Goal: Task Accomplishment & Management: Use online tool/utility

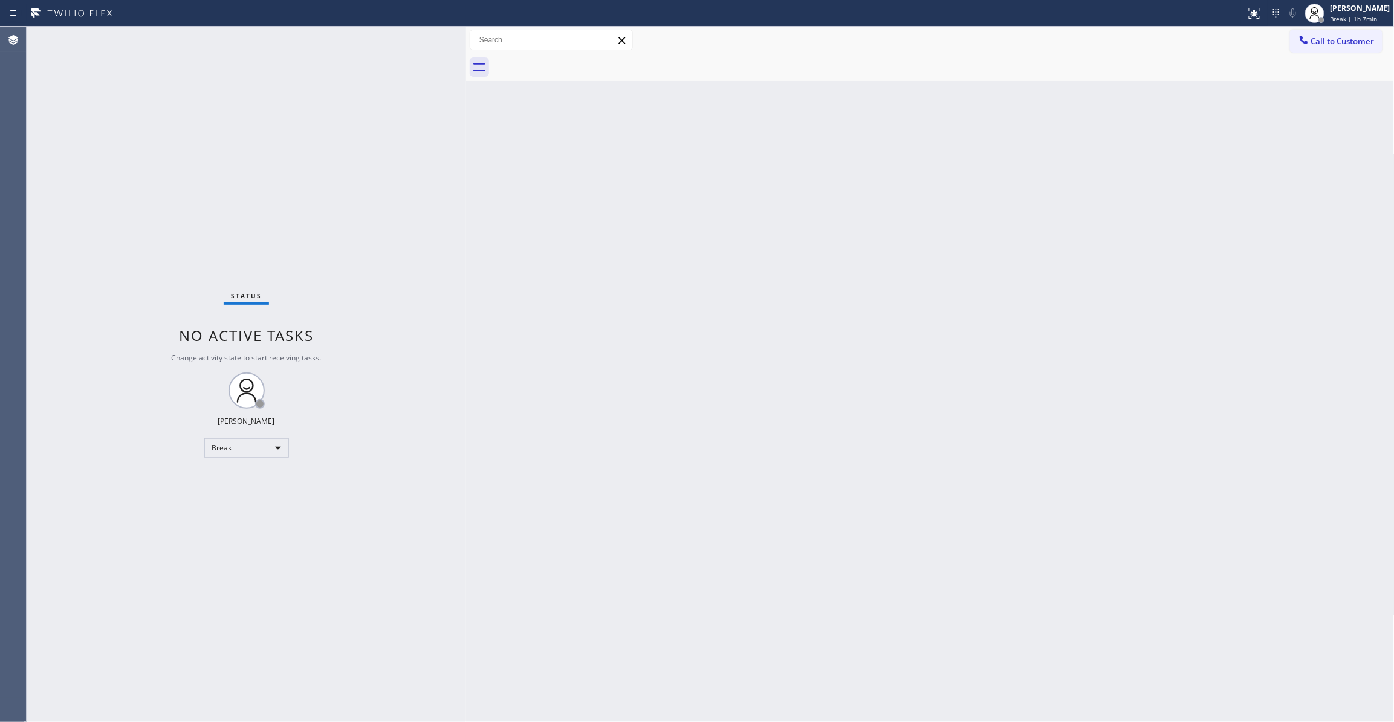
drag, startPoint x: 392, startPoint y: 477, endPoint x: 206, endPoint y: 443, distance: 189.3
click at [371, 469] on div "Status No active tasks Change activity state to start receiving tasks. [PERSON_…" at bounding box center [247, 374] width 440 height 695
click at [215, 443] on body "Status report No issues detected If you experience an issue, please download th…" at bounding box center [697, 361] width 1394 height 722
click at [252, 495] on div "Status No active tasks Change activity state to start receiving tasks. [PERSON_…" at bounding box center [247, 374] width 440 height 695
click at [238, 449] on div "Break" at bounding box center [246, 447] width 85 height 19
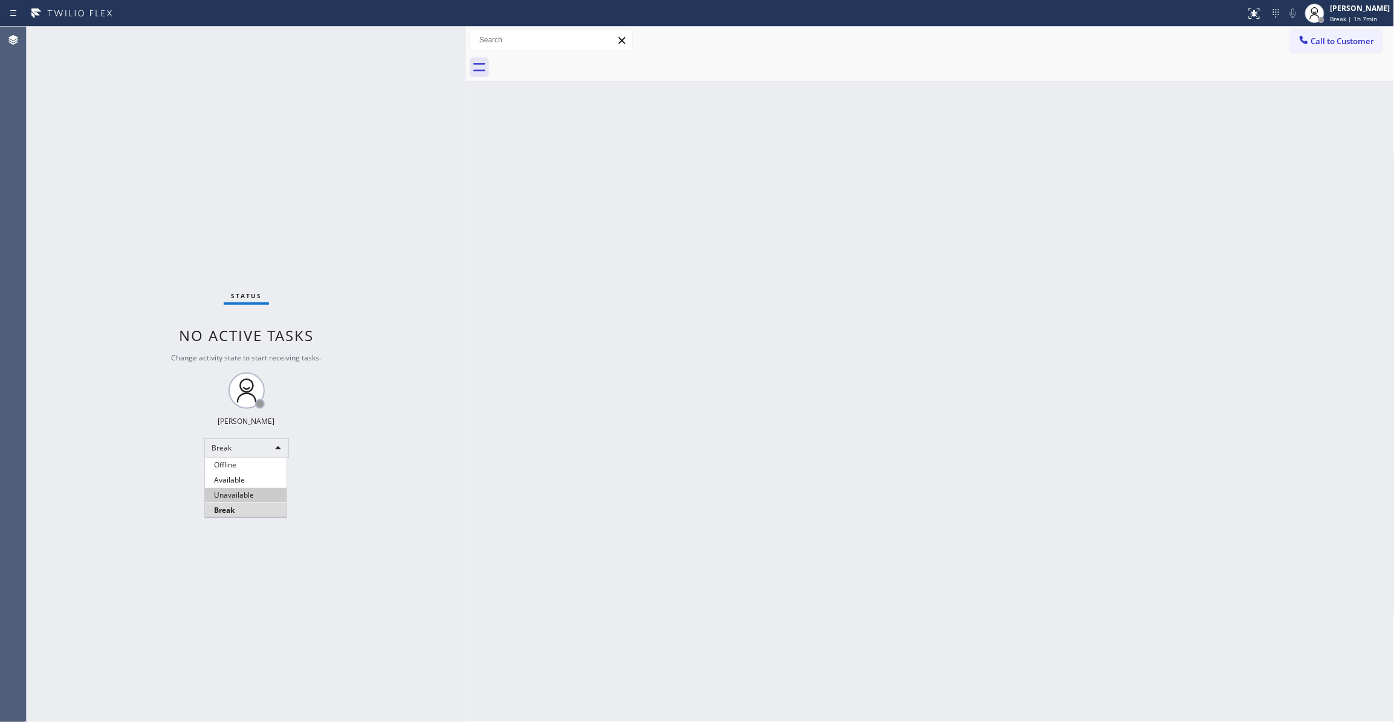
click at [246, 492] on li "Unavailable" at bounding box center [246, 495] width 82 height 15
click at [169, 233] on div "Status No active tasks Change activity state to start receiving tasks. [PERSON_…" at bounding box center [247, 374] width 440 height 695
click at [161, 279] on div "Status No active tasks Change activity state to start receiving tasks. [PERSON_…" at bounding box center [247, 374] width 440 height 695
drag, startPoint x: 823, startPoint y: 259, endPoint x: 930, endPoint y: 171, distance: 138.7
click at [825, 254] on div "Back to Dashboard Change Sender ID Customers Technicians Select a contact Outbo…" at bounding box center [930, 374] width 929 height 695
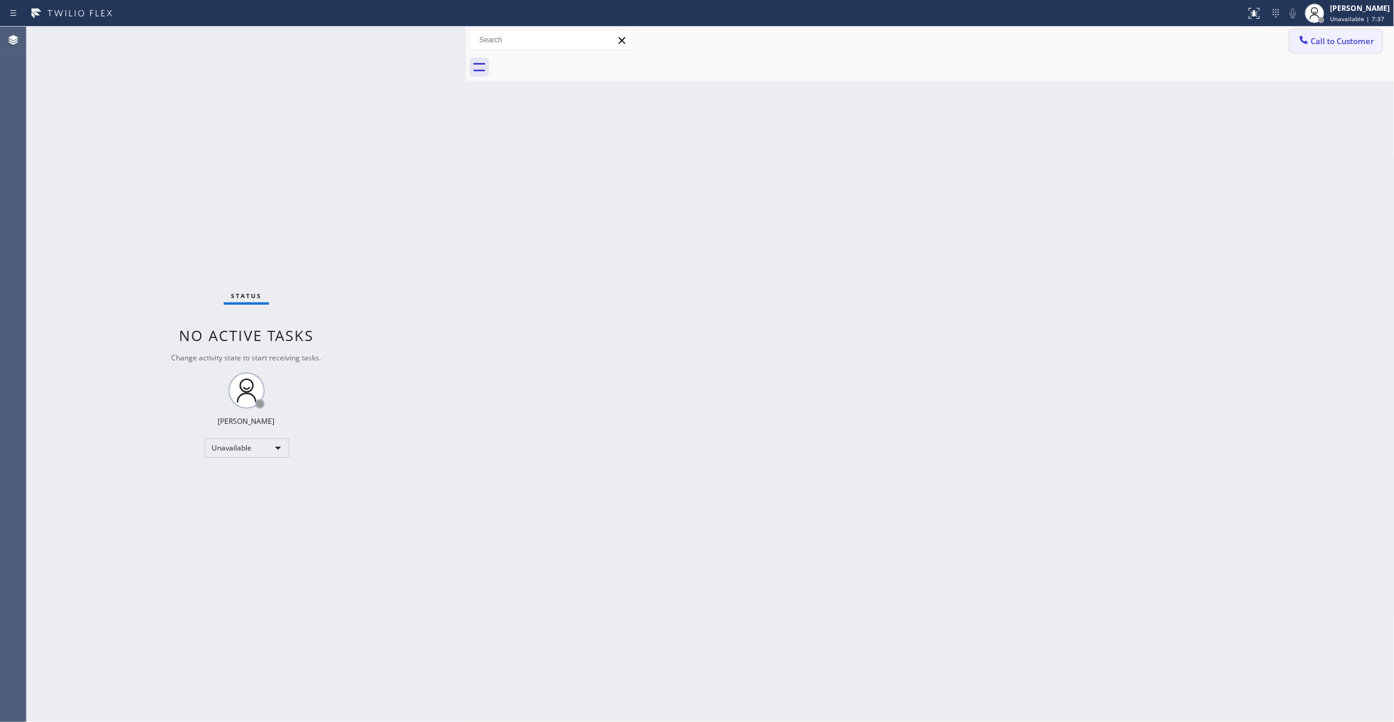
click at [1367, 39] on span "Call to Customer" at bounding box center [1343, 41] width 63 height 11
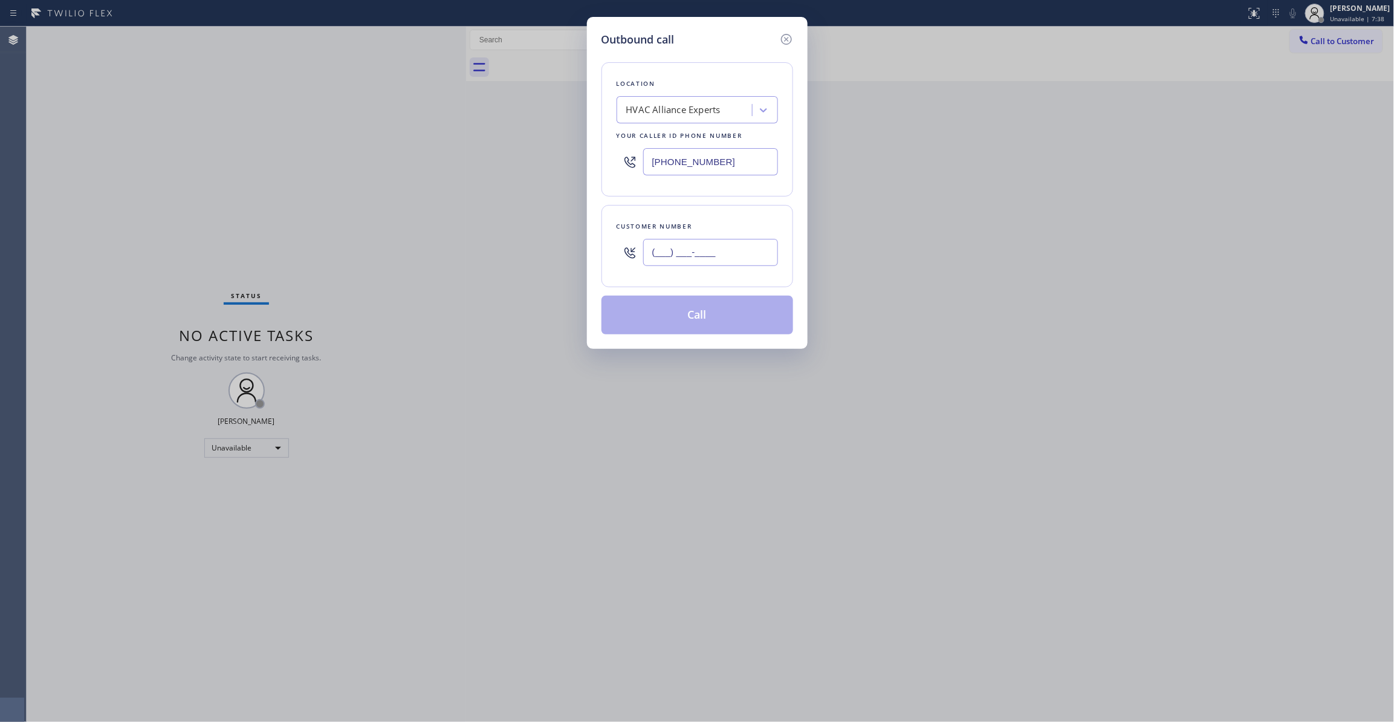
click at [698, 262] on input "(___) ___-____" at bounding box center [710, 252] width 135 height 27
paste input "813) 544-8712"
type input "[PHONE_NUMBER]"
paste input "13) 940-5643"
drag, startPoint x: 729, startPoint y: 165, endPoint x: 584, endPoint y: 173, distance: 144.7
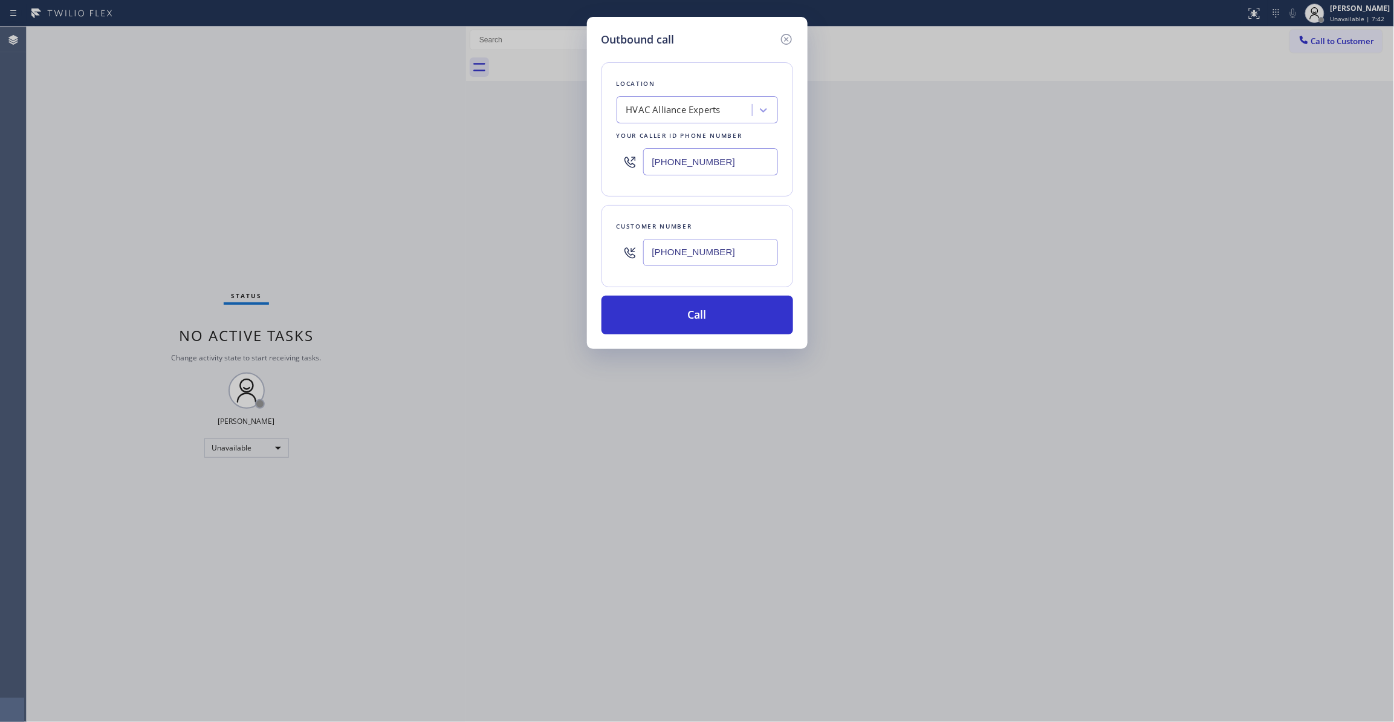
click at [581, 162] on div "Outbound call Location HVAC Alliance Experts Your caller id phone number [PHONE…" at bounding box center [697, 361] width 1394 height 722
type input "[PHONE_NUMBER]"
drag, startPoint x: 739, startPoint y: 258, endPoint x: 567, endPoint y: 245, distance: 172.2
click at [567, 245] on div "Outbound call Location [GEOGRAPHIC_DATA] Your caller id phone number [PHONE_NUM…" at bounding box center [697, 361] width 1394 height 722
click at [680, 317] on button "Call" at bounding box center [698, 315] width 192 height 39
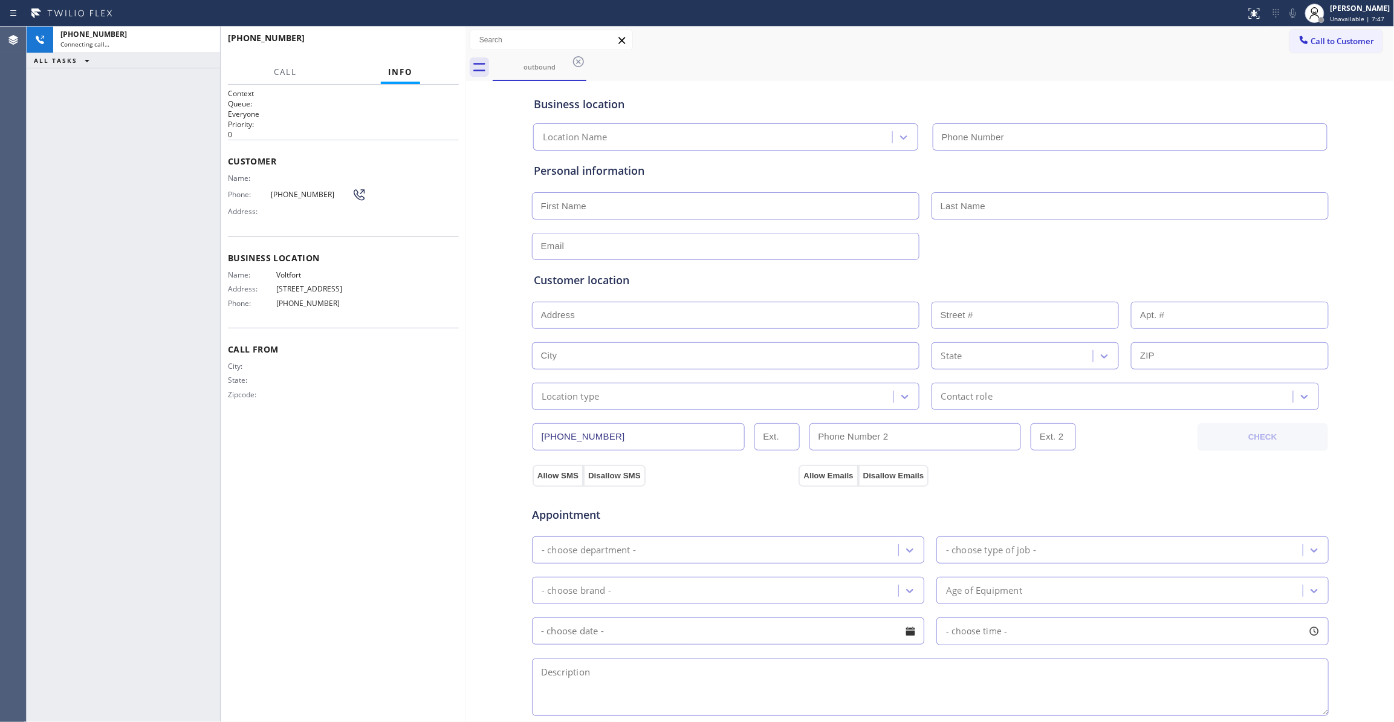
type input "[PHONE_NUMBER]"
click at [71, 194] on div "[PHONE_NUMBER] Connecting call… ALL TASKS ALL TASKS ACTIVE TASKS TASKS IN WRAP …" at bounding box center [124, 374] width 194 height 695
click at [41, 244] on div "[PHONE_NUMBER] Live | 00:02 ALL TASKS ALL TASKS ACTIVE TASKS TASKS IN WRAP UP" at bounding box center [124, 374] width 194 height 695
click at [418, 48] on button "HANG UP" at bounding box center [431, 43] width 56 height 17
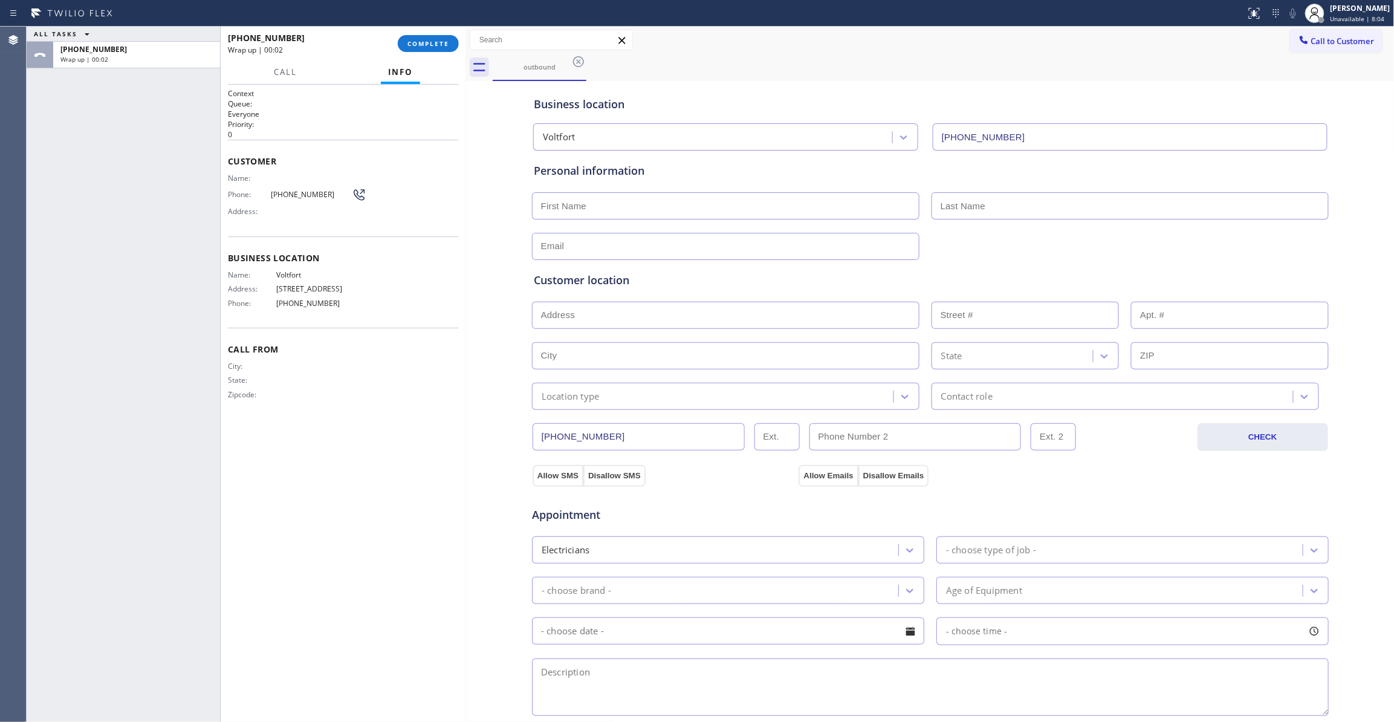
click at [302, 196] on span "[PHONE_NUMBER]" at bounding box center [311, 194] width 81 height 9
copy div "[PHONE_NUMBER]"
click at [417, 42] on span "COMPLETE" at bounding box center [429, 43] width 42 height 8
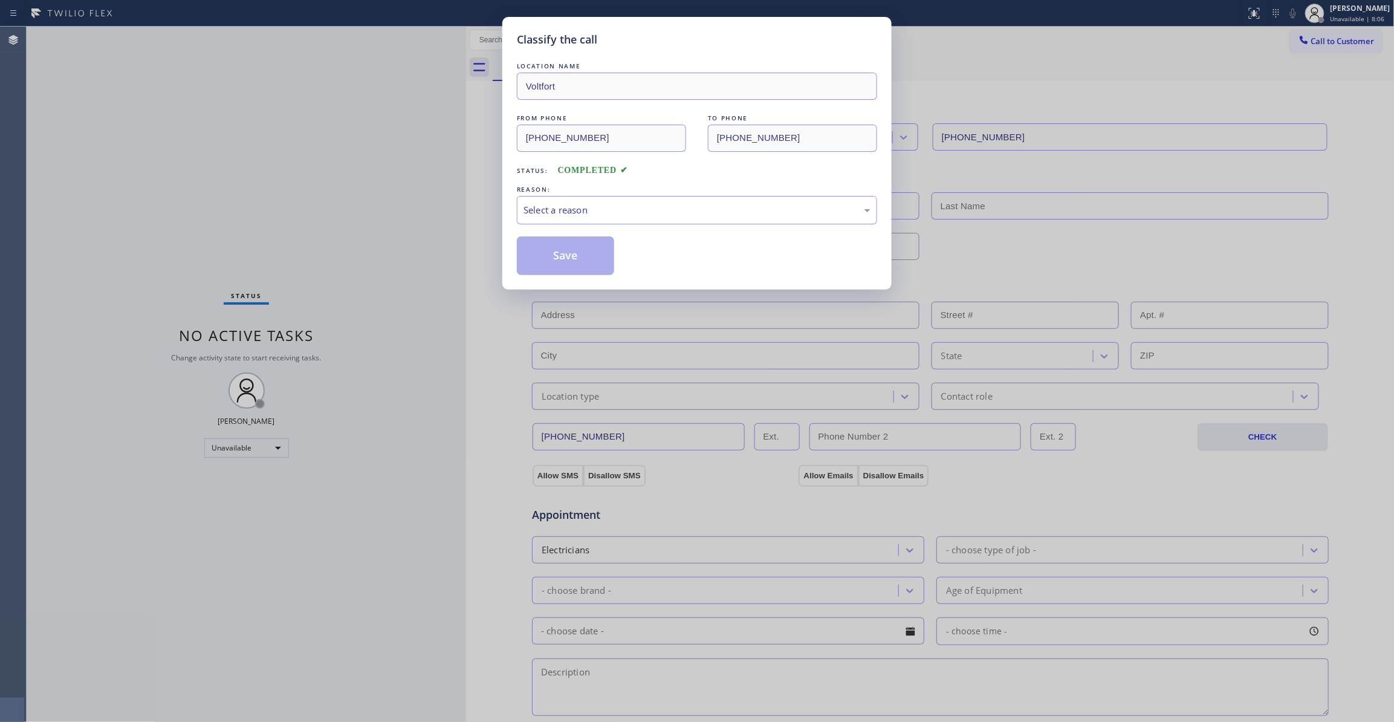
click at [572, 191] on div "REASON:" at bounding box center [697, 189] width 360 height 13
click at [572, 213] on div "Select a reason" at bounding box center [697, 210] width 347 height 14
click at [553, 254] on button "Save" at bounding box center [565, 255] width 97 height 39
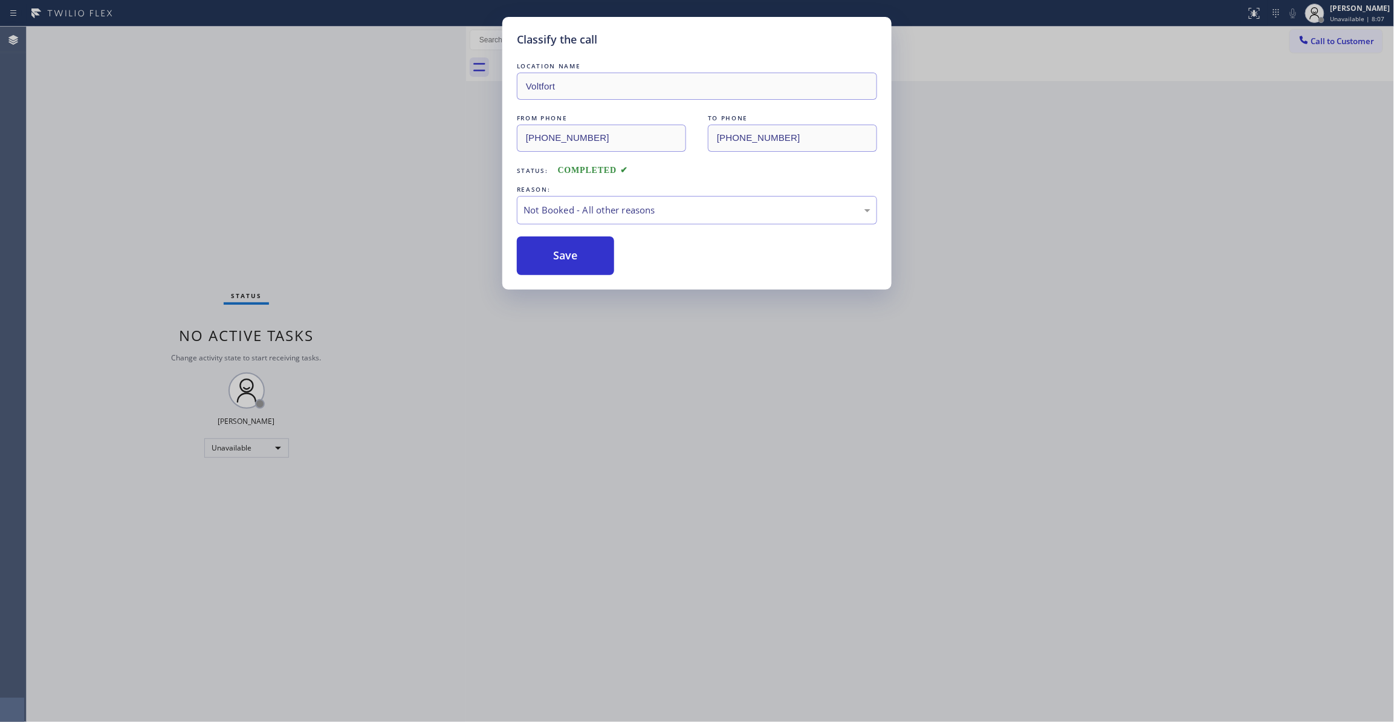
click at [553, 254] on button "Save" at bounding box center [565, 255] width 97 height 39
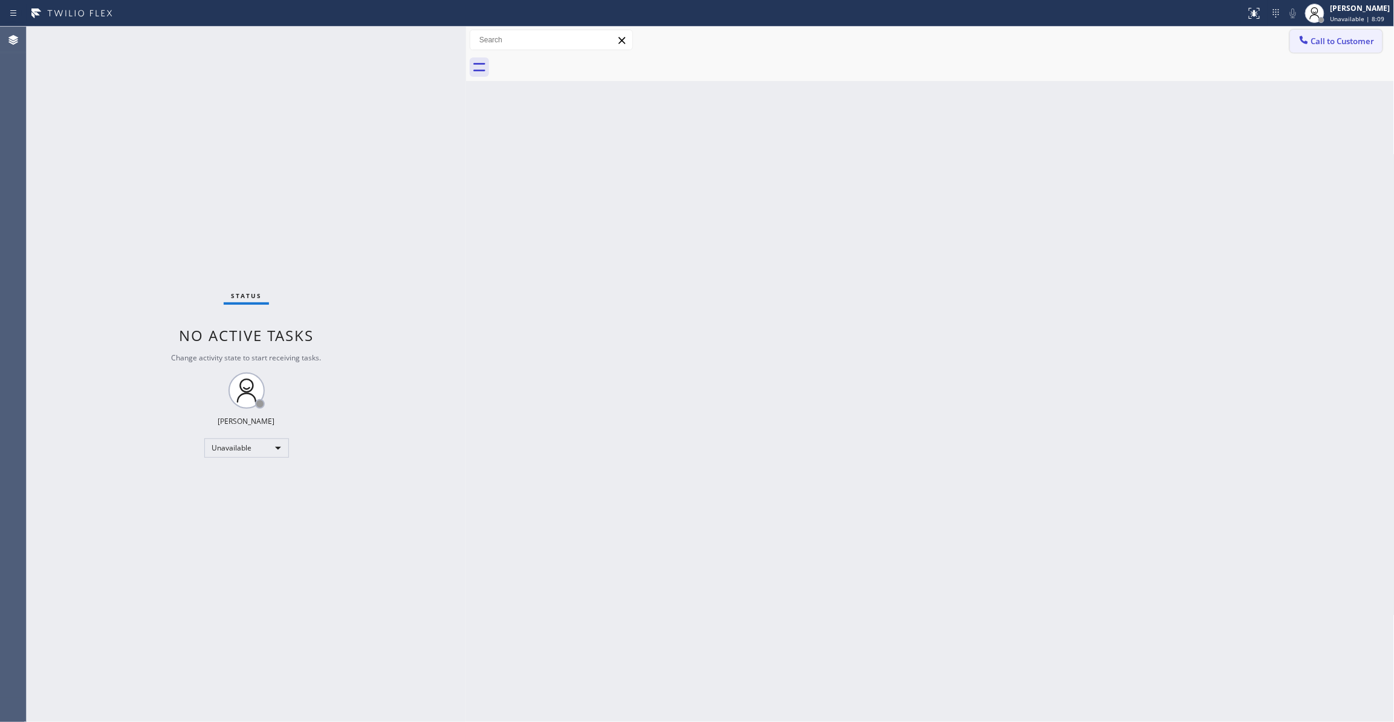
click at [1339, 39] on span "Call to Customer" at bounding box center [1343, 41] width 63 height 11
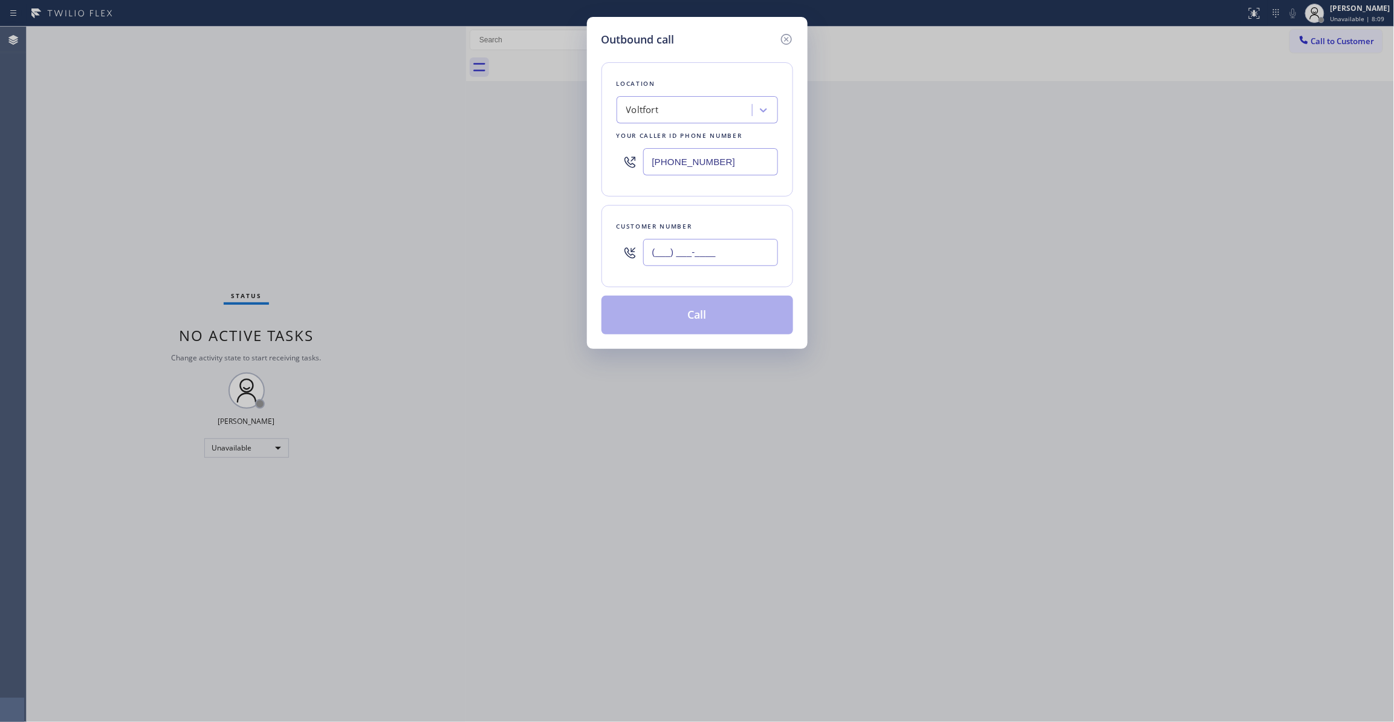
click at [733, 246] on input "(___) ___-____" at bounding box center [710, 252] width 135 height 27
paste input "813) 544-8712"
type input "[PHONE_NUMBER]"
click at [648, 324] on button "Call" at bounding box center [698, 315] width 192 height 39
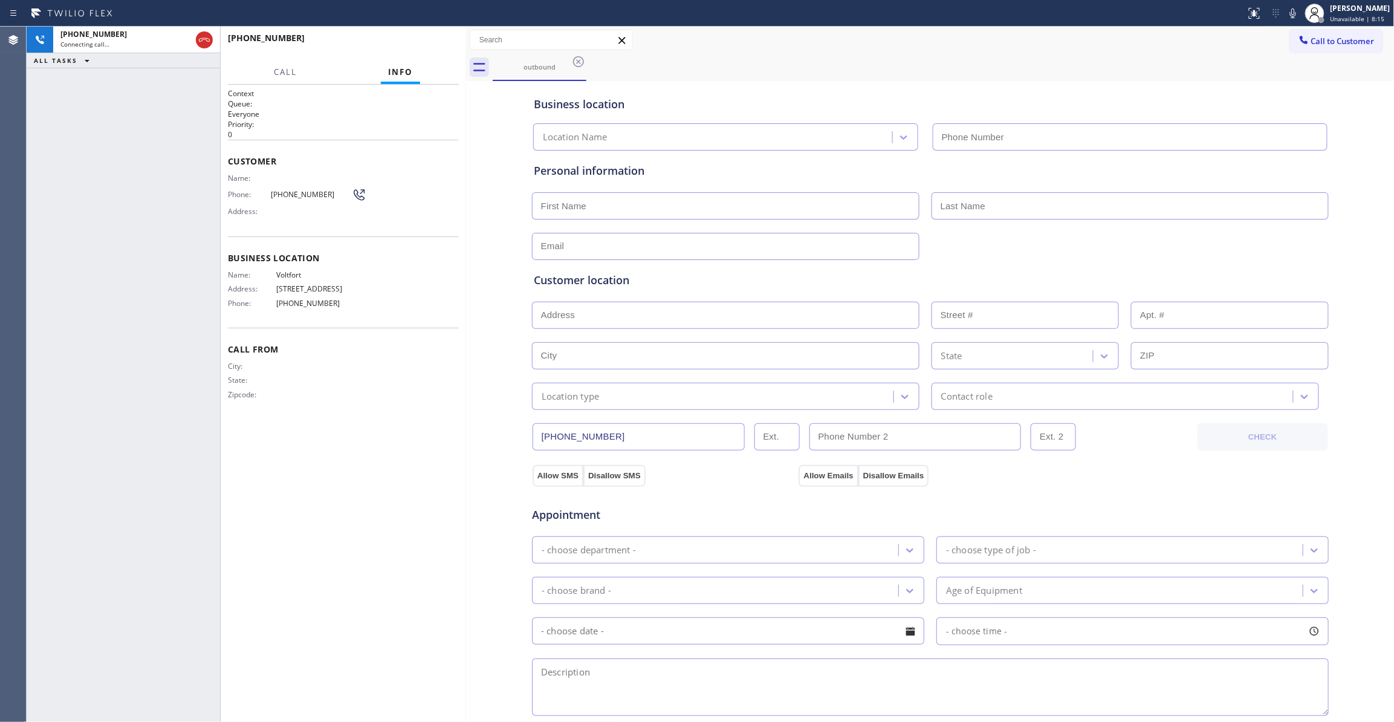
type input "[PHONE_NUMBER]"
click at [65, 400] on div "[PHONE_NUMBER] Connecting call… ALL TASKS ALL TASKS ACTIVE TASKS TASKS IN WRAP …" at bounding box center [124, 374] width 194 height 695
click at [424, 44] on span "HANG UP" at bounding box center [430, 43] width 37 height 8
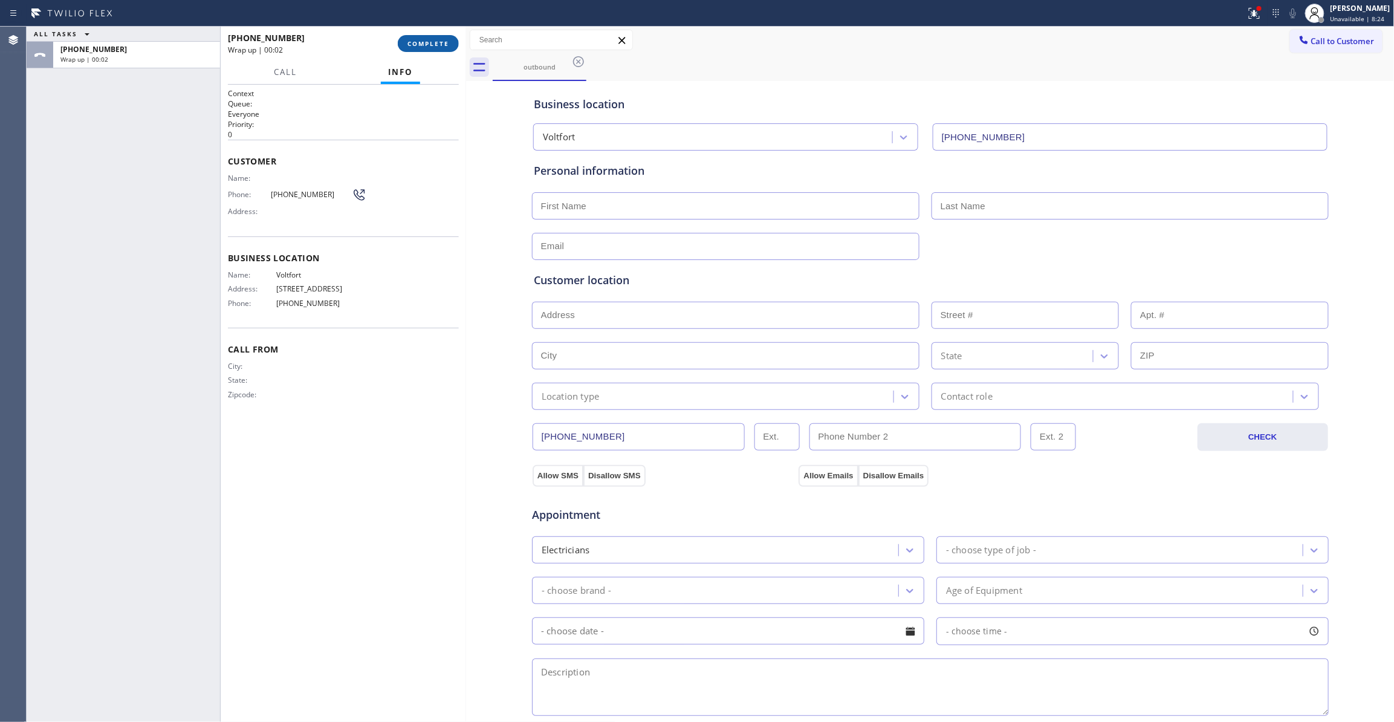
click at [424, 44] on span "COMPLETE" at bounding box center [429, 43] width 42 height 8
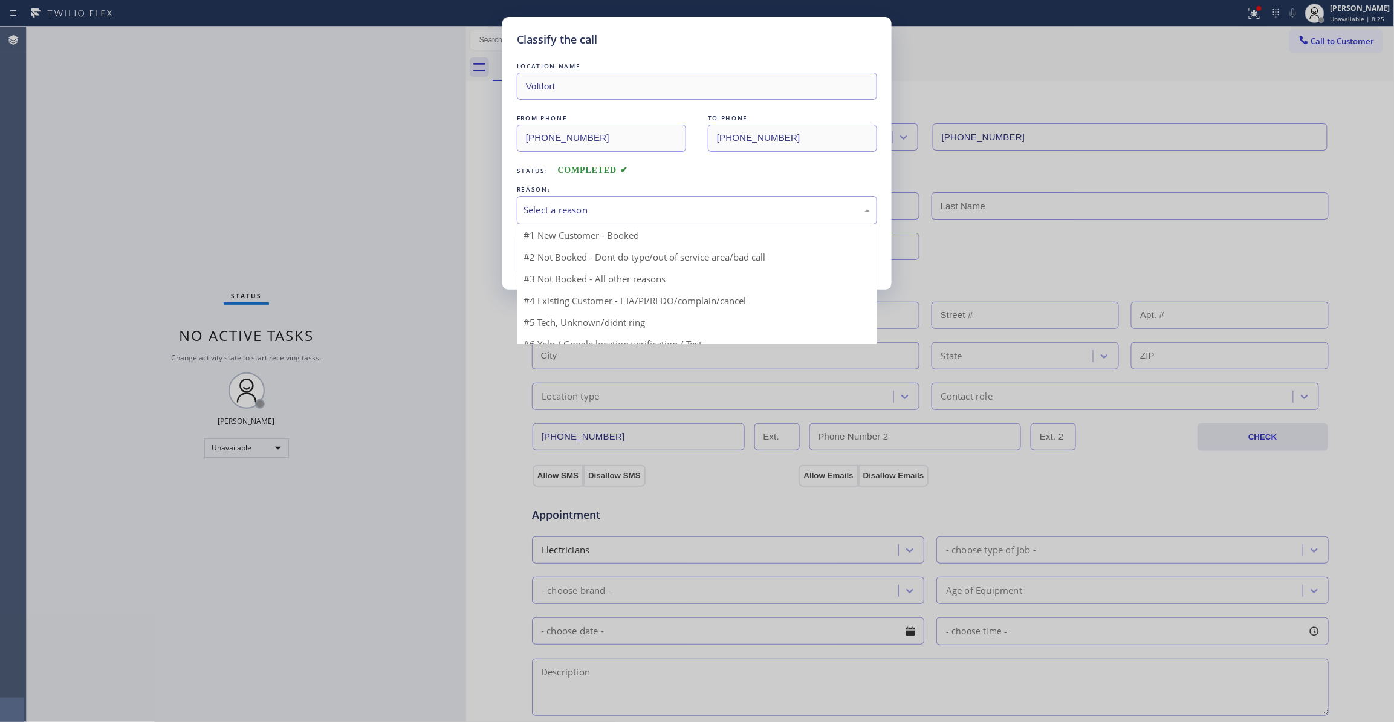
click at [562, 206] on div "Select a reason" at bounding box center [697, 210] width 347 height 14
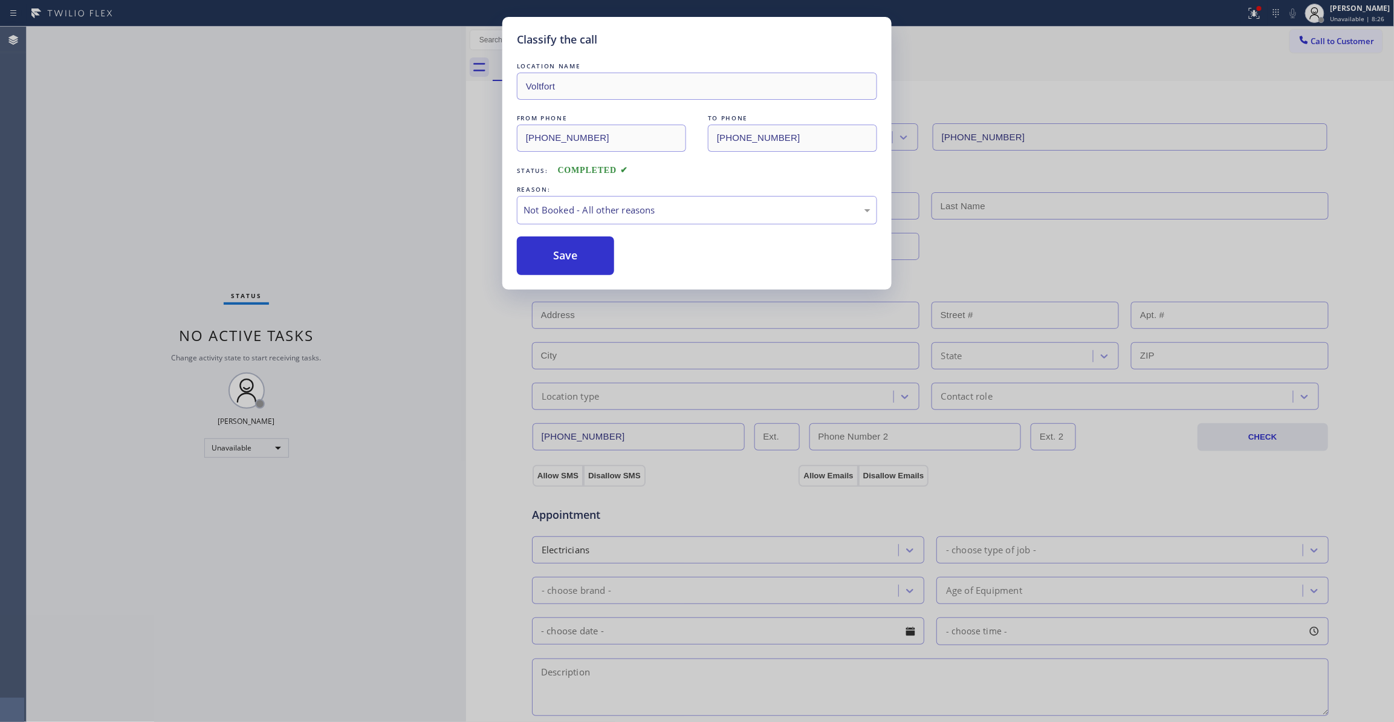
click at [572, 253] on button "Save" at bounding box center [565, 255] width 97 height 39
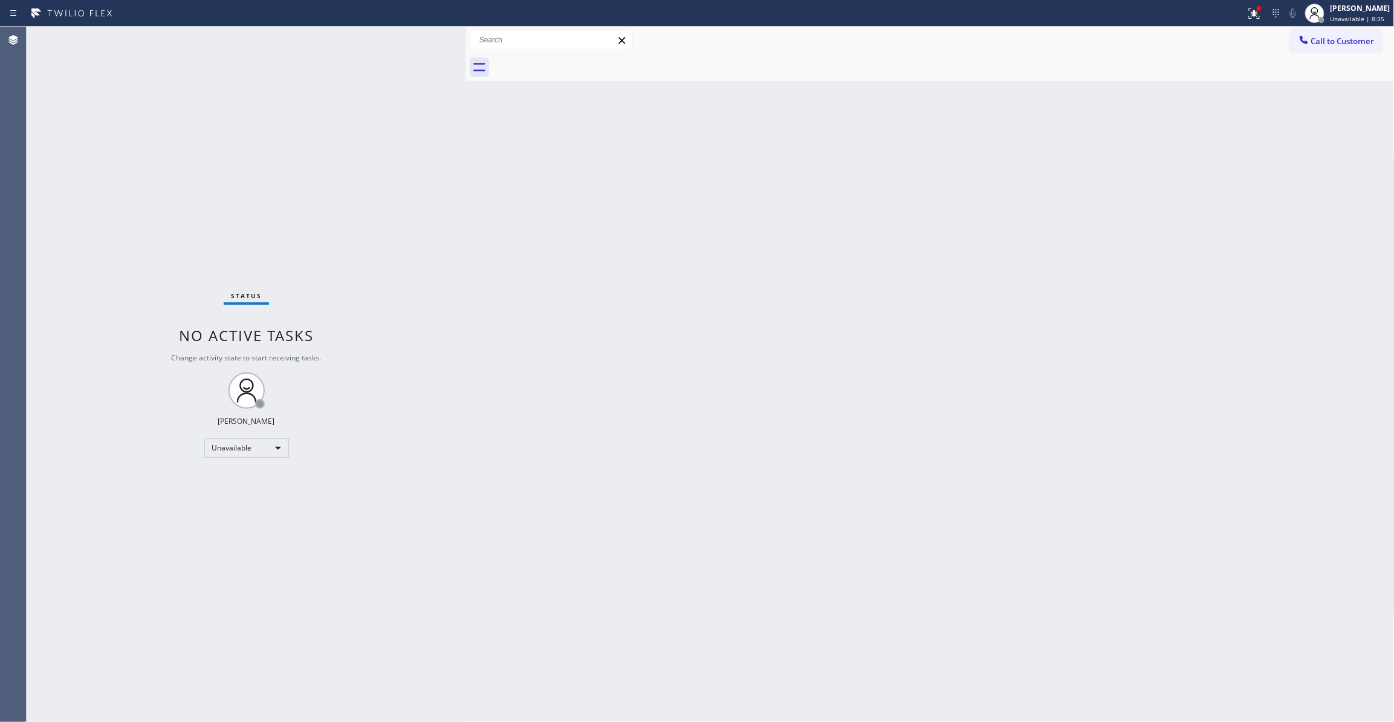
click at [1048, 186] on div "Back to Dashboard Change Sender ID Customers Technicians Select a contact Outbo…" at bounding box center [930, 374] width 929 height 695
click at [1241, 24] on button at bounding box center [1254, 13] width 27 height 27
click at [1191, 162] on span "Clear issues" at bounding box center [1175, 158] width 57 height 8
click at [1341, 37] on span "Call to Customer" at bounding box center [1343, 41] width 63 height 11
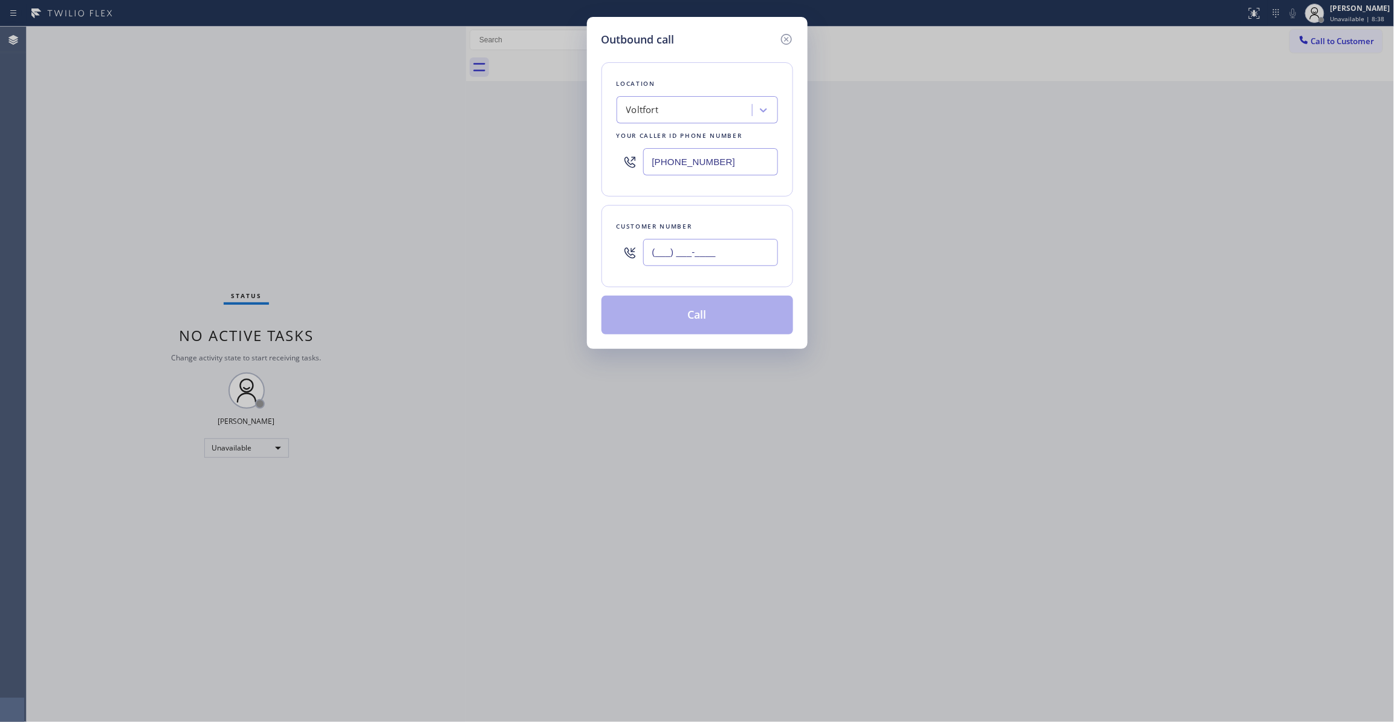
click at [695, 257] on input "(___) ___-____" at bounding box center [710, 252] width 135 height 27
paste input "914) 494-1520"
type input "[PHONE_NUMBER]"
paste input "917) 580-6316"
drag, startPoint x: 767, startPoint y: 173, endPoint x: 559, endPoint y: 202, distance: 210.0
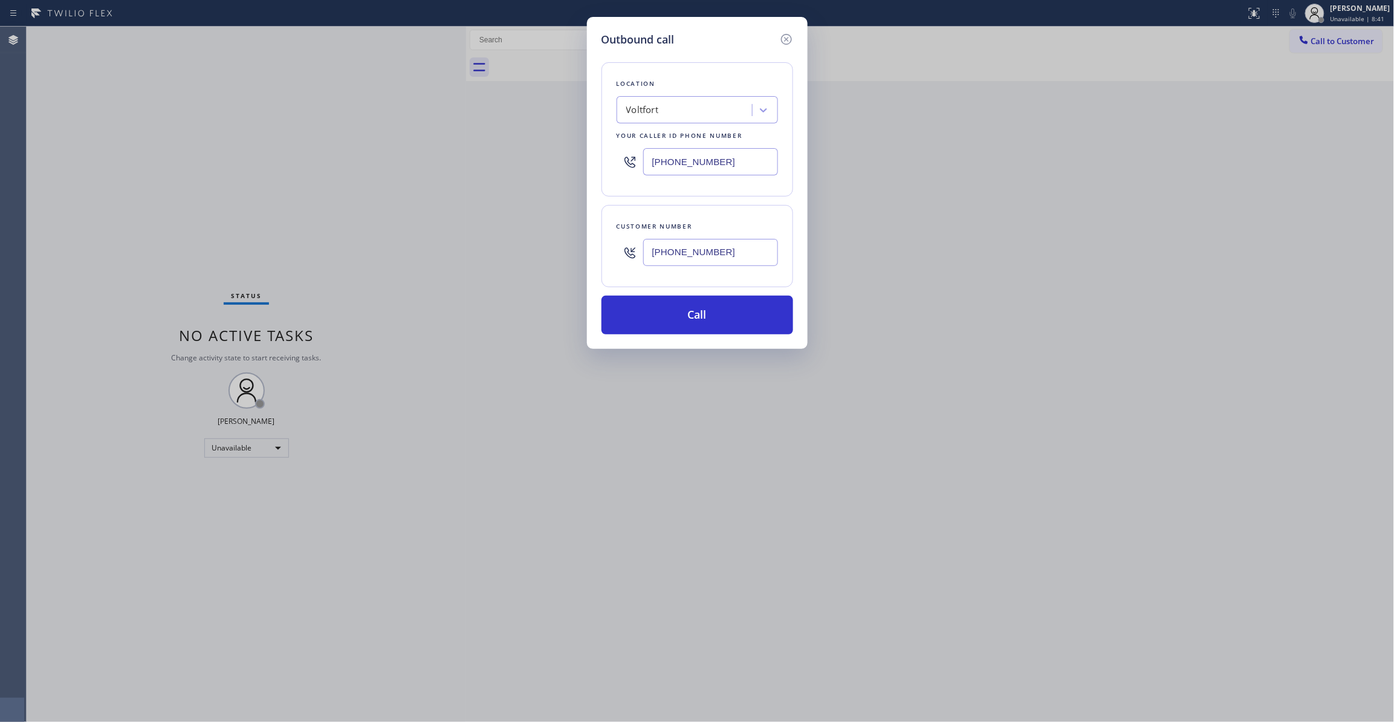
click at [519, 157] on div "Outbound call Location [GEOGRAPHIC_DATA] Your caller id phone number [PHONE_NUM…" at bounding box center [697, 361] width 1394 height 722
type input "[PHONE_NUMBER]"
drag, startPoint x: 741, startPoint y: 252, endPoint x: 492, endPoint y: 242, distance: 249.9
click at [492, 242] on div "Outbound call Location [US_STATE] Electrical Company Your caller id phone numbe…" at bounding box center [697, 361] width 1394 height 722
click at [649, 316] on button "Call" at bounding box center [698, 315] width 192 height 39
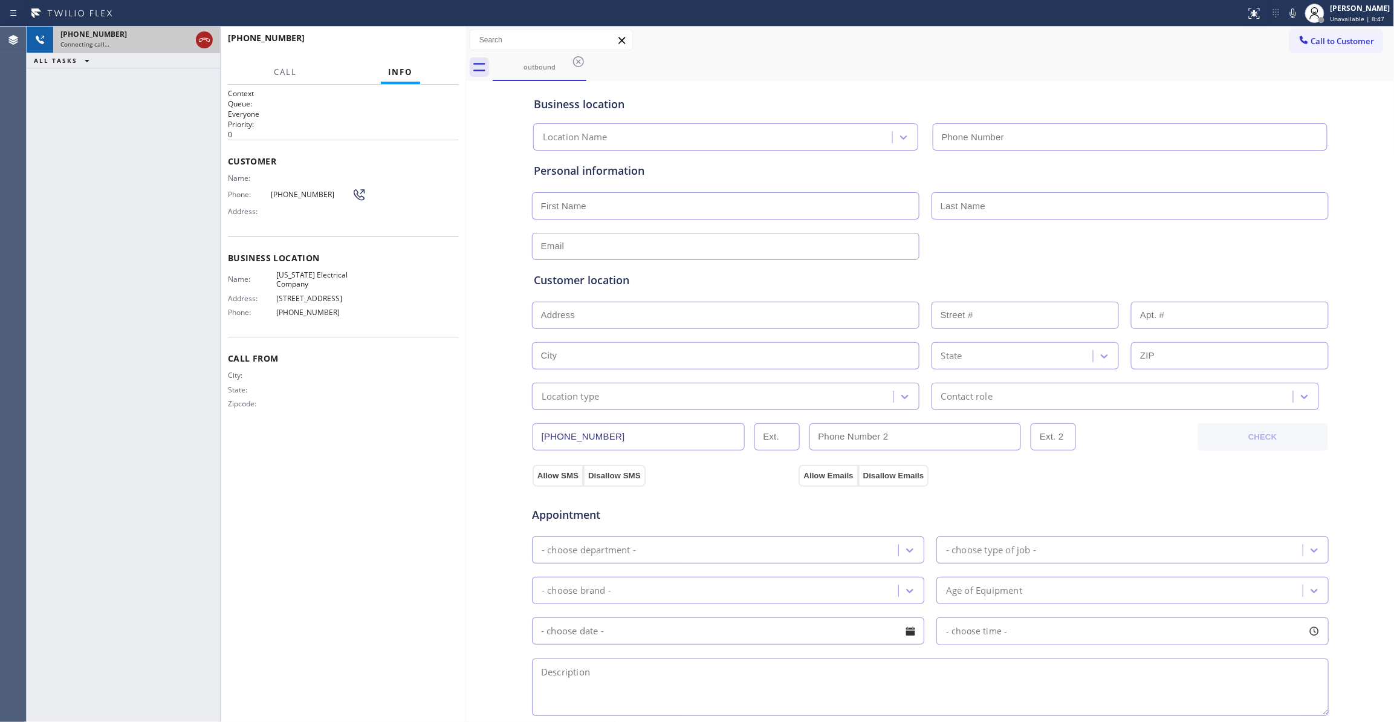
type input "[PHONE_NUMBER]"
click at [201, 45] on icon at bounding box center [204, 40] width 15 height 15
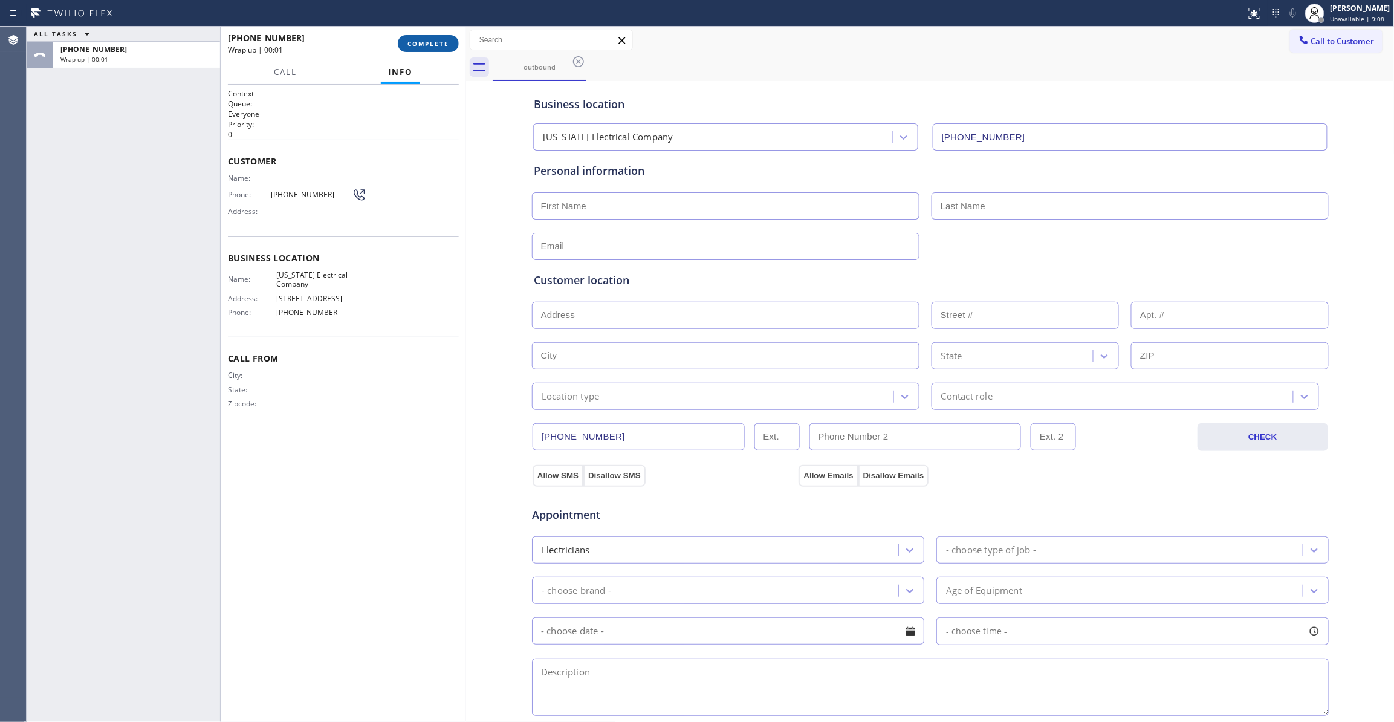
click at [421, 47] on button "COMPLETE" at bounding box center [428, 43] width 61 height 17
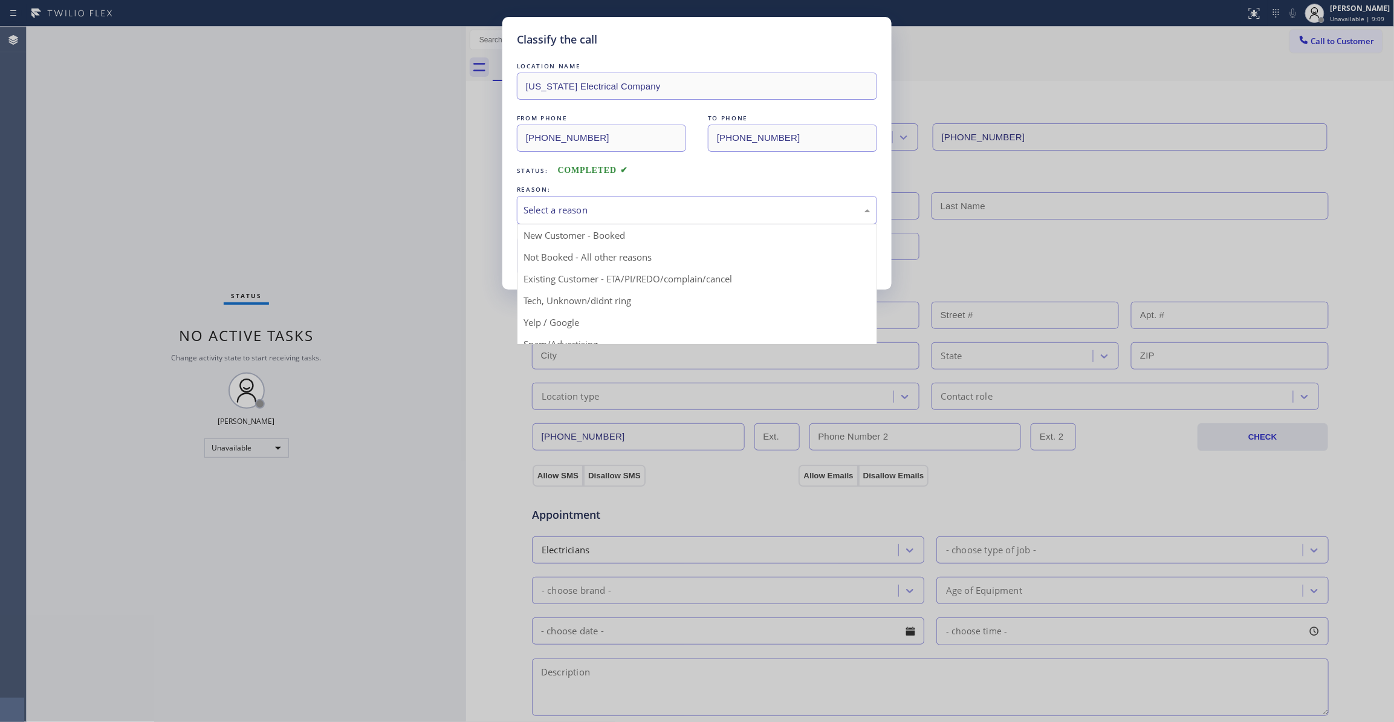
click at [617, 204] on div "Select a reason" at bounding box center [697, 210] width 347 height 14
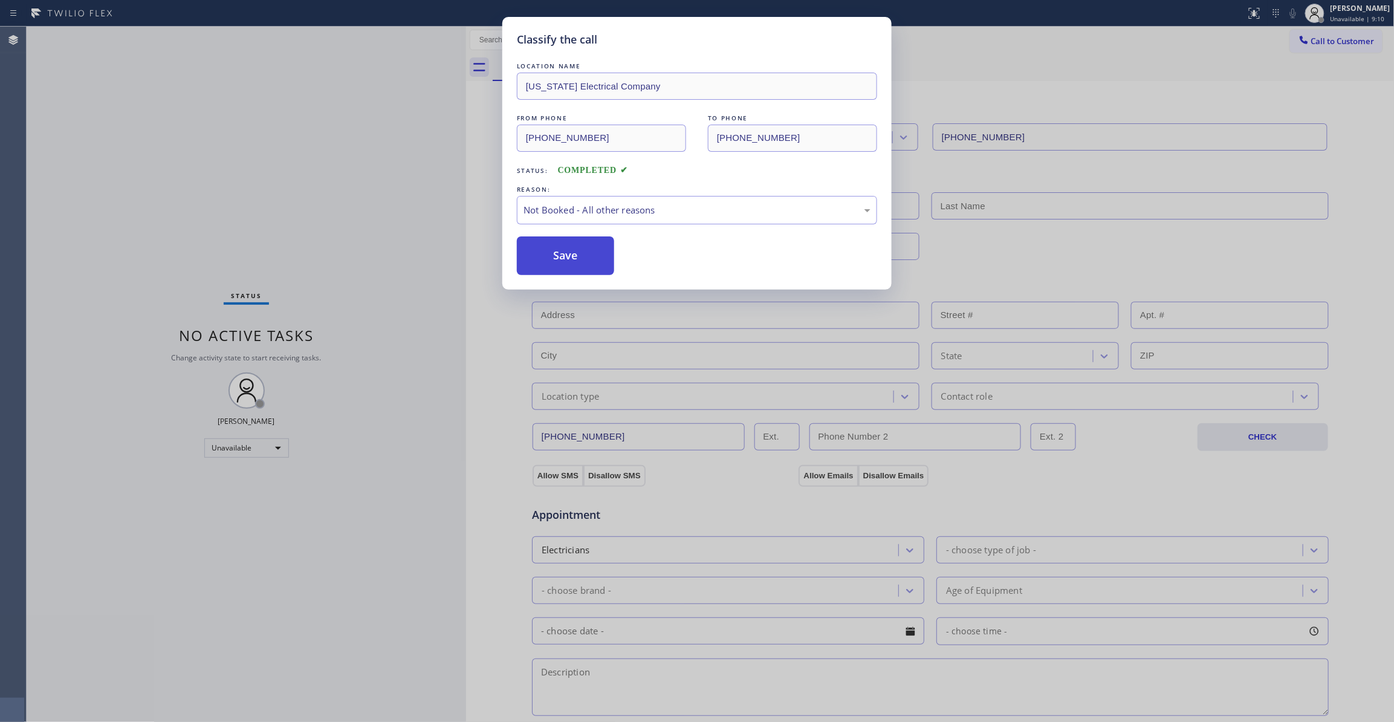
click at [574, 259] on button "Save" at bounding box center [565, 255] width 97 height 39
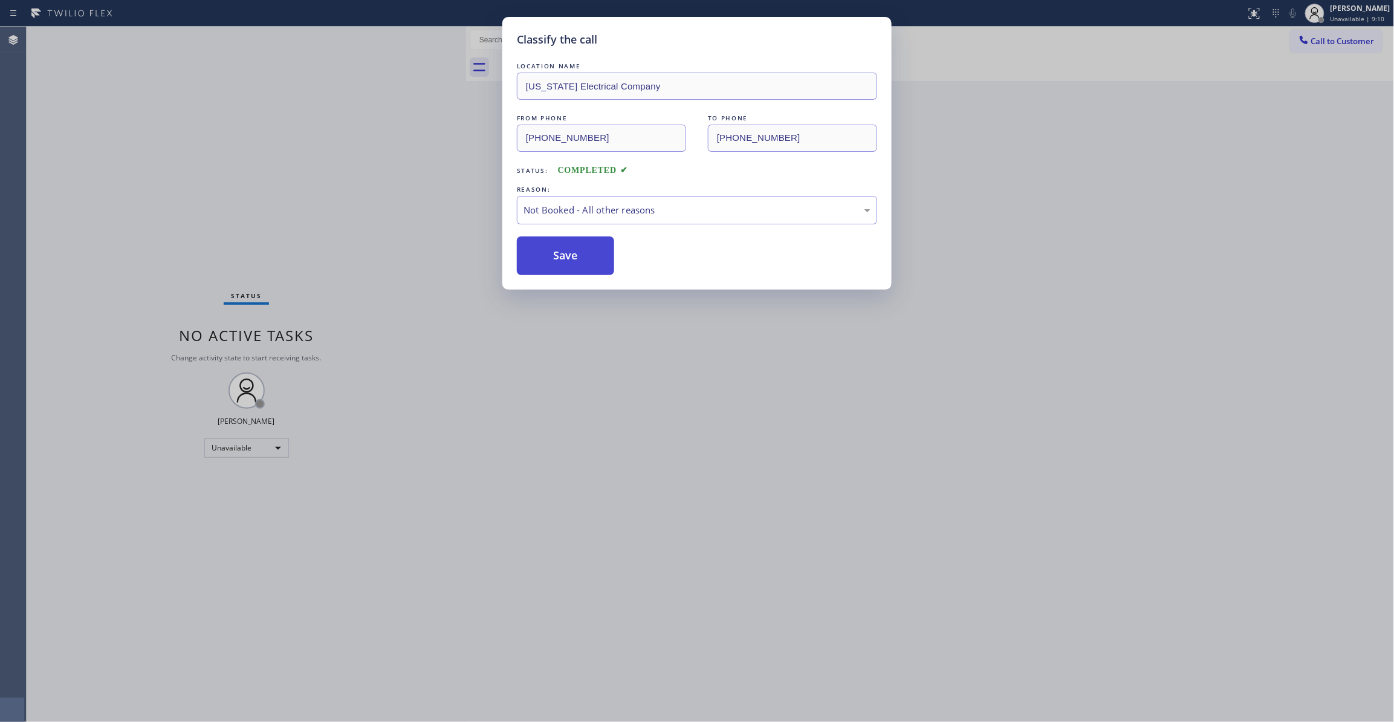
click at [574, 259] on button "Save" at bounding box center [565, 255] width 97 height 39
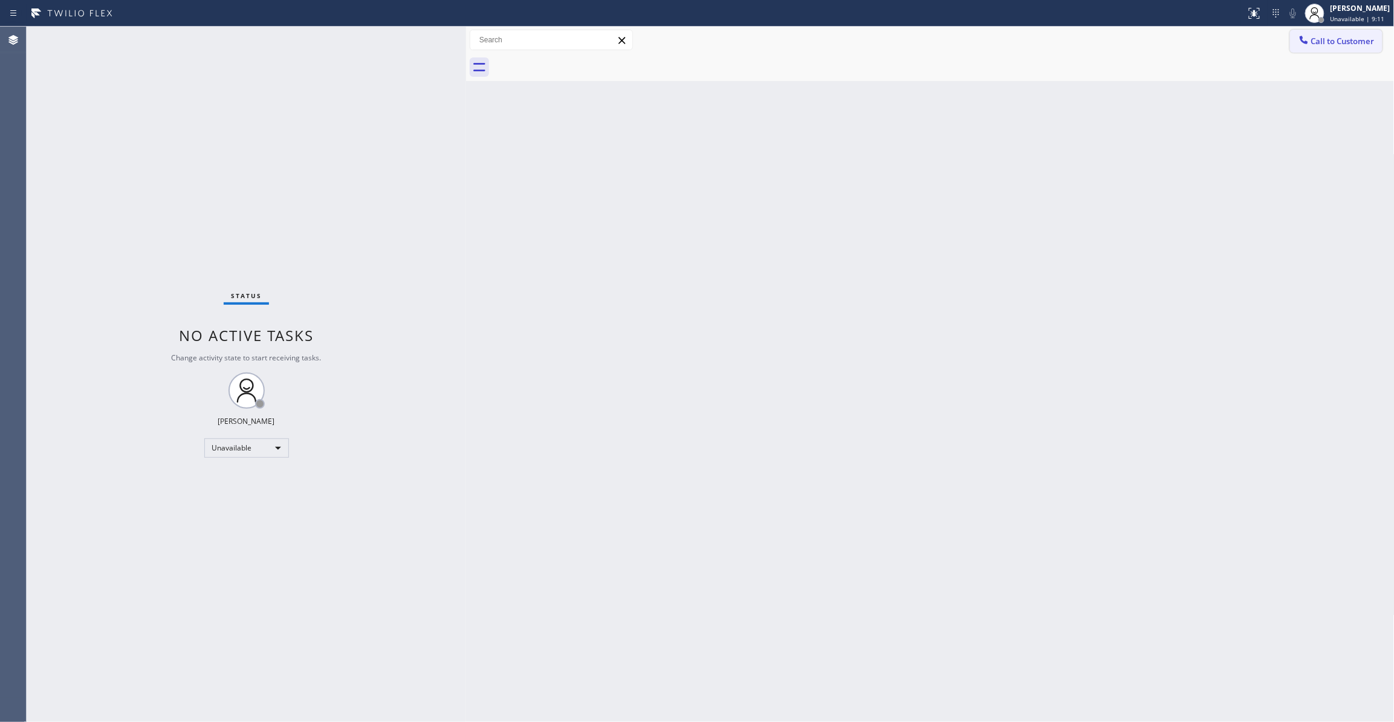
click at [1342, 42] on span "Call to Customer" at bounding box center [1343, 41] width 63 height 11
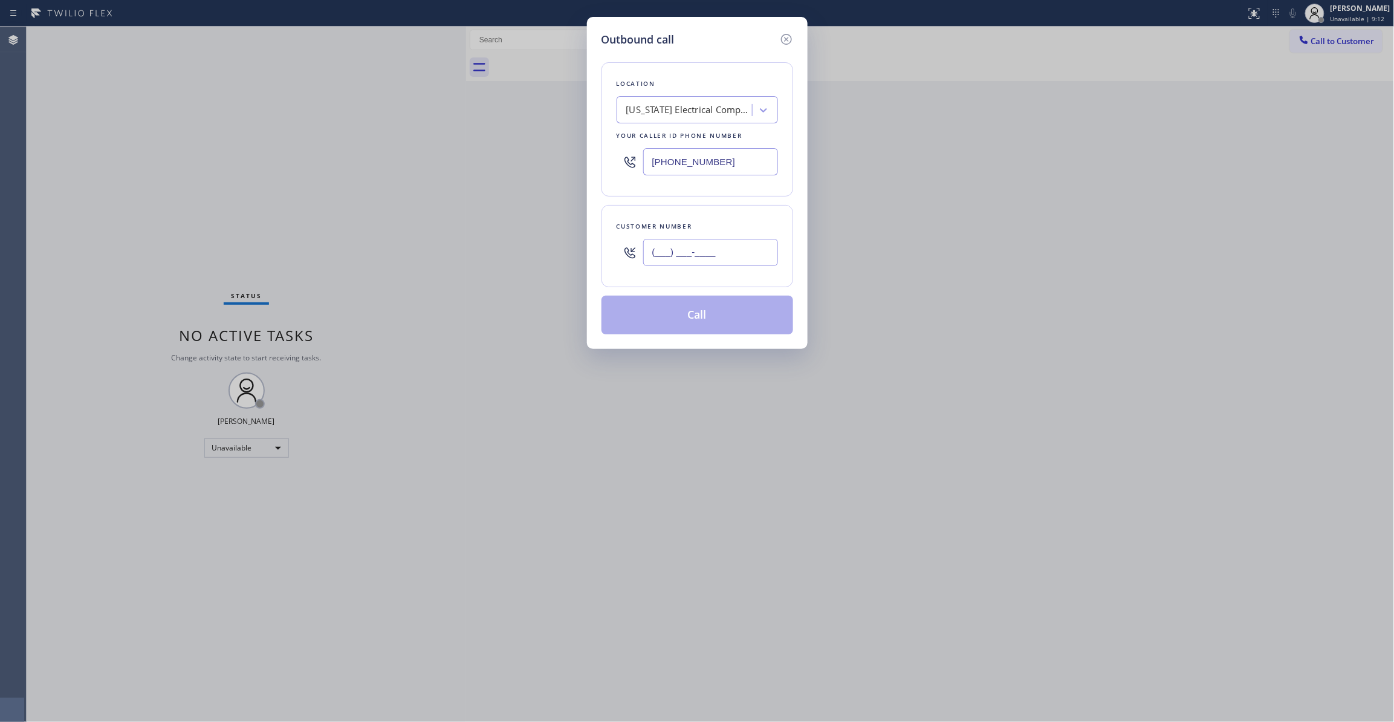
click at [721, 250] on input "(___) ___-____" at bounding box center [710, 252] width 135 height 27
paste input "914) 494-1520"
type input "[PHONE_NUMBER]"
click at [697, 320] on button "Call" at bounding box center [698, 315] width 192 height 39
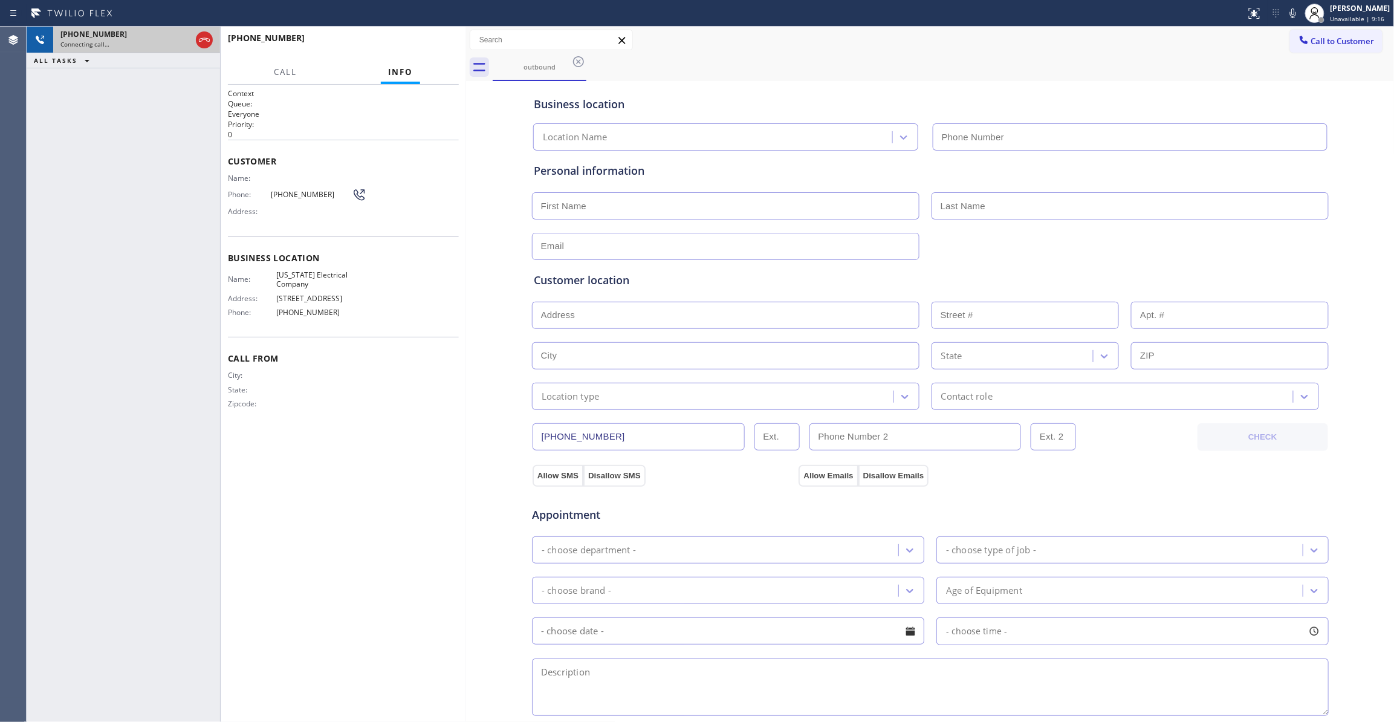
type input "[PHONE_NUMBER]"
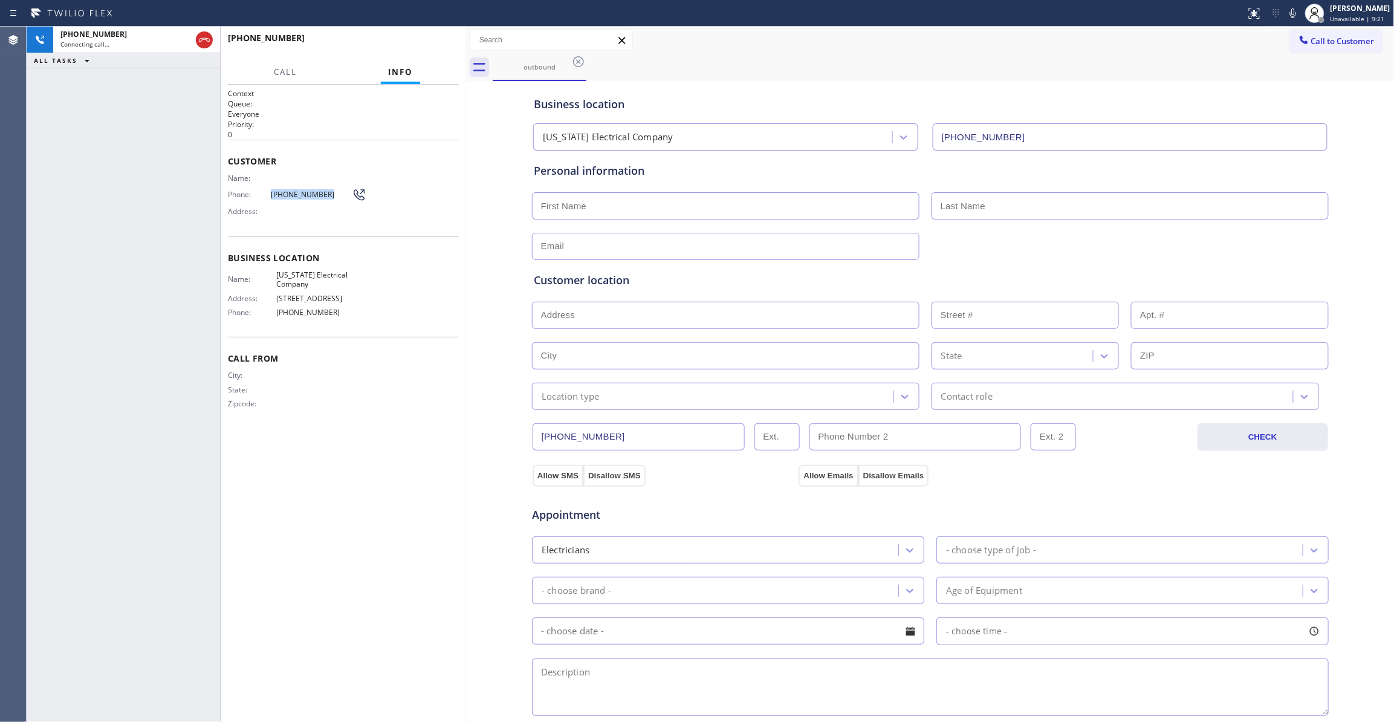
drag, startPoint x: 328, startPoint y: 199, endPoint x: 267, endPoint y: 195, distance: 60.6
click at [267, 195] on div "Phone: [PHONE_NUMBER]" at bounding box center [297, 194] width 138 height 15
copy div "[PHONE_NUMBER]"
click at [201, 42] on icon at bounding box center [204, 40] width 15 height 15
click at [427, 42] on span "COMPLETE" at bounding box center [429, 43] width 42 height 8
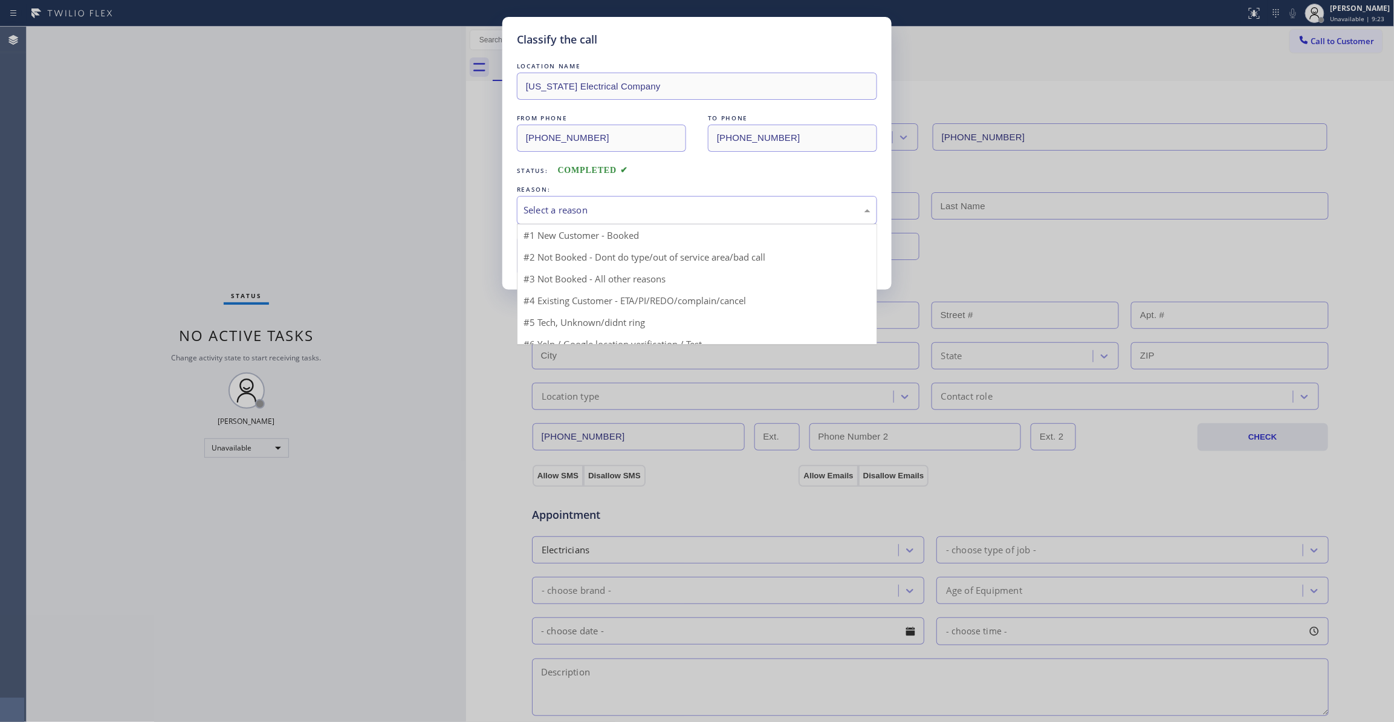
click at [544, 212] on div "Select a reason" at bounding box center [697, 210] width 347 height 14
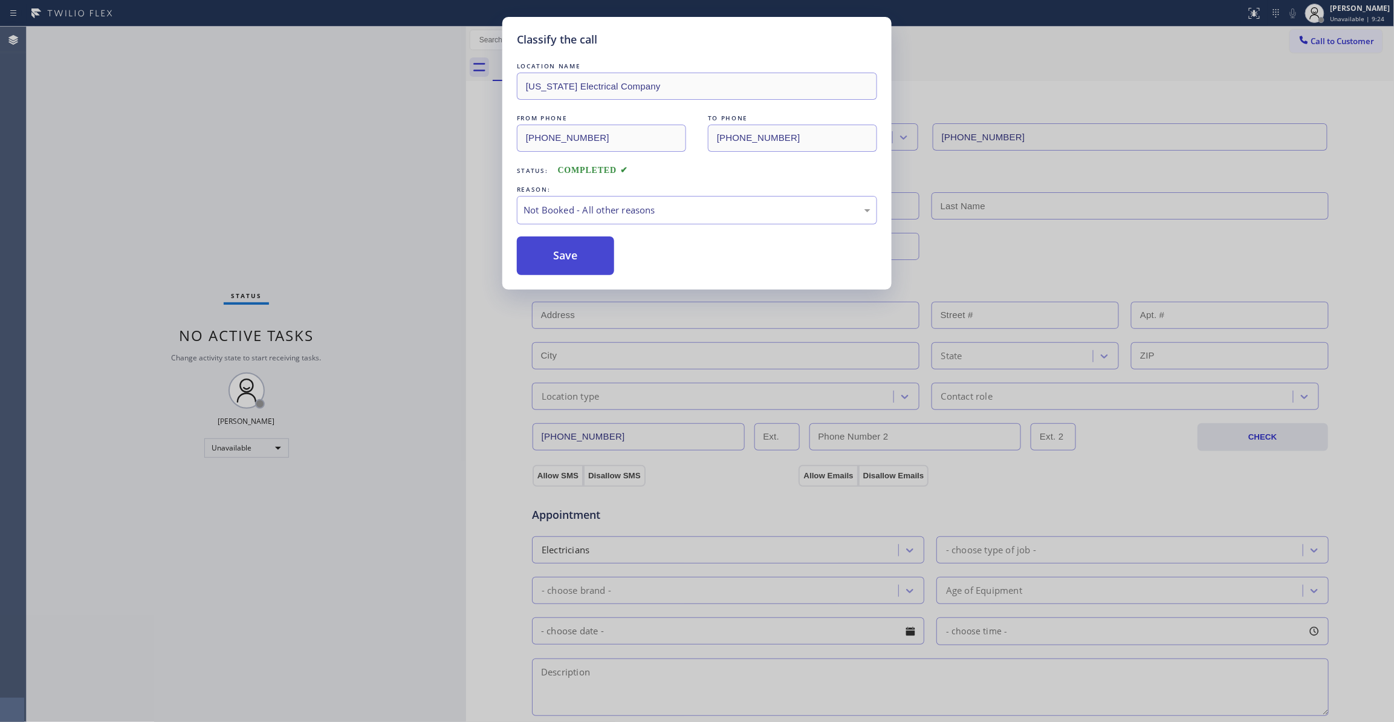
click at [558, 259] on button "Save" at bounding box center [565, 255] width 97 height 39
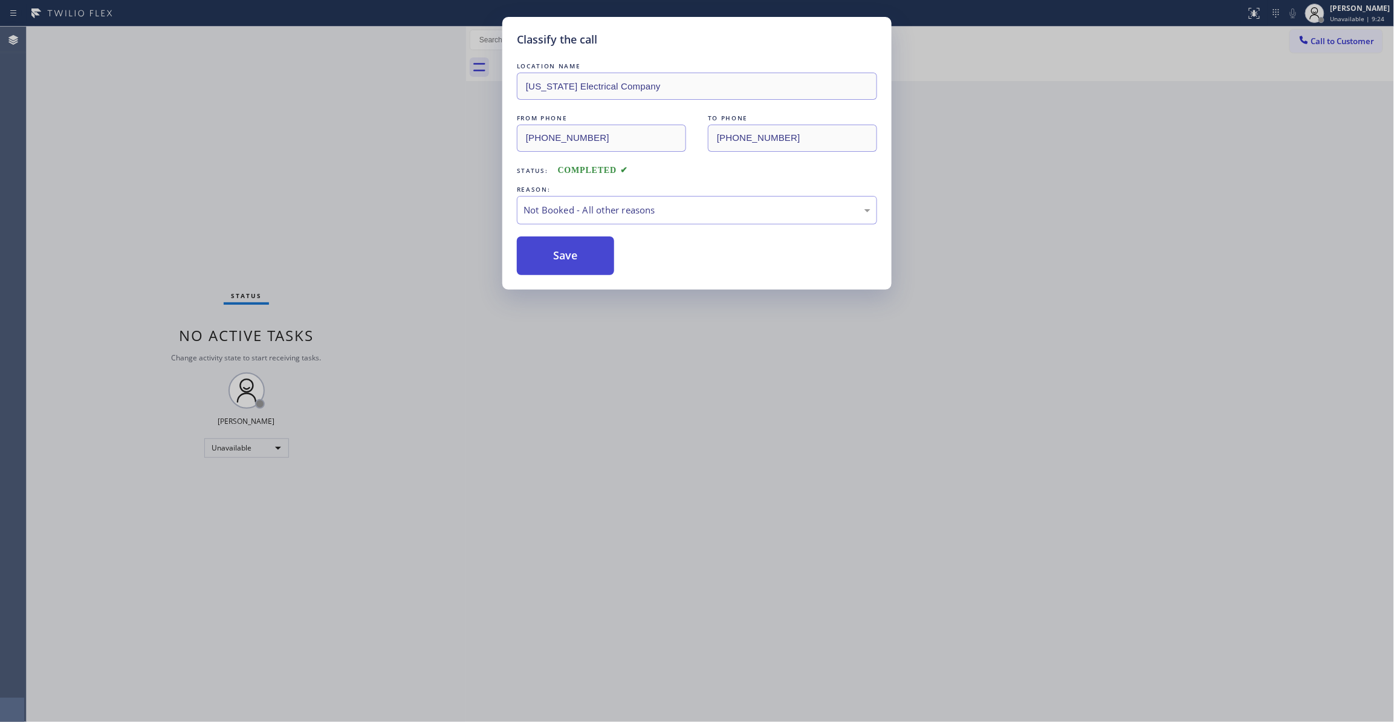
click at [558, 259] on button "Save" at bounding box center [565, 255] width 97 height 39
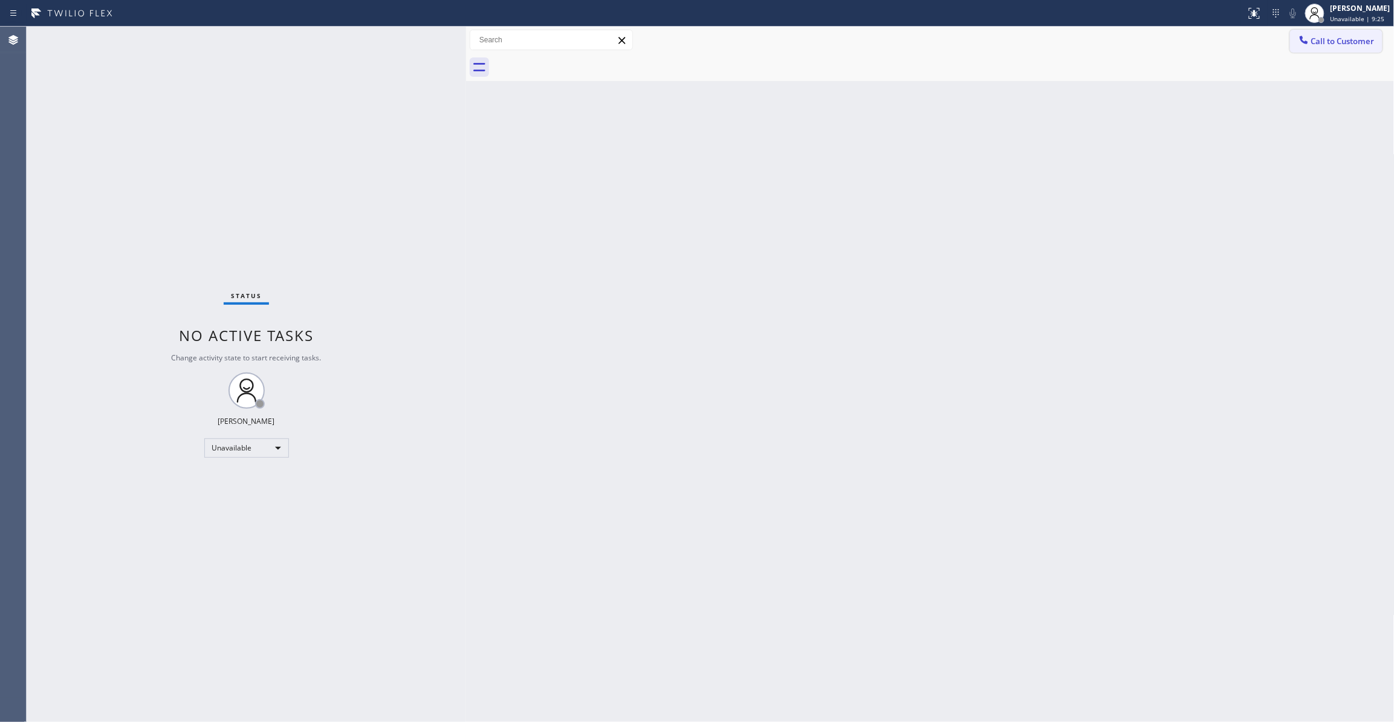
click at [1331, 44] on span "Call to Customer" at bounding box center [1343, 41] width 63 height 11
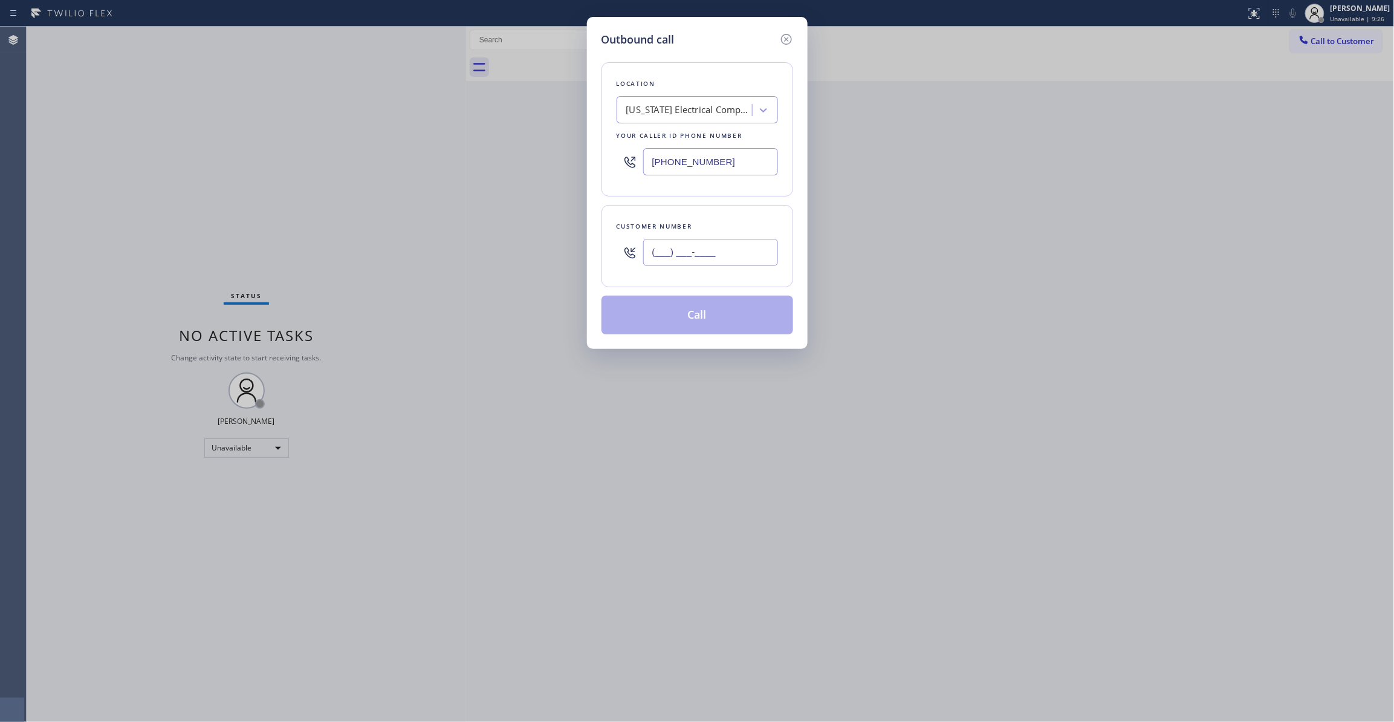
click at [747, 259] on input "(___) ___-____" at bounding box center [710, 252] width 135 height 27
paste input "914) 494-1520"
type input "[PHONE_NUMBER]"
click at [666, 325] on button "Call" at bounding box center [698, 315] width 192 height 39
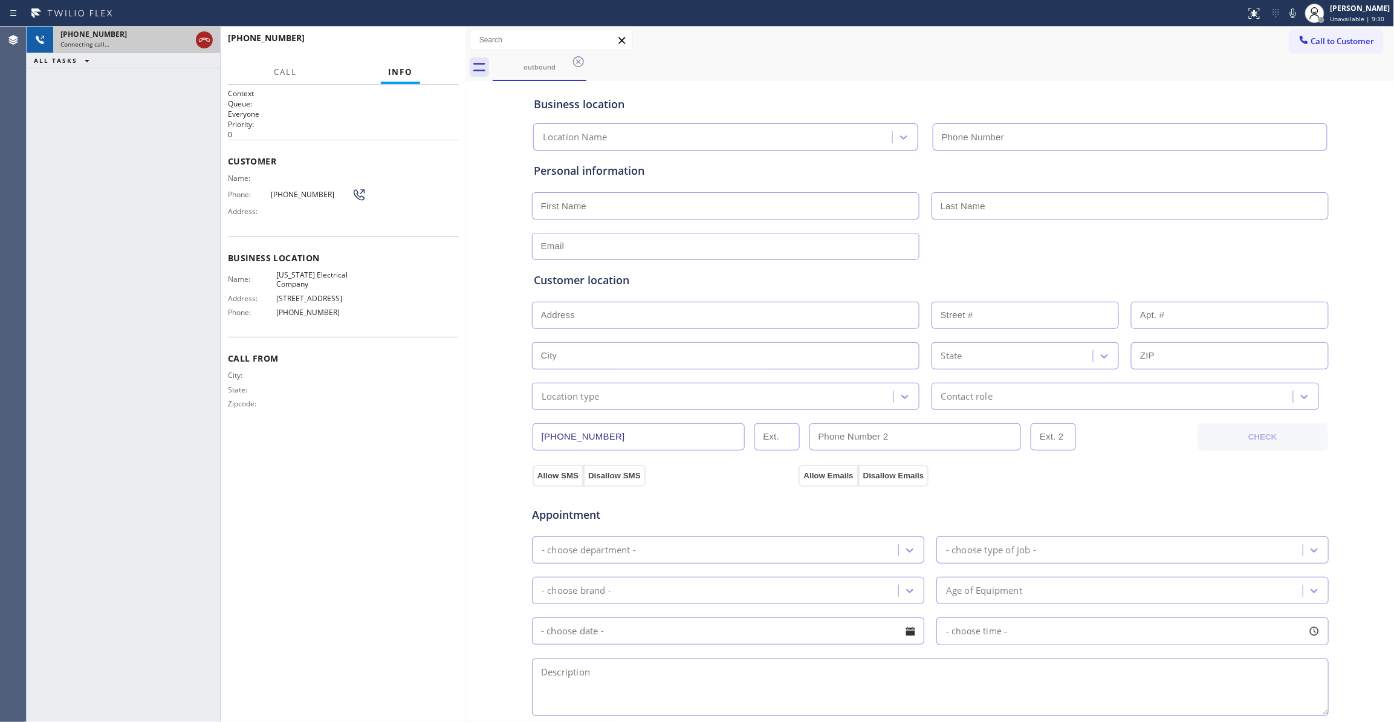
type input "[PHONE_NUMBER]"
click at [202, 41] on icon at bounding box center [204, 40] width 15 height 15
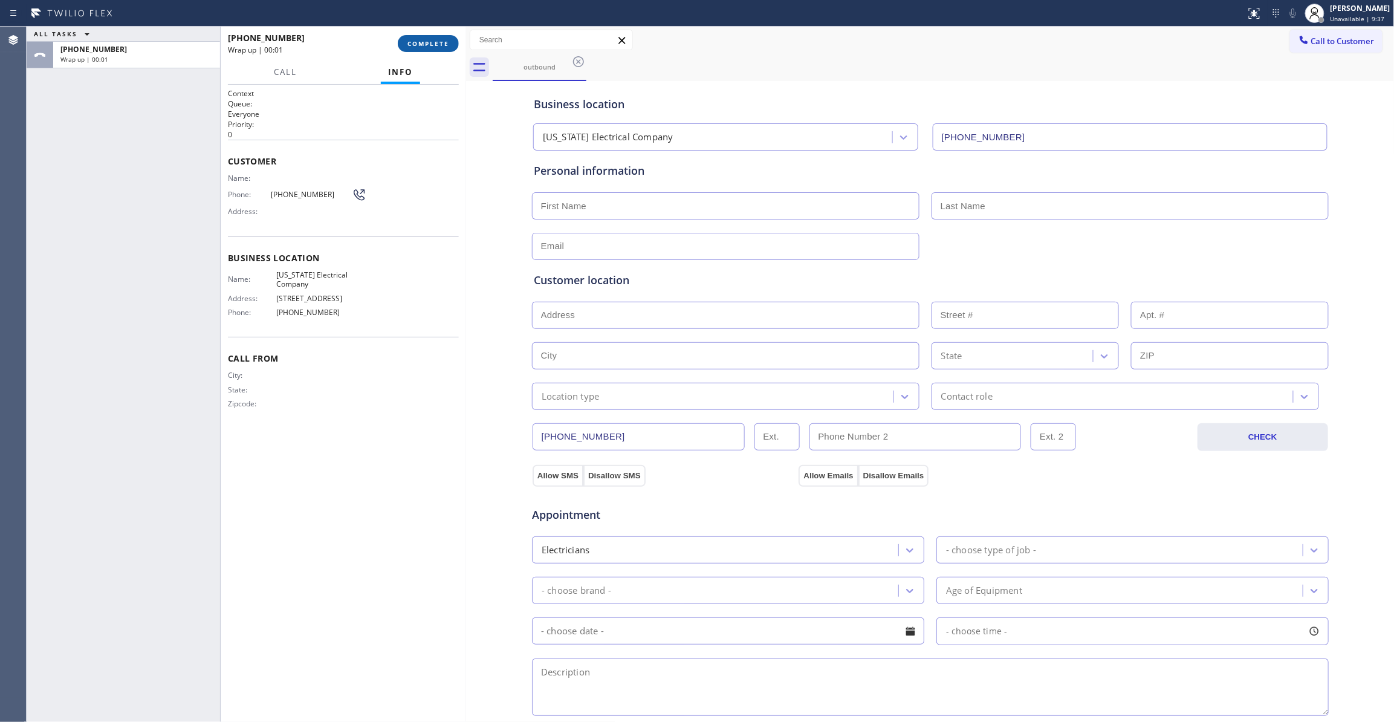
click at [415, 47] on span "COMPLETE" at bounding box center [429, 43] width 42 height 8
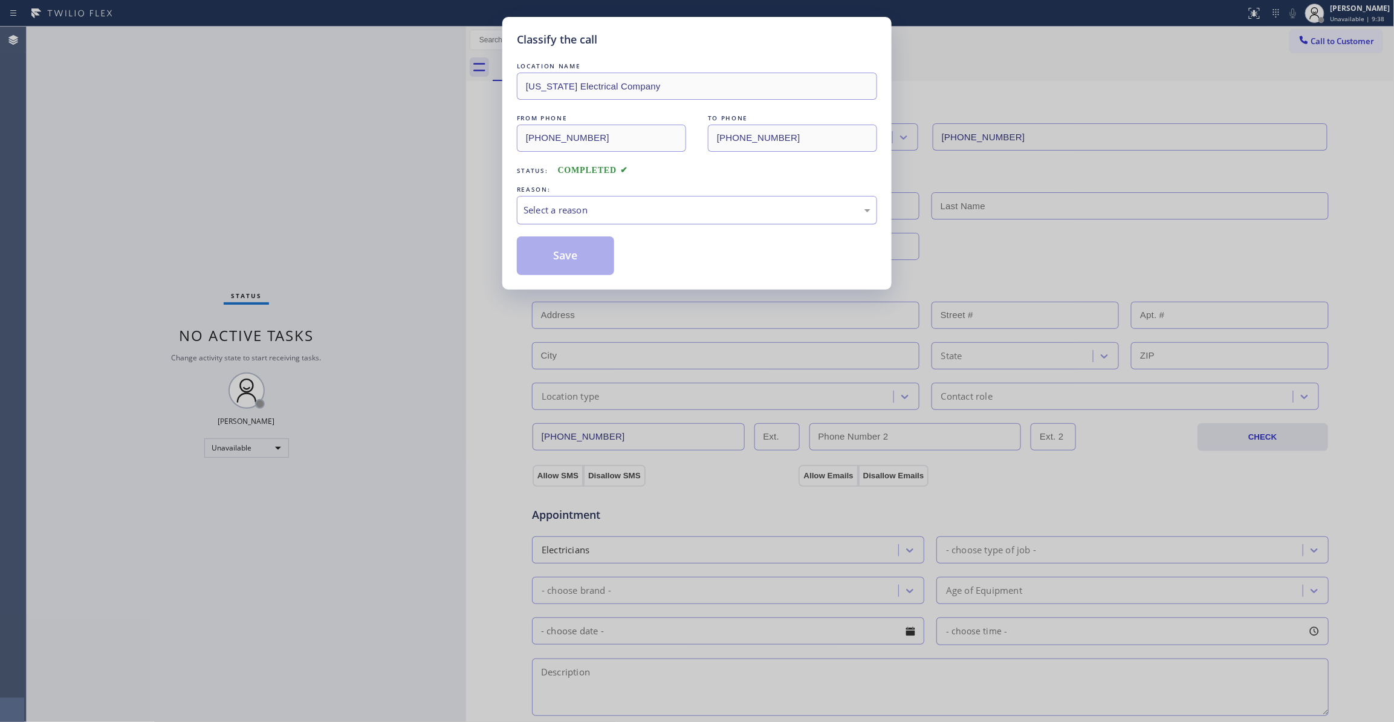
click at [557, 211] on div "Select a reason" at bounding box center [697, 210] width 347 height 14
click at [554, 267] on button "Save" at bounding box center [565, 255] width 97 height 39
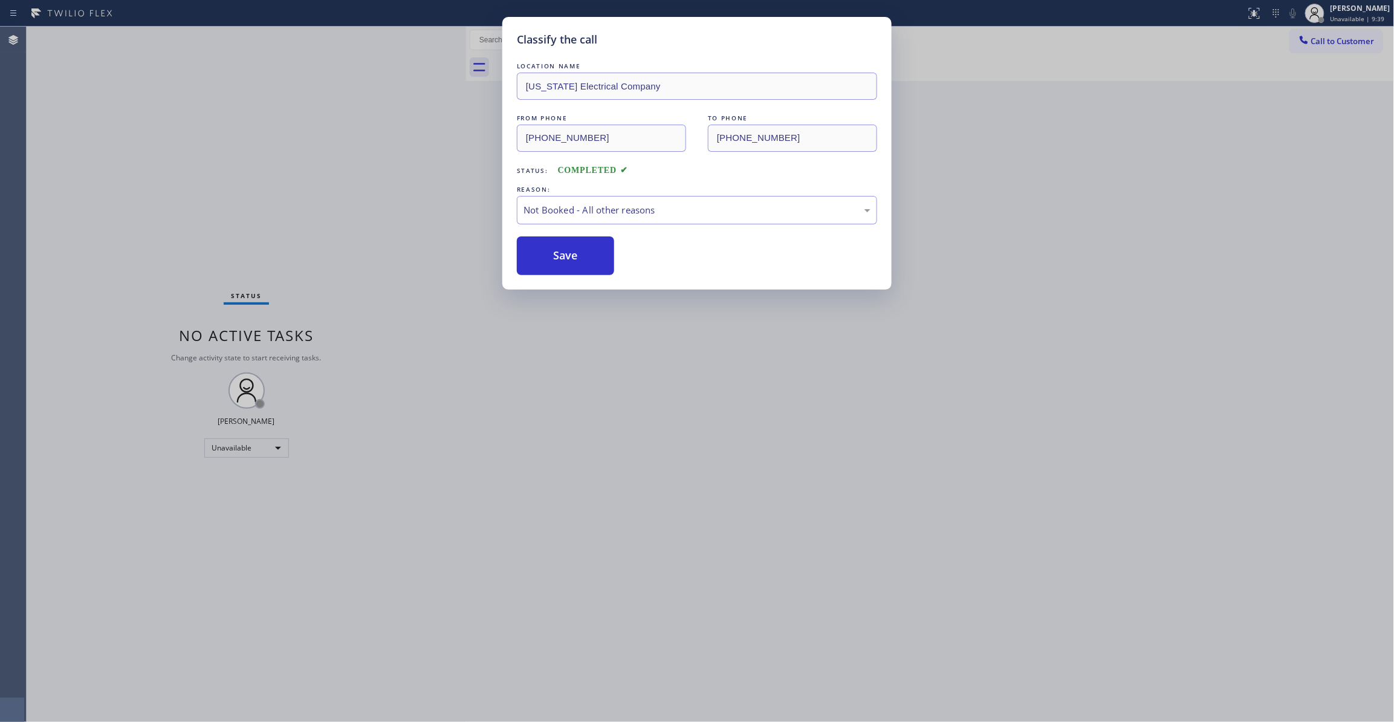
click at [554, 267] on button "Save" at bounding box center [565, 255] width 97 height 39
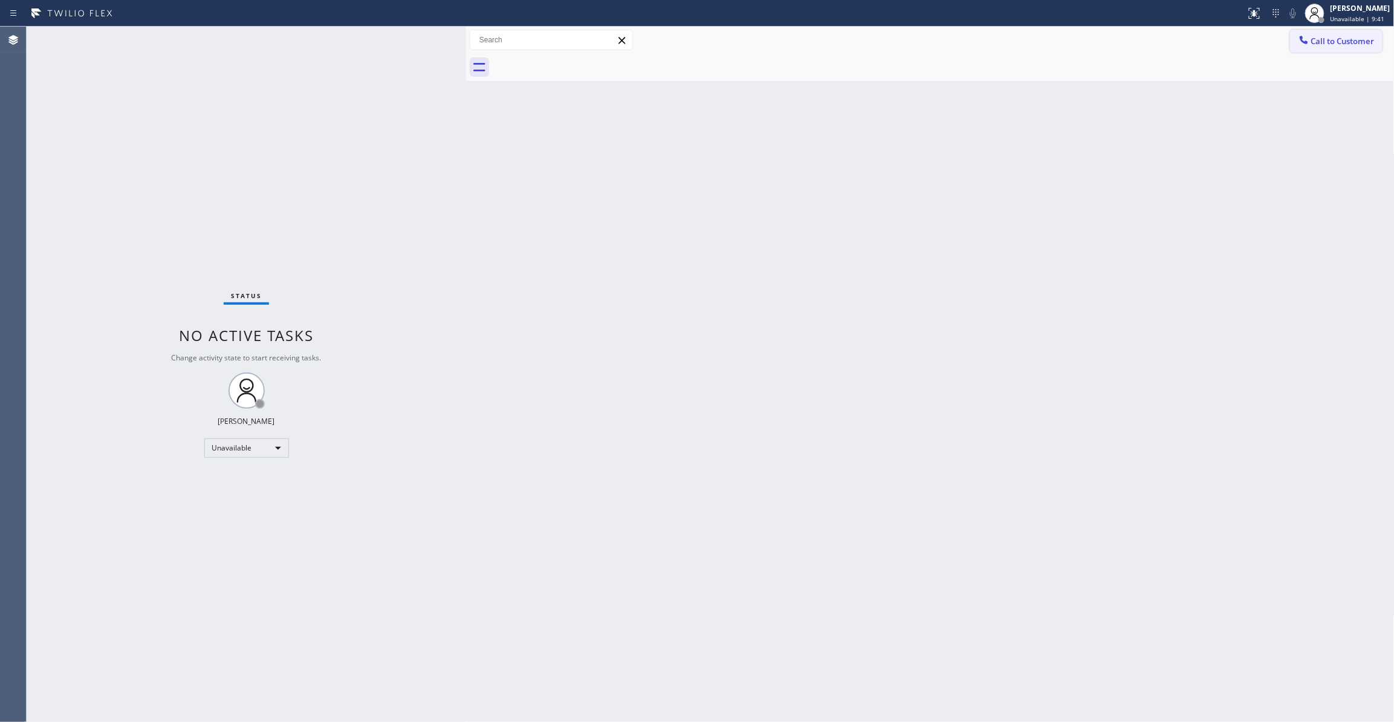
click at [1322, 44] on span "Call to Customer" at bounding box center [1343, 41] width 63 height 11
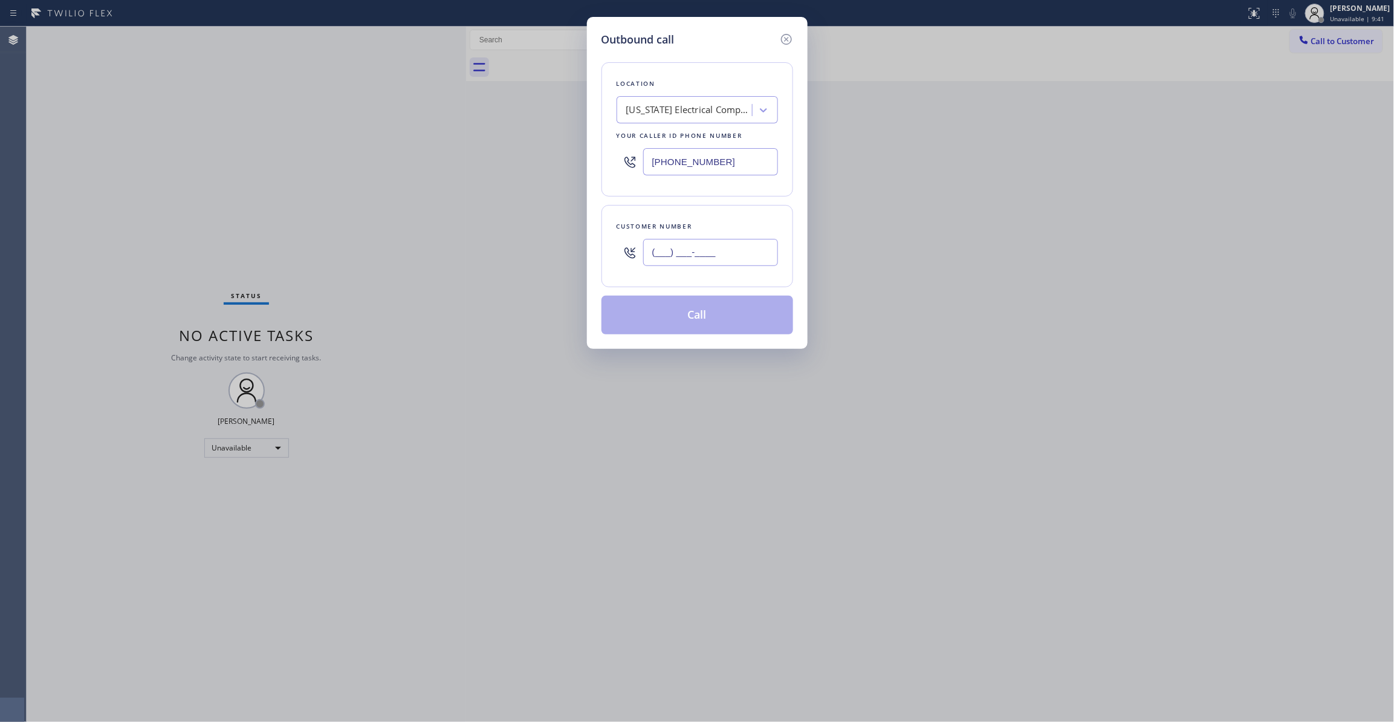
click at [683, 247] on input "(___) ___-____" at bounding box center [710, 252] width 135 height 27
paste input "914) 494-1520"
type input "[PHONE_NUMBER]"
click at [683, 318] on button "Call" at bounding box center [698, 315] width 192 height 39
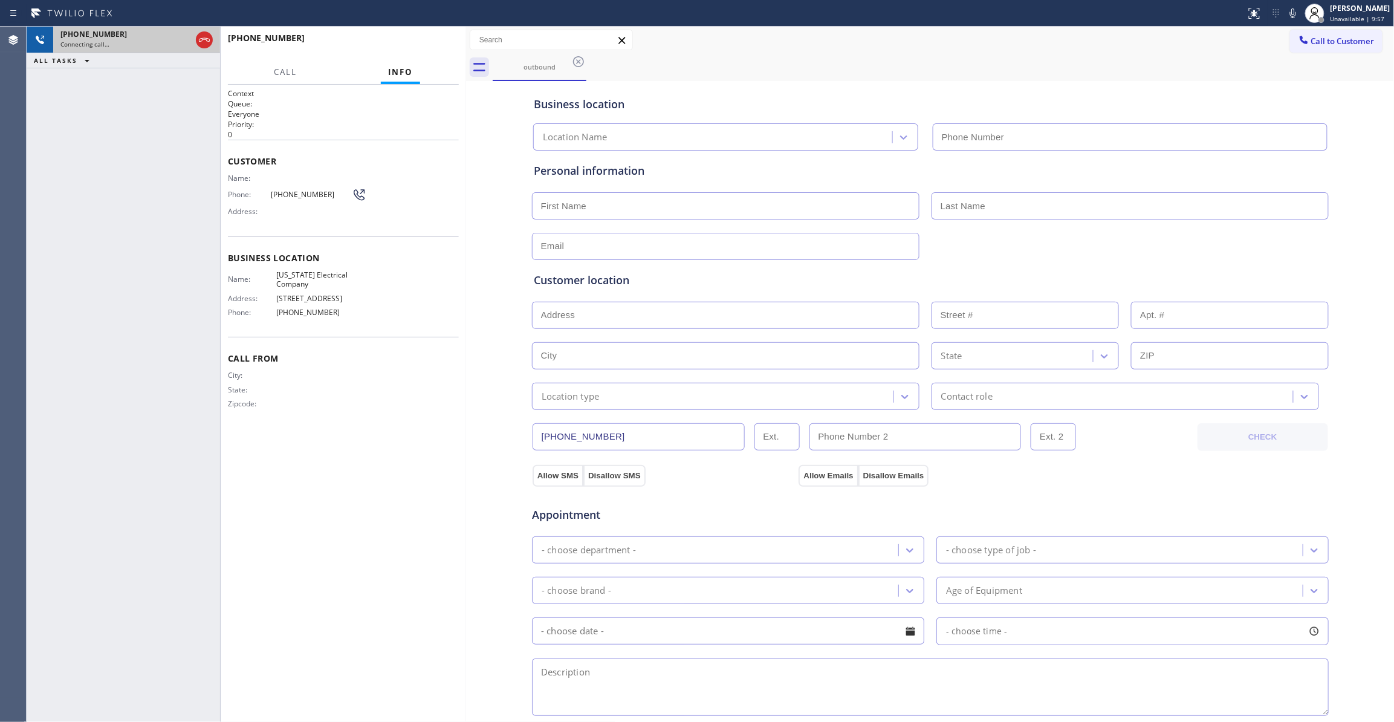
type input "[PHONE_NUMBER]"
click at [203, 35] on icon at bounding box center [204, 40] width 15 height 15
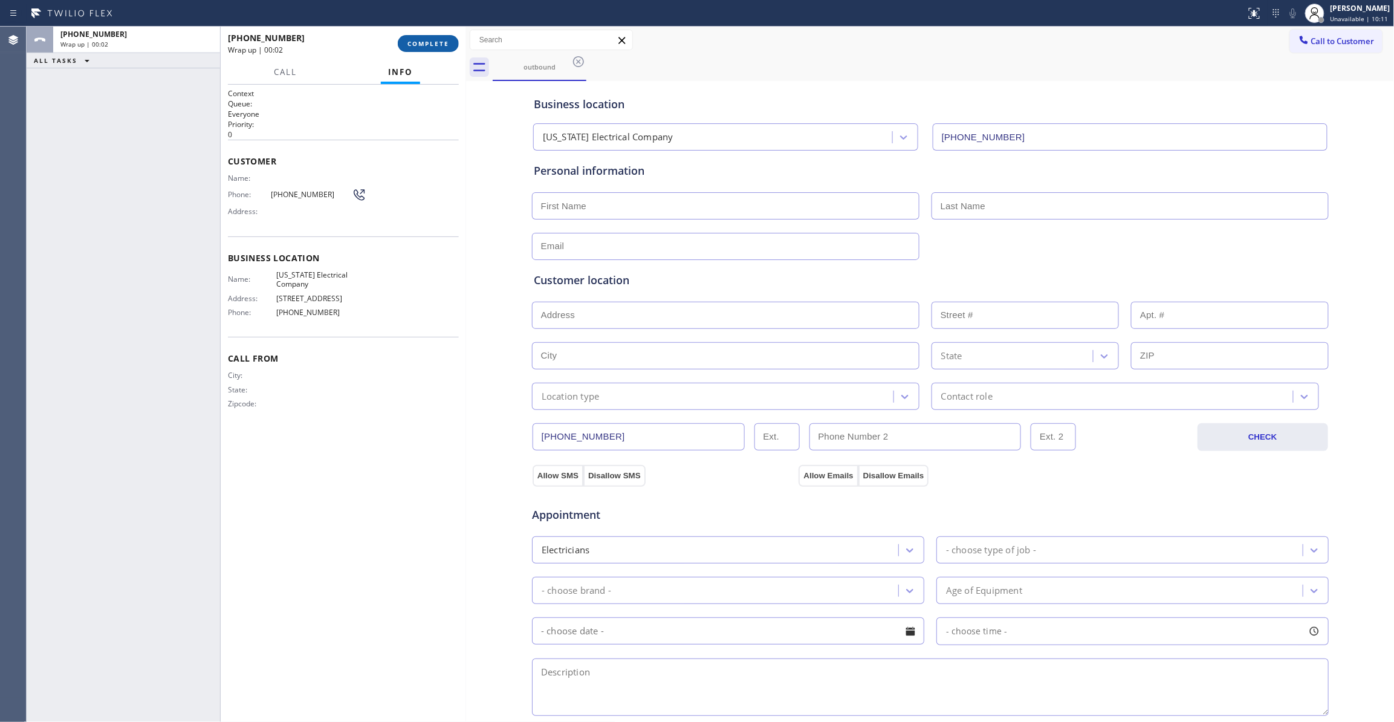
click at [444, 49] on button "COMPLETE" at bounding box center [428, 43] width 61 height 17
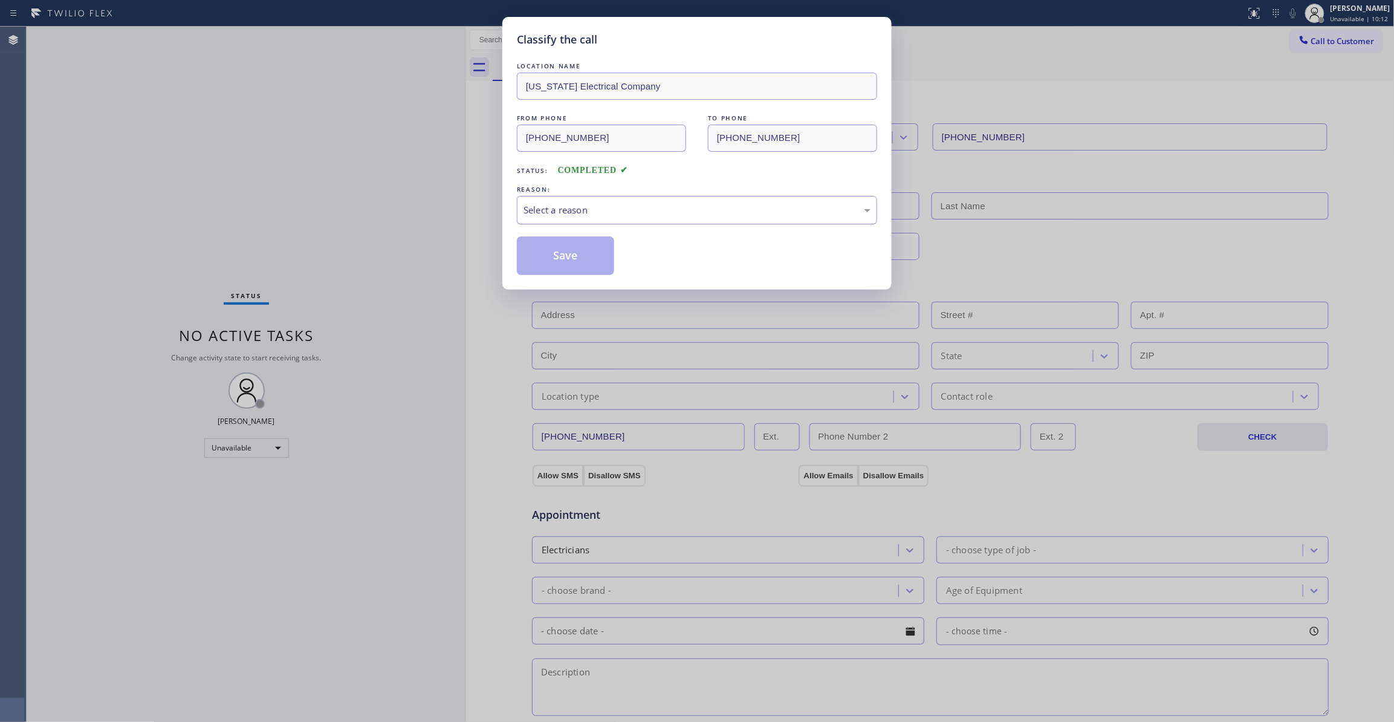
click at [584, 209] on div "Select a reason" at bounding box center [697, 210] width 347 height 14
click at [558, 247] on button "Save" at bounding box center [565, 255] width 97 height 39
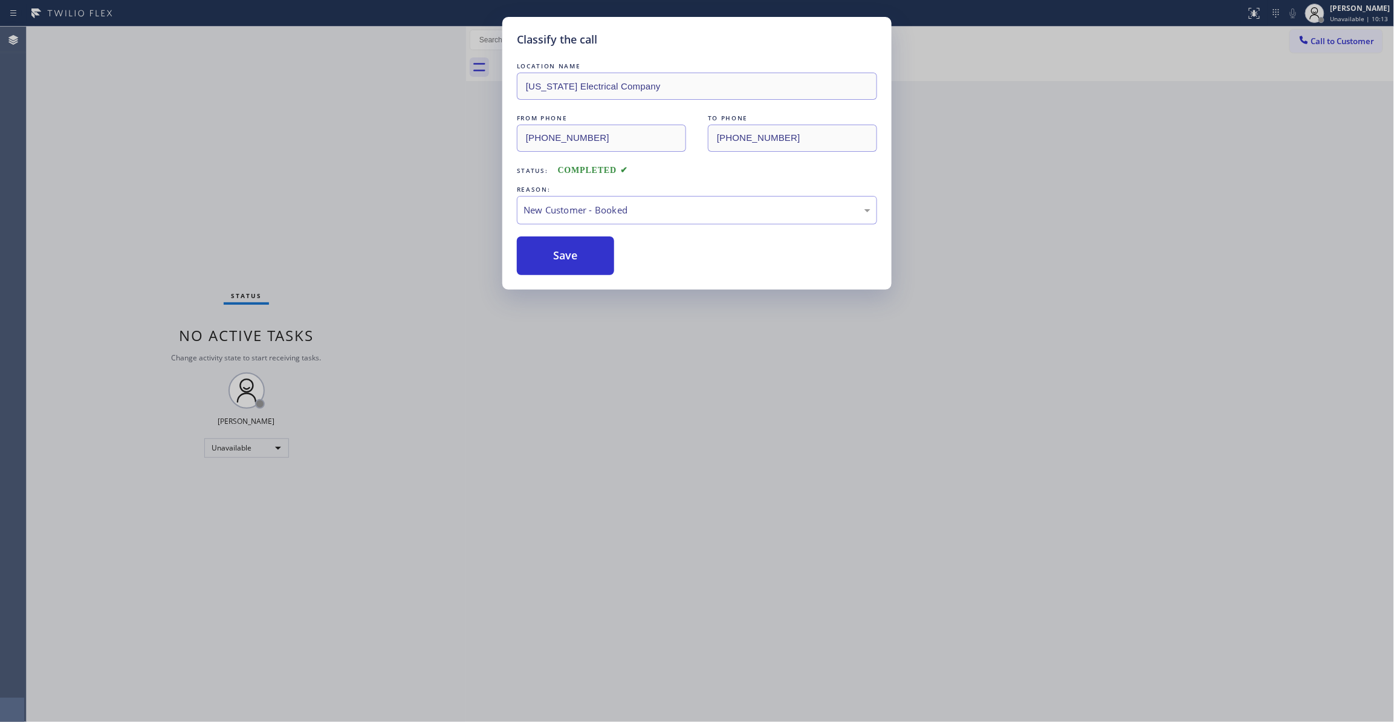
drag, startPoint x: 558, startPoint y: 247, endPoint x: 548, endPoint y: 233, distance: 17.4
click at [558, 248] on button "Save" at bounding box center [565, 255] width 97 height 39
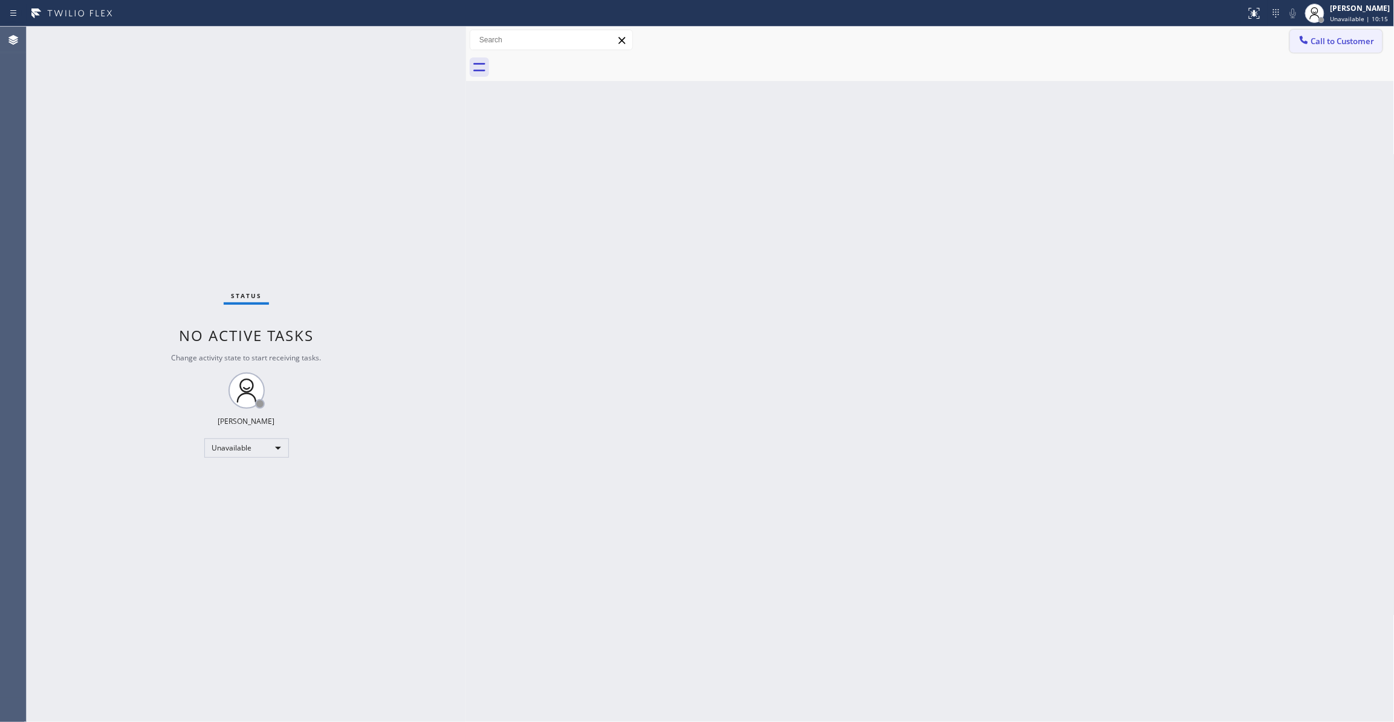
click at [1324, 46] on span "Call to Customer" at bounding box center [1343, 41] width 63 height 11
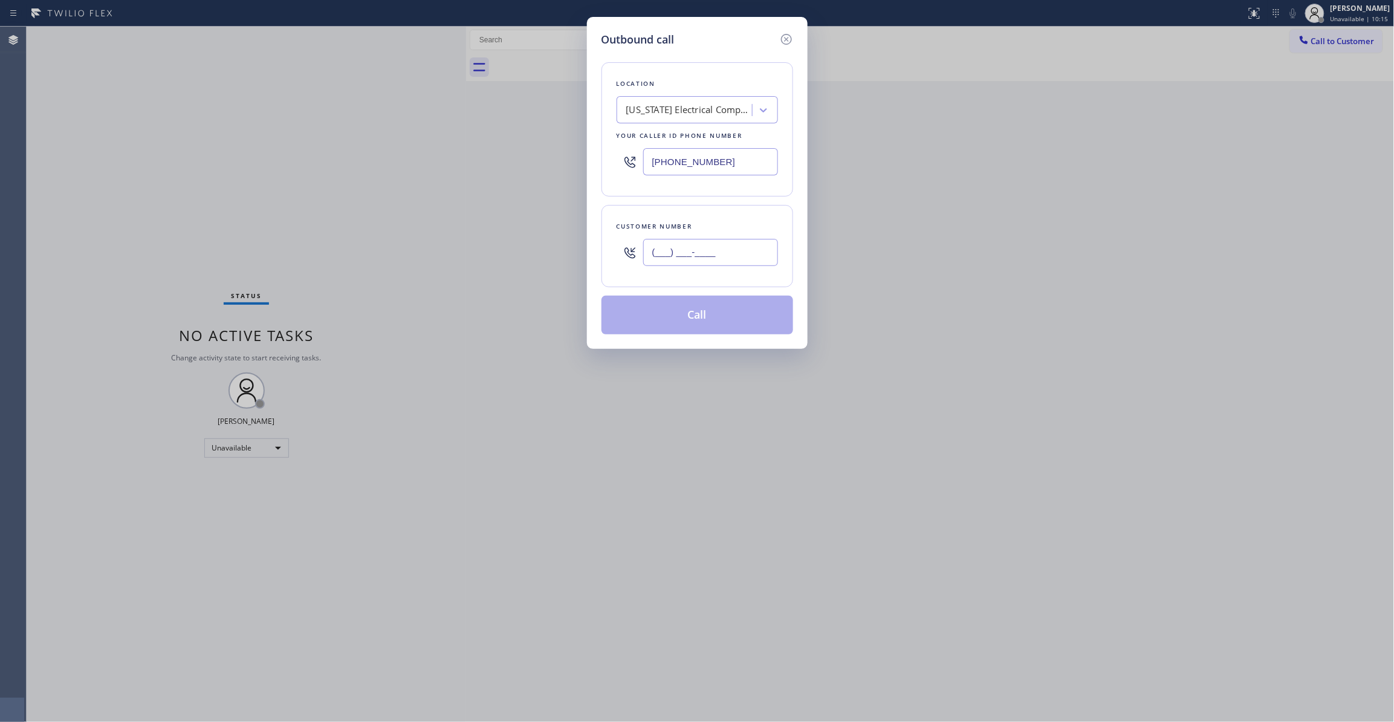
click at [689, 257] on input "(___) ___-____" at bounding box center [710, 252] width 135 height 27
paste input "914) 494-1520"
type input "[PHONE_NUMBER]"
click at [663, 312] on button "Call" at bounding box center [698, 315] width 192 height 39
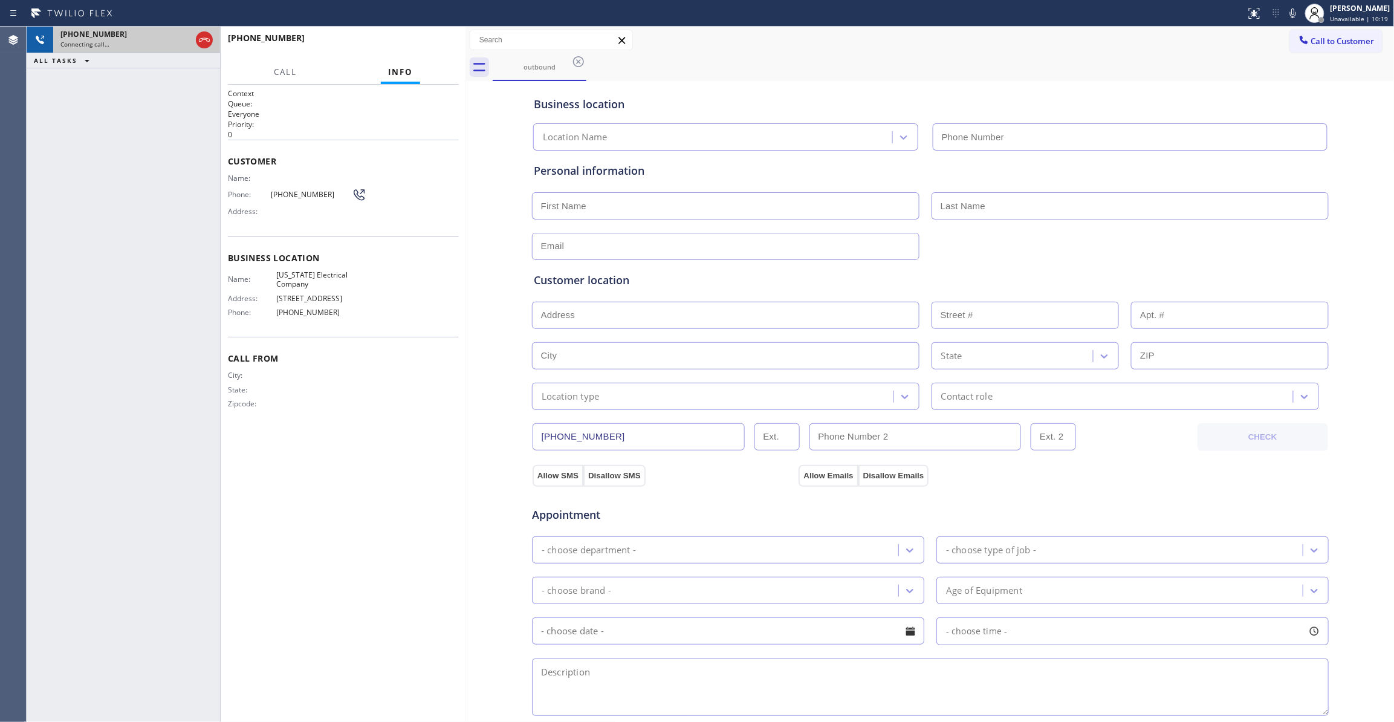
type input "[PHONE_NUMBER]"
click at [207, 37] on icon at bounding box center [204, 40] width 15 height 15
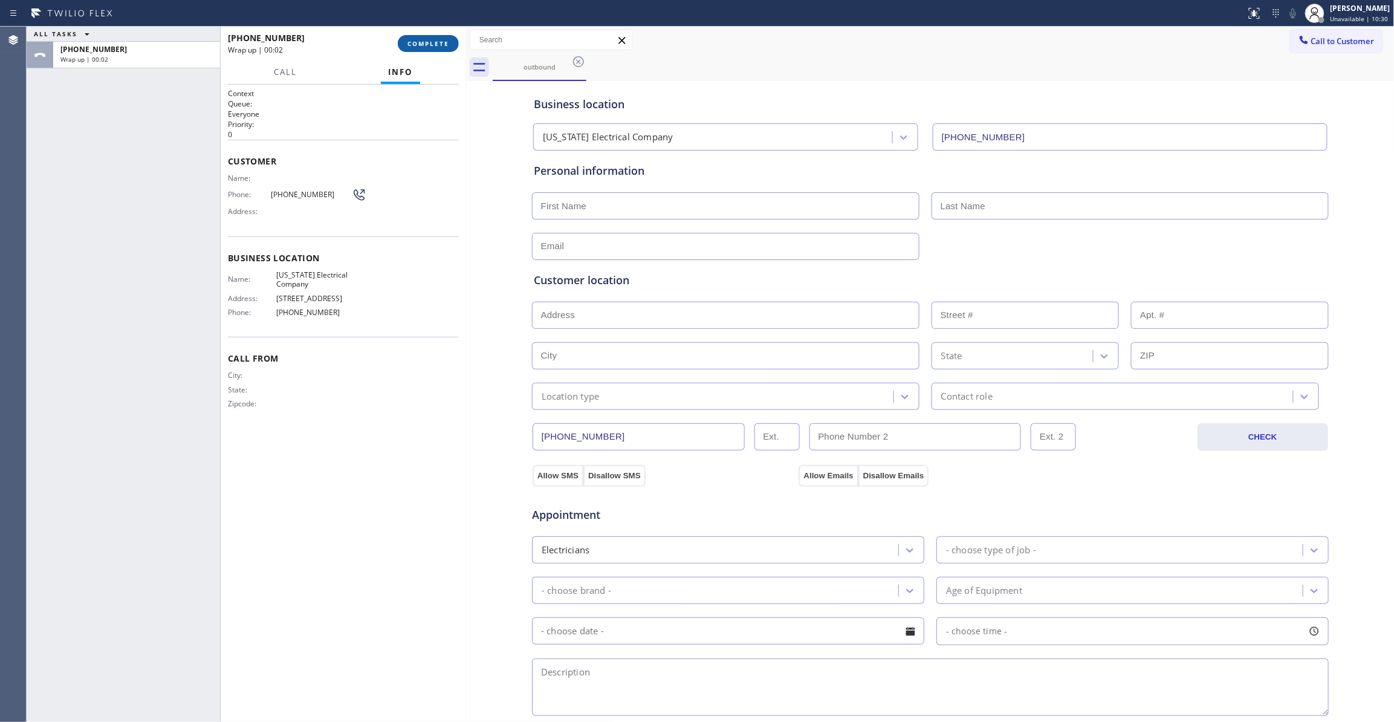
click at [409, 47] on span "COMPLETE" at bounding box center [429, 43] width 42 height 8
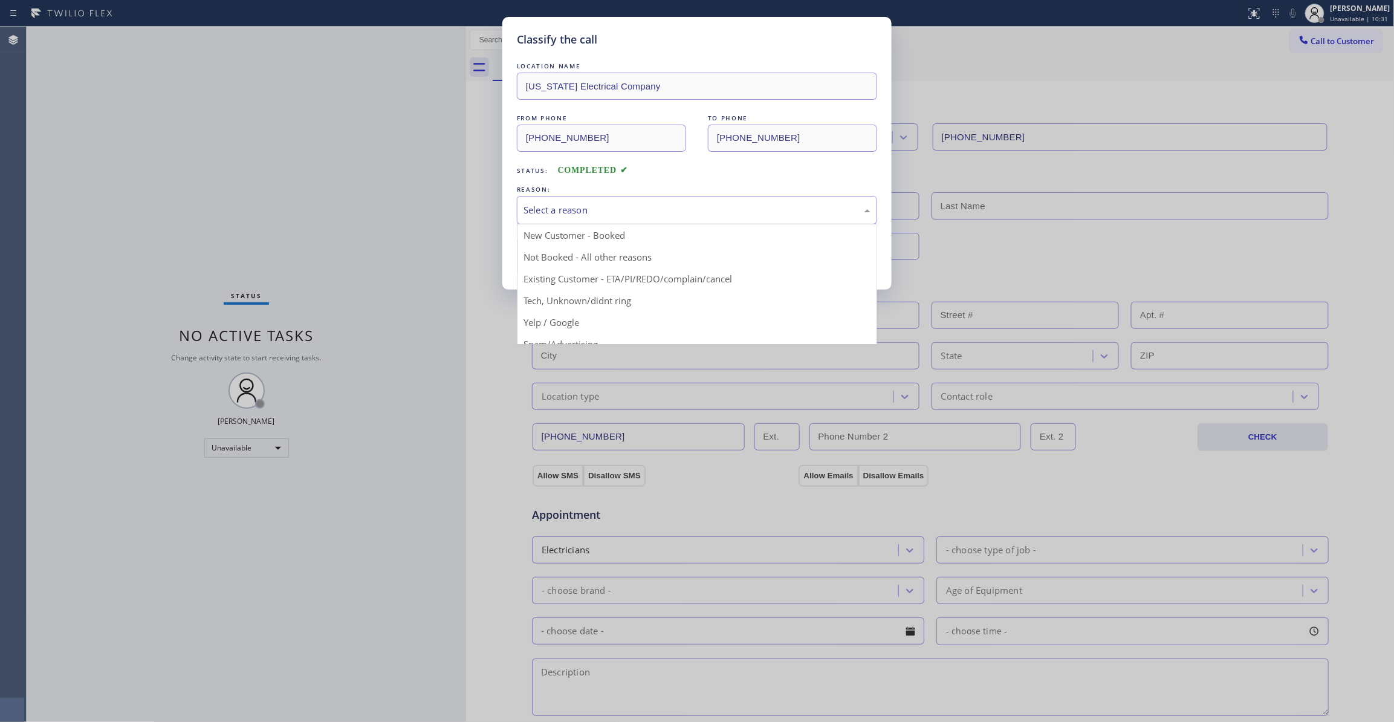
click at [636, 209] on div "Select a reason" at bounding box center [697, 210] width 347 height 14
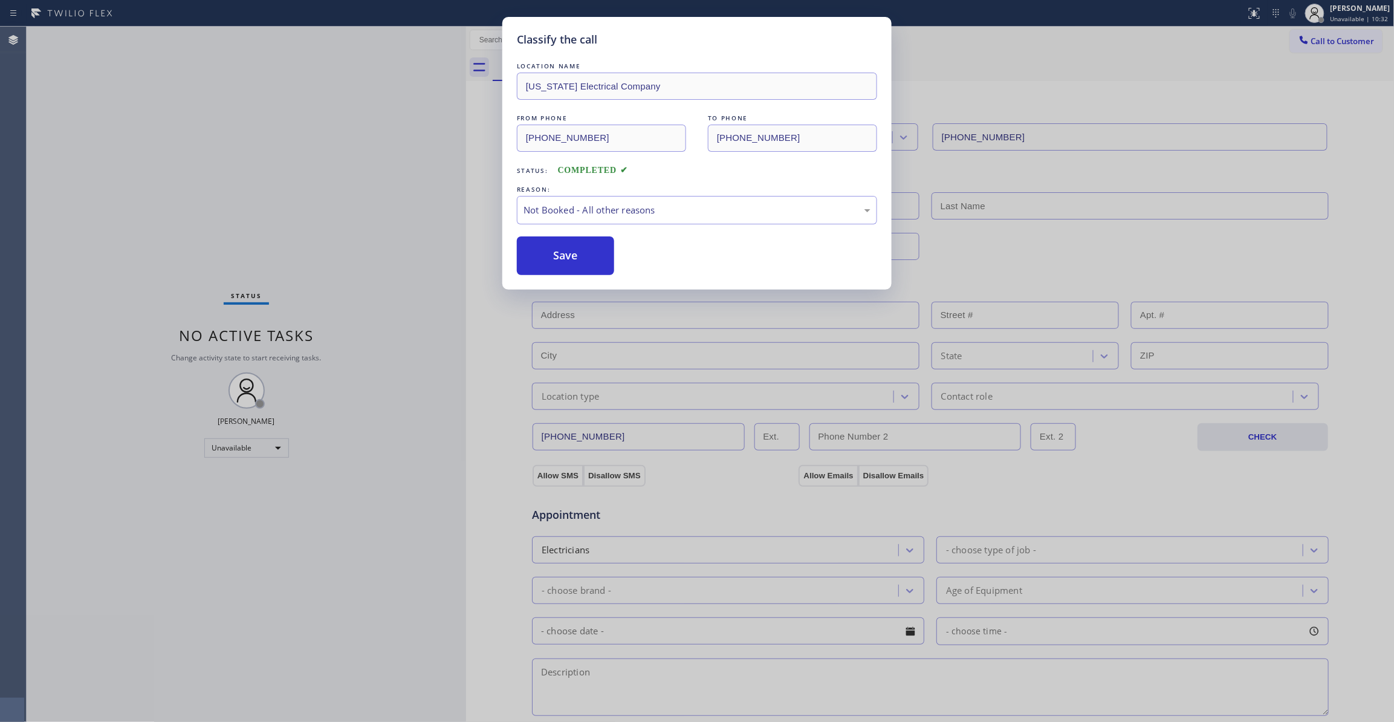
click at [564, 254] on button "Save" at bounding box center [565, 255] width 97 height 39
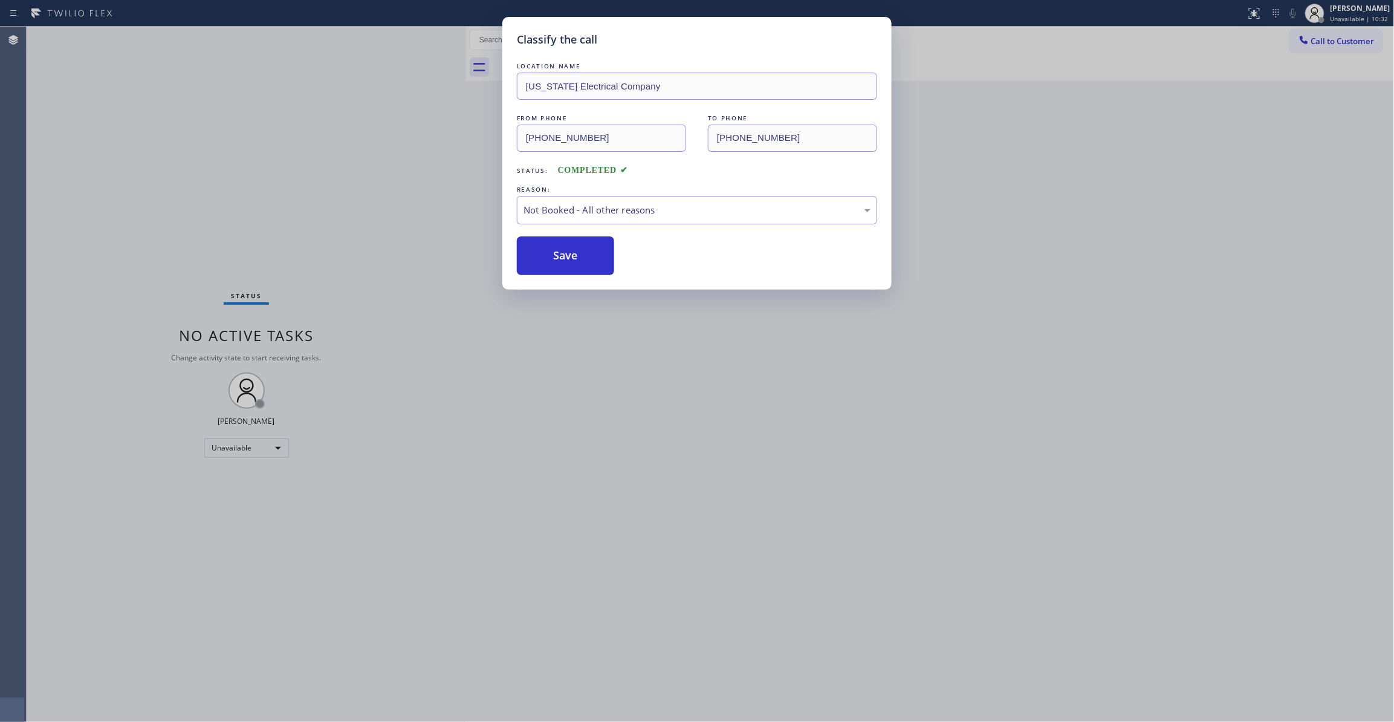
click at [564, 254] on button "Save" at bounding box center [565, 255] width 97 height 39
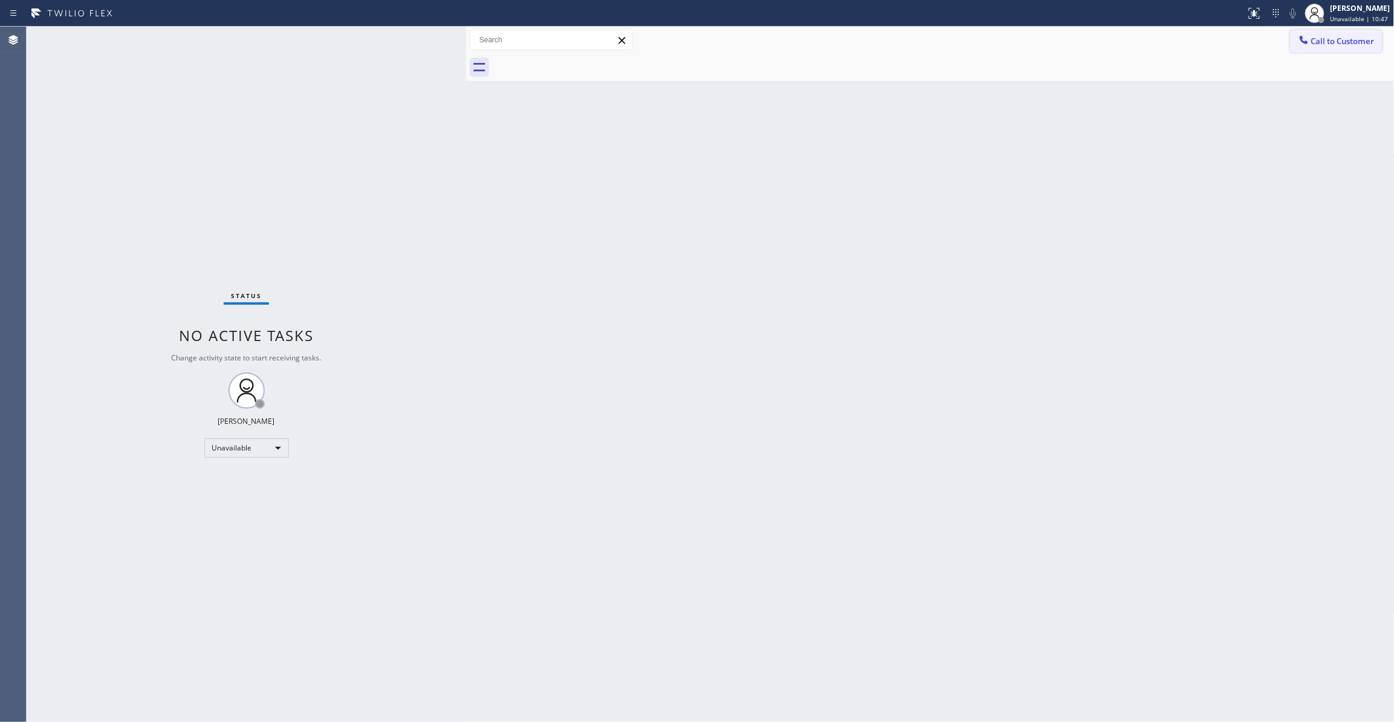
click at [1340, 33] on button "Call to Customer" at bounding box center [1336, 41] width 93 height 23
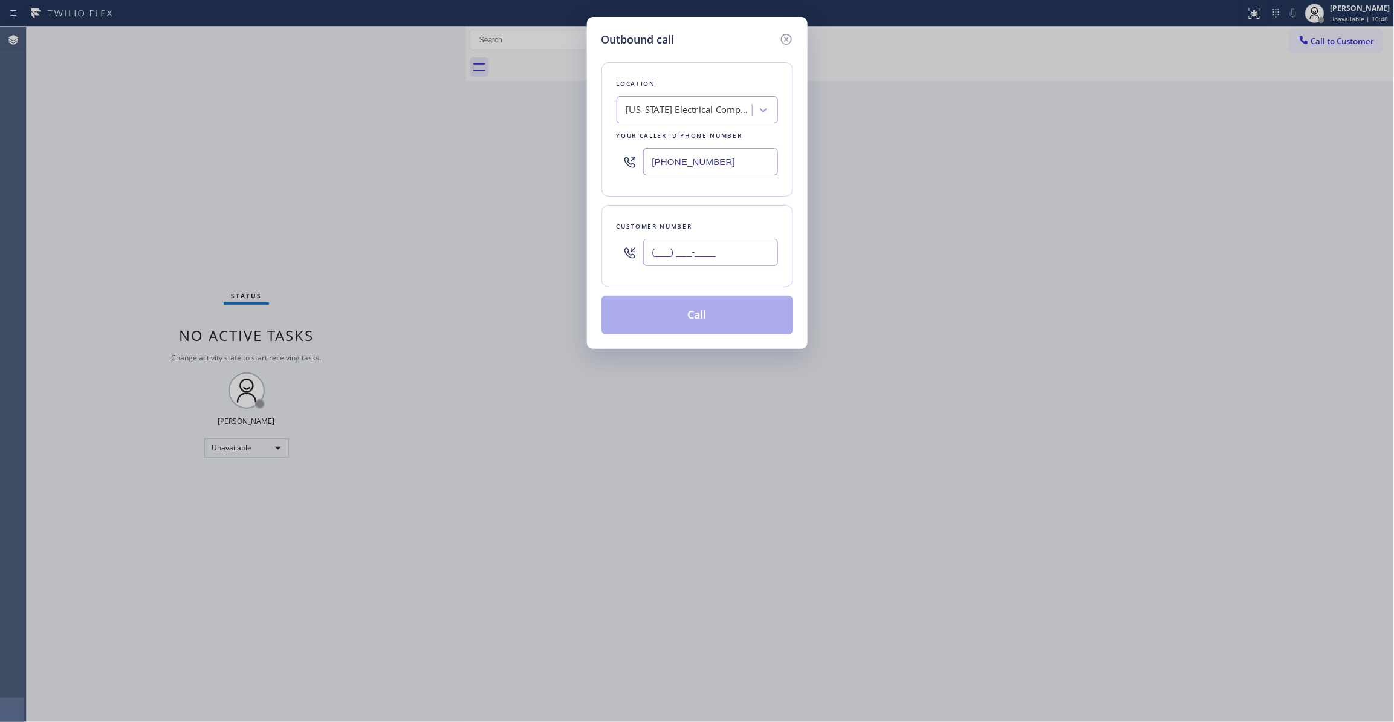
click at [705, 259] on input "(___) ___-____" at bounding box center [710, 252] width 135 height 27
paste input "310) 921-5660"
type input "[PHONE_NUMBER]"
paste input "310) 868-0820"
drag, startPoint x: 736, startPoint y: 160, endPoint x: 282, endPoint y: 173, distance: 454.3
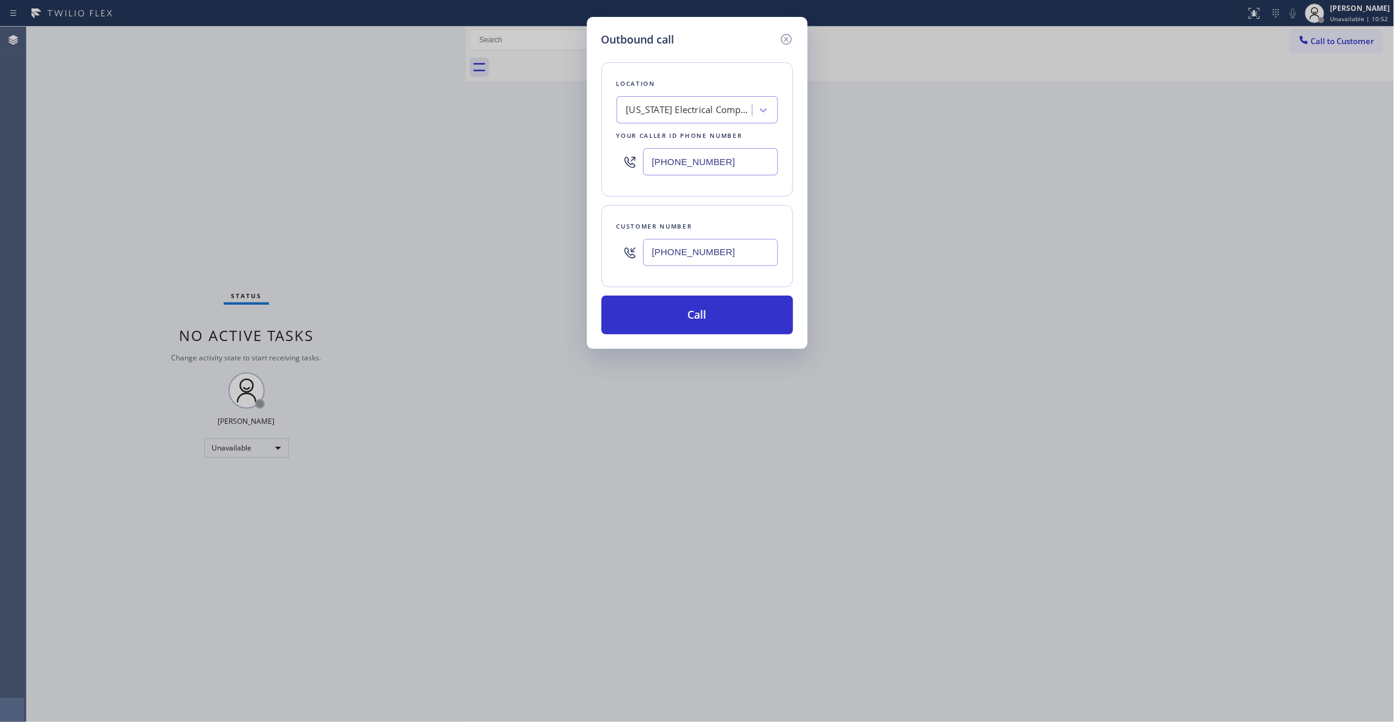
click at [270, 152] on div "Outbound call Location [US_STATE] Electrical Company Your caller id phone numbe…" at bounding box center [697, 361] width 1394 height 722
type input "[PHONE_NUMBER]"
drag, startPoint x: 636, startPoint y: 246, endPoint x: 467, endPoint y: 246, distance: 168.7
click at [467, 246] on div "Outbound call Location Alliance HVAC [GEOGRAPHIC_DATA] Your caller id phone num…" at bounding box center [697, 361] width 1394 height 722
click at [683, 319] on button "Call" at bounding box center [698, 315] width 192 height 39
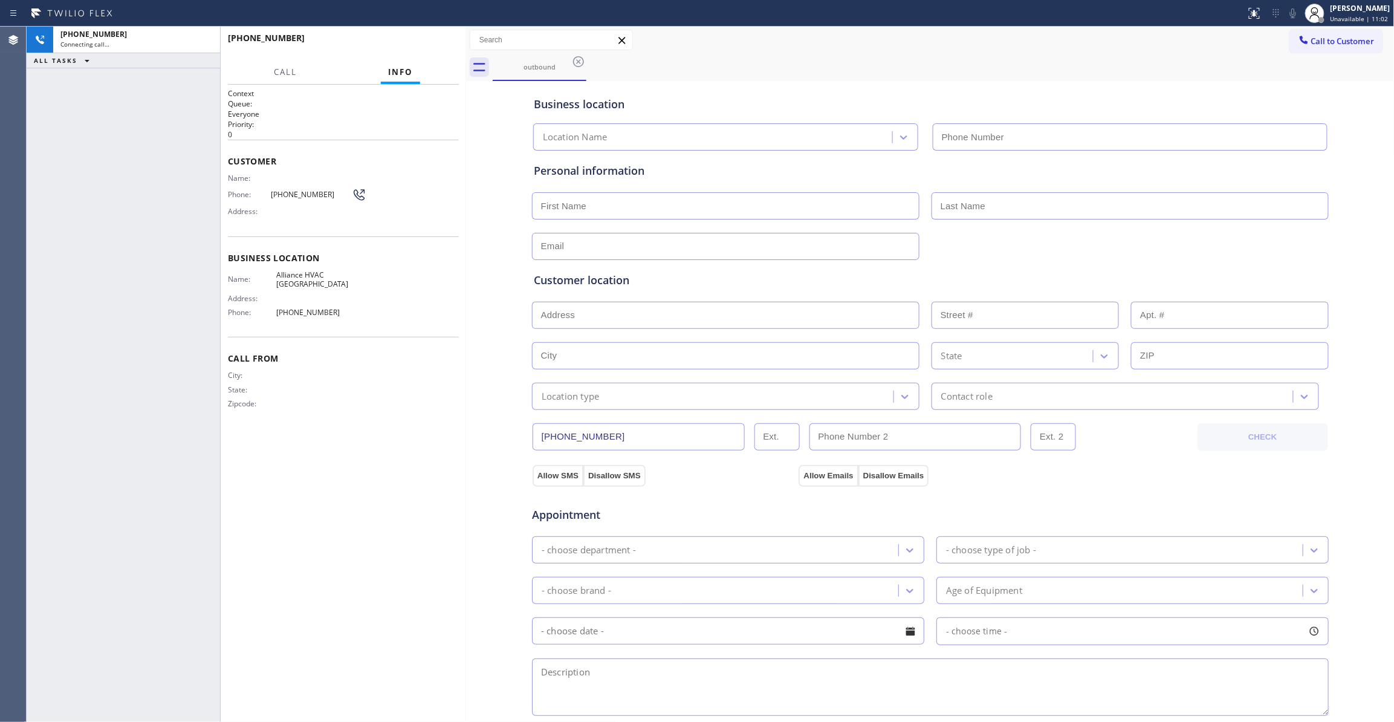
type input "[PHONE_NUMBER]"
drag, startPoint x: 325, startPoint y: 196, endPoint x: 272, endPoint y: 197, distance: 53.2
click at [272, 197] on span "[PHONE_NUMBER]" at bounding box center [311, 194] width 81 height 9
copy span "[PHONE_NUMBER]"
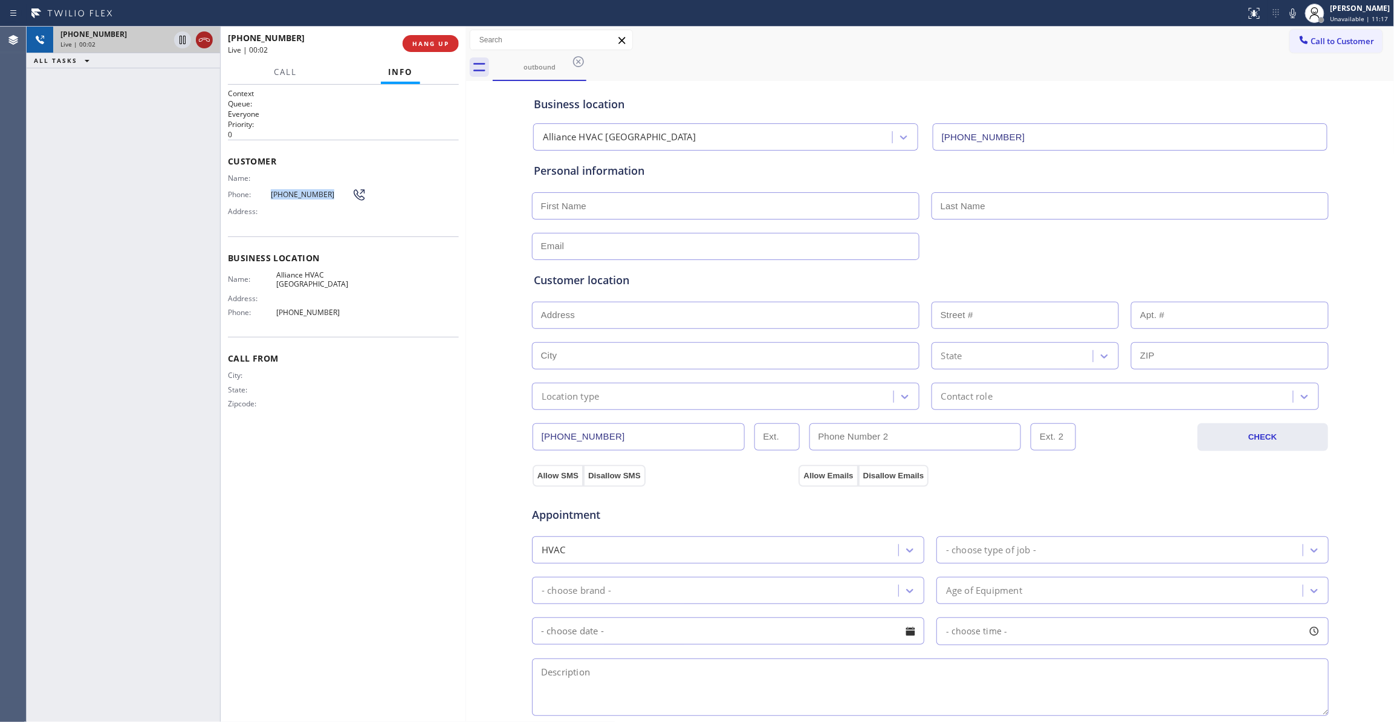
click at [207, 44] on icon at bounding box center [204, 40] width 15 height 15
click at [426, 49] on button "HANG UP" at bounding box center [431, 43] width 56 height 17
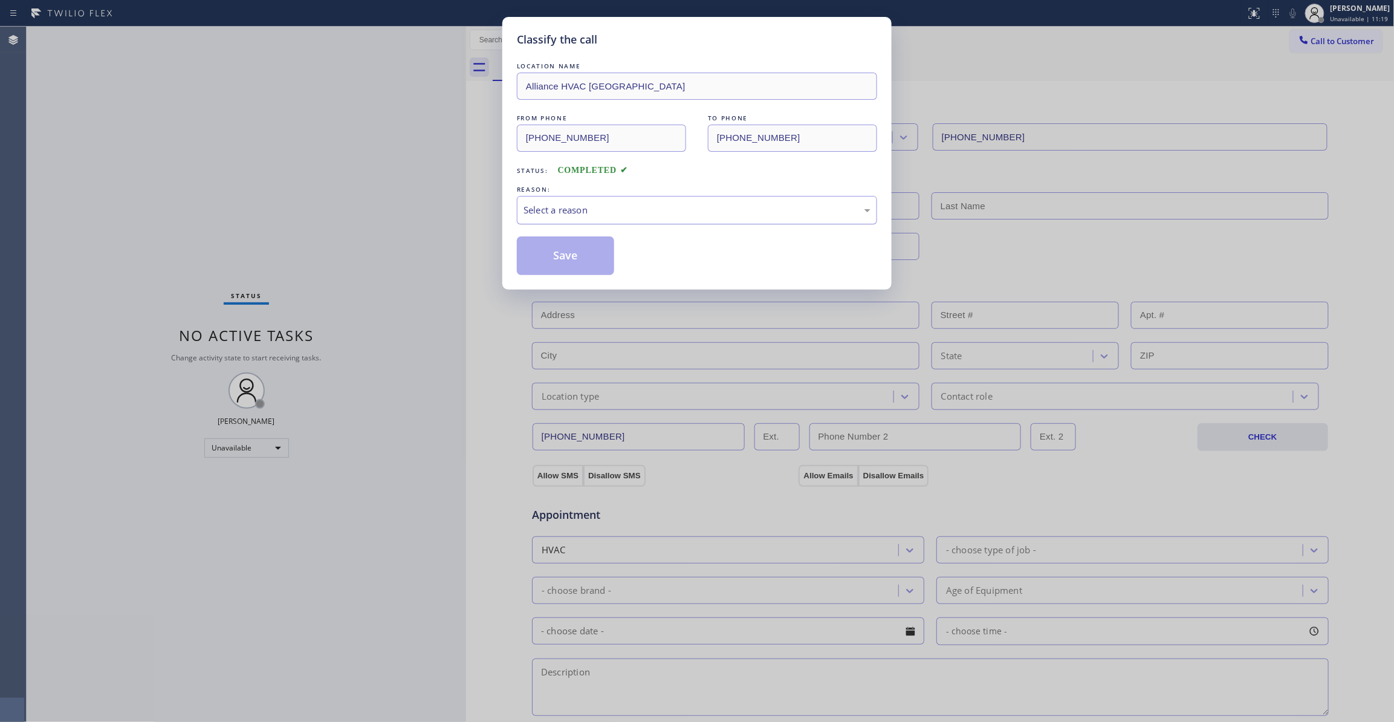
click at [545, 207] on div "Select a reason" at bounding box center [697, 210] width 347 height 14
click at [547, 255] on button "Save" at bounding box center [565, 255] width 97 height 39
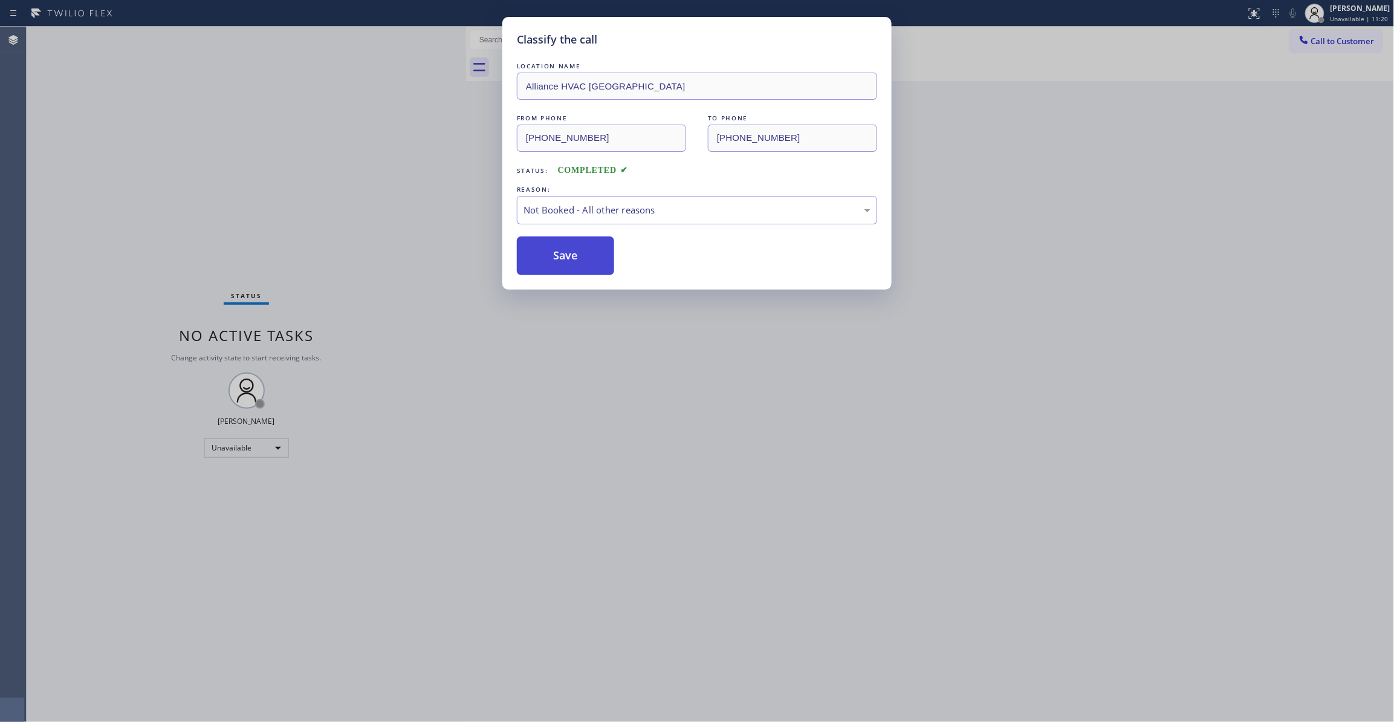
click at [547, 255] on button "Save" at bounding box center [565, 255] width 97 height 39
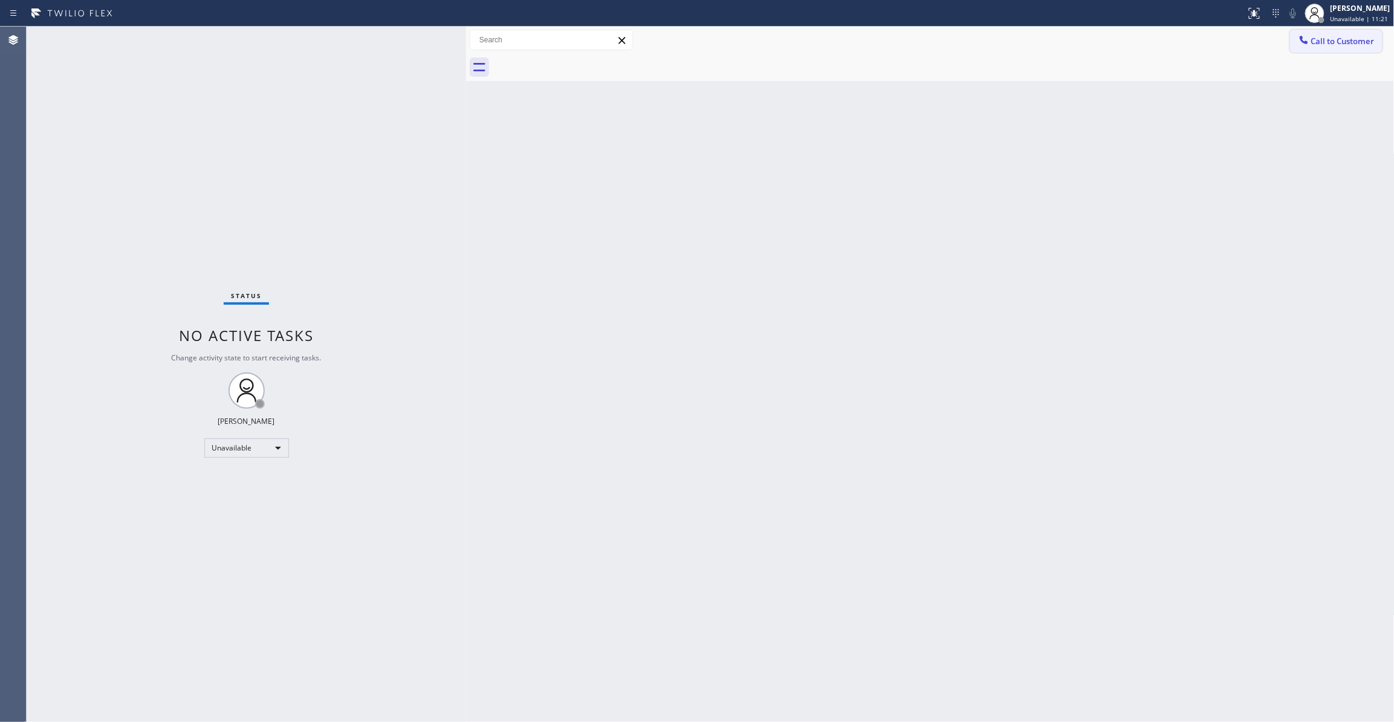
click at [1342, 44] on span "Call to Customer" at bounding box center [1343, 41] width 63 height 11
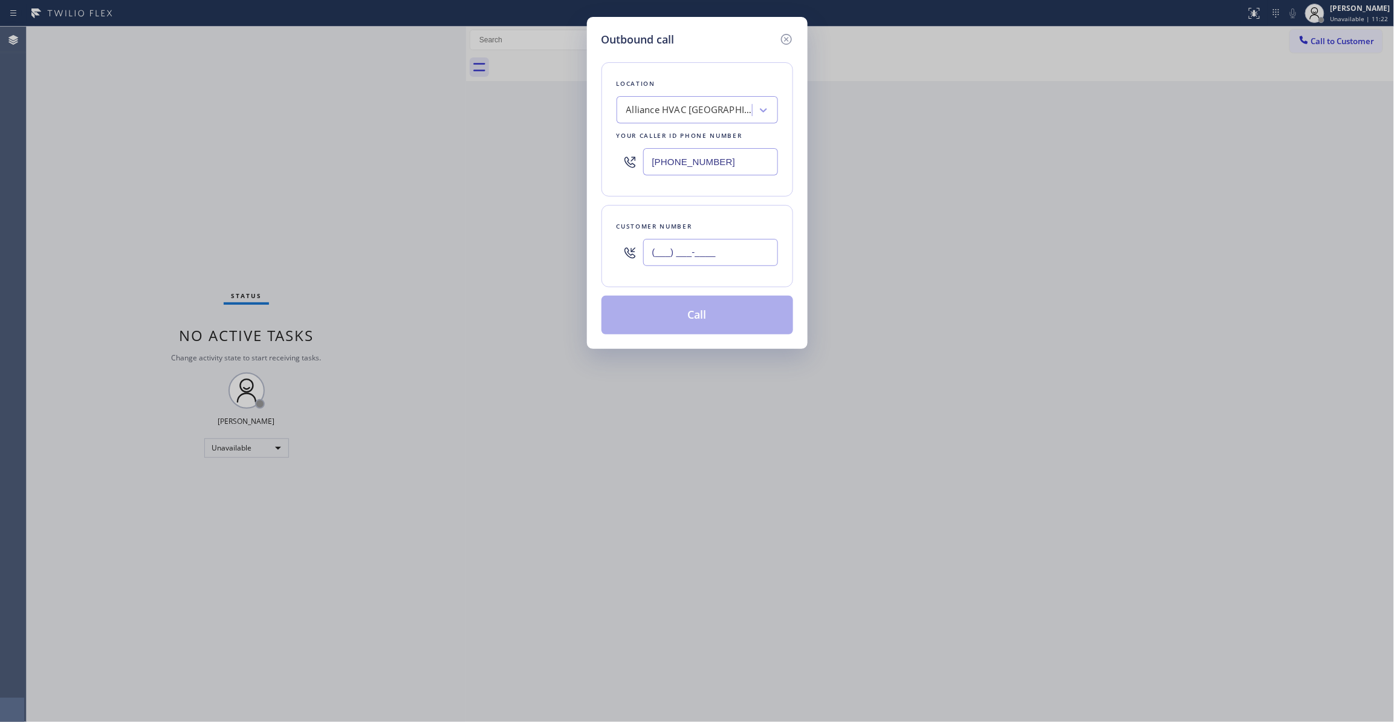
click at [737, 254] on input "(___) ___-____" at bounding box center [710, 252] width 135 height 27
paste input "310) 921-5660"
type input "[PHONE_NUMBER]"
click at [695, 329] on button "Call" at bounding box center [698, 315] width 192 height 39
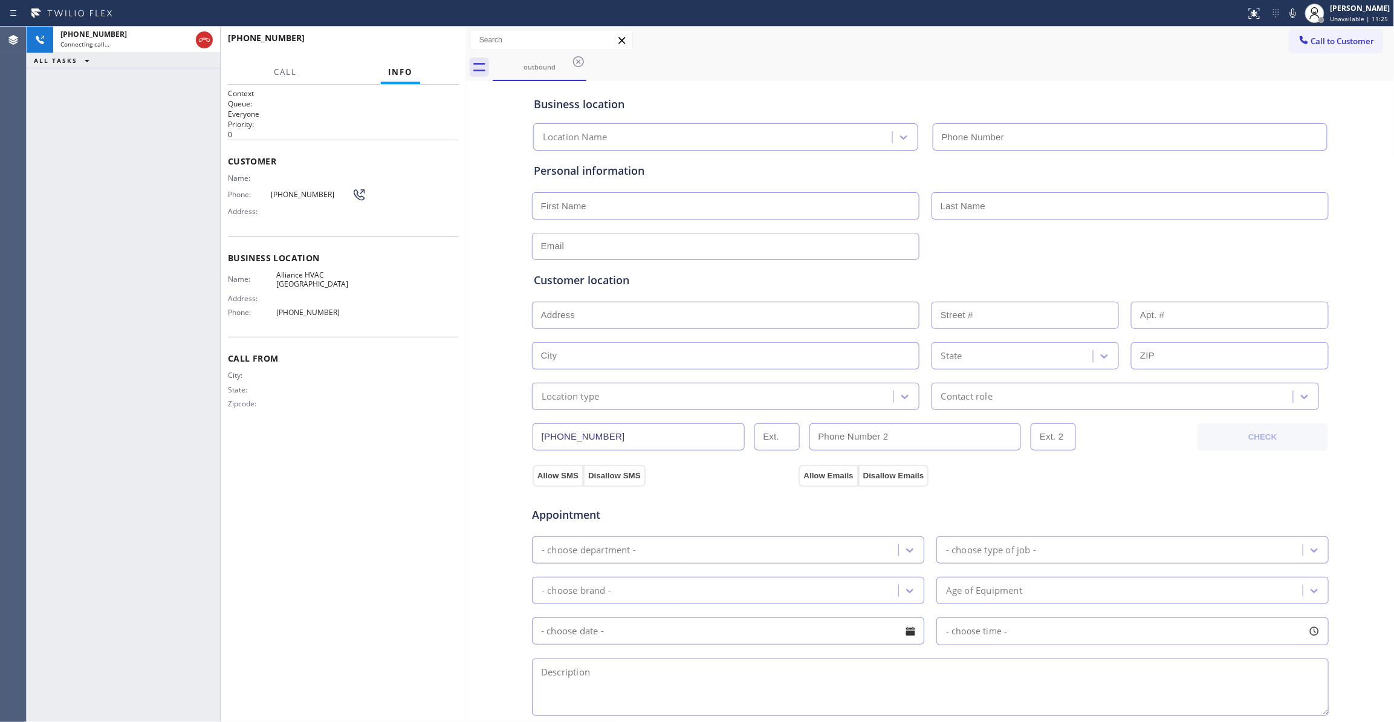
type input "[PHONE_NUMBER]"
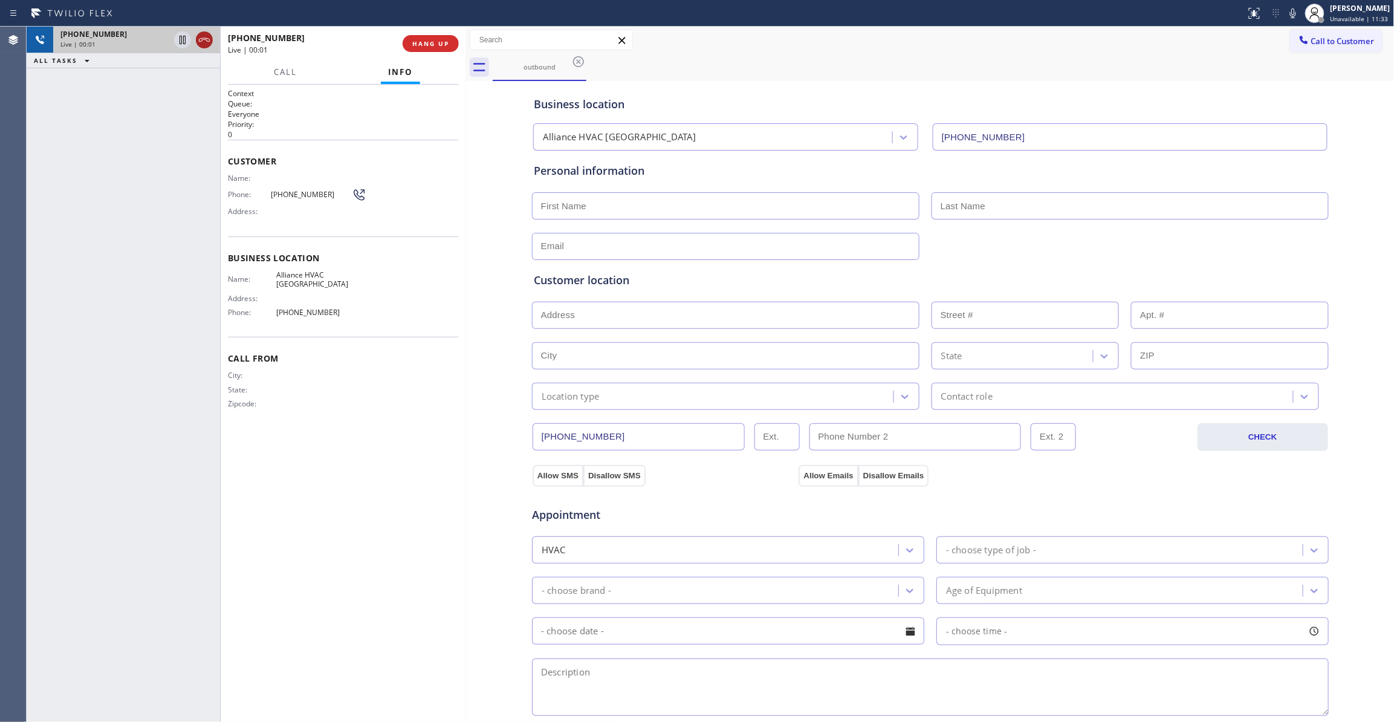
click at [206, 39] on icon at bounding box center [204, 40] width 11 height 4
click at [456, 50] on div "[PHONE_NUMBER] Live | 00:01 HANG UP" at bounding box center [343, 43] width 231 height 31
click at [443, 44] on span "COMPLETE" at bounding box center [429, 43] width 42 height 8
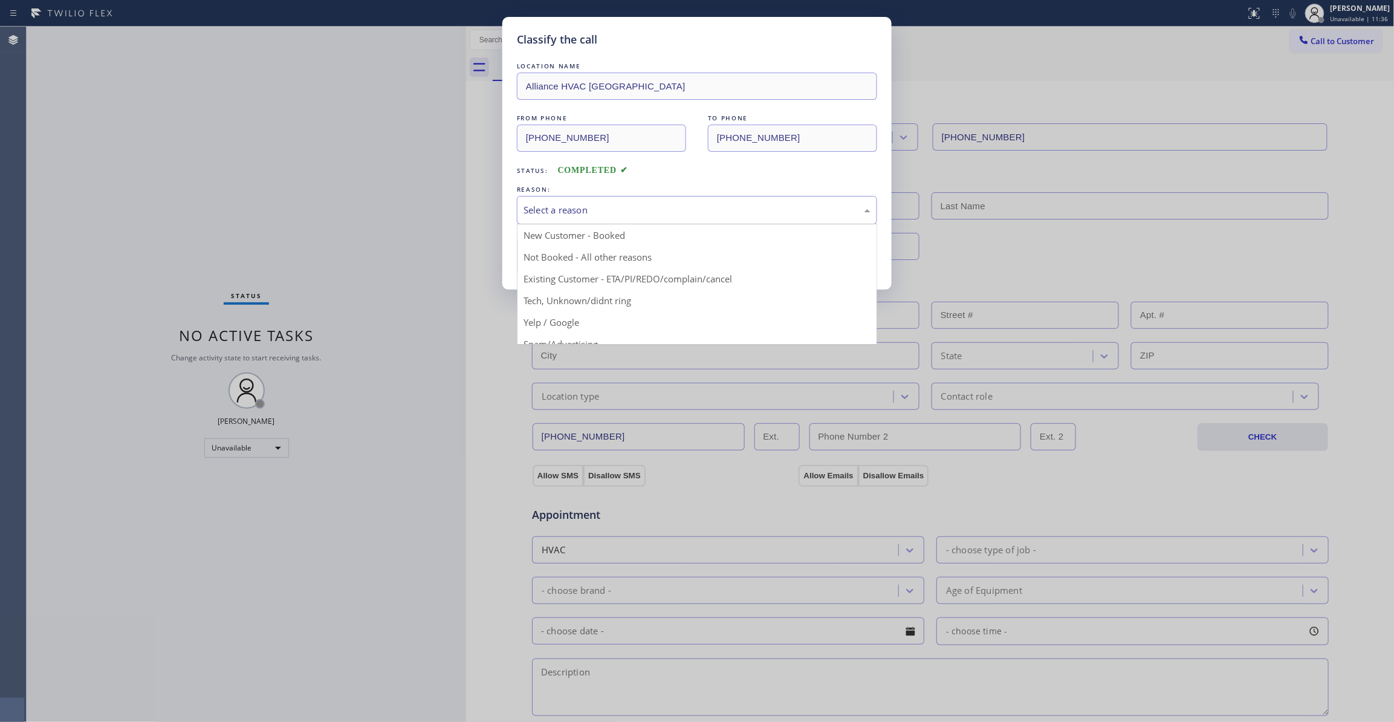
click at [555, 201] on div "Select a reason" at bounding box center [697, 210] width 360 height 28
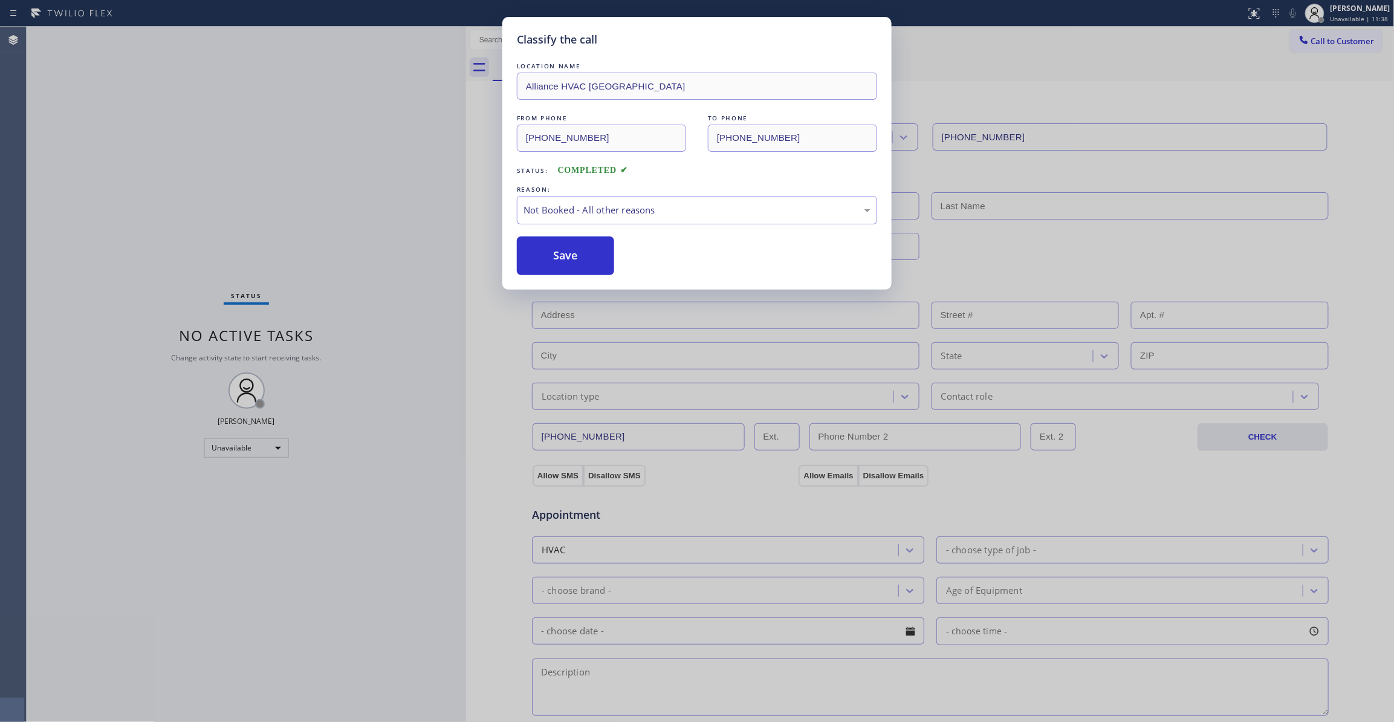
click at [547, 262] on button "Save" at bounding box center [565, 255] width 97 height 39
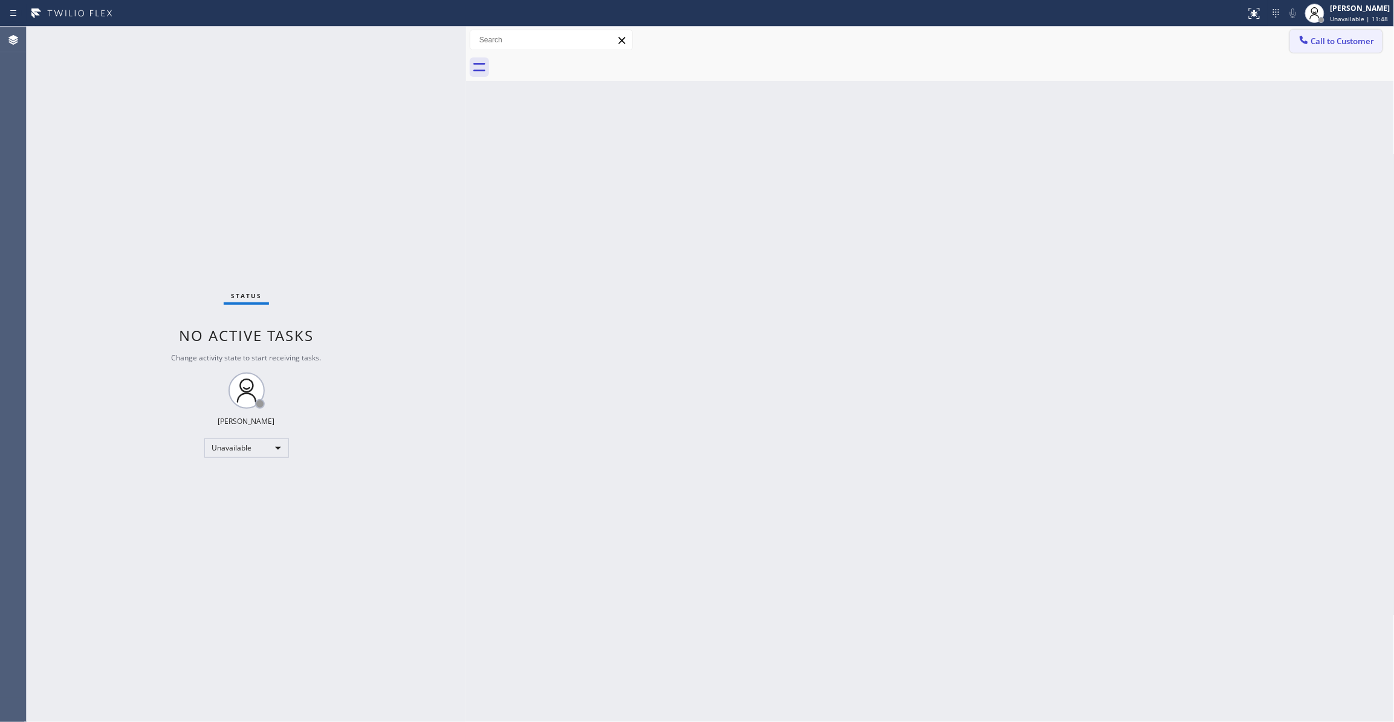
click at [1335, 39] on span "Call to Customer" at bounding box center [1343, 41] width 63 height 11
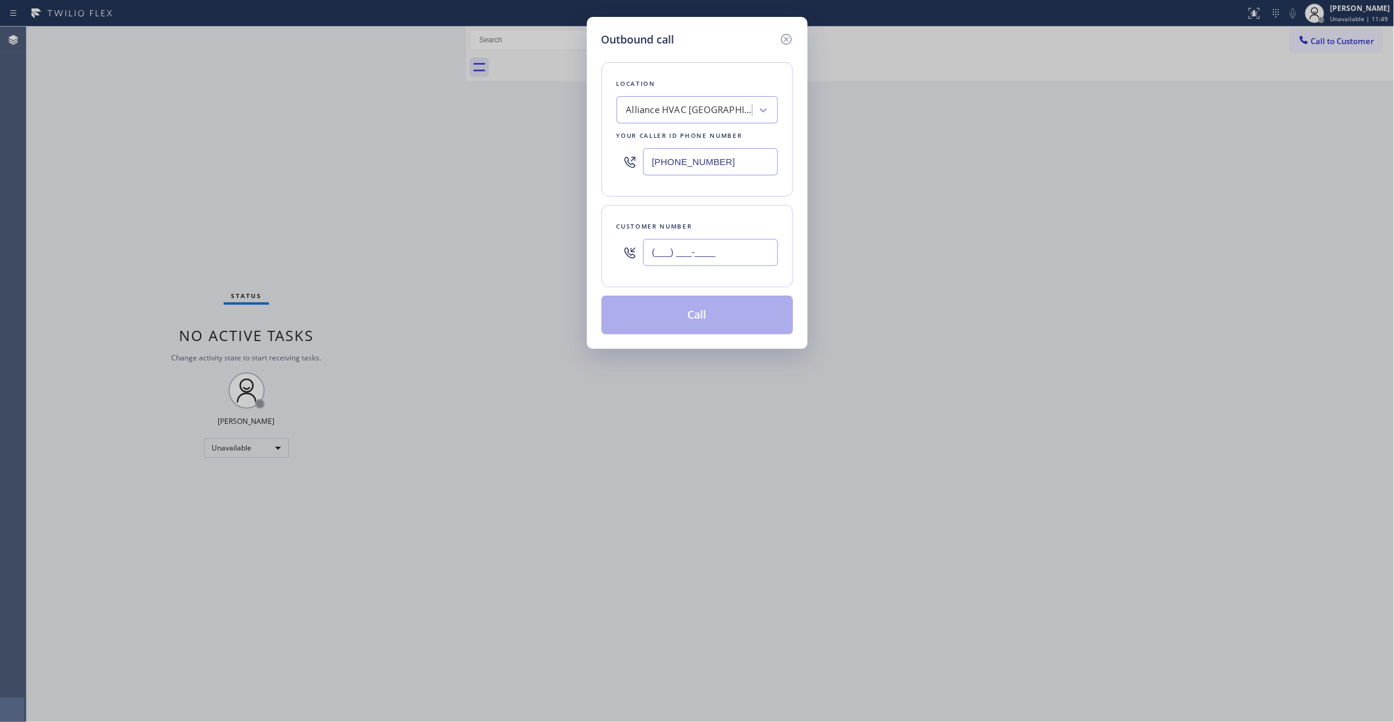
click at [675, 264] on input "(___) ___-____" at bounding box center [710, 252] width 135 height 27
paste input "310) 921-5660"
type input "[PHONE_NUMBER]"
click at [701, 329] on button "Call" at bounding box center [698, 315] width 192 height 39
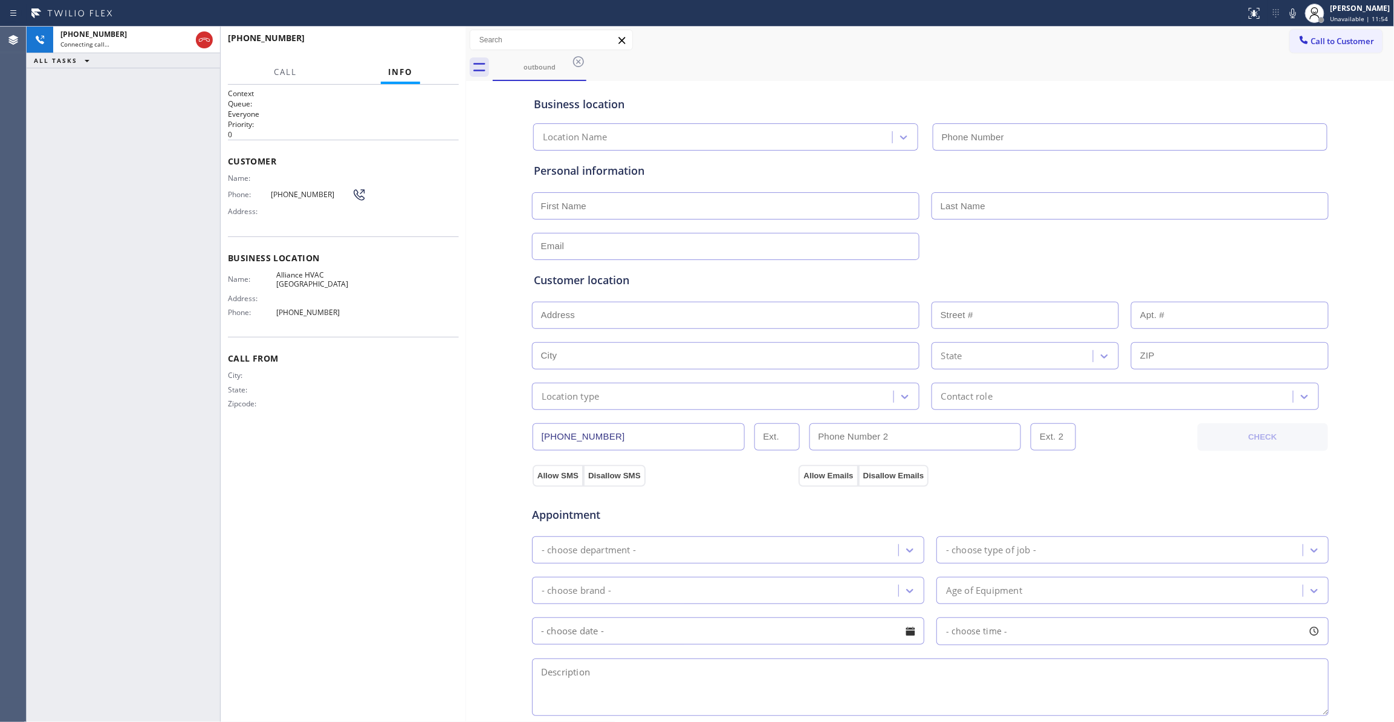
type input "[PHONE_NUMBER]"
click at [424, 42] on span "HANG UP" at bounding box center [430, 43] width 37 height 8
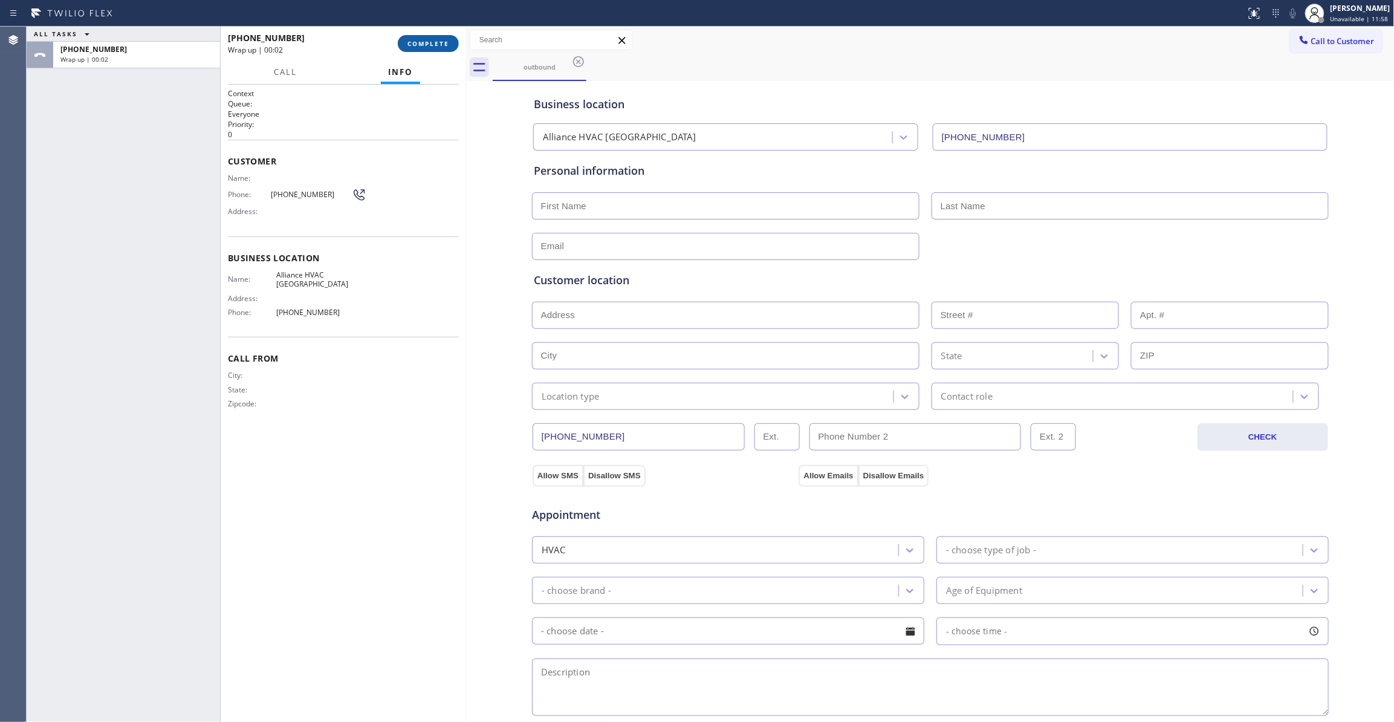
click at [424, 42] on span "COMPLETE" at bounding box center [429, 43] width 42 height 8
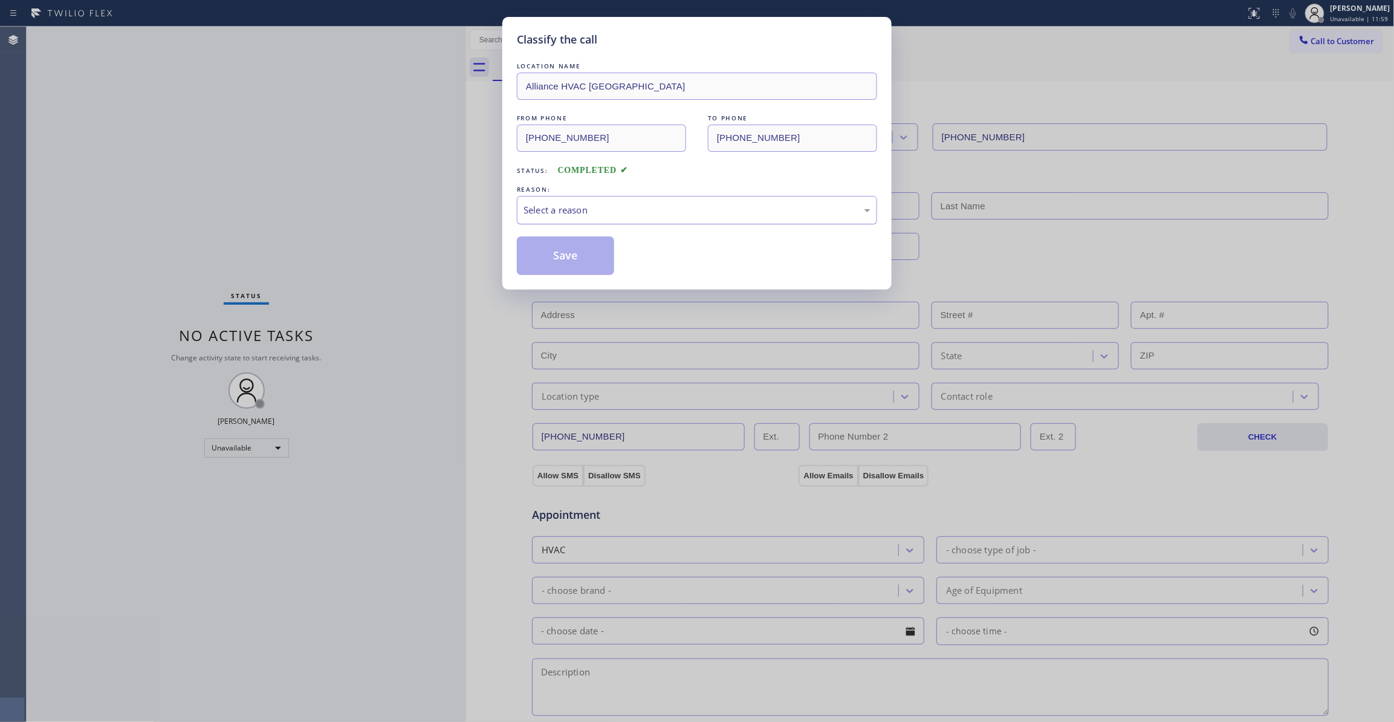
click at [596, 209] on div "Select a reason" at bounding box center [697, 210] width 347 height 14
click at [560, 255] on button "Save" at bounding box center [565, 255] width 97 height 39
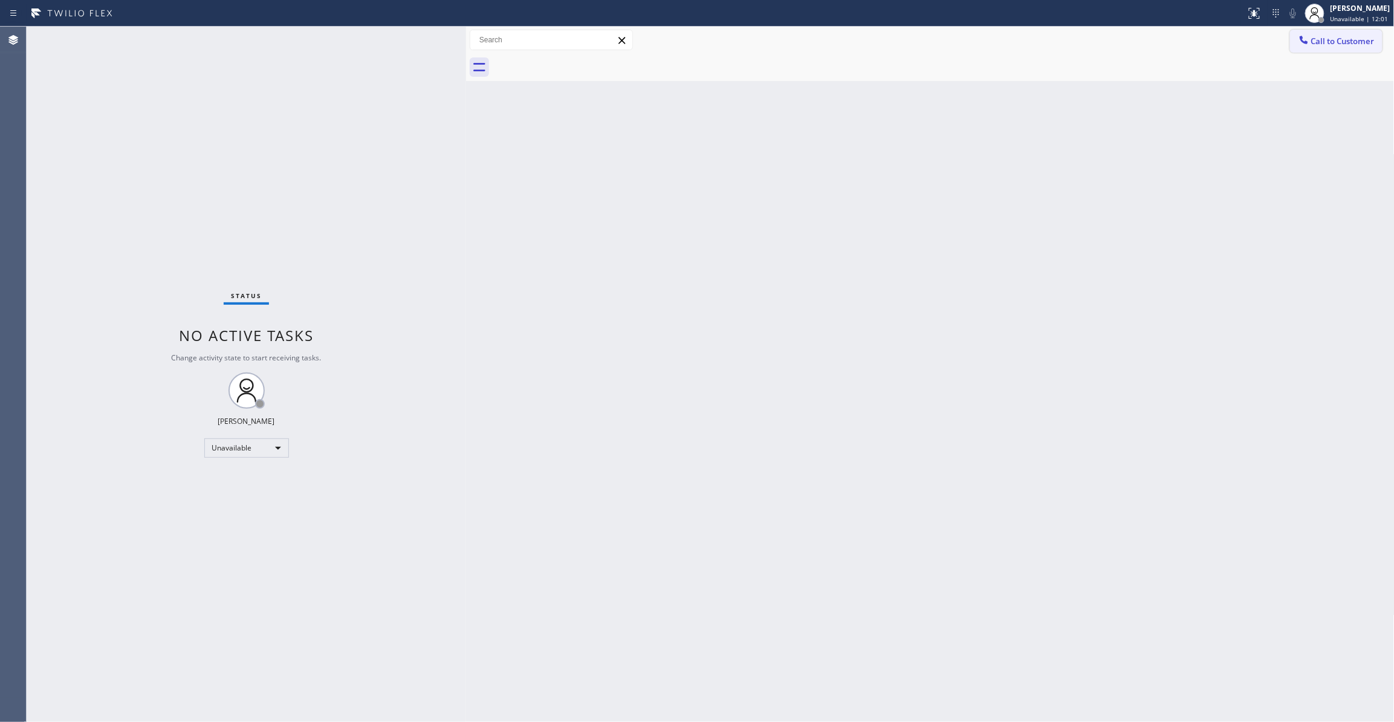
click at [1350, 40] on span "Call to Customer" at bounding box center [1343, 41] width 63 height 11
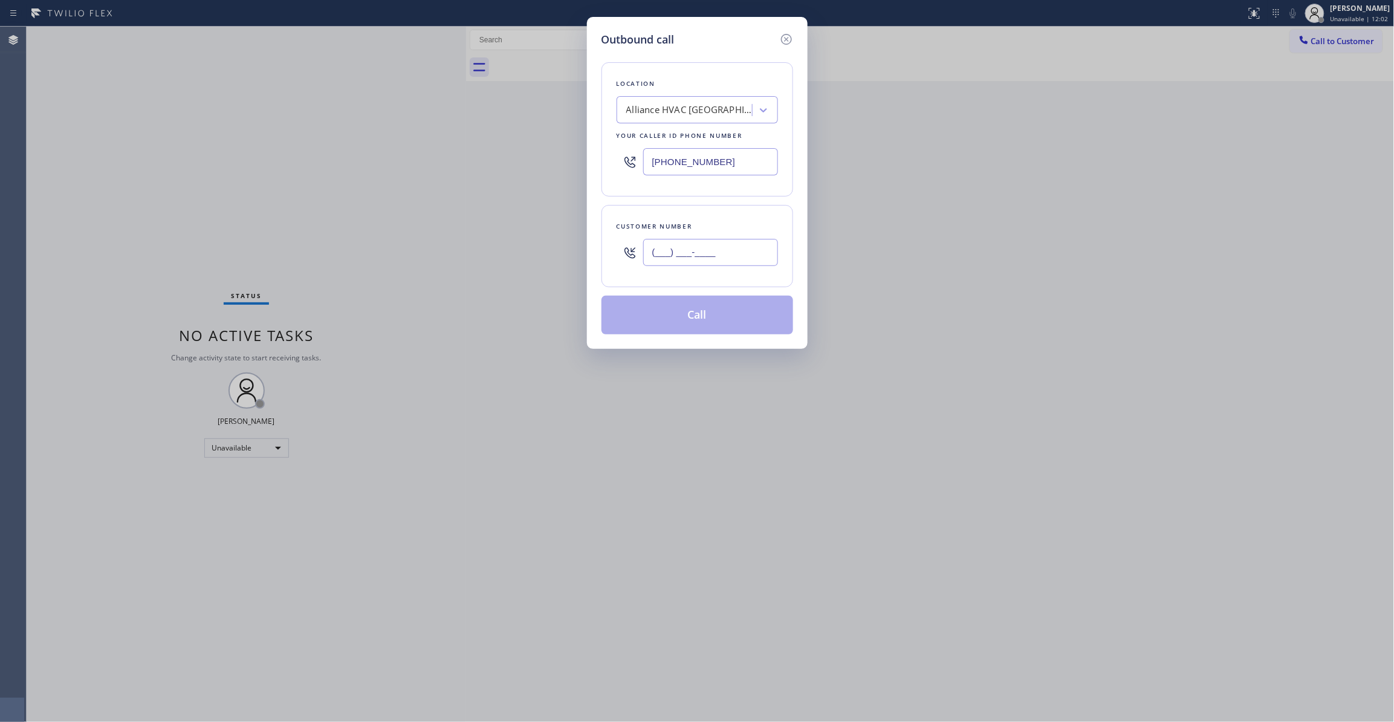
click at [681, 252] on input "(___) ___-____" at bounding box center [710, 252] width 135 height 27
paste input "310) 921-5660"
type input "[PHONE_NUMBER]"
click at [710, 318] on button "Call" at bounding box center [698, 315] width 192 height 39
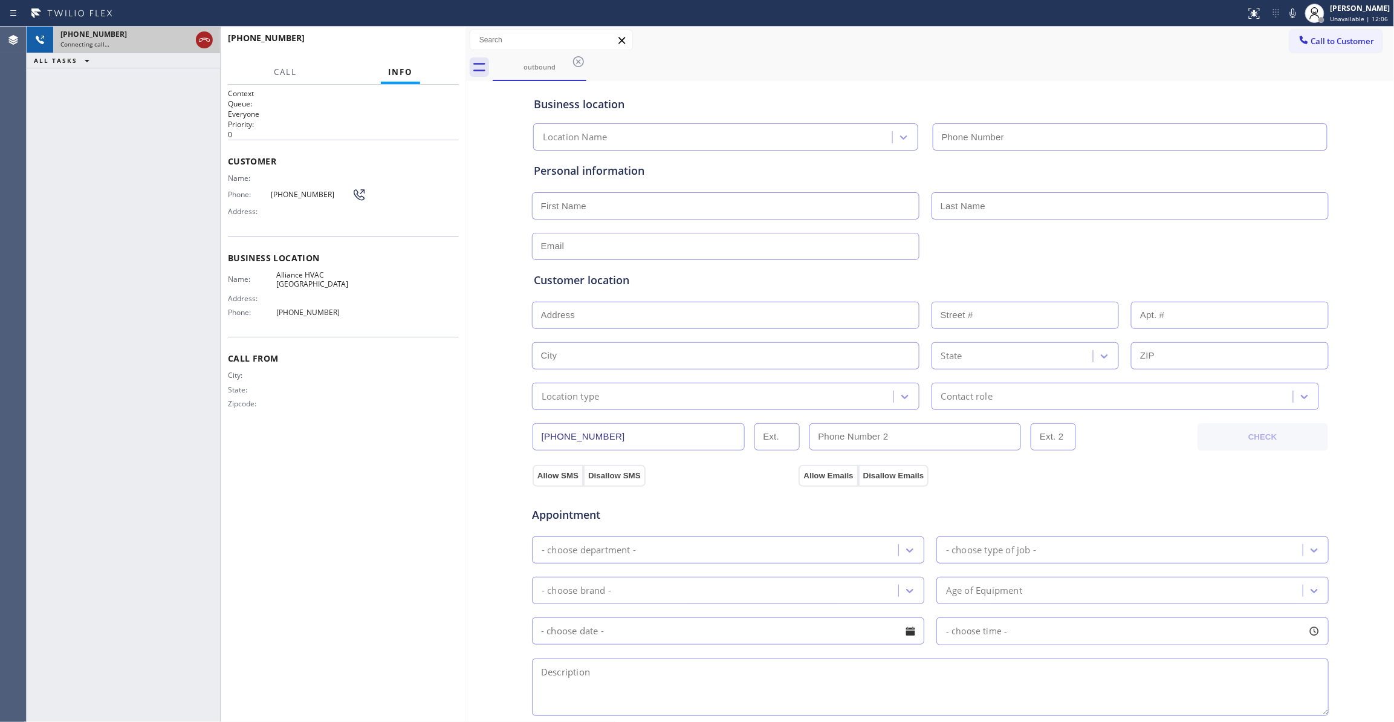
type input "[PHONE_NUMBER]"
click at [201, 41] on icon at bounding box center [204, 40] width 11 height 4
click at [434, 48] on button "HANG UP" at bounding box center [431, 43] width 56 height 17
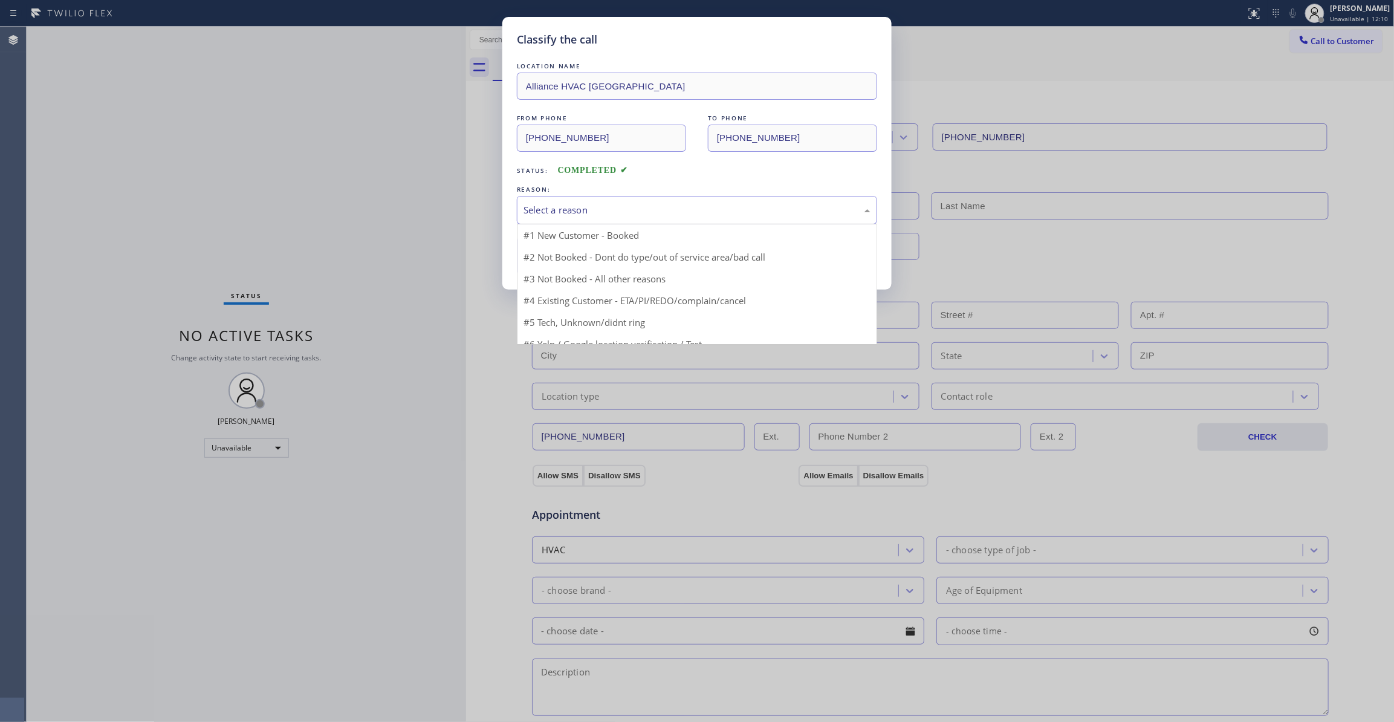
click at [568, 210] on div "Select a reason" at bounding box center [697, 210] width 347 height 14
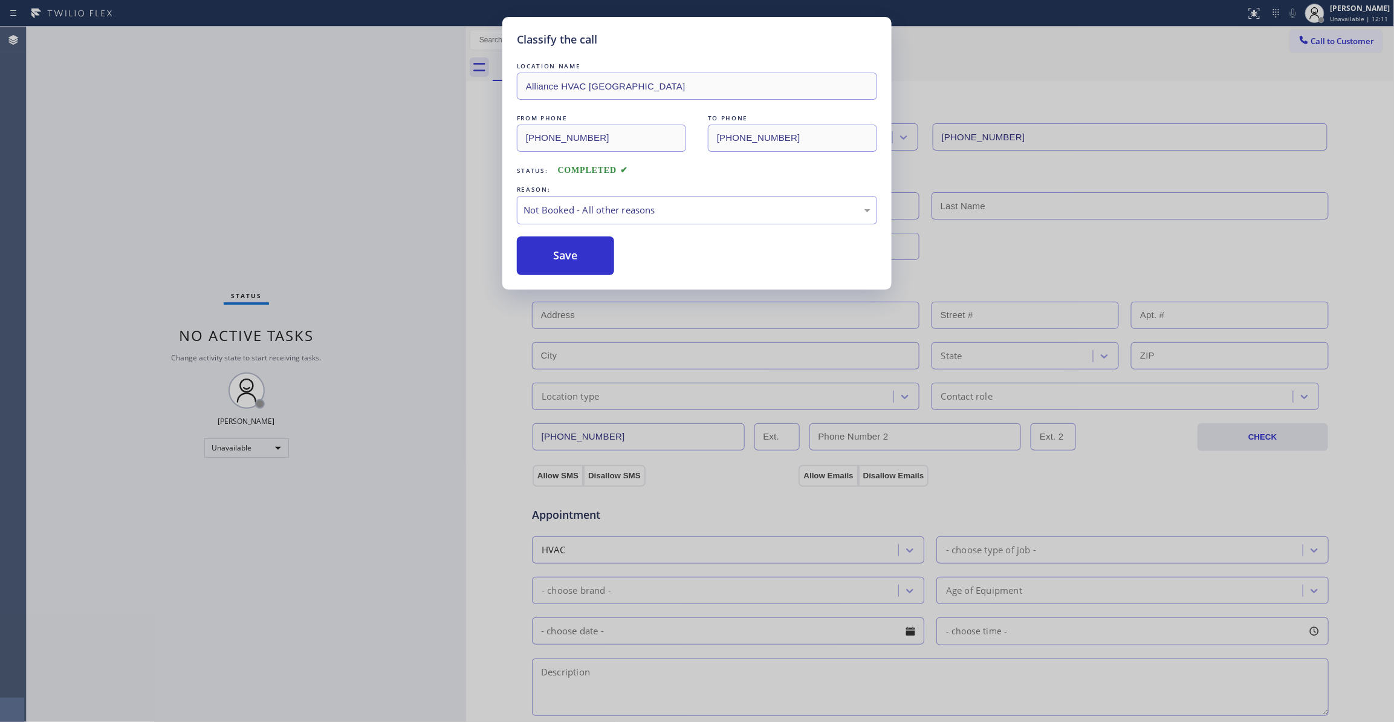
click at [550, 259] on button "Save" at bounding box center [565, 255] width 97 height 39
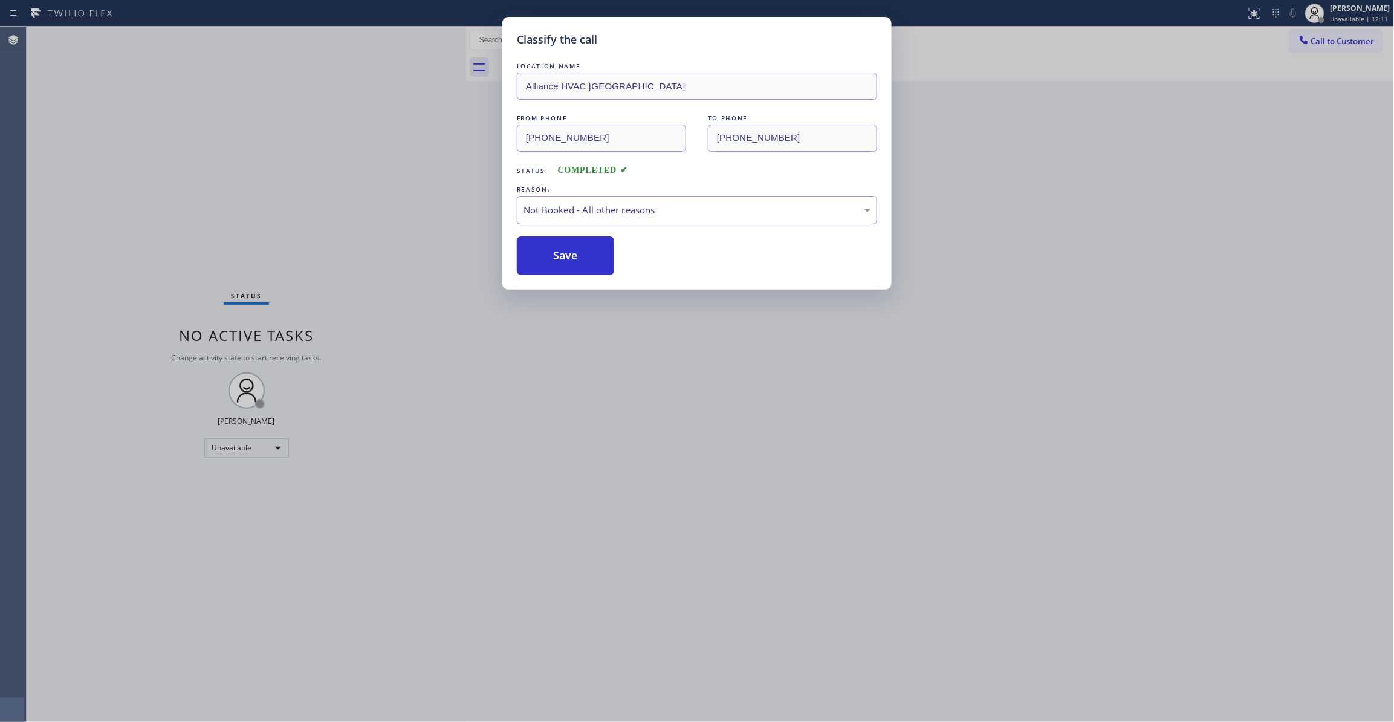
click at [550, 259] on button "Save" at bounding box center [565, 255] width 97 height 39
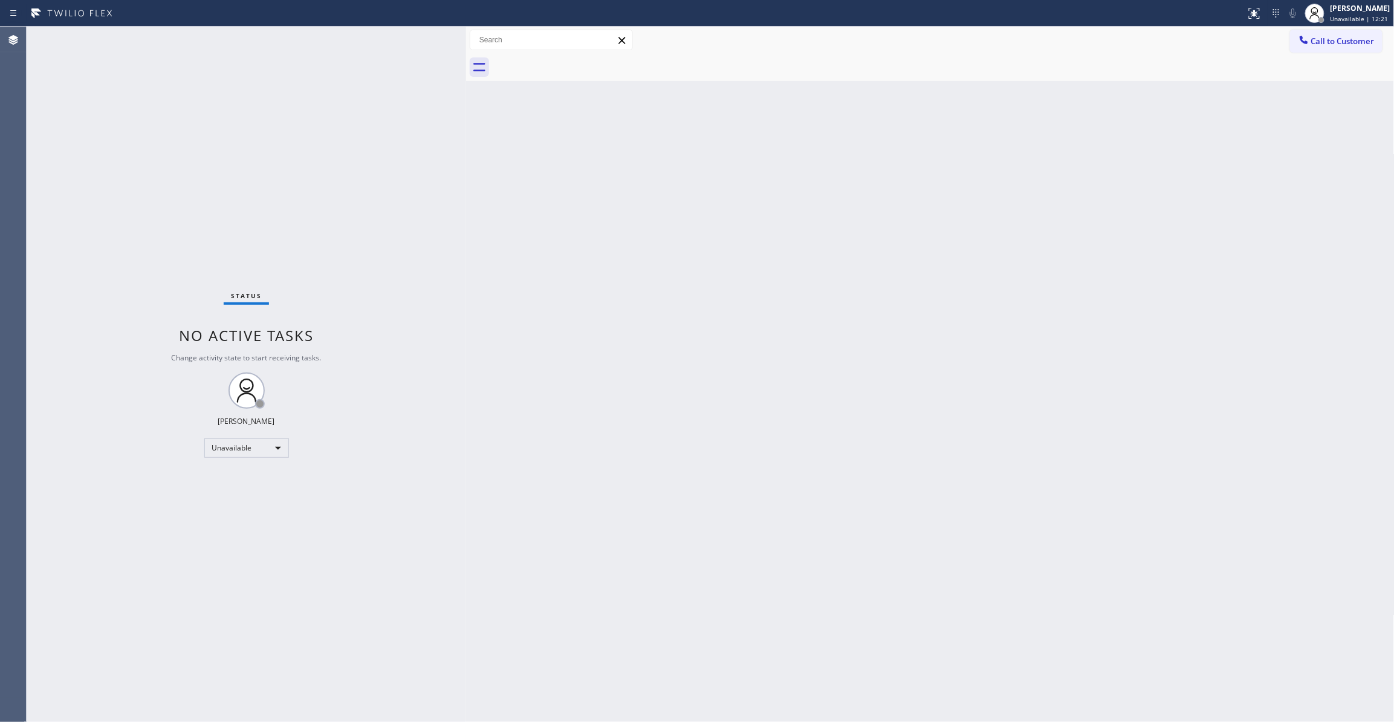
click at [466, 422] on div at bounding box center [466, 374] width 0 height 695
click at [1338, 39] on span "Call to Customer" at bounding box center [1343, 41] width 63 height 11
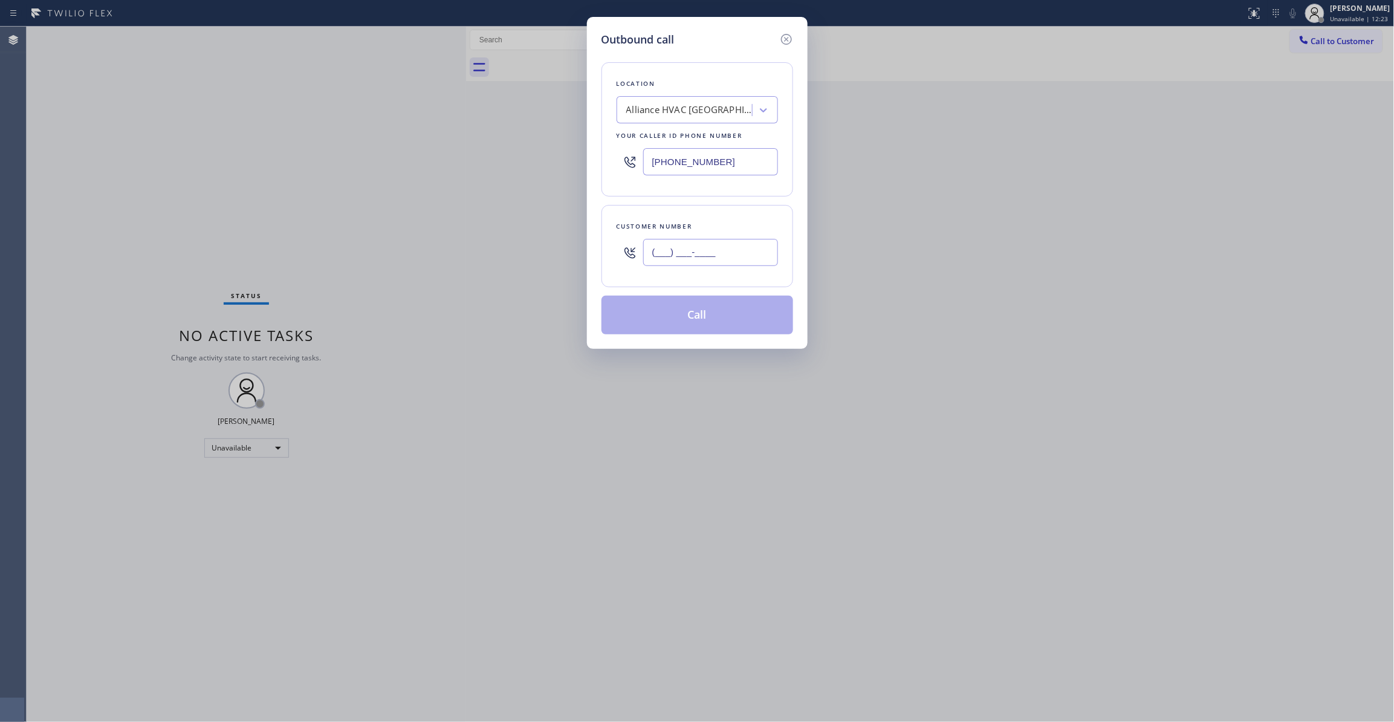
click at [685, 260] on input "(___) ___-____" at bounding box center [710, 252] width 135 height 27
paste input "310) 921-5660"
type input "[PHONE_NUMBER]"
click at [642, 322] on button "Call" at bounding box center [698, 315] width 192 height 39
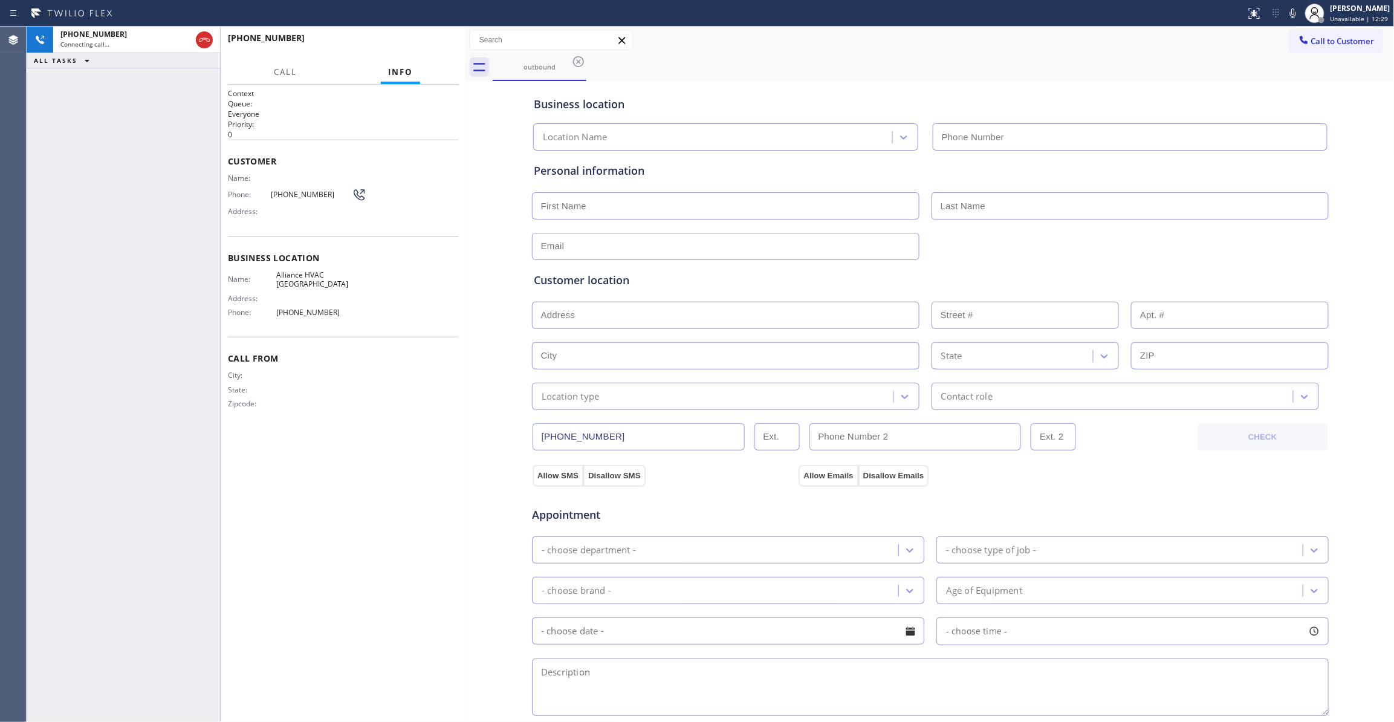
type input "[PHONE_NUMBER]"
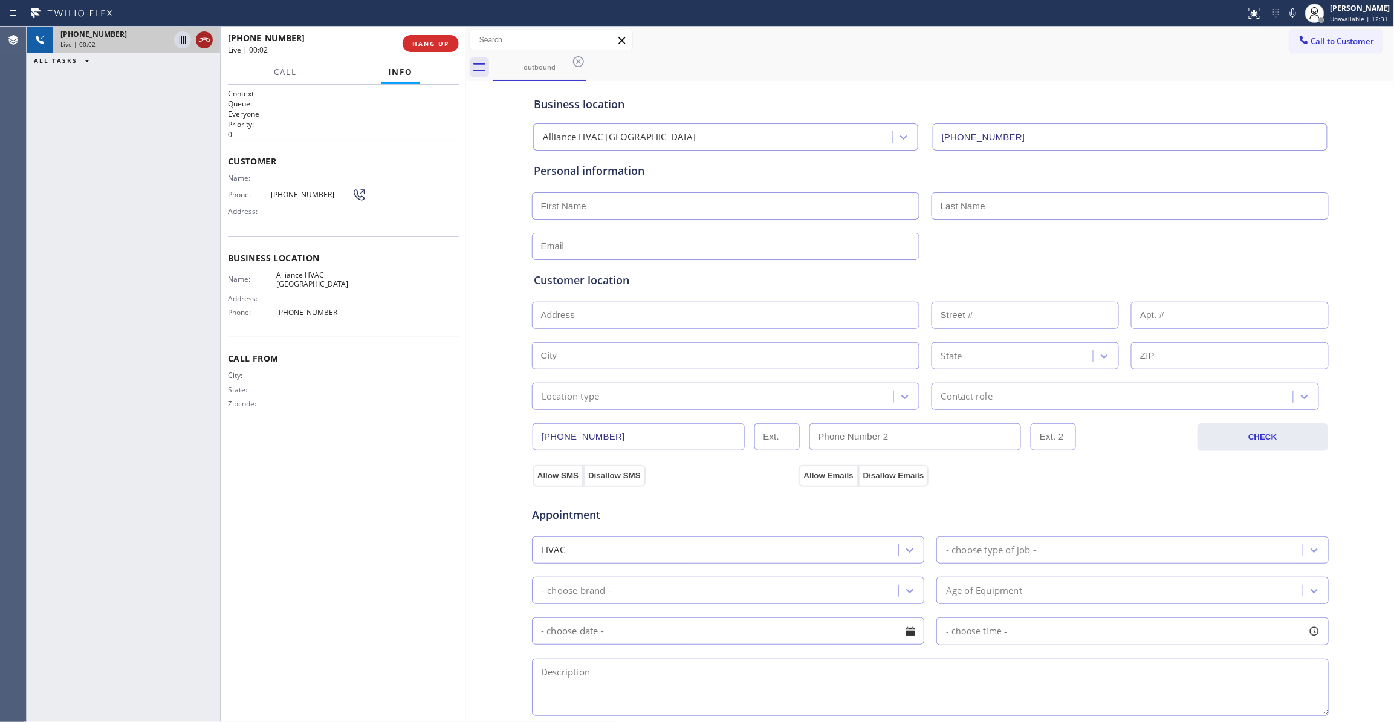
click at [204, 40] on icon at bounding box center [204, 40] width 15 height 15
click at [443, 42] on span "HANG UP" at bounding box center [430, 43] width 37 height 8
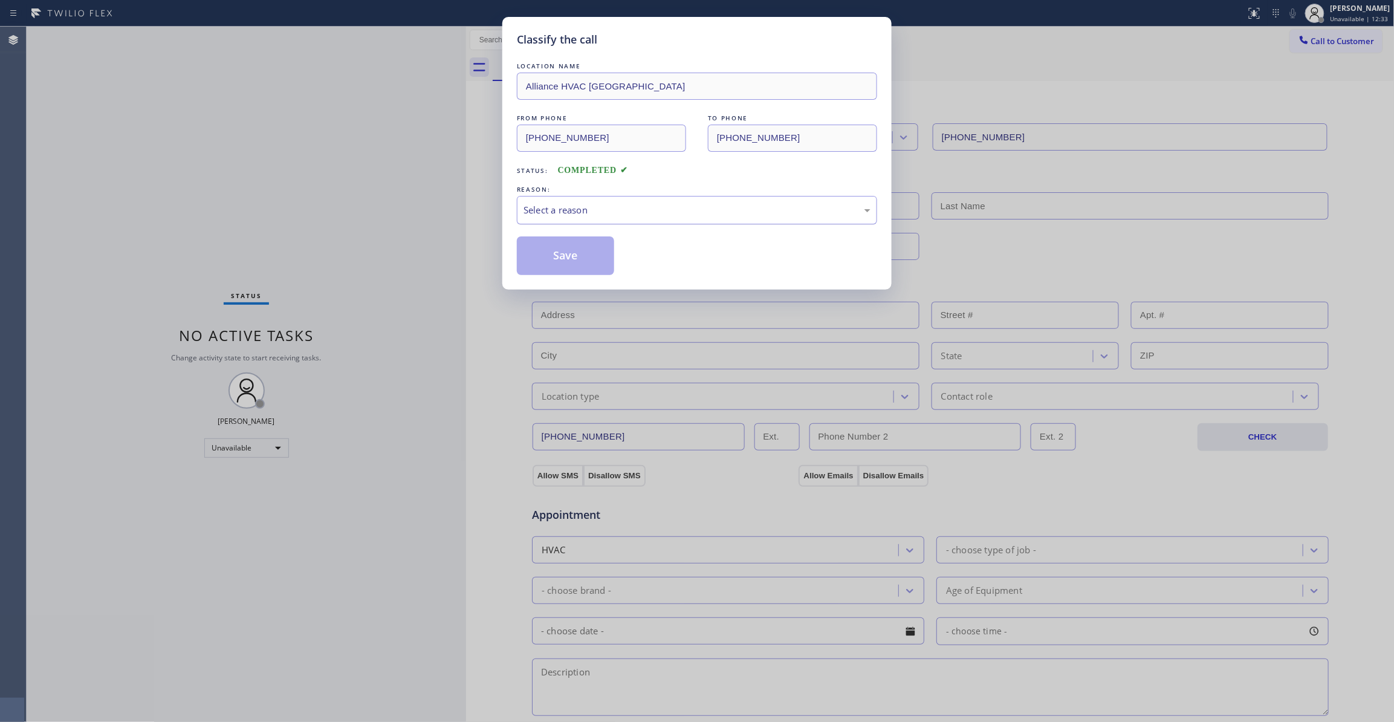
click at [577, 214] on div "Select a reason" at bounding box center [697, 210] width 347 height 14
click at [562, 255] on button "Save" at bounding box center [565, 255] width 97 height 39
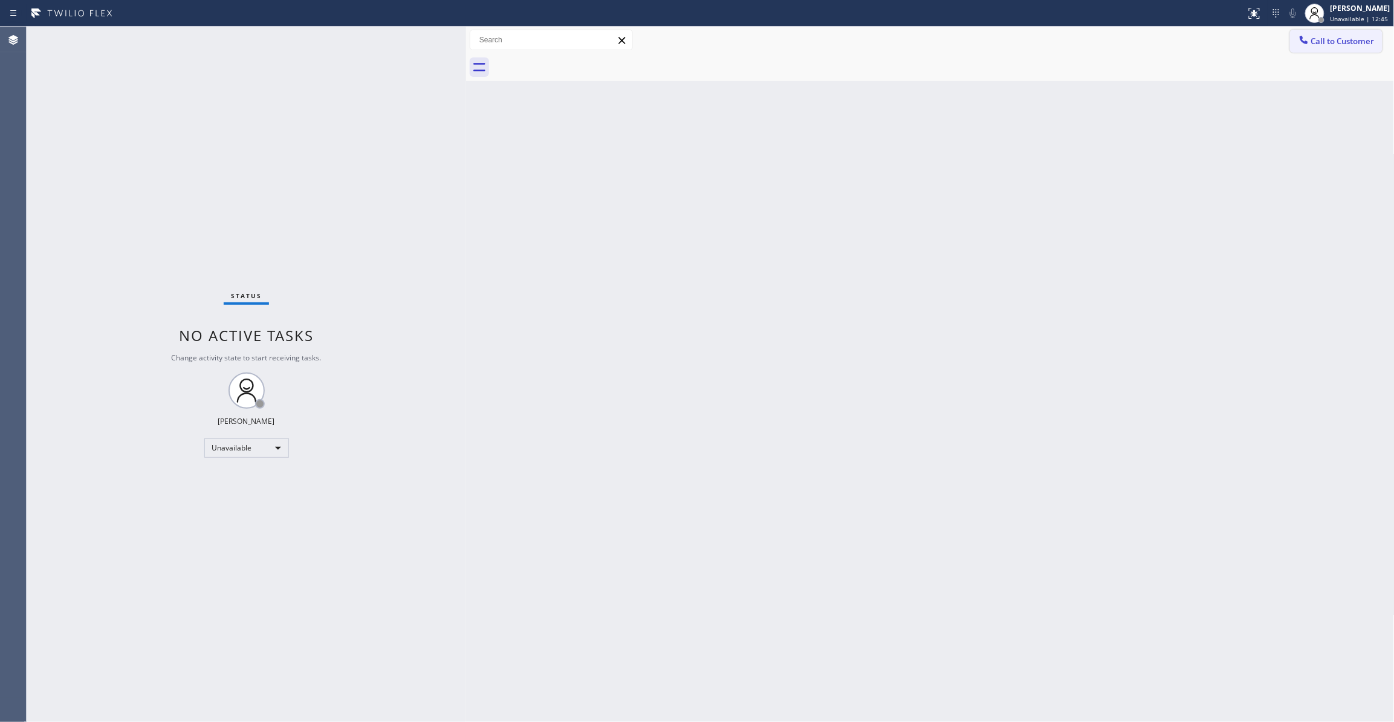
drag, startPoint x: 1364, startPoint y: 48, endPoint x: 942, endPoint y: 148, distance: 434.3
click at [1363, 48] on button "Call to Customer" at bounding box center [1336, 41] width 93 height 23
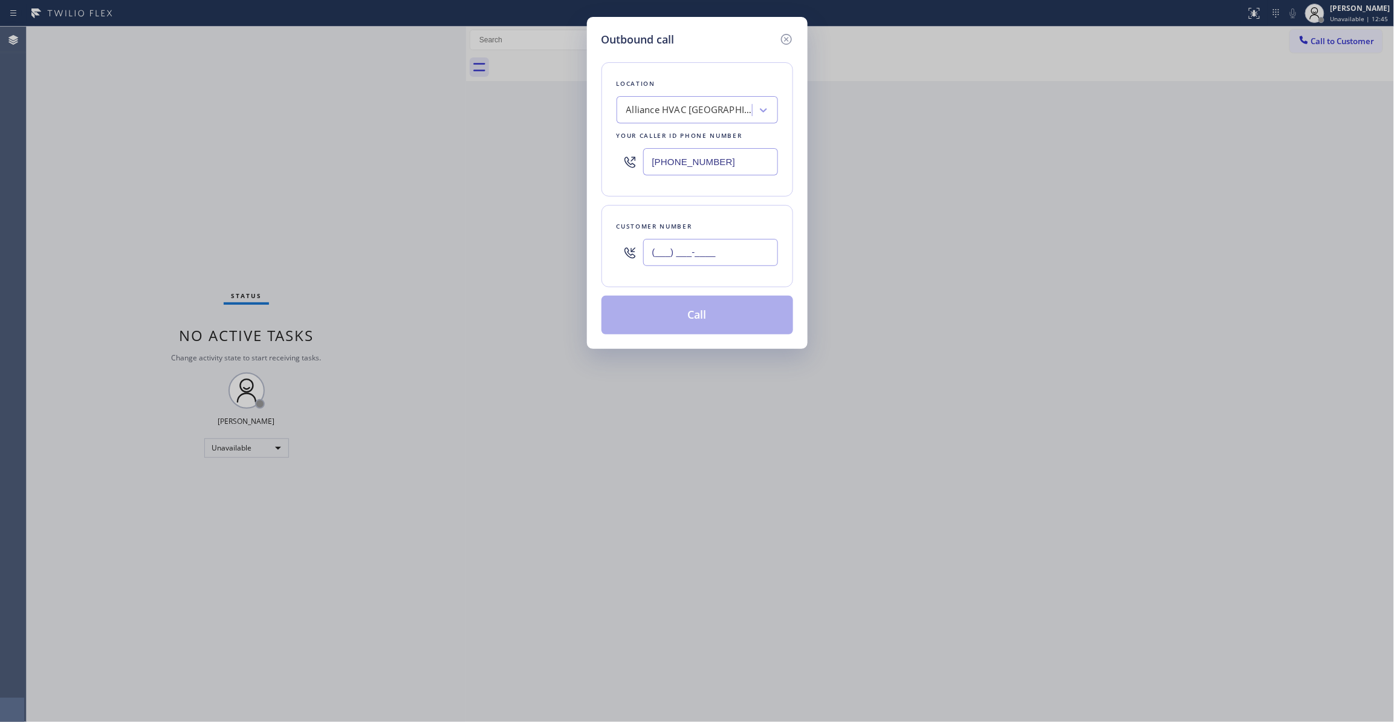
click at [697, 246] on input "(___) ___-____" at bounding box center [710, 252] width 135 height 27
paste input "954) 676-7903"
type input "[PHONE_NUMBER]"
drag, startPoint x: 729, startPoint y: 166, endPoint x: 213, endPoint y: 221, distance: 518.7
click at [213, 221] on div "Outbound call Location Alliance HVAC [GEOGRAPHIC_DATA] Your caller id phone num…" at bounding box center [697, 361] width 1394 height 722
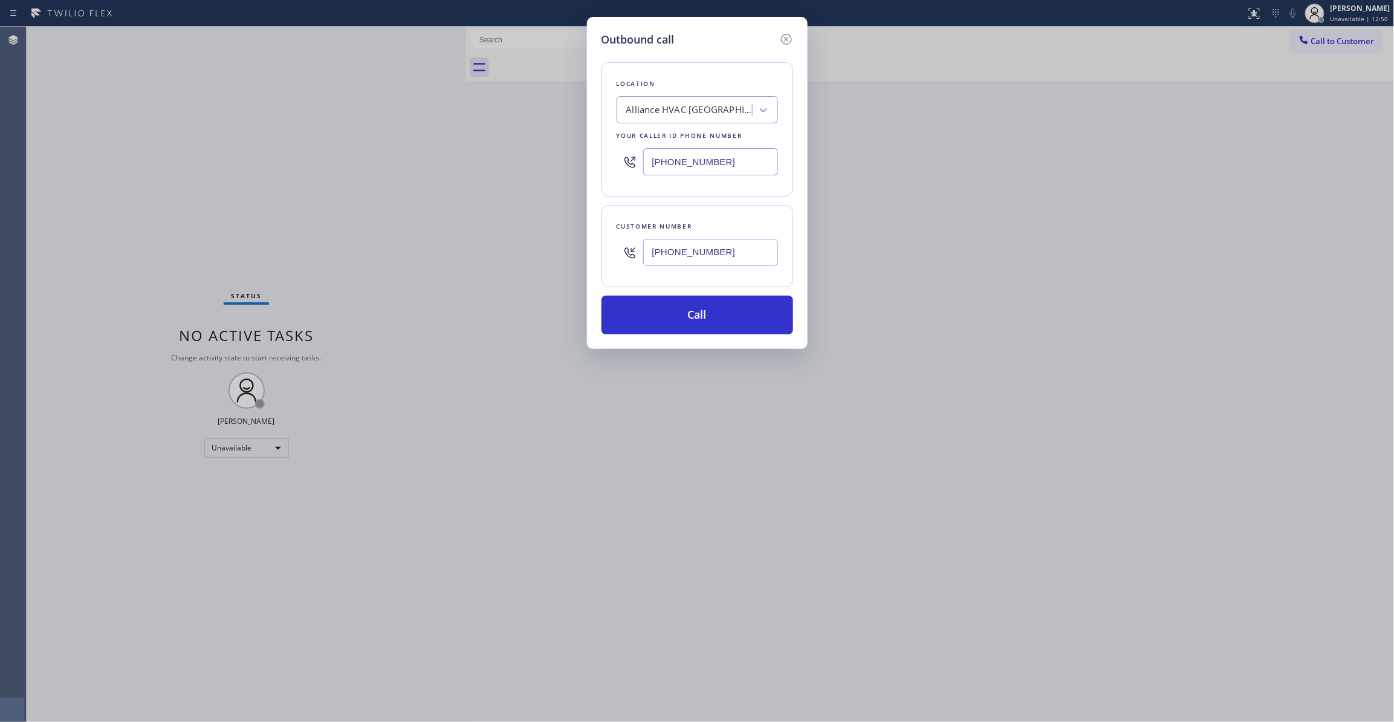
paste input "954) 799-3474"
type input "[PHONE_NUMBER]"
drag, startPoint x: 738, startPoint y: 254, endPoint x: 593, endPoint y: 246, distance: 145.4
click at [593, 246] on div "Outbound call Location Metro Heating Repair Sunrise Your caller id phone number…" at bounding box center [697, 183] width 221 height 332
click at [697, 318] on button "Call" at bounding box center [698, 315] width 192 height 39
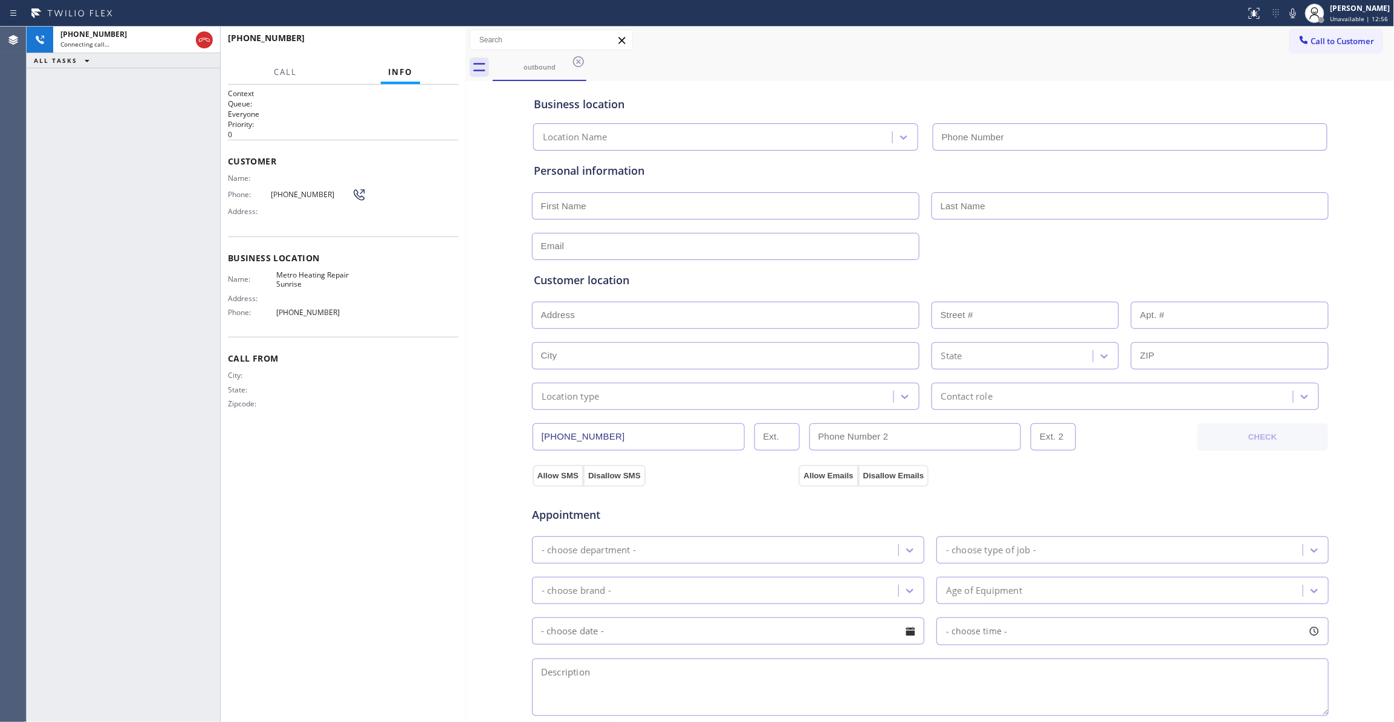
type input "[PHONE_NUMBER]"
click at [431, 49] on button "HANG UP" at bounding box center [431, 43] width 56 height 17
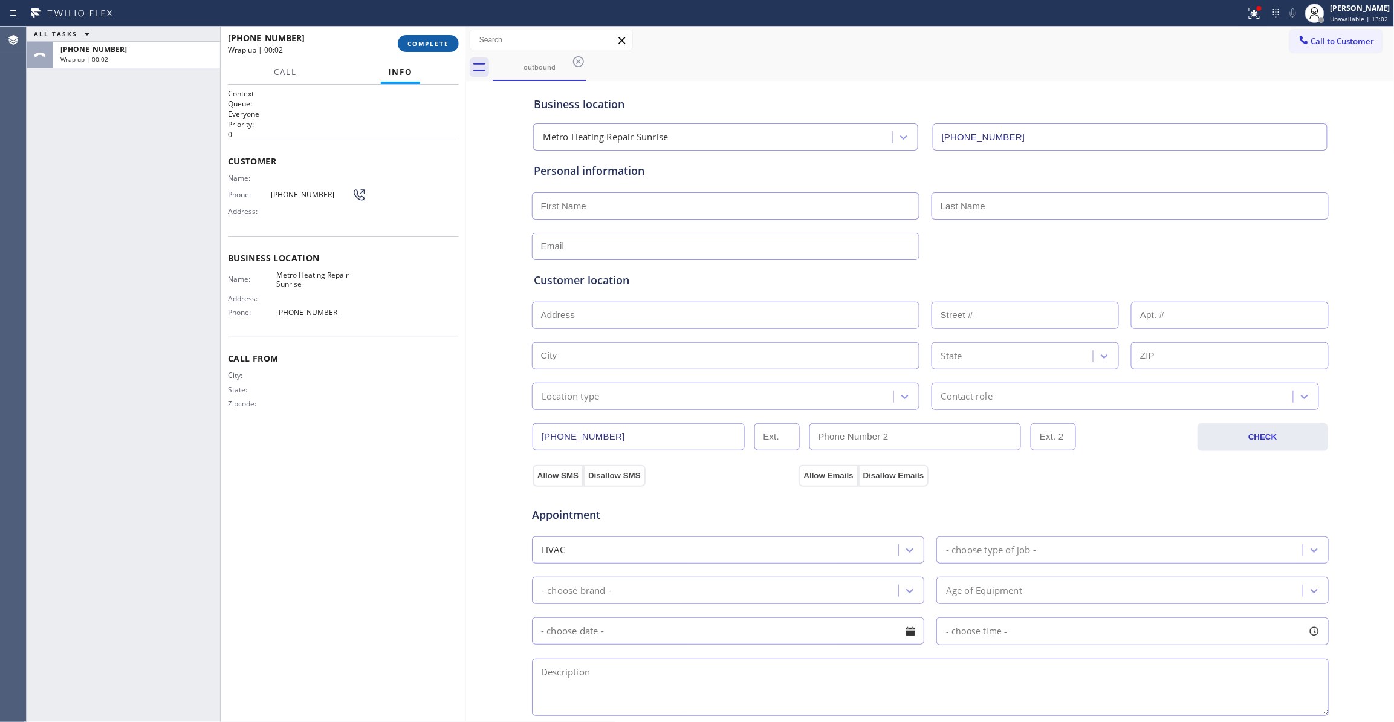
click at [426, 37] on button "COMPLETE" at bounding box center [428, 43] width 61 height 17
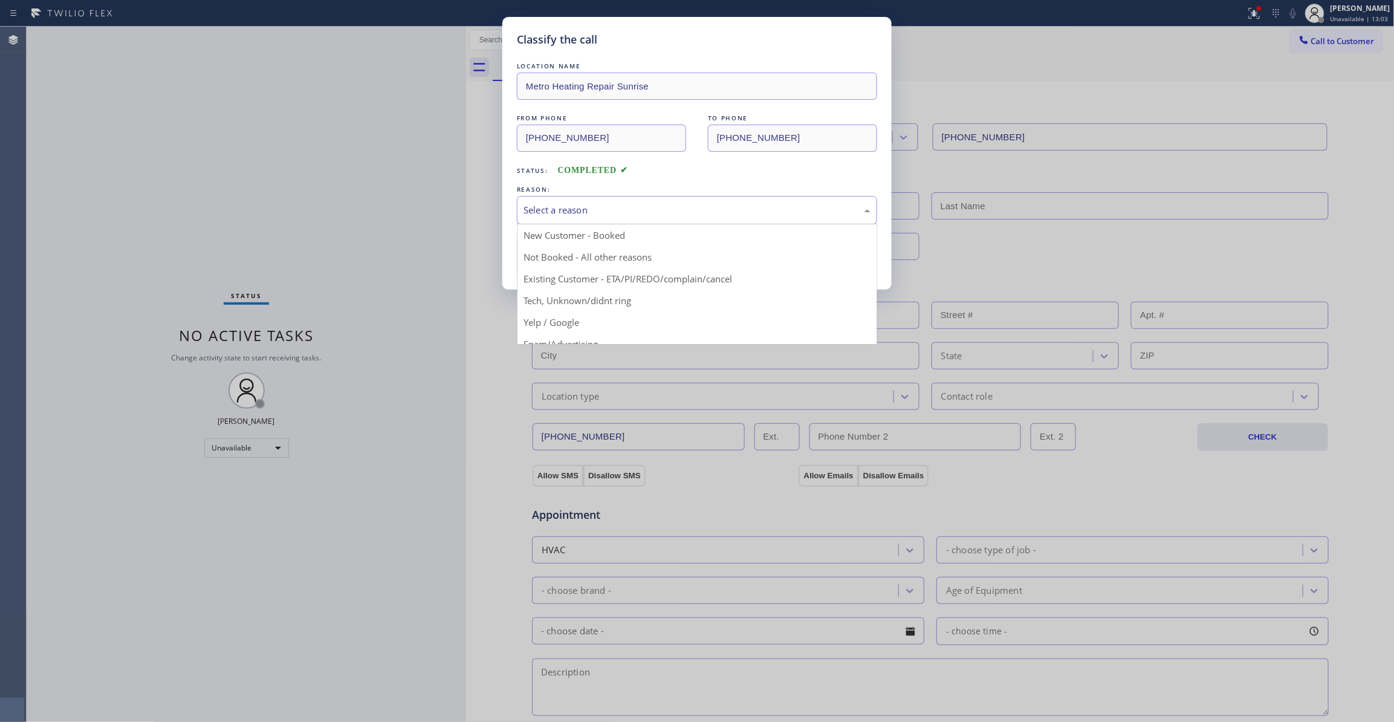
click at [593, 217] on div "Select a reason" at bounding box center [697, 210] width 347 height 14
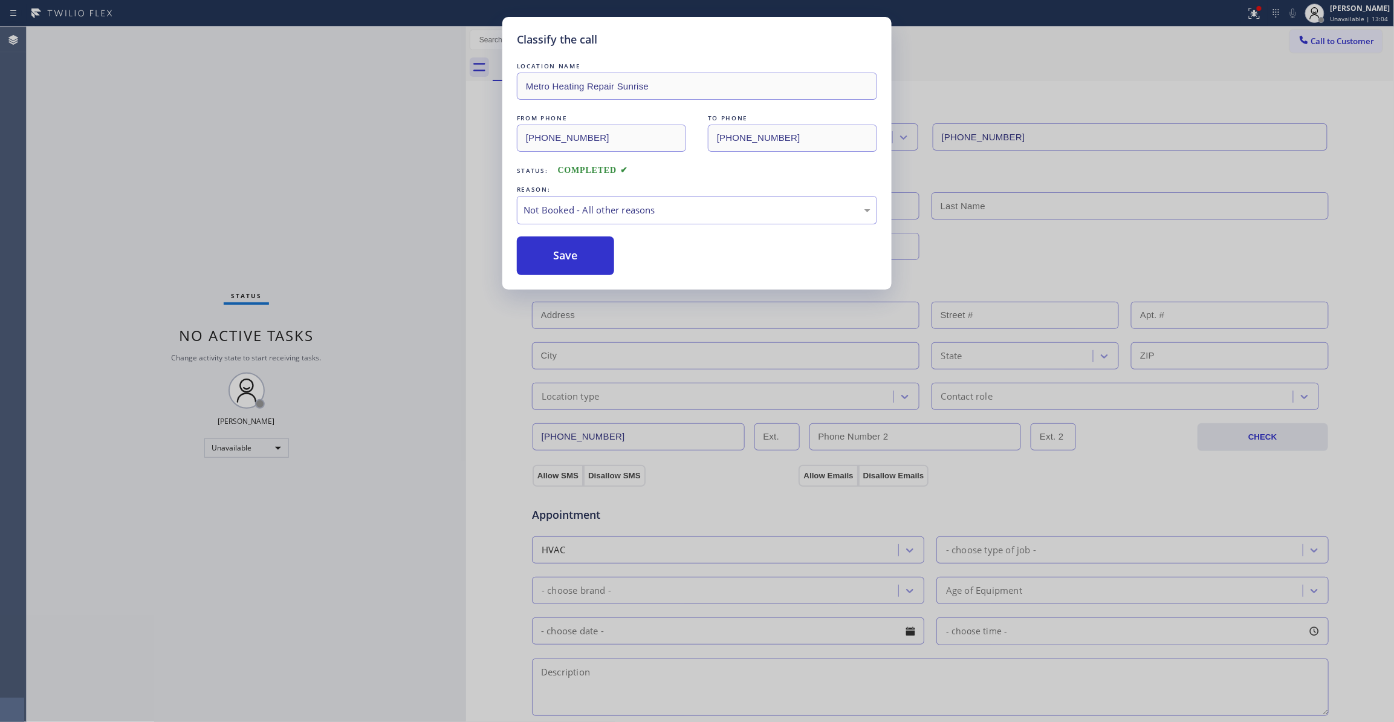
click at [548, 262] on button "Save" at bounding box center [565, 255] width 97 height 39
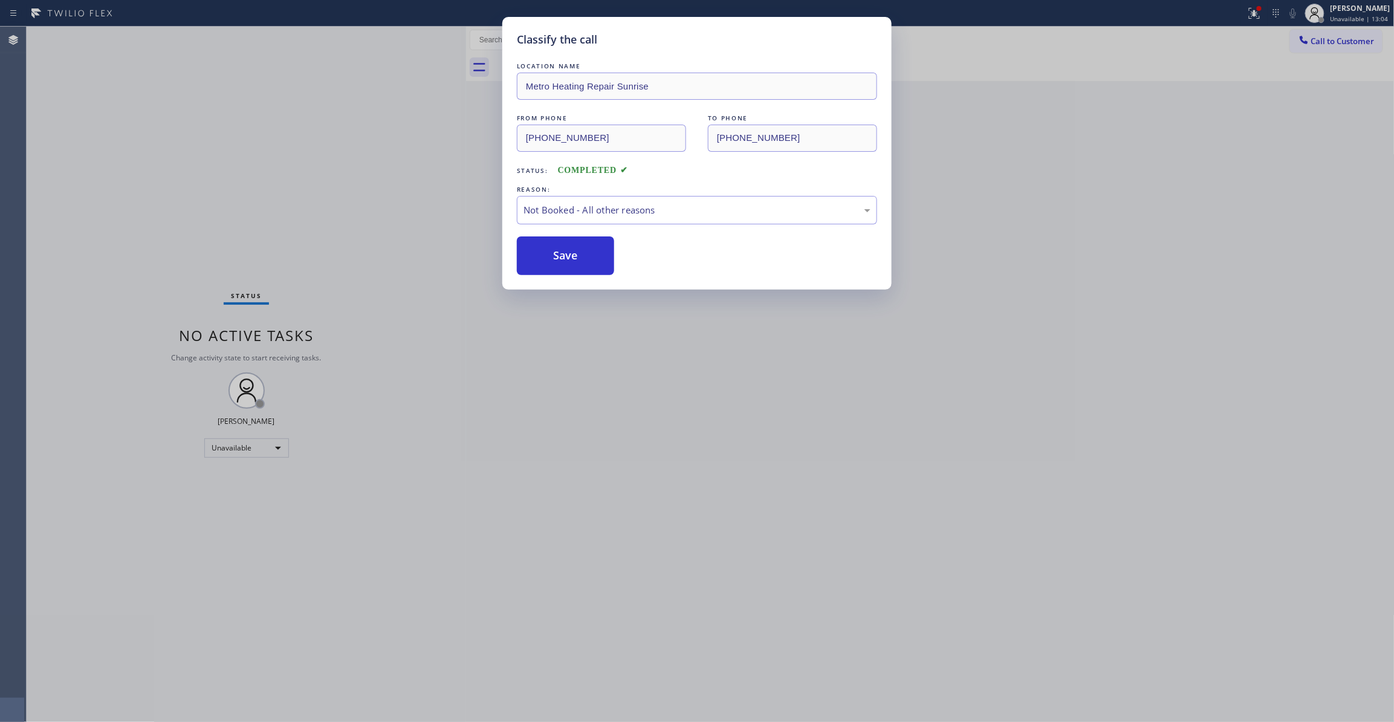
click at [548, 262] on button "Save" at bounding box center [565, 255] width 97 height 39
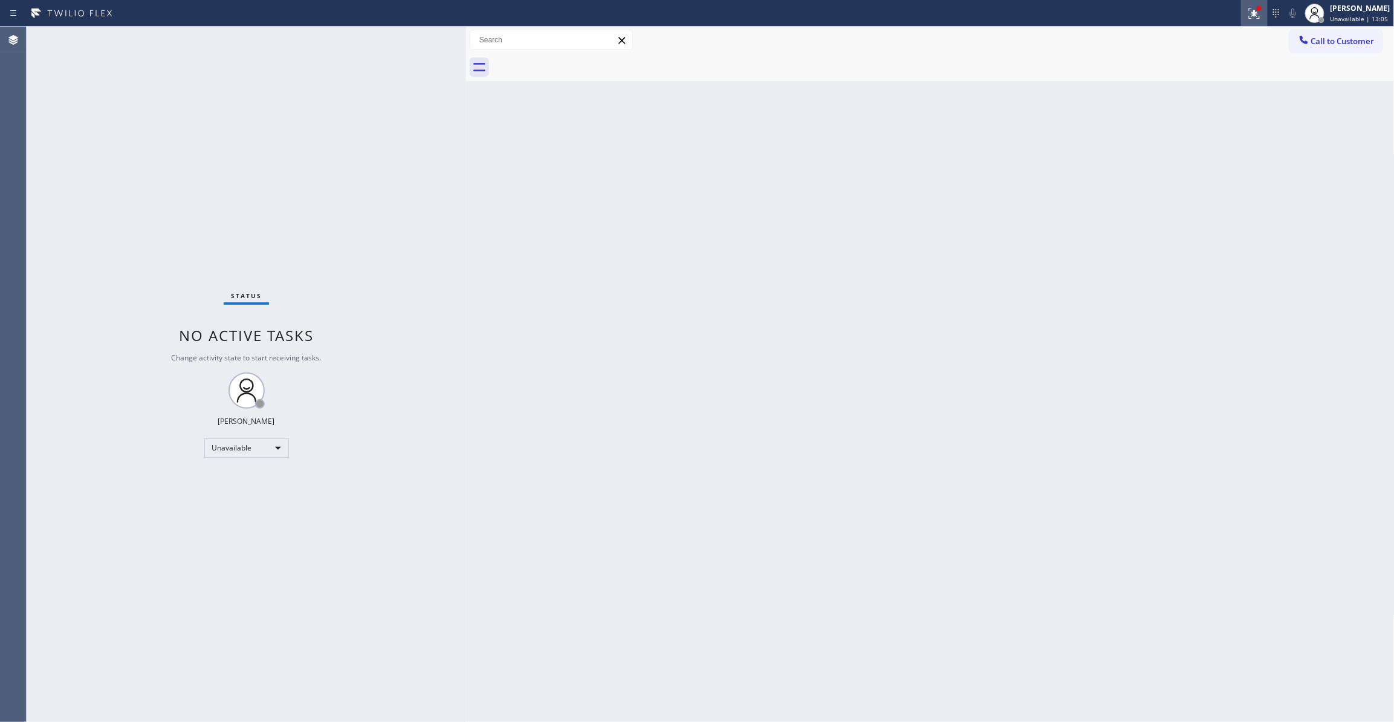
click at [1247, 11] on icon at bounding box center [1254, 13] width 15 height 15
click at [1160, 173] on div "Status report Issues detected These issues could affect your workflow. Please c…" at bounding box center [1175, 100] width 157 height 149
click at [1154, 160] on span "Clear issues" at bounding box center [1175, 158] width 57 height 8
click at [1331, 44] on span "Call to Customer" at bounding box center [1343, 41] width 63 height 11
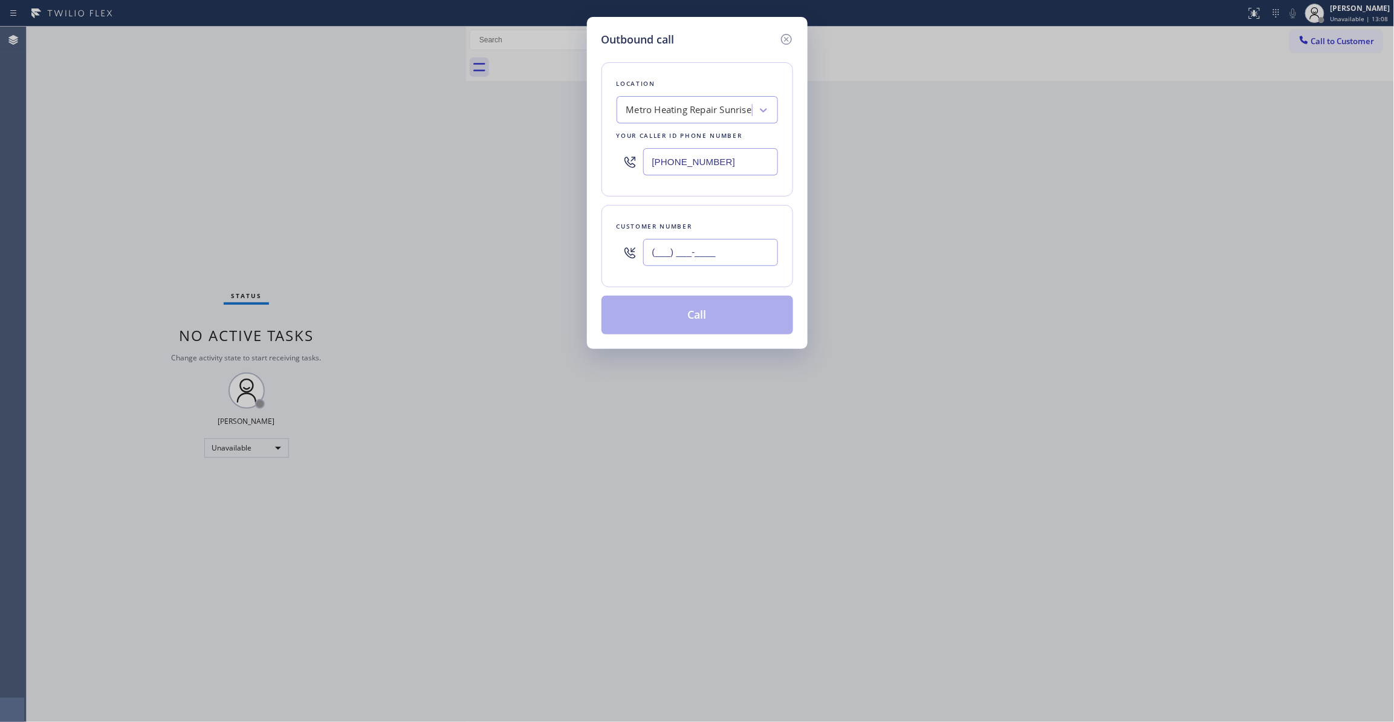
click at [675, 258] on input "(___) ___-____" at bounding box center [710, 252] width 135 height 27
paste input "954) 676-7903"
type input "[PHONE_NUMBER]"
click at [652, 318] on button "Call" at bounding box center [698, 315] width 192 height 39
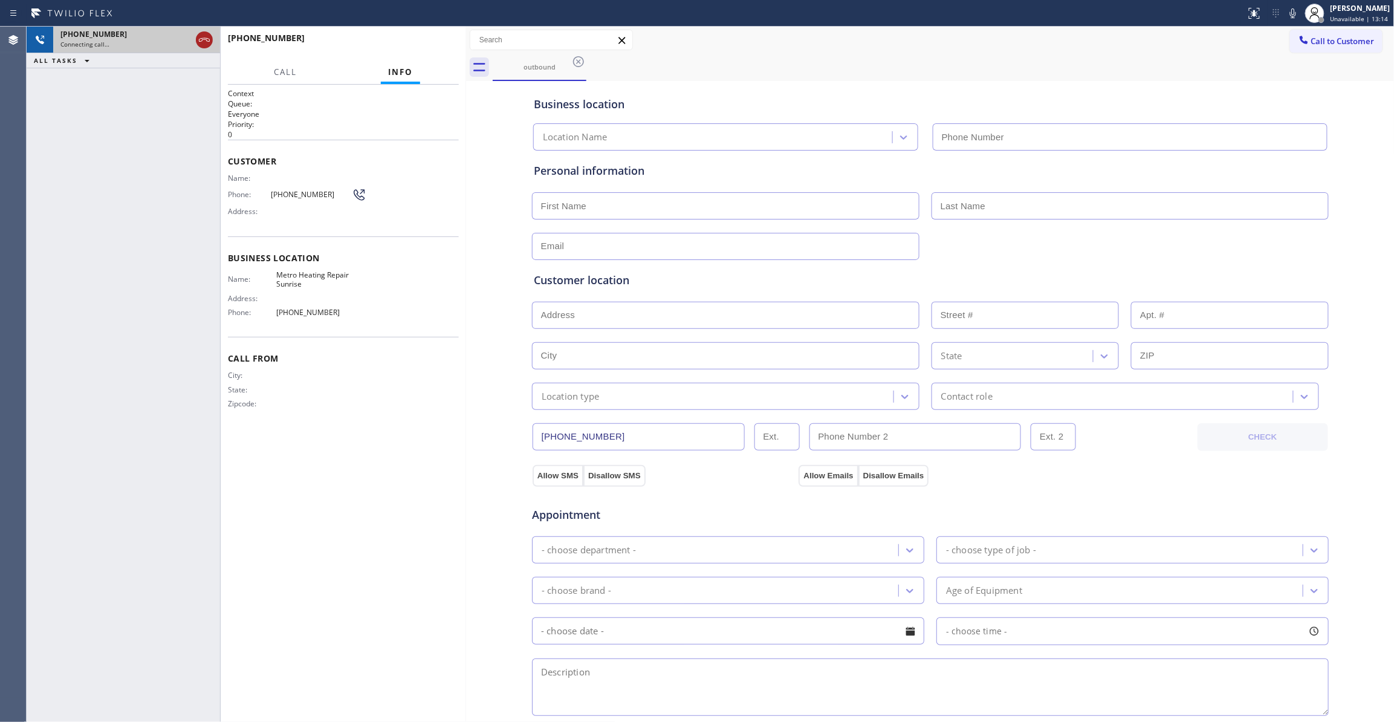
type input "[PHONE_NUMBER]"
click at [203, 40] on icon at bounding box center [204, 40] width 15 height 15
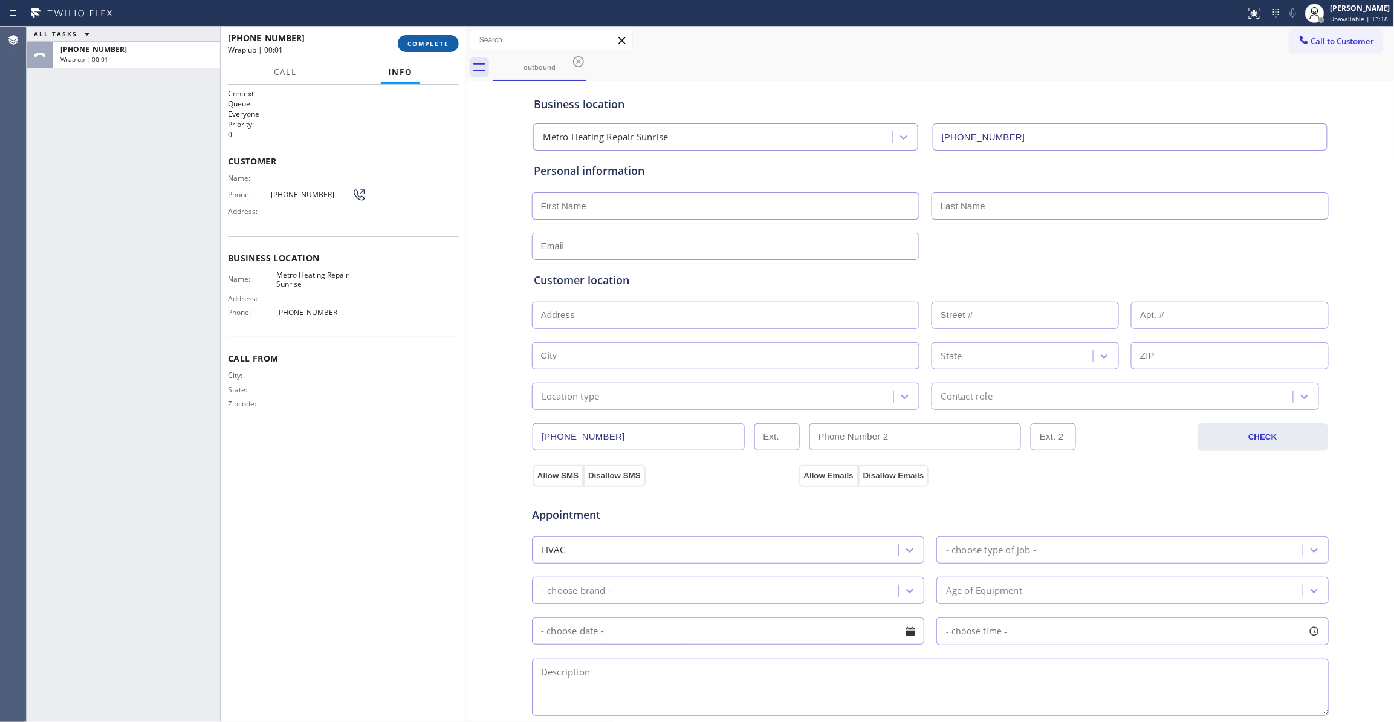
click at [417, 49] on button "COMPLETE" at bounding box center [428, 43] width 61 height 17
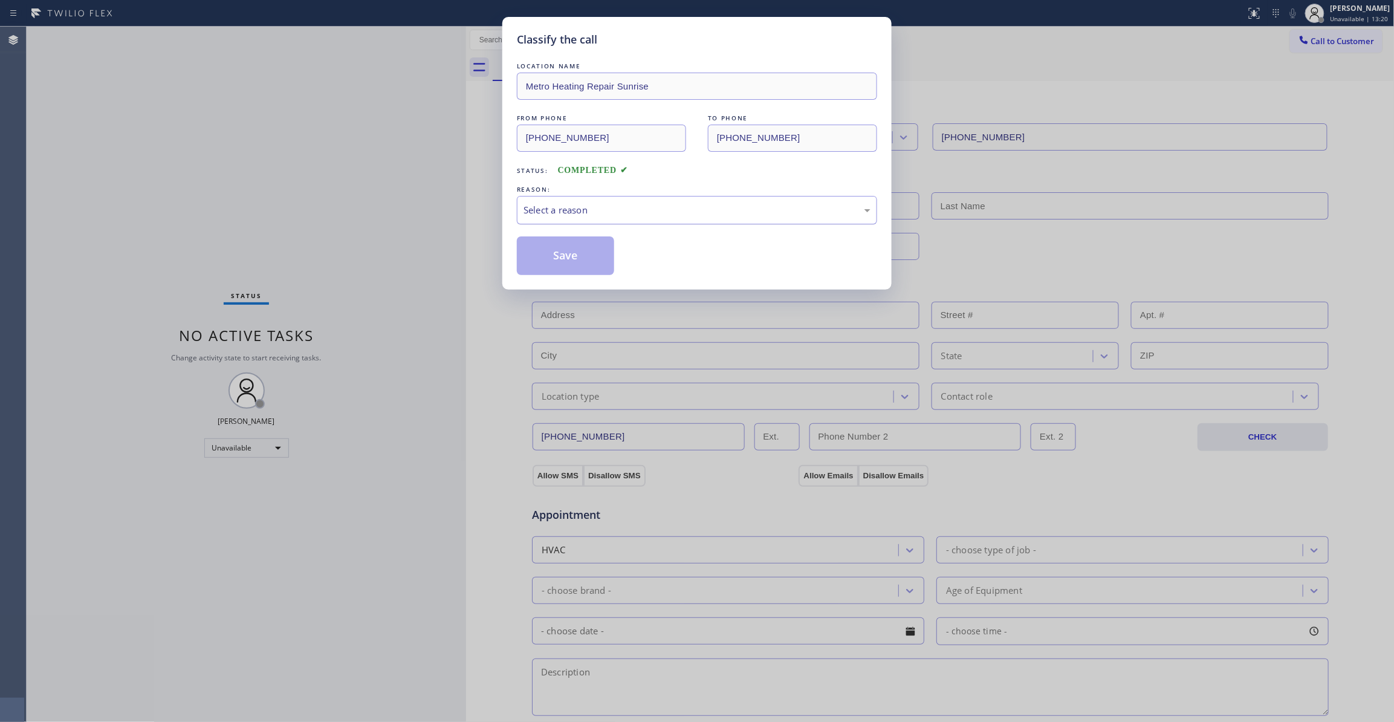
click at [577, 216] on div "Select a reason" at bounding box center [697, 210] width 347 height 14
click at [555, 262] on button "Save" at bounding box center [565, 255] width 97 height 39
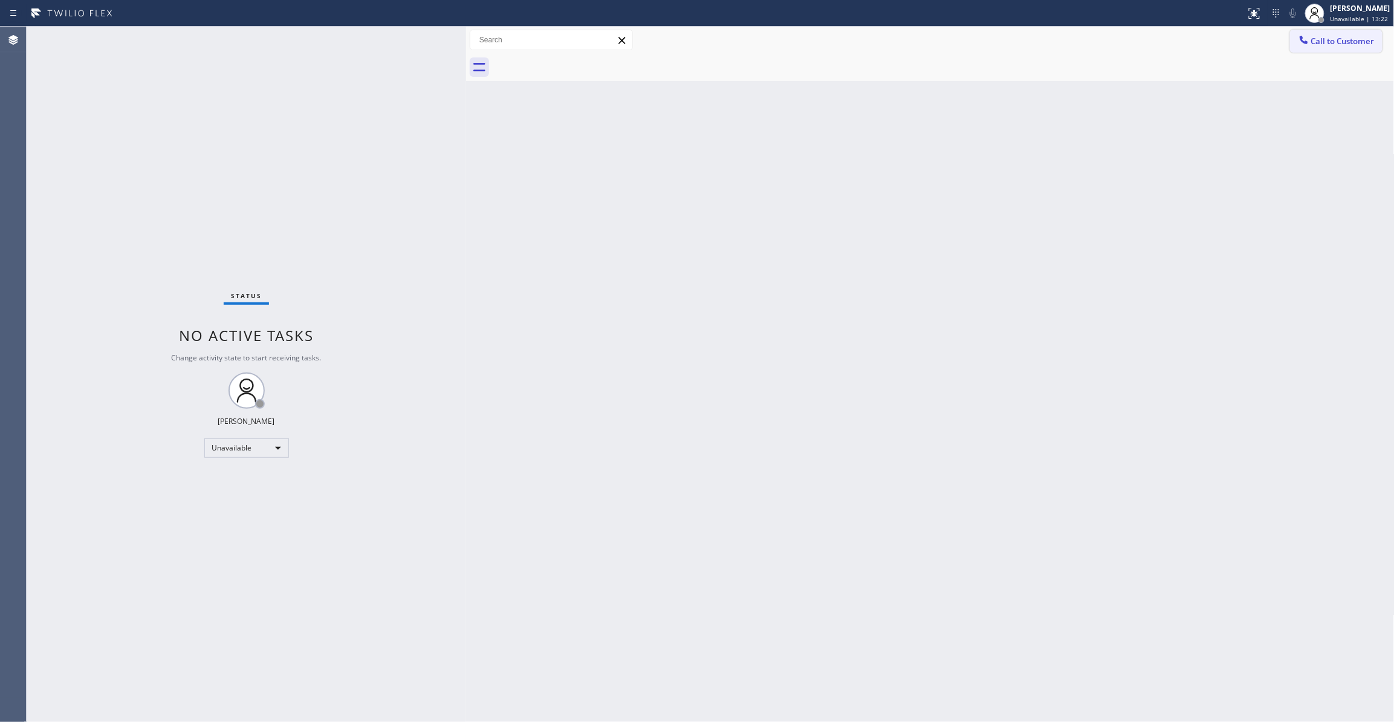
click at [1338, 47] on button "Call to Customer" at bounding box center [1336, 41] width 93 height 23
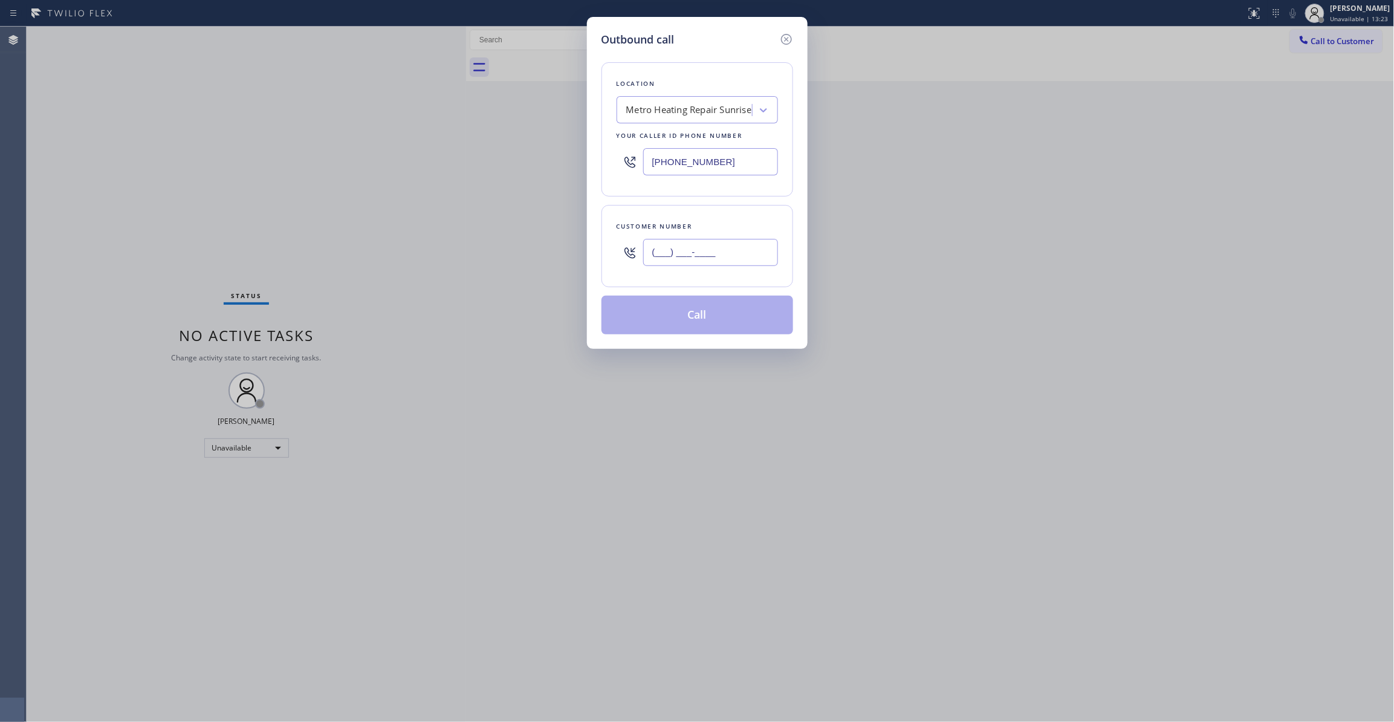
click at [687, 261] on input "(___) ___-____" at bounding box center [710, 252] width 135 height 27
paste input "954) 676-7903"
type input "[PHONE_NUMBER]"
click at [686, 313] on button "Call" at bounding box center [698, 315] width 192 height 39
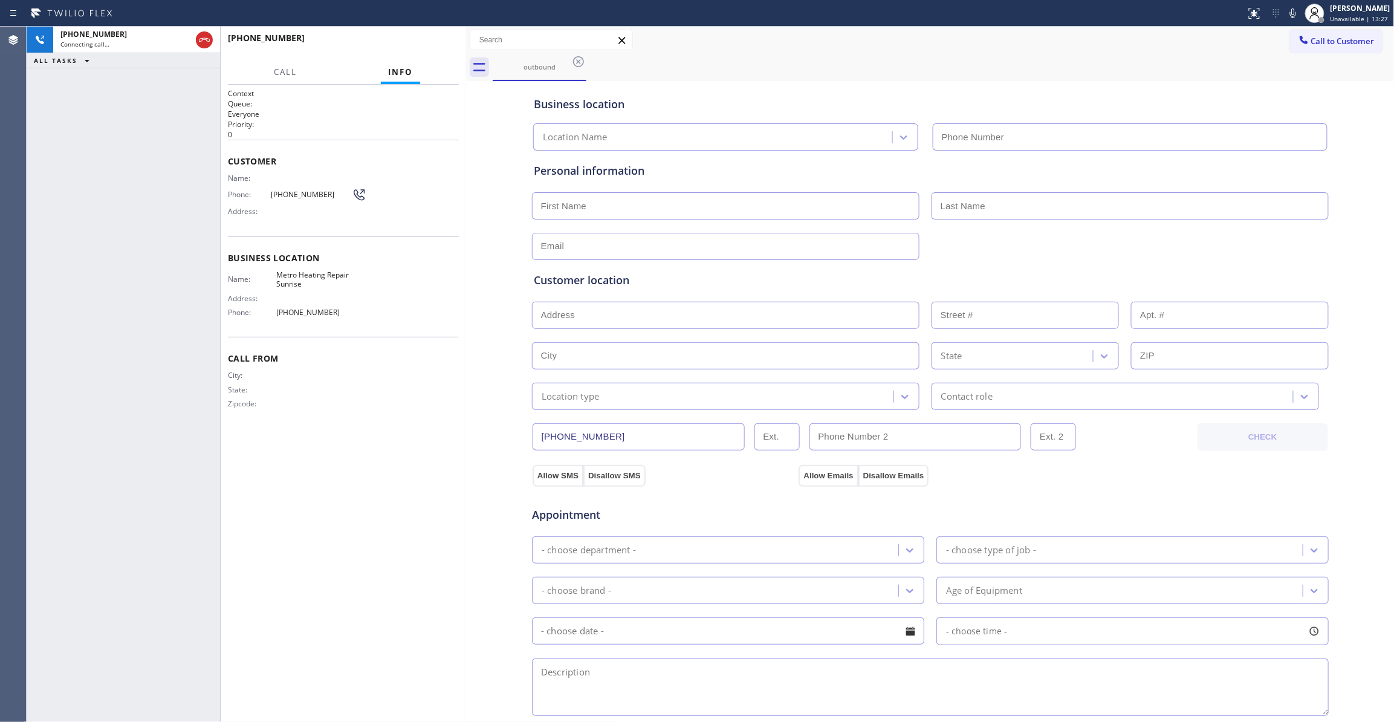
type input "[PHONE_NUMBER]"
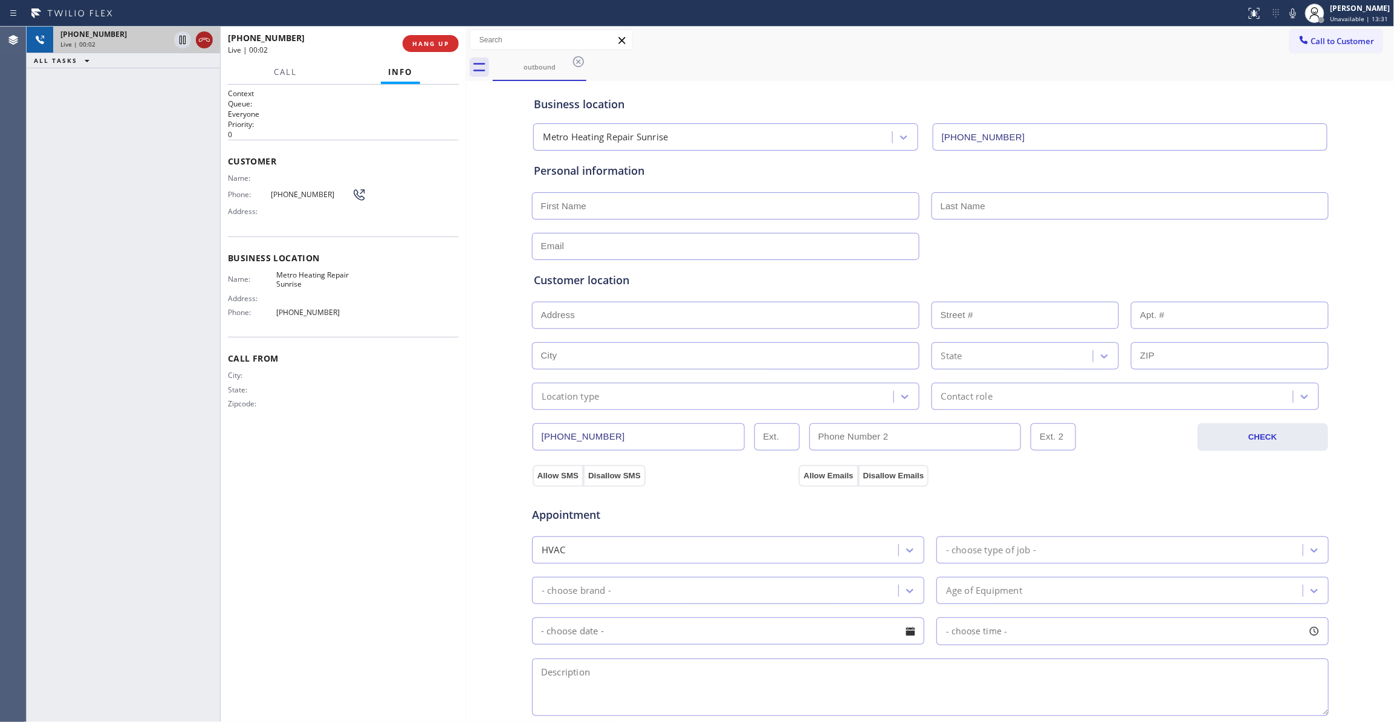
click at [202, 41] on icon at bounding box center [204, 40] width 15 height 15
click at [435, 36] on button "COMPLETE" at bounding box center [428, 43] width 61 height 17
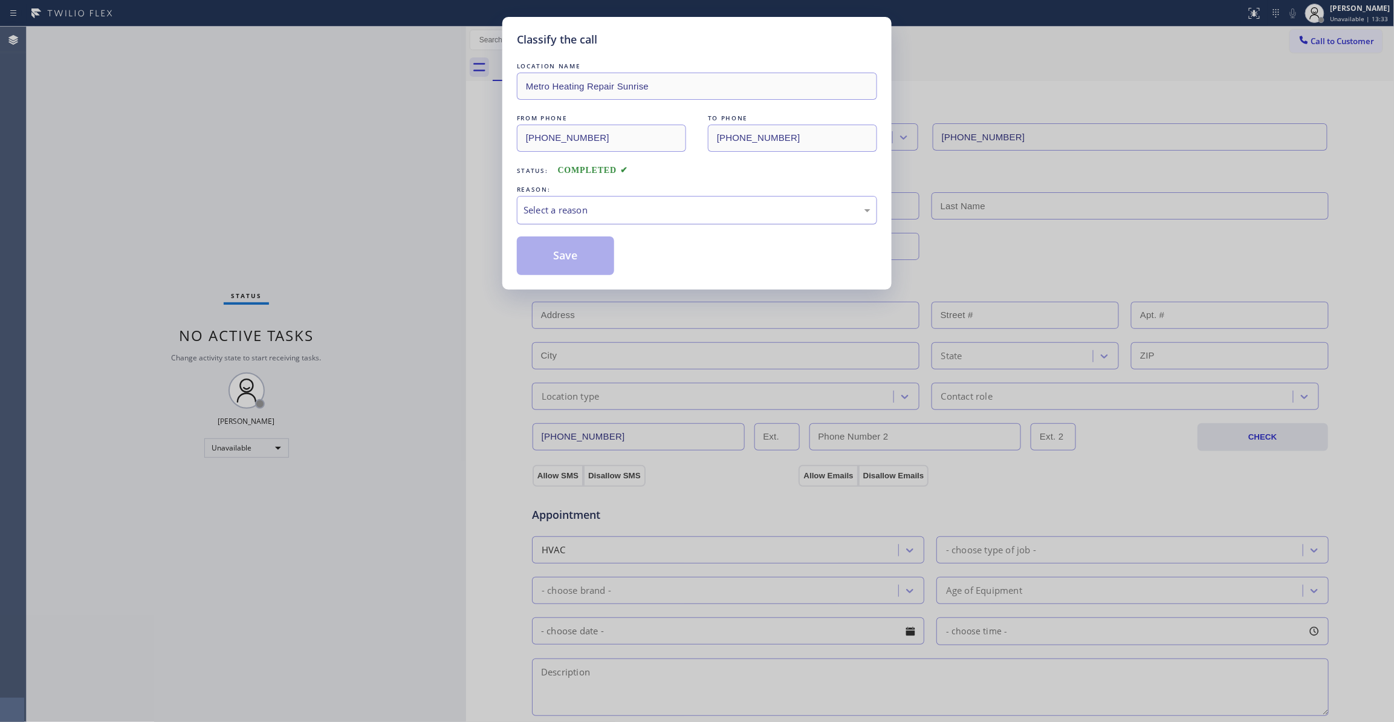
click at [573, 213] on div "Select a reason" at bounding box center [697, 210] width 347 height 14
click at [571, 261] on button "Save" at bounding box center [565, 255] width 97 height 39
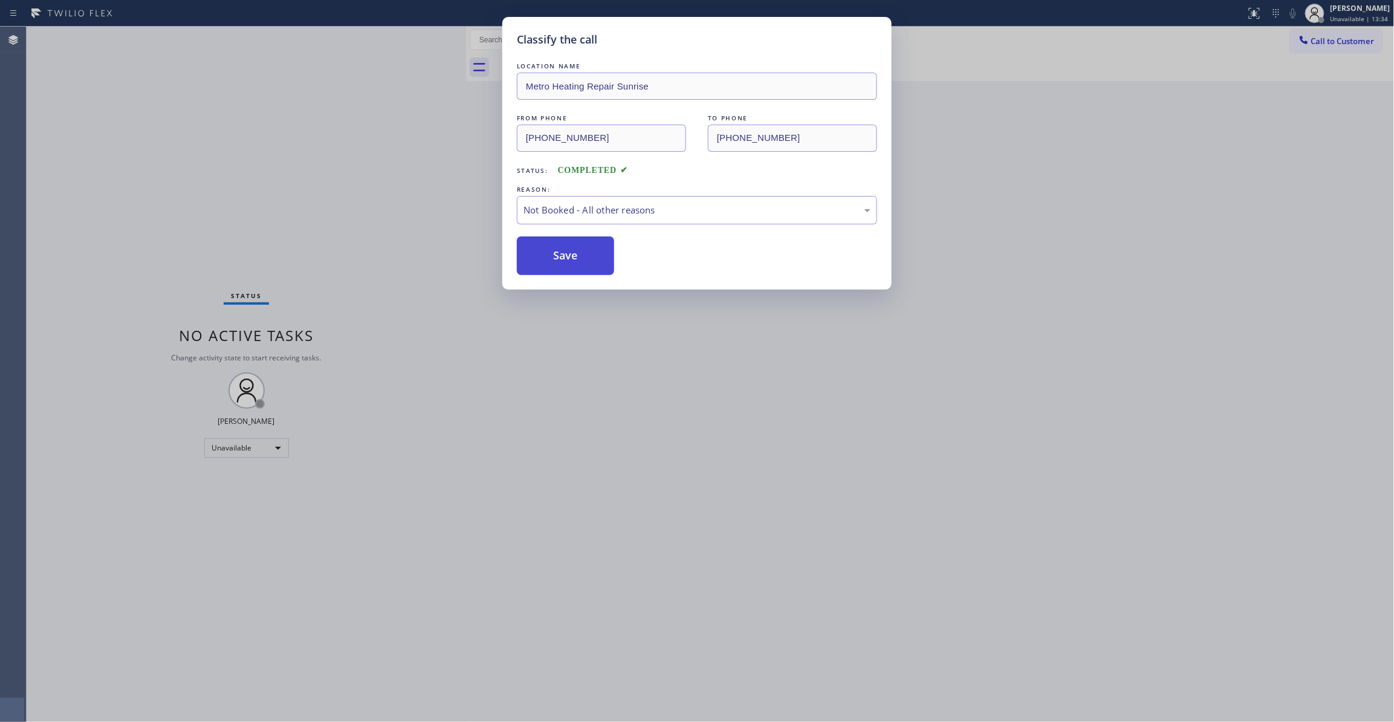
click at [571, 259] on button "Save" at bounding box center [565, 255] width 97 height 39
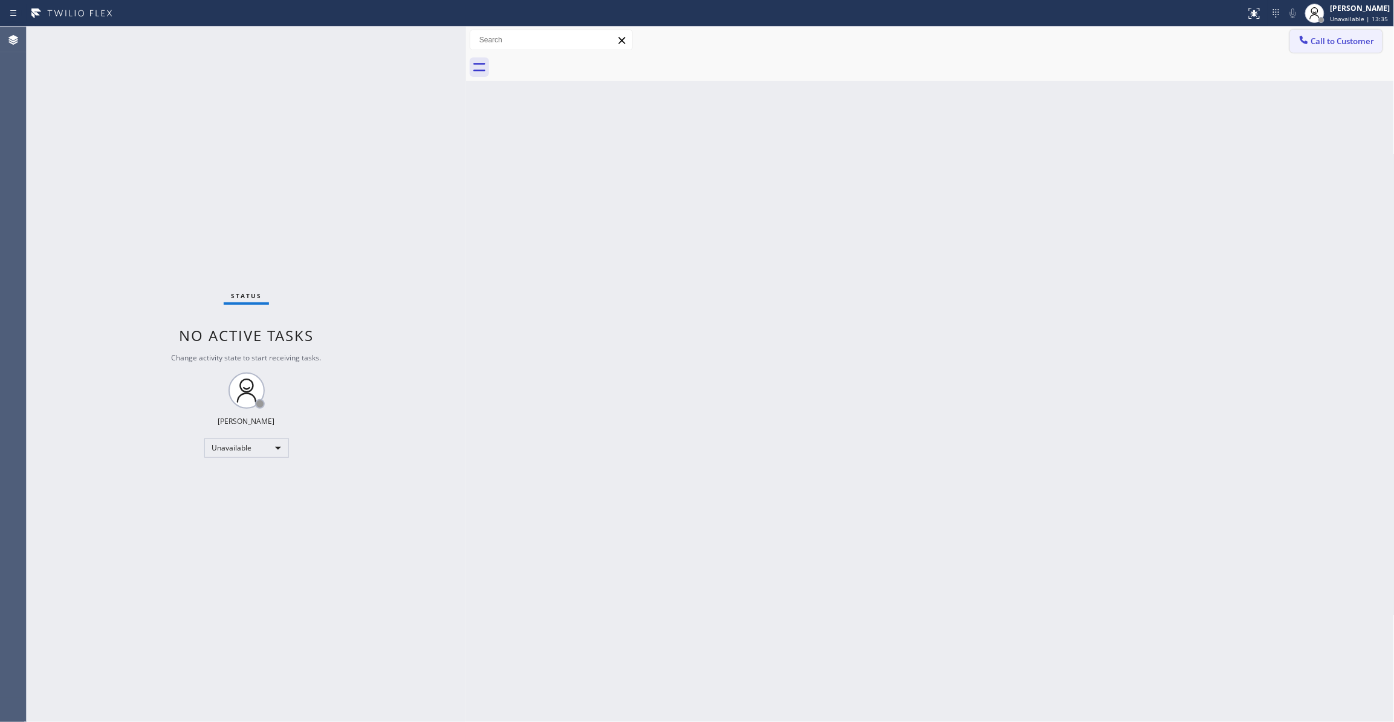
click at [1348, 40] on span "Call to Customer" at bounding box center [1343, 41] width 63 height 11
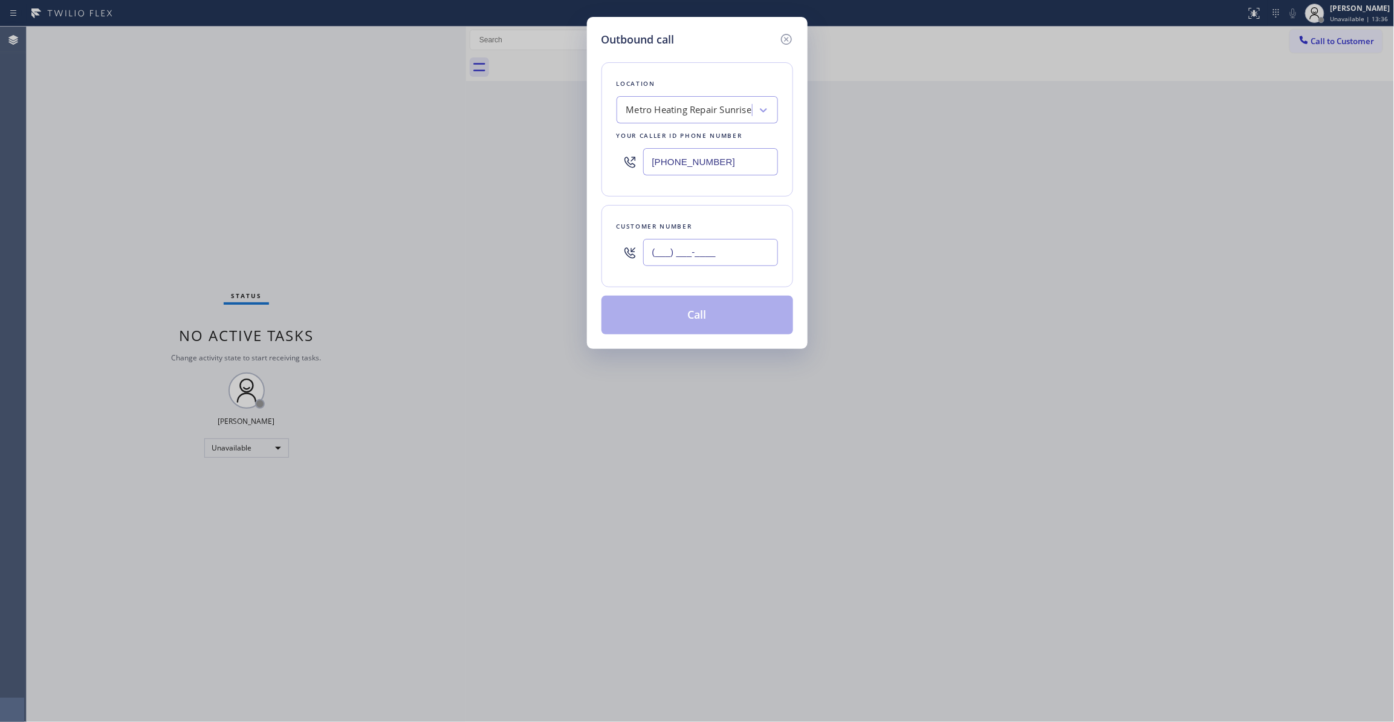
click at [721, 253] on input "(___) ___-____" at bounding box center [710, 252] width 135 height 27
paste input "954) 676-7903"
type input "[PHONE_NUMBER]"
click at [714, 322] on button "Call" at bounding box center [698, 315] width 192 height 39
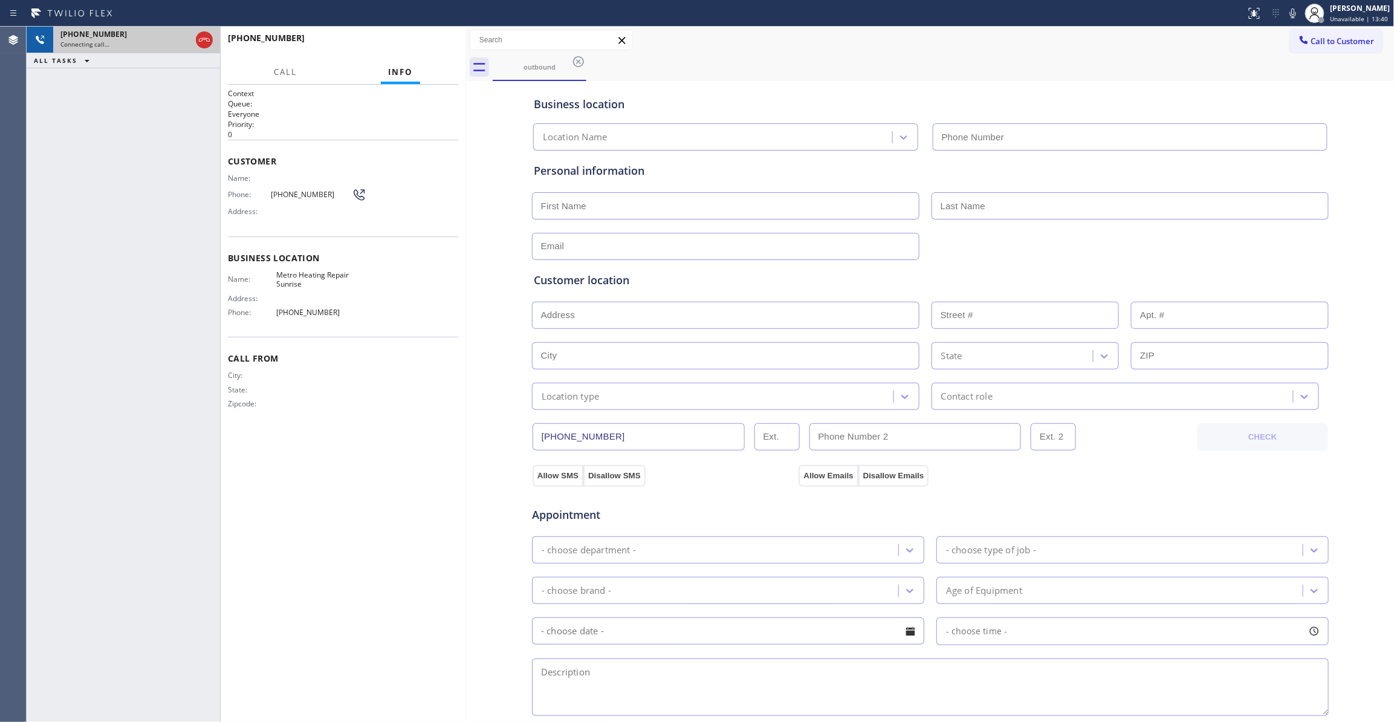
type input "[PHONE_NUMBER]"
click at [200, 39] on icon at bounding box center [204, 40] width 11 height 4
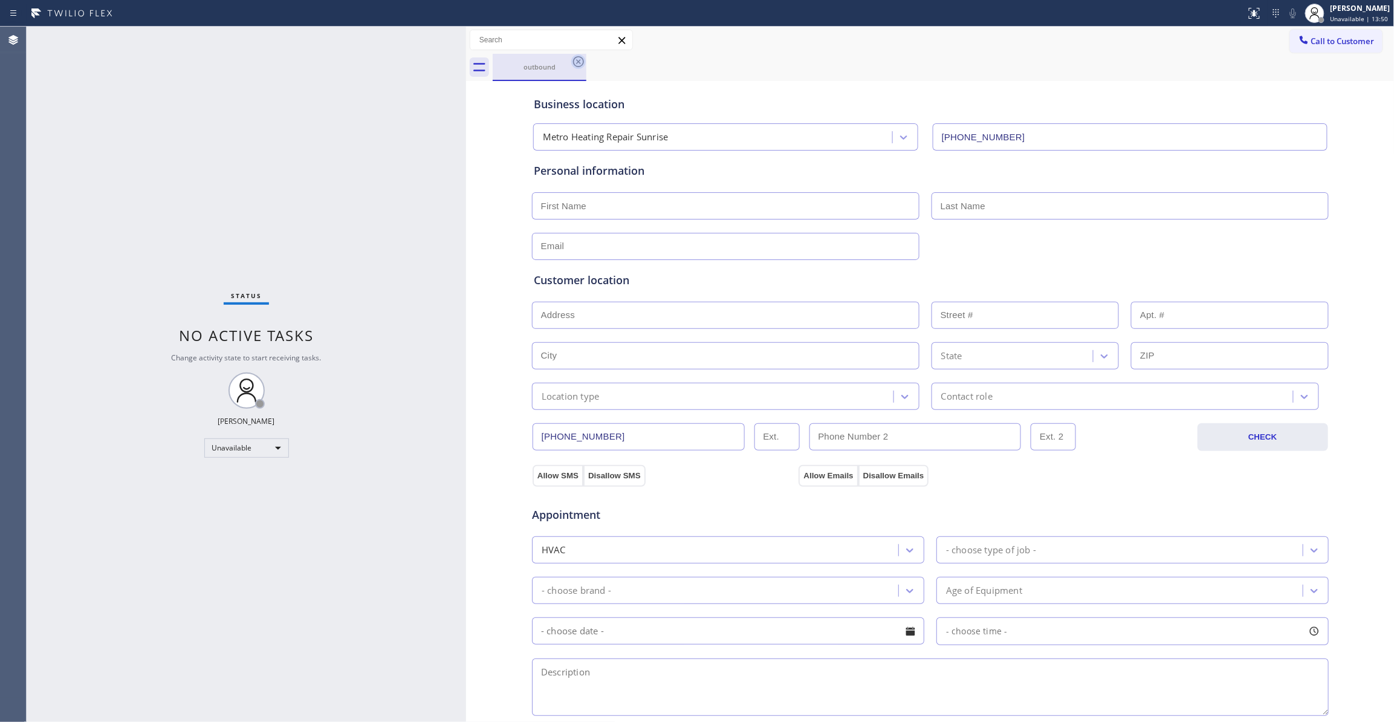
click at [574, 63] on icon at bounding box center [578, 61] width 15 height 15
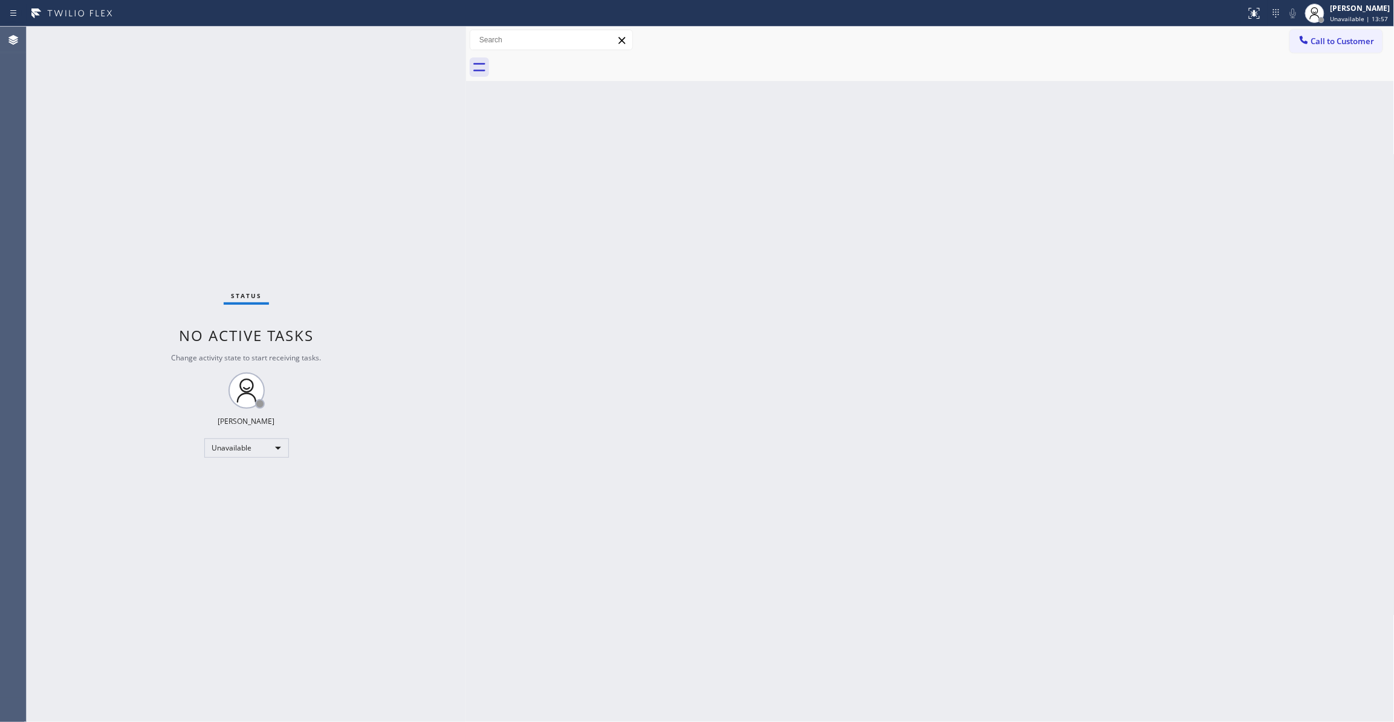
click at [768, 510] on div "Back to Dashboard Change Sender ID Customers Technicians Select a contact Outbo…" at bounding box center [930, 374] width 929 height 695
drag, startPoint x: 1329, startPoint y: 42, endPoint x: 1174, endPoint y: 102, distance: 166.2
click at [1329, 41] on span "Call to Customer" at bounding box center [1343, 41] width 63 height 11
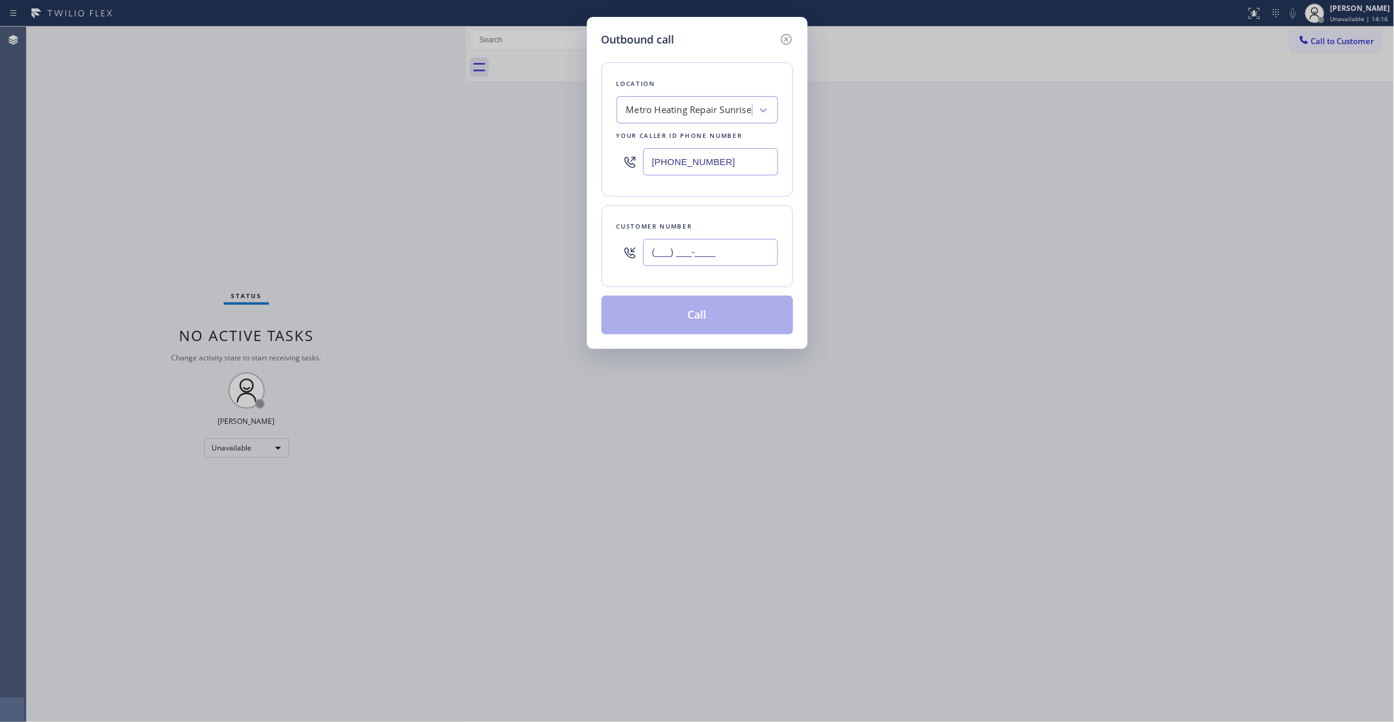
click at [666, 261] on input "(___) ___-____" at bounding box center [710, 252] width 135 height 27
paste input "954) 676-7903"
type input "[PHONE_NUMBER]"
click at [690, 323] on button "Call" at bounding box center [698, 315] width 192 height 39
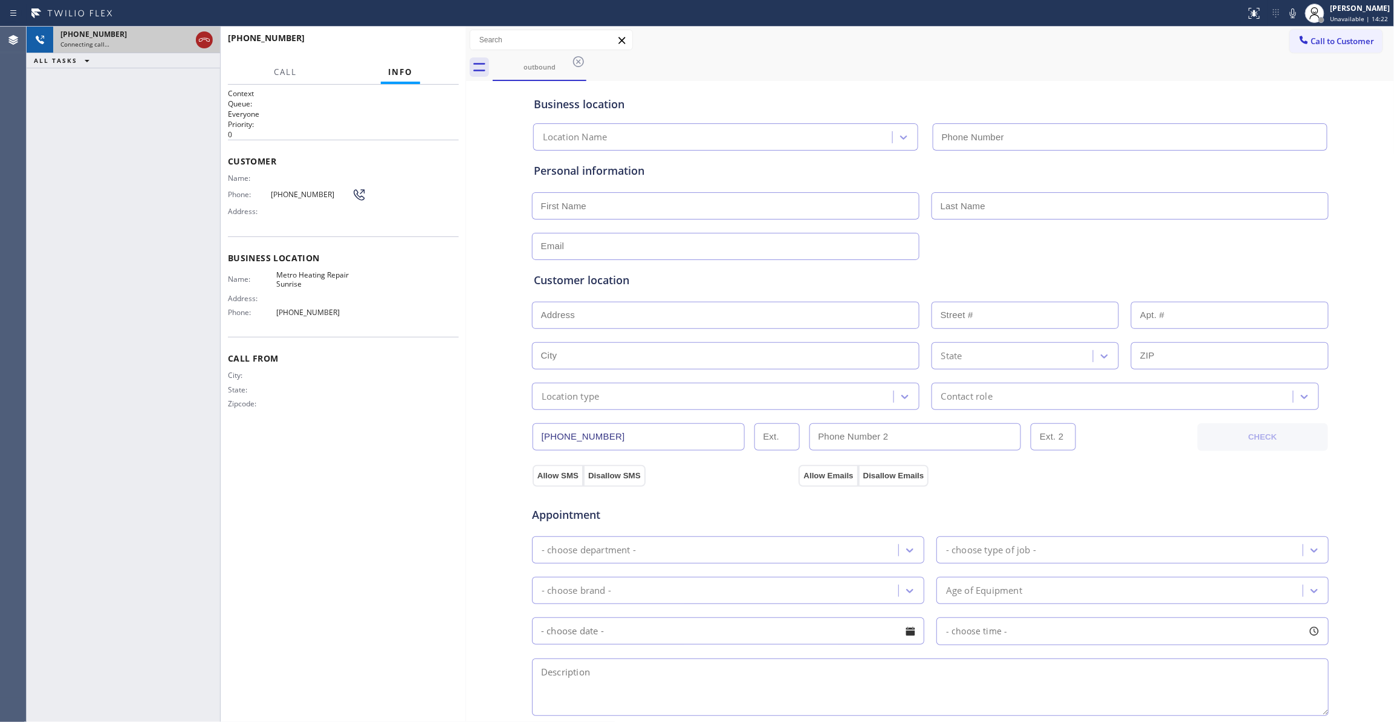
type input "[PHONE_NUMBER]"
click at [200, 39] on icon at bounding box center [204, 40] width 15 height 15
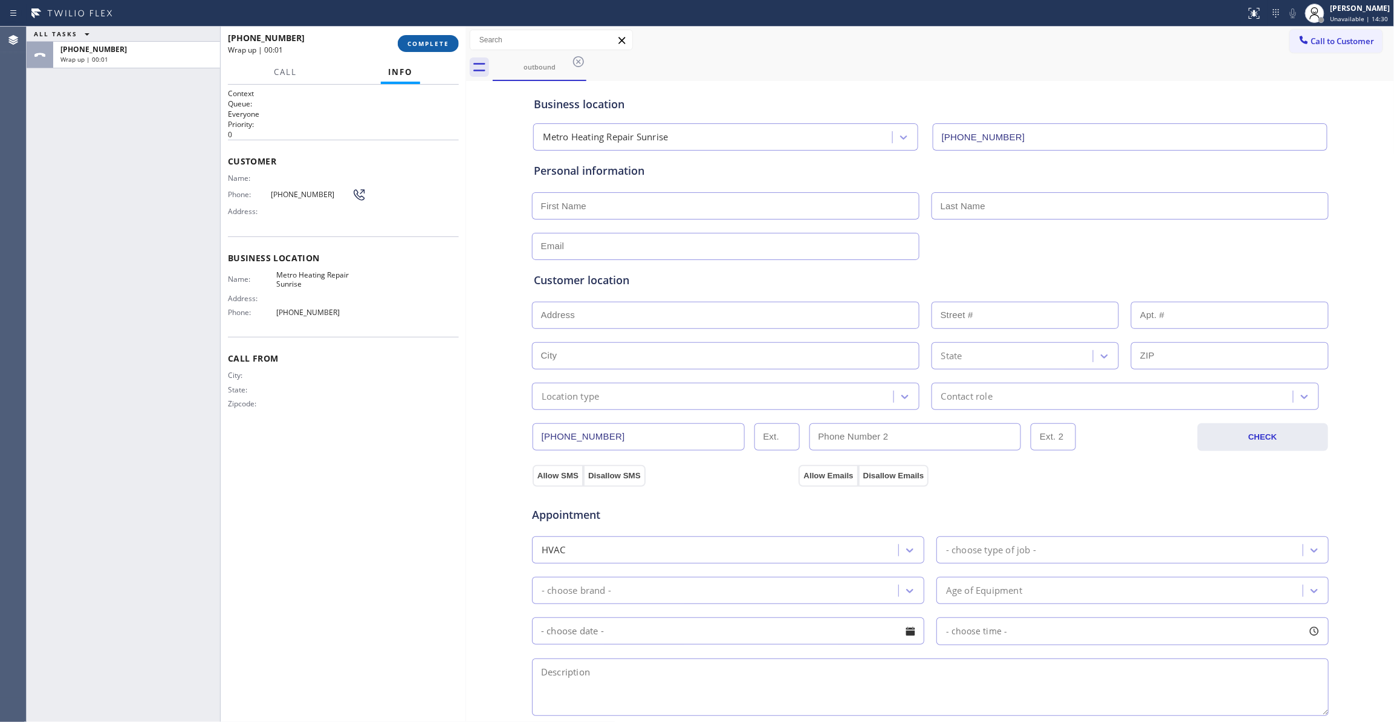
click at [429, 47] on span "COMPLETE" at bounding box center [429, 43] width 42 height 8
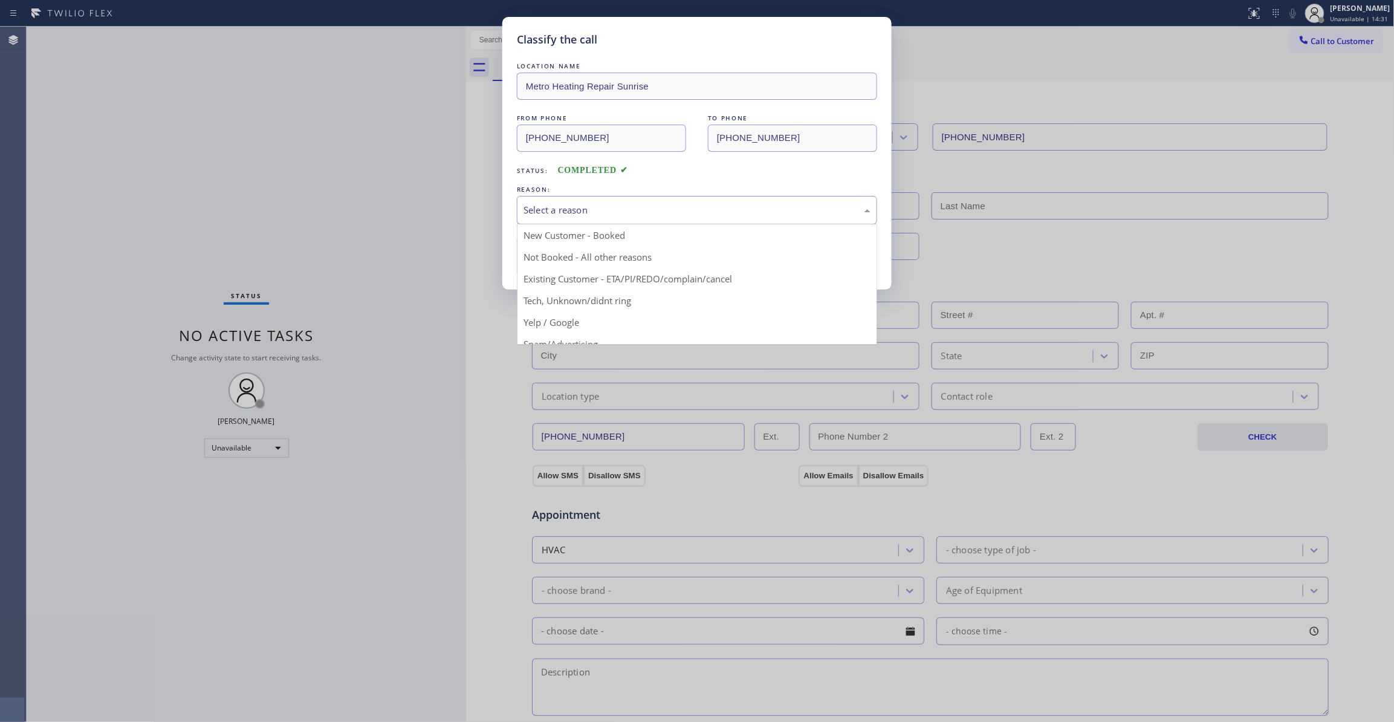
click at [596, 204] on div "Select a reason" at bounding box center [697, 210] width 347 height 14
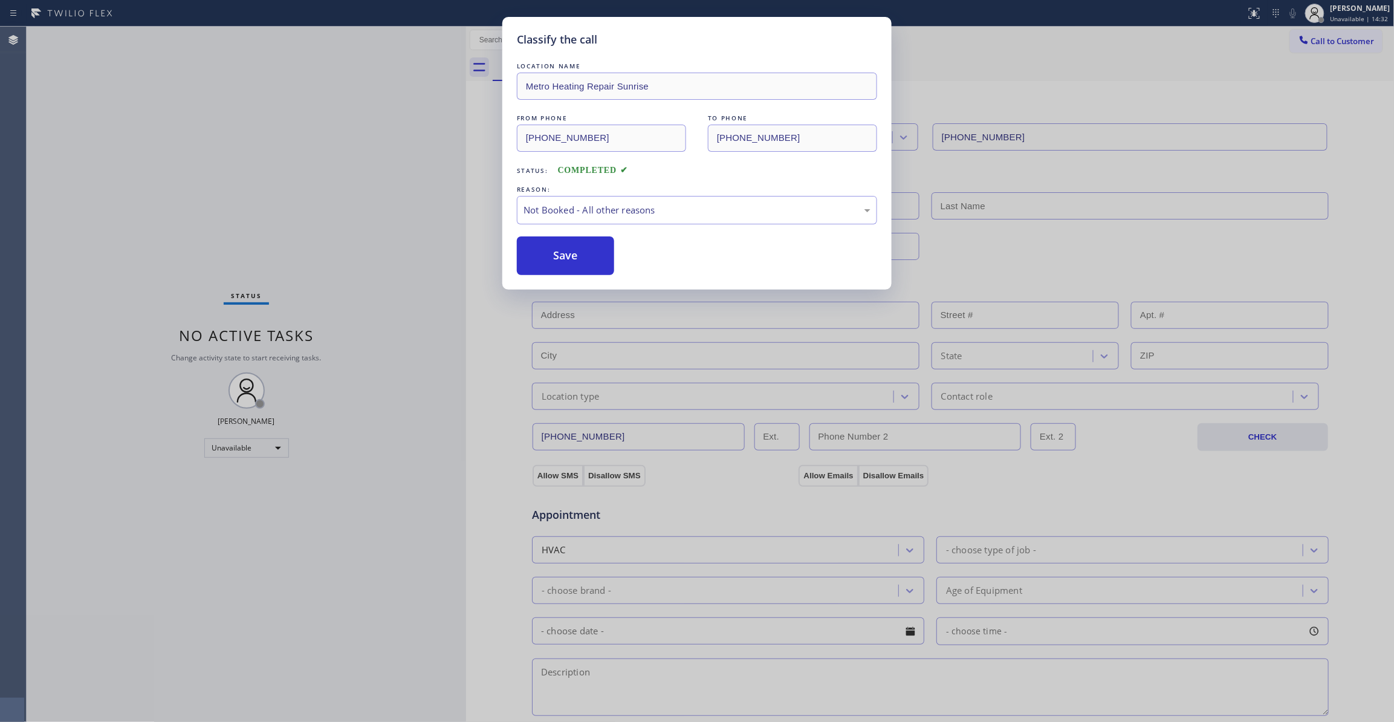
click at [544, 258] on button "Save" at bounding box center [565, 255] width 97 height 39
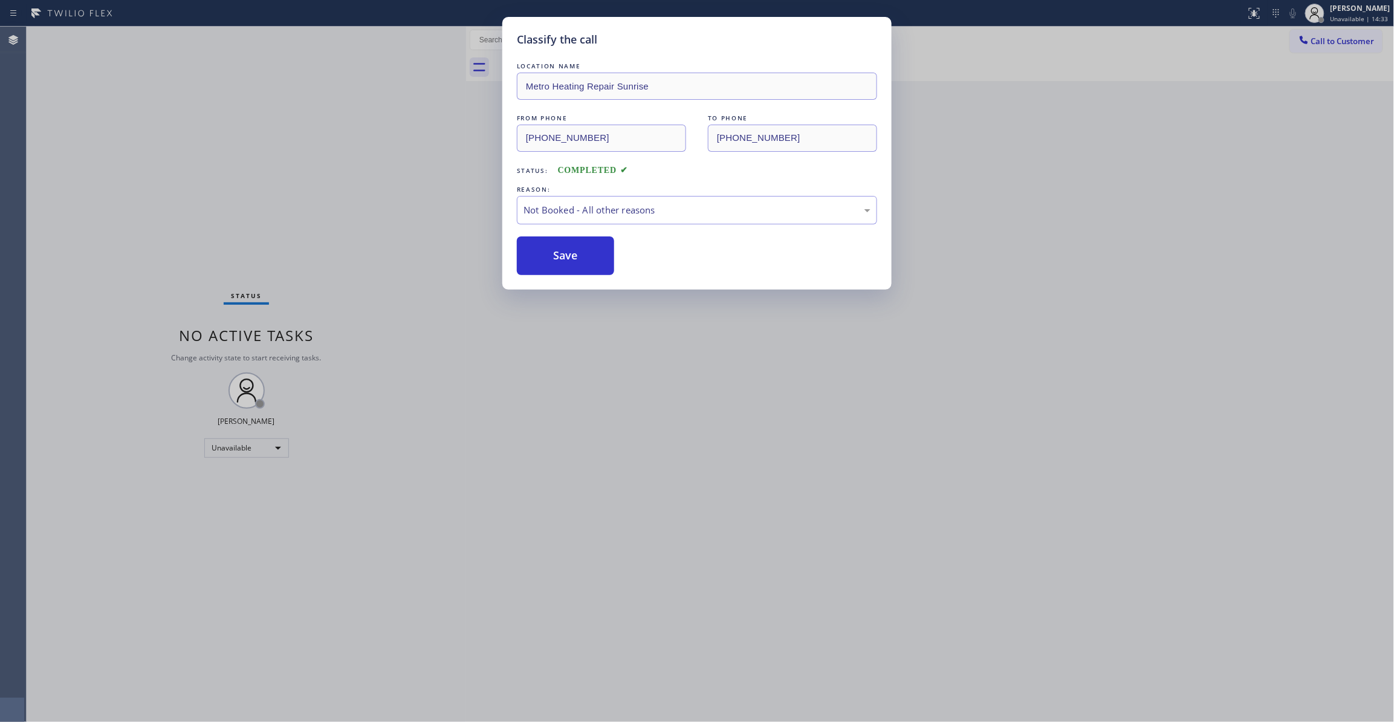
click at [544, 258] on button "Save" at bounding box center [565, 255] width 97 height 39
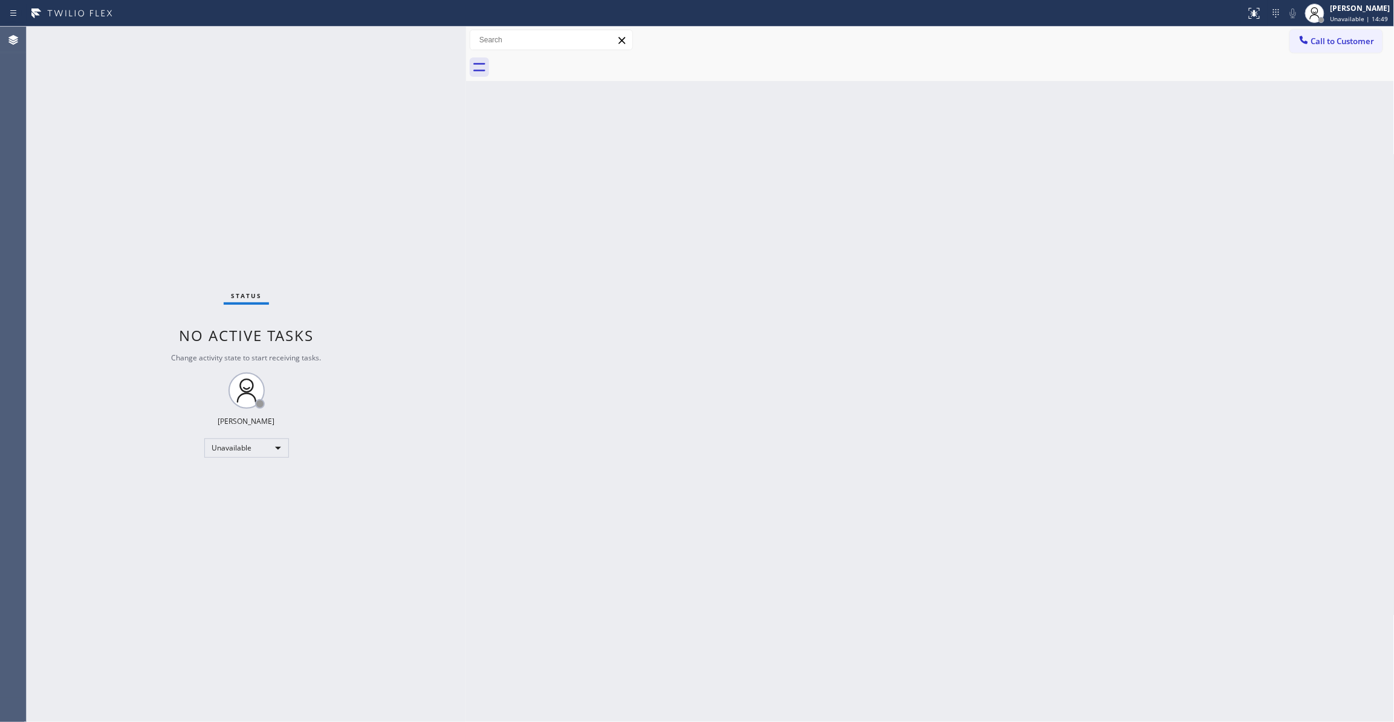
click at [126, 124] on div "Status No active tasks Change activity state to start receiving tasks. [PERSON_…" at bounding box center [247, 374] width 440 height 695
click at [184, 239] on div "Status No active tasks Change activity state to start receiving tasks. [PERSON_…" at bounding box center [247, 374] width 440 height 695
drag, startPoint x: 207, startPoint y: 192, endPoint x: 740, endPoint y: 107, distance: 540.0
click at [206, 191] on div "Status No active tasks Change activity state to start receiving tasks. [PERSON_…" at bounding box center [247, 374] width 440 height 695
click at [1340, 36] on span "Call to Customer" at bounding box center [1343, 41] width 63 height 11
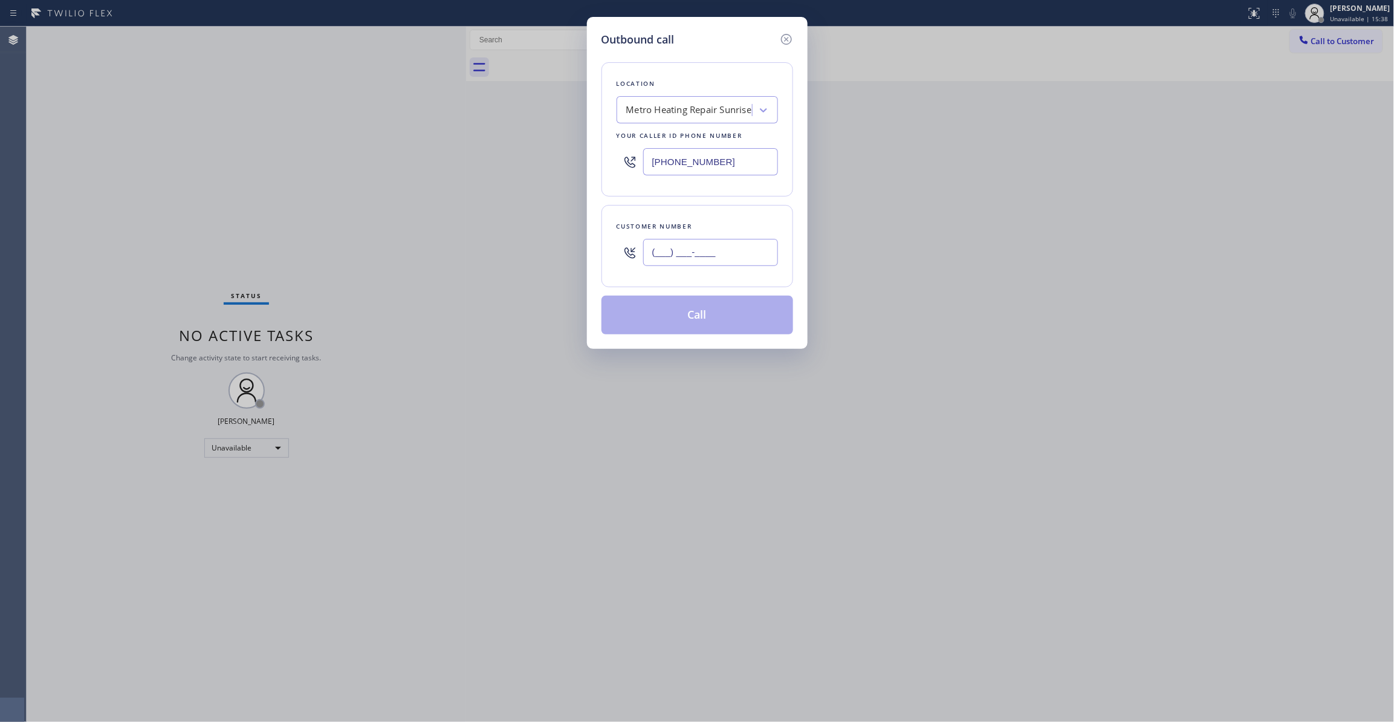
click at [654, 260] on input "(___) ___-____" at bounding box center [710, 252] width 135 height 27
paste input "954) 676-7903"
type input "[PHONE_NUMBER]"
click at [697, 320] on button "Call" at bounding box center [698, 315] width 192 height 39
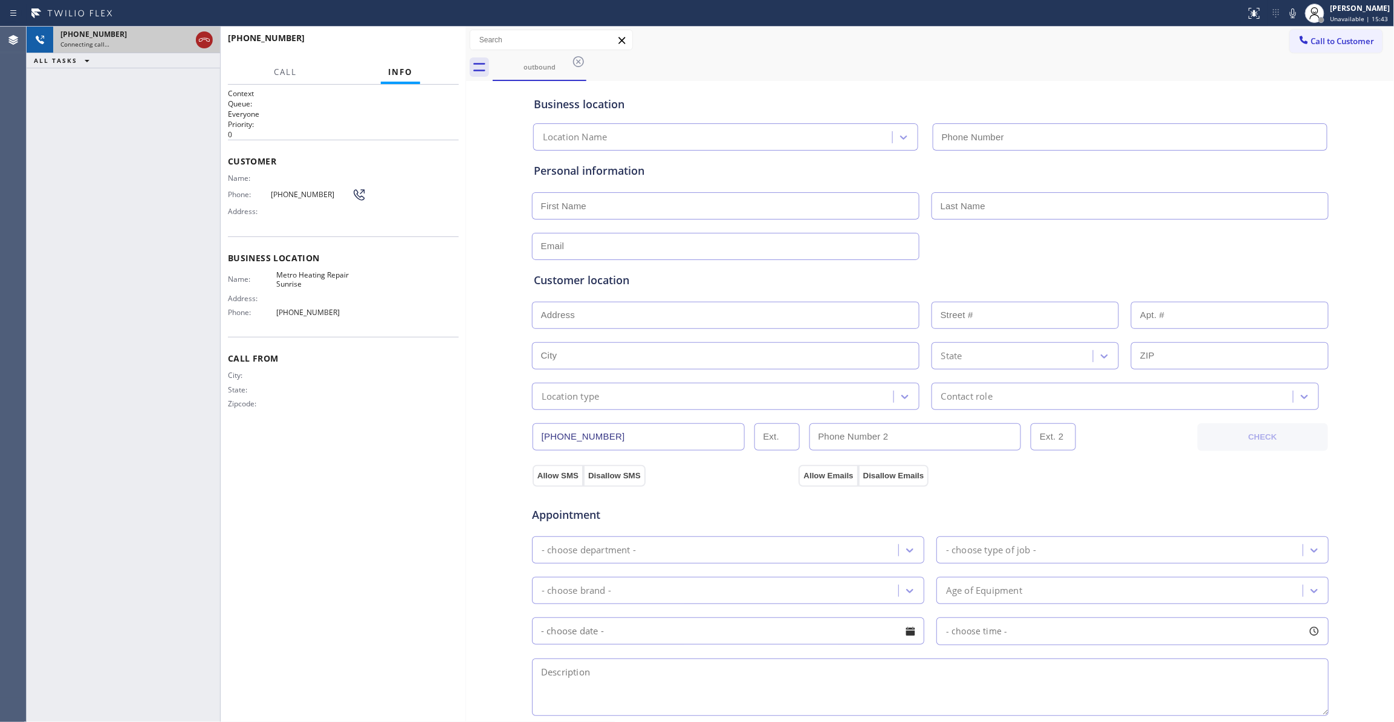
type input "[PHONE_NUMBER]"
click at [201, 39] on icon at bounding box center [204, 40] width 15 height 15
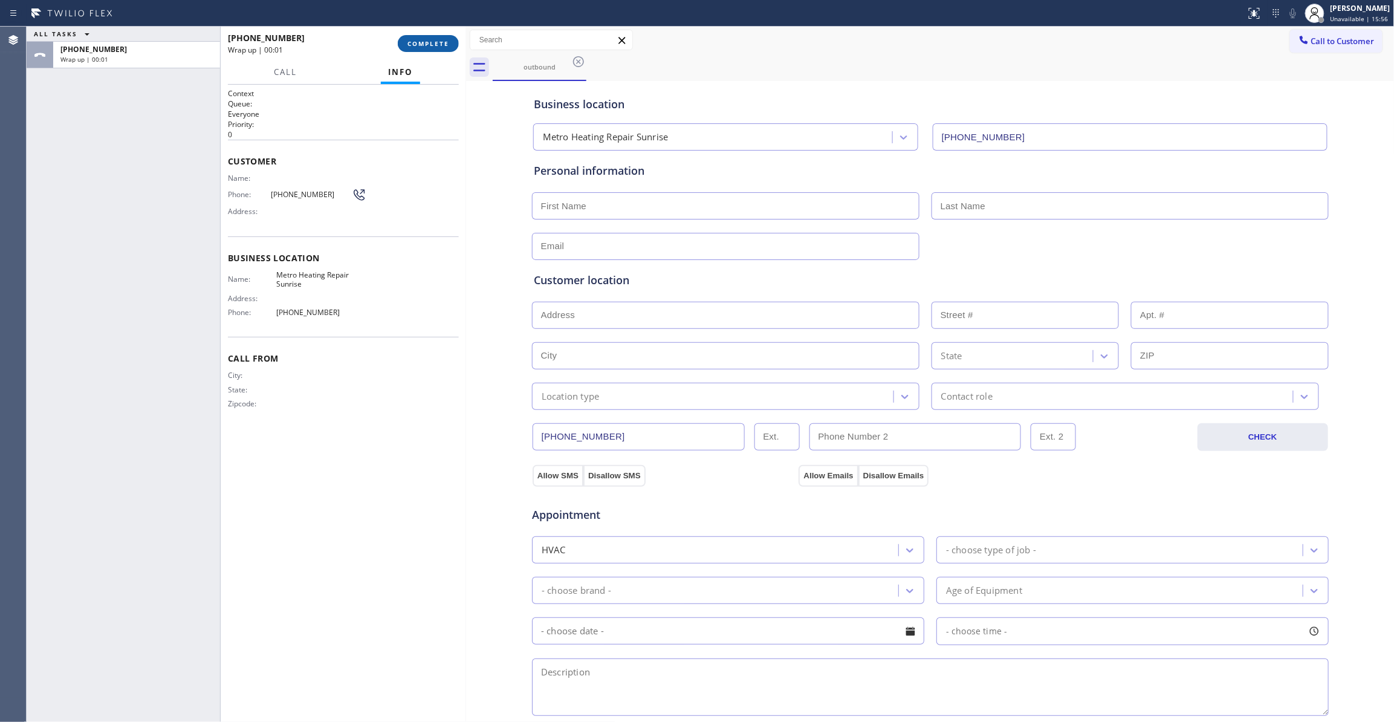
click at [417, 42] on span "COMPLETE" at bounding box center [429, 43] width 42 height 8
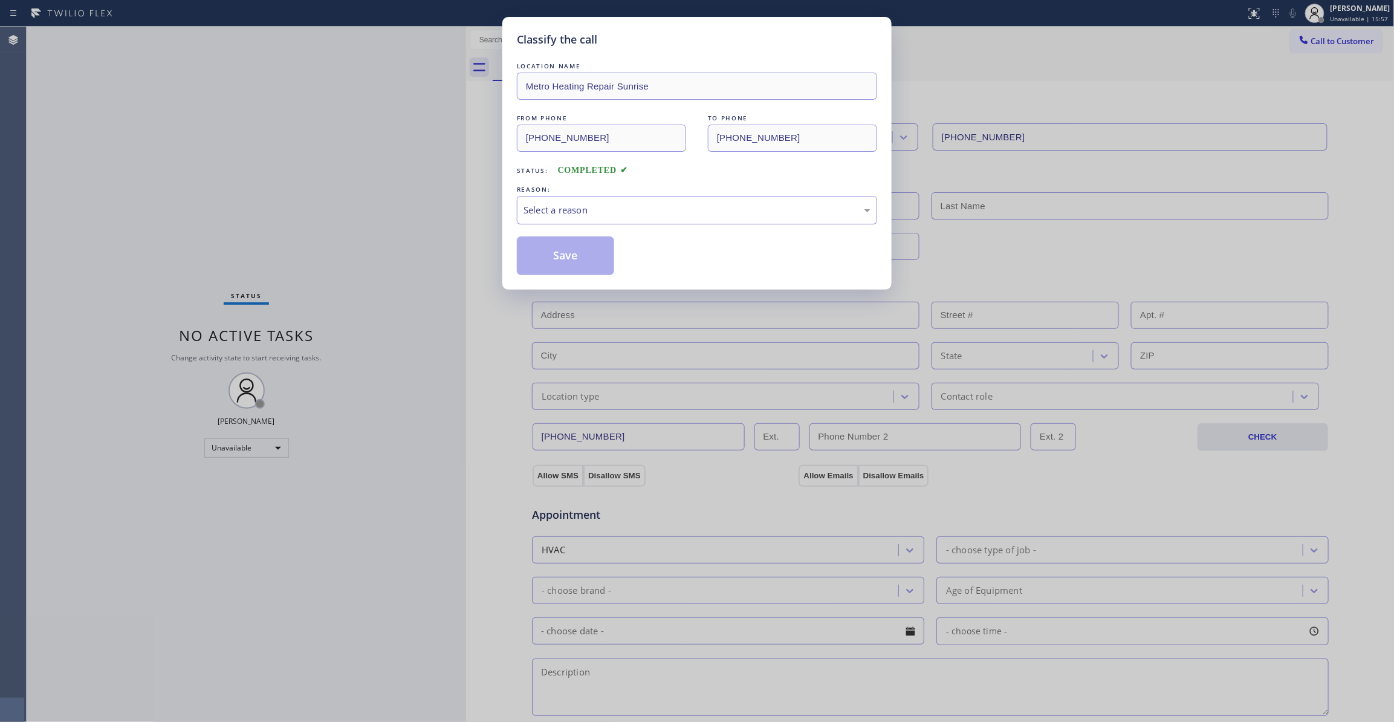
click at [564, 207] on div "Select a reason" at bounding box center [697, 210] width 347 height 14
click at [567, 256] on button "Save" at bounding box center [565, 255] width 97 height 39
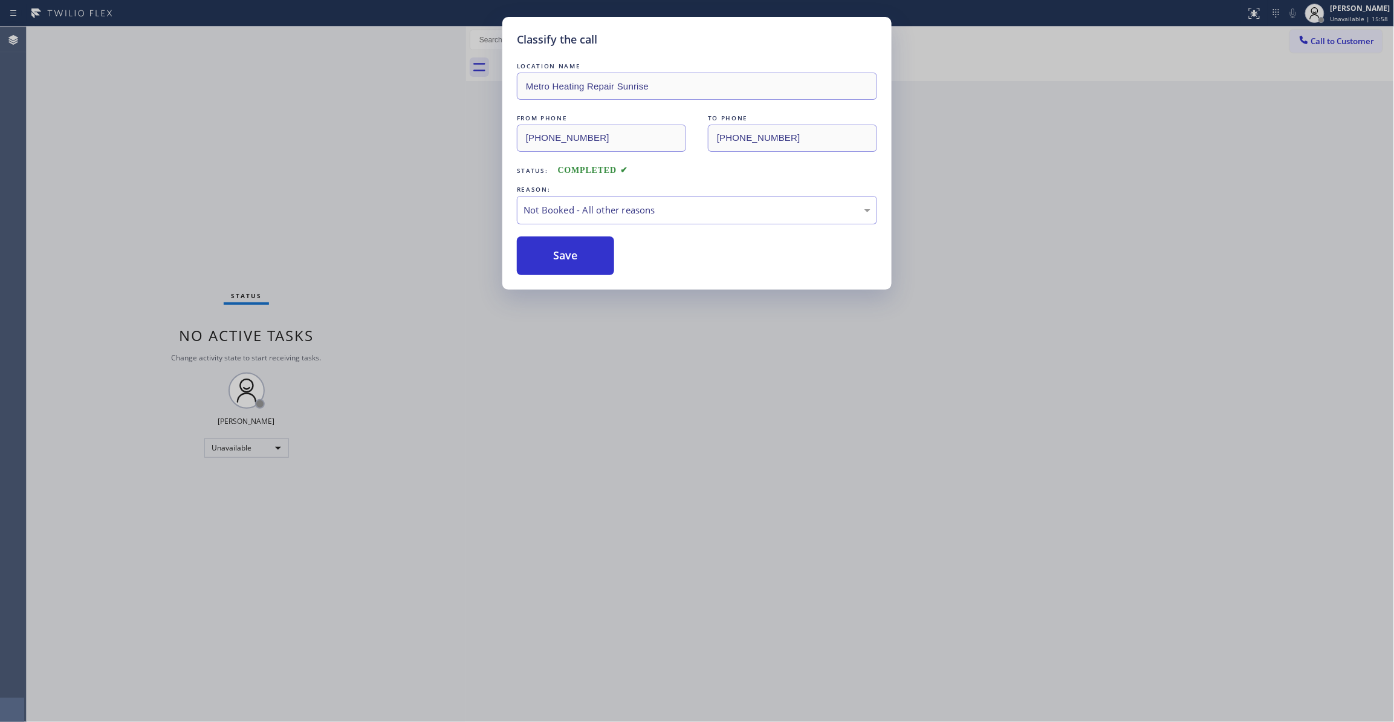
click at [567, 256] on button "Save" at bounding box center [565, 255] width 97 height 39
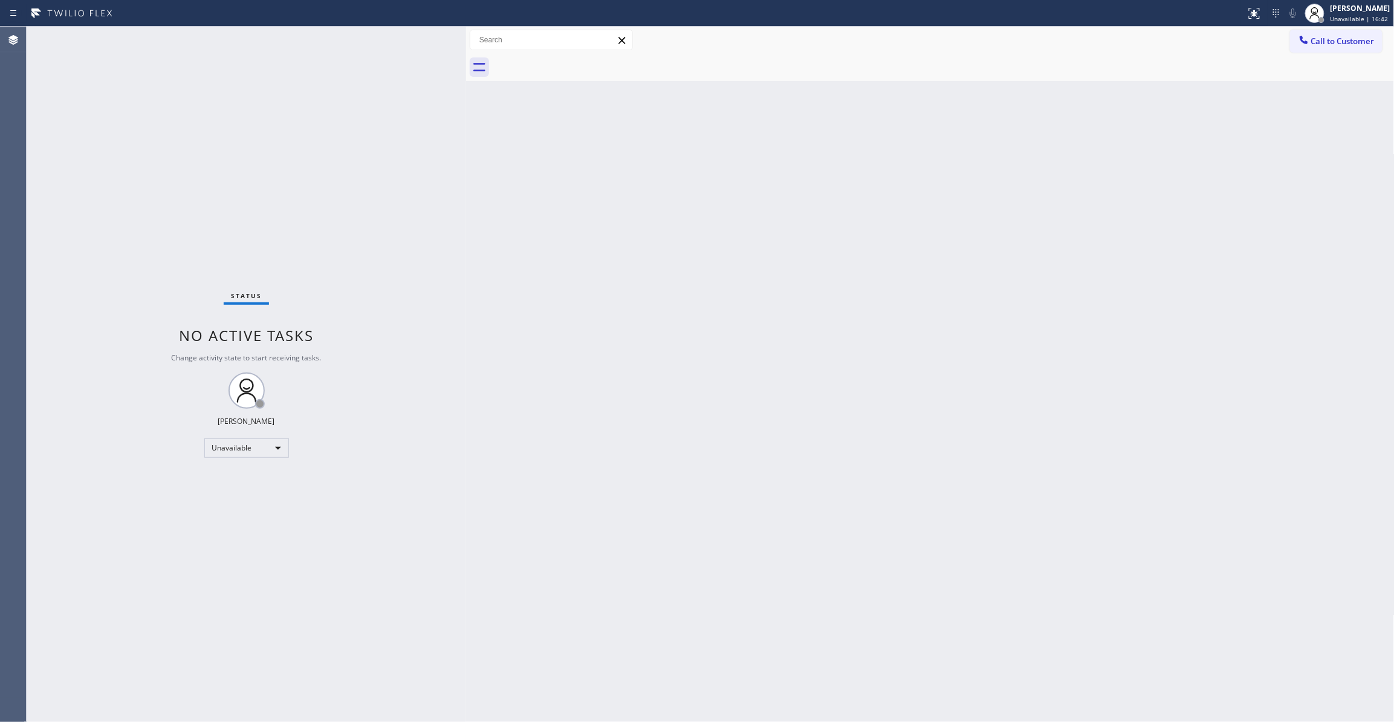
click at [184, 168] on div "Status No active tasks Change activity state to start receiving tasks. [PERSON_…" at bounding box center [247, 374] width 440 height 695
click at [117, 220] on div "Status No active tasks Change activity state to start receiving tasks. [PERSON_…" at bounding box center [247, 374] width 440 height 695
click at [168, 254] on div "Status No active tasks Change activity state to start receiving tasks. [PERSON_…" at bounding box center [247, 374] width 440 height 695
click at [166, 187] on div "Status No active tasks Change activity state to start receiving tasks. [PERSON_…" at bounding box center [247, 374] width 440 height 695
click at [192, 711] on div "Status No active tasks Change activity state to start receiving tasks. [PERSON_…" at bounding box center [247, 374] width 440 height 695
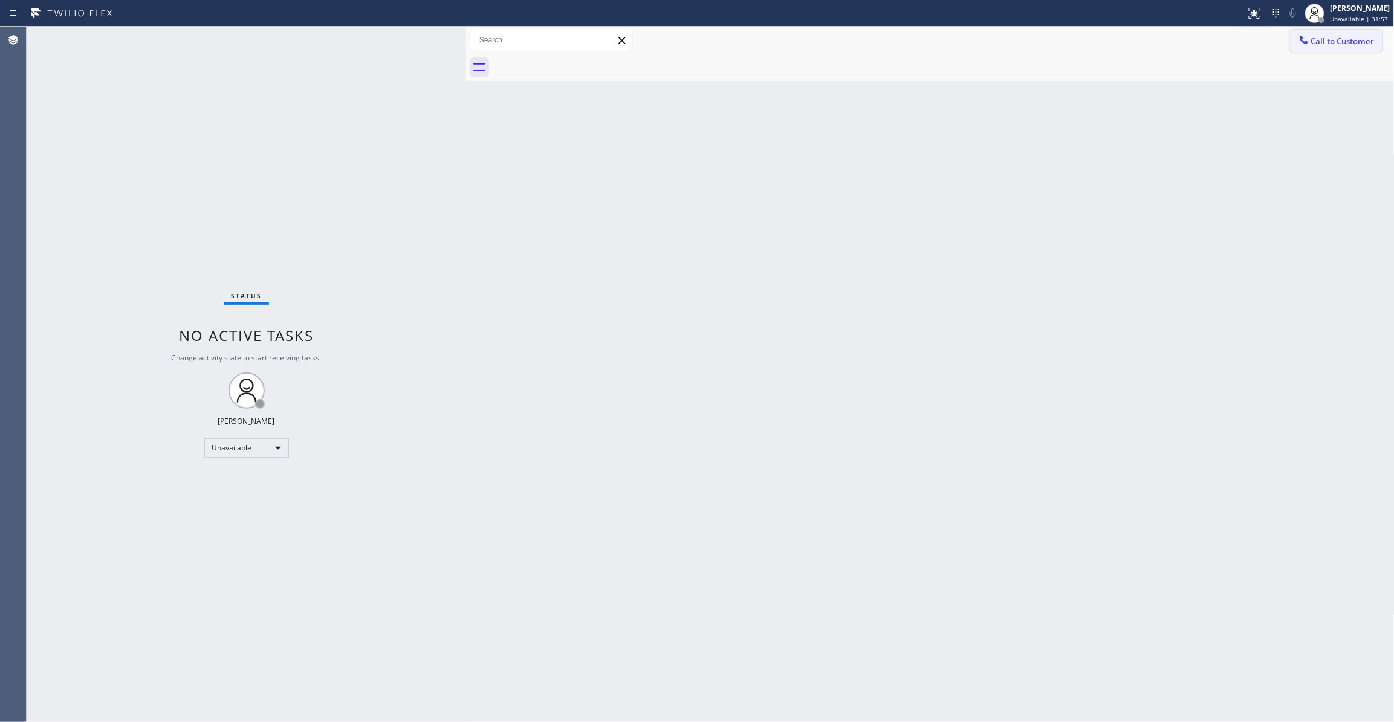
click at [1355, 34] on button "Call to Customer" at bounding box center [1336, 41] width 93 height 23
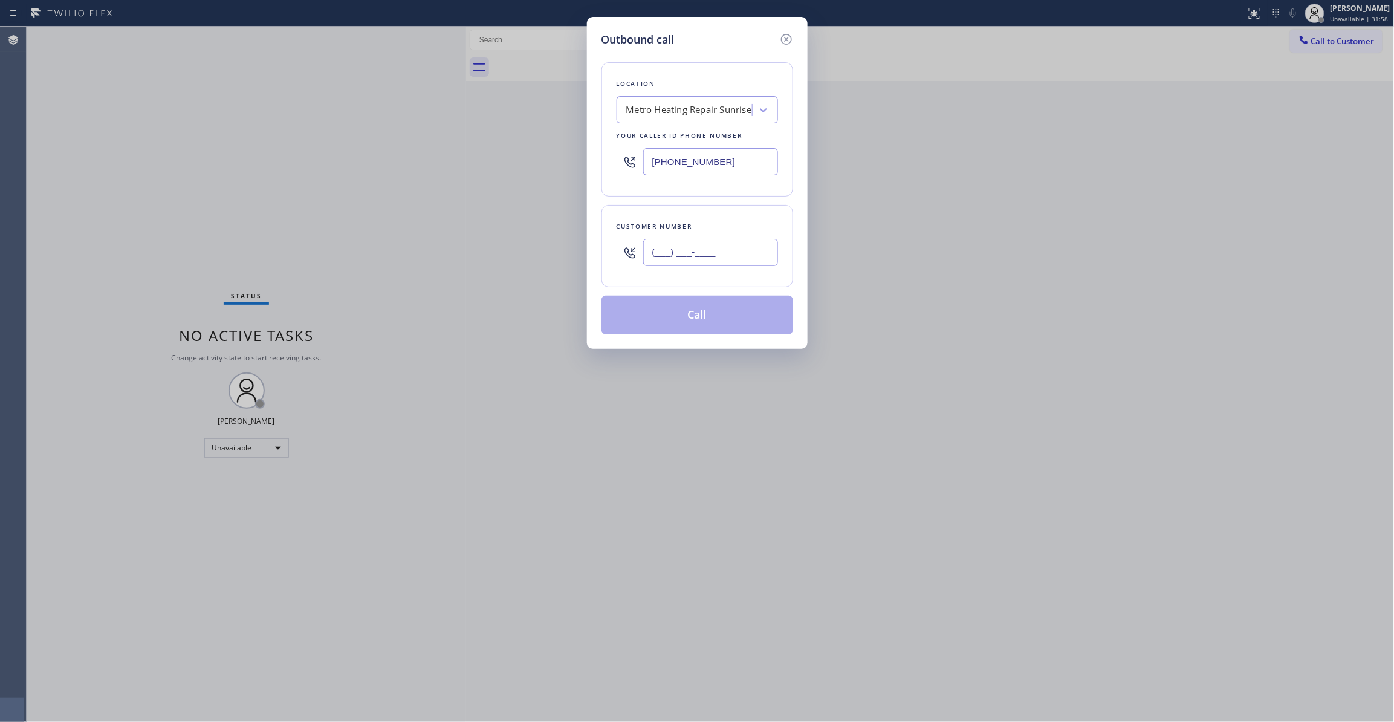
click at [722, 248] on input "(___) ___-____" at bounding box center [710, 252] width 135 height 27
paste input "213) 789-3228"
type input "[PHONE_NUMBER]"
paste input "626) 262-4061"
drag, startPoint x: 743, startPoint y: 163, endPoint x: 466, endPoint y: 163, distance: 277.0
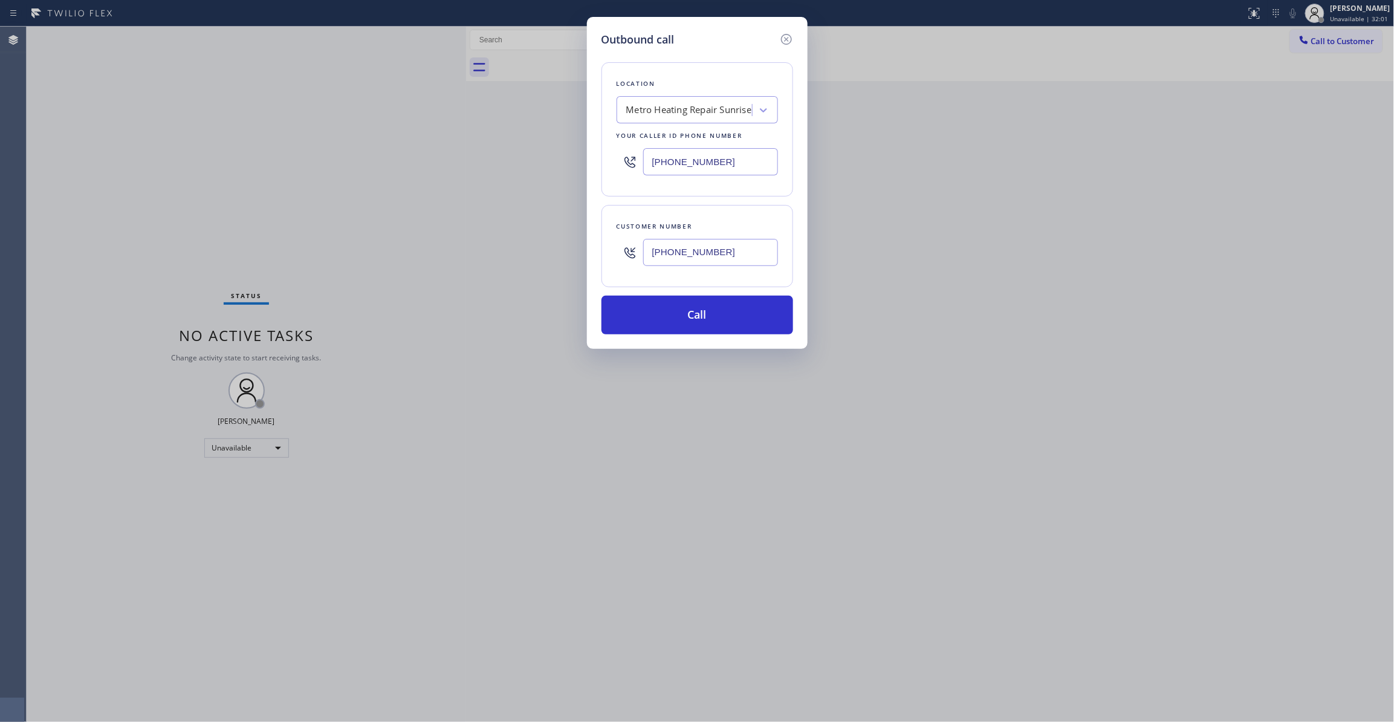
click at [460, 162] on div "Outbound call Location Metro Heating Repair Sunrise Your caller id phone number…" at bounding box center [697, 361] width 1394 height 722
type input "[PHONE_NUMBER]"
drag, startPoint x: 744, startPoint y: 252, endPoint x: 586, endPoint y: 243, distance: 158.1
click at [586, 243] on div "Outbound call Location Local HVAC Expert [GEOGRAPHIC_DATA] Your caller id phone…" at bounding box center [697, 361] width 1394 height 722
click at [652, 328] on button "Call" at bounding box center [698, 315] width 192 height 39
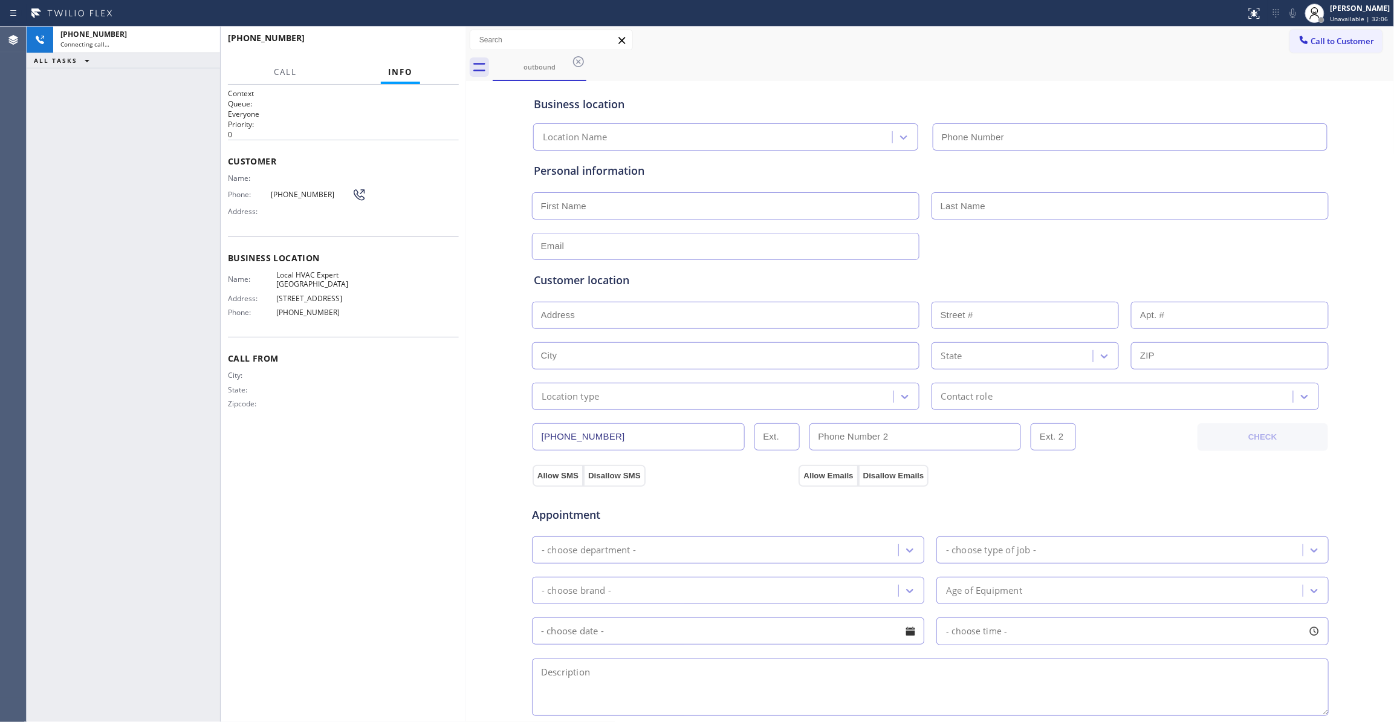
type input "[PHONE_NUMBER]"
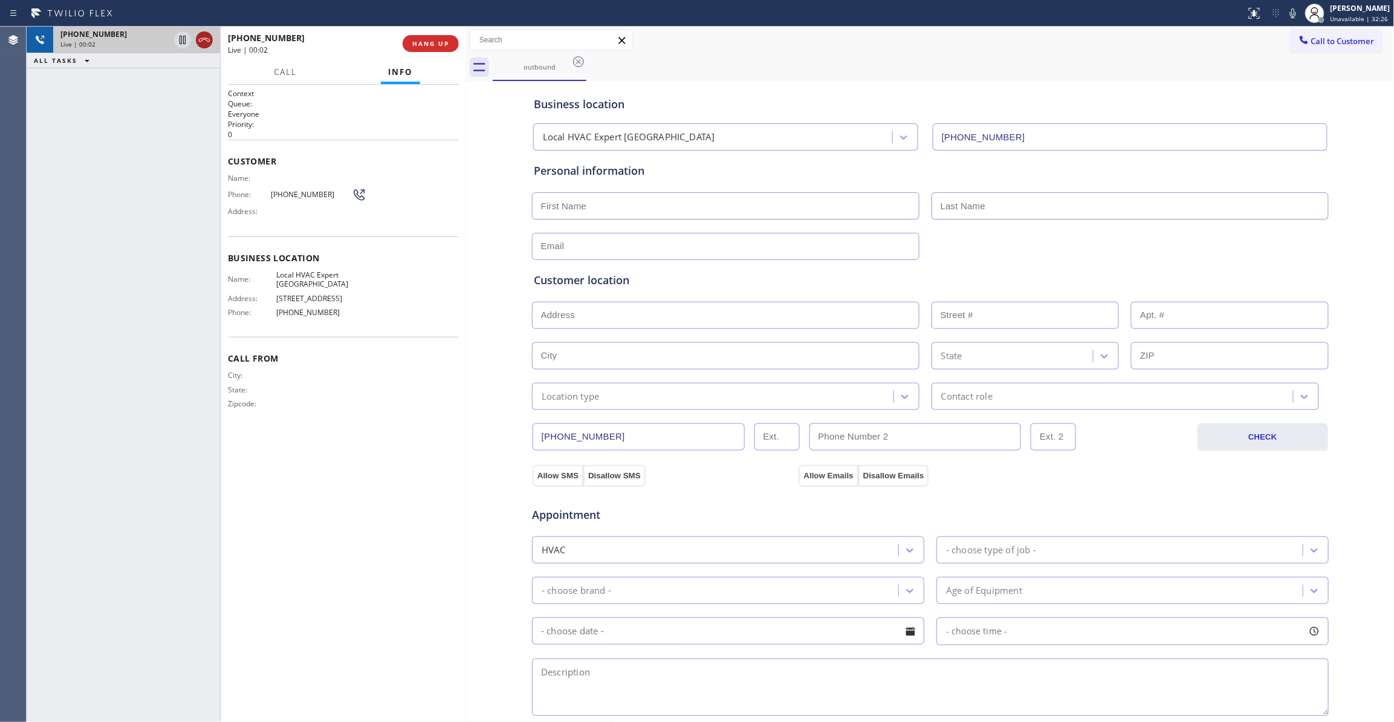
click at [203, 42] on icon at bounding box center [204, 40] width 15 height 15
click at [428, 42] on span "COMPLETE" at bounding box center [429, 43] width 42 height 8
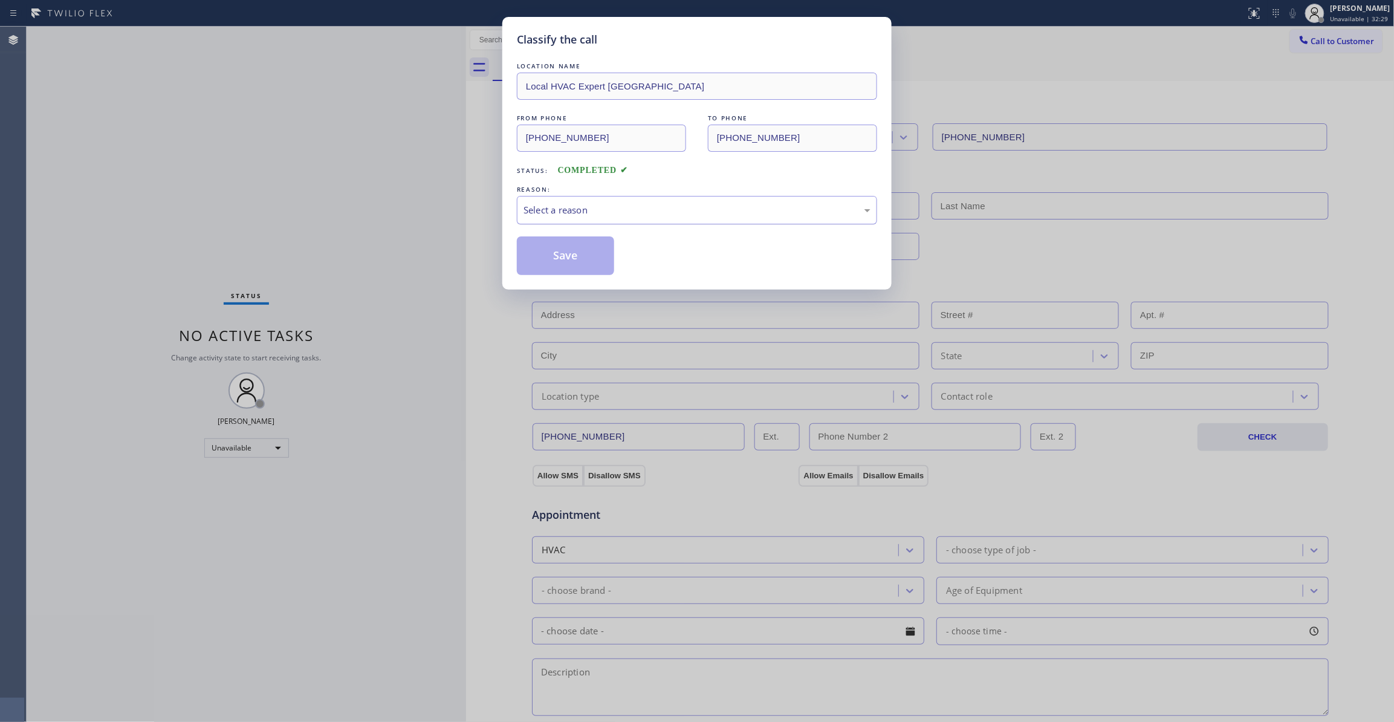
click at [539, 213] on div "Select a reason" at bounding box center [697, 210] width 347 height 14
click at [538, 264] on button "Save" at bounding box center [565, 255] width 97 height 39
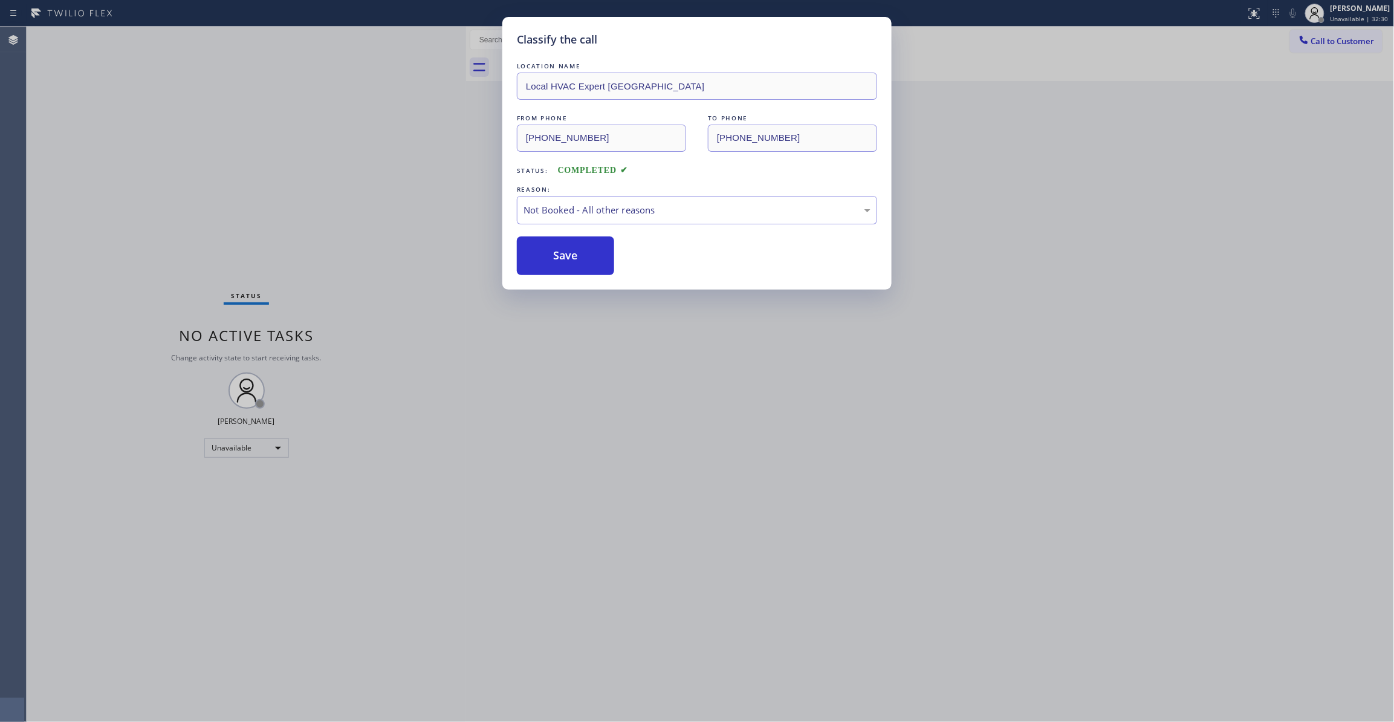
click at [538, 264] on button "Save" at bounding box center [565, 255] width 97 height 39
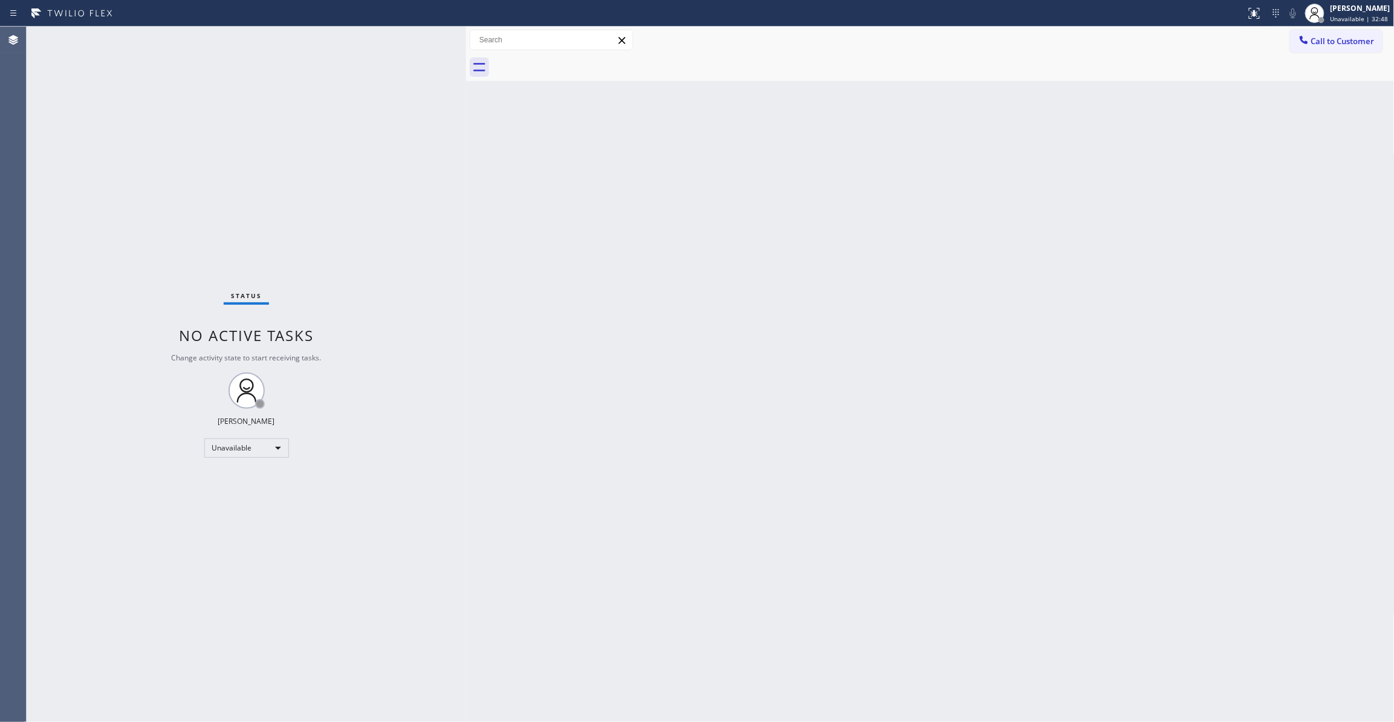
click at [154, 198] on div "Status No active tasks Change activity state to start receiving tasks. [PERSON_…" at bounding box center [247, 374] width 440 height 695
click at [1348, 44] on span "Call to Customer" at bounding box center [1343, 41] width 63 height 11
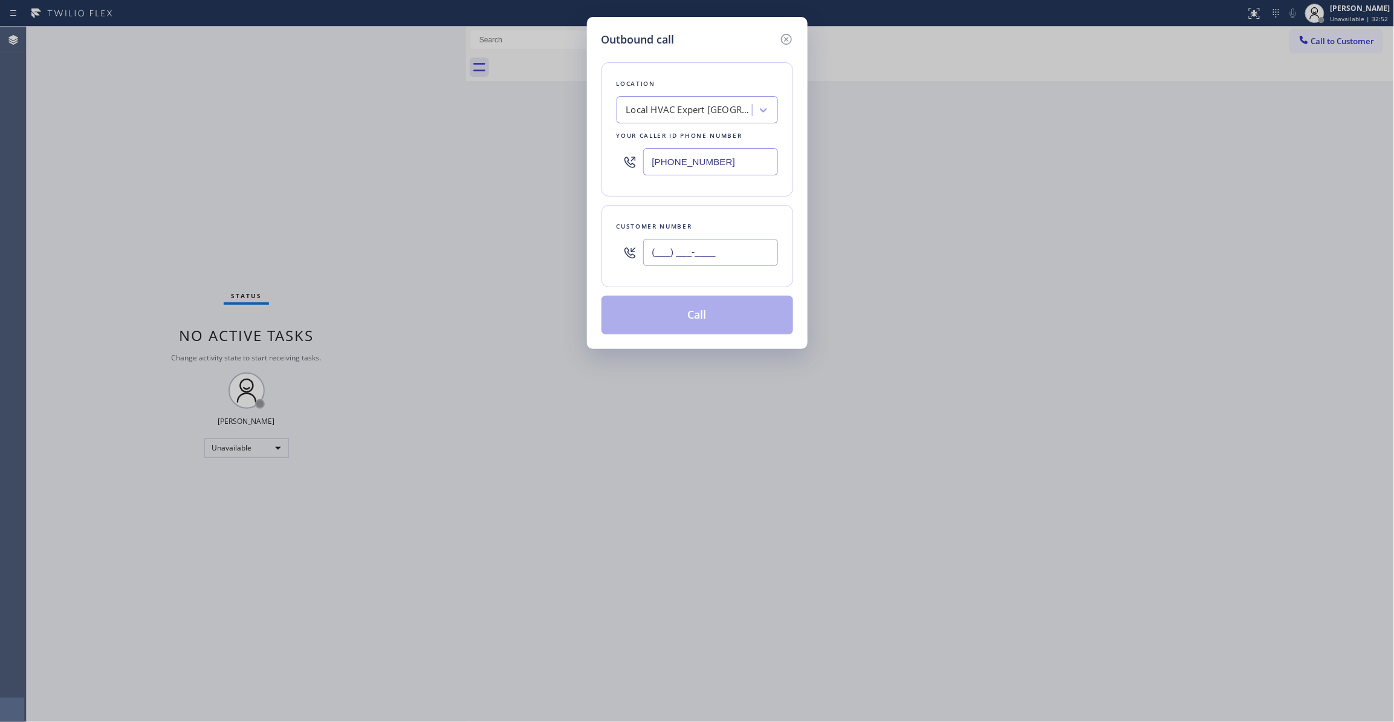
click at [697, 265] on input "(___) ___-____" at bounding box center [710, 252] width 135 height 27
paste input "213) 789-3228"
type input "[PHONE_NUMBER]"
click at [704, 322] on button "Call" at bounding box center [698, 315] width 192 height 39
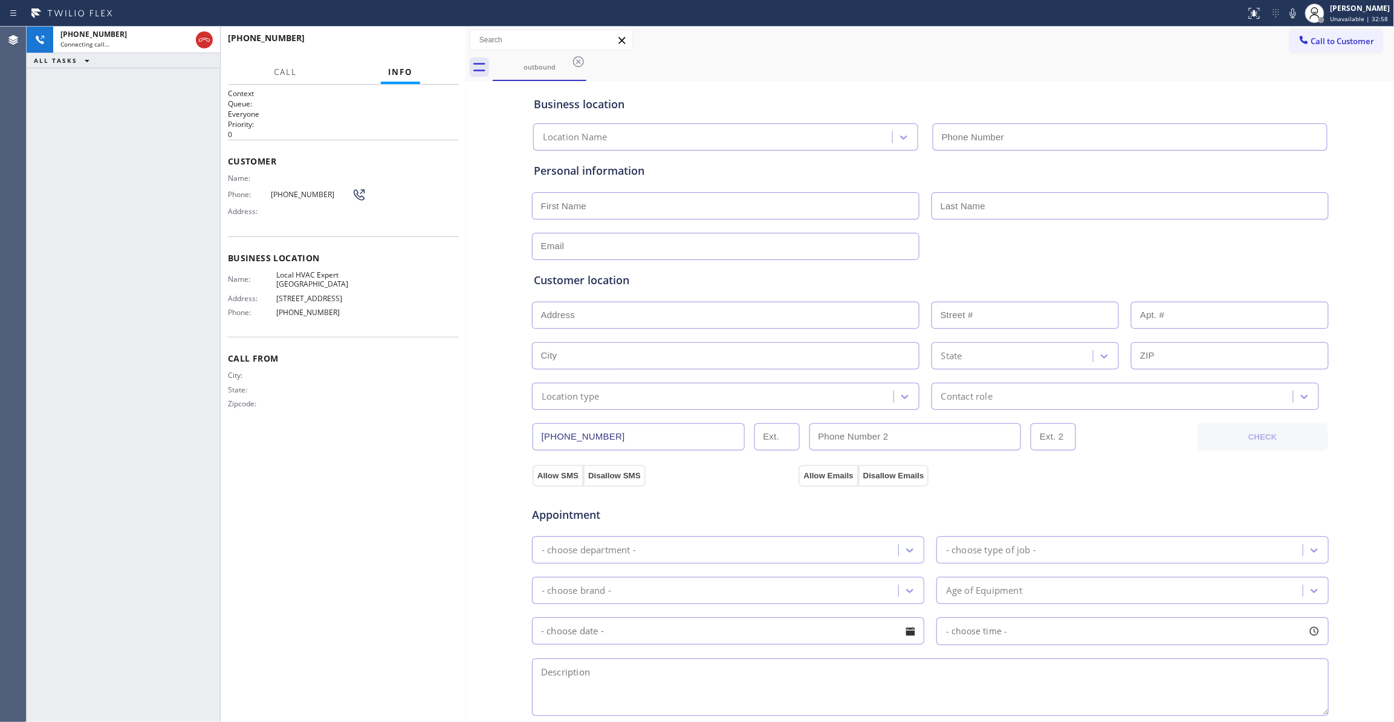
type input "[PHONE_NUMBER]"
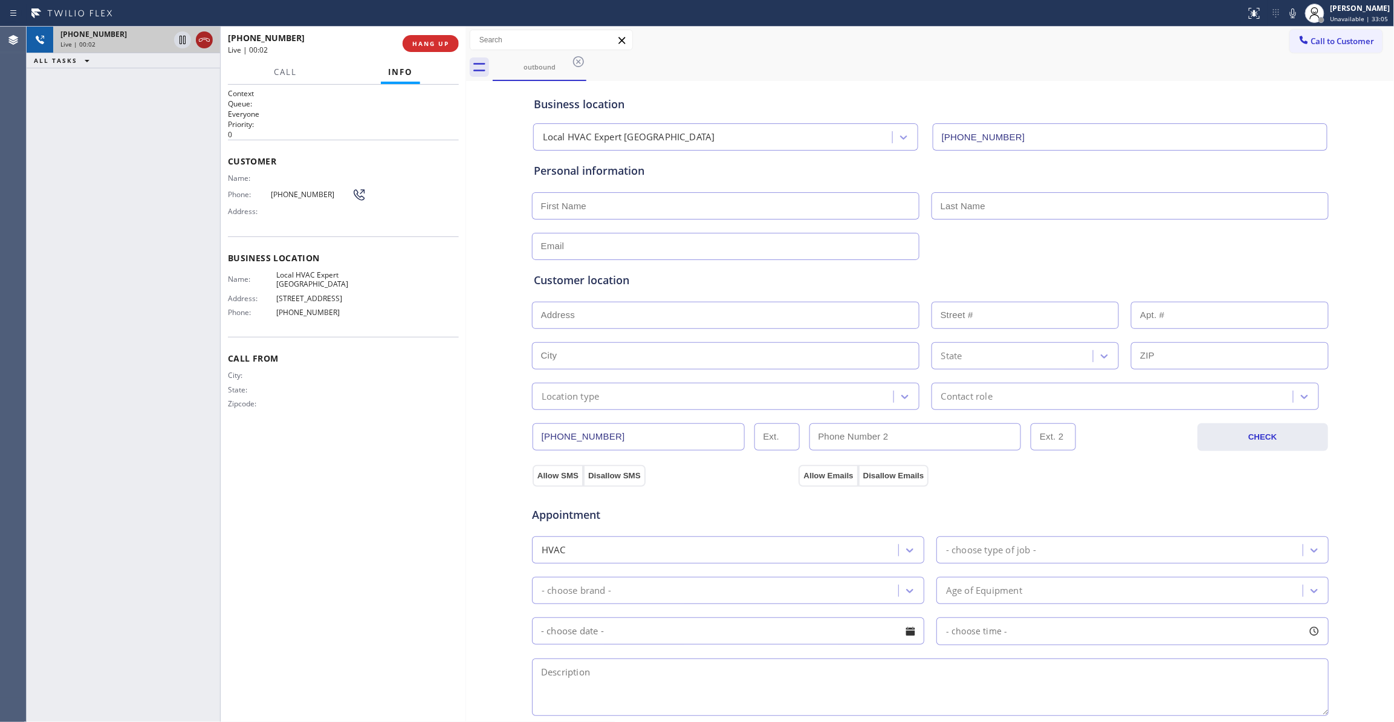
click at [202, 40] on icon at bounding box center [204, 40] width 11 height 4
click at [434, 42] on span "COMPLETE" at bounding box center [429, 43] width 42 height 8
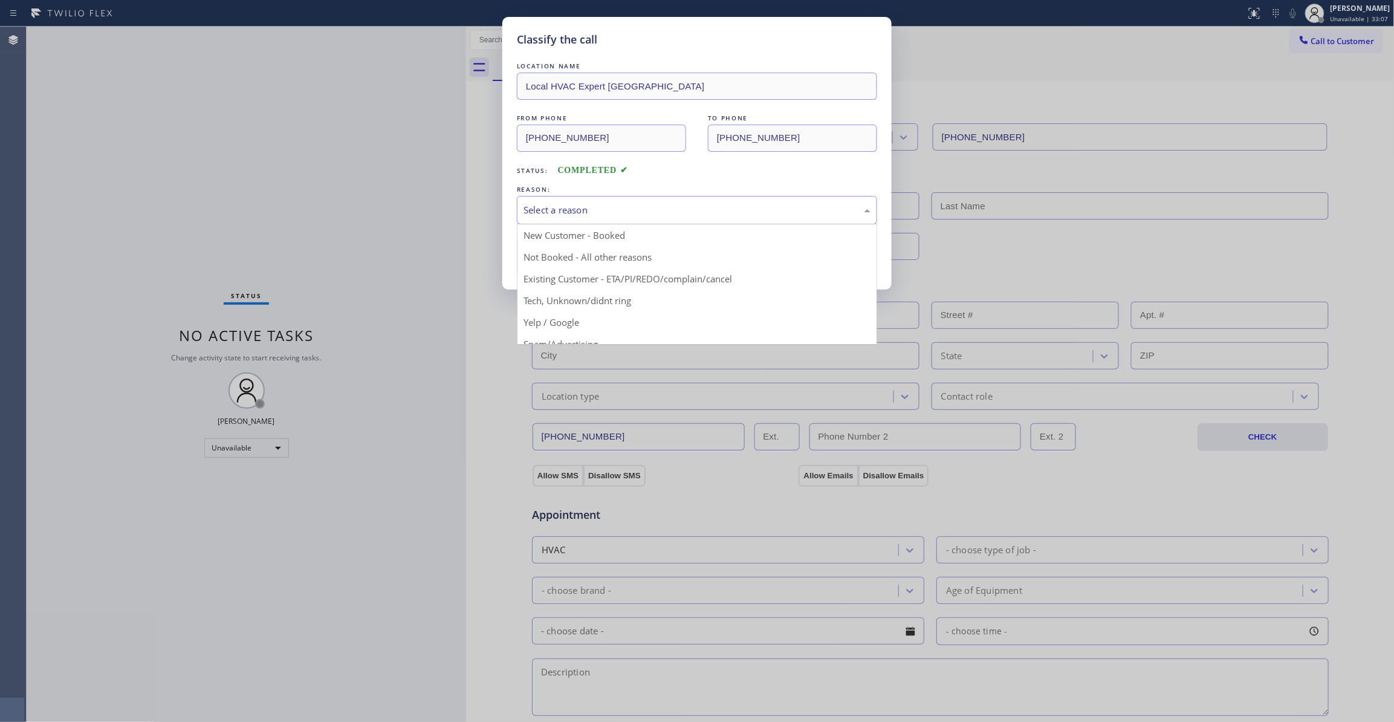
click at [562, 208] on div "Select a reason" at bounding box center [697, 210] width 347 height 14
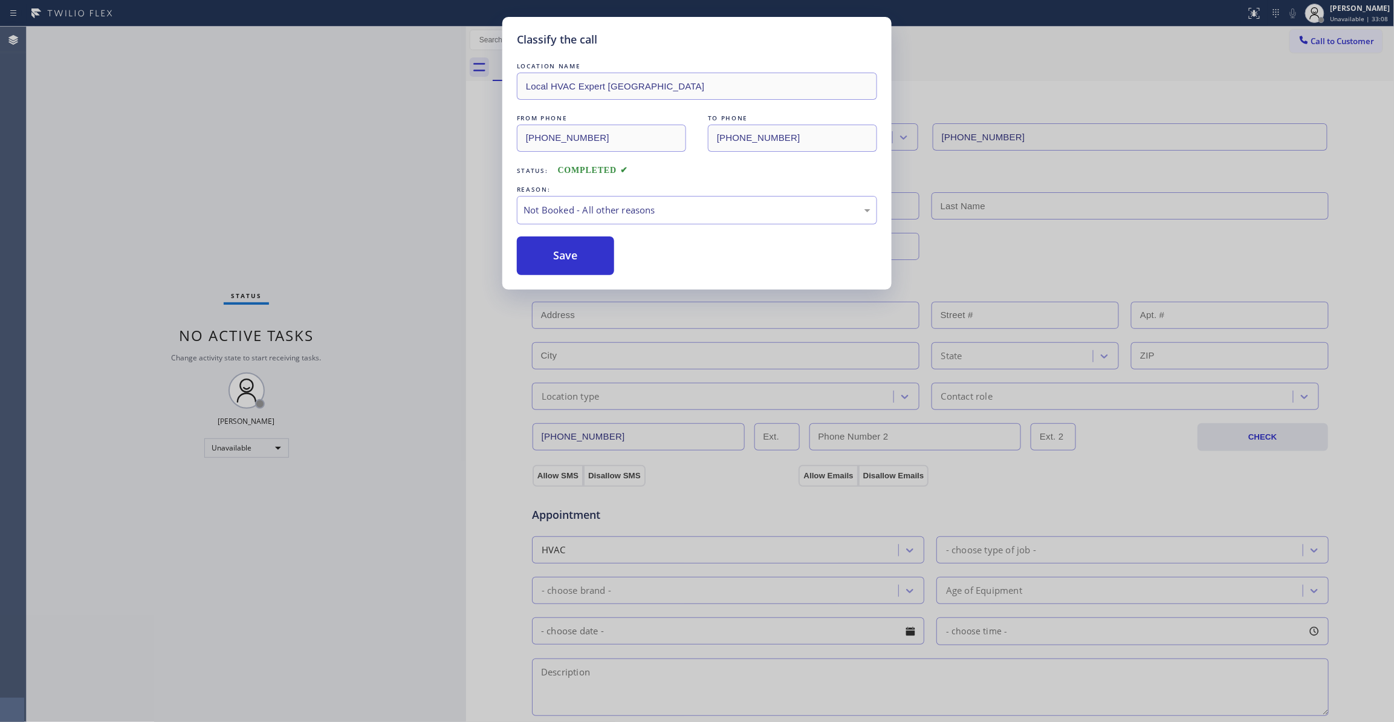
click at [567, 264] on button "Save" at bounding box center [565, 255] width 97 height 39
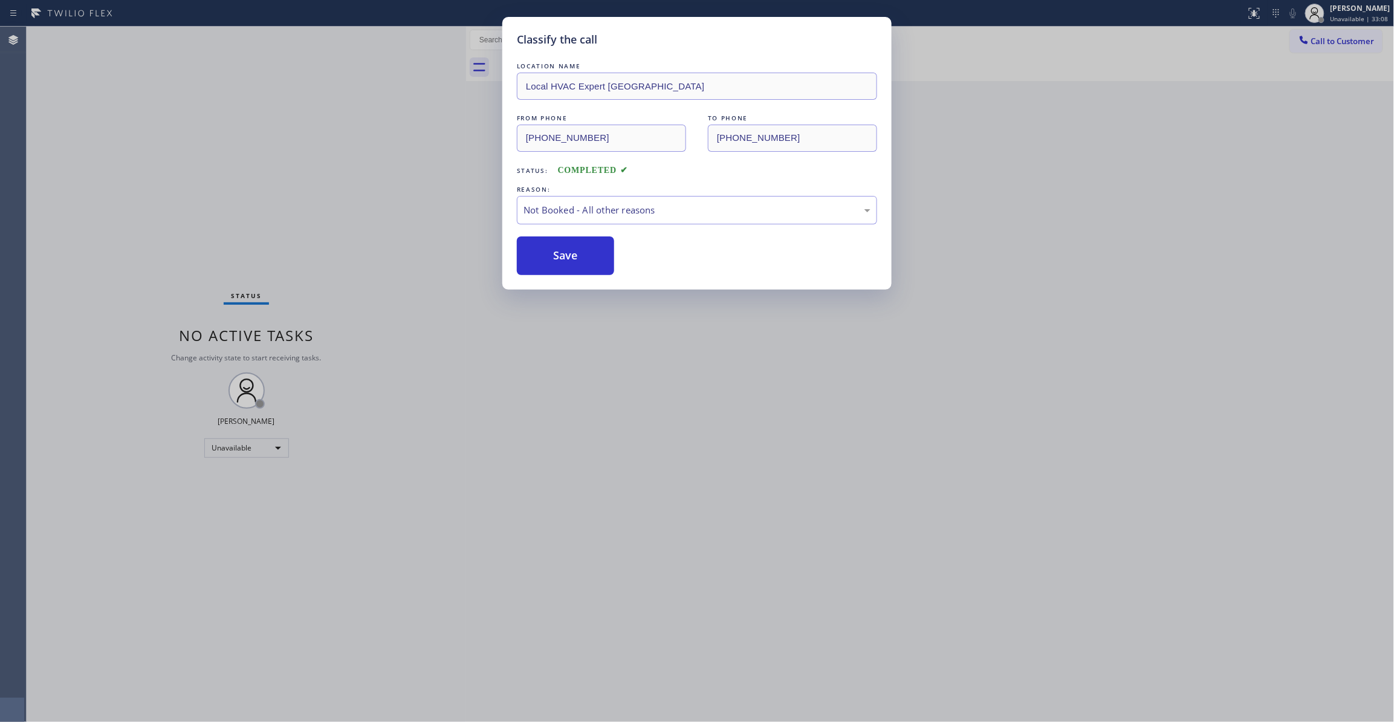
click at [567, 264] on button "Save" at bounding box center [565, 255] width 97 height 39
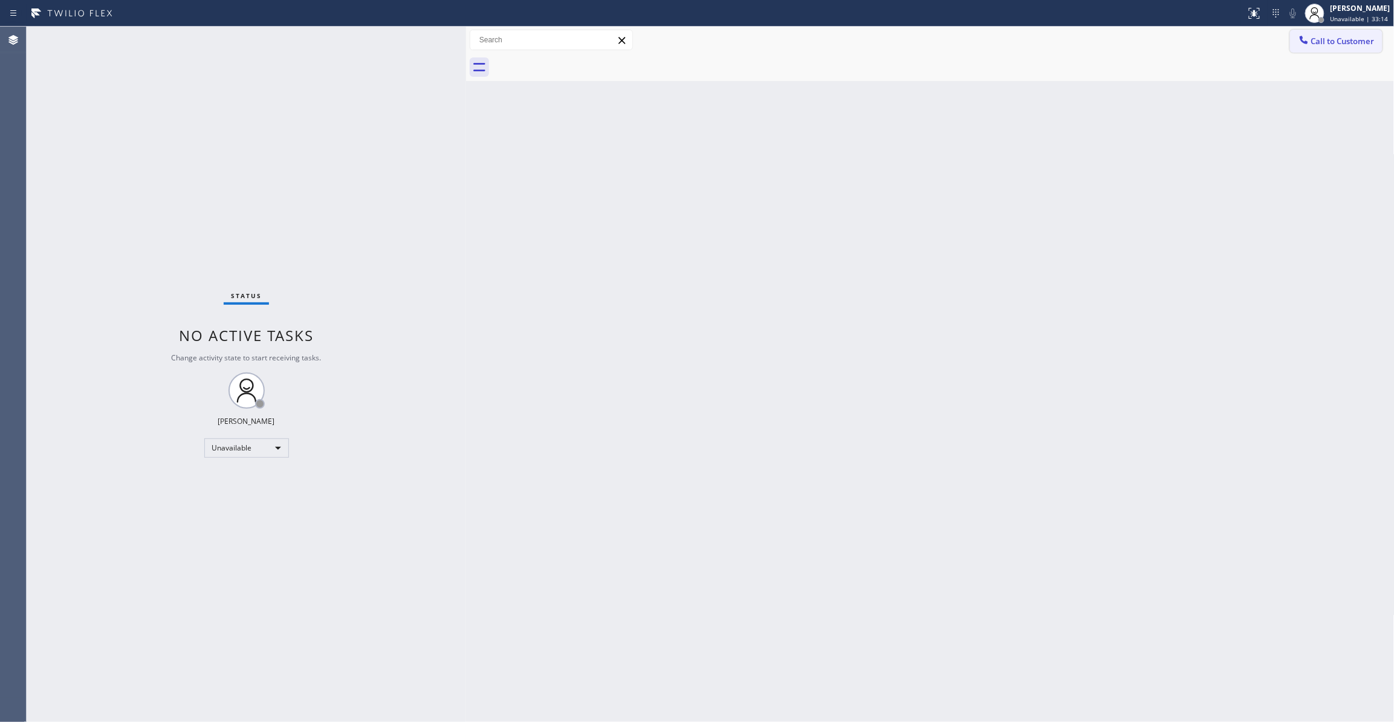
click at [1329, 41] on span "Call to Customer" at bounding box center [1343, 41] width 63 height 11
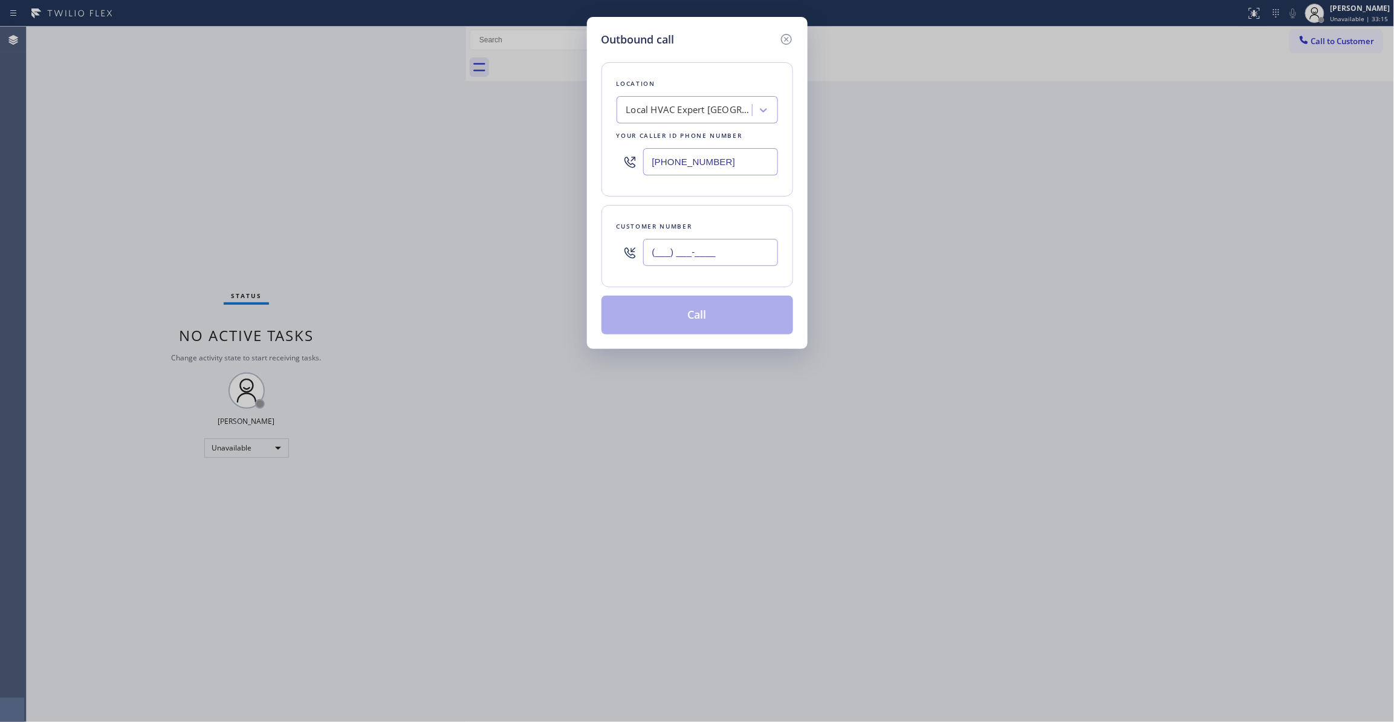
click at [662, 261] on input "(___) ___-____" at bounding box center [710, 252] width 135 height 27
paste input "213) 789-3228"
type input "[PHONE_NUMBER]"
click at [674, 322] on button "Call" at bounding box center [698, 315] width 192 height 39
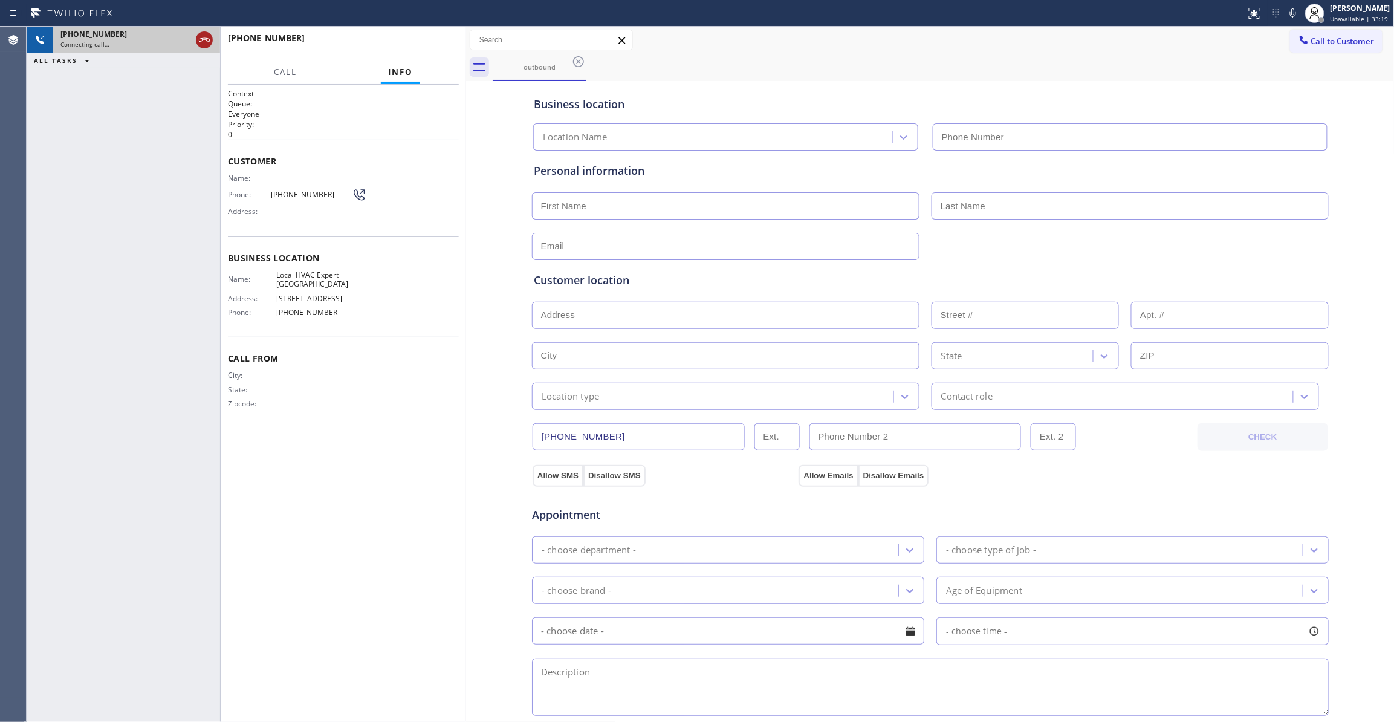
type input "[PHONE_NUMBER]"
click at [206, 37] on icon at bounding box center [204, 40] width 15 height 15
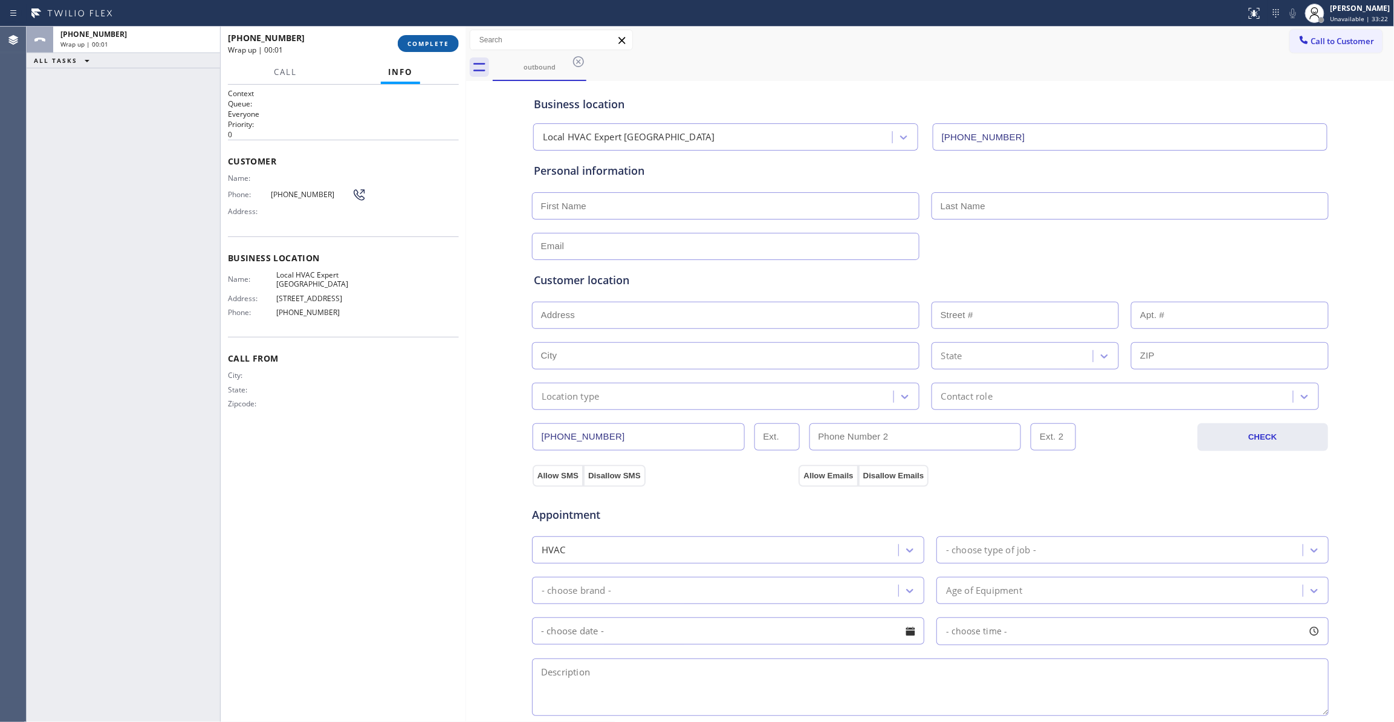
click at [440, 42] on span "COMPLETE" at bounding box center [429, 43] width 42 height 8
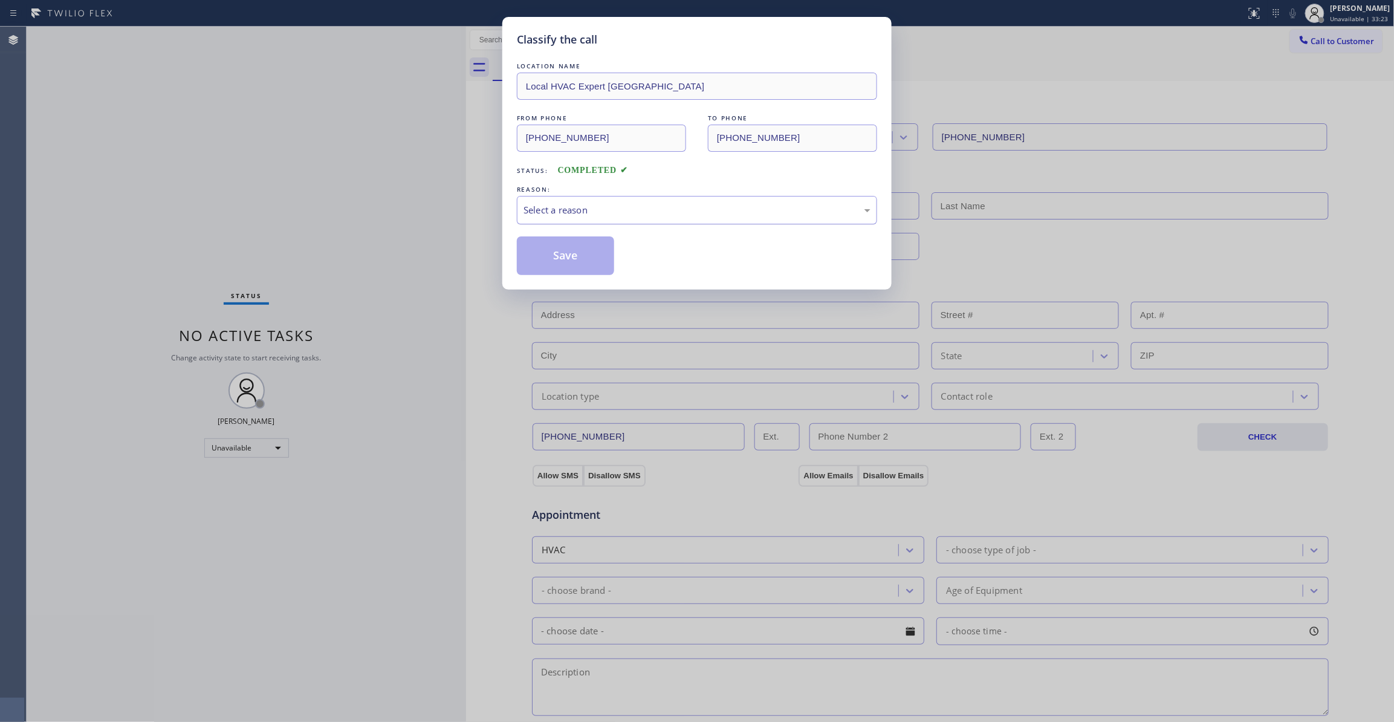
click at [589, 220] on div "Select a reason" at bounding box center [697, 210] width 360 height 28
click at [571, 265] on button "Save" at bounding box center [565, 255] width 97 height 39
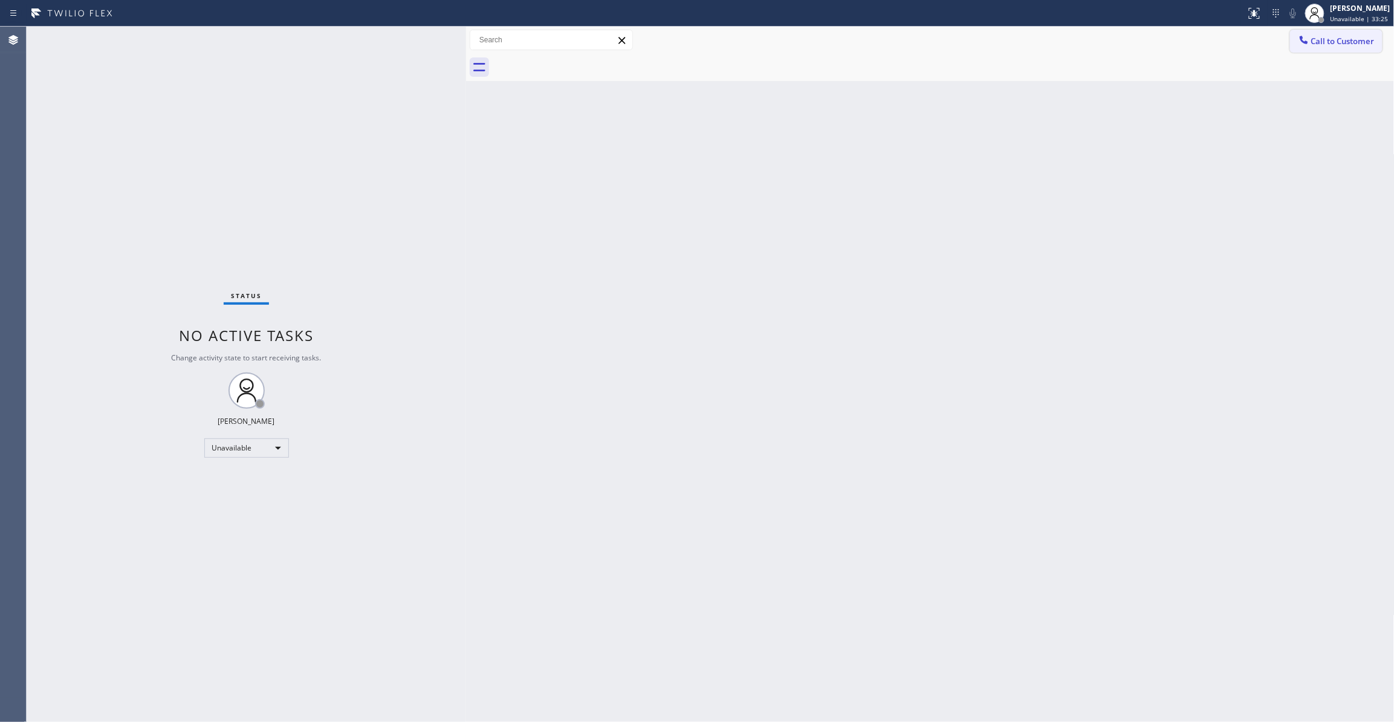
click at [1335, 44] on span "Call to Customer" at bounding box center [1343, 41] width 63 height 11
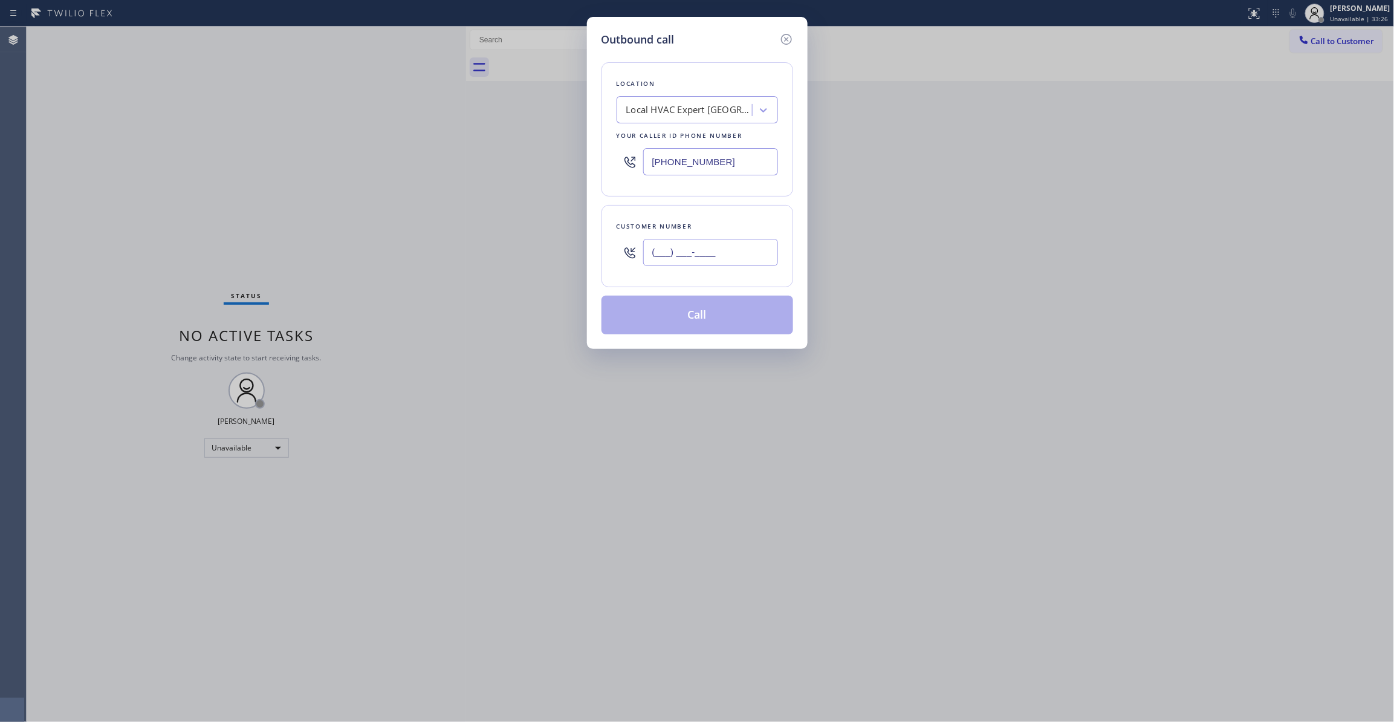
click at [706, 262] on input "(___) ___-____" at bounding box center [710, 252] width 135 height 27
paste input "213) 789-3228"
type input "[PHONE_NUMBER]"
click at [659, 318] on button "Call" at bounding box center [698, 315] width 192 height 39
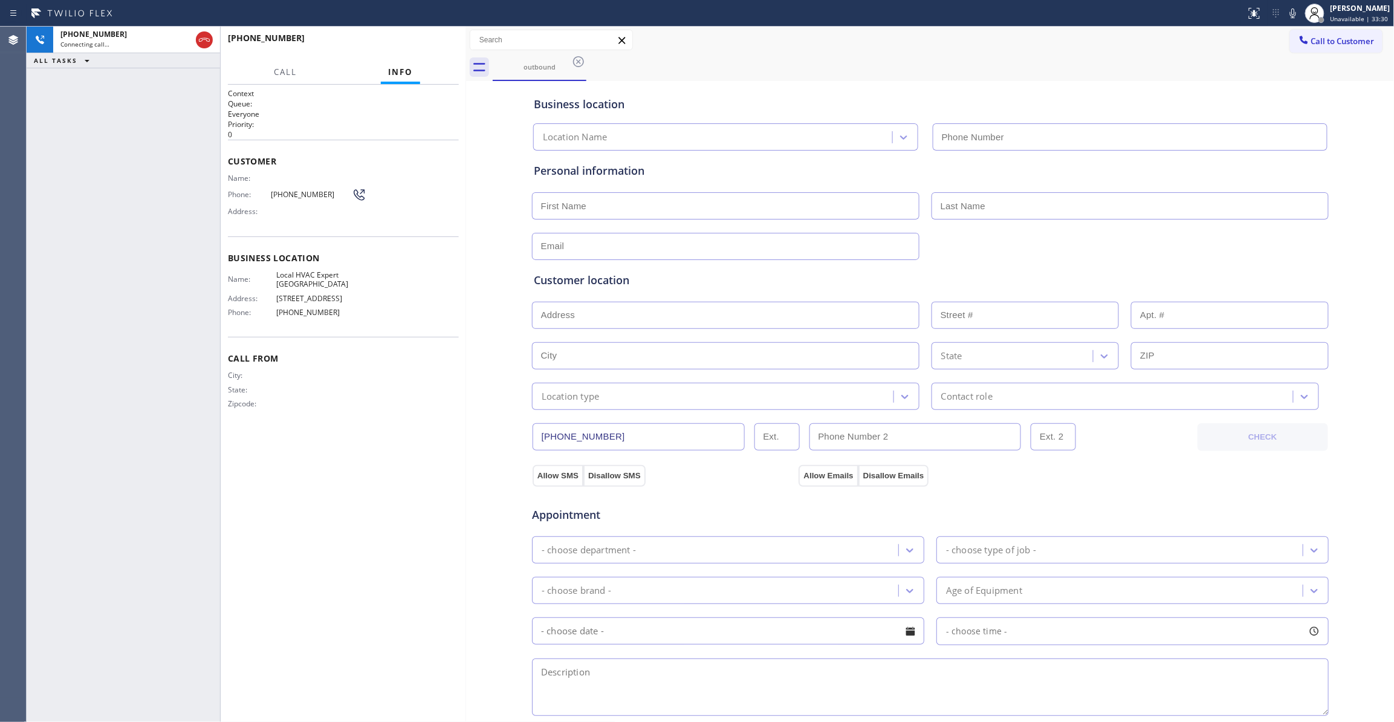
type input "[PHONE_NUMBER]"
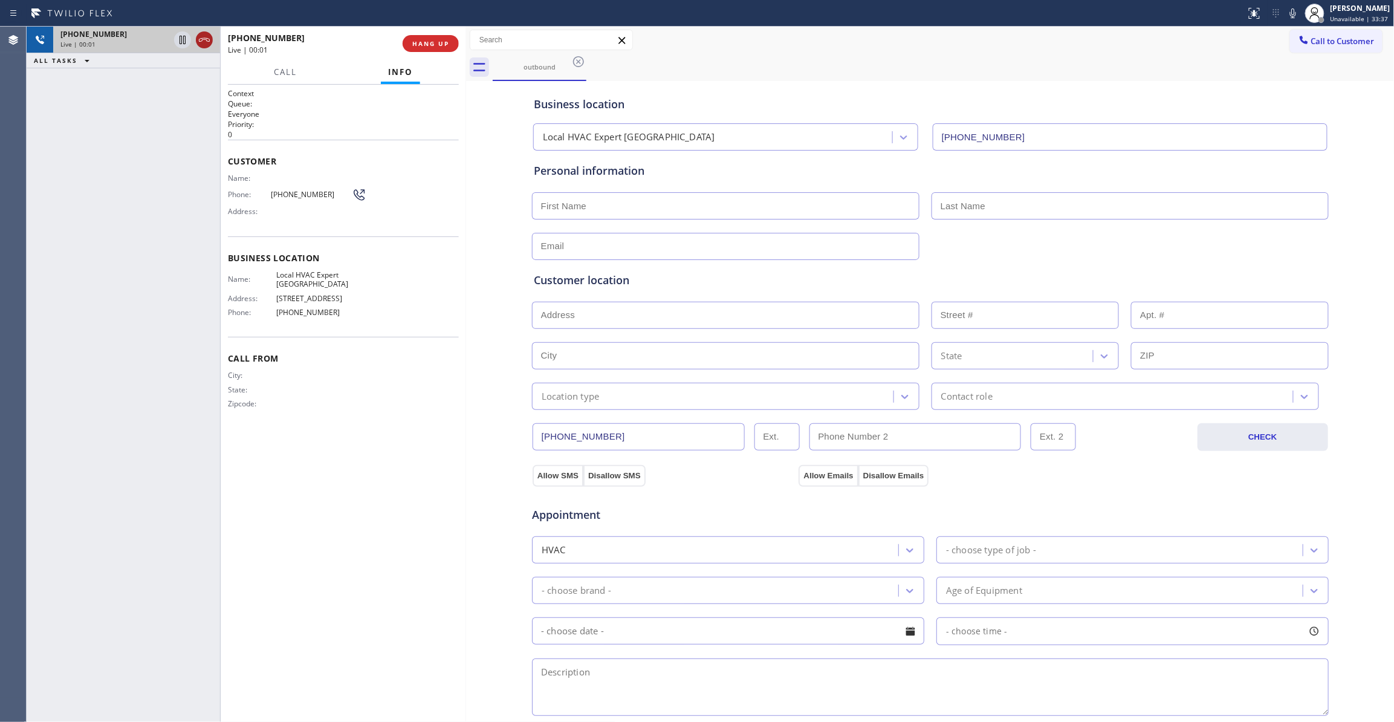
click at [204, 39] on icon at bounding box center [204, 40] width 11 height 4
click at [434, 48] on button "COMPLETE" at bounding box center [428, 43] width 61 height 17
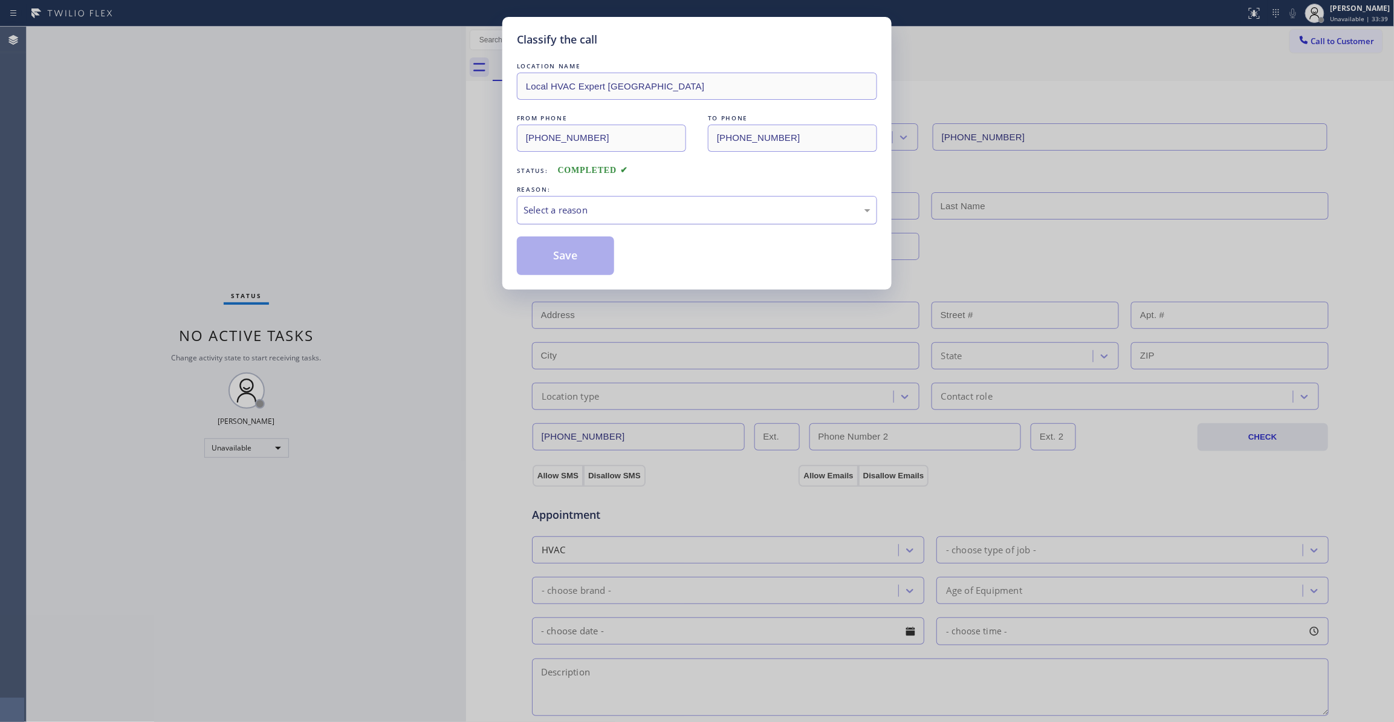
click at [634, 216] on div "Select a reason" at bounding box center [697, 210] width 347 height 14
click at [598, 262] on button "Save" at bounding box center [565, 255] width 97 height 39
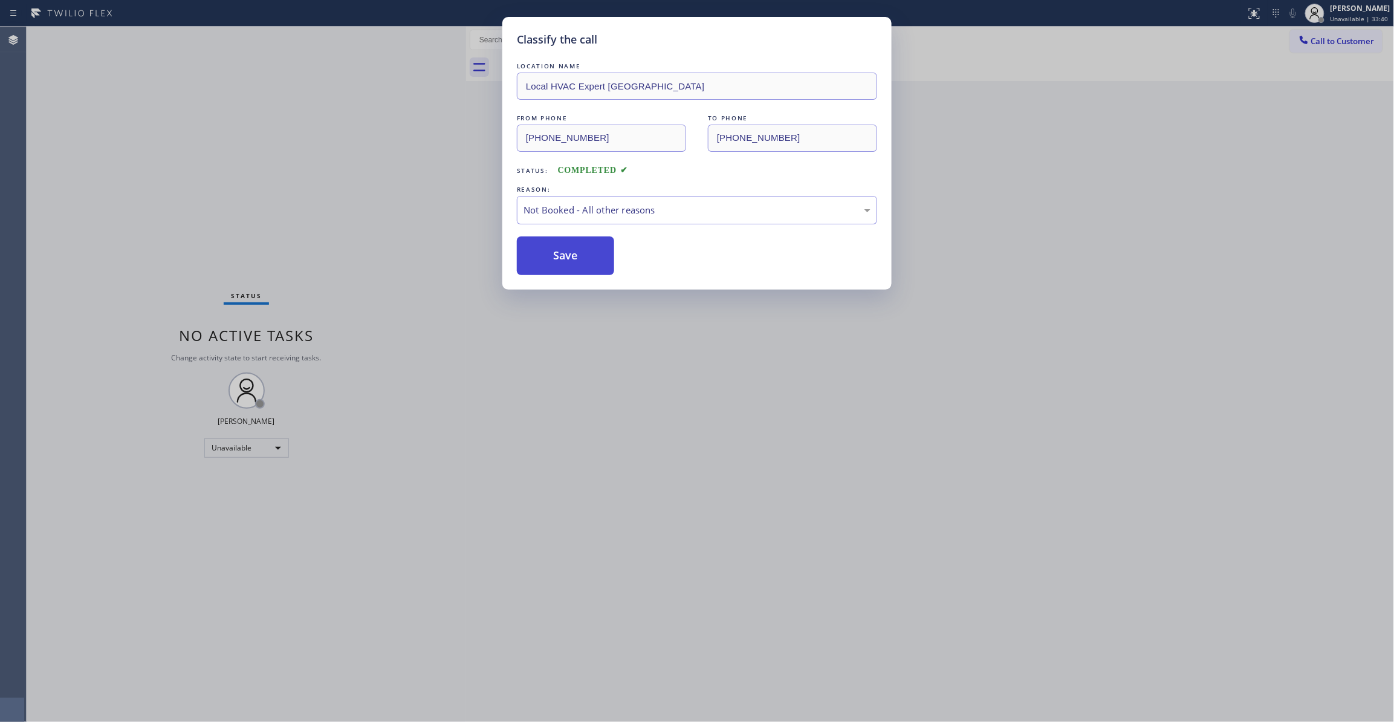
click at [598, 262] on button "Save" at bounding box center [565, 255] width 97 height 39
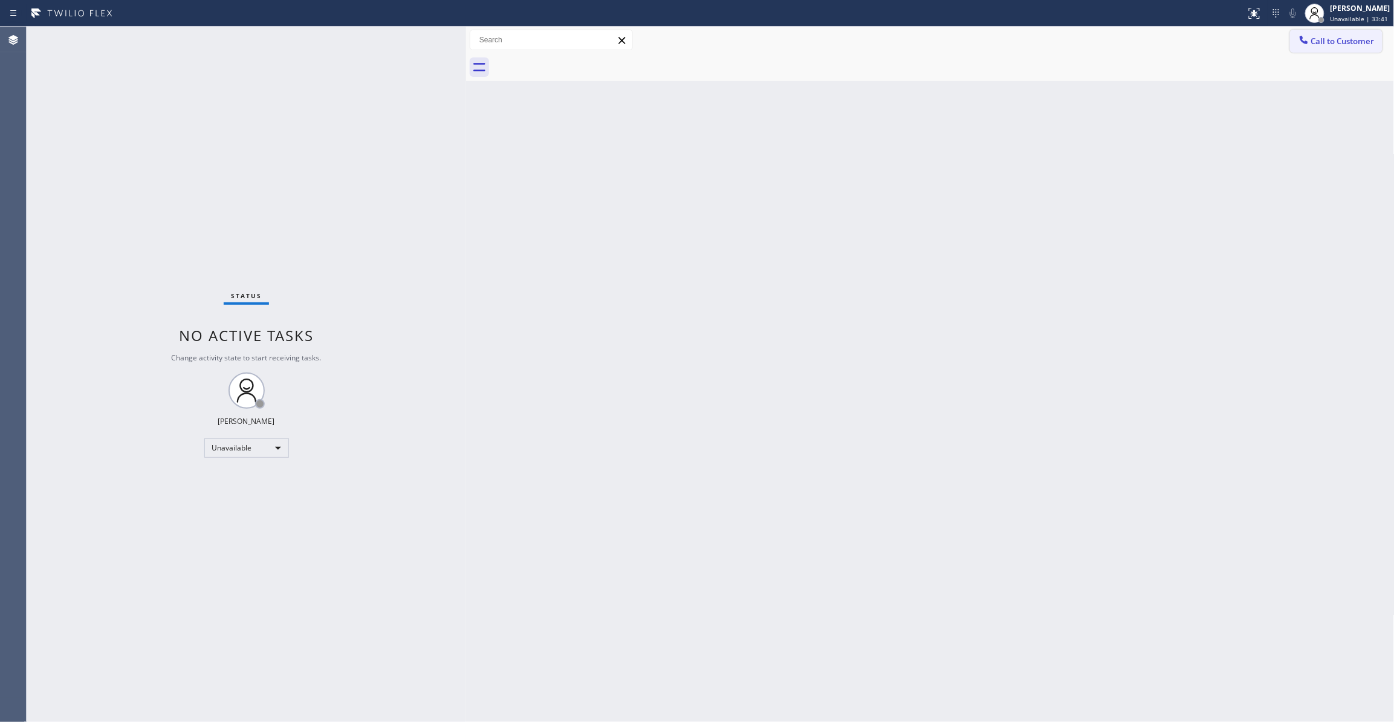
click at [1346, 44] on span "Call to Customer" at bounding box center [1343, 41] width 63 height 11
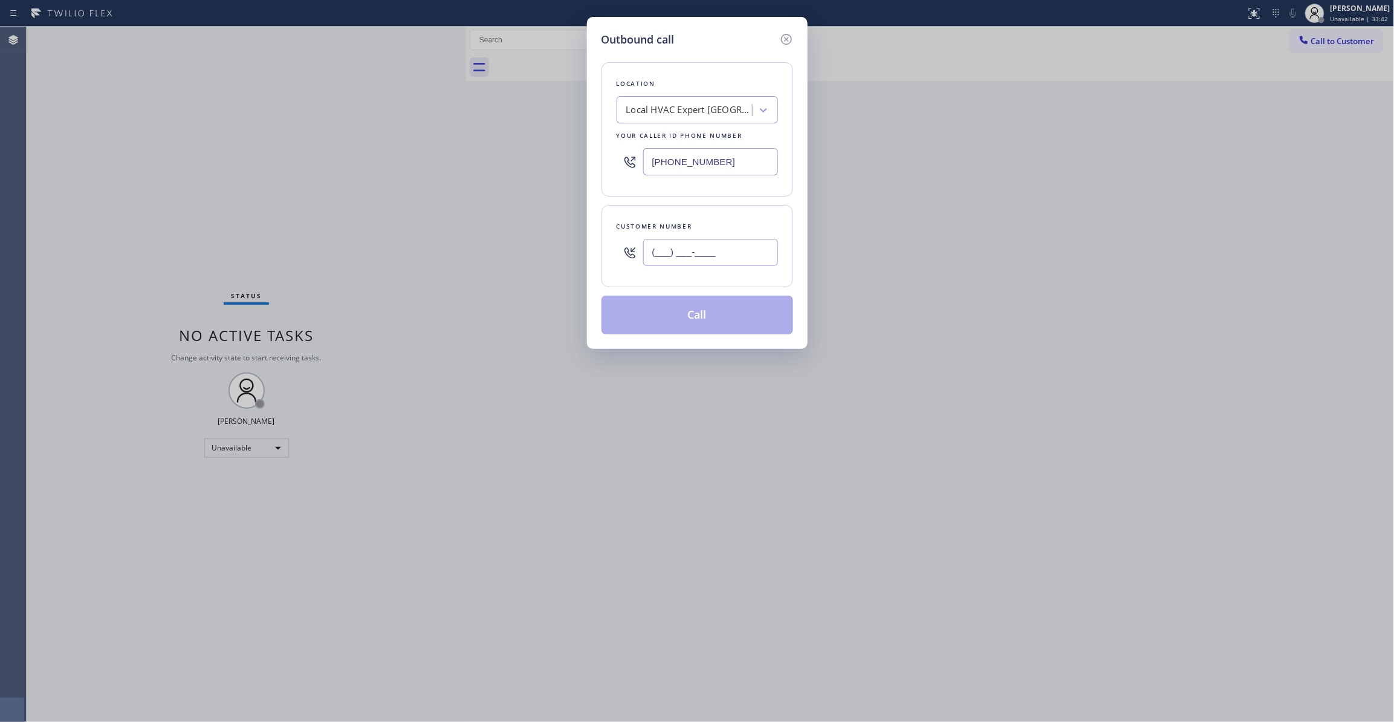
click at [741, 259] on input "(___) ___-____" at bounding box center [710, 252] width 135 height 27
paste input "213) 789-3228"
type input "[PHONE_NUMBER]"
click at [710, 325] on button "Call" at bounding box center [698, 315] width 192 height 39
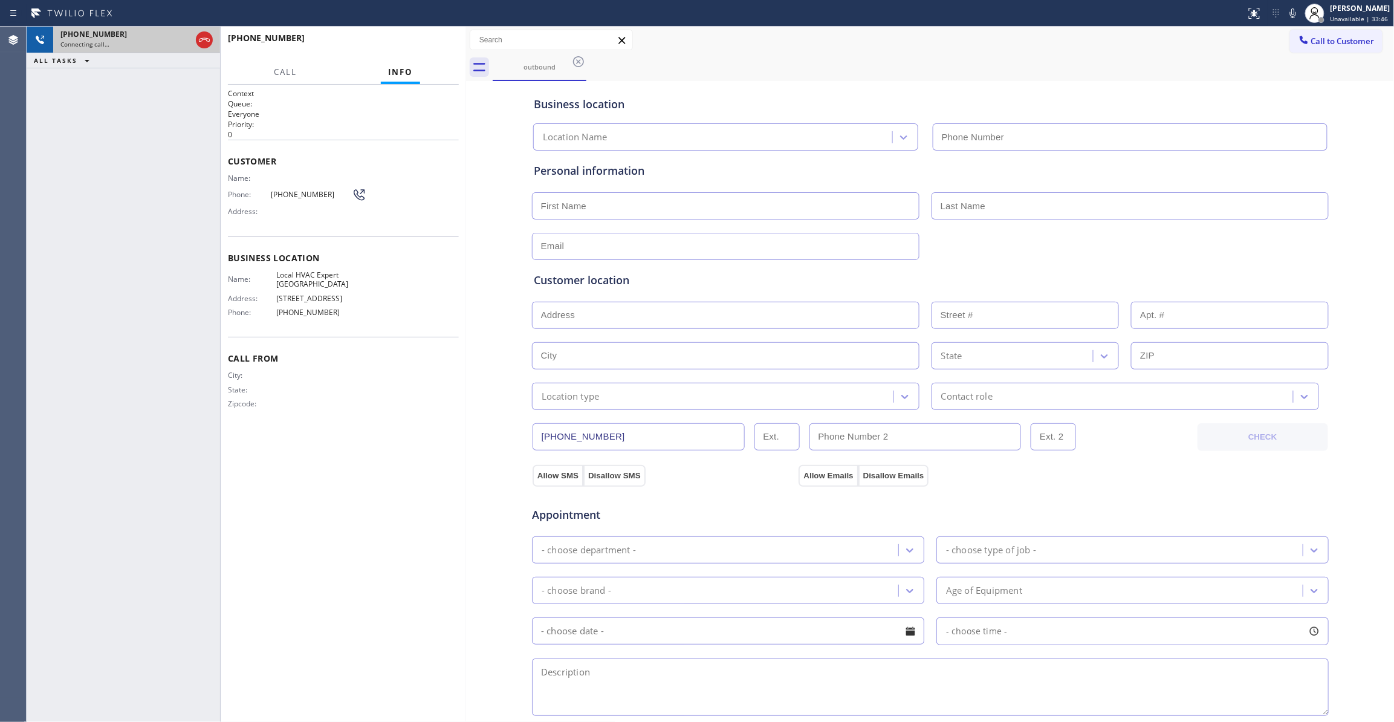
type input "[PHONE_NUMBER]"
click at [163, 40] on div "Connecting call…" at bounding box center [125, 44] width 131 height 8
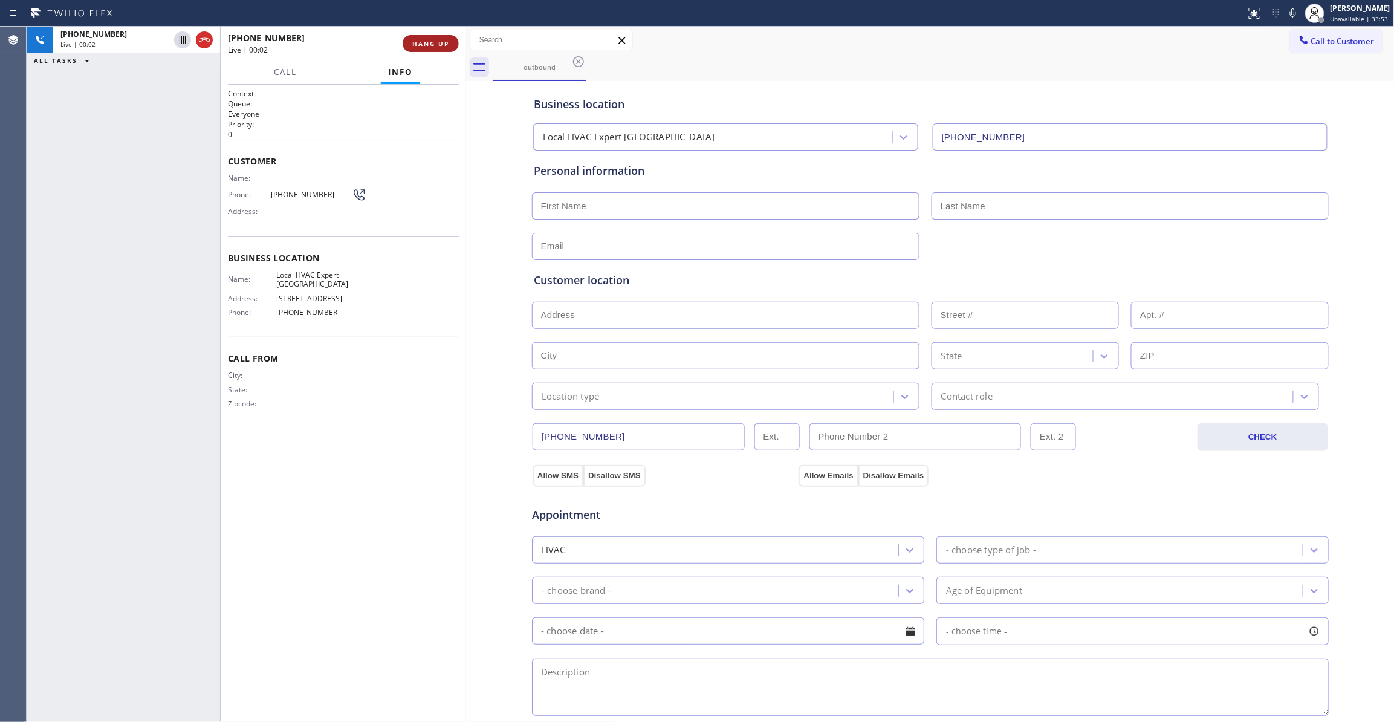
click at [418, 42] on span "HANG UP" at bounding box center [430, 43] width 37 height 8
click at [424, 39] on button "COMPLETE" at bounding box center [428, 43] width 61 height 17
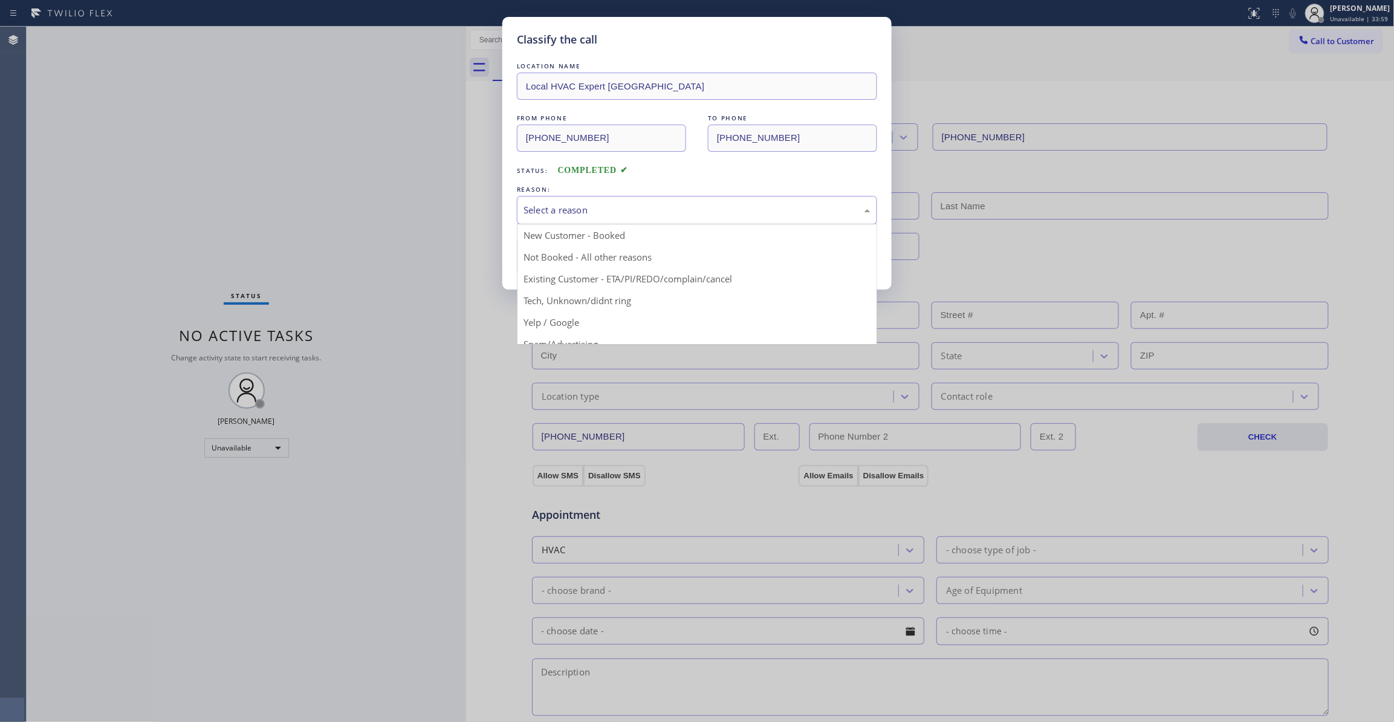
click at [579, 201] on div "Select a reason" at bounding box center [697, 210] width 360 height 28
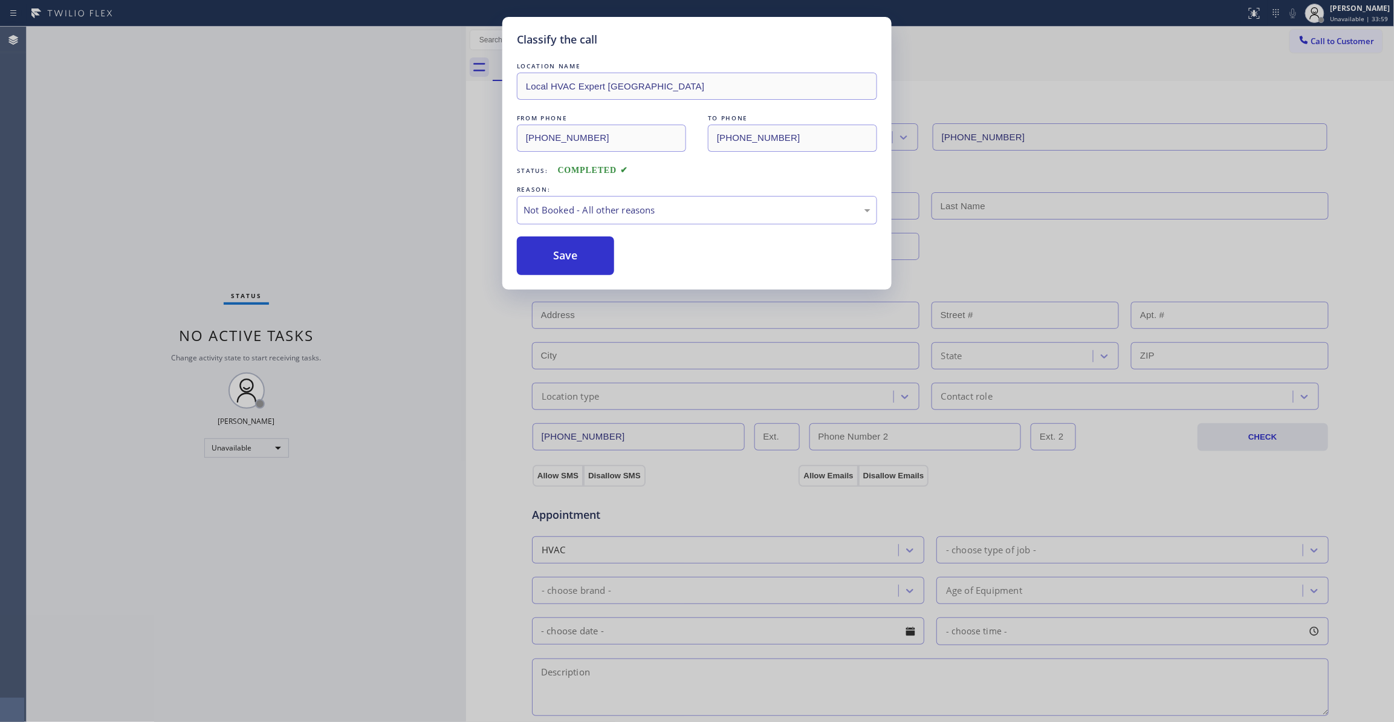
click at [572, 259] on button "Save" at bounding box center [565, 255] width 97 height 39
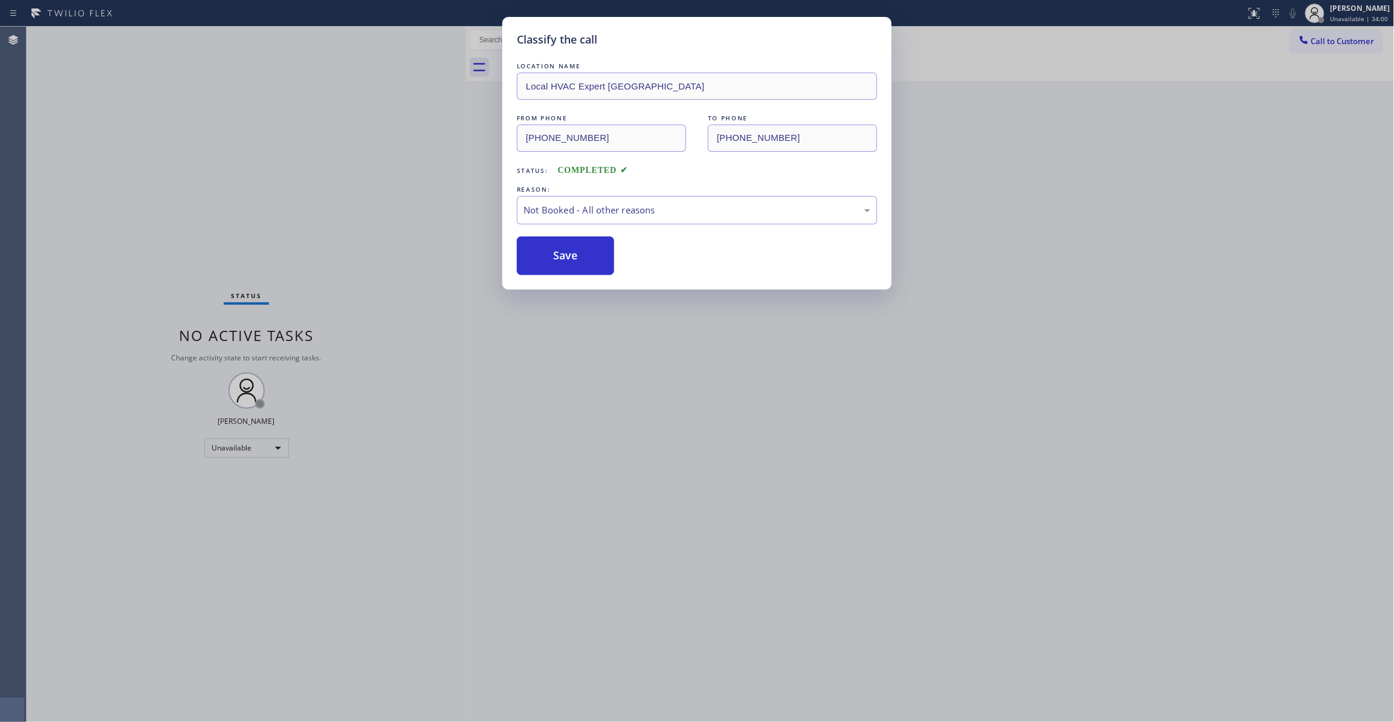
click at [572, 259] on button "Save" at bounding box center [565, 255] width 97 height 39
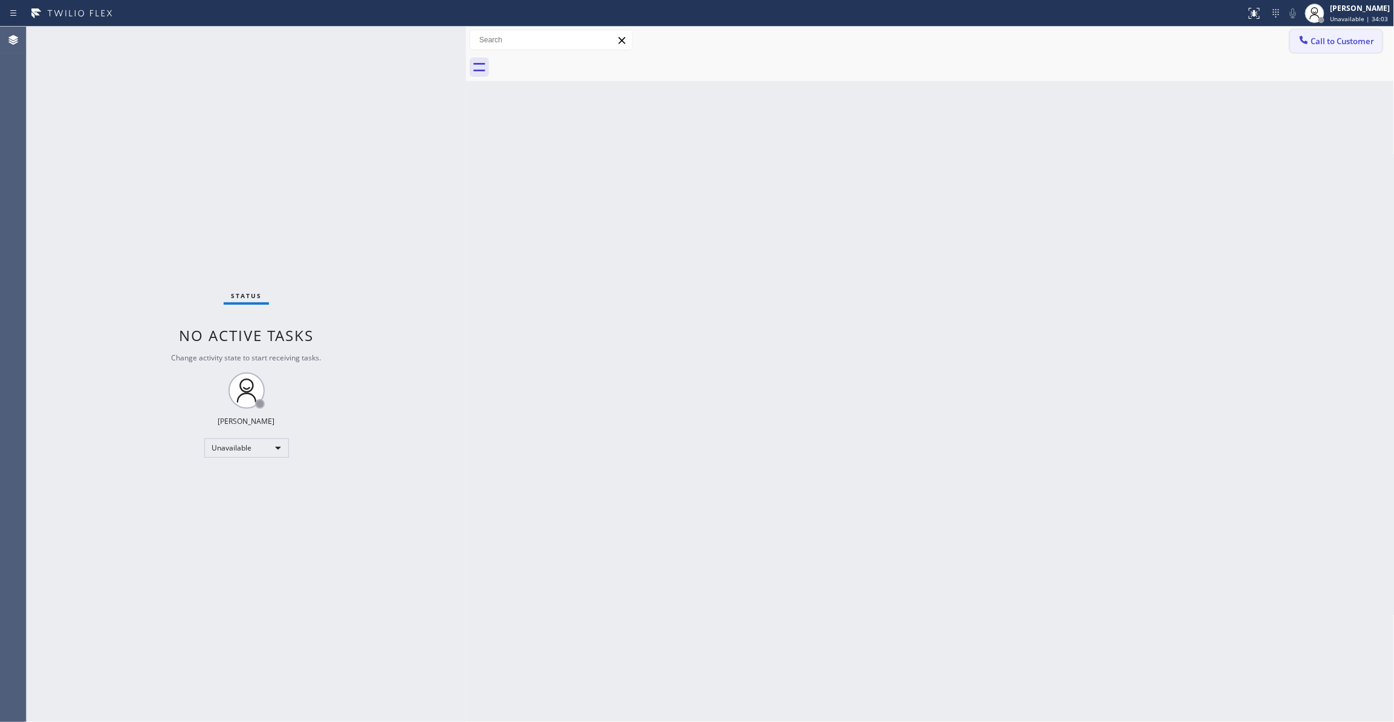
click at [1338, 44] on span "Call to Customer" at bounding box center [1343, 41] width 63 height 11
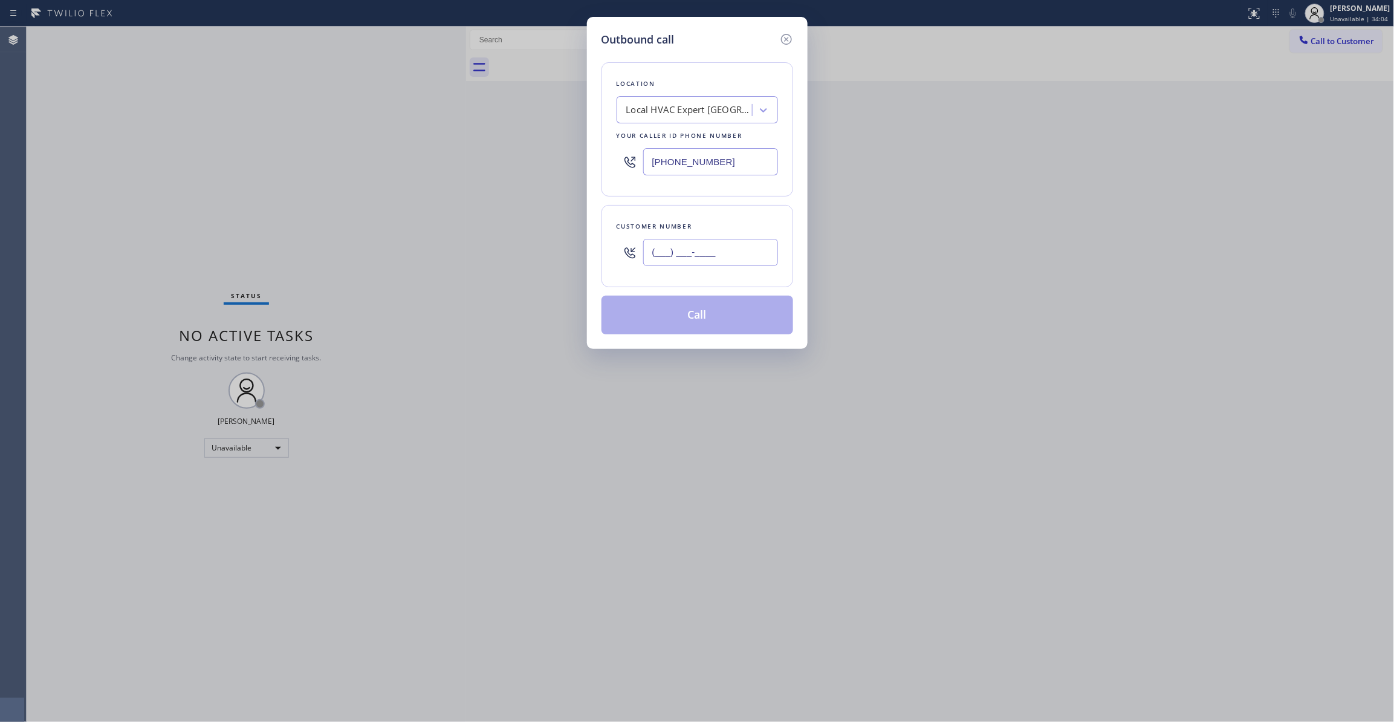
click at [715, 252] on input "(___) ___-____" at bounding box center [710, 252] width 135 height 27
paste input "213) 789-3228"
type input "[PHONE_NUMBER]"
click at [690, 327] on button "Call" at bounding box center [698, 315] width 192 height 39
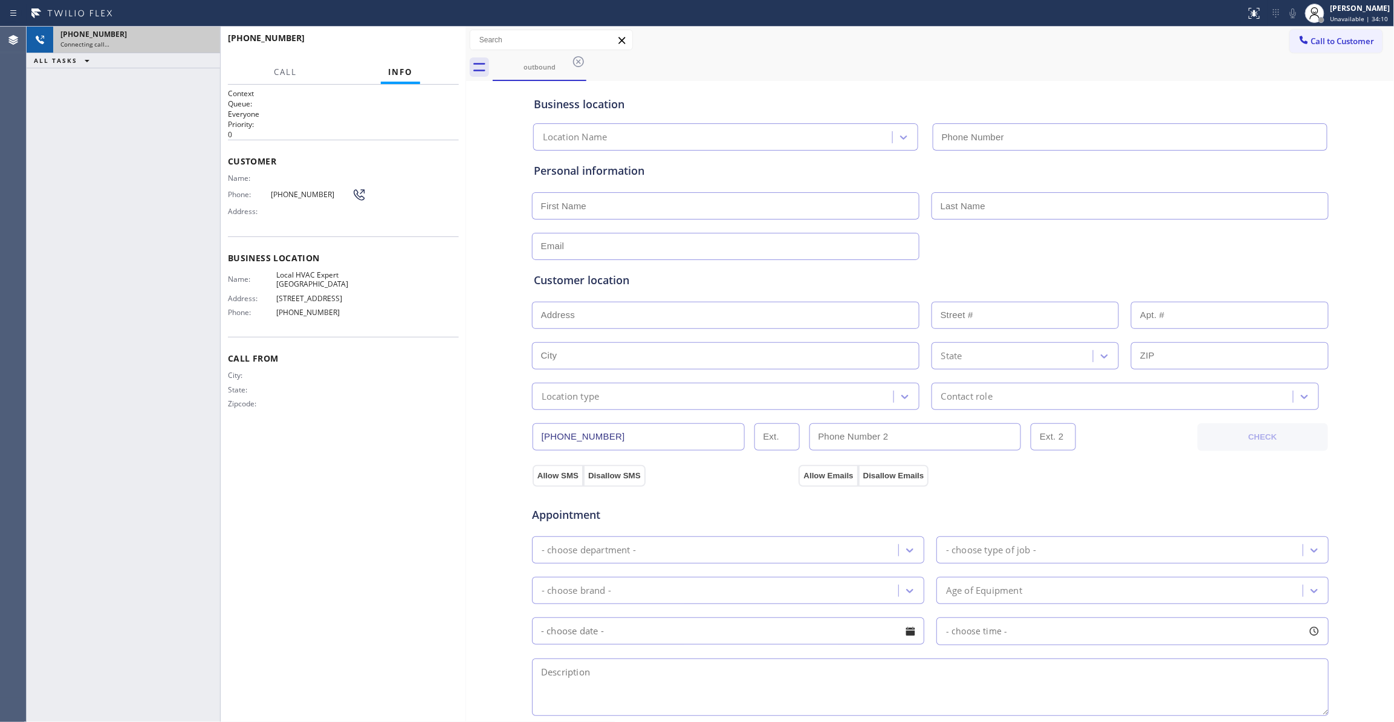
type input "[PHONE_NUMBER]"
click at [206, 39] on icon at bounding box center [204, 40] width 11 height 4
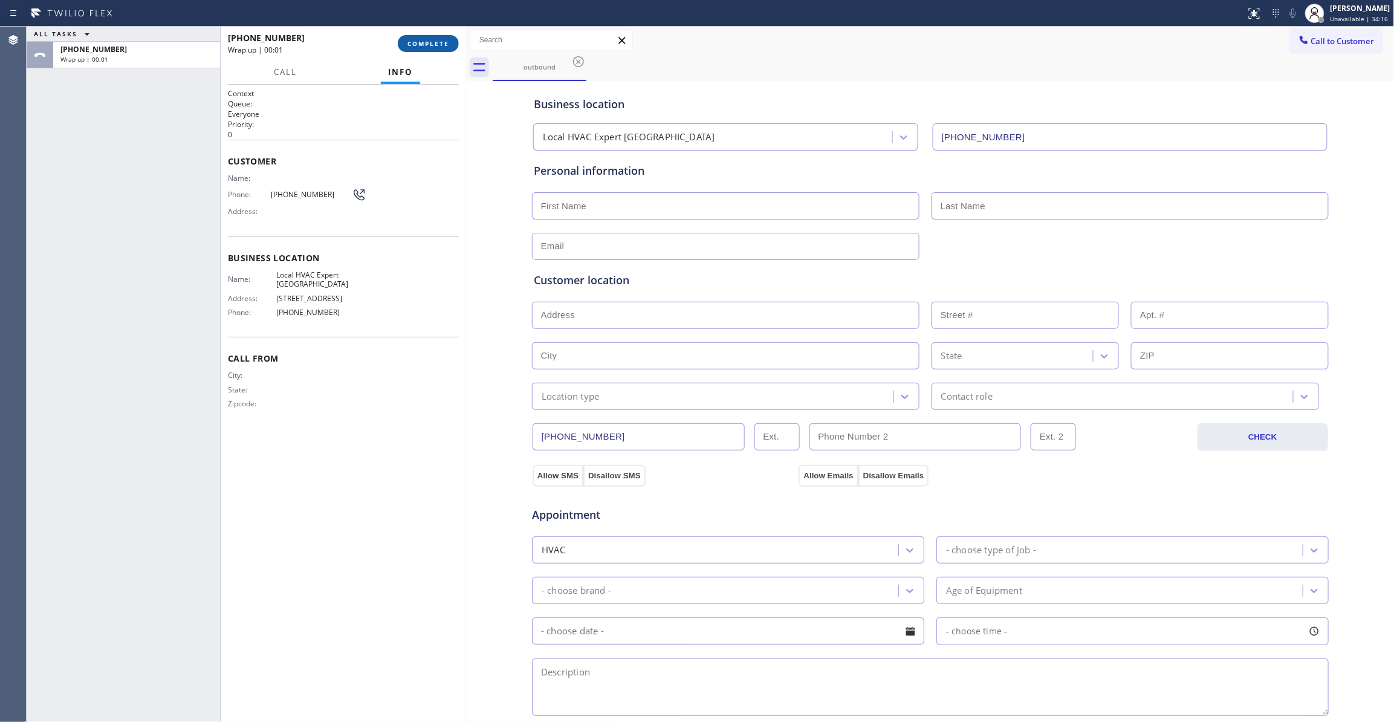
click at [449, 50] on button "COMPLETE" at bounding box center [428, 43] width 61 height 17
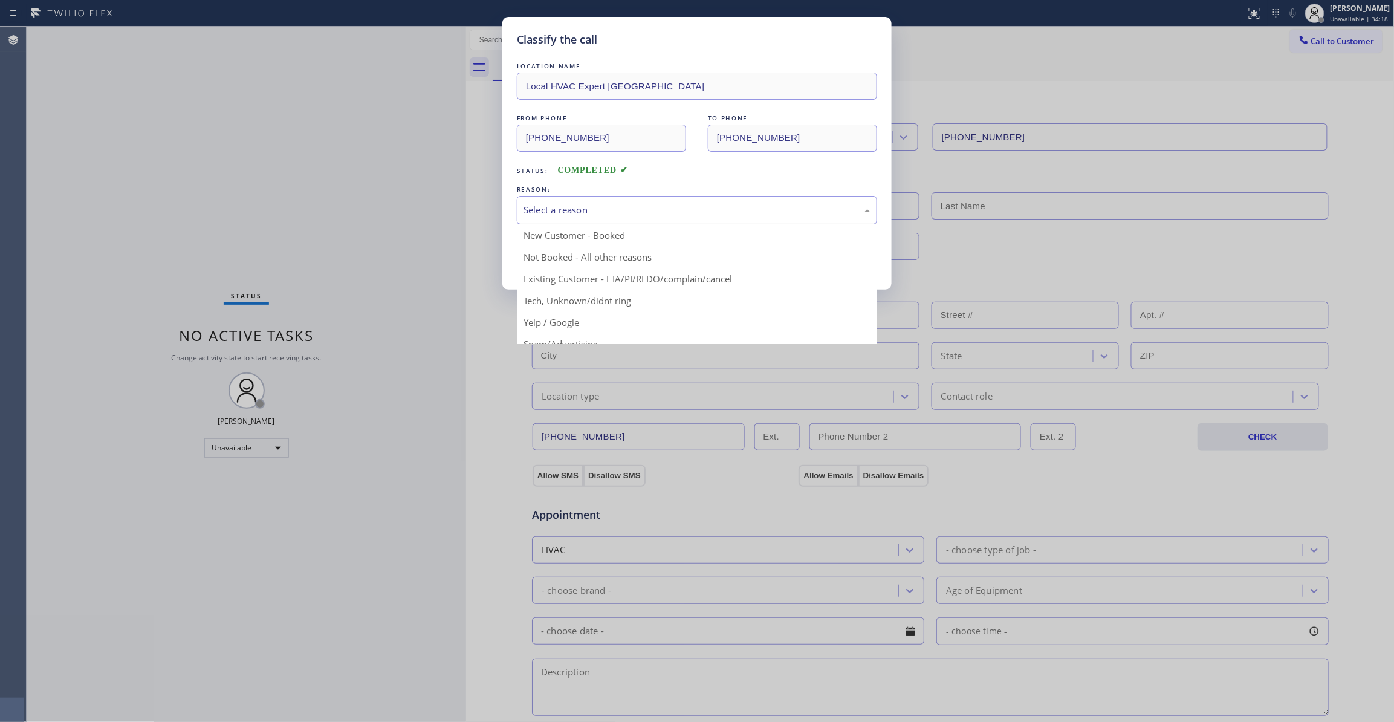
click at [622, 206] on div "Select a reason" at bounding box center [697, 210] width 347 height 14
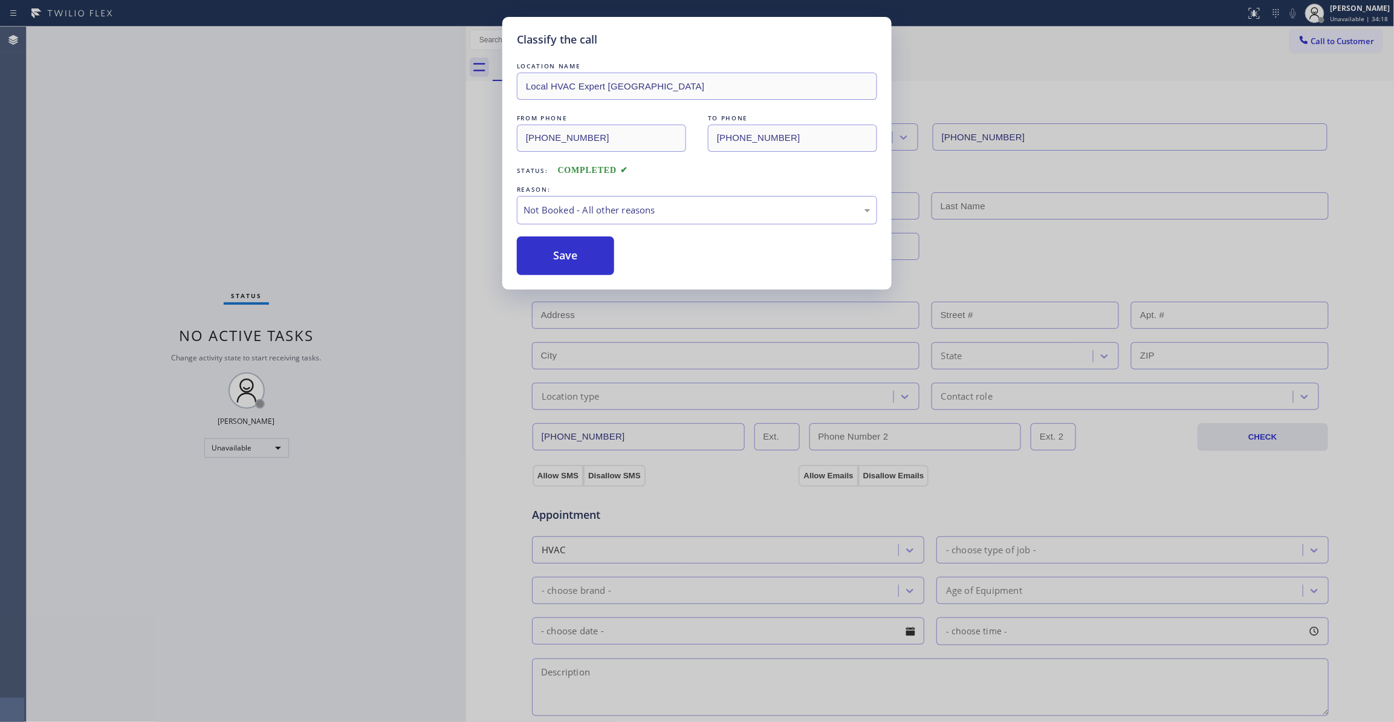
click at [535, 267] on button "Save" at bounding box center [565, 255] width 97 height 39
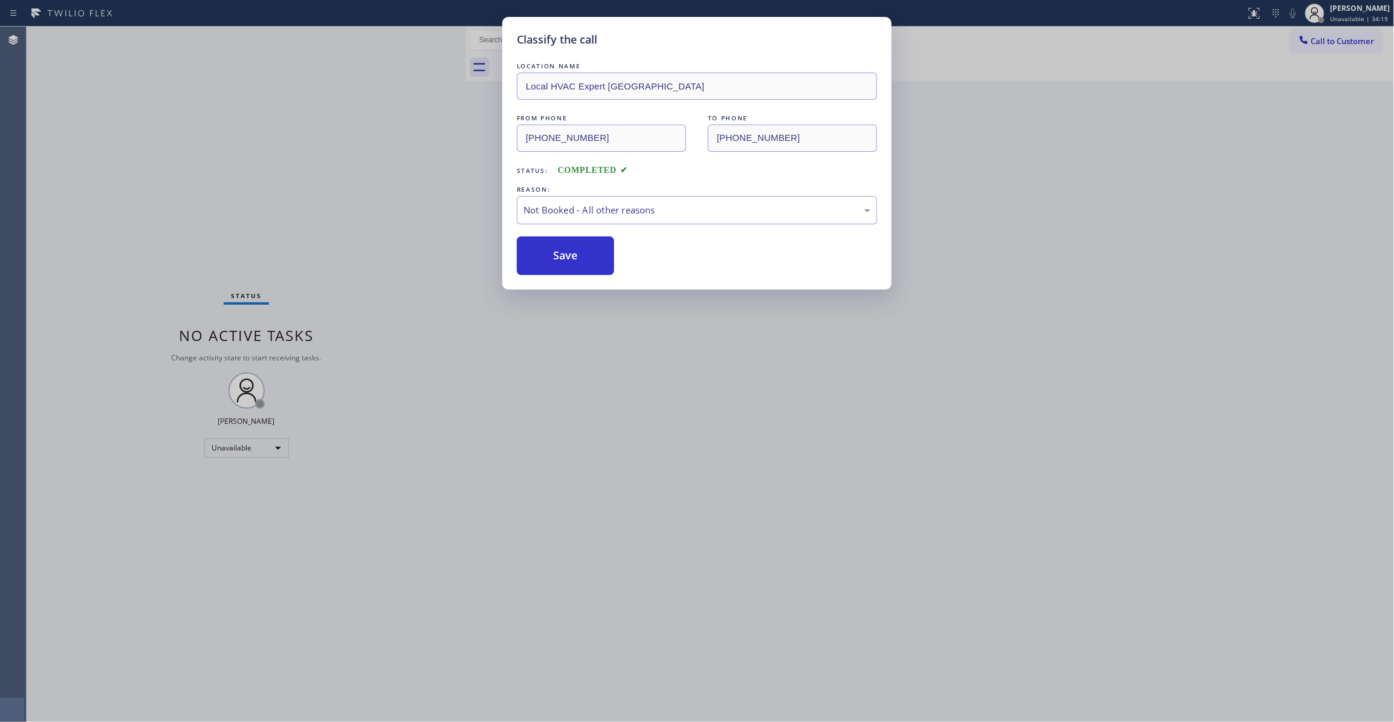
click at [535, 267] on button "Save" at bounding box center [565, 255] width 97 height 39
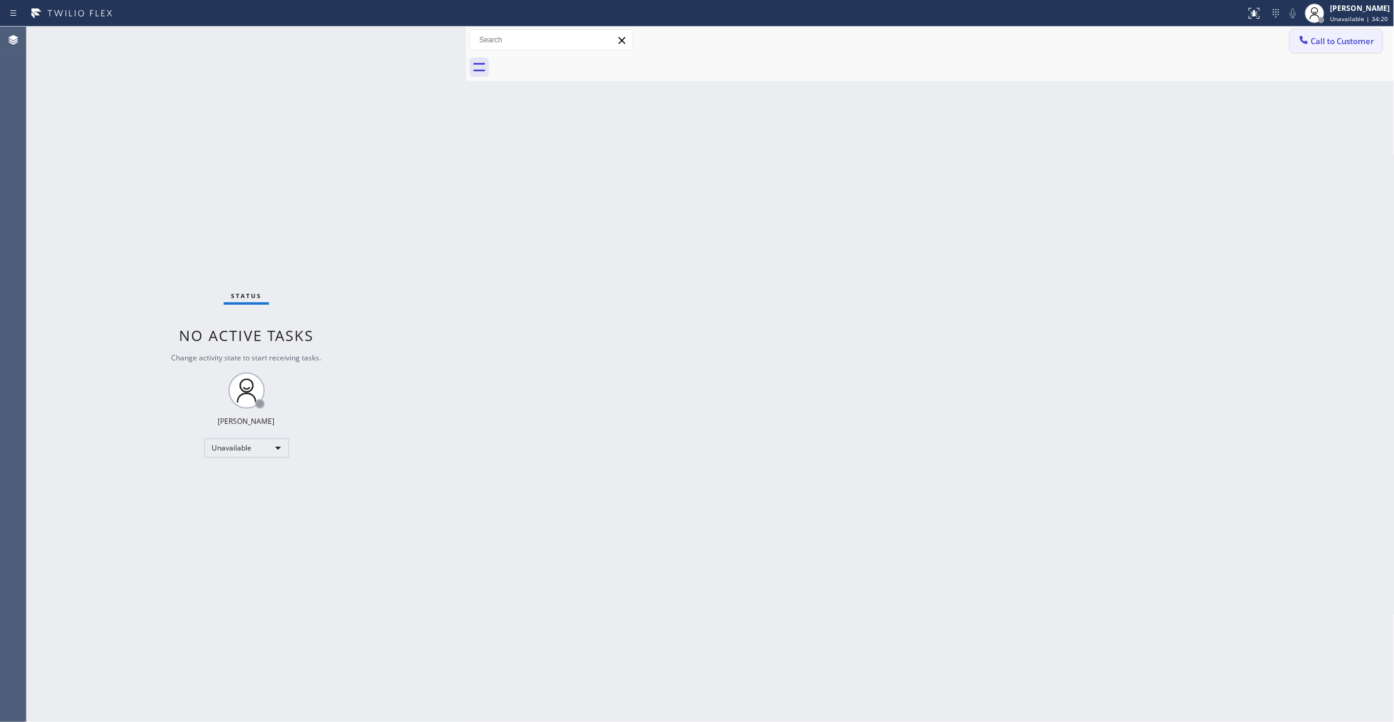
click at [1339, 42] on span "Call to Customer" at bounding box center [1343, 41] width 63 height 11
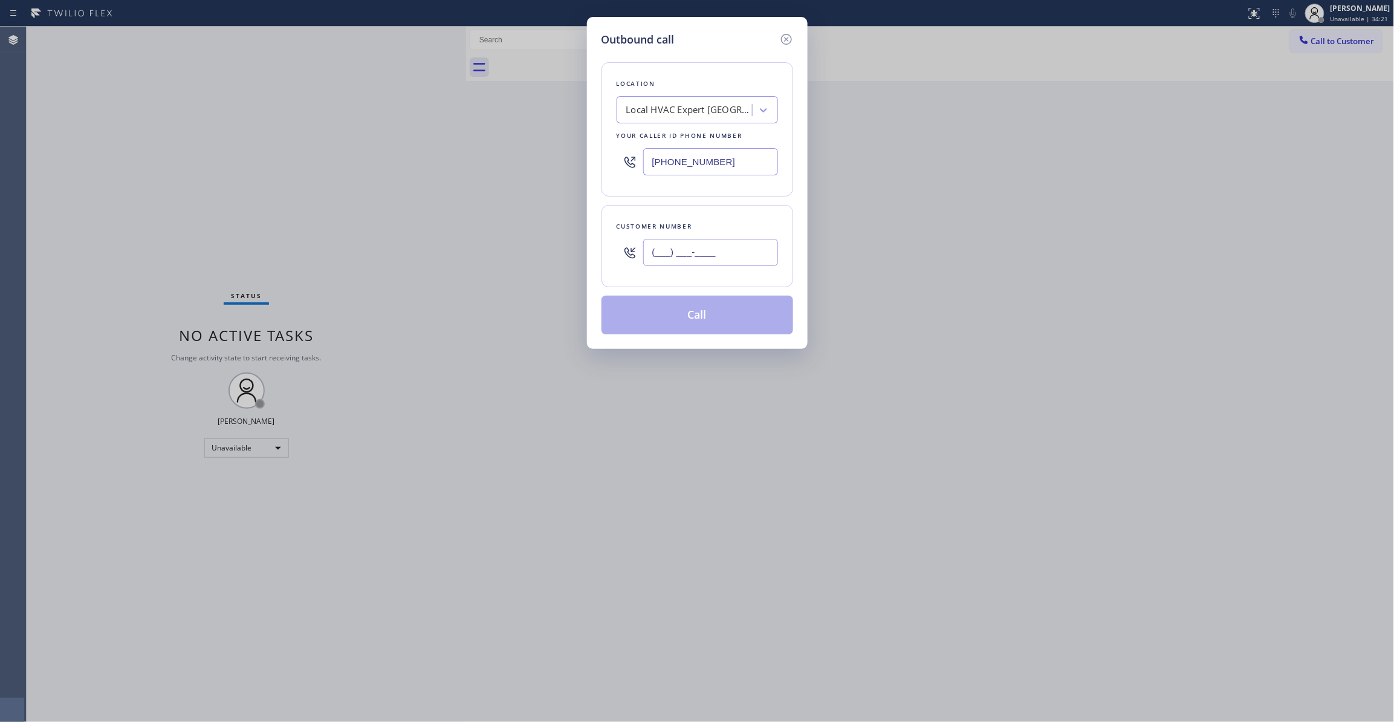
click at [712, 246] on input "(___) ___-____" at bounding box center [710, 252] width 135 height 27
paste input "213) 789-3228"
type input "[PHONE_NUMBER]"
click at [700, 327] on button "Call" at bounding box center [698, 315] width 192 height 39
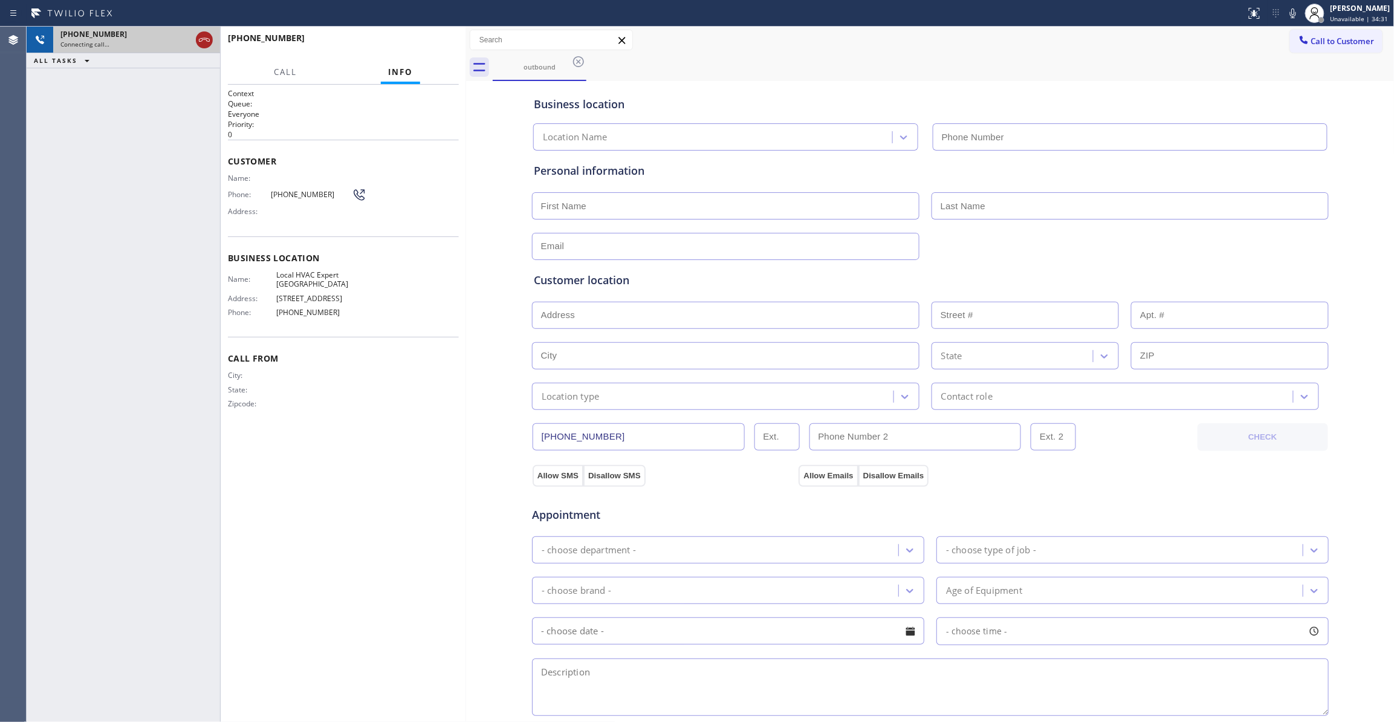
type input "[PHONE_NUMBER]"
click at [208, 41] on icon at bounding box center [204, 40] width 11 height 4
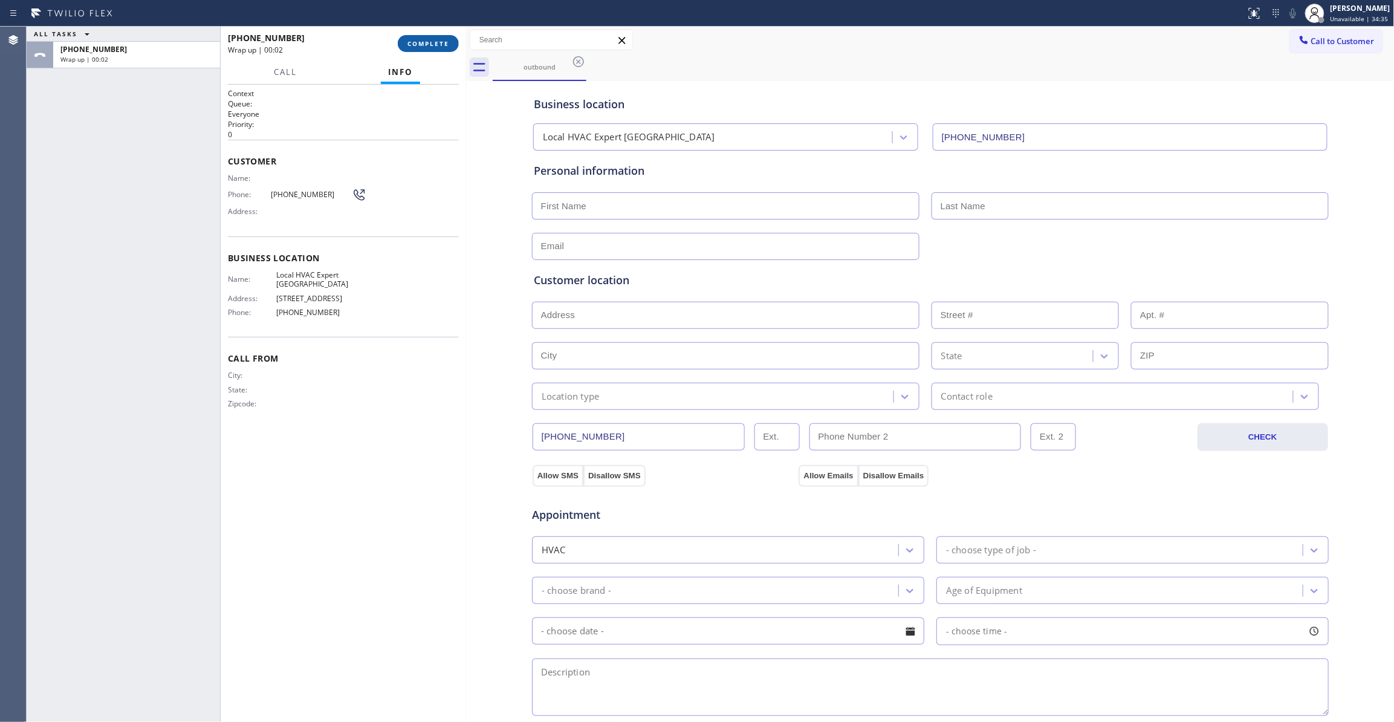
click at [421, 41] on span "COMPLETE" at bounding box center [429, 43] width 42 height 8
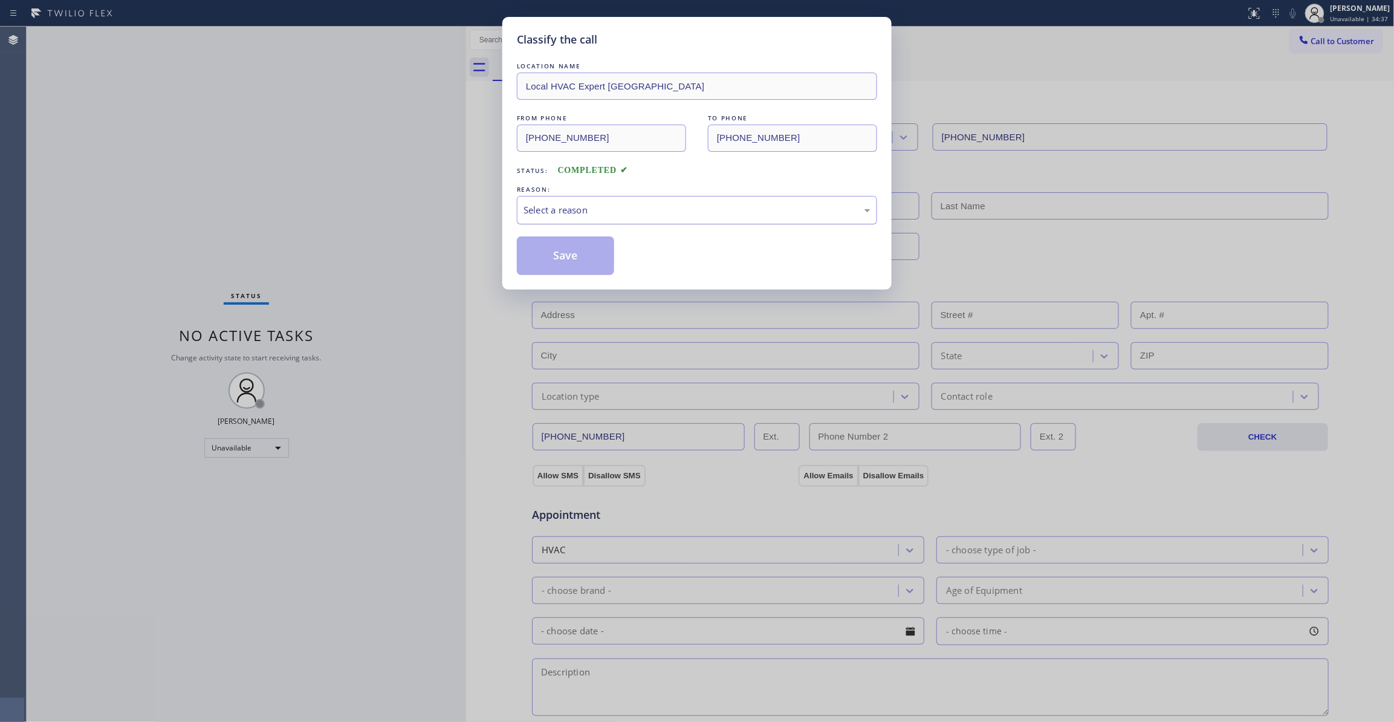
click at [589, 209] on div "Select a reason" at bounding box center [697, 210] width 347 height 14
click at [559, 259] on button "Save" at bounding box center [565, 255] width 97 height 39
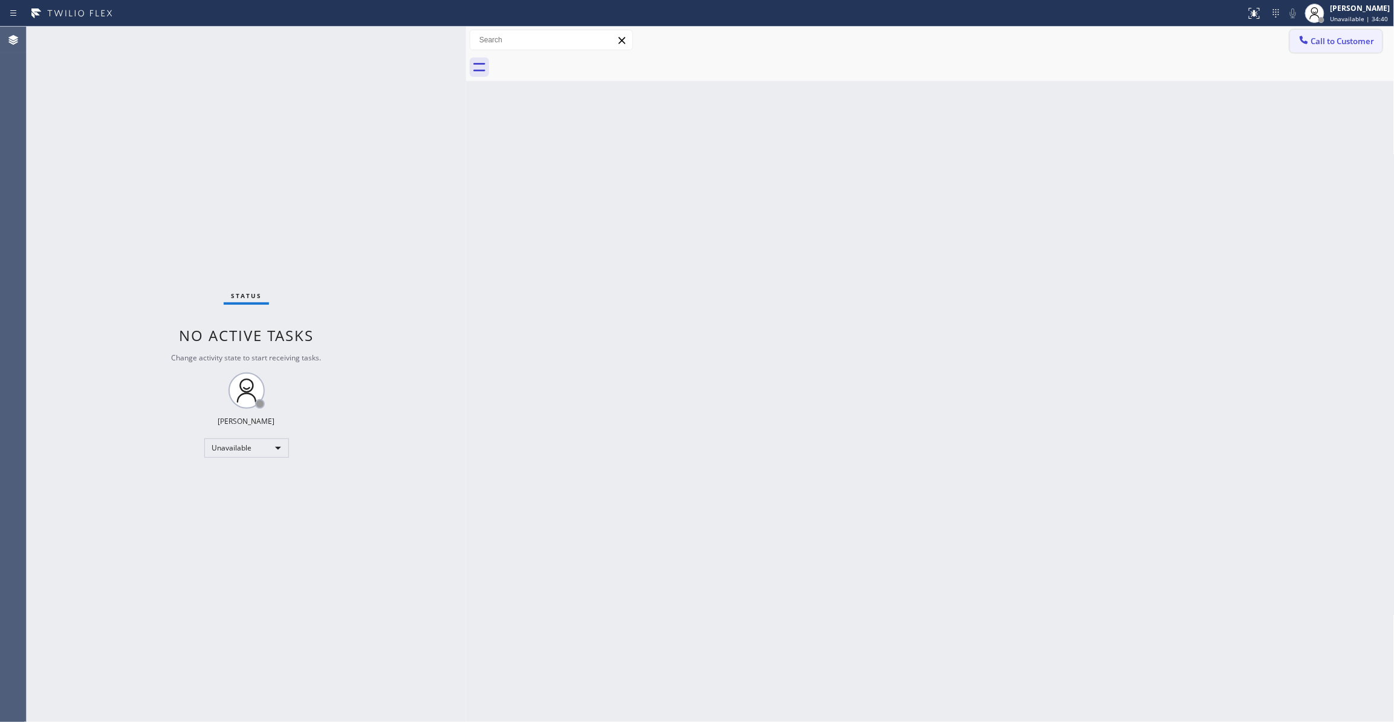
click at [1342, 47] on button "Call to Customer" at bounding box center [1336, 41] width 93 height 23
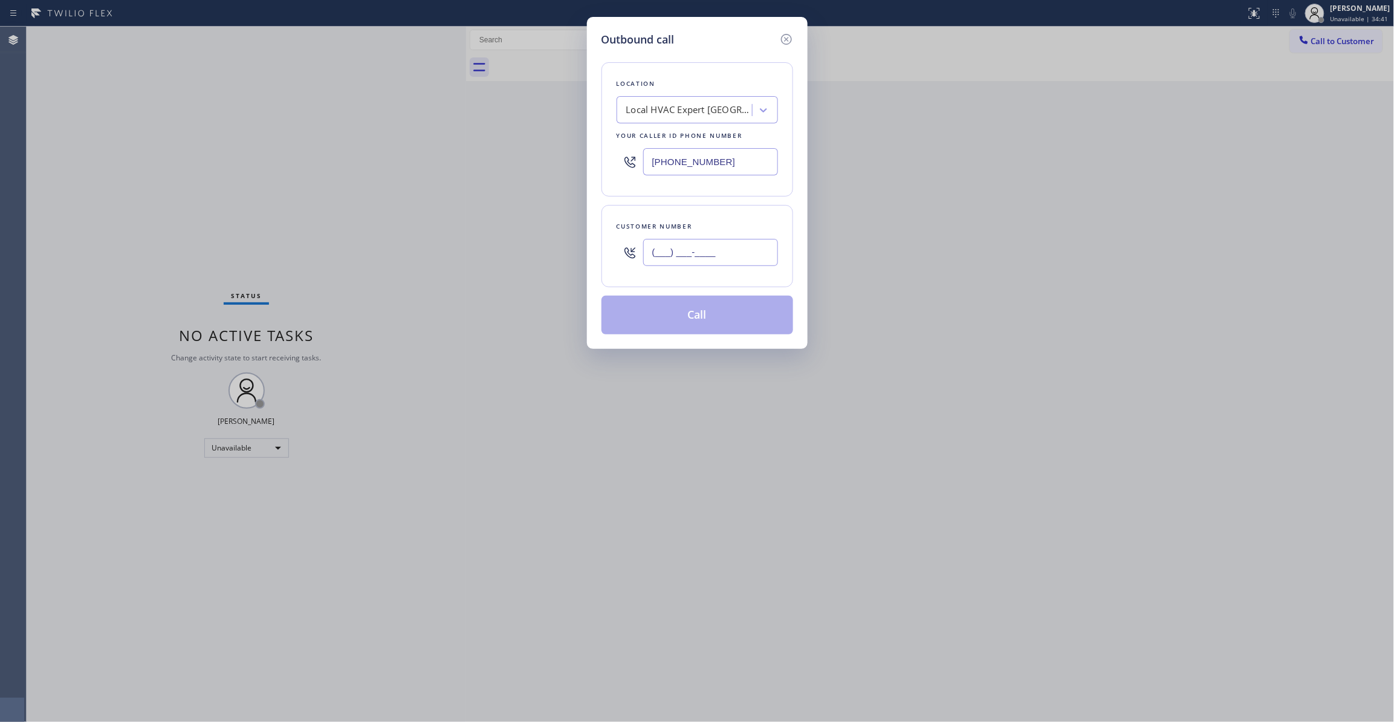
click at [691, 257] on input "(___) ___-____" at bounding box center [710, 252] width 135 height 27
paste input "213) 789-3228"
type input "[PHONE_NUMBER]"
click at [698, 320] on button "Call" at bounding box center [698, 315] width 192 height 39
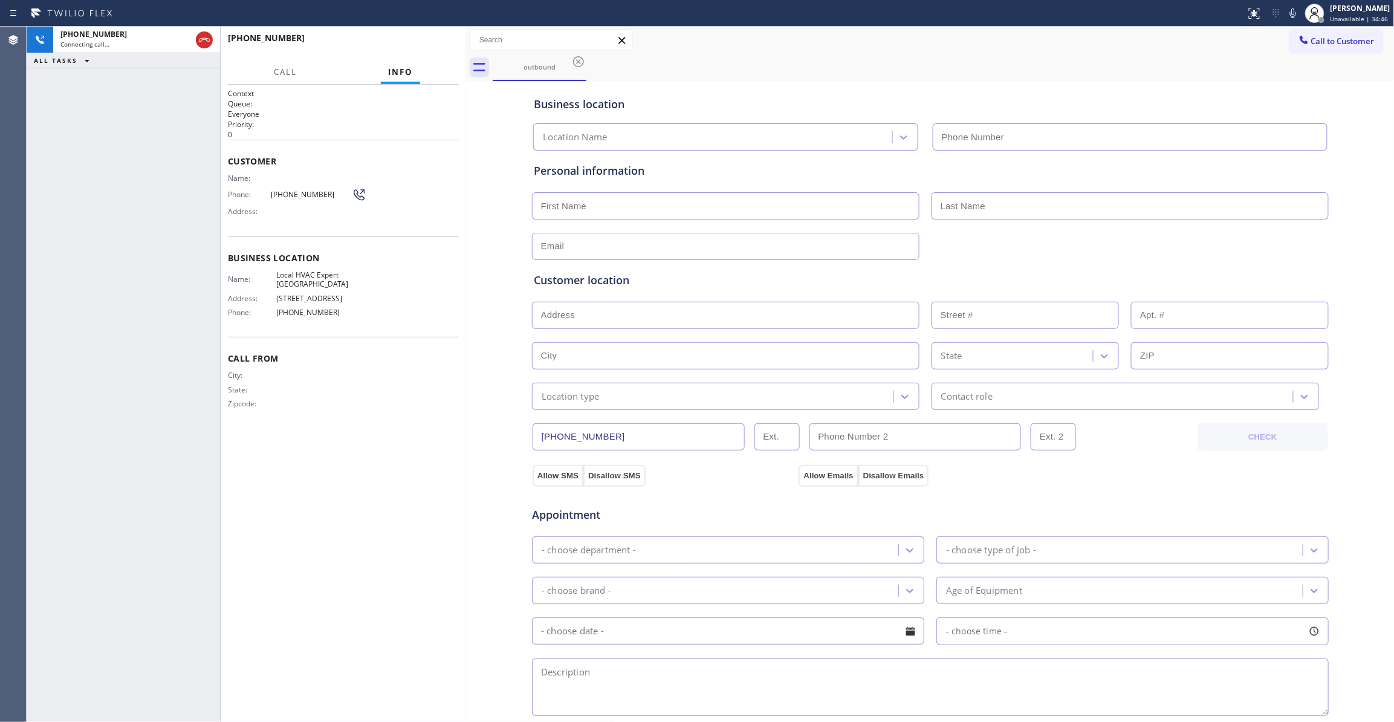
type input "[PHONE_NUMBER]"
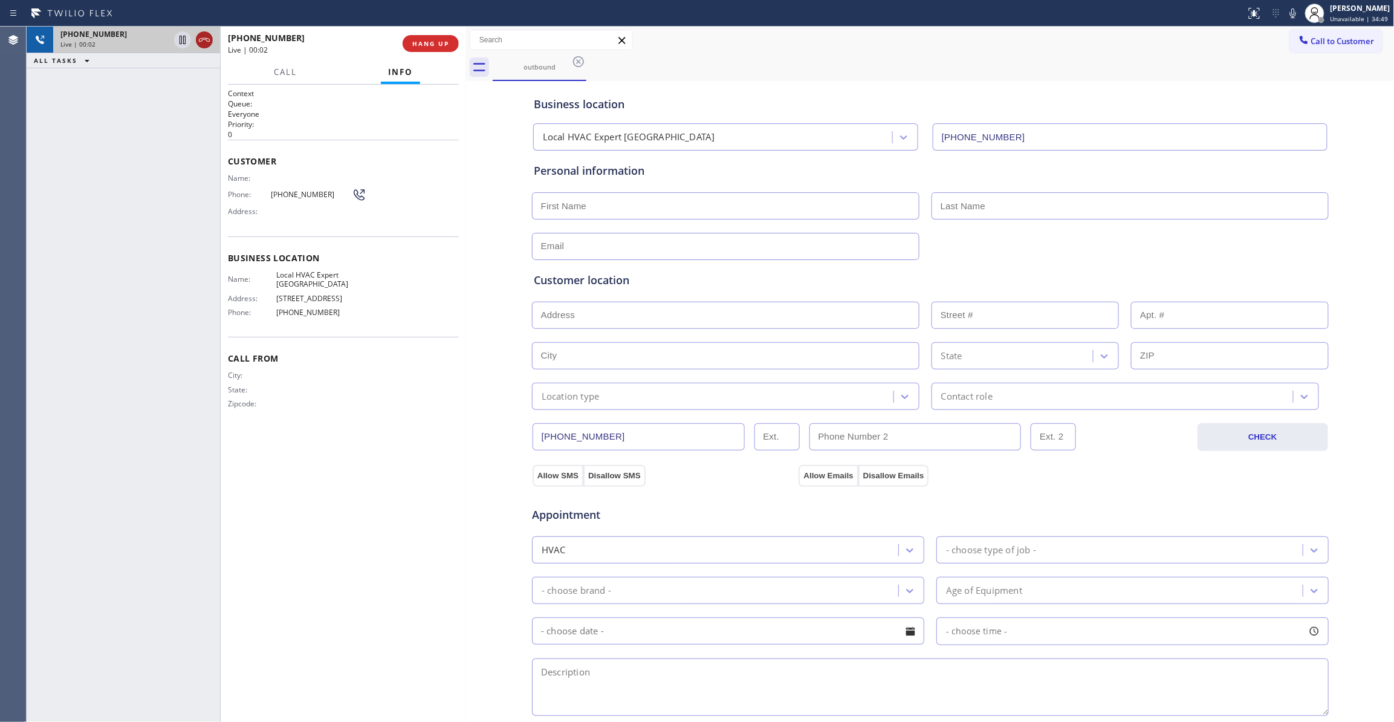
click at [199, 45] on icon at bounding box center [204, 40] width 15 height 15
click at [443, 39] on button "COMPLETE" at bounding box center [428, 43] width 61 height 17
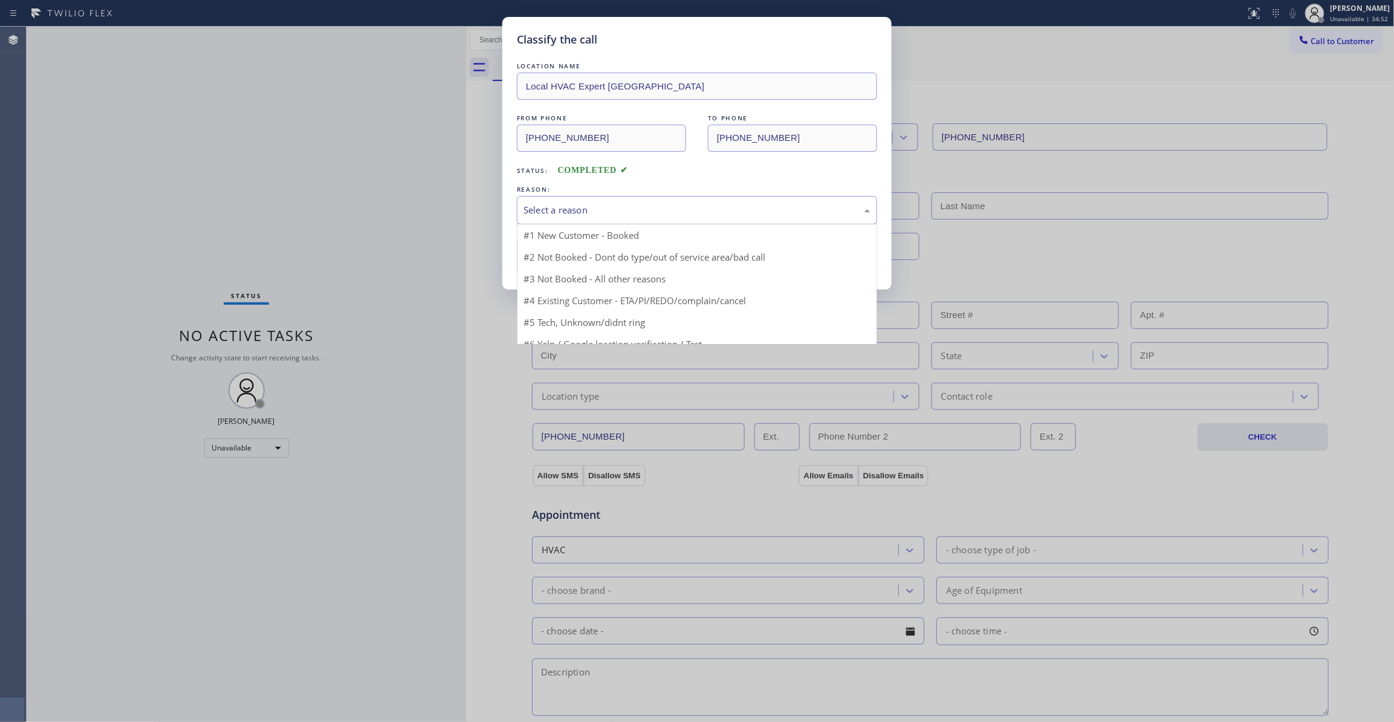
click at [574, 215] on div "Select a reason" at bounding box center [697, 210] width 347 height 14
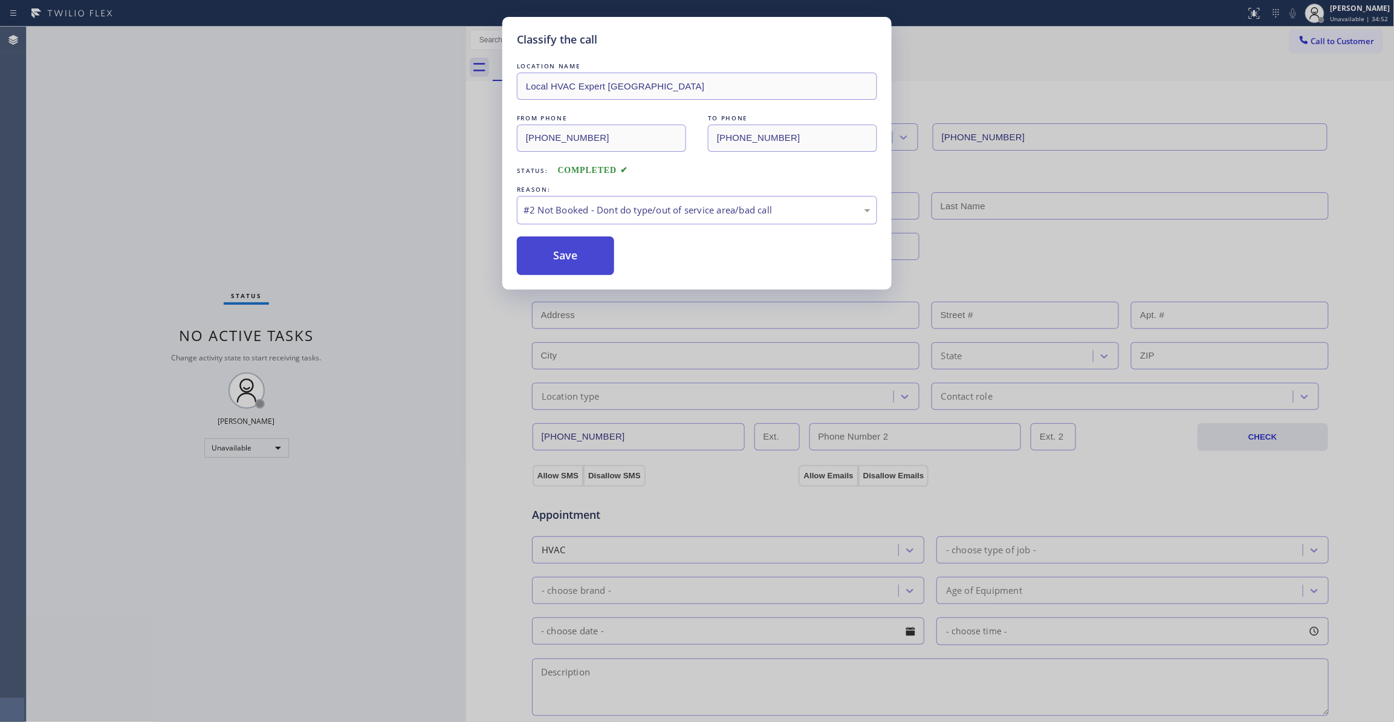
click at [559, 264] on button "Save" at bounding box center [565, 255] width 97 height 39
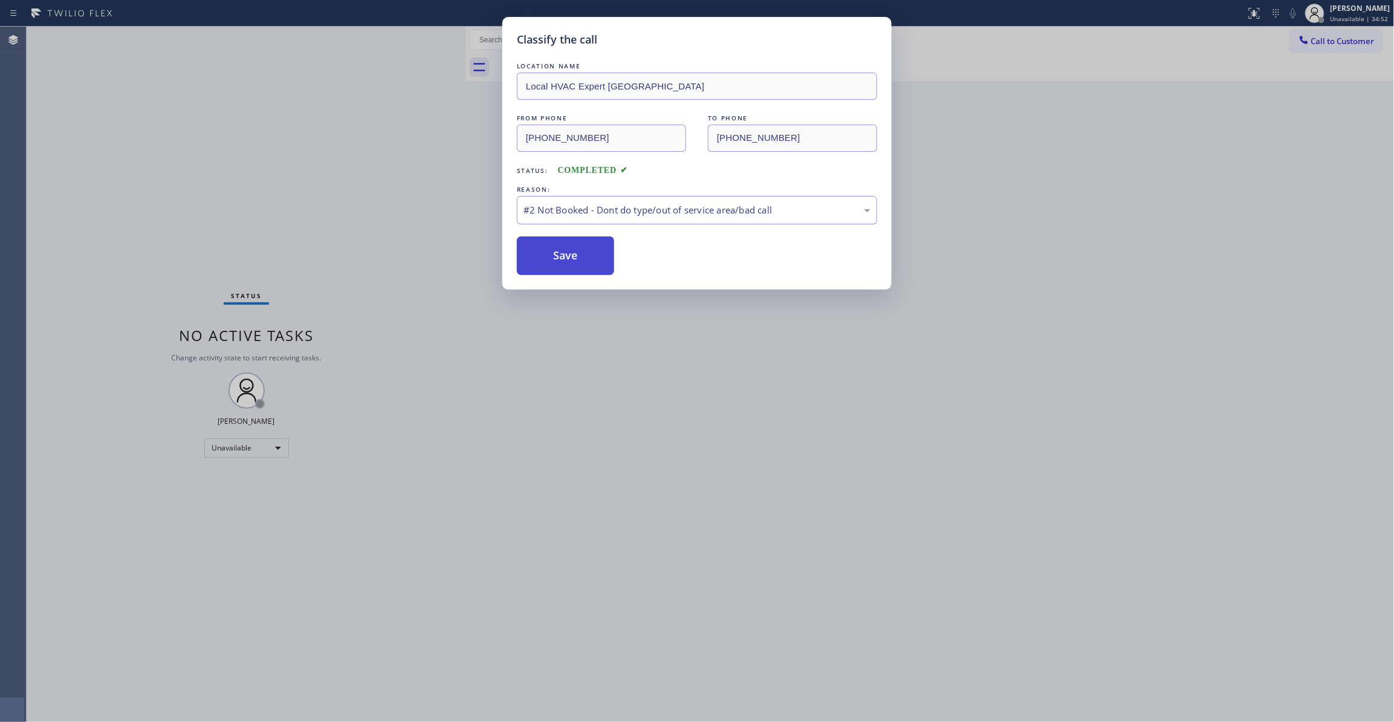
click at [559, 264] on button "Save" at bounding box center [565, 255] width 97 height 39
click at [564, 258] on button "Save" at bounding box center [565, 255] width 97 height 39
click at [557, 267] on button "Save" at bounding box center [565, 255] width 97 height 39
click at [541, 264] on button "Save" at bounding box center [565, 255] width 97 height 39
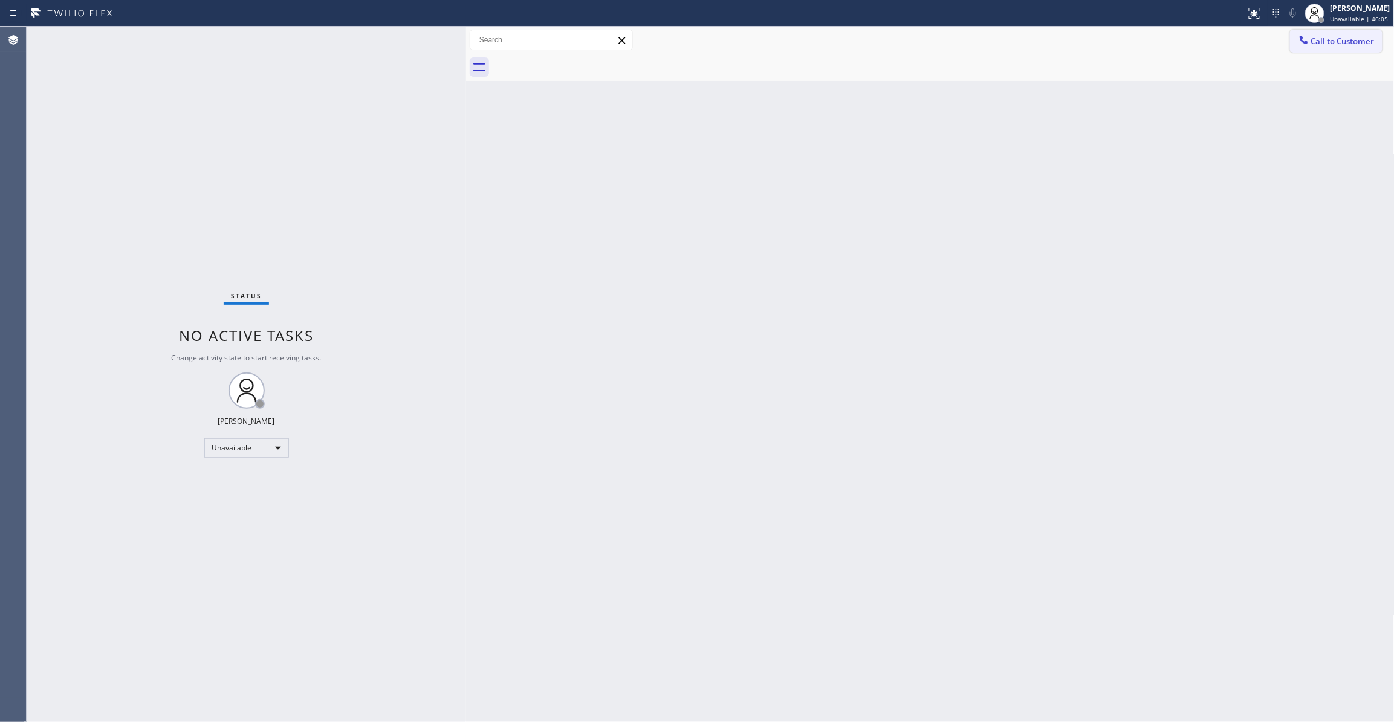
click at [1341, 45] on span "Call to Customer" at bounding box center [1343, 41] width 63 height 11
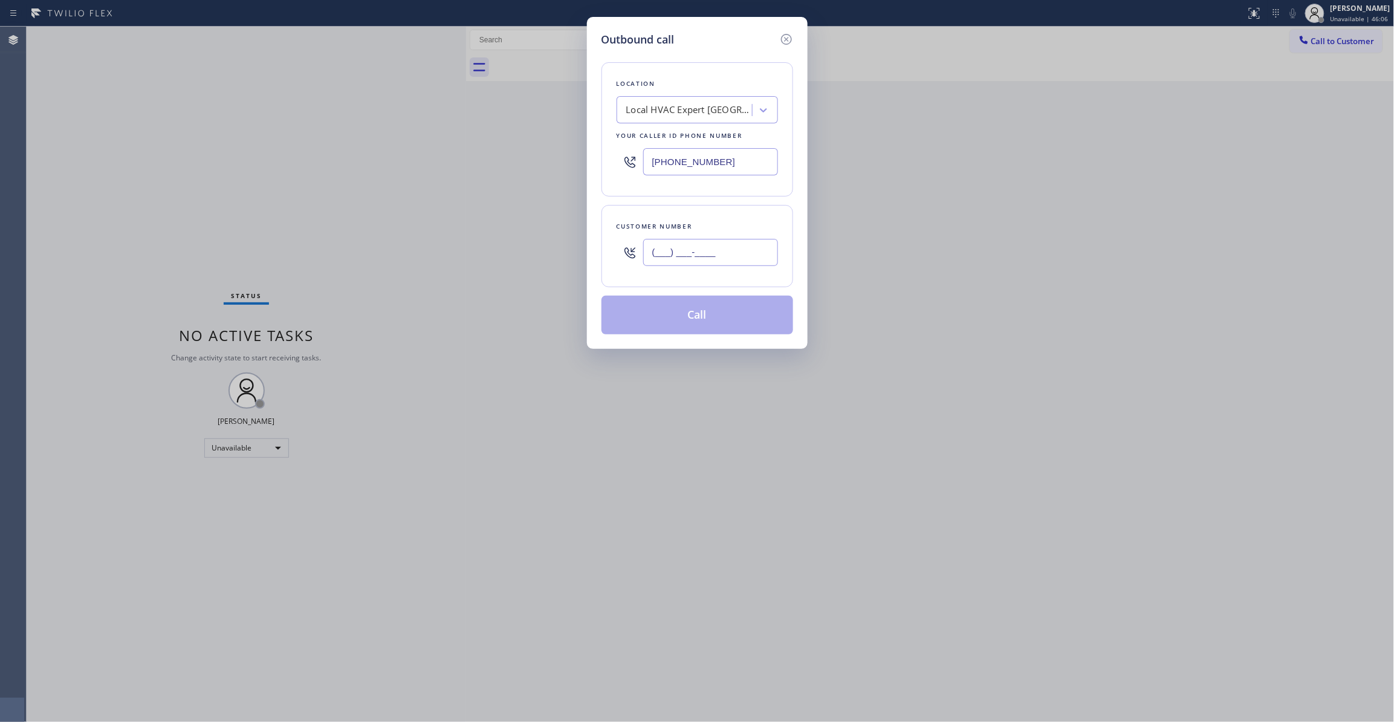
click at [663, 260] on input "(___) ___-____" at bounding box center [710, 252] width 135 height 27
paste input "480) 307-3361"
type input "[PHONE_NUMBER]"
click at [189, 226] on div "Outbound call Location Local HVAC Expert [GEOGRAPHIC_DATA] Your caller id phone…" at bounding box center [697, 361] width 1394 height 722
click at [143, 163] on div "Outbound call Location Local HVAC Expert [GEOGRAPHIC_DATA] Your caller id phone…" at bounding box center [697, 361] width 1394 height 722
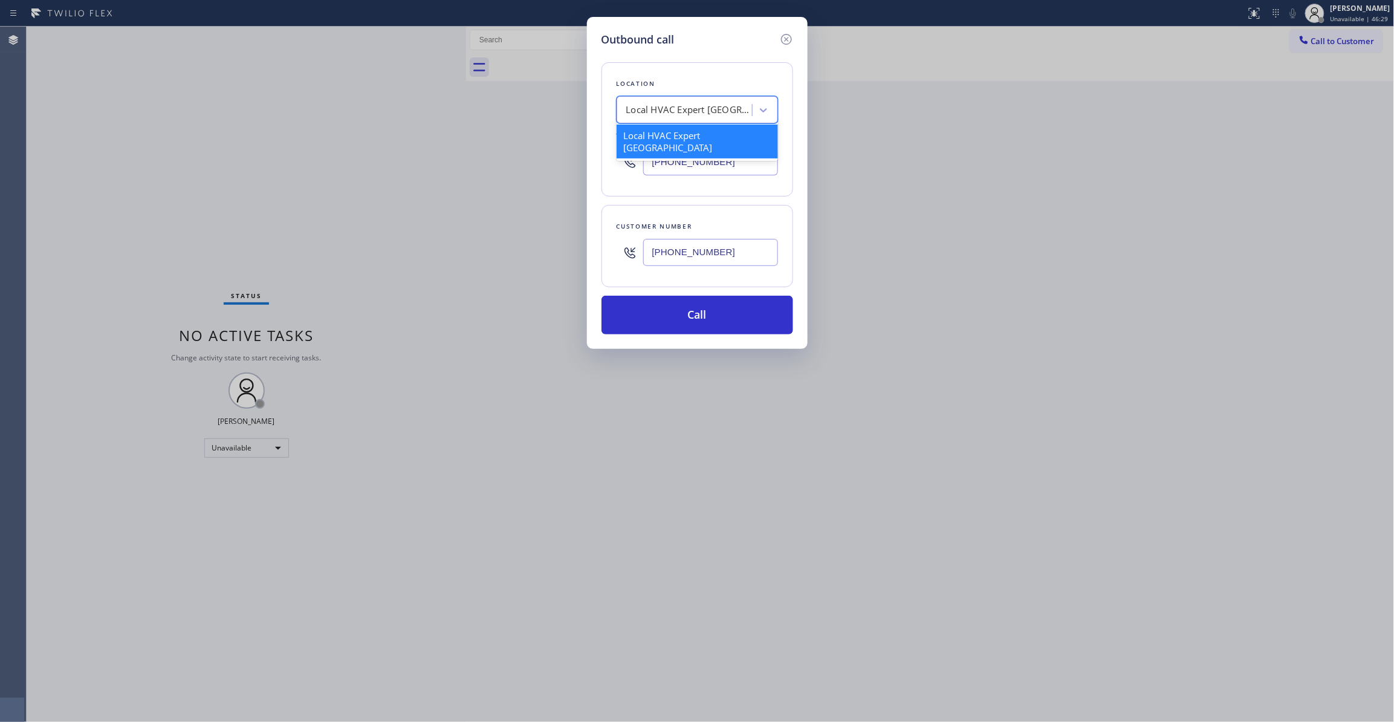
click at [701, 102] on div "Local HVAC Expert [GEOGRAPHIC_DATA]" at bounding box center [686, 110] width 132 height 21
paste input "Sub Zero Appliance Repair [PERSON_NAME]"
type input "Sub Zero Appliance Repair [PERSON_NAME]"
click at [669, 143] on div "Sub Zero Appliance Repair [PERSON_NAME]" at bounding box center [697, 142] width 161 height 34
type input "[PHONE_NUMBER]"
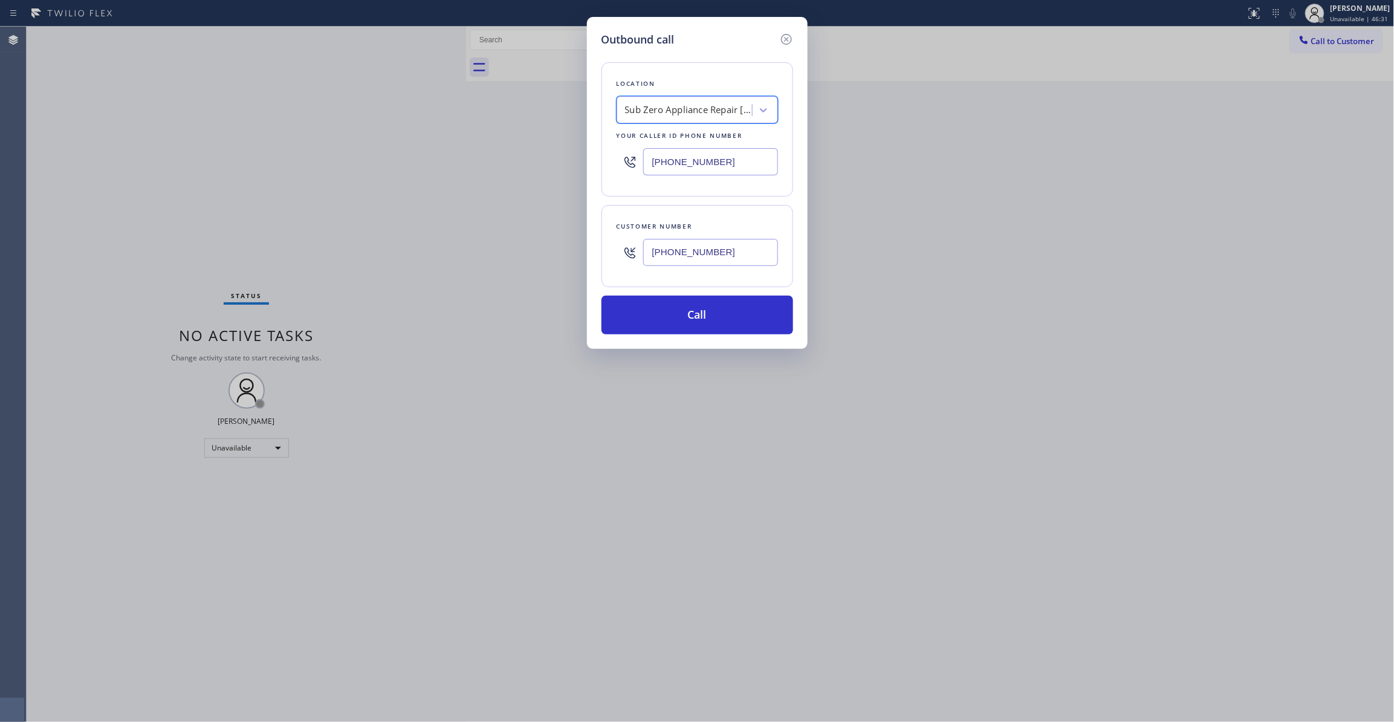
scroll to position [0, 1]
drag, startPoint x: 729, startPoint y: 255, endPoint x: 596, endPoint y: 255, distance: 132.4
click at [597, 255] on div "Outbound call Location Sub Zero Appliance Repair [PERSON_NAME] Your caller id p…" at bounding box center [697, 183] width 221 height 332
click at [712, 320] on button "Call" at bounding box center [698, 315] width 192 height 39
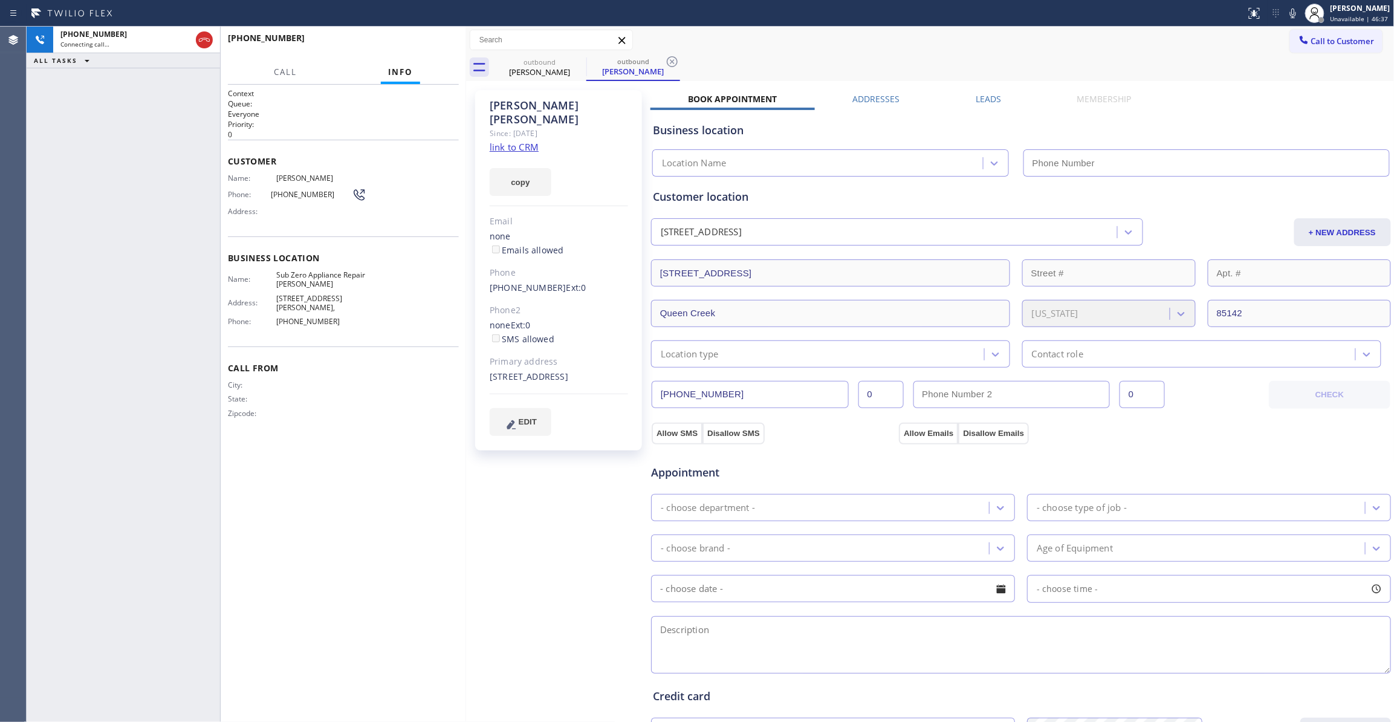
type input "[PHONE_NUMBER]"
click at [669, 61] on icon at bounding box center [672, 61] width 15 height 15
click at [526, 141] on link "link to CRM" at bounding box center [514, 147] width 49 height 12
click at [393, 478] on div "Context Queue: Everyone Priority: 0 Customer Name: [PERSON_NAME] Phone: [PHONE_…" at bounding box center [343, 403] width 231 height 630
drag, startPoint x: 310, startPoint y: 282, endPoint x: 276, endPoint y: 274, distance: 34.2
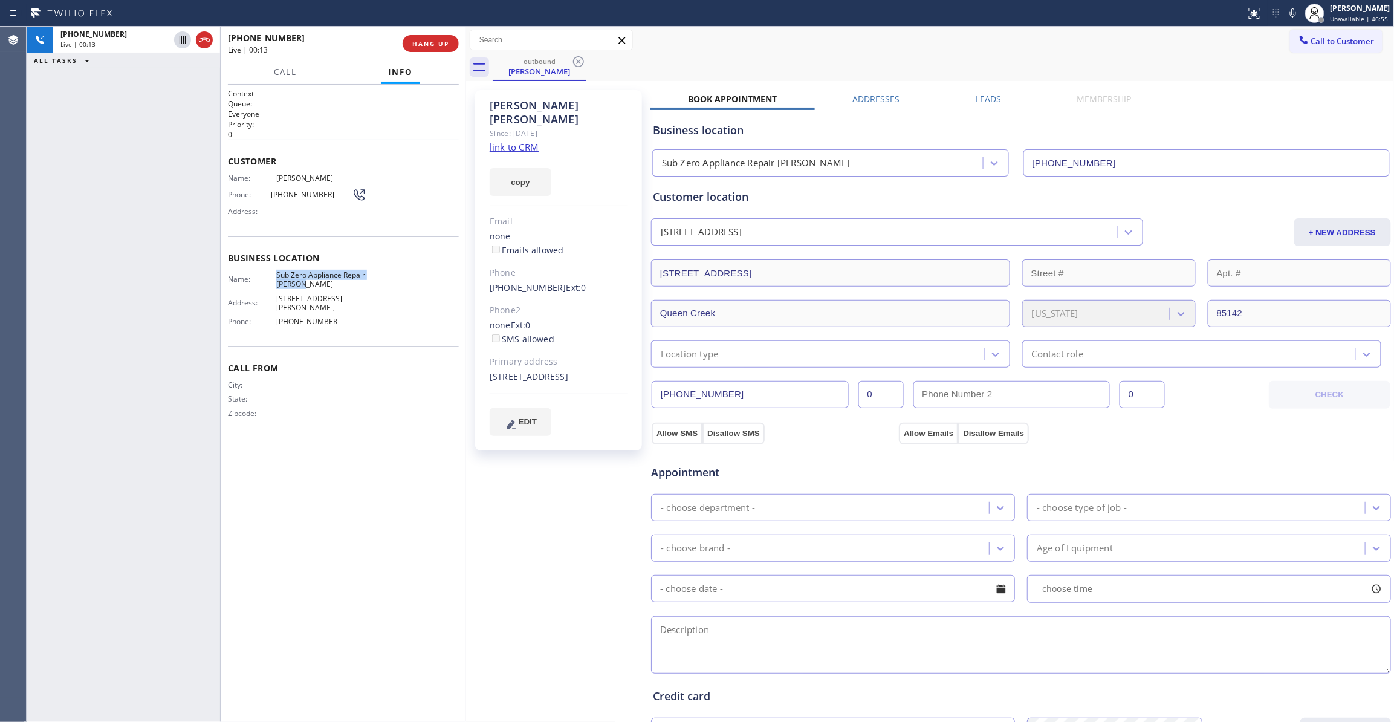
click at [276, 274] on span "Sub Zero Appliance Repair [PERSON_NAME]" at bounding box center [321, 279] width 90 height 19
copy span "Sub Zero Appliance Repair [PERSON_NAME]"
click at [527, 141] on link "link to CRM" at bounding box center [514, 147] width 49 height 12
click at [180, 41] on icon at bounding box center [183, 40] width 6 height 8
drag, startPoint x: 1281, startPoint y: 15, endPoint x: 1240, endPoint y: 0, distance: 43.8
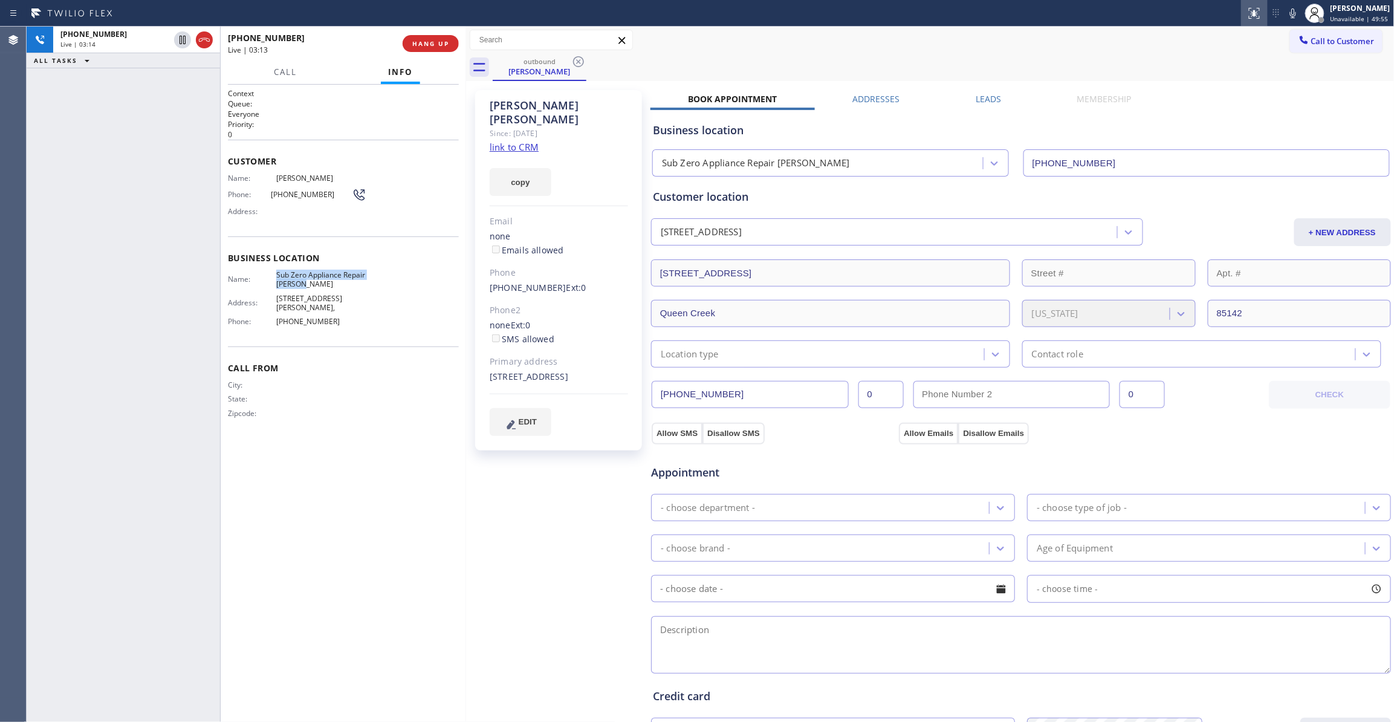
click at [1286, 15] on icon at bounding box center [1293, 13] width 15 height 15
click at [172, 311] on div "[PHONE_NUMBER] Live | 03:33 ALL TASKS ALL TASKS ACTIVE TASKS TASKS IN WRAP UP" at bounding box center [124, 374] width 194 height 695
click at [148, 631] on div "[PHONE_NUMBER] Live | 03:42 ALL TASKS ALL TASKS ACTIVE TASKS TASKS IN WRAP UP" at bounding box center [124, 374] width 194 height 695
click at [82, 304] on div "[PHONE_NUMBER] Live | 03:46 ALL TASKS ALL TASKS ACTIVE TASKS TASKS IN WRAP UP" at bounding box center [124, 374] width 194 height 695
click at [157, 343] on div "[PHONE_NUMBER] Live | 03:58 ALL TASKS ALL TASKS ACTIVE TASKS TASKS IN WRAP UP" at bounding box center [124, 374] width 194 height 695
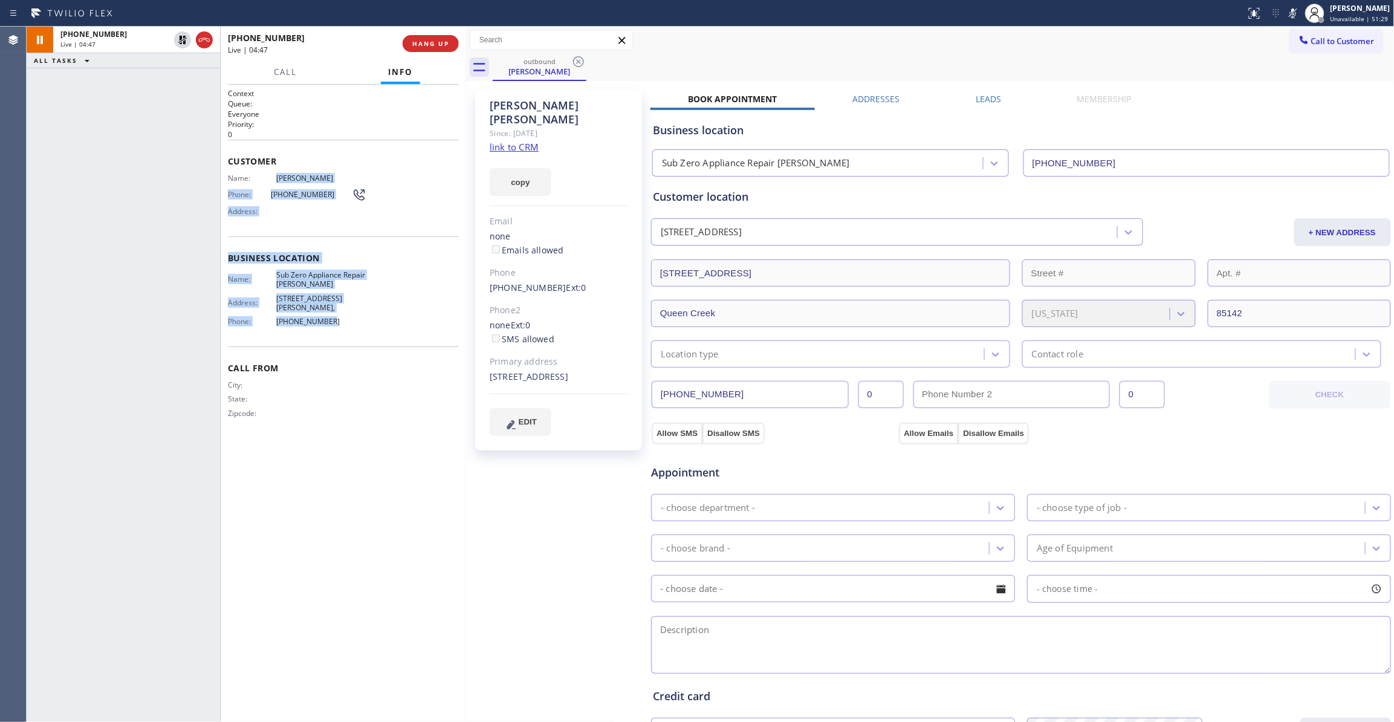
drag, startPoint x: 320, startPoint y: 327, endPoint x: 267, endPoint y: 179, distance: 156.8
click at [267, 179] on div "Context Queue: Everyone Priority: 0 Customer Name: [PERSON_NAME] Phone: [PHONE_…" at bounding box center [343, 263] width 231 height 350
copy div "[PERSON_NAME] Phone: [PHONE_NUMBER] Address: Business location Name: Sub Zero A…"
click at [504, 489] on div "[PERSON_NAME] Since: [DATE] link to CRM copy Email none Emails allowed Phone [P…" at bounding box center [559, 488] width 181 height 808
click at [547, 521] on div "[PERSON_NAME] Since: [DATE] link to CRM copy Email none Emails allowed Phone [P…" at bounding box center [559, 488] width 181 height 808
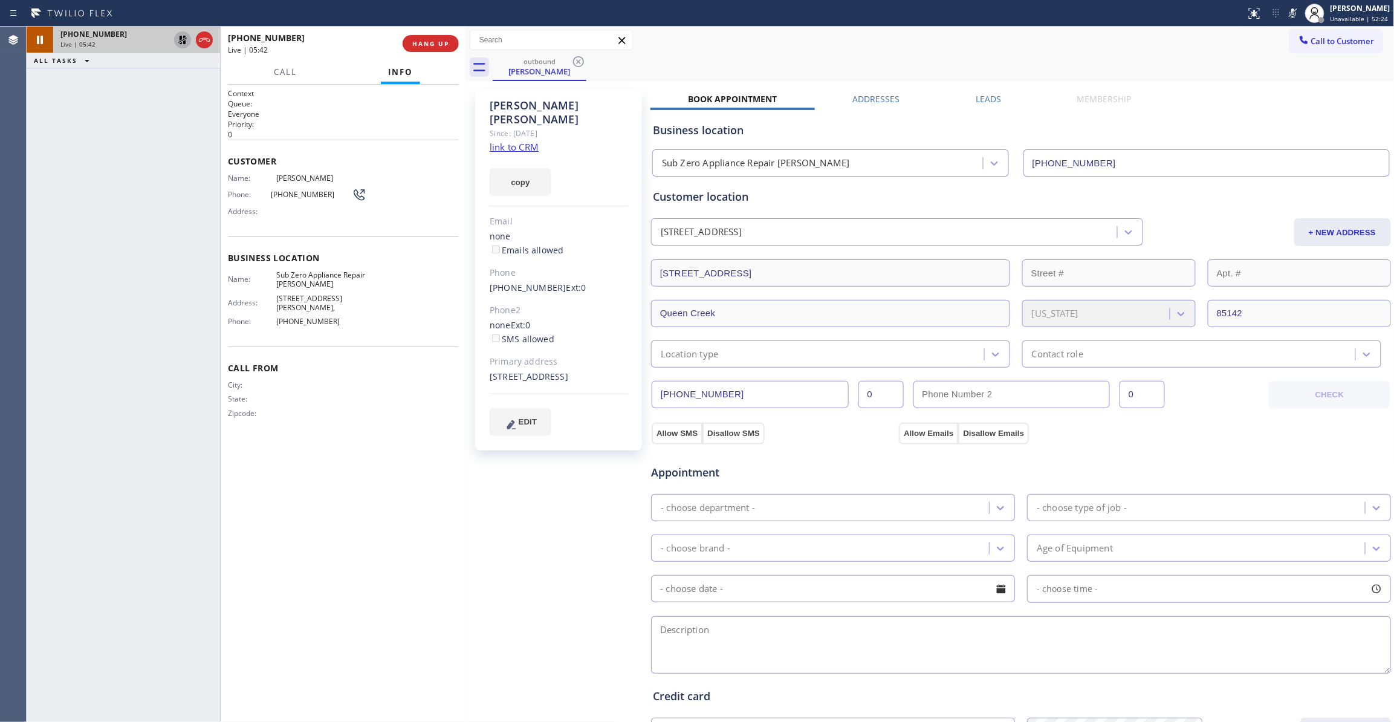
click at [182, 42] on icon at bounding box center [182, 40] width 15 height 15
click at [1286, 17] on icon at bounding box center [1293, 13] width 15 height 15
click at [535, 507] on div "[PERSON_NAME] Since: [DATE] link to CRM copy Email none Emails allowed Phone [P…" at bounding box center [559, 488] width 181 height 808
drag, startPoint x: 336, startPoint y: 319, endPoint x: 270, endPoint y: 323, distance: 66.6
click at [270, 323] on div "Phone: [PHONE_NUMBER]" at bounding box center [297, 321] width 138 height 9
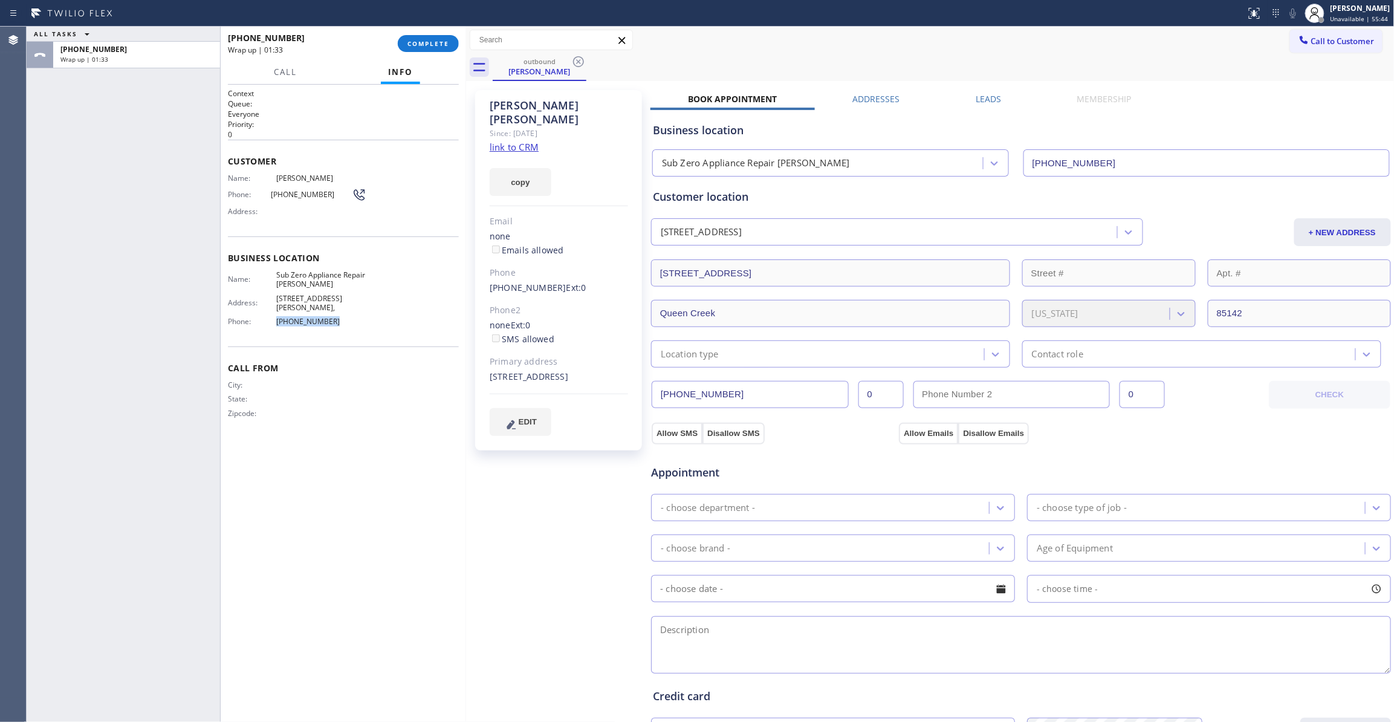
copy div "[PHONE_NUMBER]"
click at [441, 37] on button "COMPLETE" at bounding box center [428, 43] width 61 height 17
click at [424, 56] on div "[PHONE_NUMBER] Wrap up | 12:38 COMPLETE" at bounding box center [343, 43] width 231 height 31
click at [423, 46] on span "COMPLETE" at bounding box center [429, 43] width 42 height 8
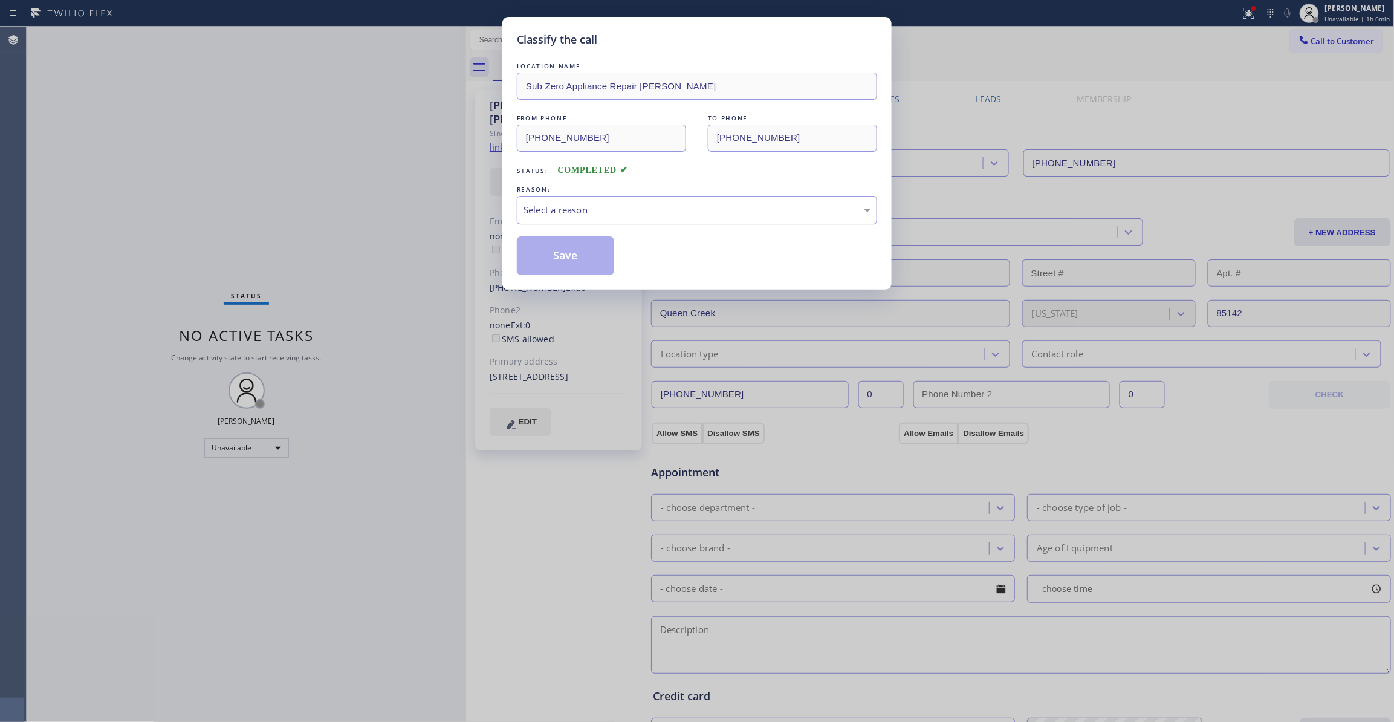
drag, startPoint x: 616, startPoint y: 206, endPoint x: 610, endPoint y: 215, distance: 11.1
click at [614, 208] on div "Select a reason" at bounding box center [697, 210] width 347 height 14
click at [577, 258] on button "Save" at bounding box center [565, 255] width 97 height 39
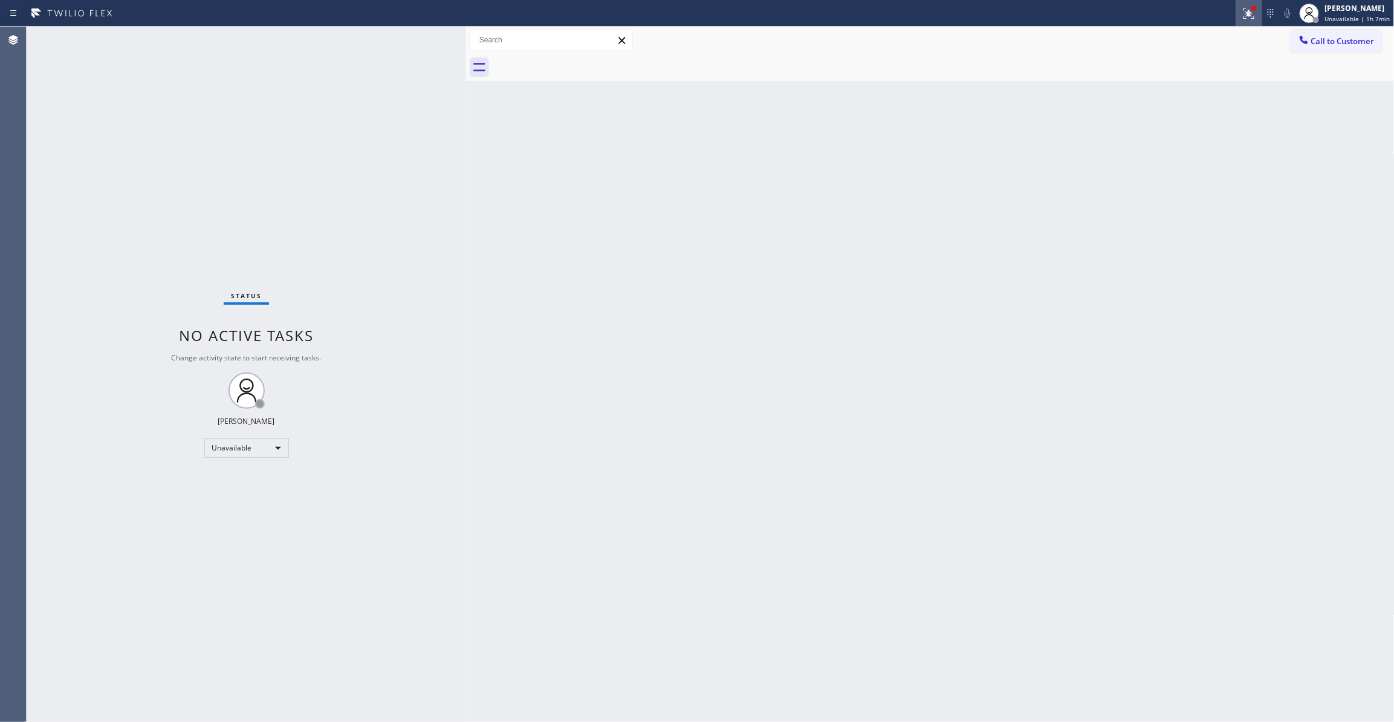
click at [1242, 19] on icon at bounding box center [1249, 13] width 15 height 15
click at [1164, 158] on span "Clear issues" at bounding box center [1175, 158] width 57 height 8
click at [148, 154] on div "Status No active tasks Change activity state to start receiving tasks. [PERSON_…" at bounding box center [247, 374] width 440 height 695
drag, startPoint x: 1340, startPoint y: 46, endPoint x: 1326, endPoint y: 49, distance: 14.2
click at [1338, 46] on span "Call to Customer" at bounding box center [1343, 41] width 63 height 11
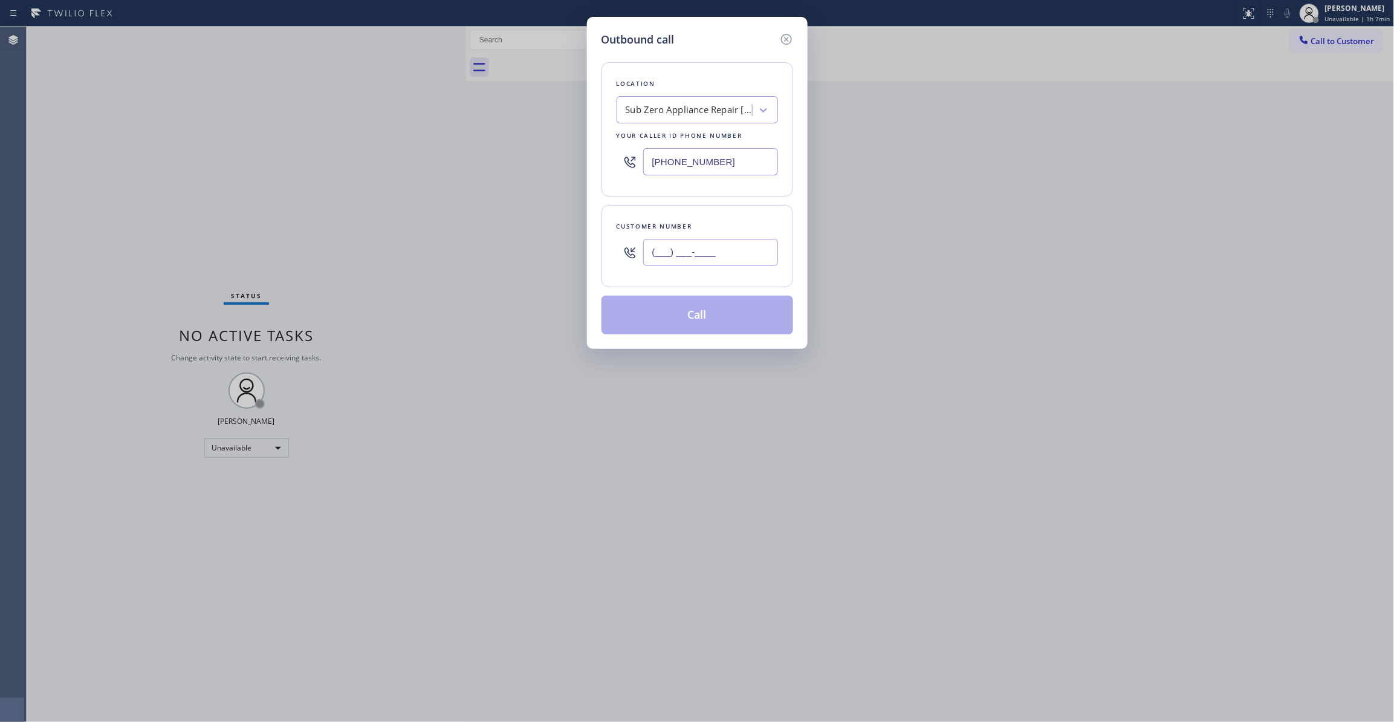
click at [686, 254] on input "(___) ___-____" at bounding box center [710, 252] width 135 height 27
paste input "945) 758-6754"
type input "[PHONE_NUMBER]"
click at [141, 211] on div "Outbound call Location Sub Zero Appliance Repair [PERSON_NAME] Your caller id p…" at bounding box center [697, 361] width 1394 height 722
drag, startPoint x: 750, startPoint y: 165, endPoint x: 415, endPoint y: 166, distance: 335.6
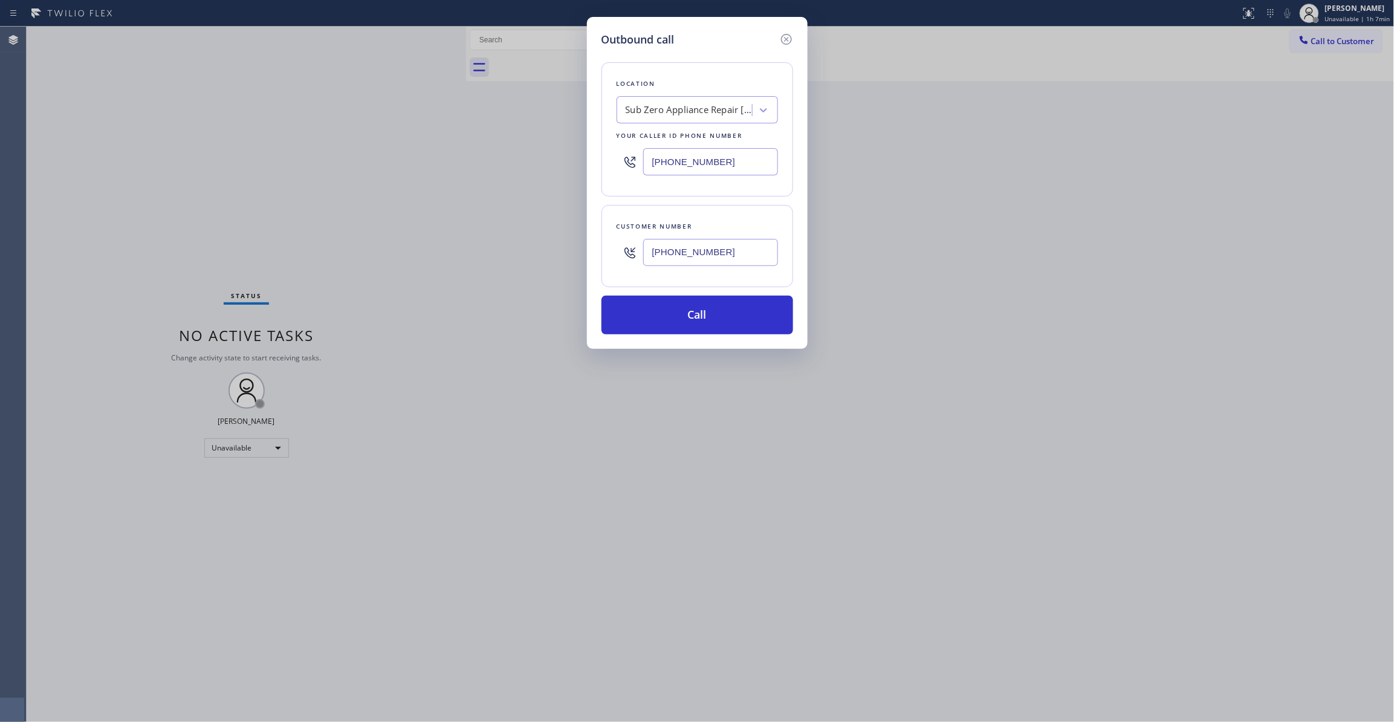
click at [415, 166] on div "Outbound call Location Sub Zero Appliance Repair [PERSON_NAME] Your caller id p…" at bounding box center [697, 361] width 1394 height 722
paste input "888) 493-2313"
type input "[PHONE_NUMBER]"
drag, startPoint x: 763, startPoint y: 254, endPoint x: 582, endPoint y: 252, distance: 181.4
click at [582, 252] on div "Outbound call Location AC Experts TFN Your caller id phone number [PHONE_NUMBER…" at bounding box center [697, 361] width 1394 height 722
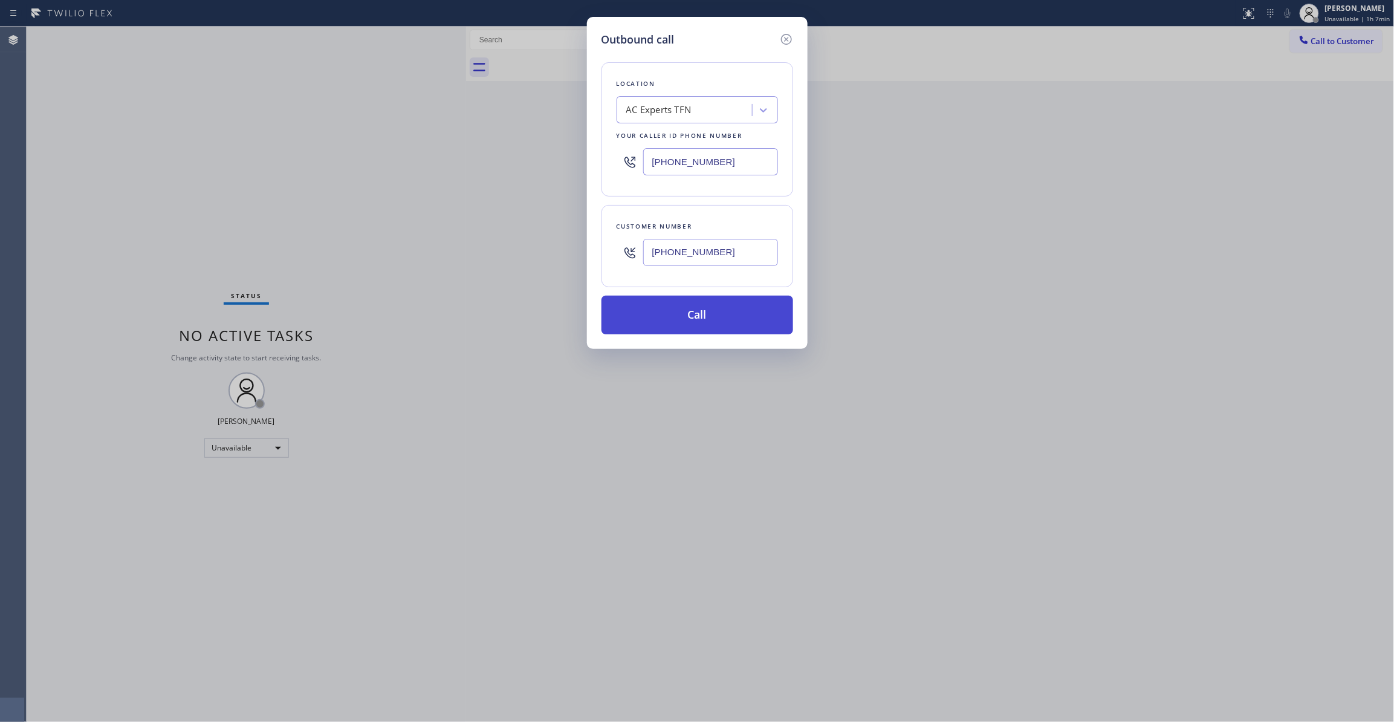
click at [657, 315] on button "Call" at bounding box center [698, 315] width 192 height 39
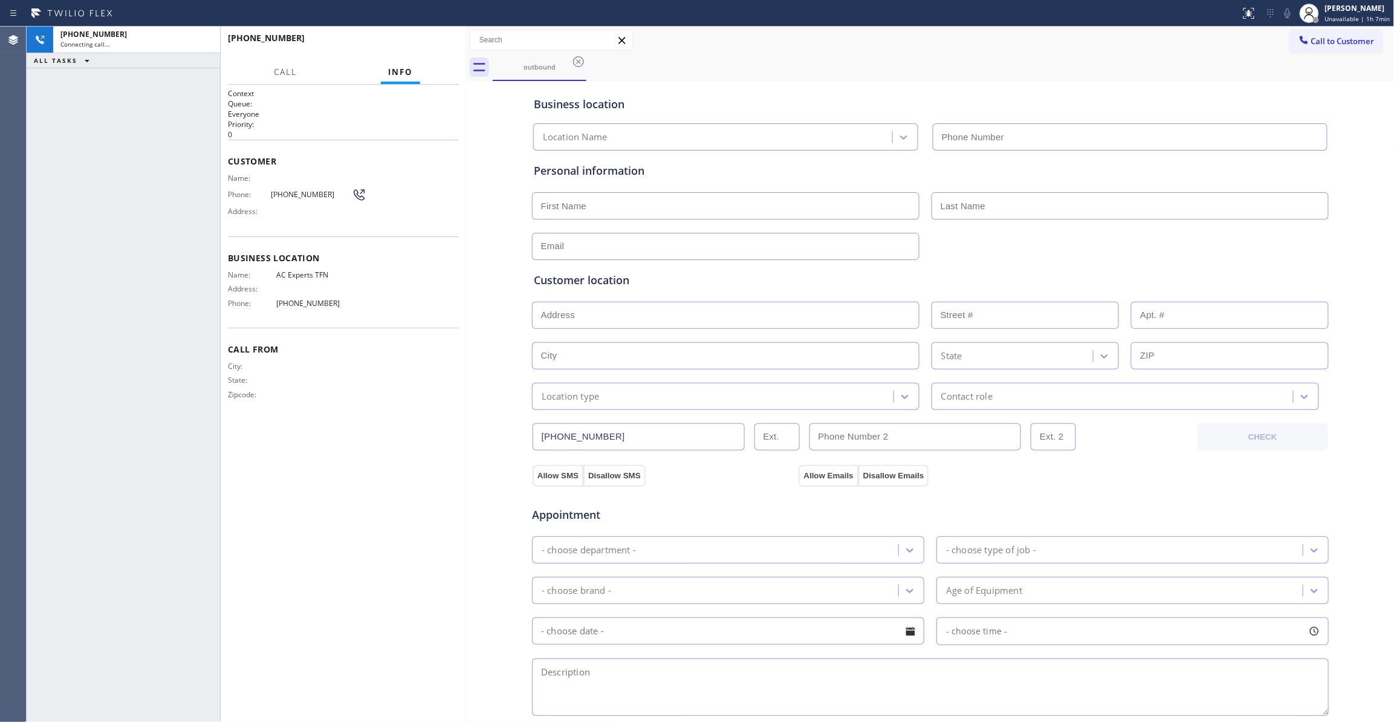
type input "[PHONE_NUMBER]"
click at [150, 238] on div "[PHONE_NUMBER] Connecting call… ALL TASKS ALL TASKS ACTIVE TASKS TASKS IN WRAP …" at bounding box center [124, 374] width 194 height 695
click at [54, 233] on div "[PHONE_NUMBER] Connecting call… ALL TASKS ALL TASKS ACTIVE TASKS TASKS IN WRAP …" at bounding box center [124, 374] width 194 height 695
click at [310, 194] on span "[PHONE_NUMBER]" at bounding box center [311, 194] width 81 height 9
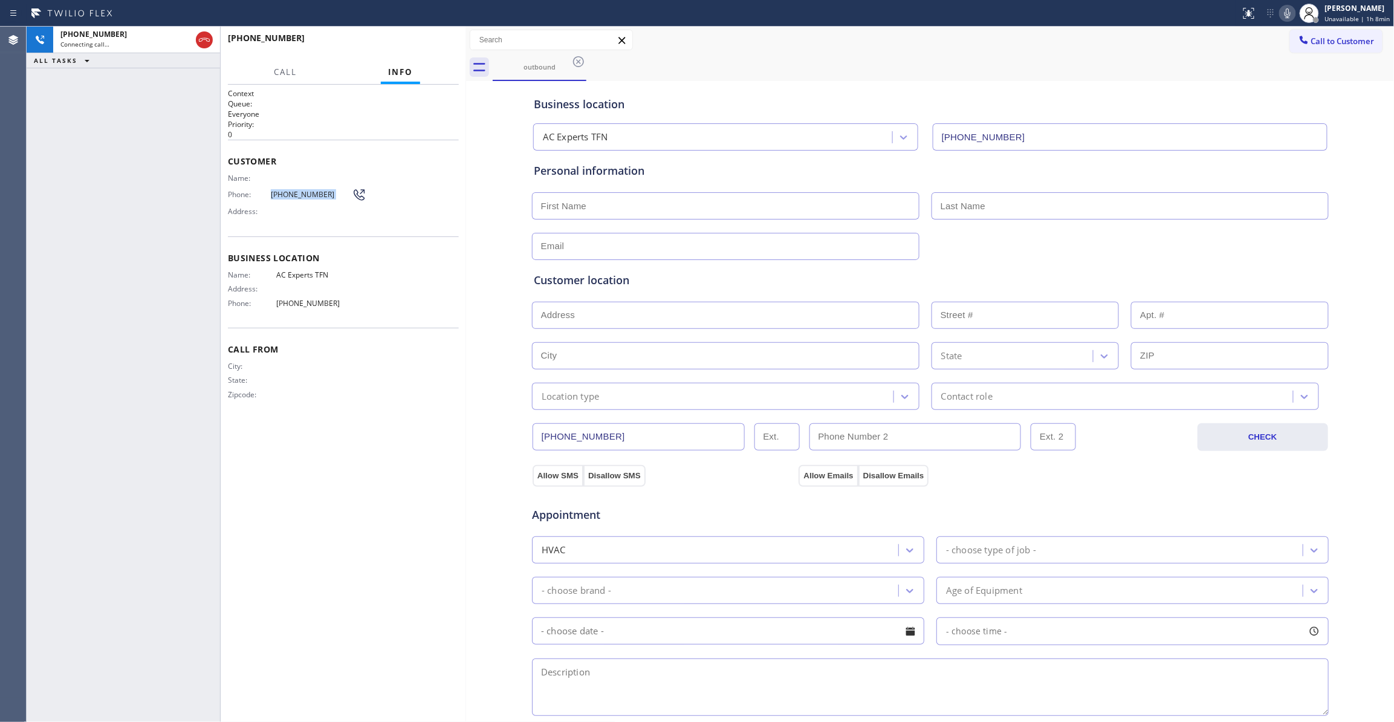
click at [310, 194] on span "[PHONE_NUMBER]" at bounding box center [311, 194] width 81 height 9
copy div "[PHONE_NUMBER]"
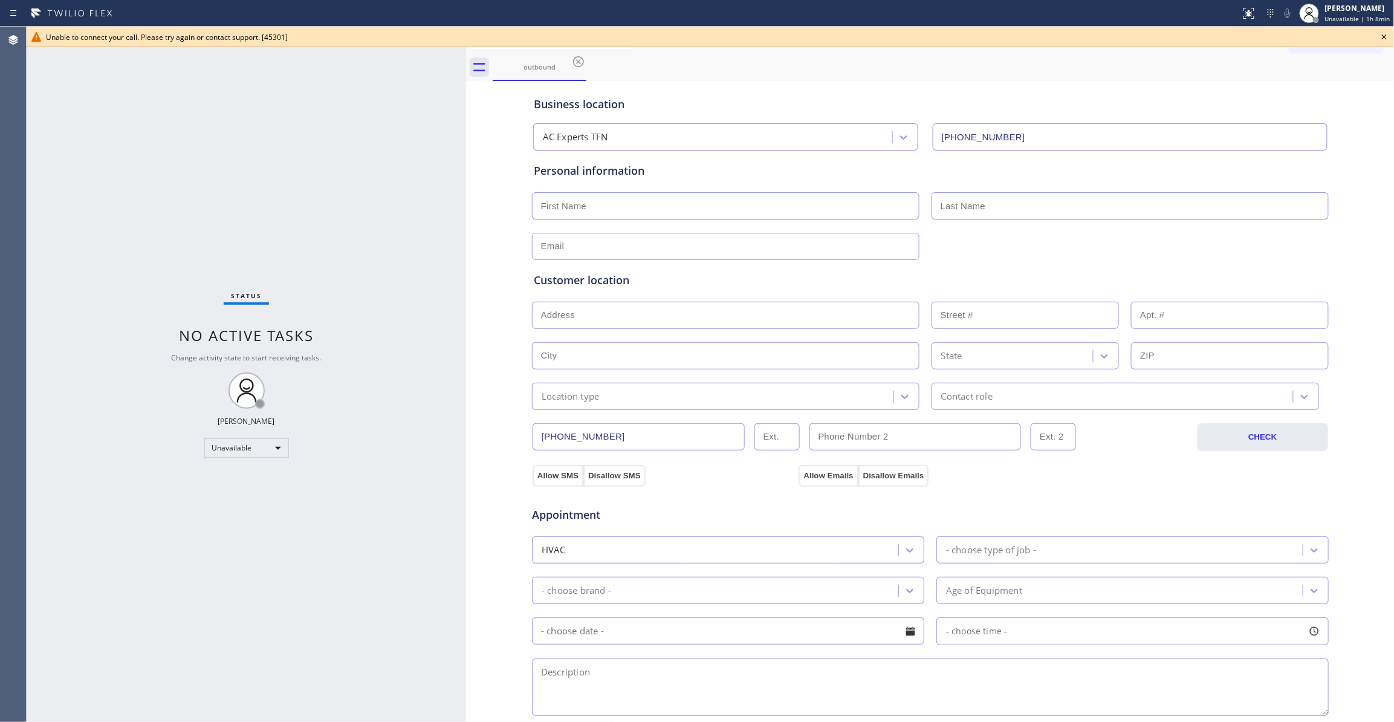
click at [1387, 39] on icon at bounding box center [1385, 37] width 15 height 15
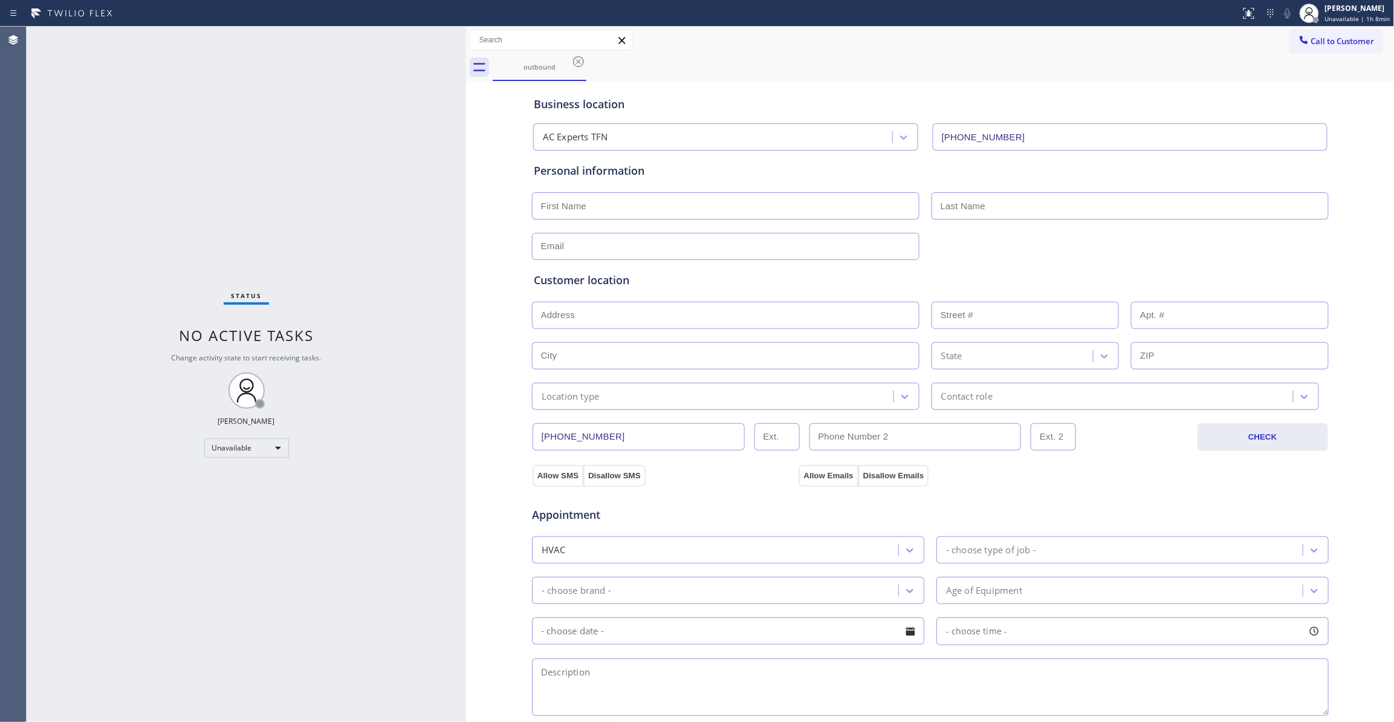
drag, startPoint x: 1345, startPoint y: 47, endPoint x: 978, endPoint y: 76, distance: 368.2
click at [1343, 45] on button "Call to Customer" at bounding box center [1336, 41] width 93 height 23
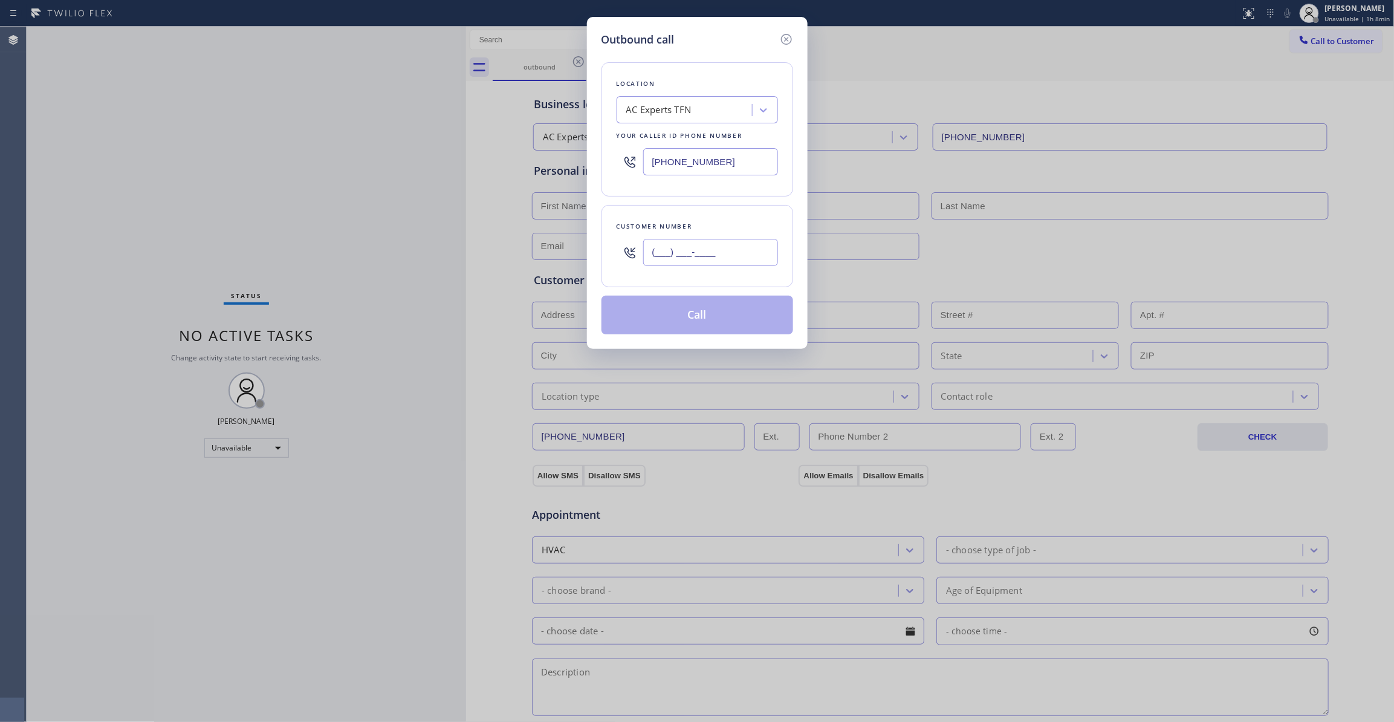
click at [687, 250] on input "(___) ___-____" at bounding box center [710, 252] width 135 height 27
paste input "945) 758-6754"
type input "[PHONE_NUMBER]"
click at [688, 318] on button "Call" at bounding box center [698, 315] width 192 height 39
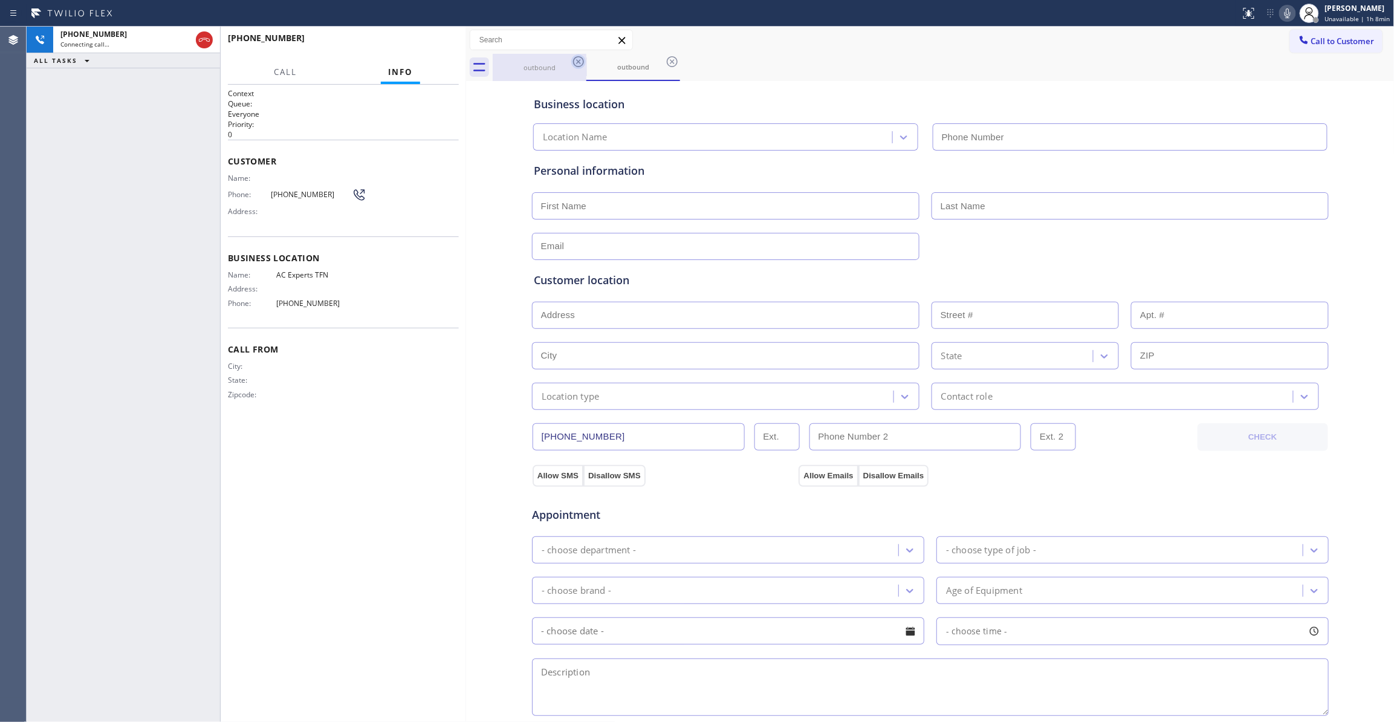
click at [576, 63] on icon at bounding box center [578, 61] width 15 height 15
type input "[PHONE_NUMBER]"
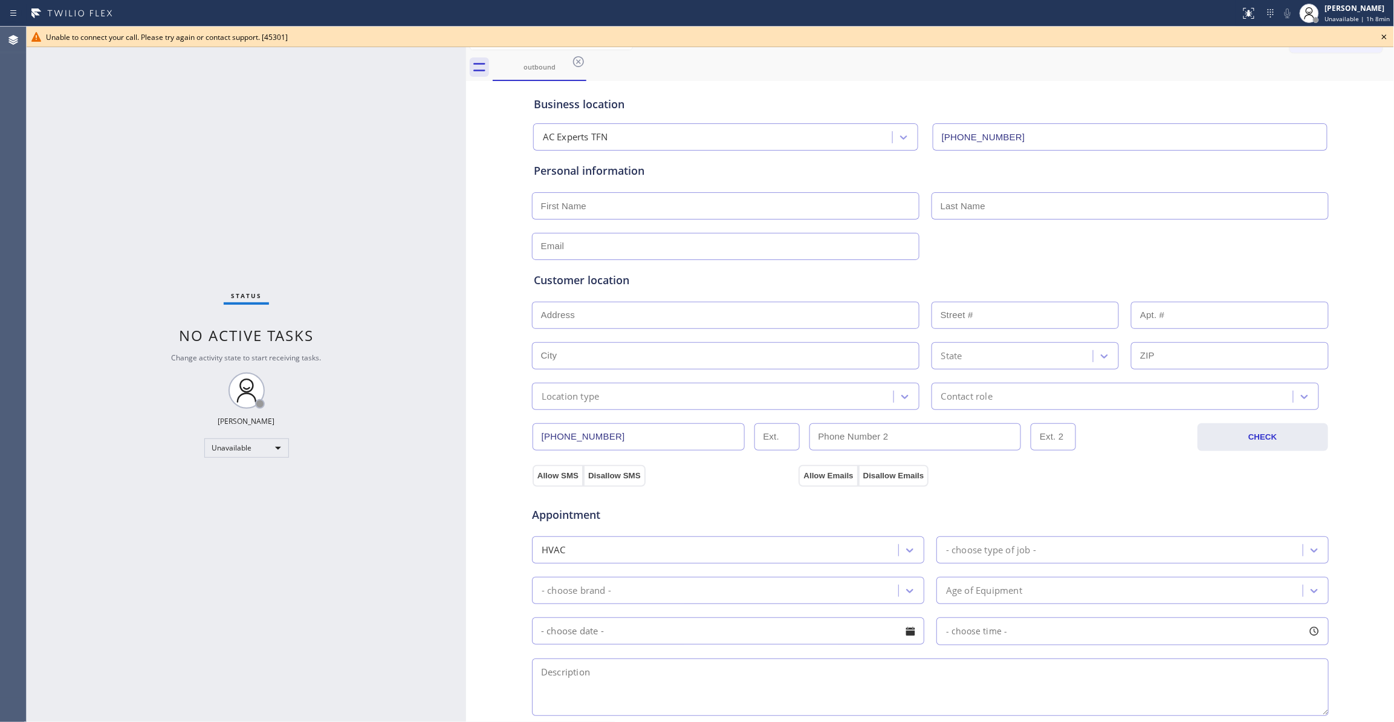
click at [76, 218] on div "Status No active tasks Change activity state to start receiving tasks. [PERSON_…" at bounding box center [247, 374] width 440 height 695
click at [1376, 37] on div "Unable to connect your call. Please try again or contact support. [45301]" at bounding box center [711, 37] width 1368 height 21
click at [1388, 36] on icon at bounding box center [1385, 37] width 15 height 15
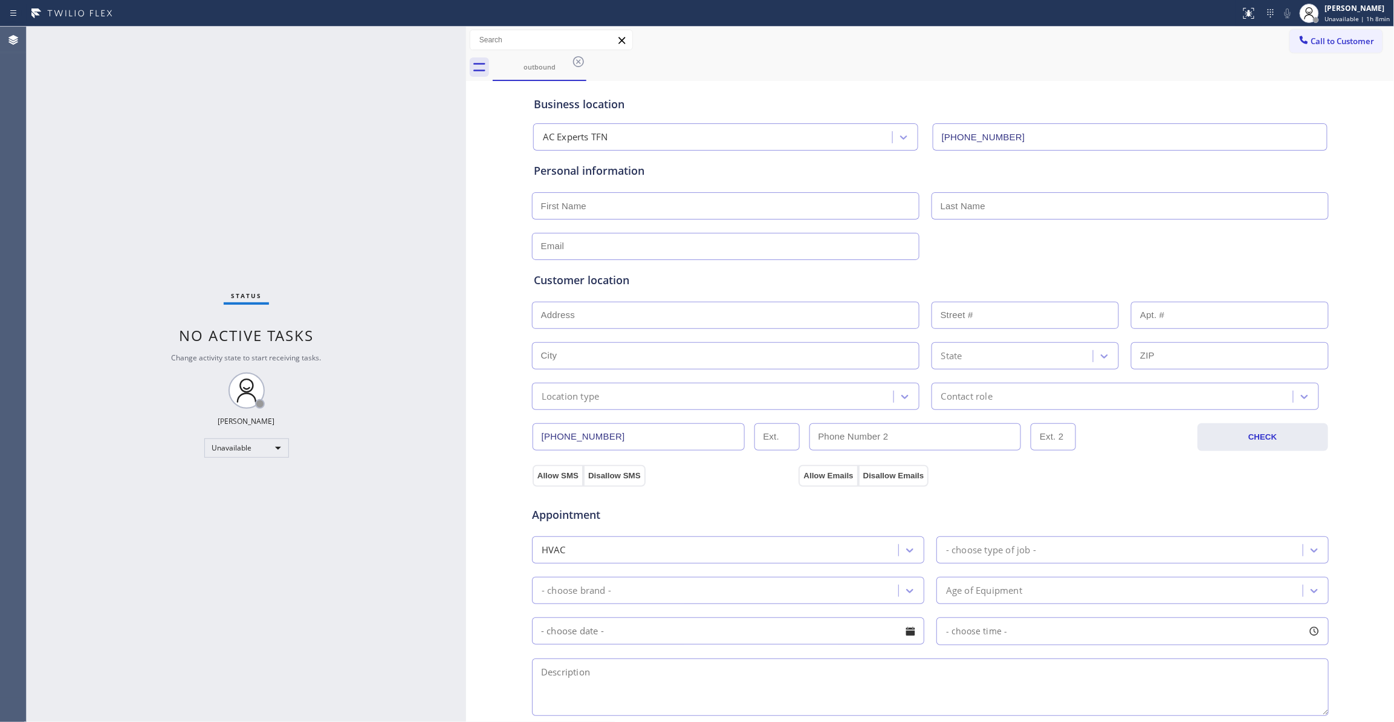
click at [584, 63] on icon at bounding box center [578, 61] width 15 height 15
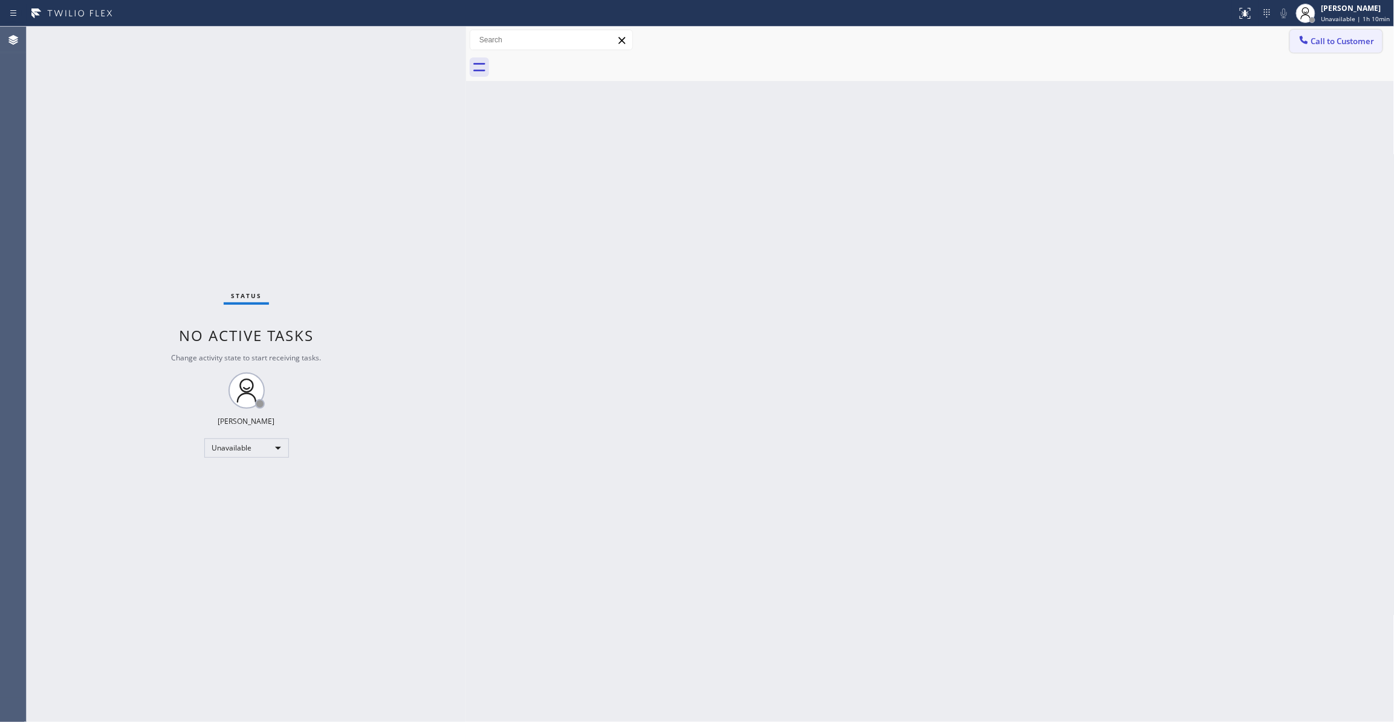
click at [1346, 41] on span "Call to Customer" at bounding box center [1343, 41] width 63 height 11
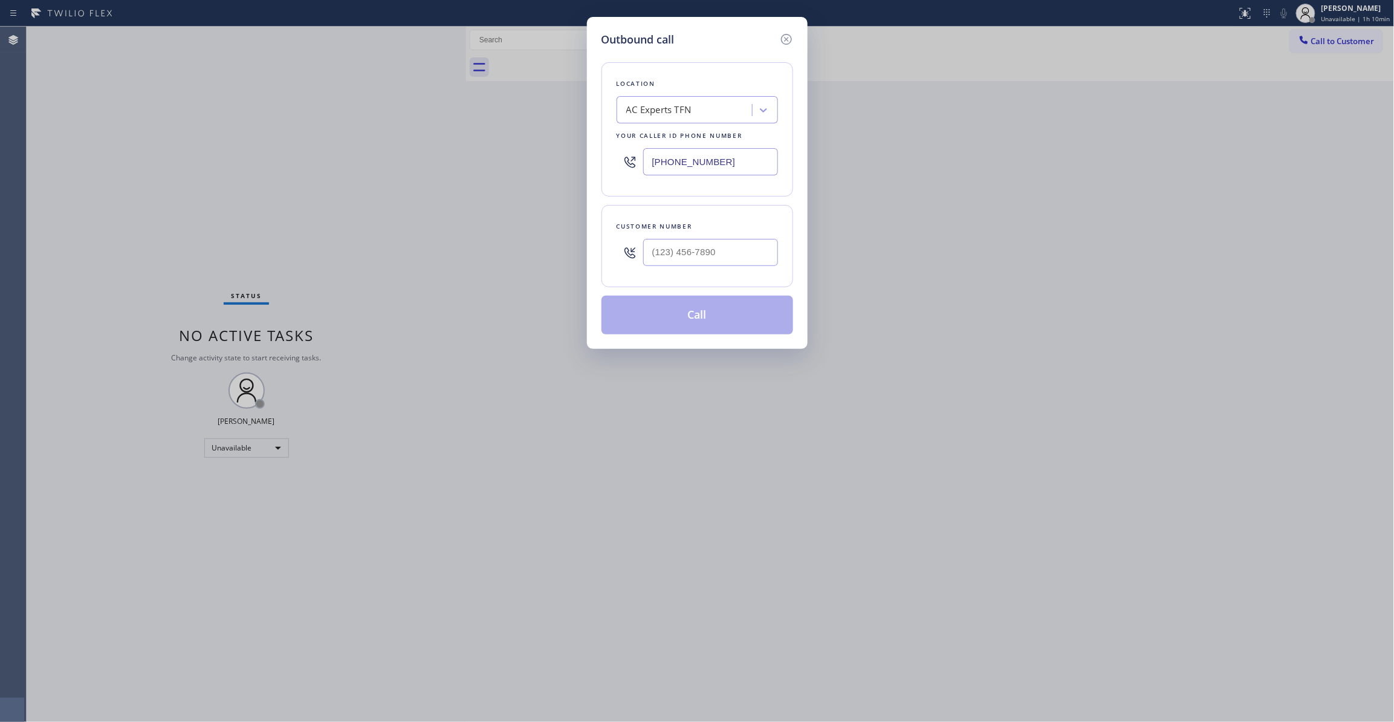
drag, startPoint x: 744, startPoint y: 157, endPoint x: 438, endPoint y: 141, distance: 306.4
click at [406, 132] on div "Outbound call Location AC Experts TFN Your caller id phone number [PHONE_NUMBER…" at bounding box center [697, 361] width 1394 height 722
paste input "760) 388-9800"
type input "[PHONE_NUMBER]"
click at [729, 254] on input "(___) ___-____" at bounding box center [710, 252] width 135 height 27
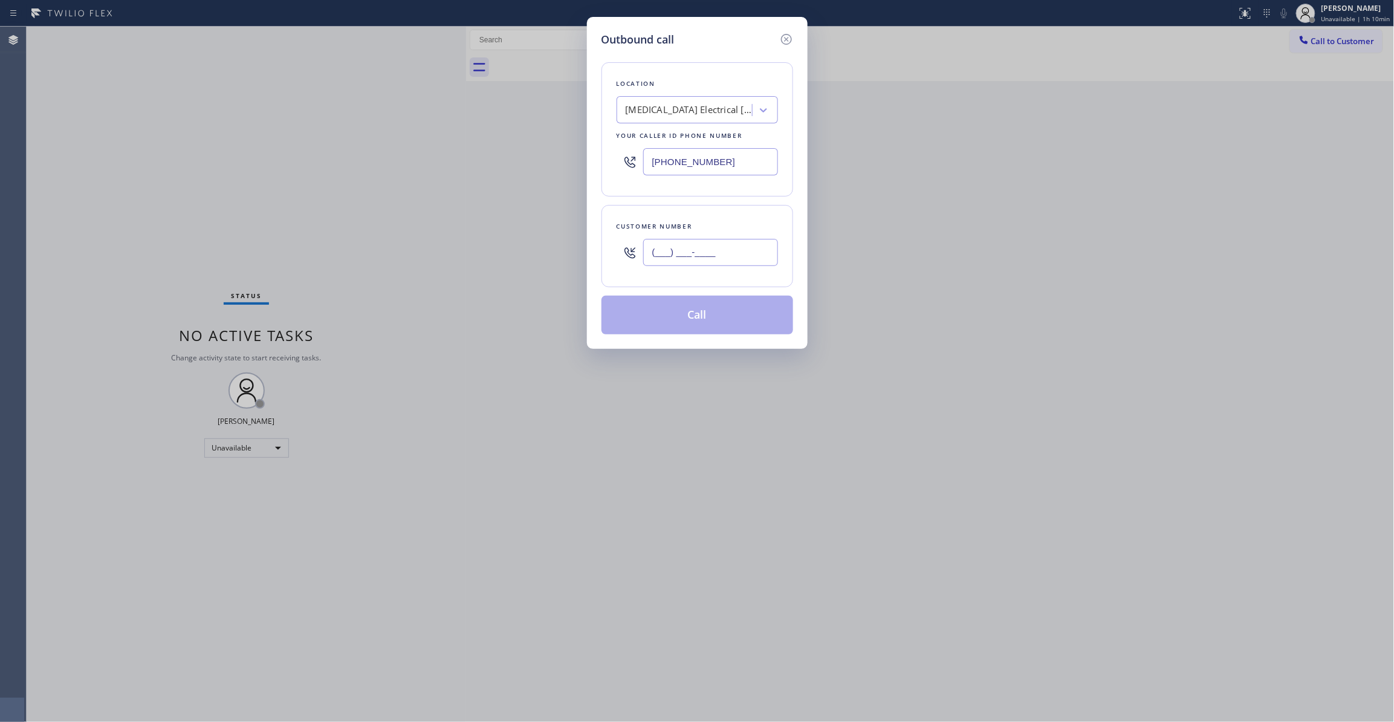
paste input "442) 241-9300"
type input "[PHONE_NUMBER]"
click at [724, 320] on button "Call" at bounding box center [698, 315] width 192 height 39
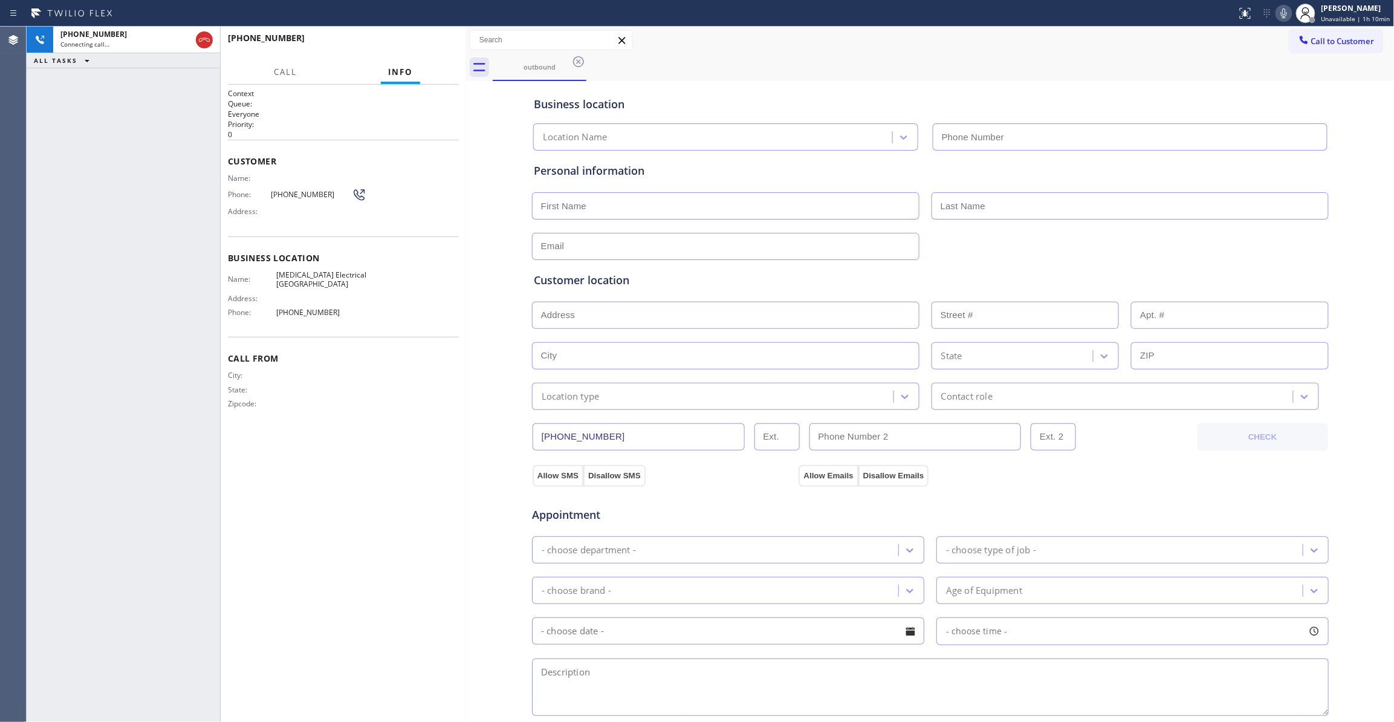
type input "[PHONE_NUMBER]"
click at [428, 42] on span "HANG UP" at bounding box center [430, 43] width 37 height 8
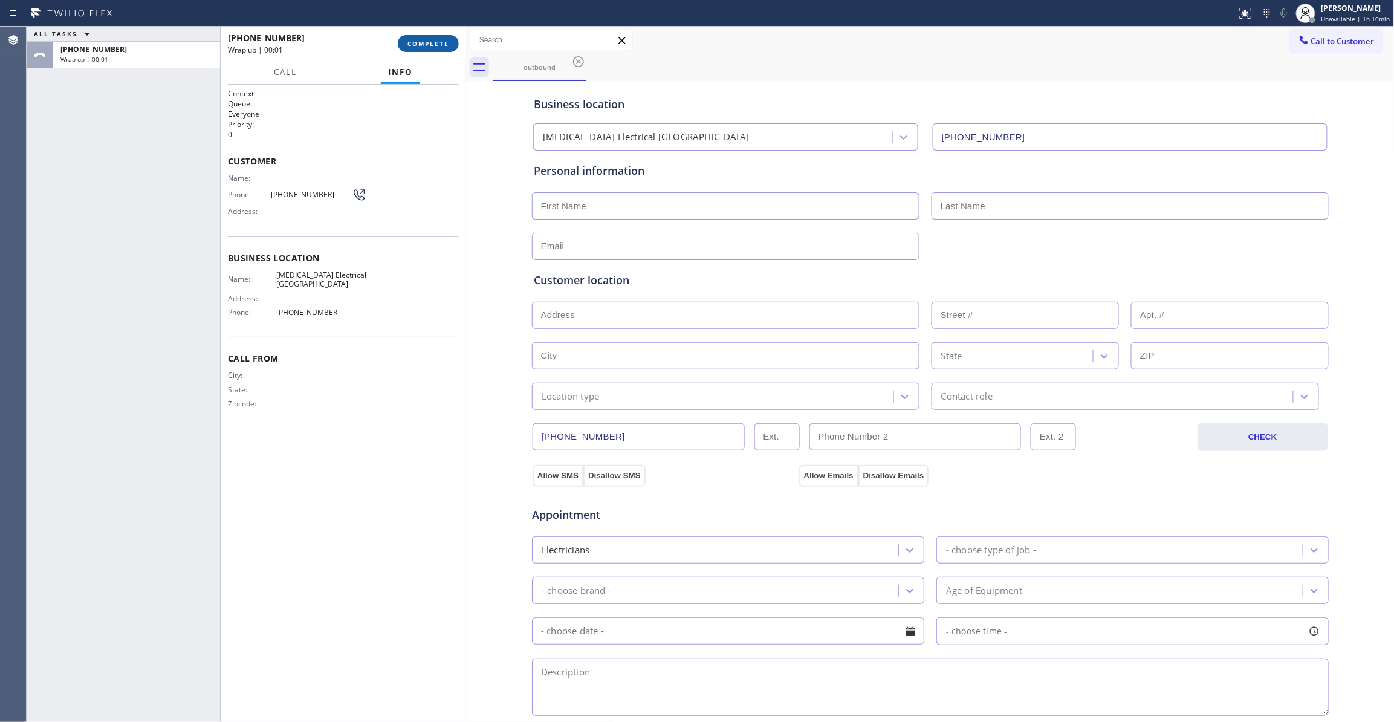
click at [428, 42] on span "COMPLETE" at bounding box center [429, 43] width 42 height 8
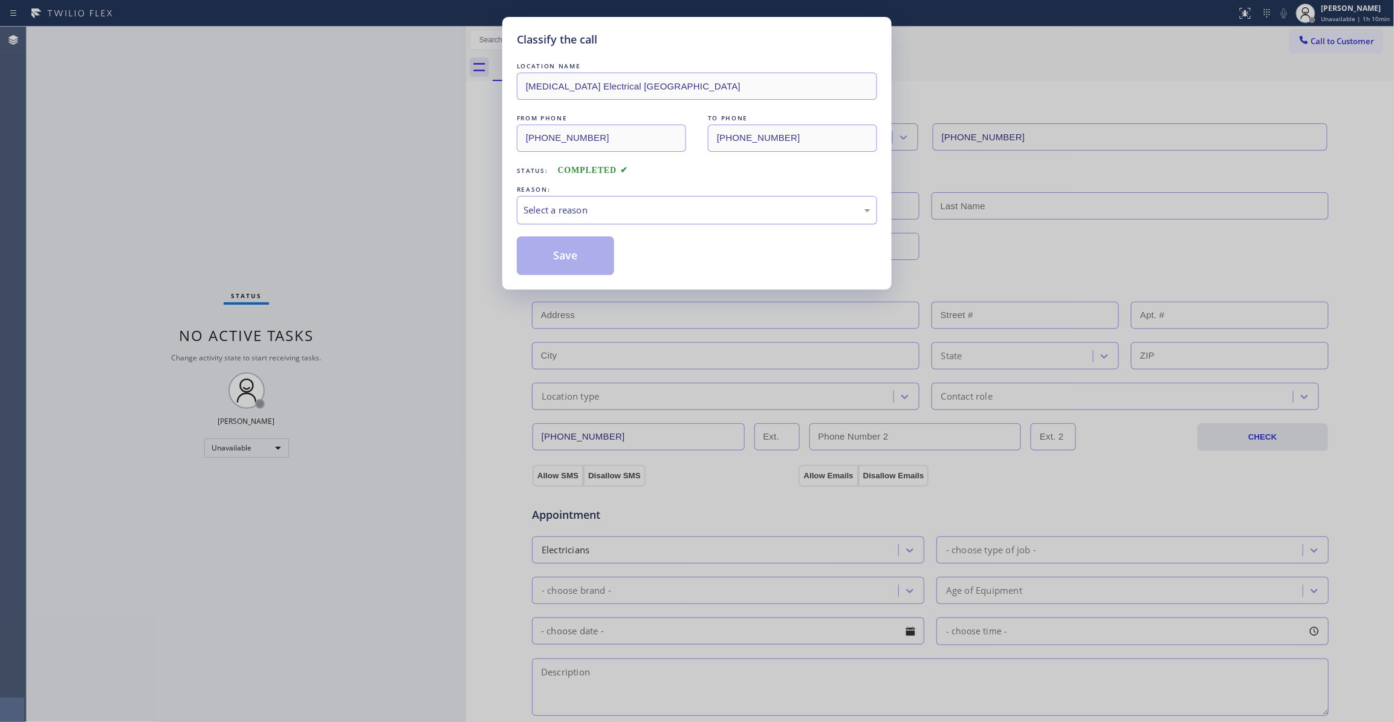
click at [567, 214] on div "Select a reason" at bounding box center [697, 210] width 347 height 14
click at [567, 256] on button "Save" at bounding box center [565, 255] width 97 height 39
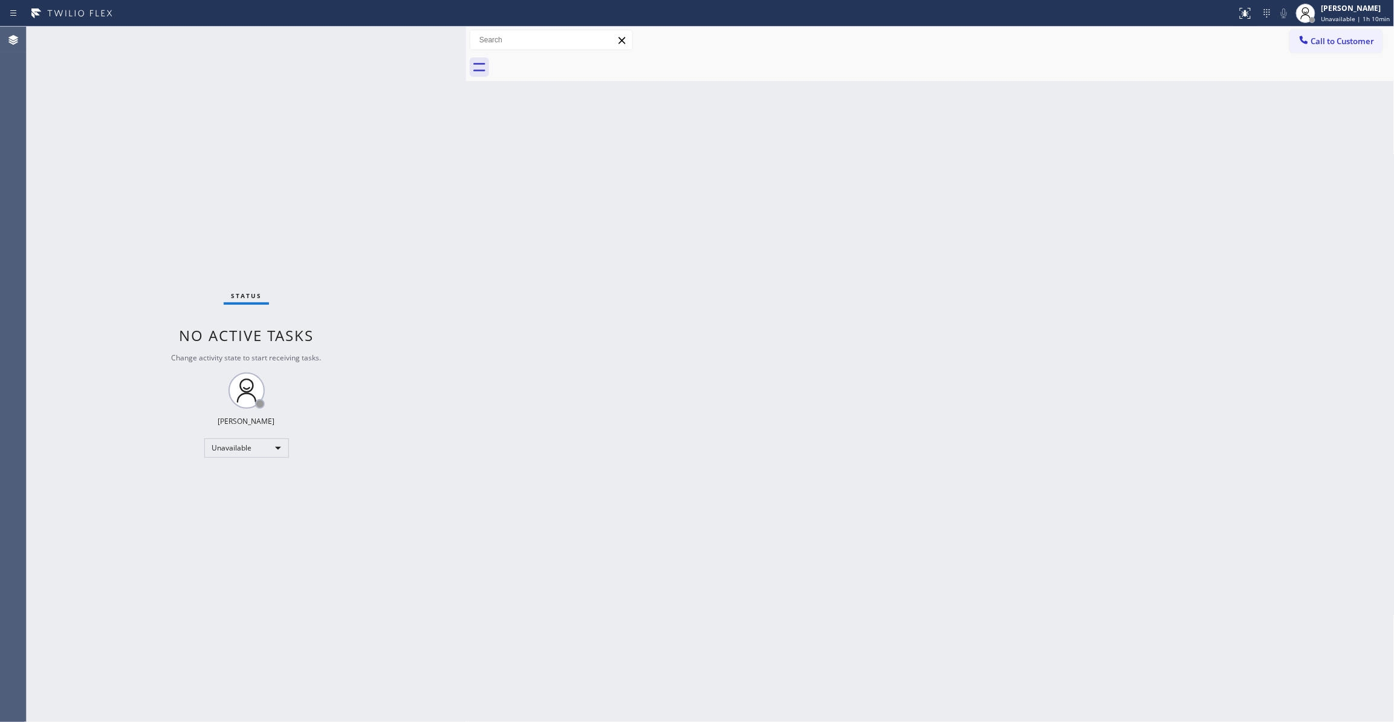
click at [1336, 39] on span "Call to Customer" at bounding box center [1343, 41] width 63 height 11
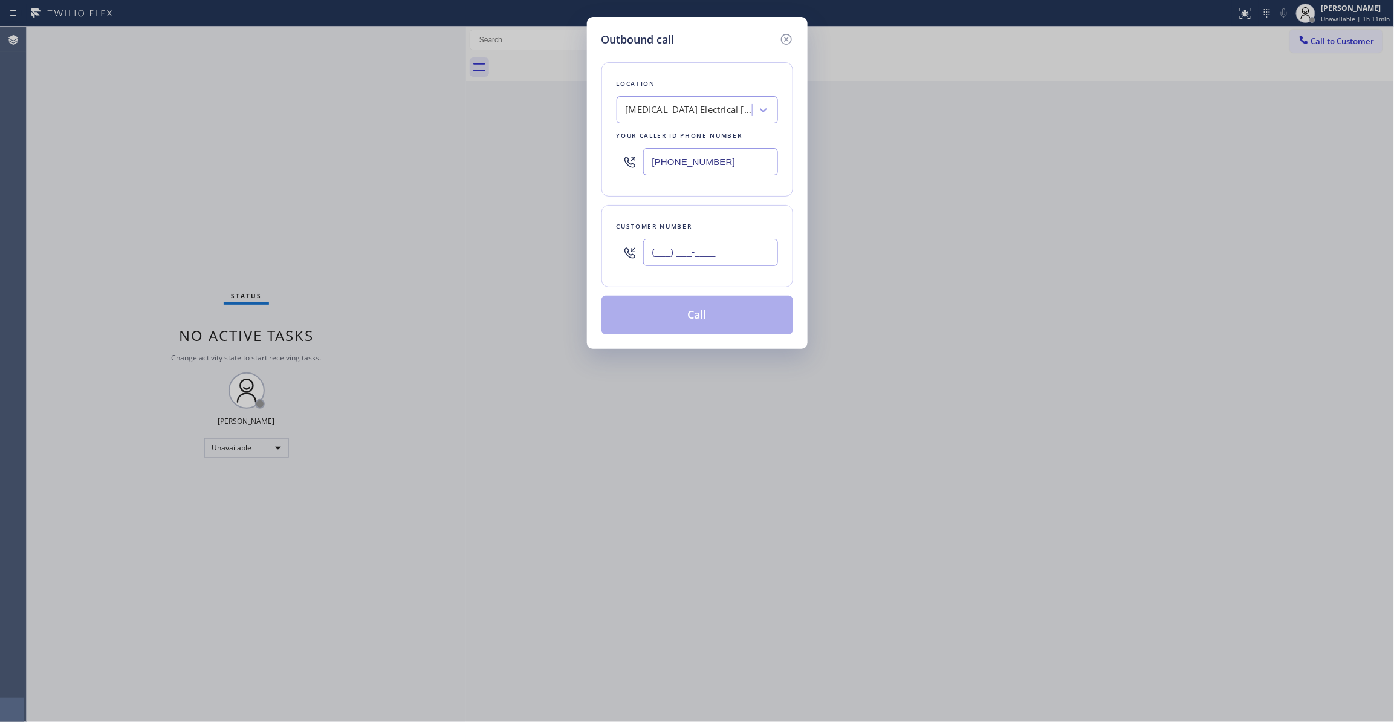
click at [671, 259] on input "(___) ___-____" at bounding box center [710, 252] width 135 height 27
paste input "442) 241-9300"
type input "[PHONE_NUMBER]"
click at [690, 320] on button "Call" at bounding box center [698, 315] width 192 height 39
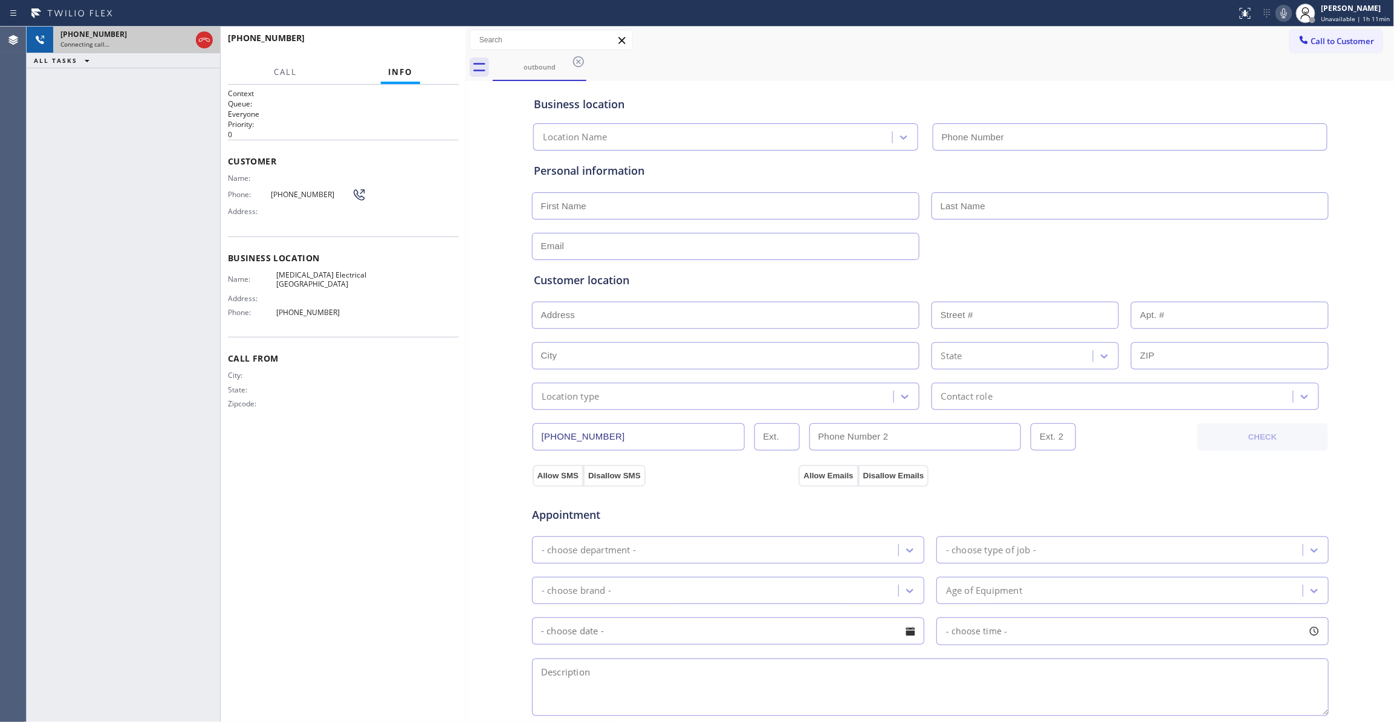
type input "[PHONE_NUMBER]"
click at [206, 39] on icon at bounding box center [204, 40] width 11 height 4
click at [446, 52] on div "[PHONE_NUMBER] Live | 00:01 HANG UP" at bounding box center [343, 43] width 231 height 31
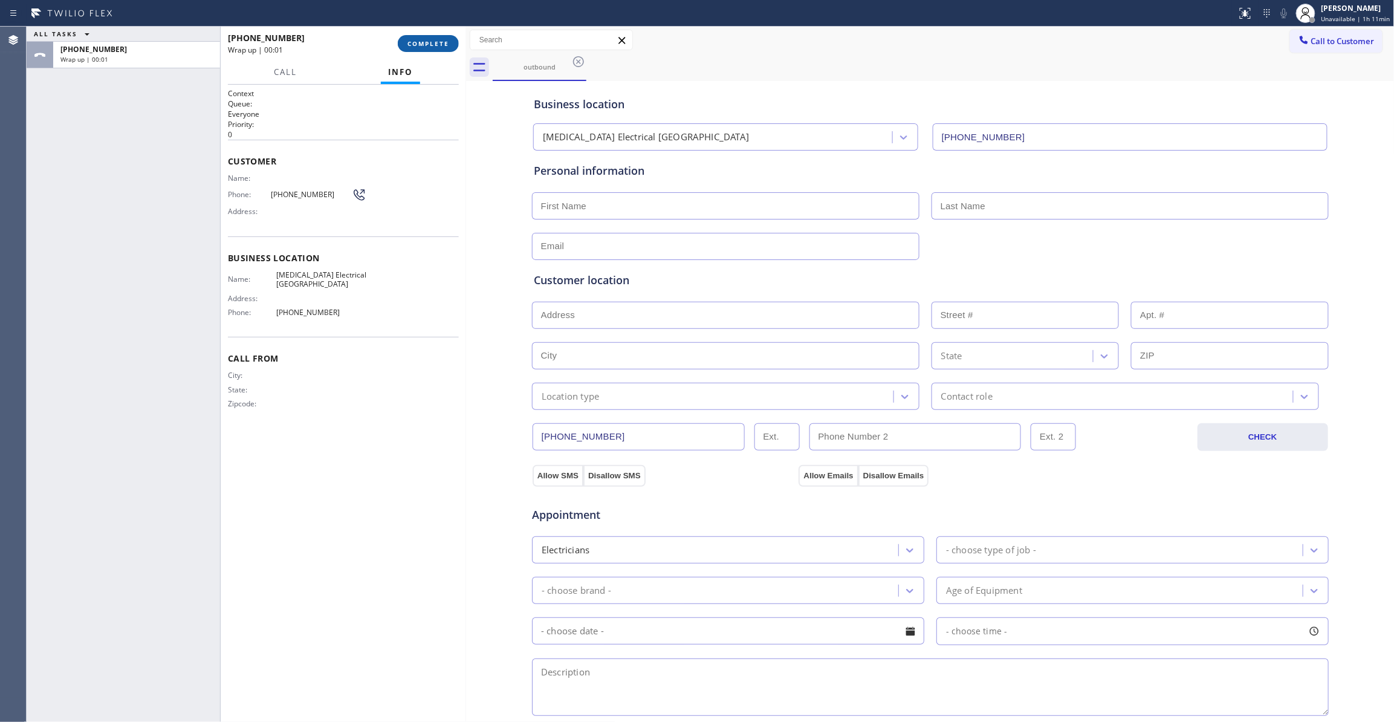
click at [438, 44] on span "COMPLETE" at bounding box center [429, 43] width 42 height 8
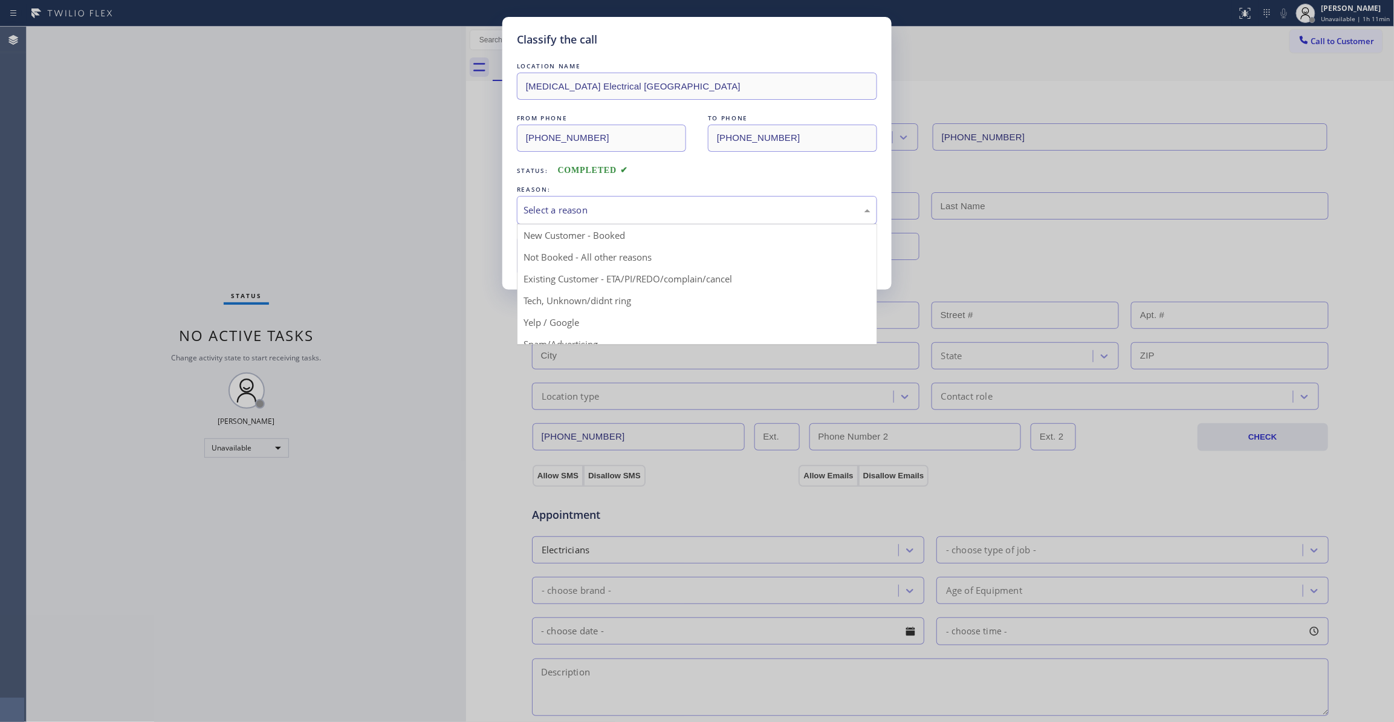
click at [597, 197] on div "Select a reason" at bounding box center [697, 210] width 360 height 28
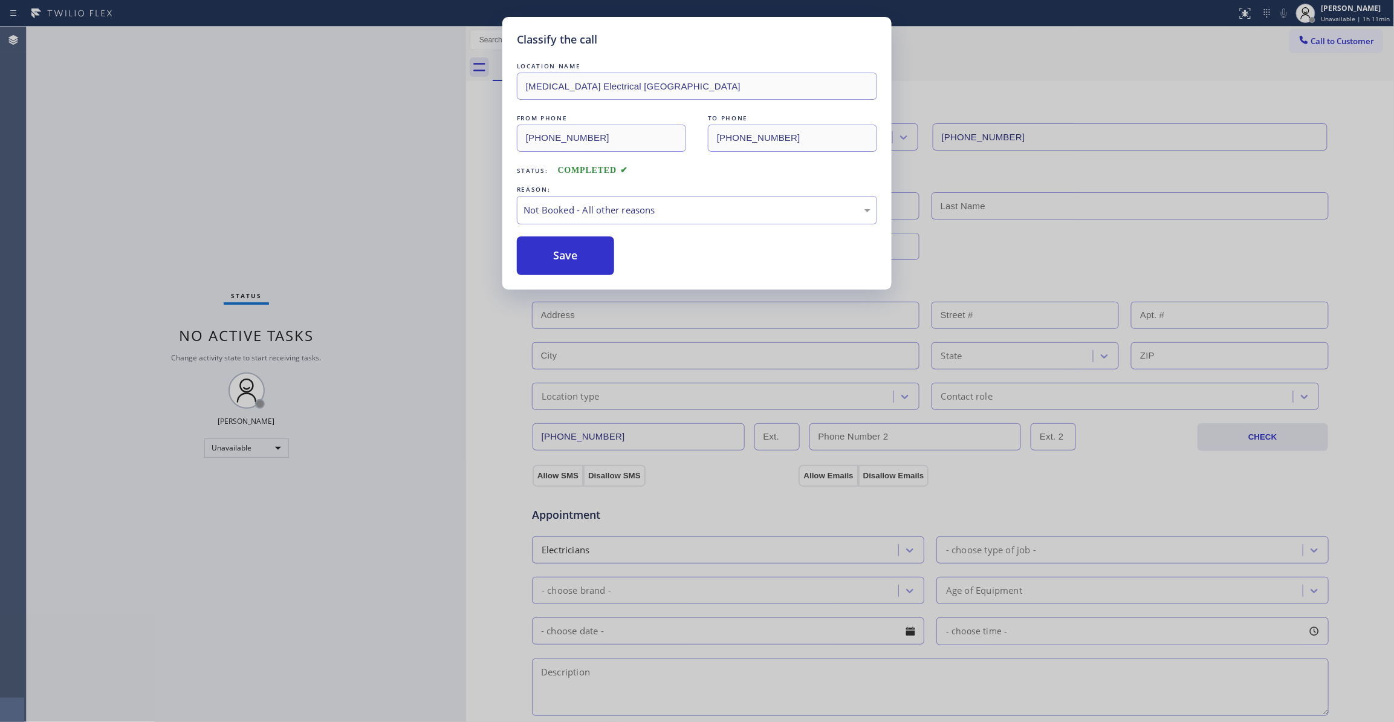
click at [579, 265] on button "Save" at bounding box center [565, 255] width 97 height 39
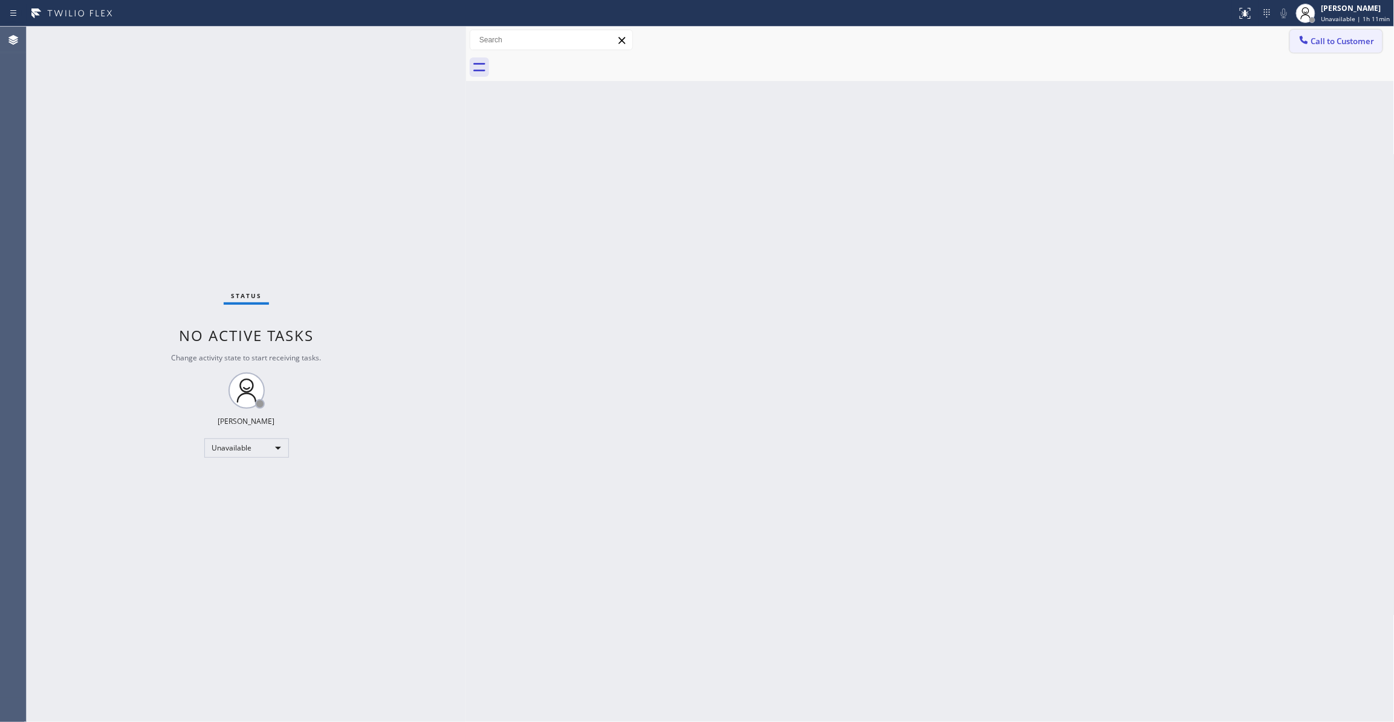
click at [1327, 45] on span "Call to Customer" at bounding box center [1343, 41] width 63 height 11
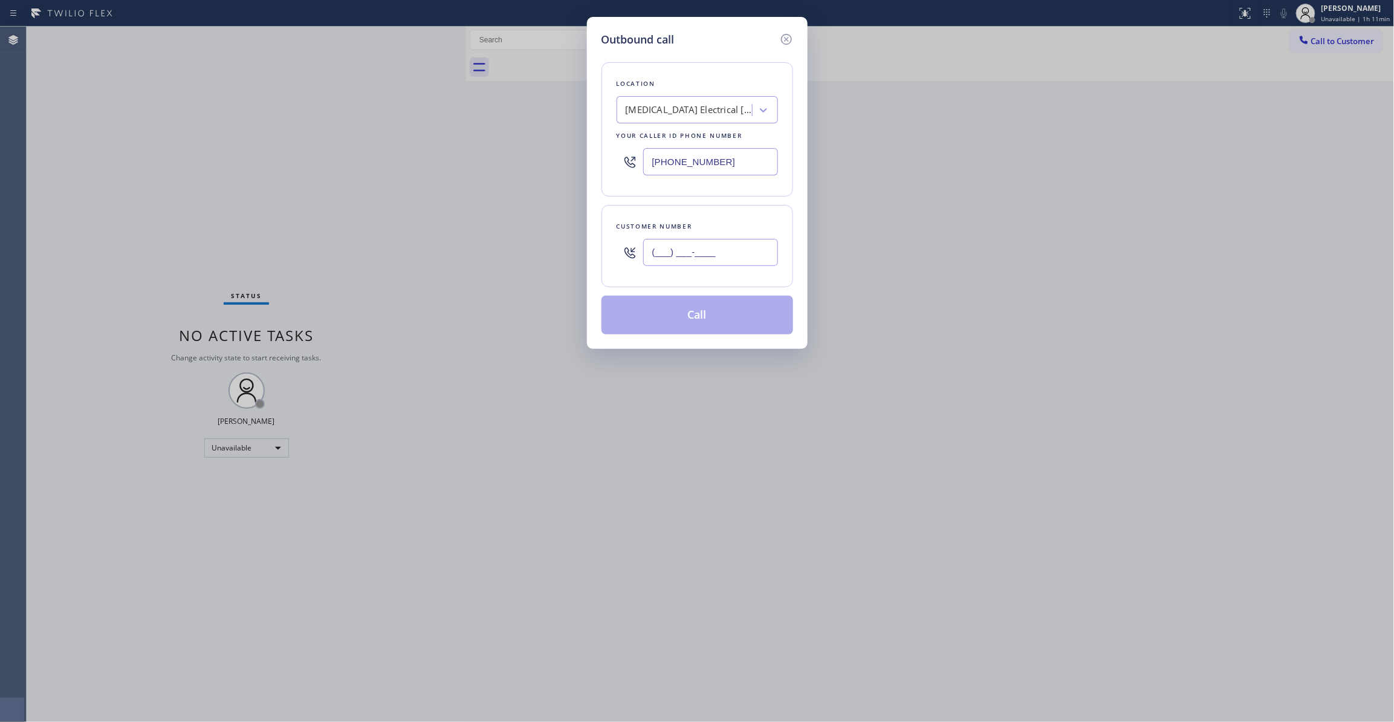
click at [695, 248] on input "(___) ___-____" at bounding box center [710, 252] width 135 height 27
paste input "442) 241-9300"
type input "[PHONE_NUMBER]"
click at [709, 320] on button "Call" at bounding box center [698, 315] width 192 height 39
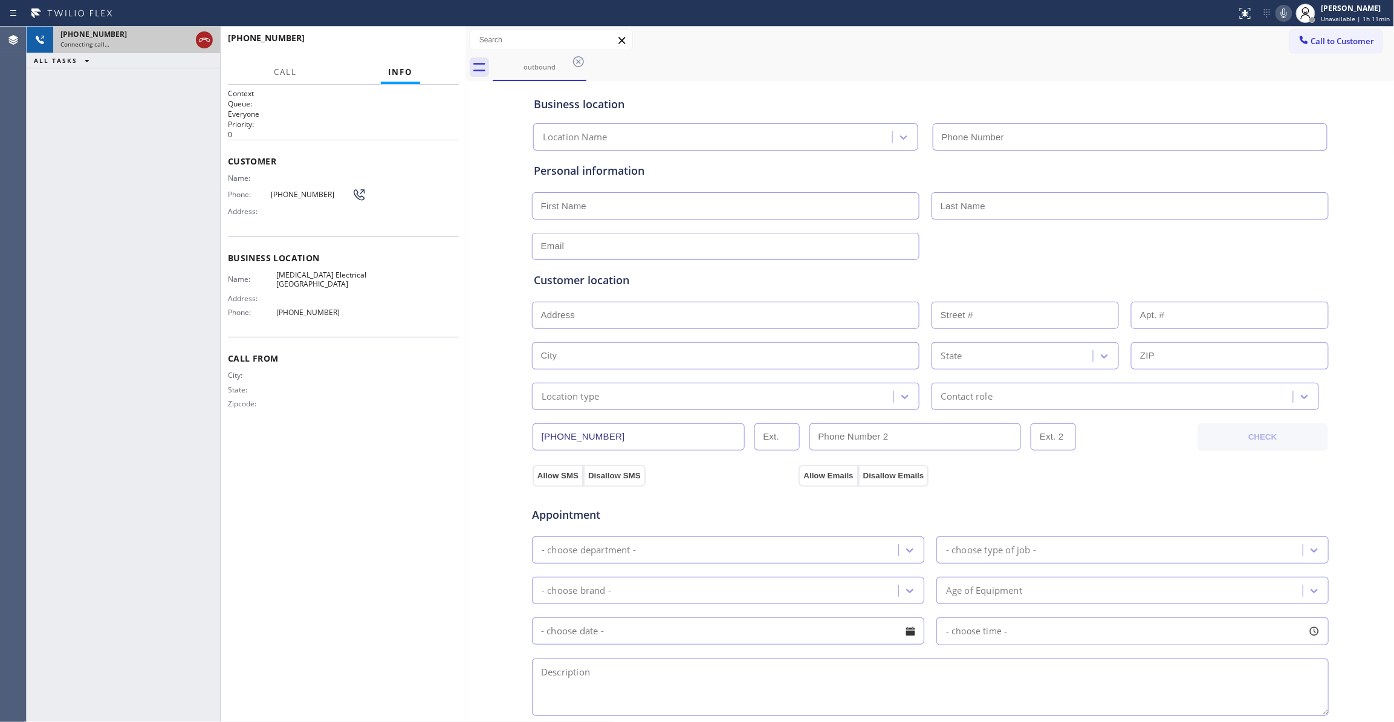
type input "[PHONE_NUMBER]"
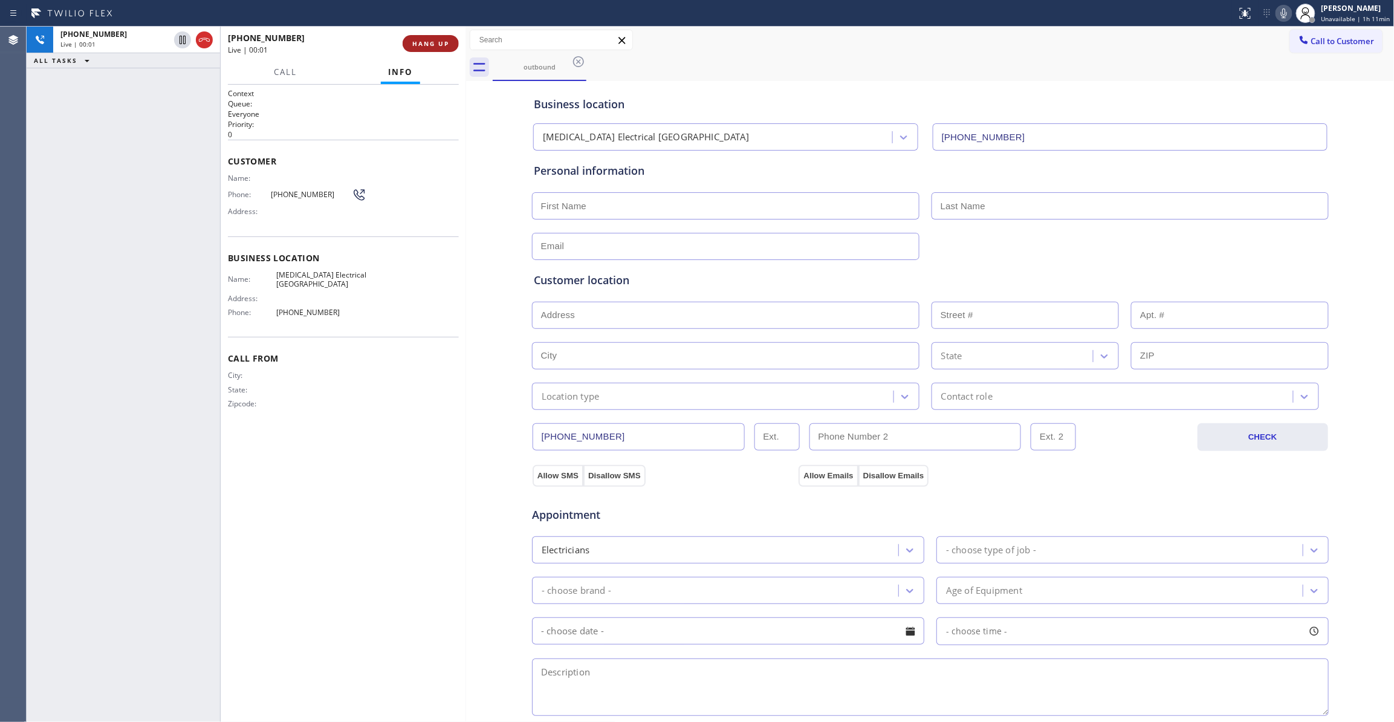
click at [444, 47] on span "HANG UP" at bounding box center [430, 43] width 37 height 8
click at [299, 194] on span "[PHONE_NUMBER]" at bounding box center [311, 194] width 81 height 9
copy div "[PHONE_NUMBER]"
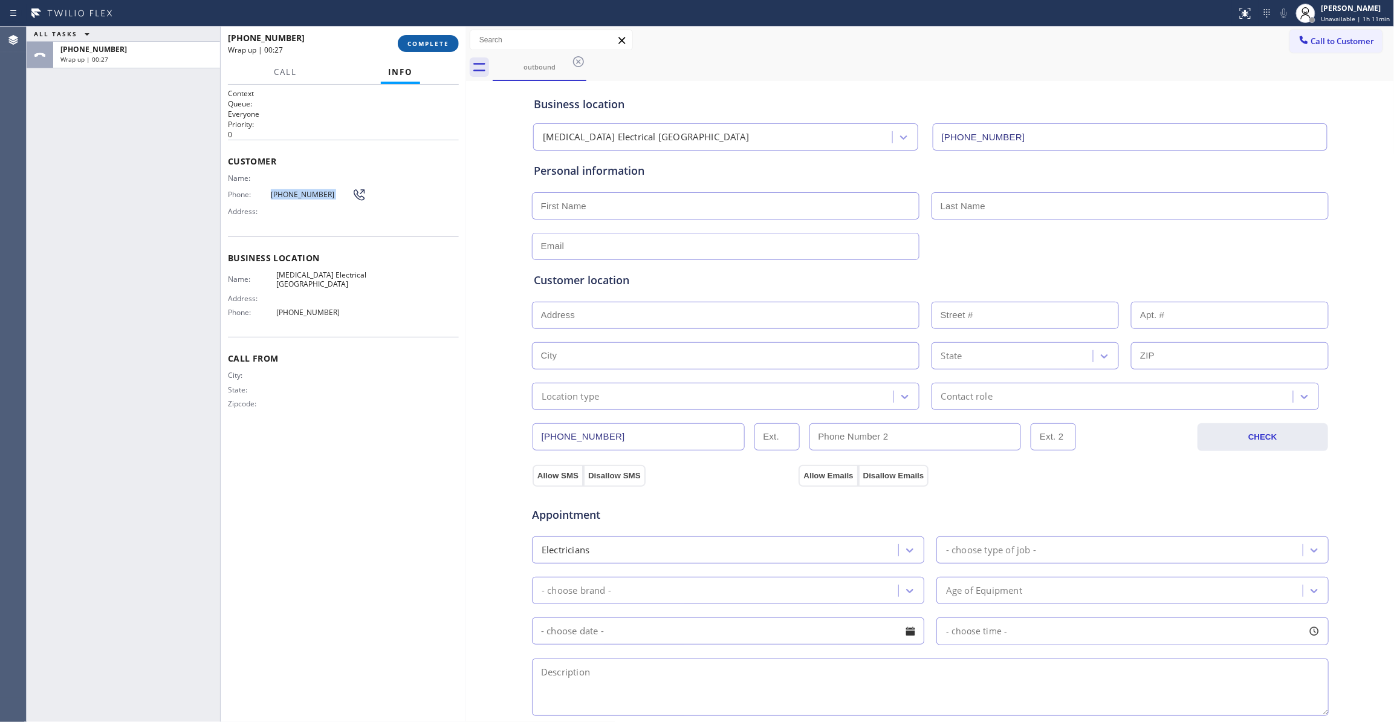
click at [441, 48] on button "COMPLETE" at bounding box center [428, 43] width 61 height 17
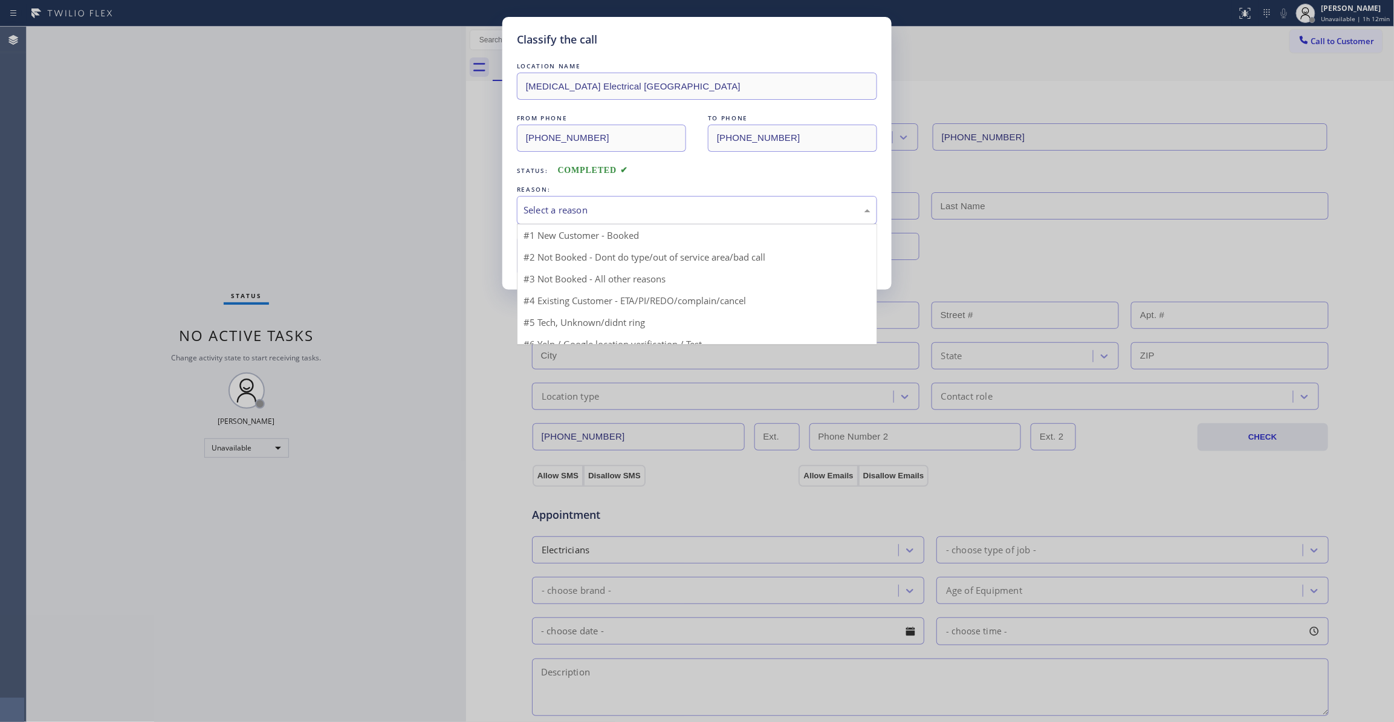
click at [594, 208] on div "Select a reason" at bounding box center [697, 210] width 347 height 14
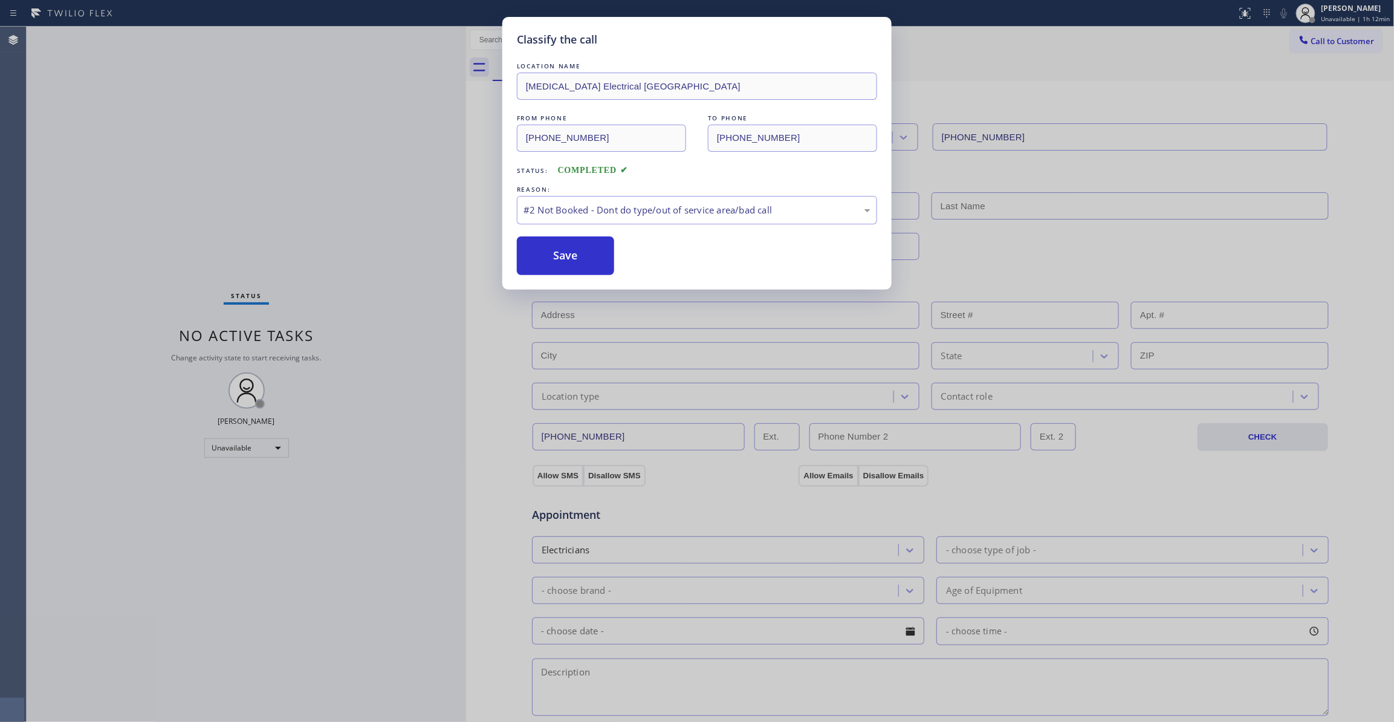
click at [574, 259] on button "Save" at bounding box center [565, 255] width 97 height 39
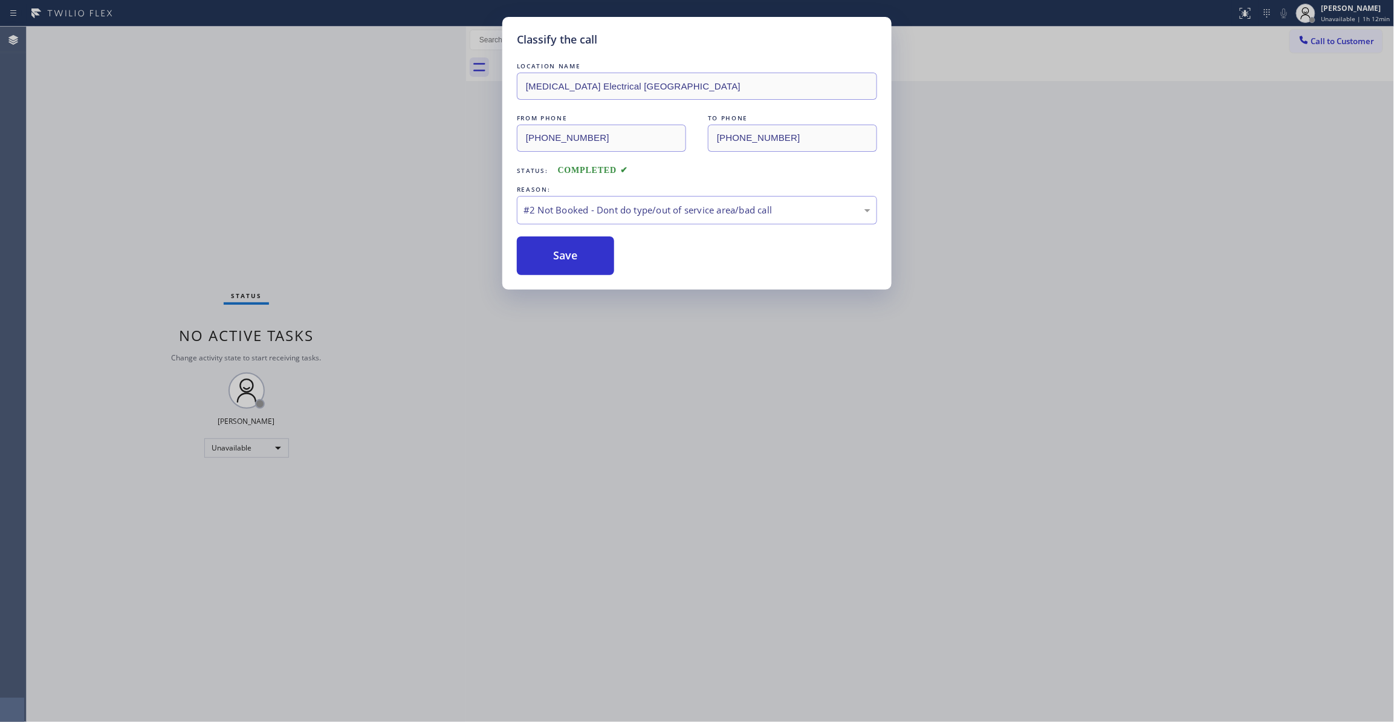
click at [574, 259] on button "Save" at bounding box center [565, 255] width 97 height 39
click at [591, 258] on button "Save" at bounding box center [565, 255] width 97 height 39
click at [571, 253] on button "Save" at bounding box center [565, 255] width 97 height 39
click at [583, 247] on button "Save" at bounding box center [565, 255] width 97 height 39
click at [545, 247] on button "Save" at bounding box center [565, 255] width 97 height 39
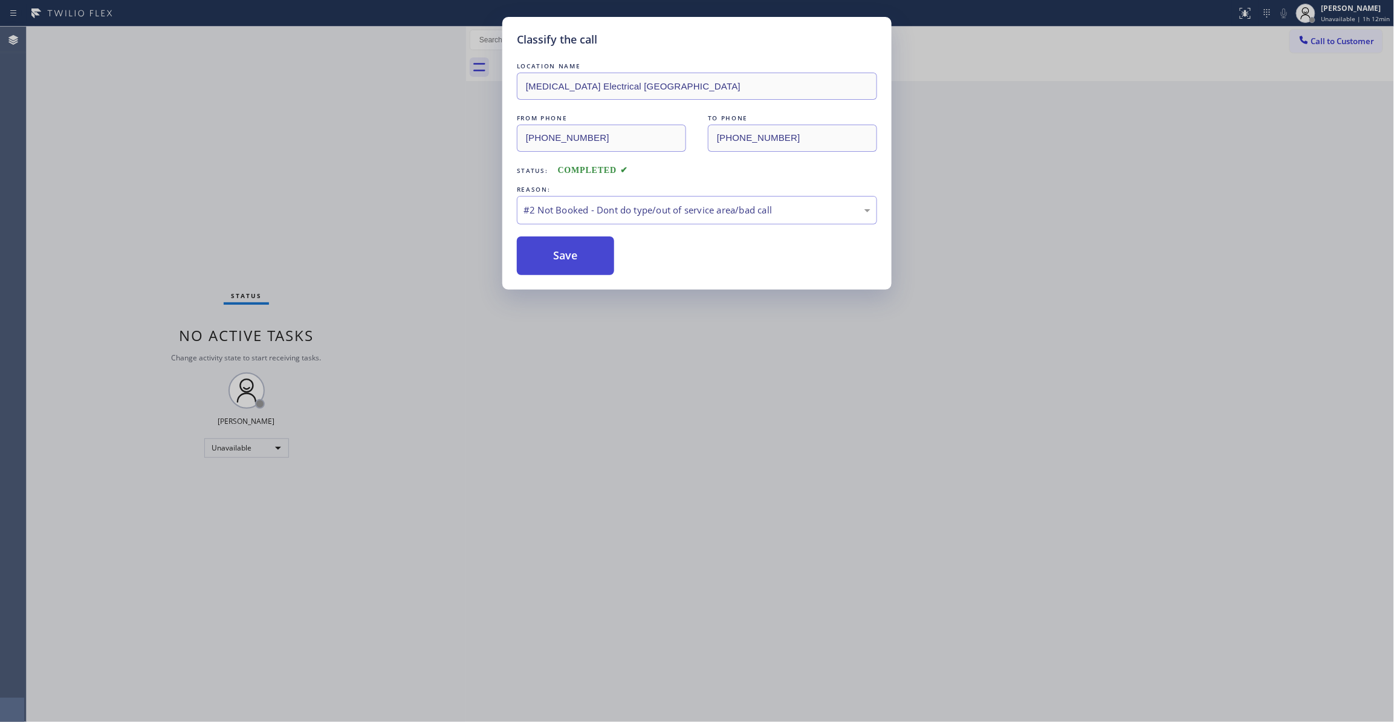
click at [582, 261] on button "Save" at bounding box center [565, 255] width 97 height 39
click at [567, 261] on button "Save" at bounding box center [565, 255] width 97 height 39
drag, startPoint x: 560, startPoint y: 264, endPoint x: 539, endPoint y: 407, distance: 144.8
click at [555, 253] on button "Save" at bounding box center [565, 255] width 97 height 39
drag, startPoint x: 511, startPoint y: 441, endPoint x: 521, endPoint y: 429, distance: 15.4
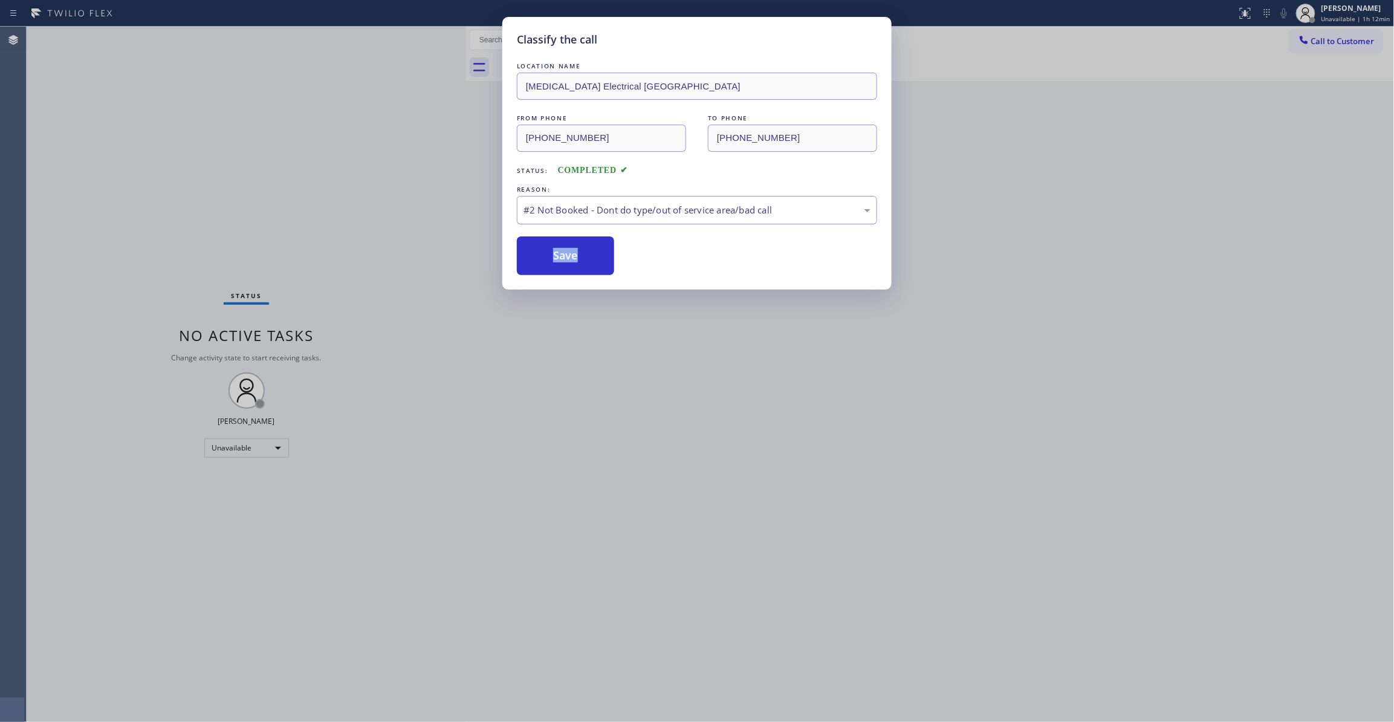
click at [512, 431] on div "Classify the call LOCATION NAME [MEDICAL_DATA] Electrical [GEOGRAPHIC_DATA] FRO…" at bounding box center [697, 361] width 1394 height 722
drag, startPoint x: 595, startPoint y: 350, endPoint x: 584, endPoint y: 330, distance: 22.5
click at [590, 344] on div "Classify the call LOCATION NAME [MEDICAL_DATA] Electrical [GEOGRAPHIC_DATA] FRO…" at bounding box center [697, 361] width 1394 height 722
click at [564, 231] on div "LOCATION NAME [MEDICAL_DATA] Electrical [GEOGRAPHIC_DATA] FROM PHONE [PHONE_NUM…" at bounding box center [697, 167] width 360 height 215
click at [564, 255] on button "Save" at bounding box center [565, 255] width 97 height 39
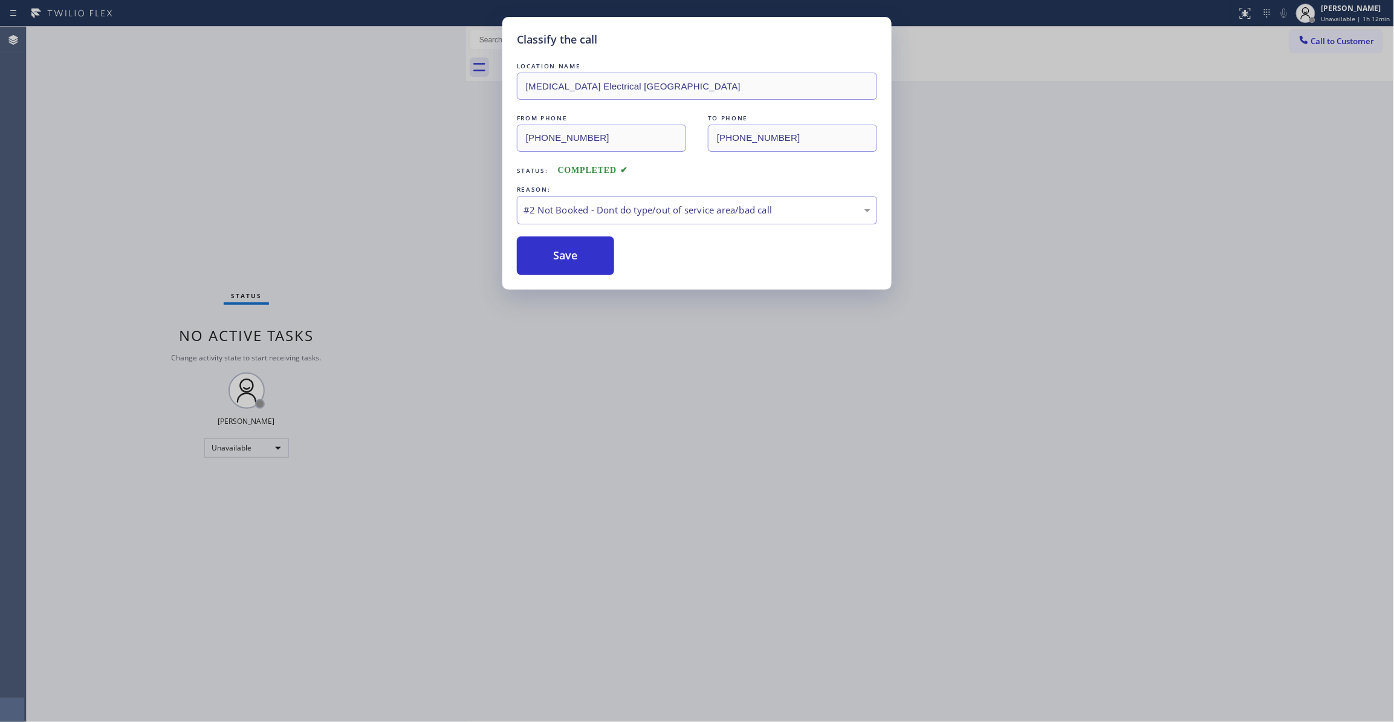
drag, startPoint x: 565, startPoint y: 255, endPoint x: 561, endPoint y: 249, distance: 6.5
click at [560, 250] on div "Classify the call LOCATION NAME 4C.SMS Campaign HVAC Alliance Experts FROM PHON…" at bounding box center [711, 374] width 1368 height 695
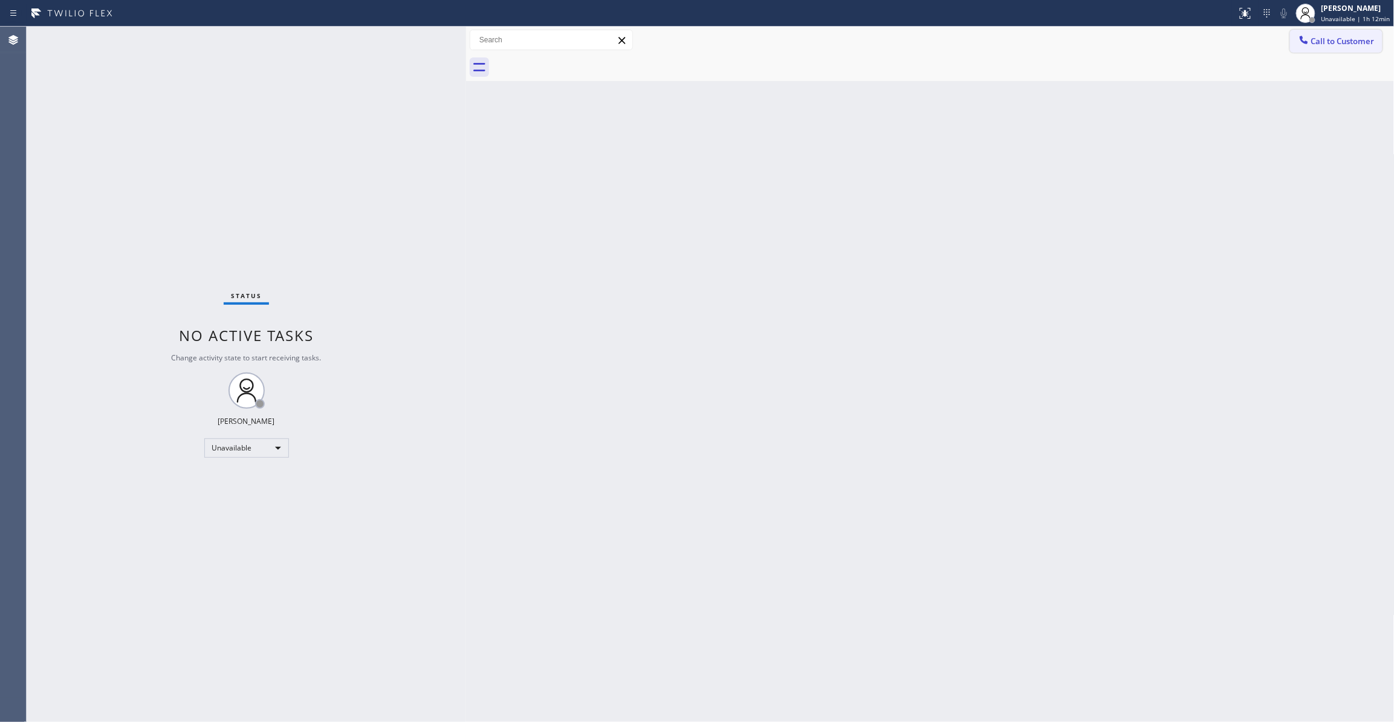
click at [1346, 37] on span "Call to Customer" at bounding box center [1343, 41] width 63 height 11
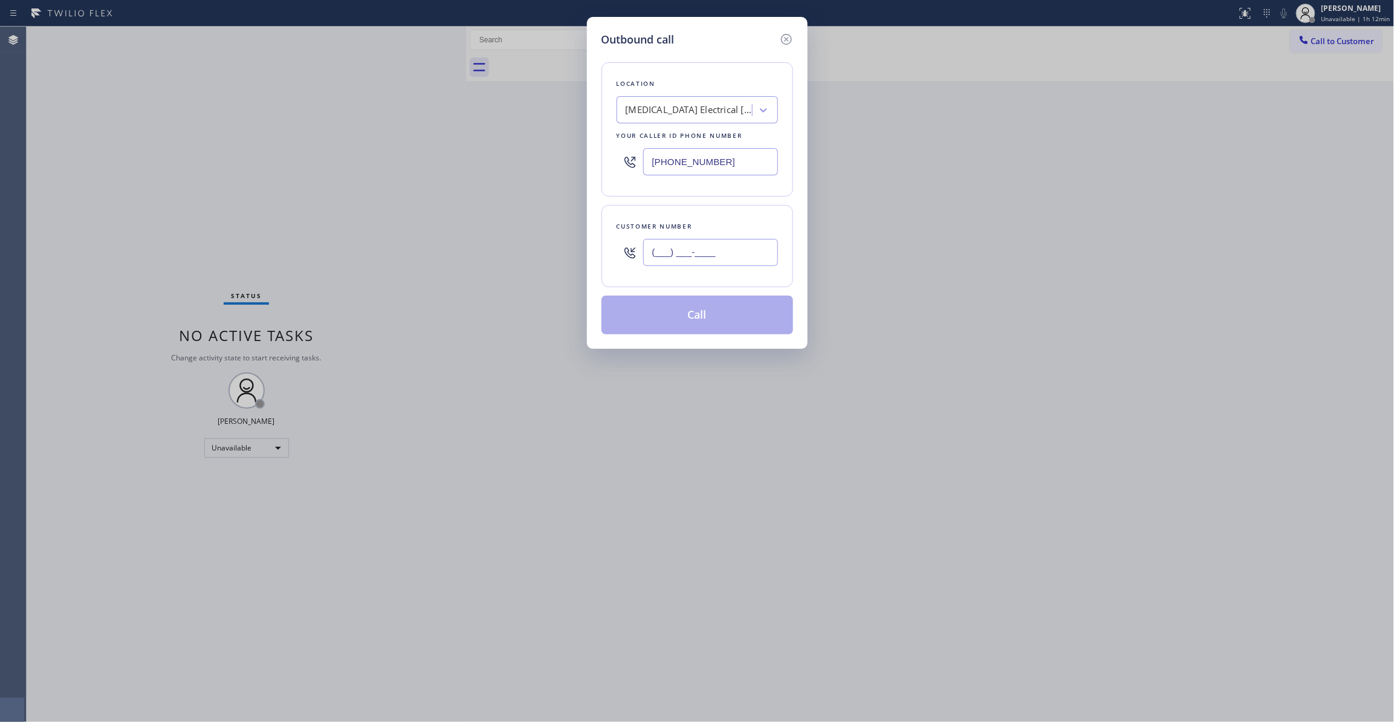
click at [685, 256] on input "(___) ___-____" at bounding box center [710, 252] width 135 height 27
paste input "442) 241-9300"
type input "[PHONE_NUMBER]"
click at [680, 317] on button "Call" at bounding box center [698, 315] width 192 height 39
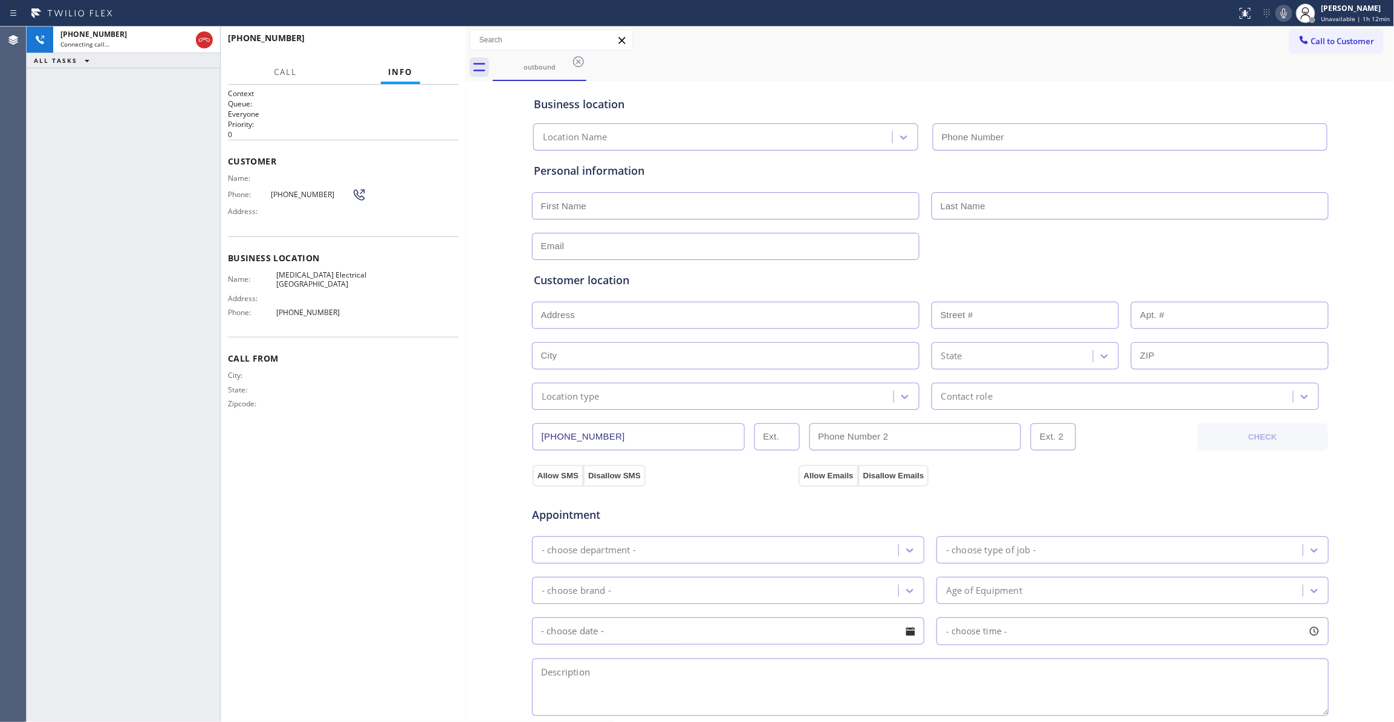
type input "[PHONE_NUMBER]"
click at [424, 44] on span "HANG UP" at bounding box center [430, 43] width 37 height 8
click at [424, 47] on span "HANG UP" at bounding box center [430, 43] width 37 height 8
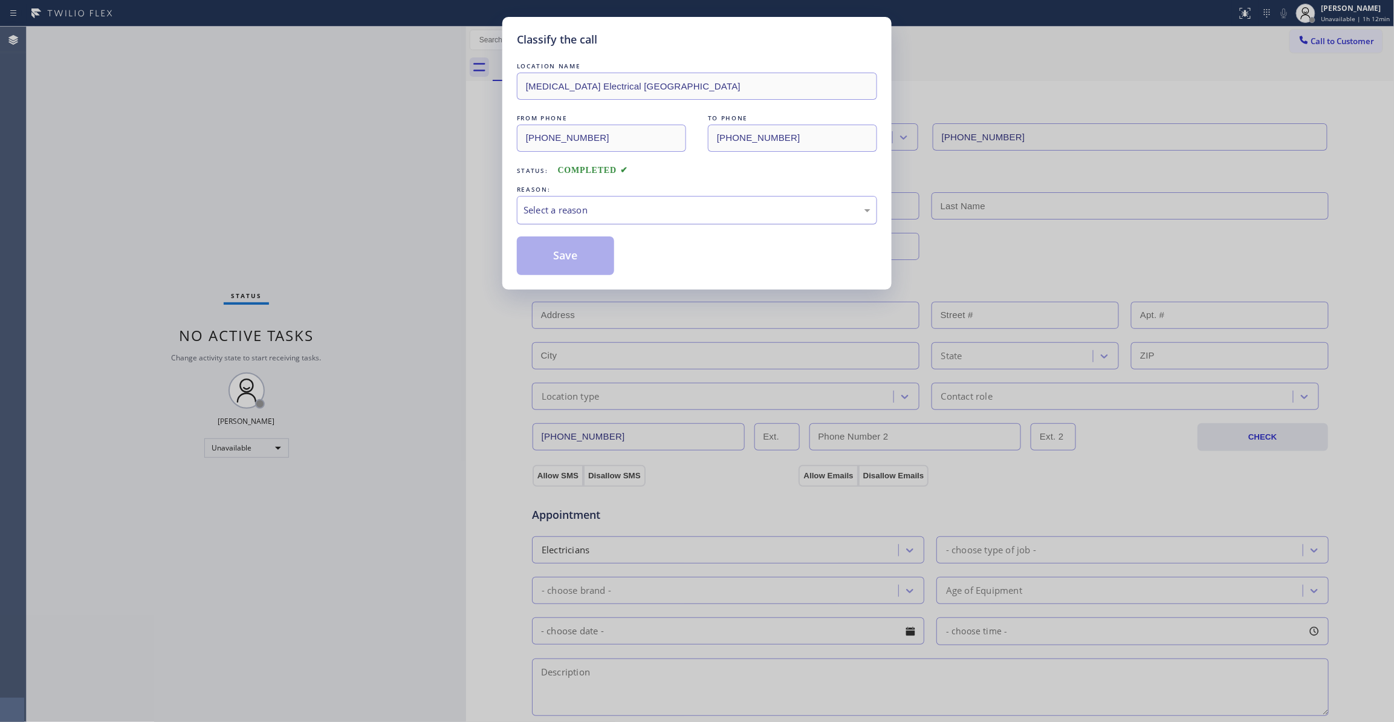
click at [550, 209] on div "Select a reason" at bounding box center [697, 210] width 347 height 14
click at [552, 254] on button "Save" at bounding box center [565, 255] width 97 height 39
click at [553, 247] on button "Save" at bounding box center [565, 255] width 97 height 39
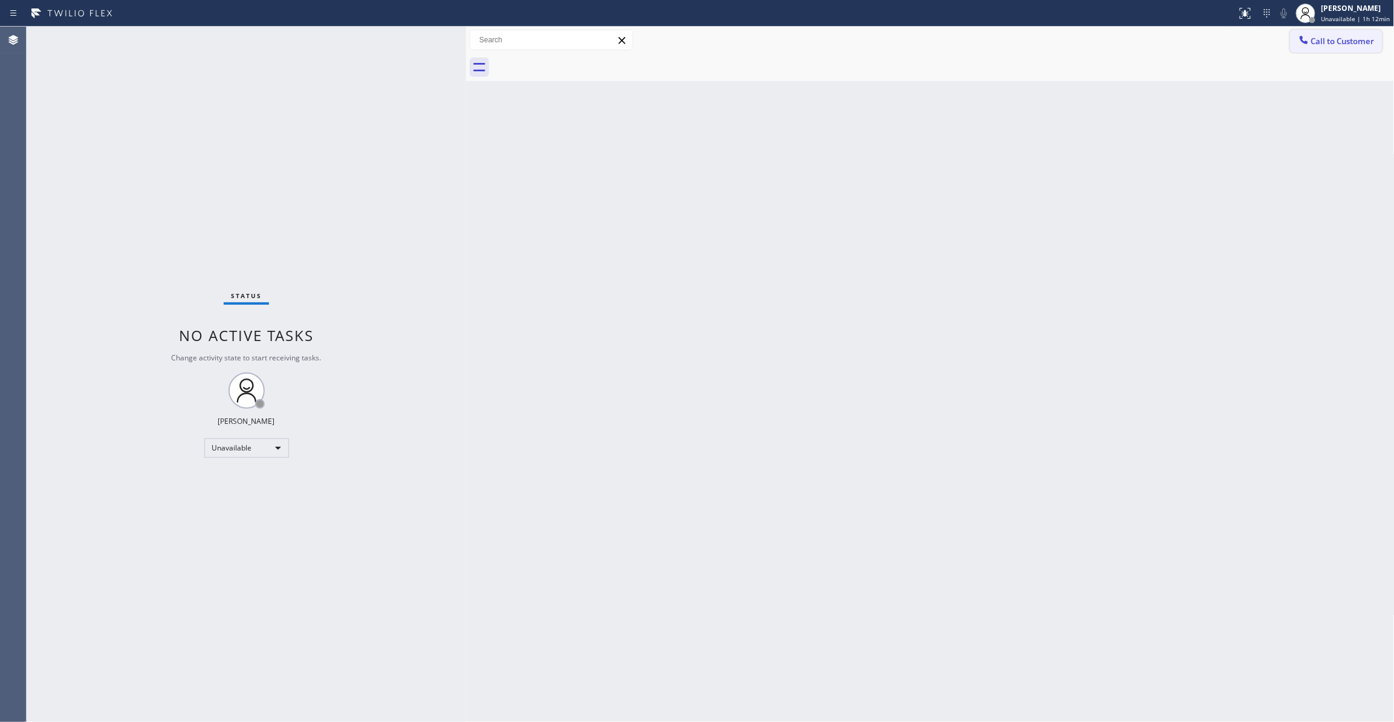
click at [1342, 39] on span "Call to Customer" at bounding box center [1343, 41] width 63 height 11
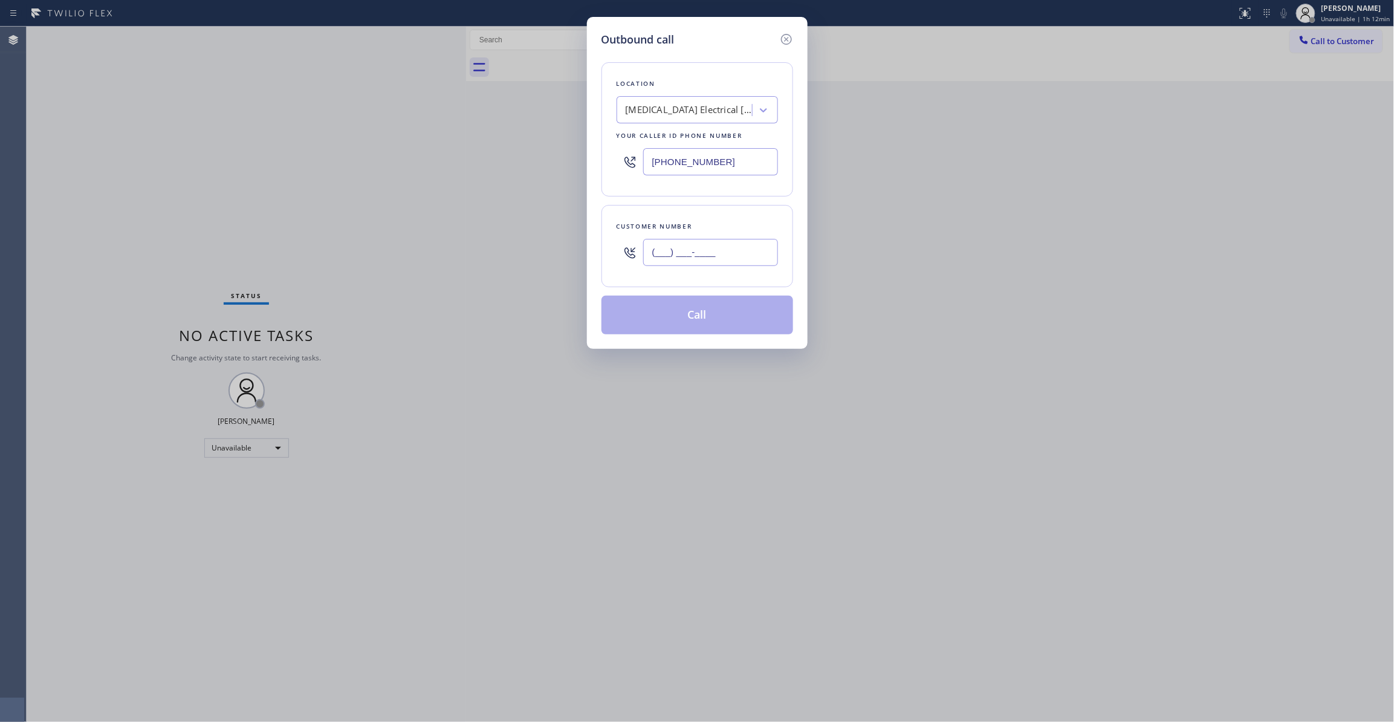
click at [710, 254] on input "(___) ___-____" at bounding box center [710, 252] width 135 height 27
paste input "442) 241-9300"
type input "[PHONE_NUMBER]"
click at [686, 320] on button "Call" at bounding box center [698, 315] width 192 height 39
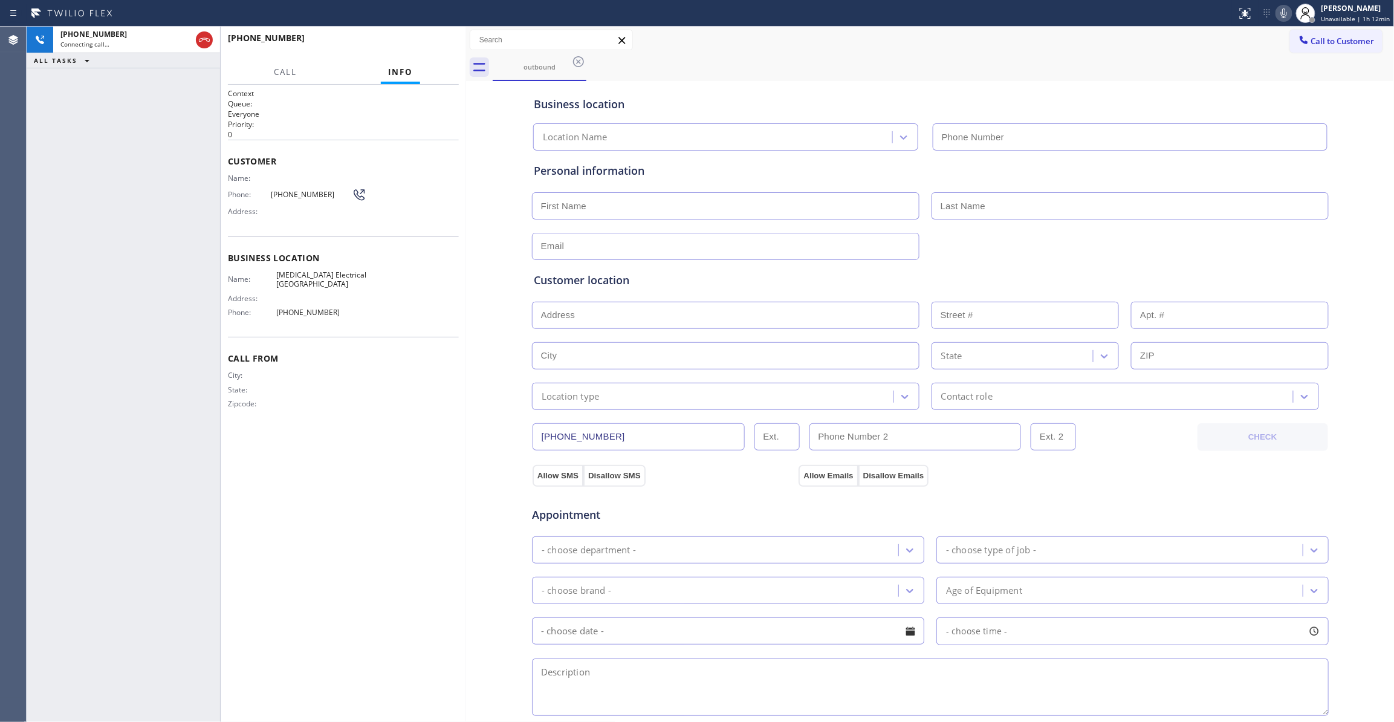
type input "[PHONE_NUMBER]"
click at [417, 42] on span "HANG UP" at bounding box center [430, 43] width 37 height 8
click at [419, 42] on span "HANG UP" at bounding box center [430, 43] width 37 height 8
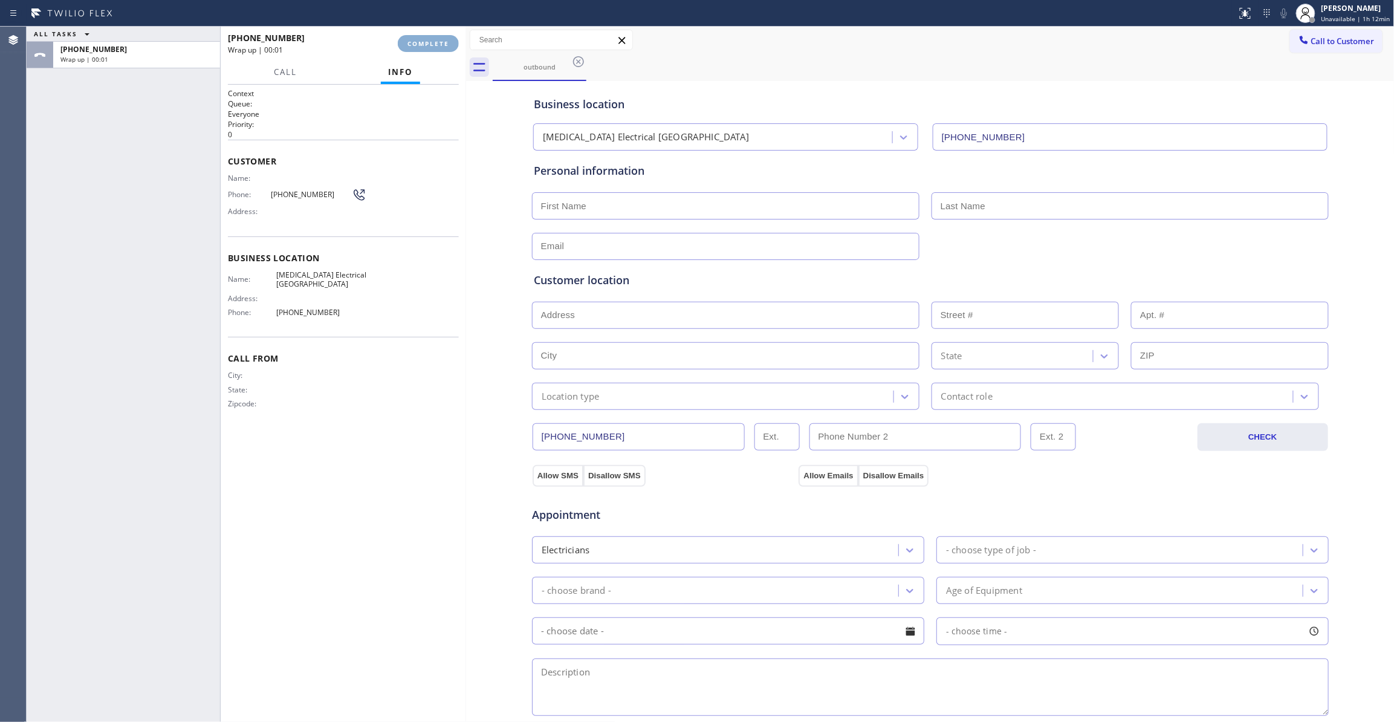
click at [419, 42] on span "COMPLETE" at bounding box center [429, 43] width 42 height 8
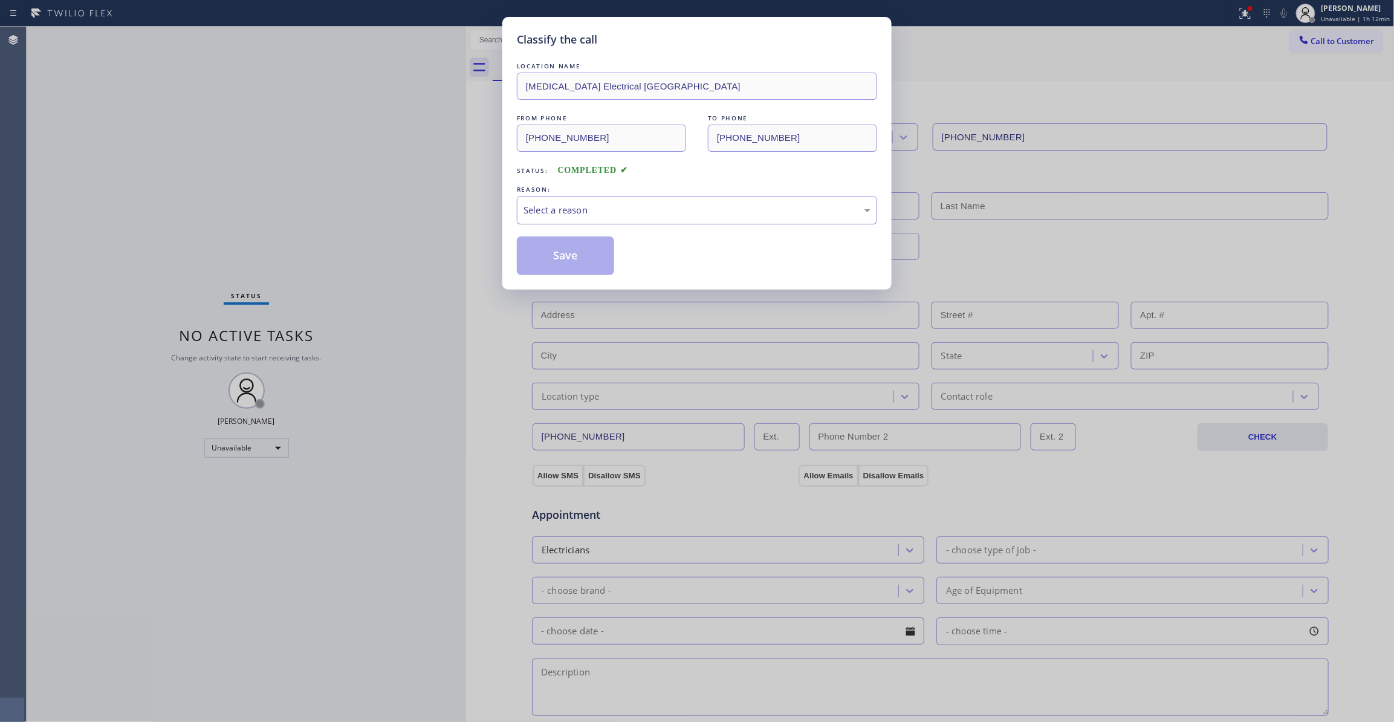
click at [554, 204] on div "Select a reason" at bounding box center [697, 210] width 347 height 14
click at [555, 259] on button "Save" at bounding box center [565, 255] width 97 height 39
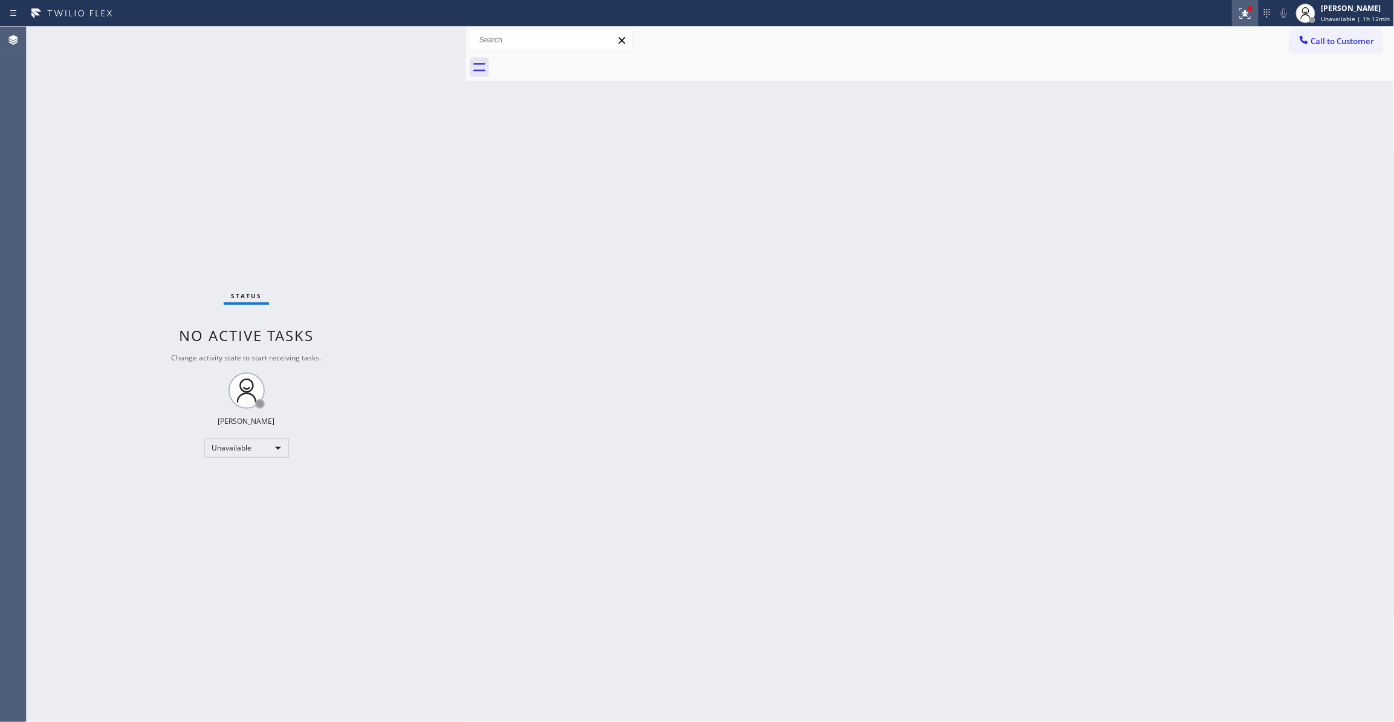
click at [1240, 16] on icon at bounding box center [1245, 13] width 11 height 11
click at [1157, 158] on span "Clear issues" at bounding box center [1175, 158] width 57 height 8
click at [1345, 30] on button "Call to Customer" at bounding box center [1336, 41] width 93 height 23
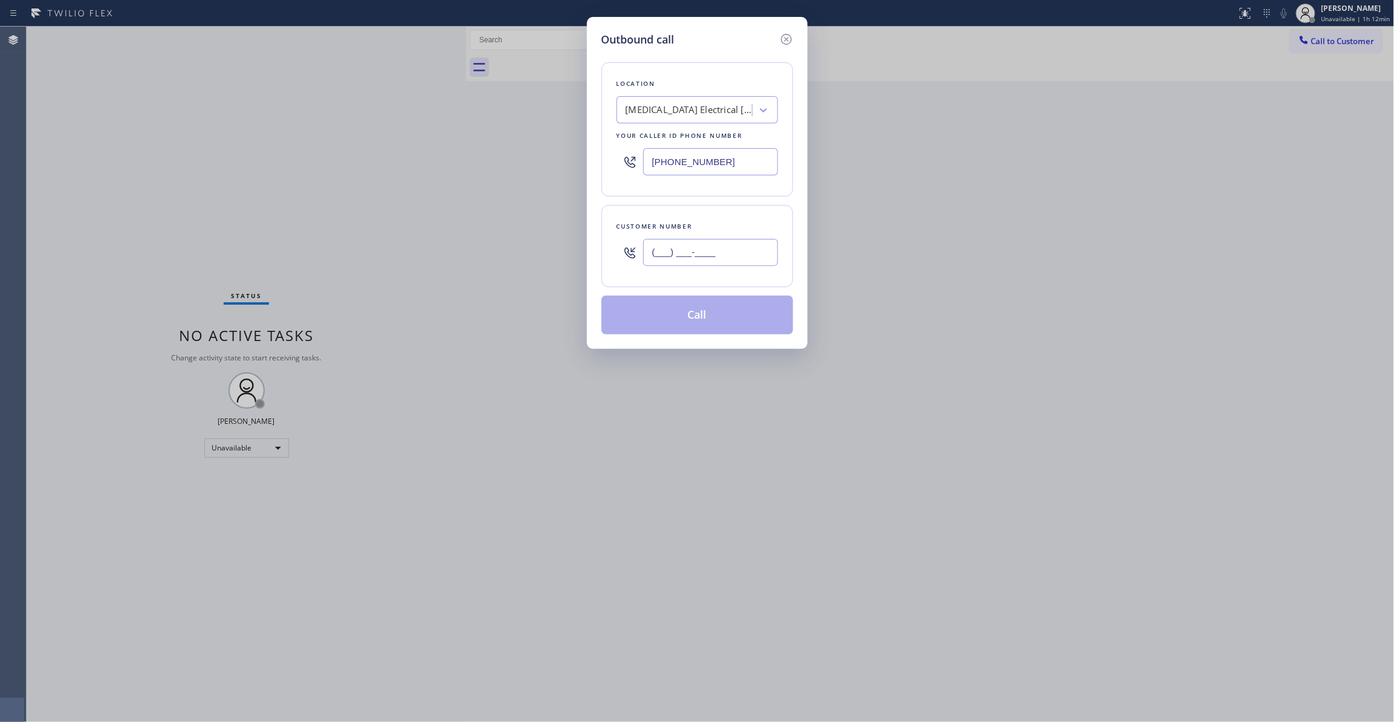
click at [724, 252] on input "(___) ___-____" at bounding box center [710, 252] width 135 height 27
paste input "442) 241-9300"
type input "[PHONE_NUMBER]"
click at [704, 325] on button "Call" at bounding box center [698, 315] width 192 height 39
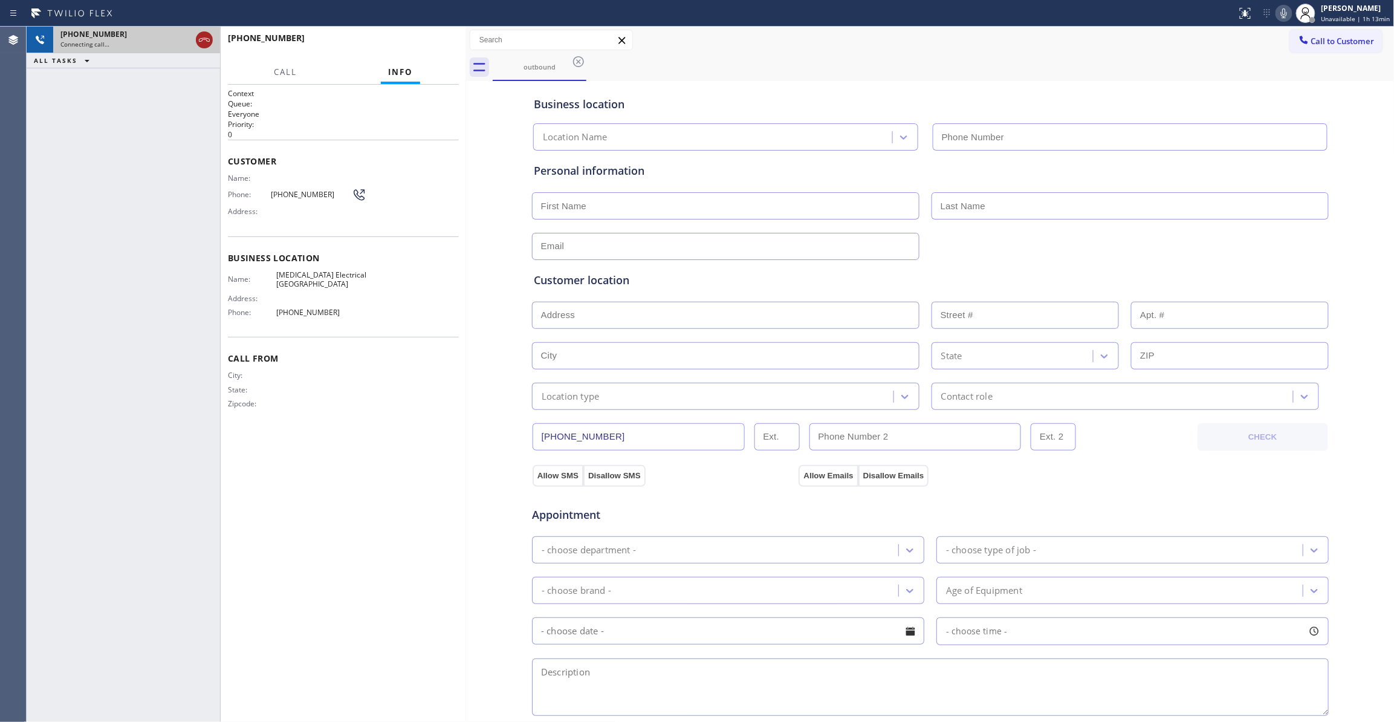
type input "[PHONE_NUMBER]"
click at [204, 39] on icon at bounding box center [204, 40] width 11 height 4
click at [455, 39] on button "HANG UP" at bounding box center [431, 43] width 56 height 17
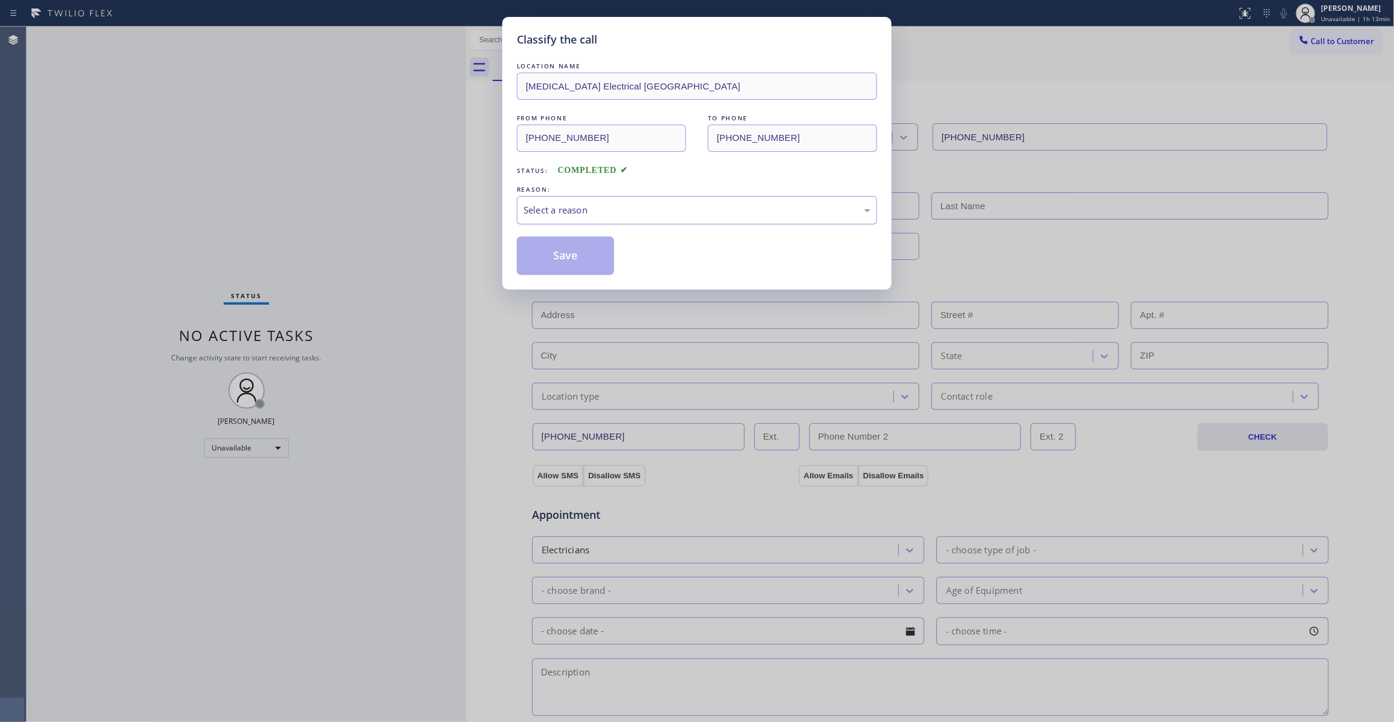
drag, startPoint x: 547, startPoint y: 212, endPoint x: 545, endPoint y: 218, distance: 6.8
click at [545, 212] on div "Select a reason" at bounding box center [697, 210] width 347 height 14
click at [547, 256] on button "Save" at bounding box center [565, 255] width 97 height 39
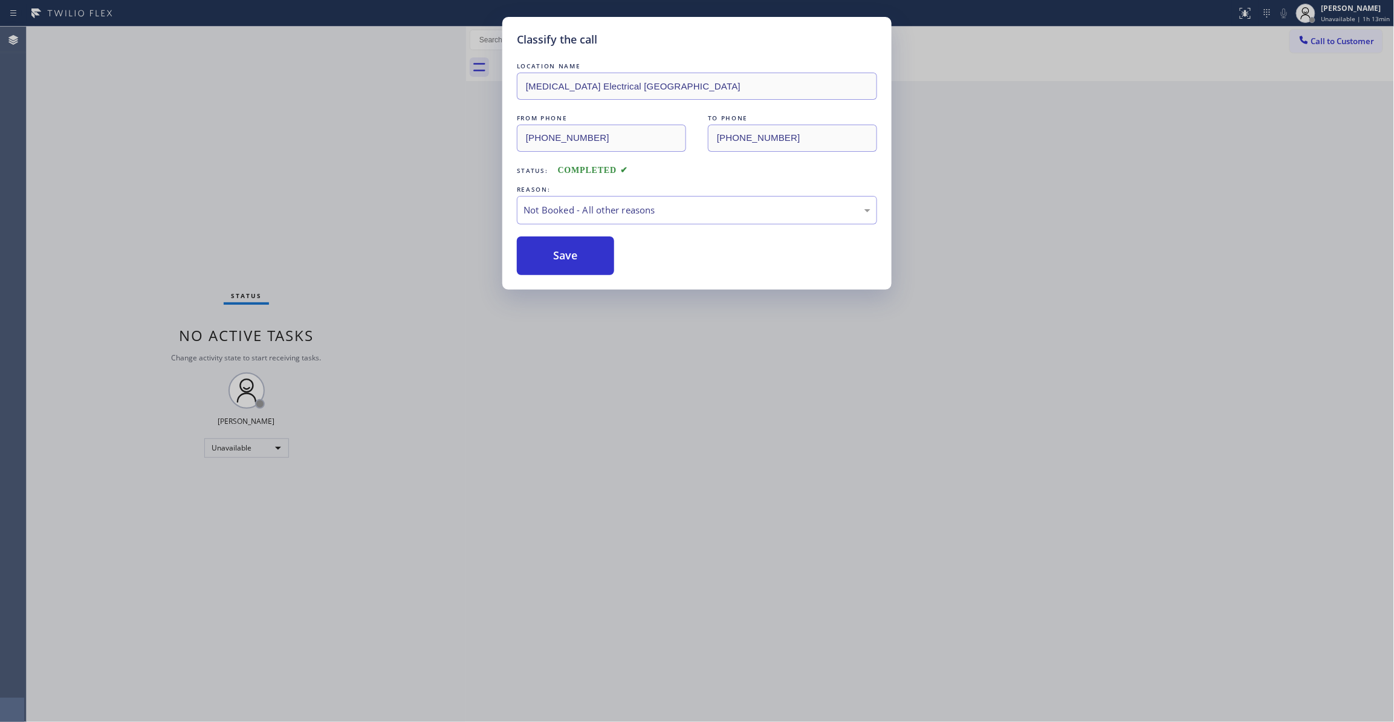
click at [547, 256] on button "Save" at bounding box center [565, 255] width 97 height 39
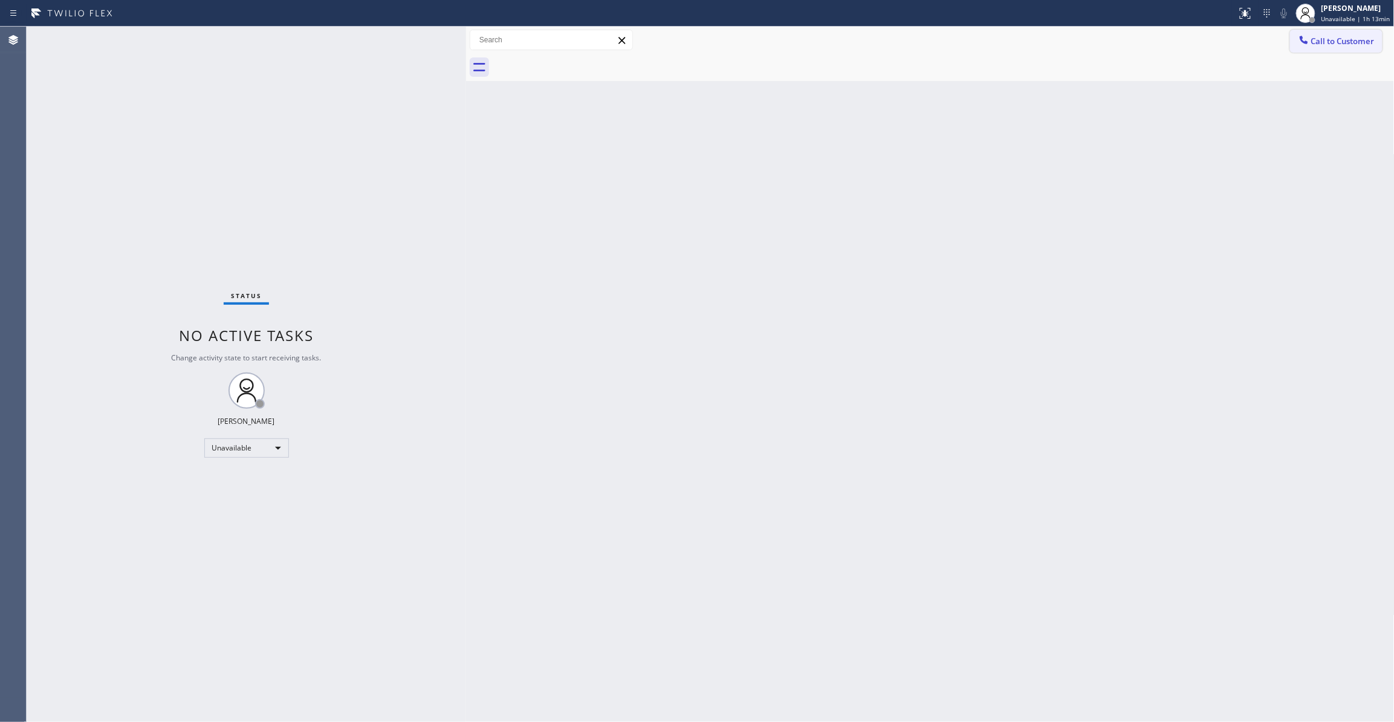
click at [1344, 41] on span "Call to Customer" at bounding box center [1343, 41] width 63 height 11
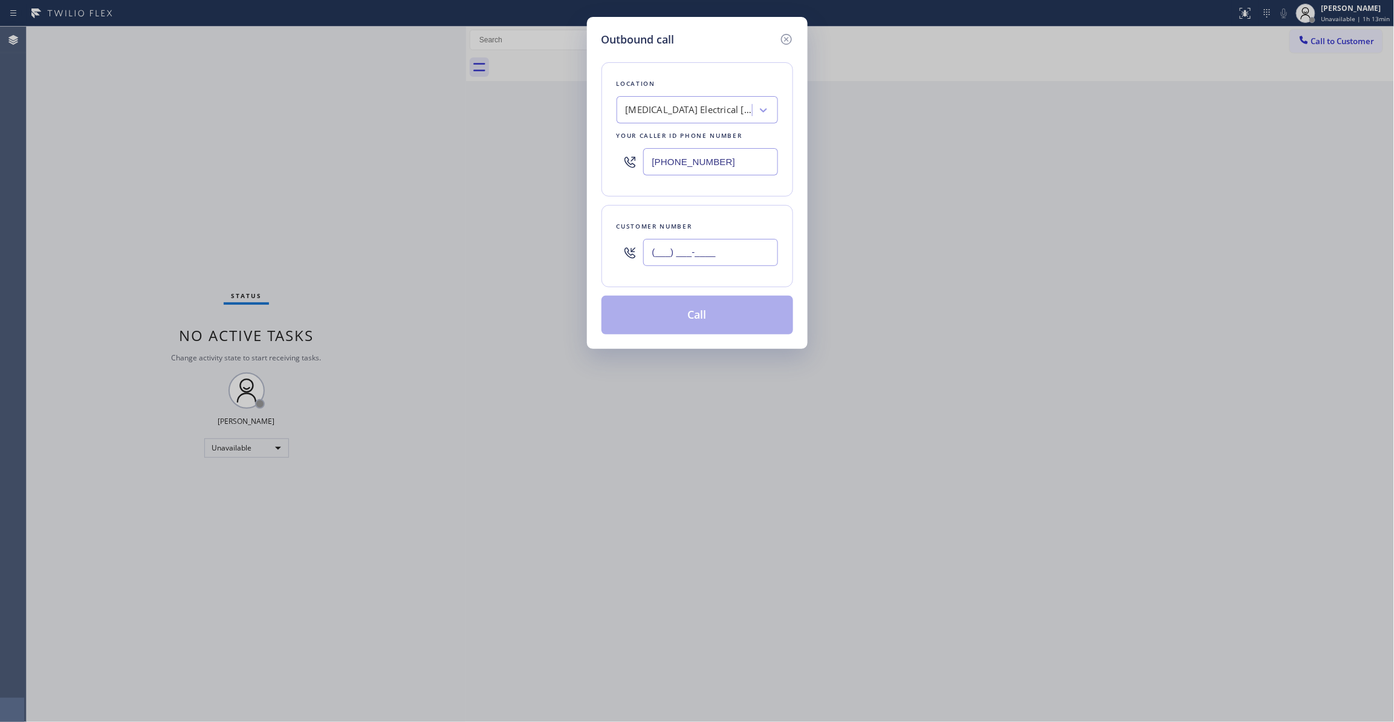
click at [704, 255] on input "(___) ___-____" at bounding box center [710, 252] width 135 height 27
paste input "442) 241-9300"
type input "[PHONE_NUMBER]"
click at [704, 318] on button "Call" at bounding box center [698, 315] width 192 height 39
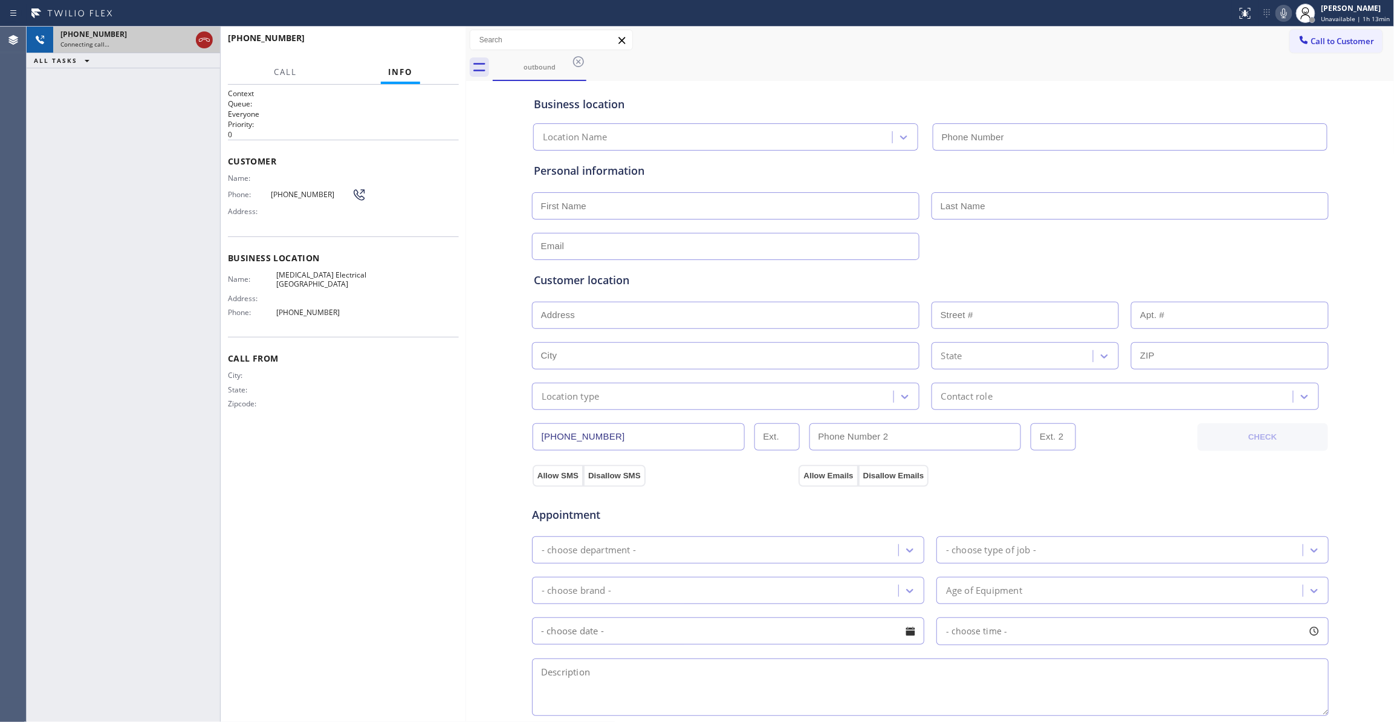
type input "[PHONE_NUMBER]"
click at [208, 37] on icon at bounding box center [204, 40] width 15 height 15
click at [437, 49] on button "HANG UP" at bounding box center [431, 43] width 56 height 17
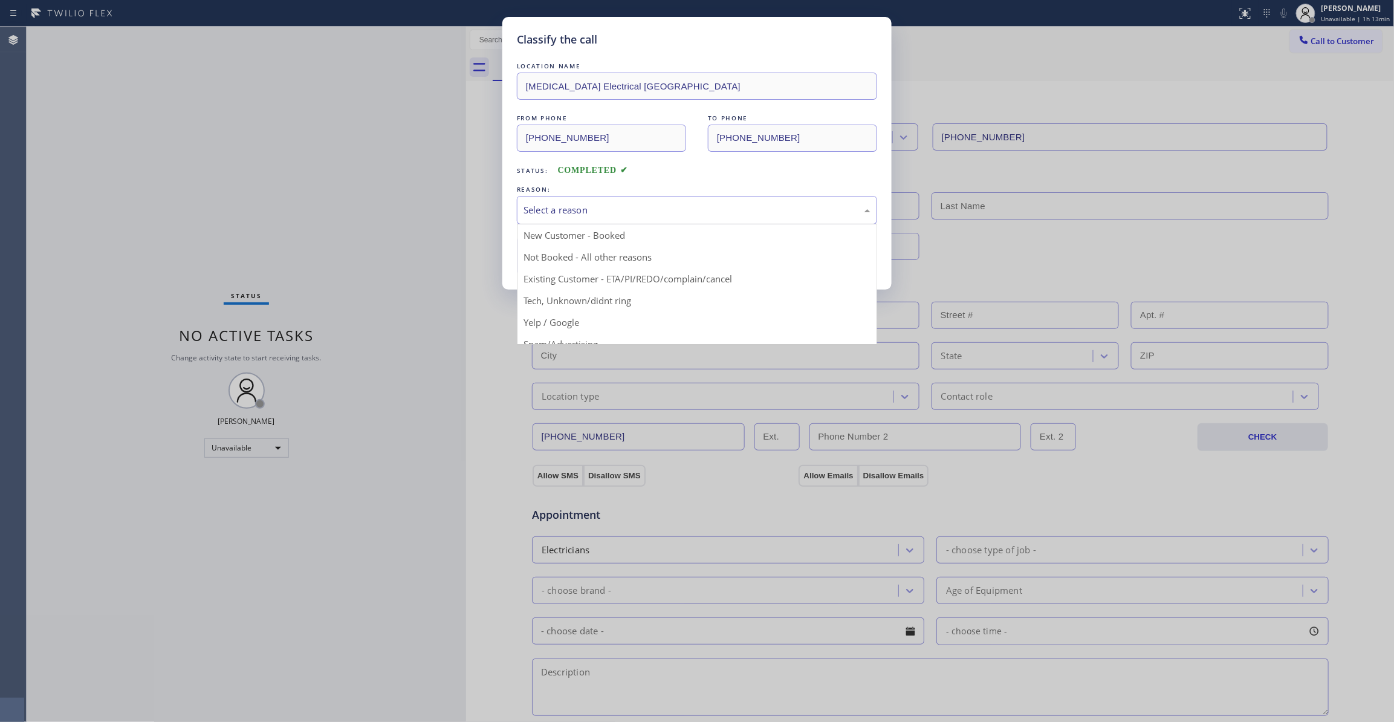
click at [610, 210] on div "Select a reason" at bounding box center [697, 210] width 347 height 14
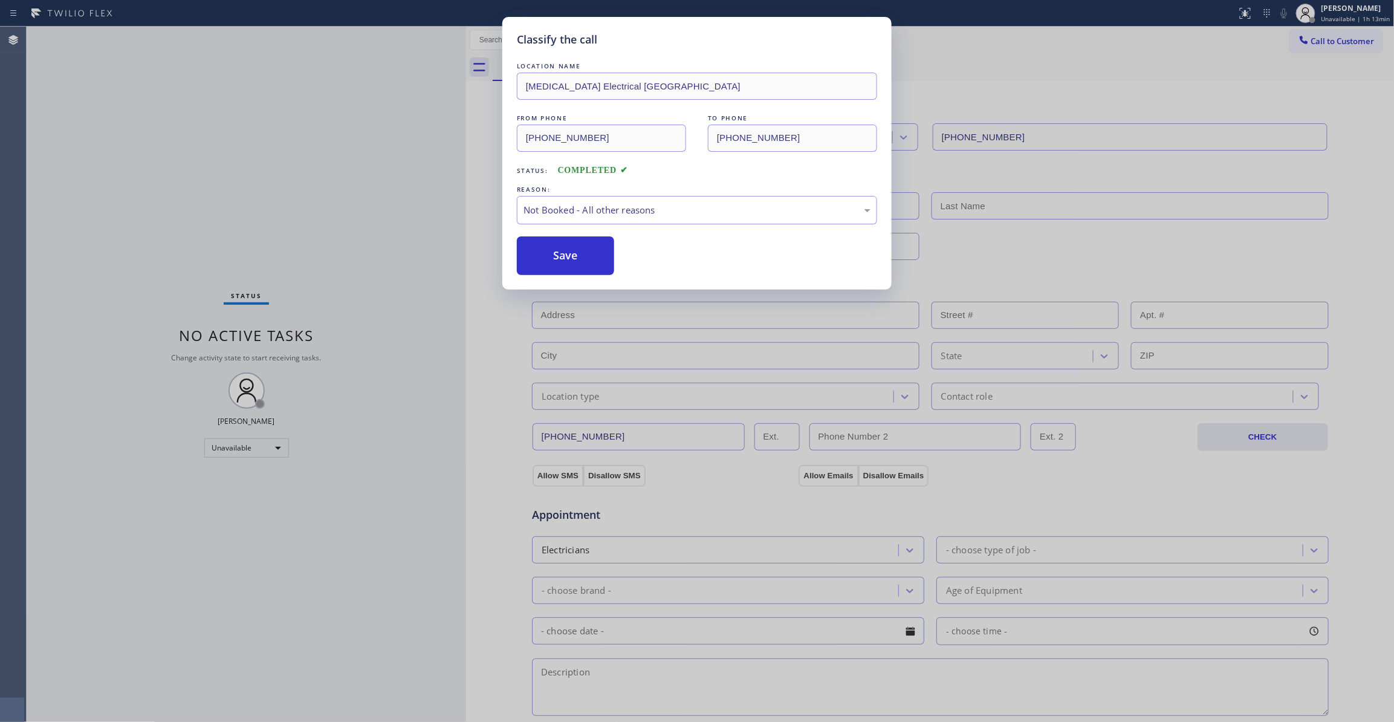
click at [568, 259] on button "Save" at bounding box center [565, 255] width 97 height 39
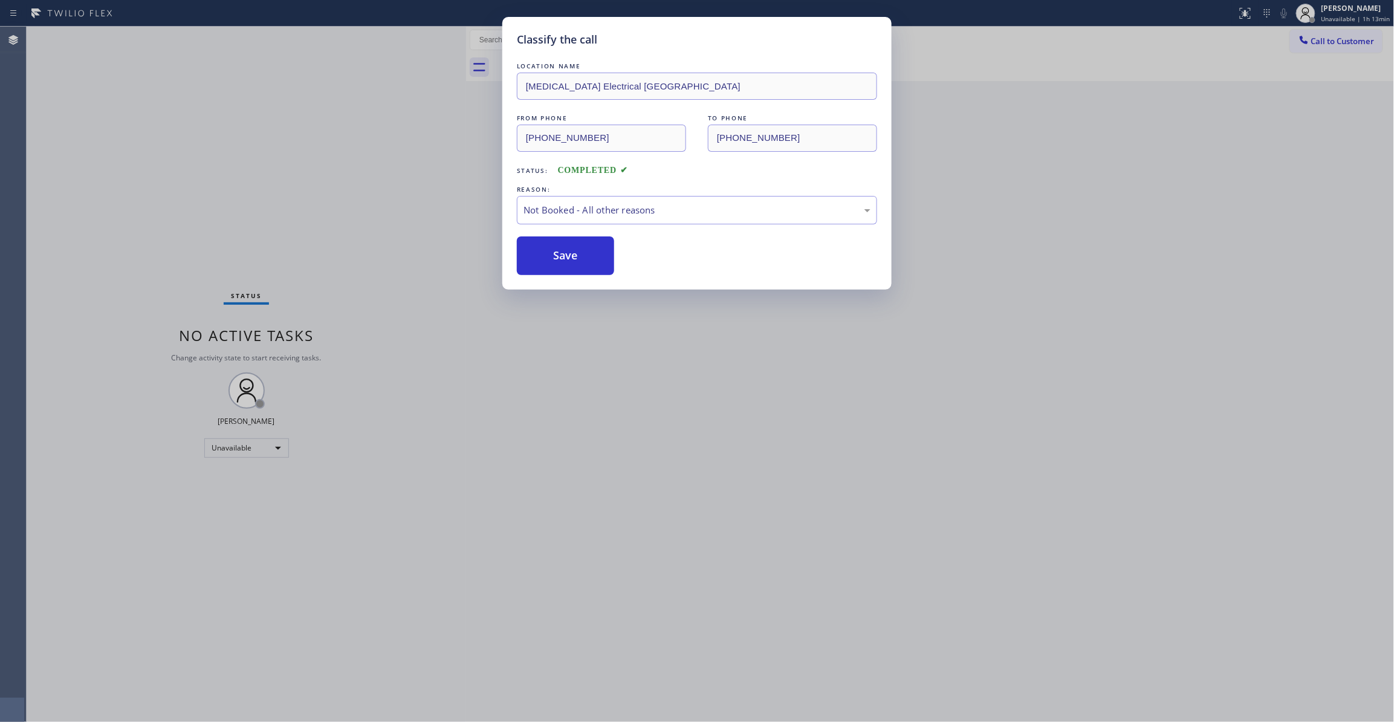
click at [568, 259] on button "Save" at bounding box center [565, 255] width 97 height 39
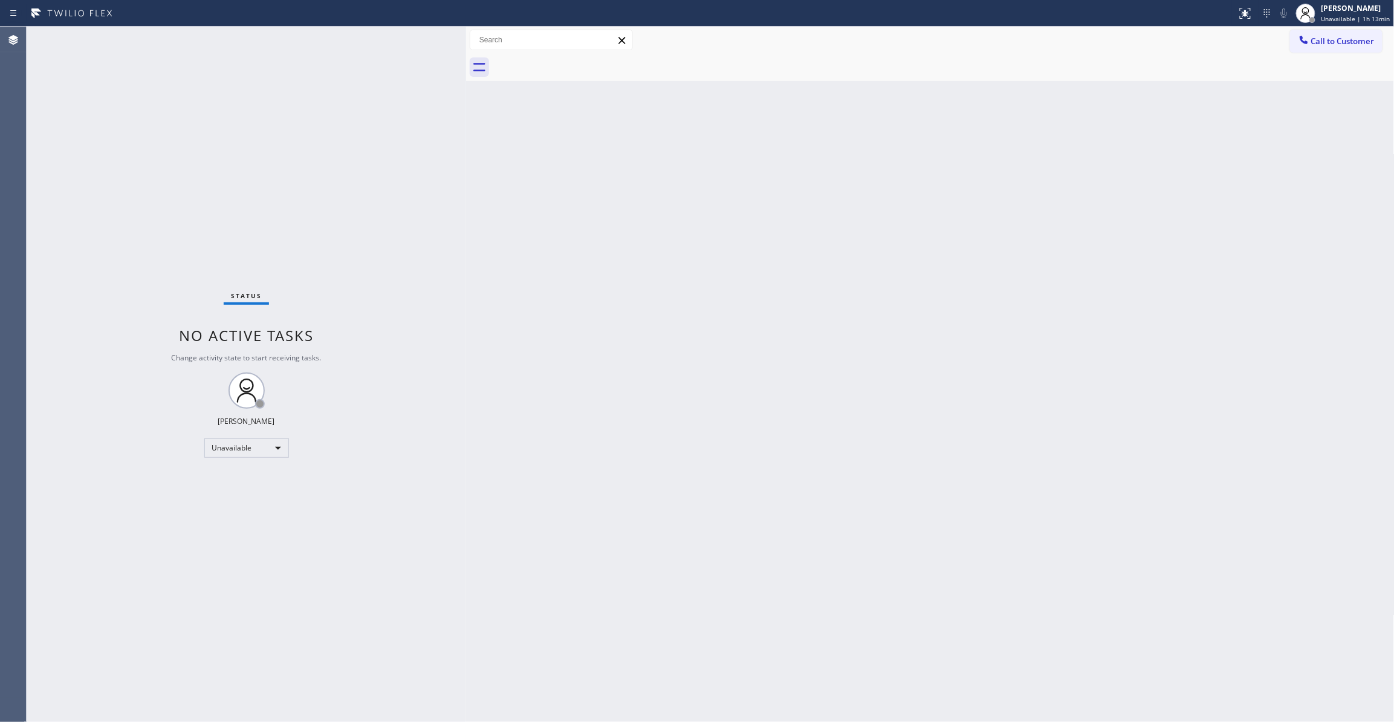
drag, startPoint x: 1342, startPoint y: 41, endPoint x: 603, endPoint y: 209, distance: 757.8
click at [1342, 42] on span "Call to Customer" at bounding box center [1343, 41] width 63 height 11
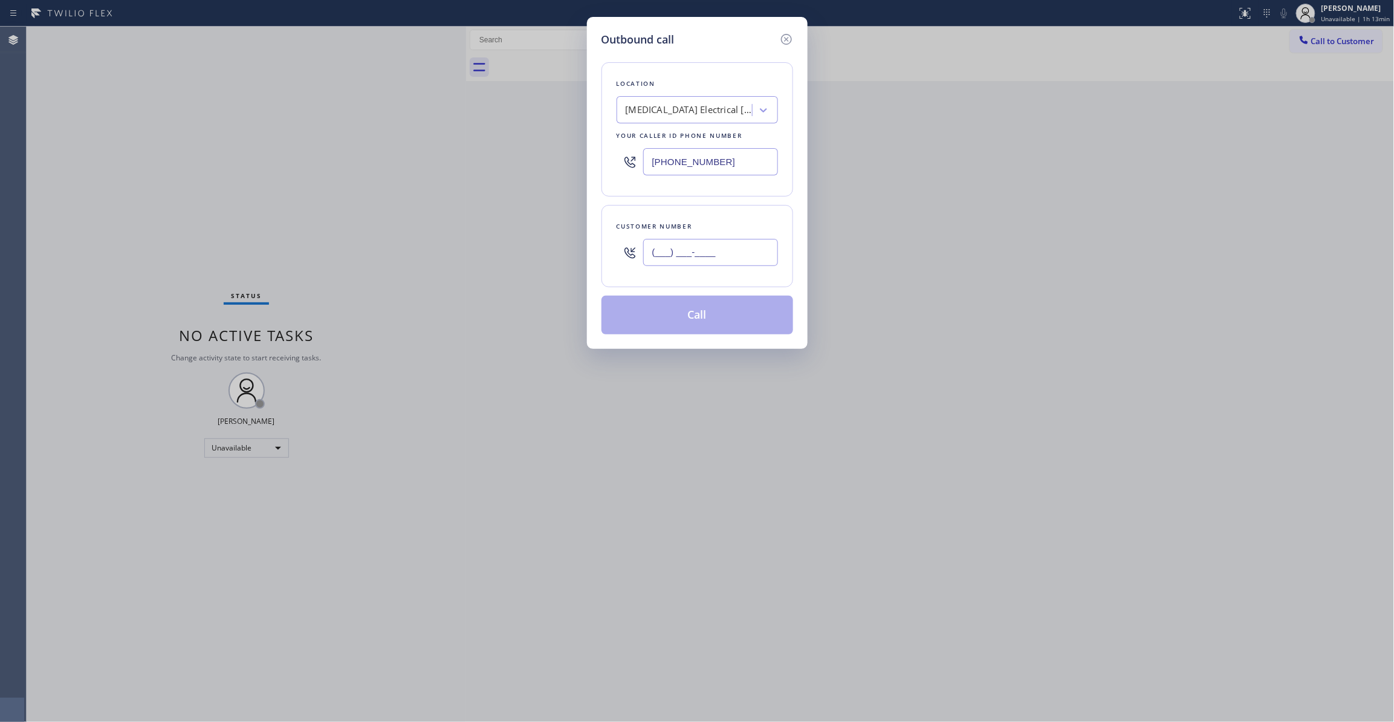
click at [688, 253] on input "(___) ___-____" at bounding box center [710, 252] width 135 height 27
paste input "442) 241-9300"
type input "[PHONE_NUMBER]"
click at [680, 322] on button "Call" at bounding box center [698, 315] width 192 height 39
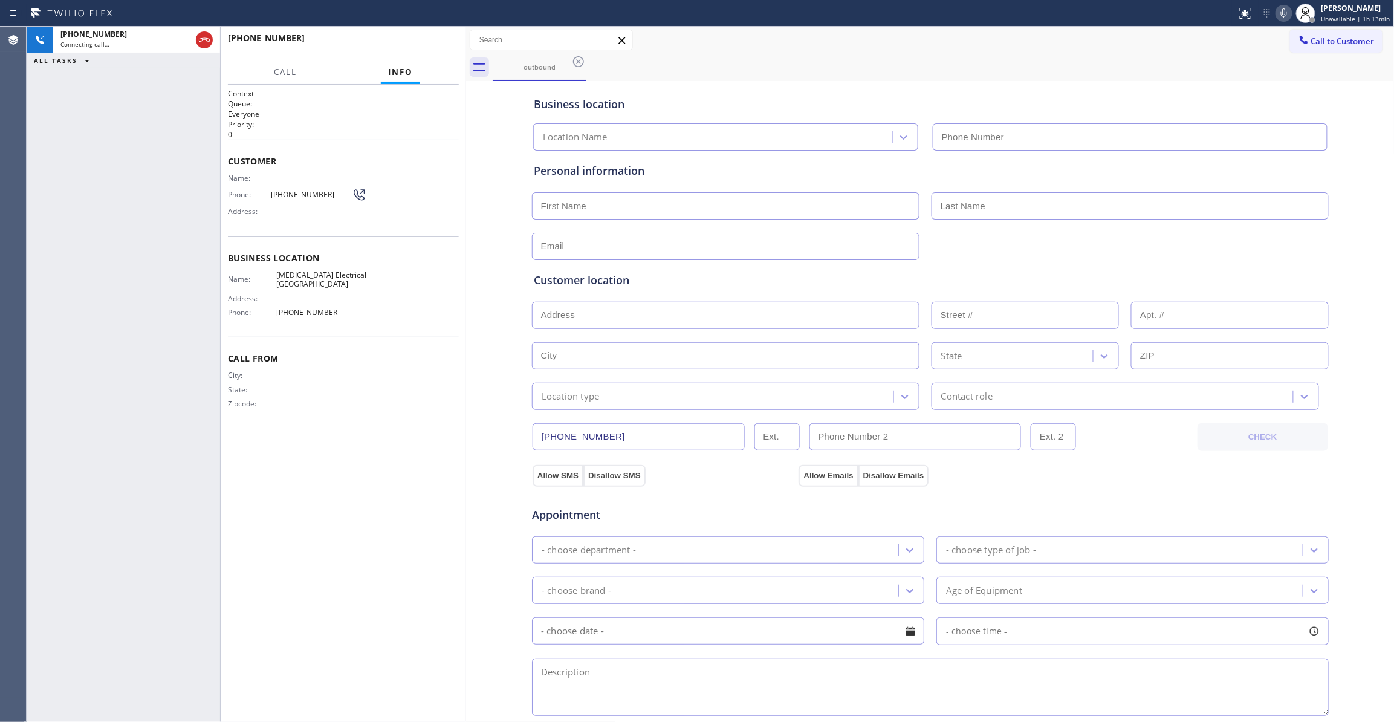
type input "[PHONE_NUMBER]"
drag, startPoint x: 30, startPoint y: 201, endPoint x: 81, endPoint y: 146, distance: 74.9
click at [34, 201] on div "[PHONE_NUMBER] Live | 00:06 ALL TASKS ALL TASKS ACTIVE TASKS TASKS IN WRAP UP" at bounding box center [124, 374] width 194 height 695
click at [411, 40] on button "HANG UP" at bounding box center [431, 43] width 56 height 17
click at [412, 41] on span "HANG UP" at bounding box center [430, 43] width 37 height 8
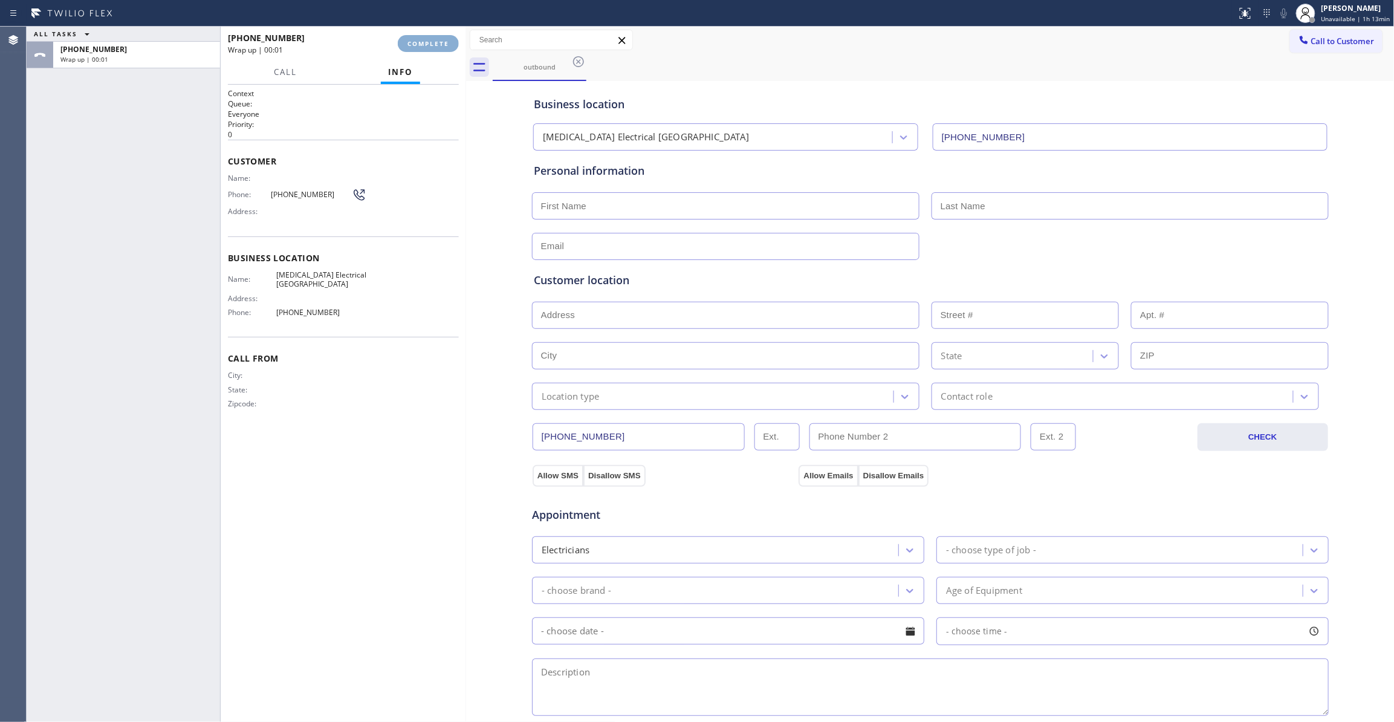
click at [412, 42] on span "COMPLETE" at bounding box center [429, 43] width 42 height 8
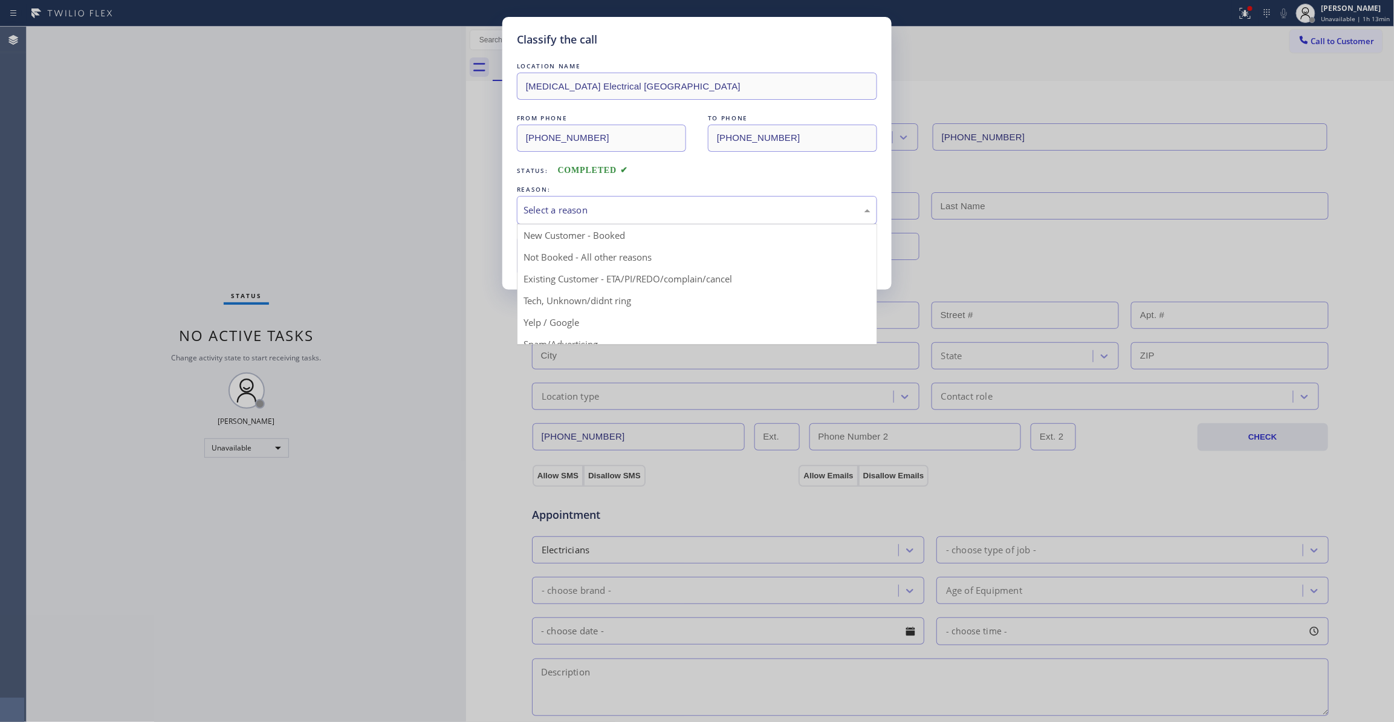
click at [567, 207] on div "Select a reason" at bounding box center [697, 210] width 347 height 14
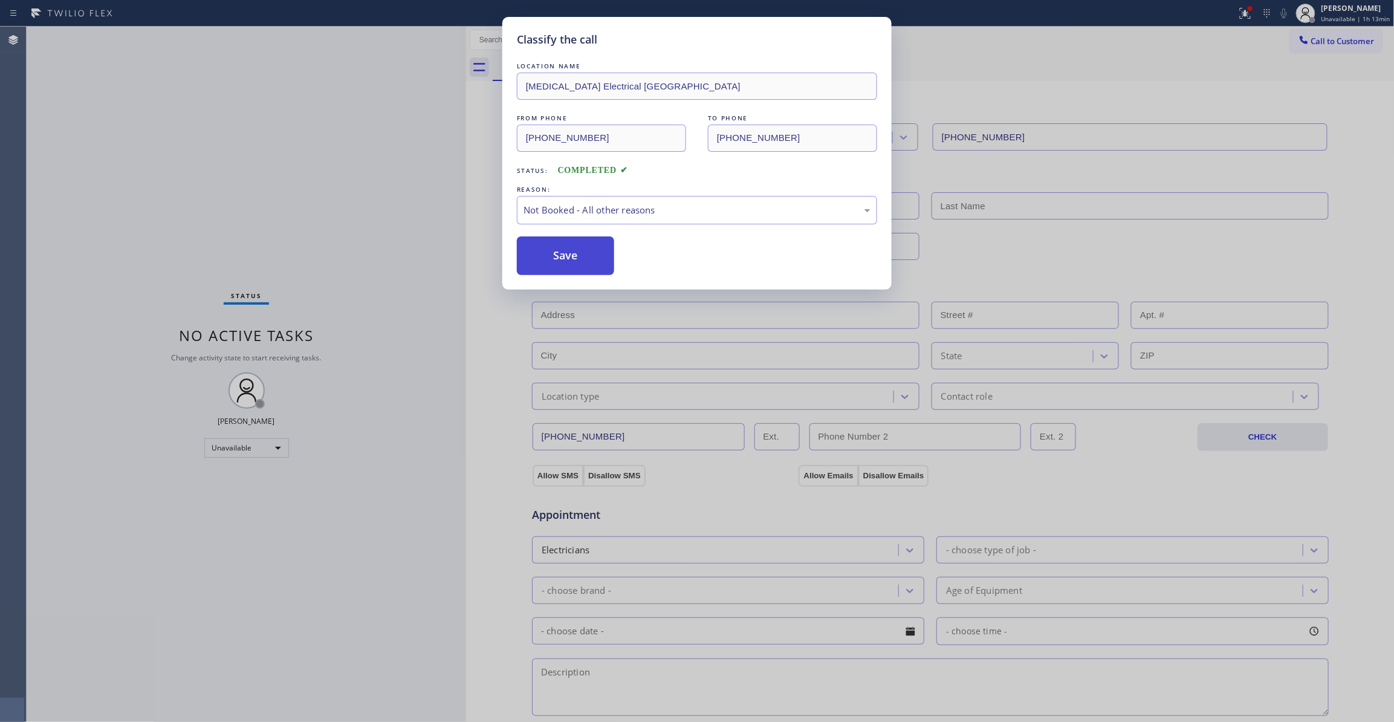
click at [567, 255] on button "Save" at bounding box center [565, 255] width 97 height 39
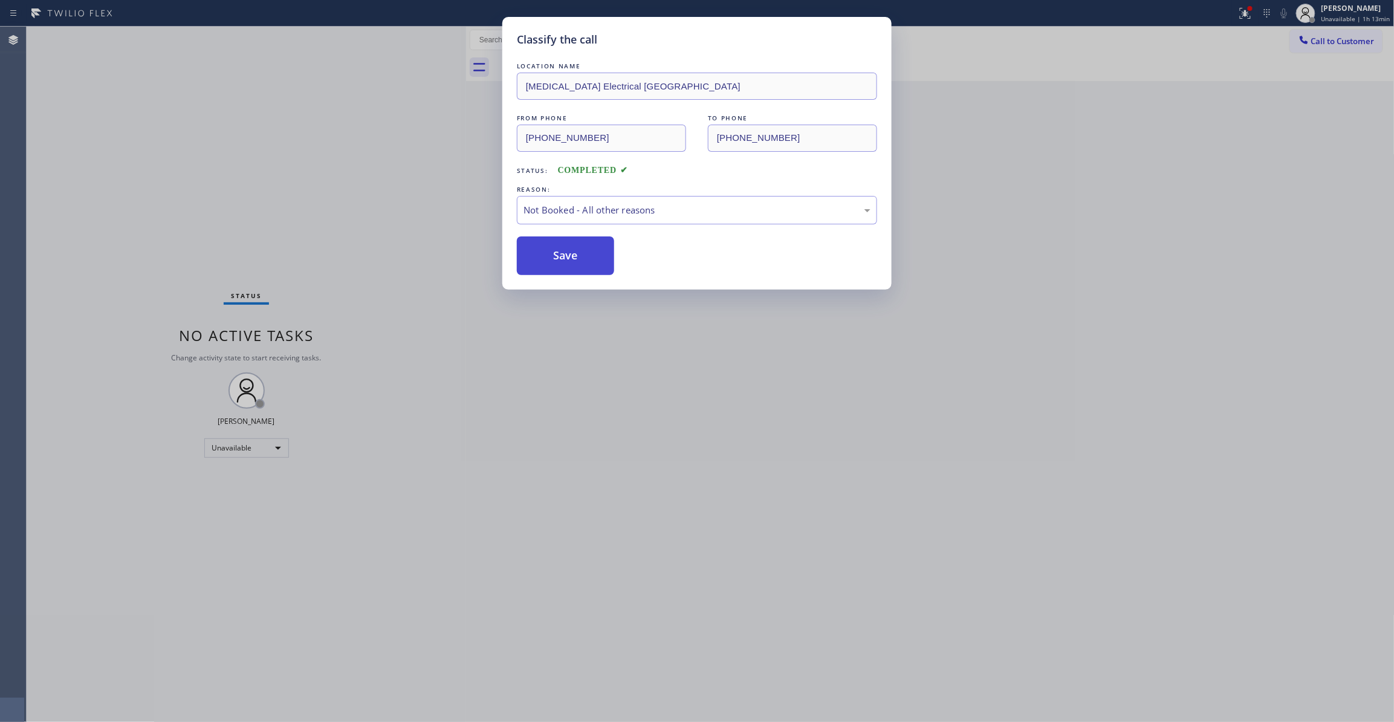
click at [567, 255] on button "Save" at bounding box center [565, 255] width 97 height 39
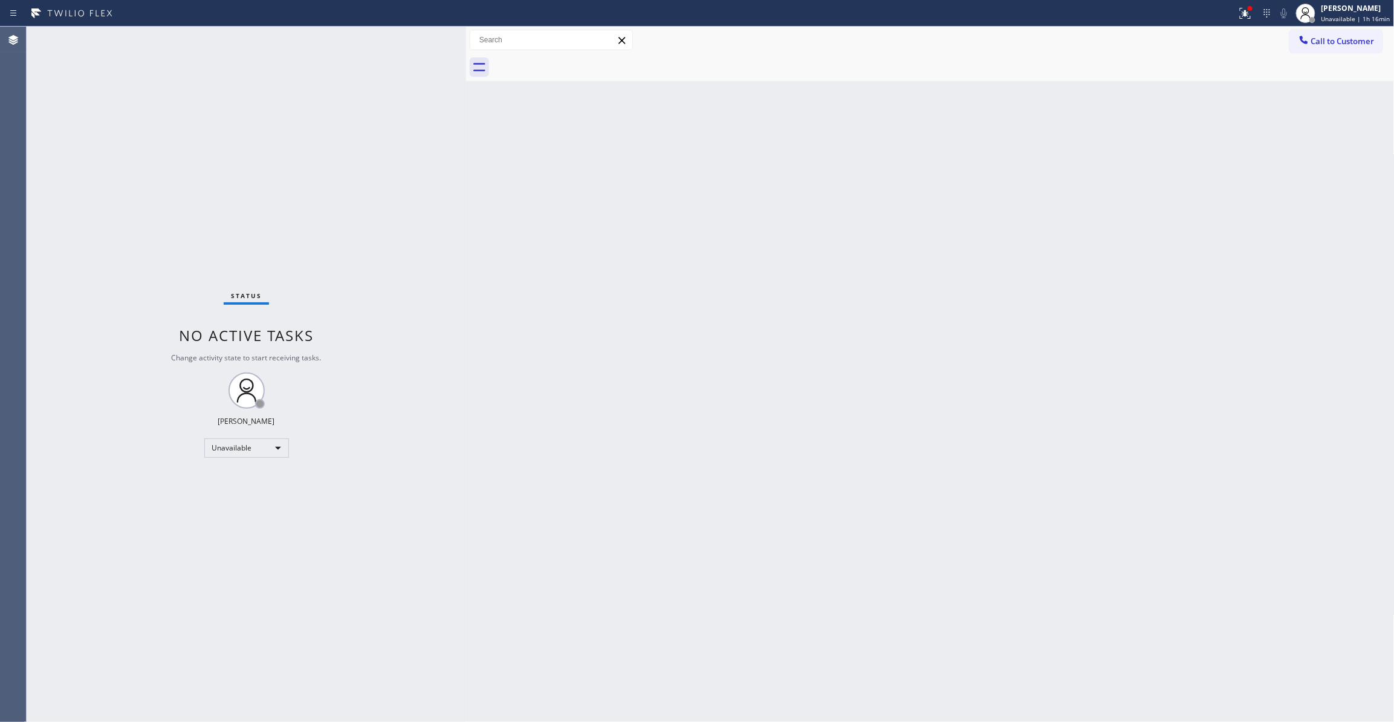
click at [1348, 45] on span "Call to Customer" at bounding box center [1343, 41] width 63 height 11
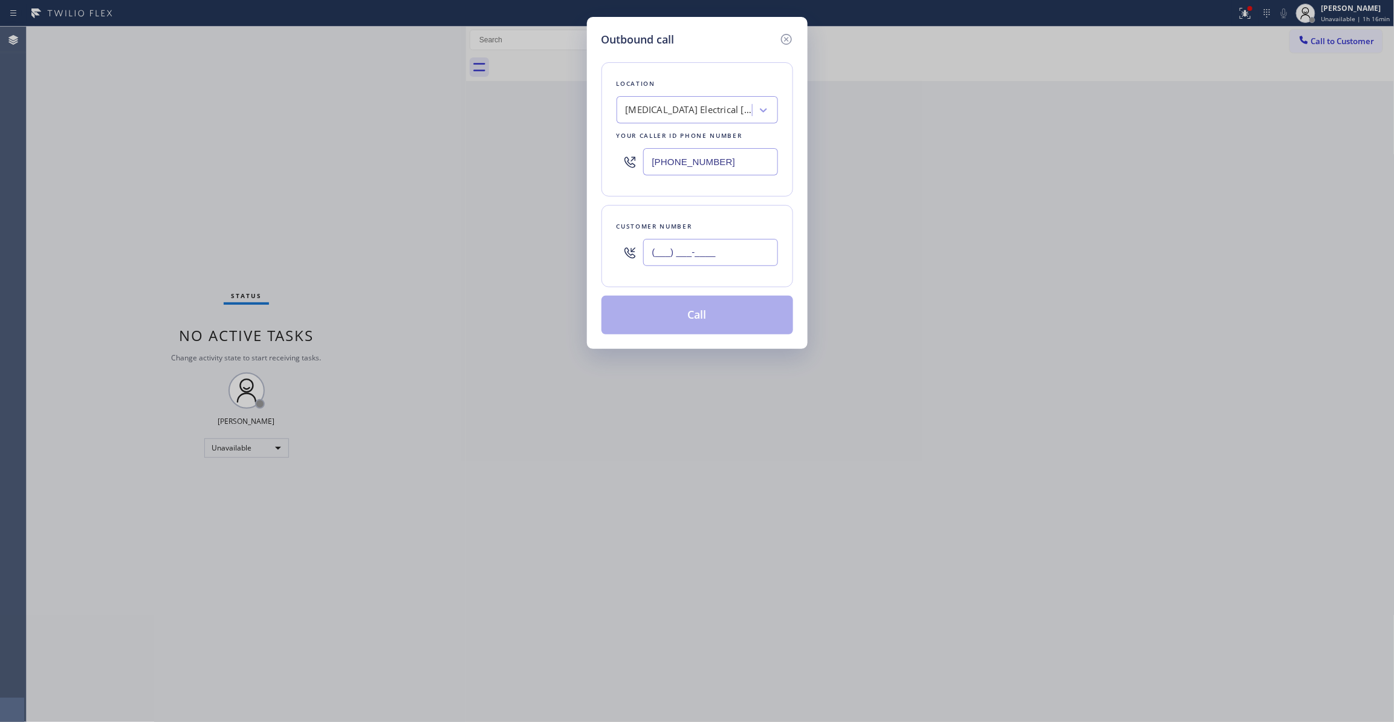
click at [678, 262] on input "(___) ___-____" at bounding box center [710, 252] width 135 height 27
paste input "626) 635-4271"
type input "[PHONE_NUMBER]"
paste input "626) 507-9884"
drag, startPoint x: 743, startPoint y: 163, endPoint x: 543, endPoint y: 168, distance: 199.6
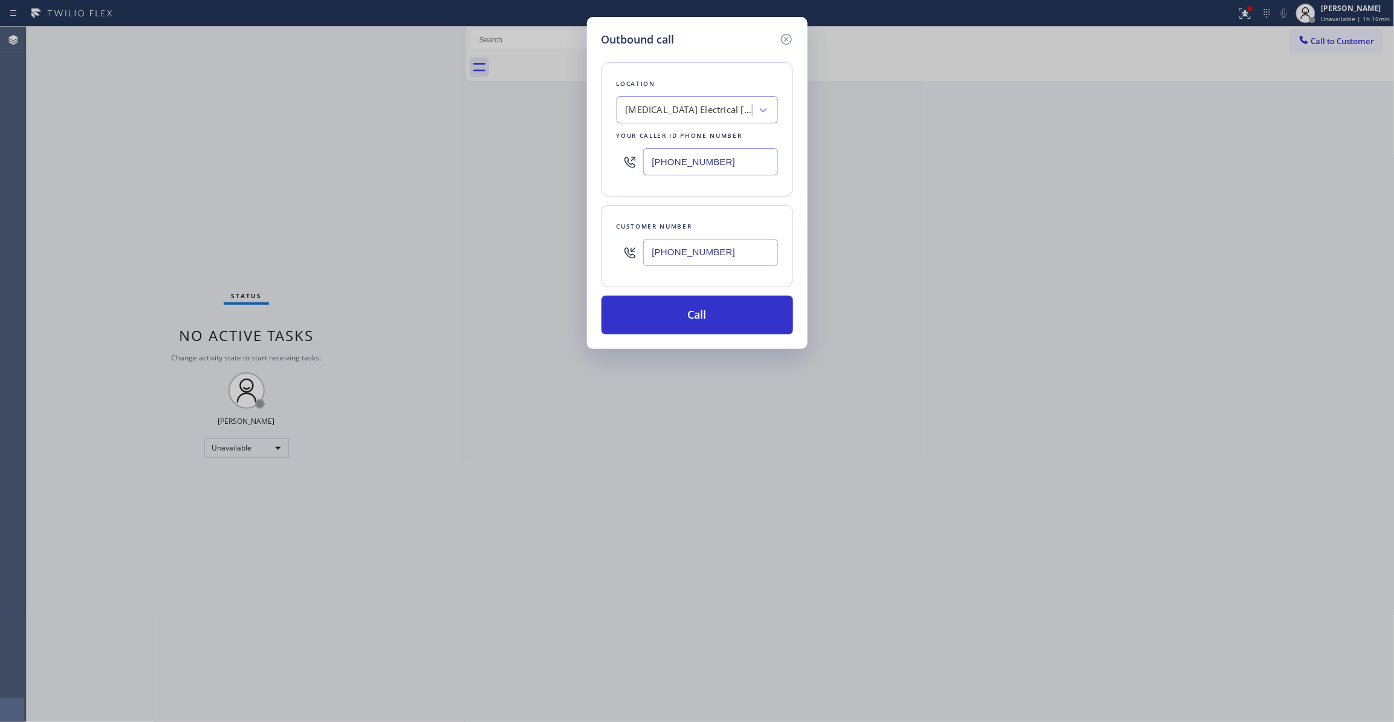
click at [544, 168] on div "Outbound call Location [MEDICAL_DATA] Electrical [GEOGRAPHIC_DATA] Your caller …" at bounding box center [697, 361] width 1394 height 722
type input "[PHONE_NUMBER]"
drag, startPoint x: 622, startPoint y: 253, endPoint x: 574, endPoint y: 255, distance: 47.8
click at [574, 255] on div "Outbound call Location Green Tree Heating & Cooling Altadena Your caller id pho…" at bounding box center [697, 361] width 1394 height 722
click at [688, 320] on button "Call" at bounding box center [698, 315] width 192 height 39
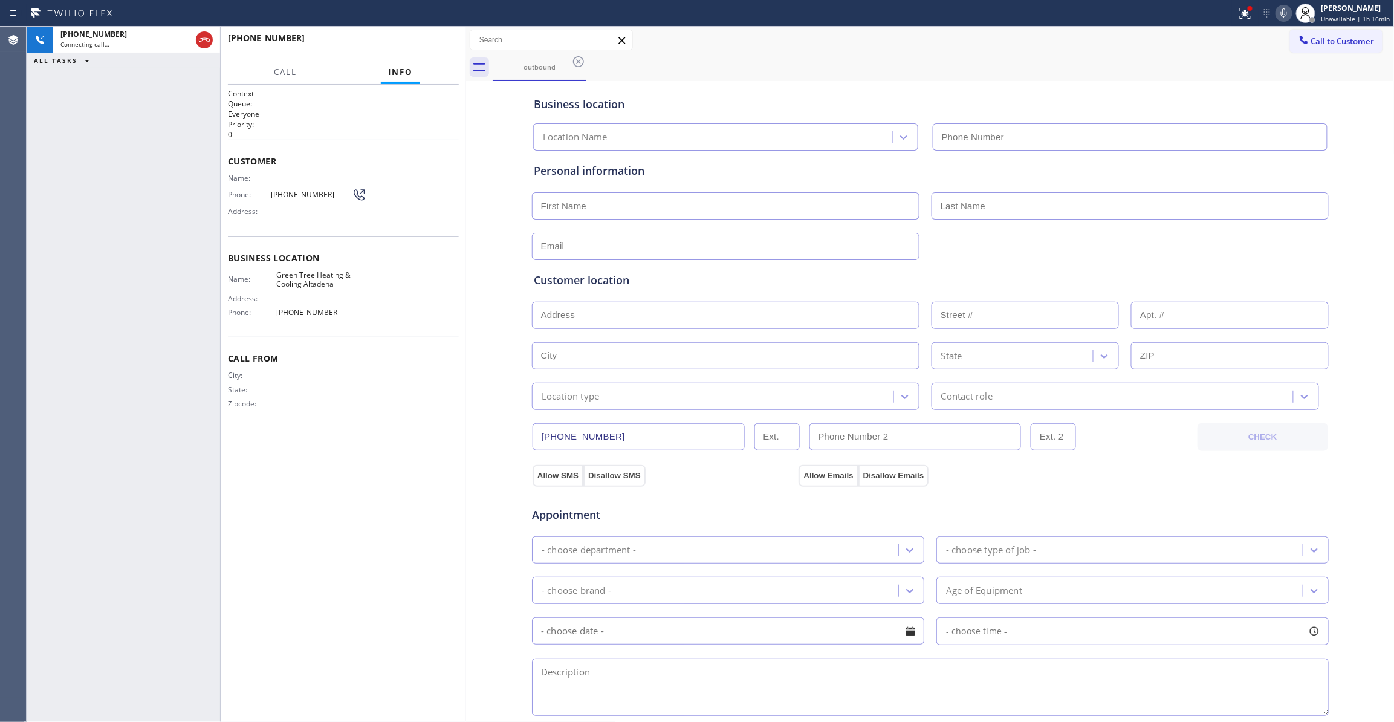
type input "[PHONE_NUMBER]"
click at [255, 514] on div "Context Queue: Everyone Priority: 0 Customer Name: Phone: [PHONE_NUMBER] Addres…" at bounding box center [343, 403] width 231 height 630
click at [438, 42] on span "HANG UP" at bounding box center [430, 43] width 37 height 8
click at [438, 39] on span "HANG UP" at bounding box center [430, 43] width 37 height 8
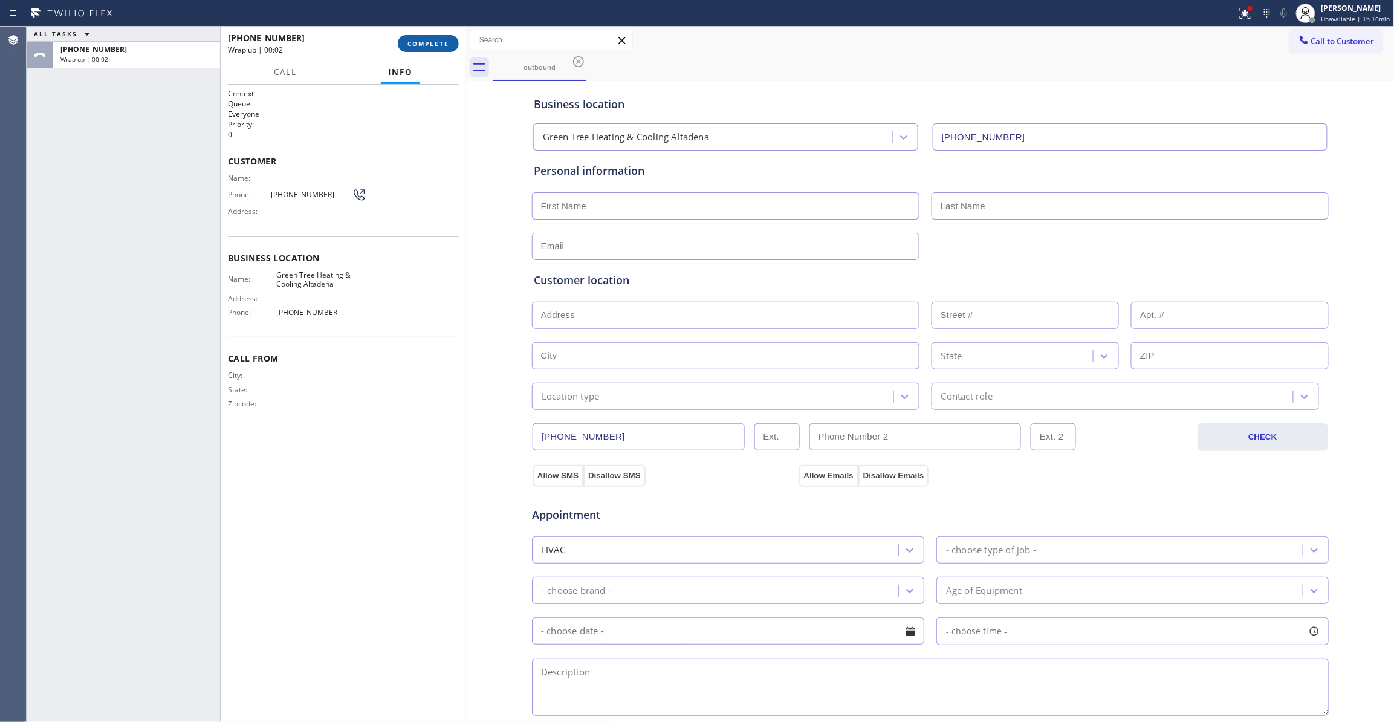
click at [438, 41] on span "COMPLETE" at bounding box center [429, 43] width 42 height 8
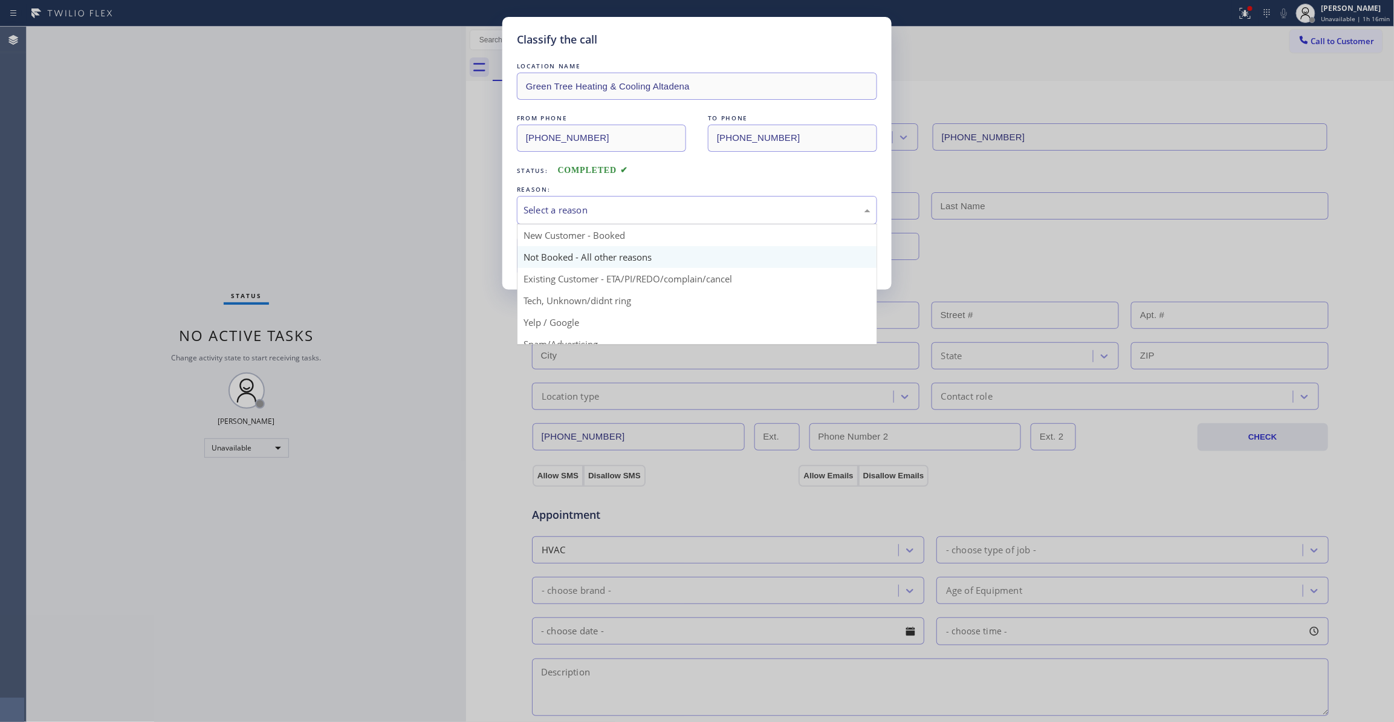
drag, startPoint x: 623, startPoint y: 208, endPoint x: 567, endPoint y: 250, distance: 69.9
click at [622, 208] on div "Select a reason" at bounding box center [697, 210] width 347 height 14
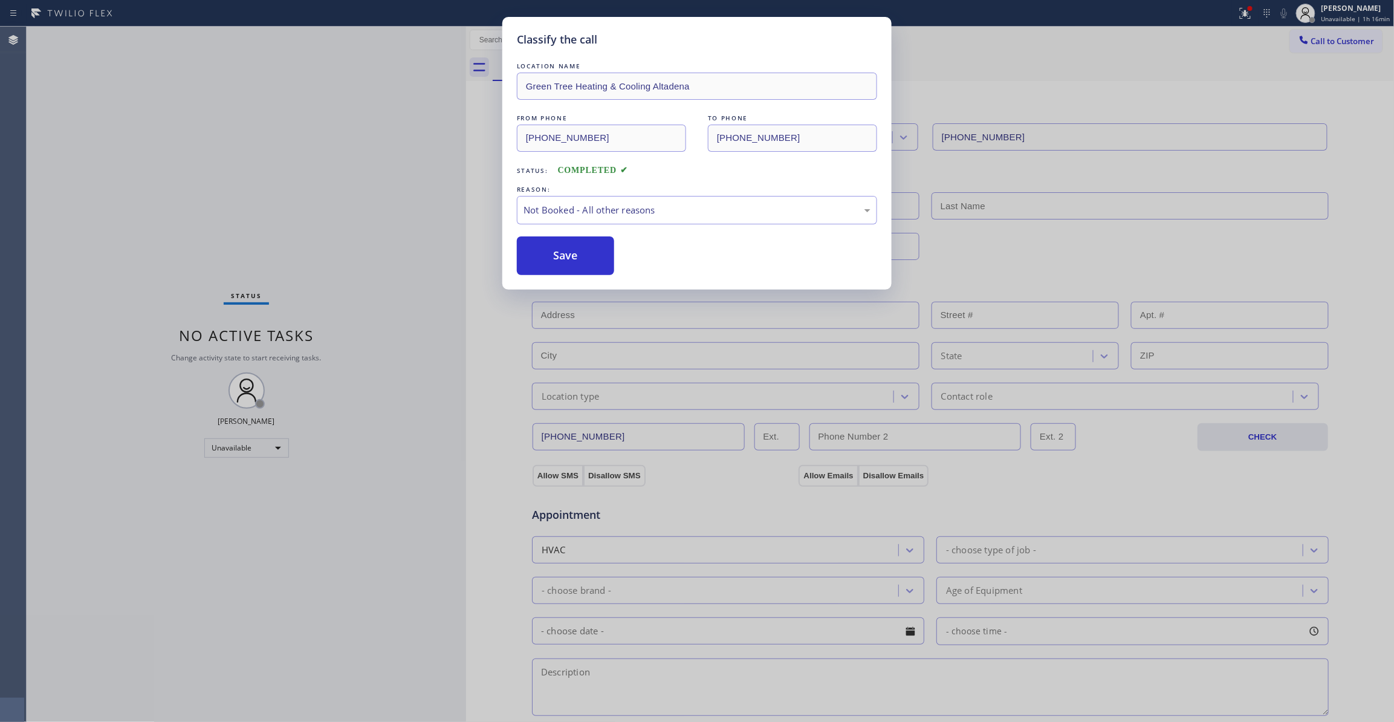
click at [567, 252] on button "Save" at bounding box center [565, 255] width 97 height 39
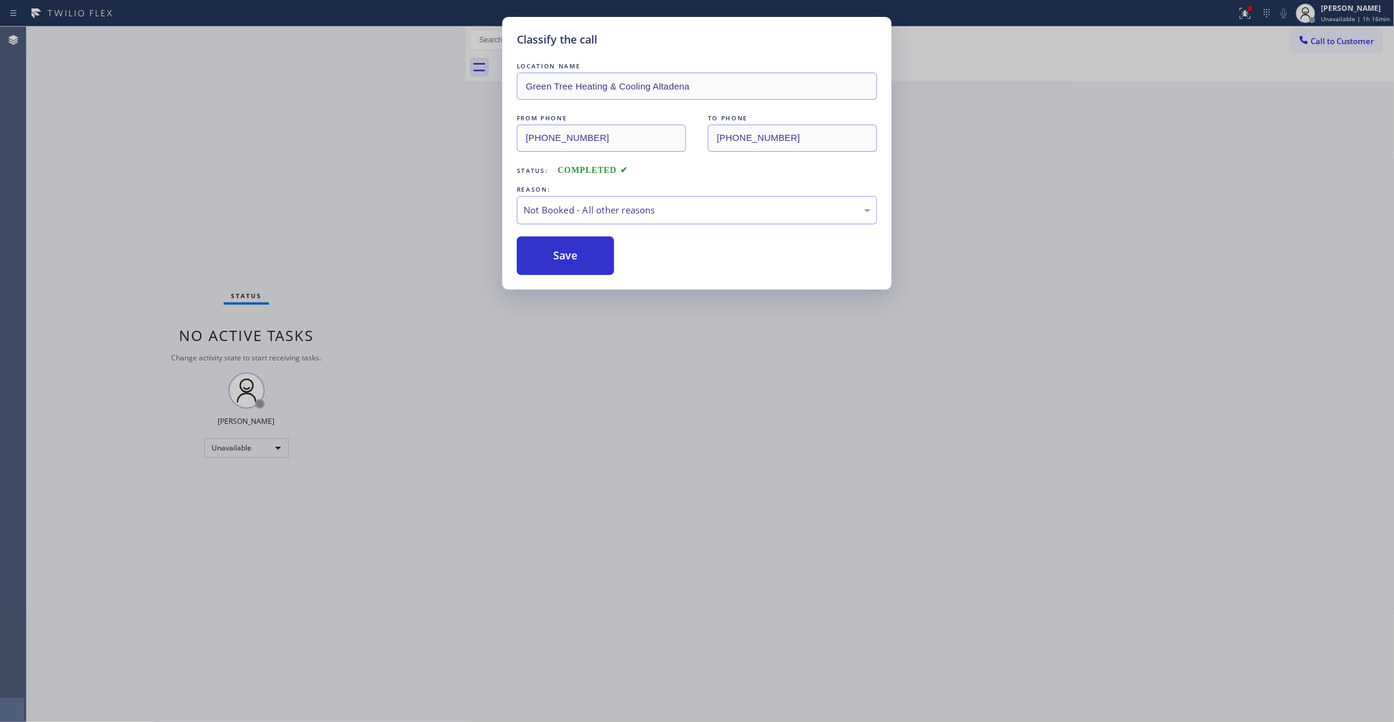
click at [567, 252] on button "Save" at bounding box center [565, 255] width 97 height 39
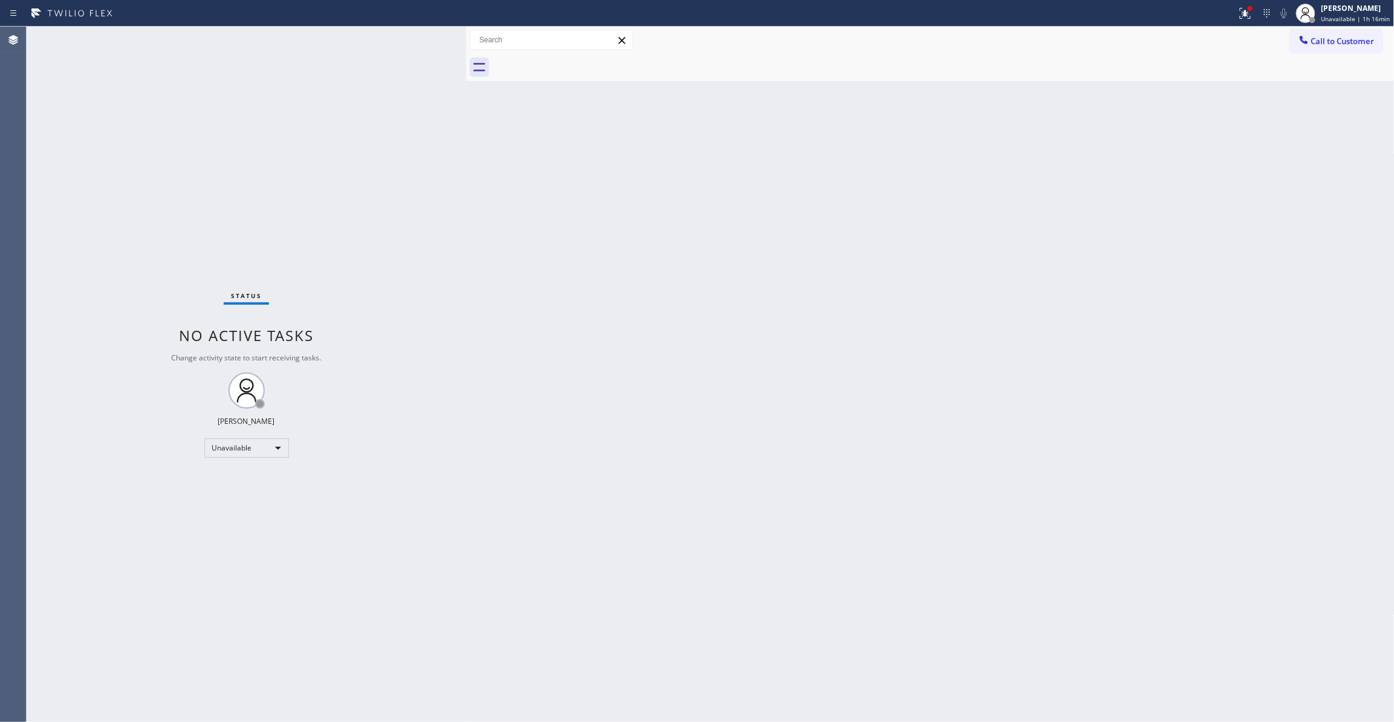
drag, startPoint x: 1133, startPoint y: 279, endPoint x: 1163, endPoint y: 248, distance: 44.0
click at [1163, 248] on div "Back to Dashboard Change Sender ID Customers Technicians Select a contact Outbo…" at bounding box center [930, 374] width 929 height 695
click at [1238, 11] on icon at bounding box center [1245, 13] width 15 height 15
click at [1212, 155] on button "Clear issues" at bounding box center [1175, 158] width 141 height 17
click at [1344, 44] on span "Call to Customer" at bounding box center [1343, 41] width 63 height 11
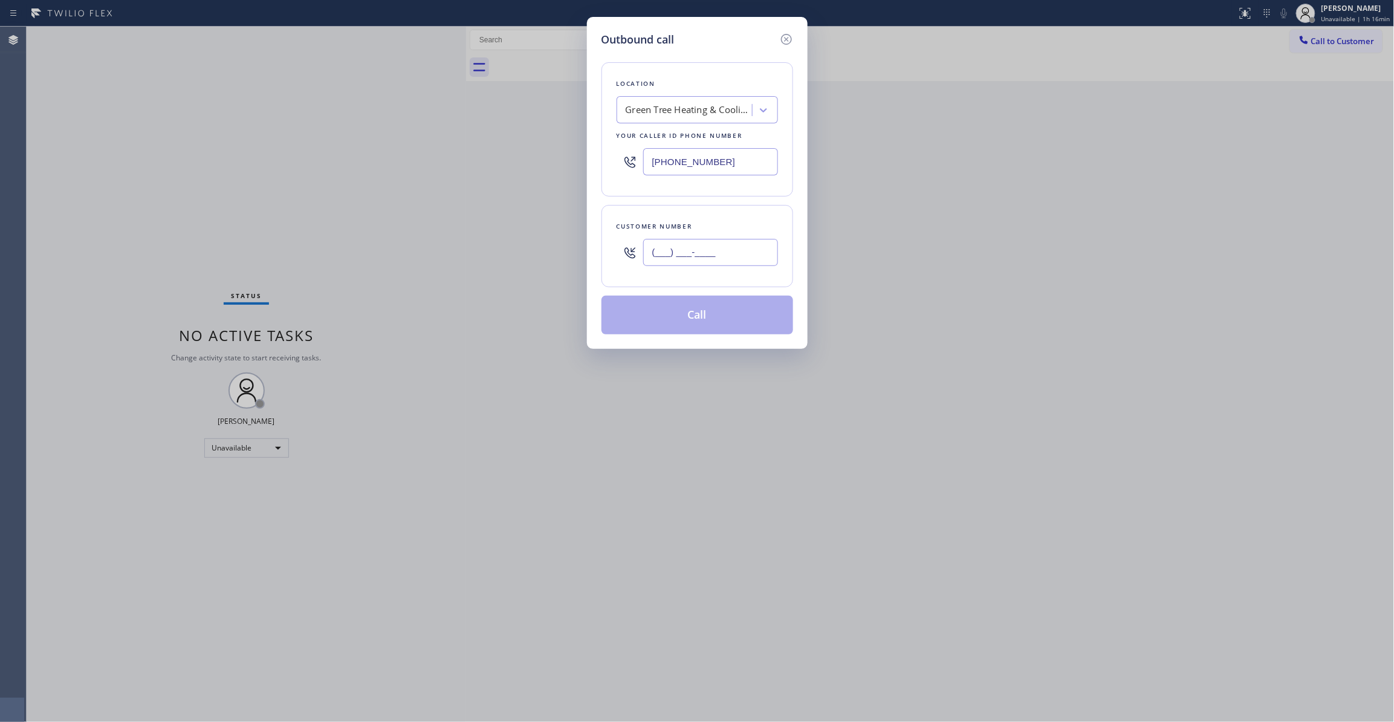
click at [714, 247] on input "(___) ___-____" at bounding box center [710, 252] width 135 height 27
paste input "626) 635-4271"
type input "[PHONE_NUMBER]"
click at [712, 310] on button "Call" at bounding box center [698, 315] width 192 height 39
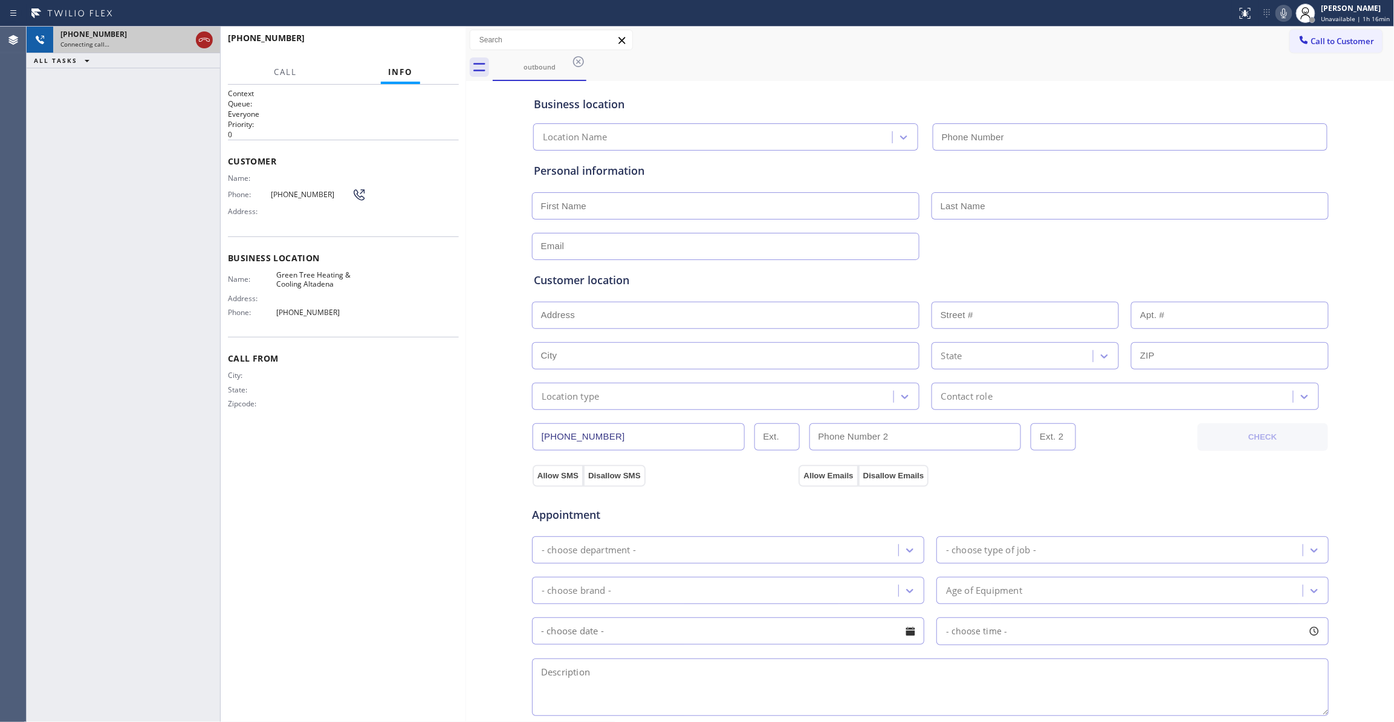
type input "[PHONE_NUMBER]"
click at [206, 34] on icon at bounding box center [204, 40] width 15 height 15
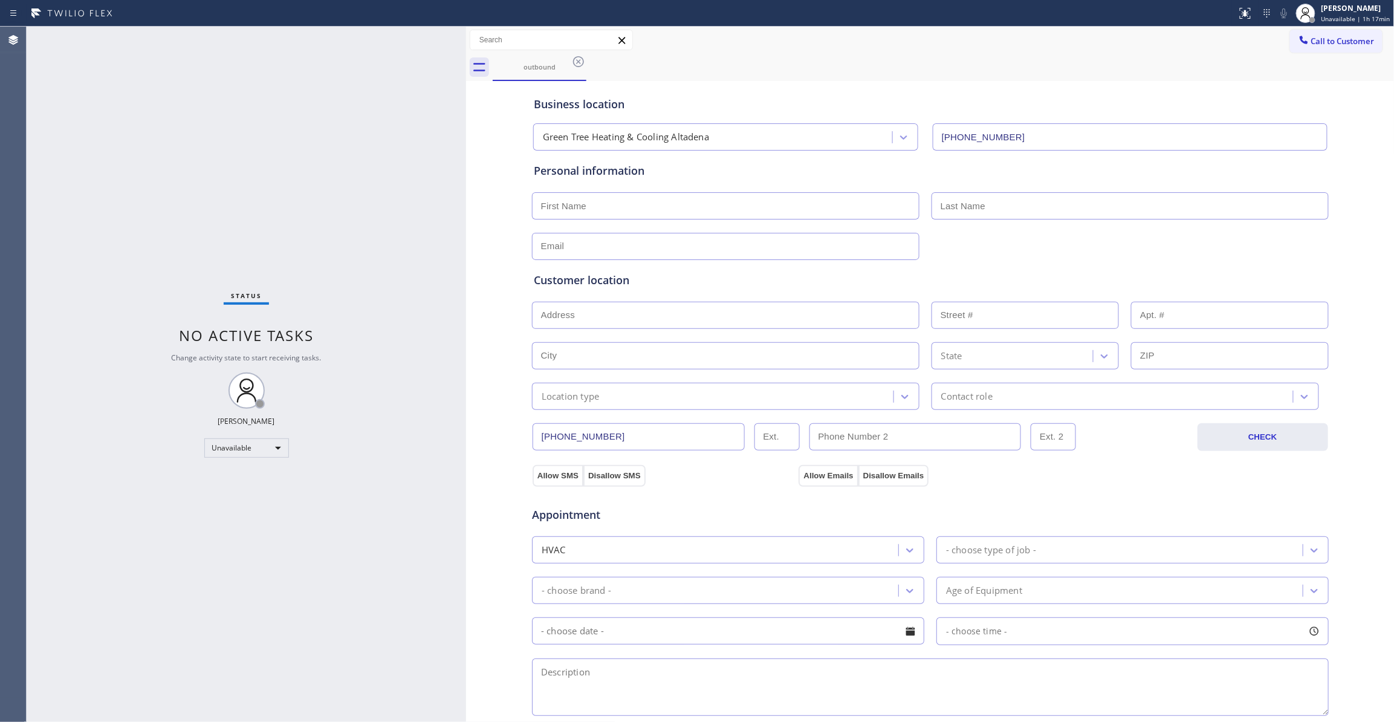
click at [388, 399] on div "Status No active tasks Change activity state to start receiving tasks. [PERSON_…" at bounding box center [247, 374] width 440 height 695
click at [579, 64] on icon at bounding box center [578, 61] width 15 height 15
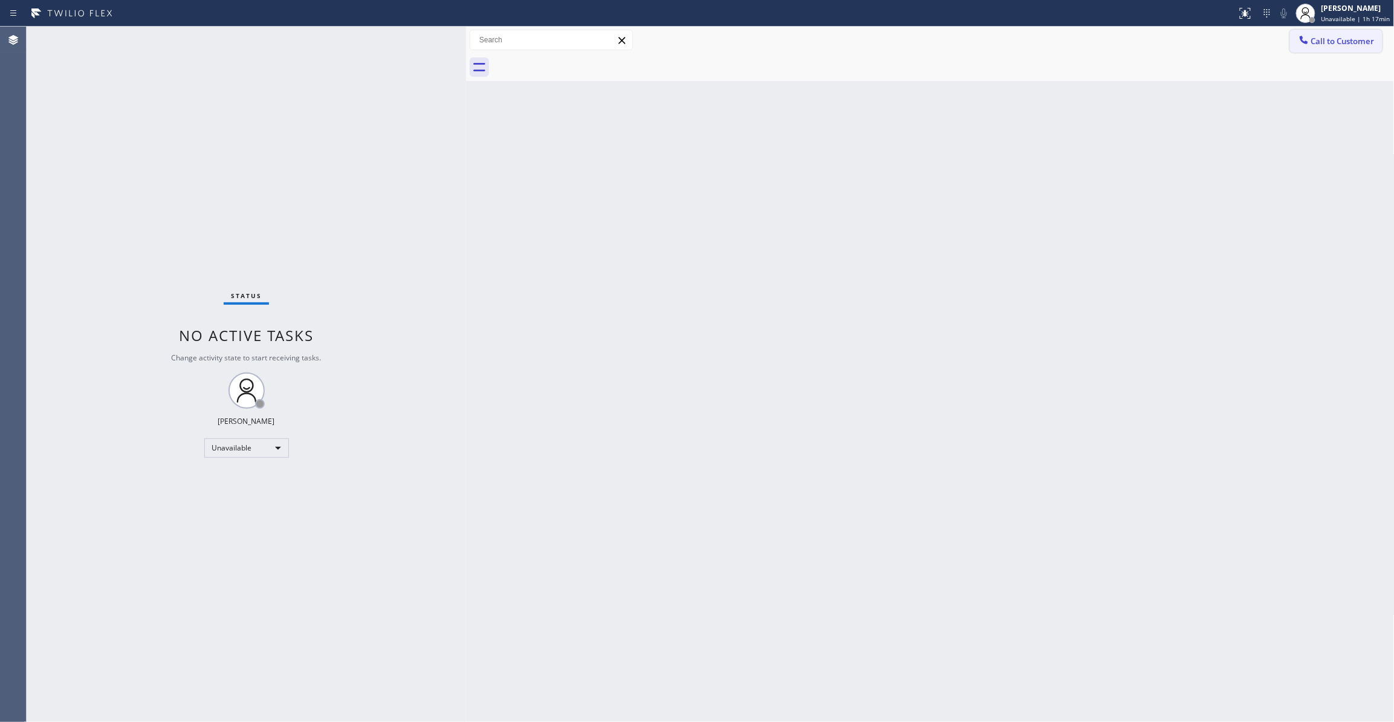
click at [1326, 42] on span "Call to Customer" at bounding box center [1343, 41] width 63 height 11
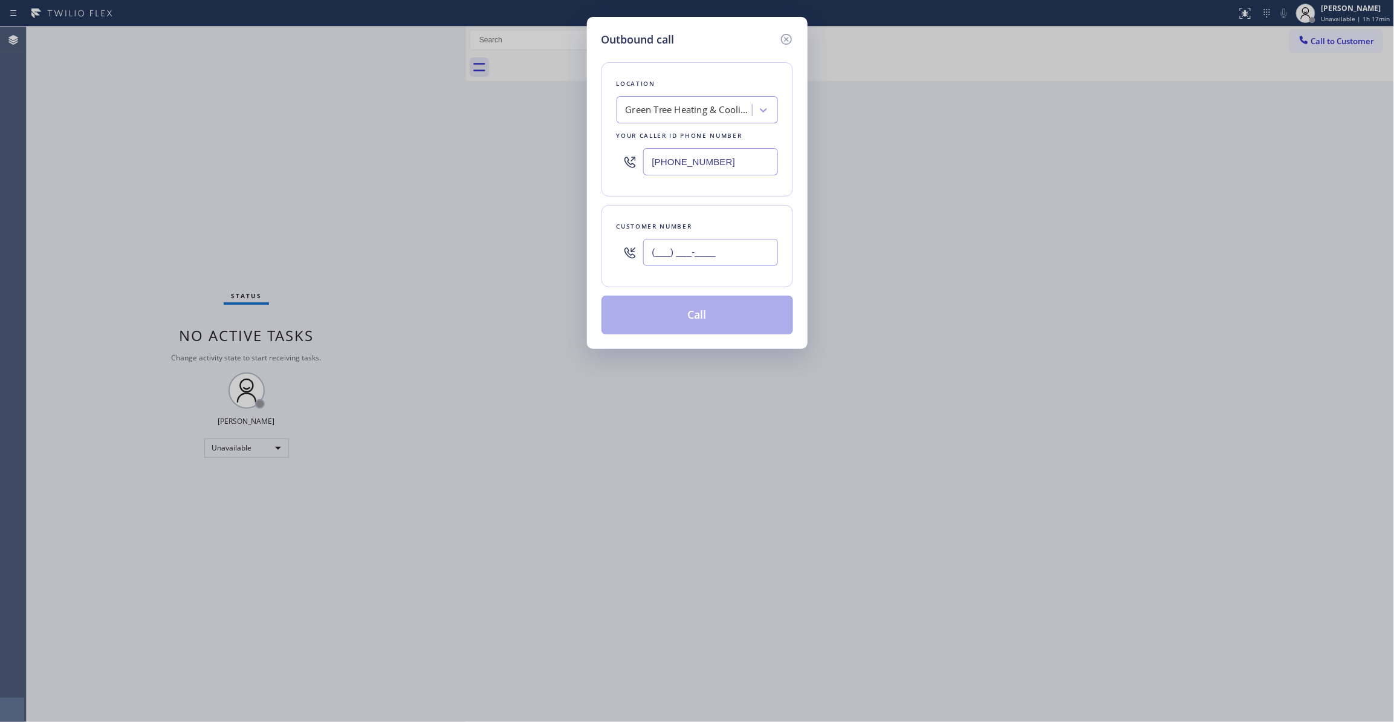
click at [703, 259] on input "(___) ___-____" at bounding box center [710, 252] width 135 height 27
paste input "626) 635-4271"
type input "[PHONE_NUMBER]"
click at [692, 320] on button "Call" at bounding box center [698, 315] width 192 height 39
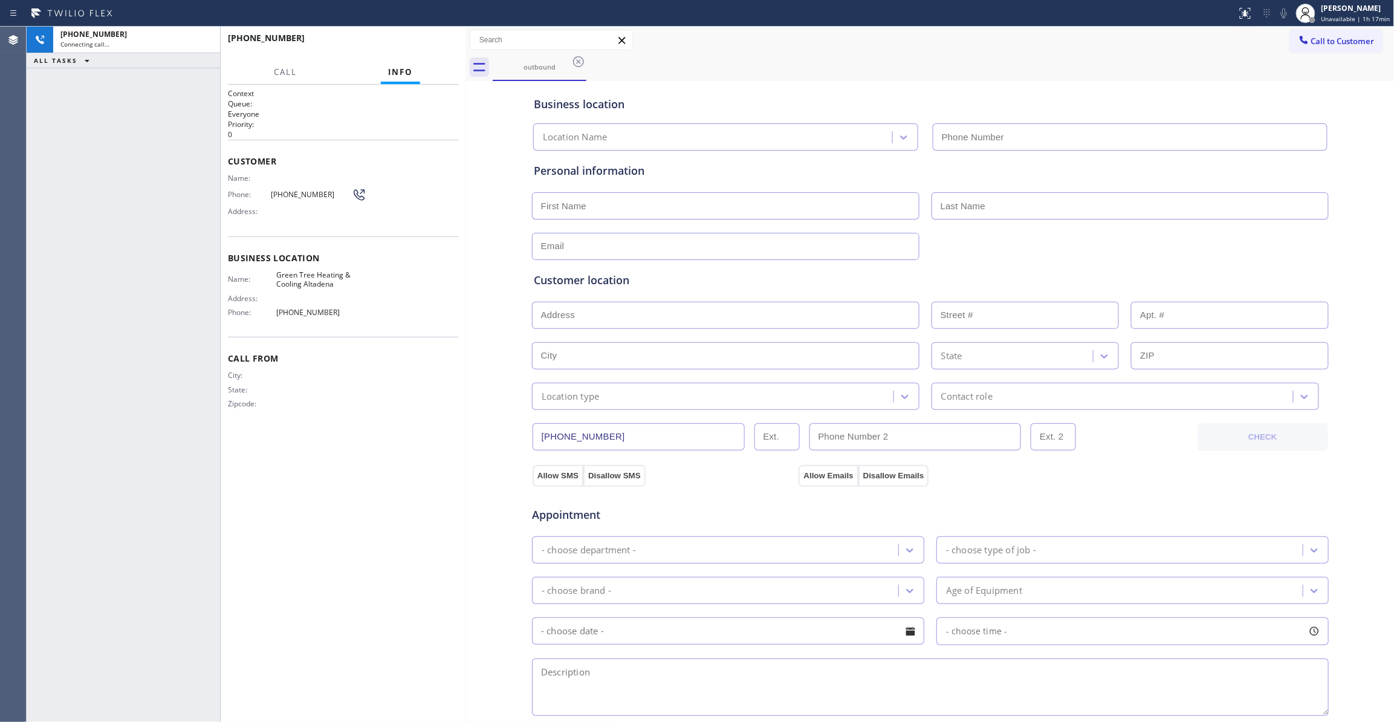
type input "[PHONE_NUMBER]"
click at [58, 310] on div "[PHONE_NUMBER] Connecting call… ALL TASKS ALL TASKS ACTIVE TASKS TASKS IN WRAP …" at bounding box center [124, 374] width 194 height 695
click at [424, 37] on button "HANG UP" at bounding box center [431, 43] width 56 height 17
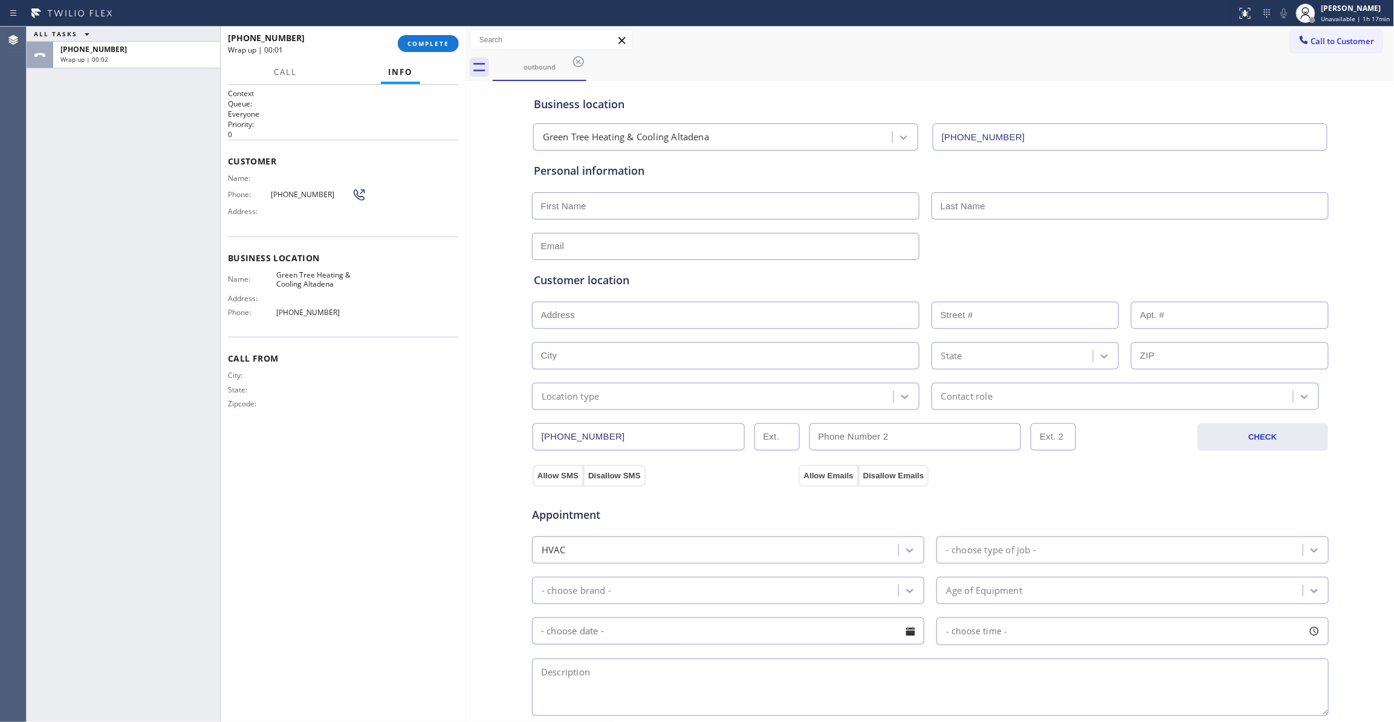
click at [281, 189] on div "Phone: [PHONE_NUMBER]" at bounding box center [297, 194] width 138 height 15
copy div "[PHONE_NUMBER]"
click at [421, 49] on button "COMPLETE" at bounding box center [428, 43] width 61 height 17
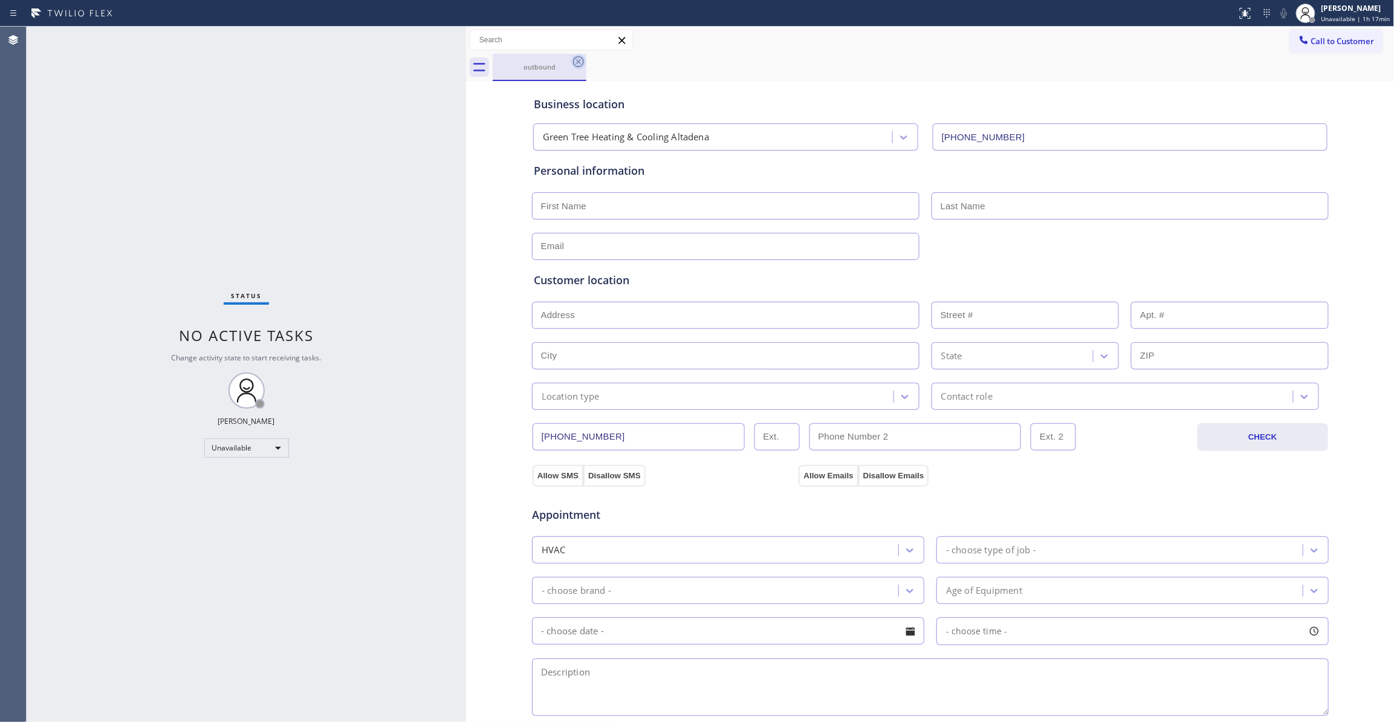
click at [579, 63] on icon at bounding box center [578, 61] width 11 height 11
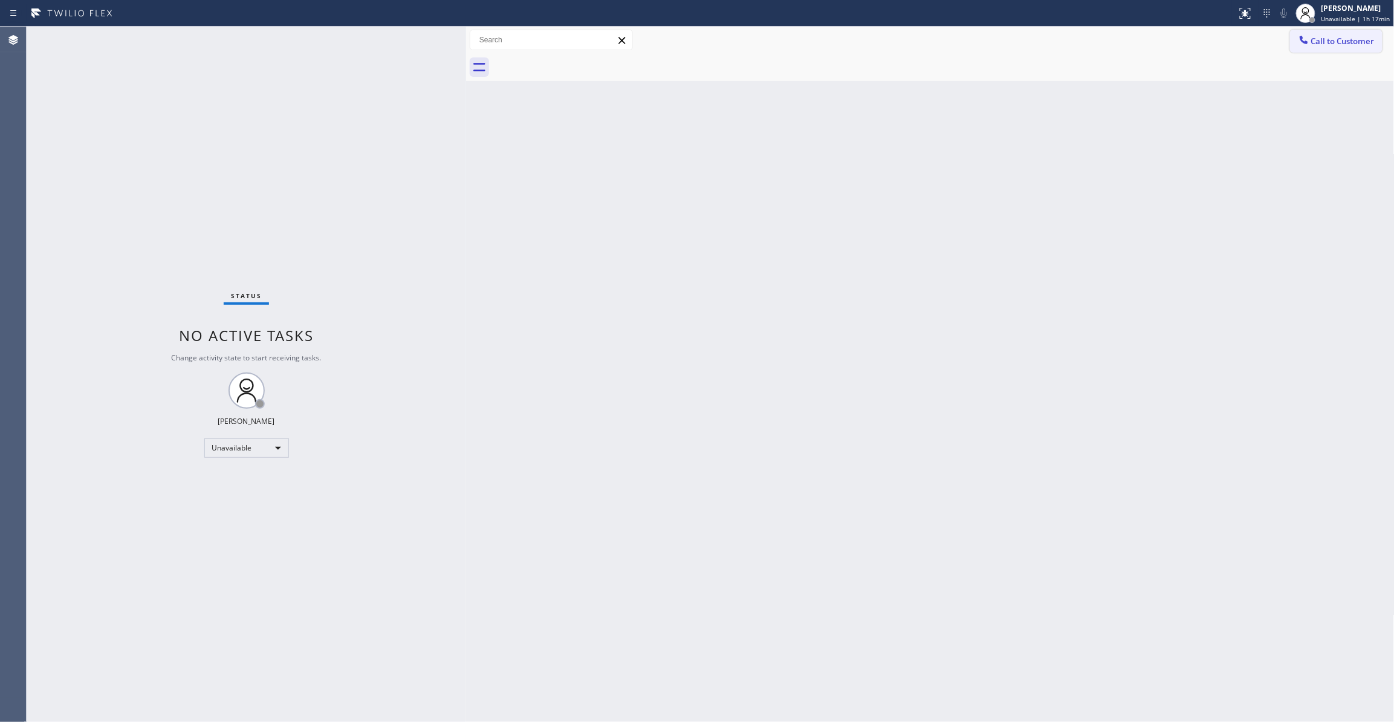
click at [1336, 36] on span "Call to Customer" at bounding box center [1343, 41] width 63 height 11
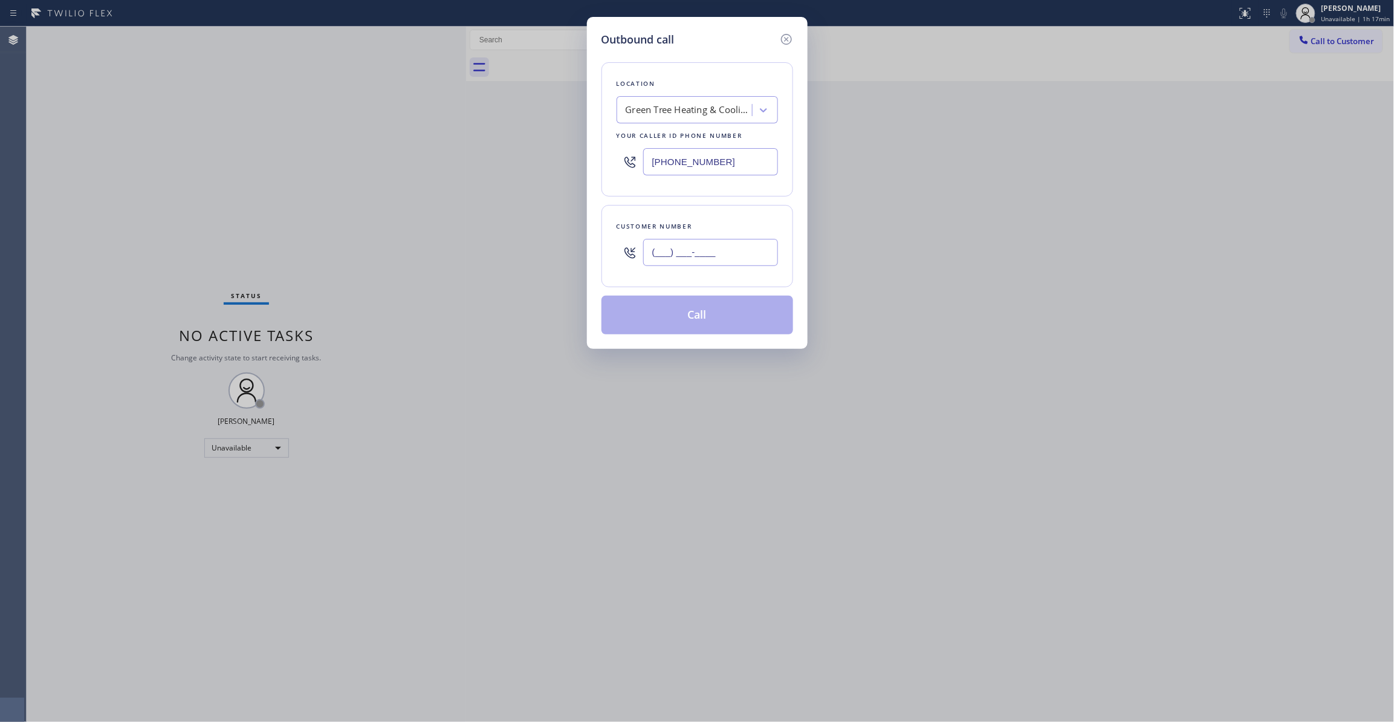
click at [712, 265] on input "(___) ___-____" at bounding box center [710, 252] width 135 height 27
paste input "626) 635-4271"
type input "[PHONE_NUMBER]"
click at [647, 317] on button "Call" at bounding box center [698, 315] width 192 height 39
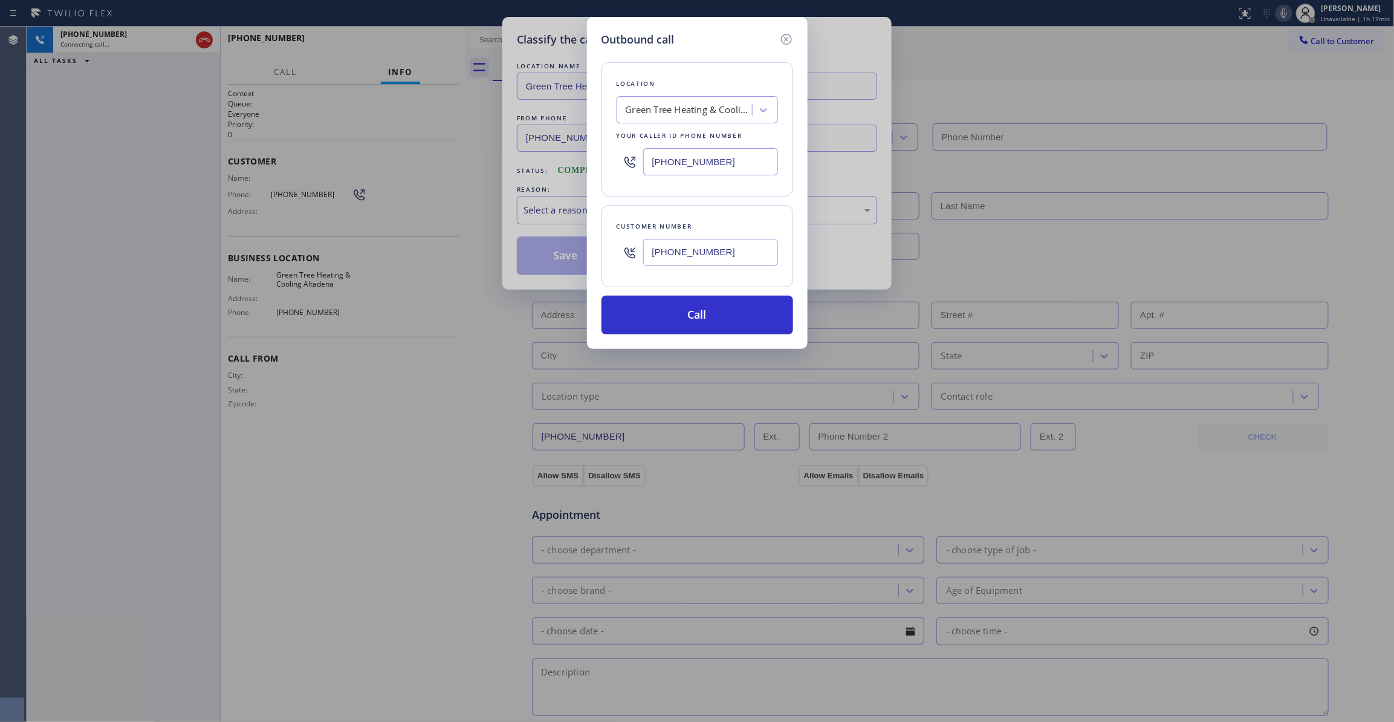
click at [470, 371] on div "Outbound call Location Green Tree Heating & Cooling Altadena Your caller id pho…" at bounding box center [697, 361] width 1394 height 722
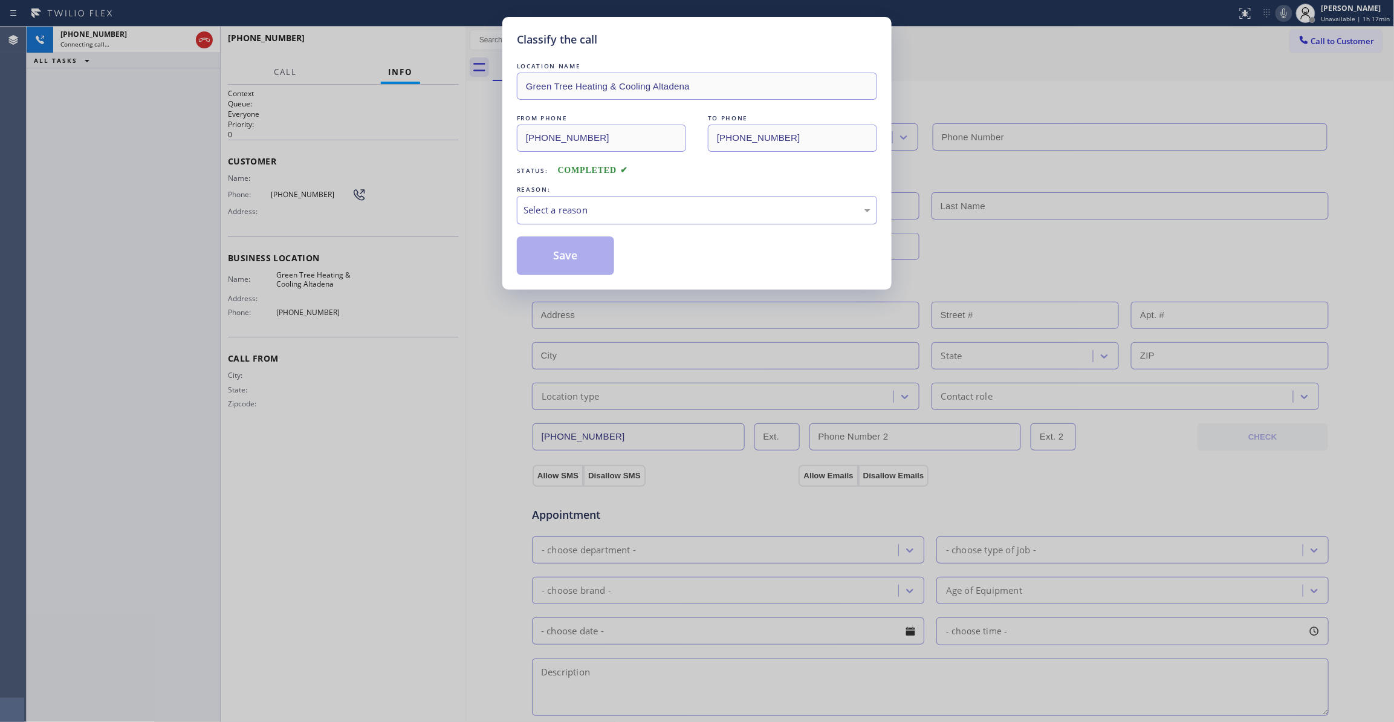
type input "[PHONE_NUMBER]"
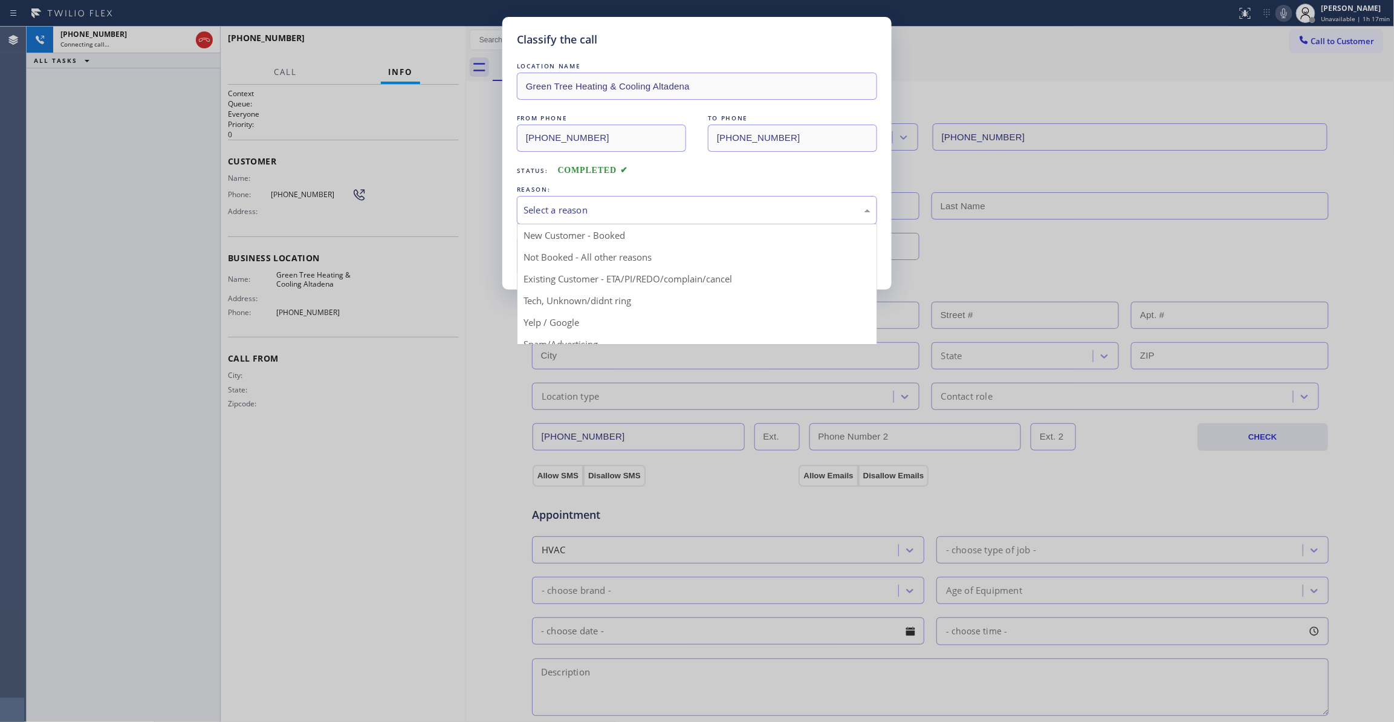
click at [557, 212] on div "Select a reason" at bounding box center [697, 210] width 347 height 14
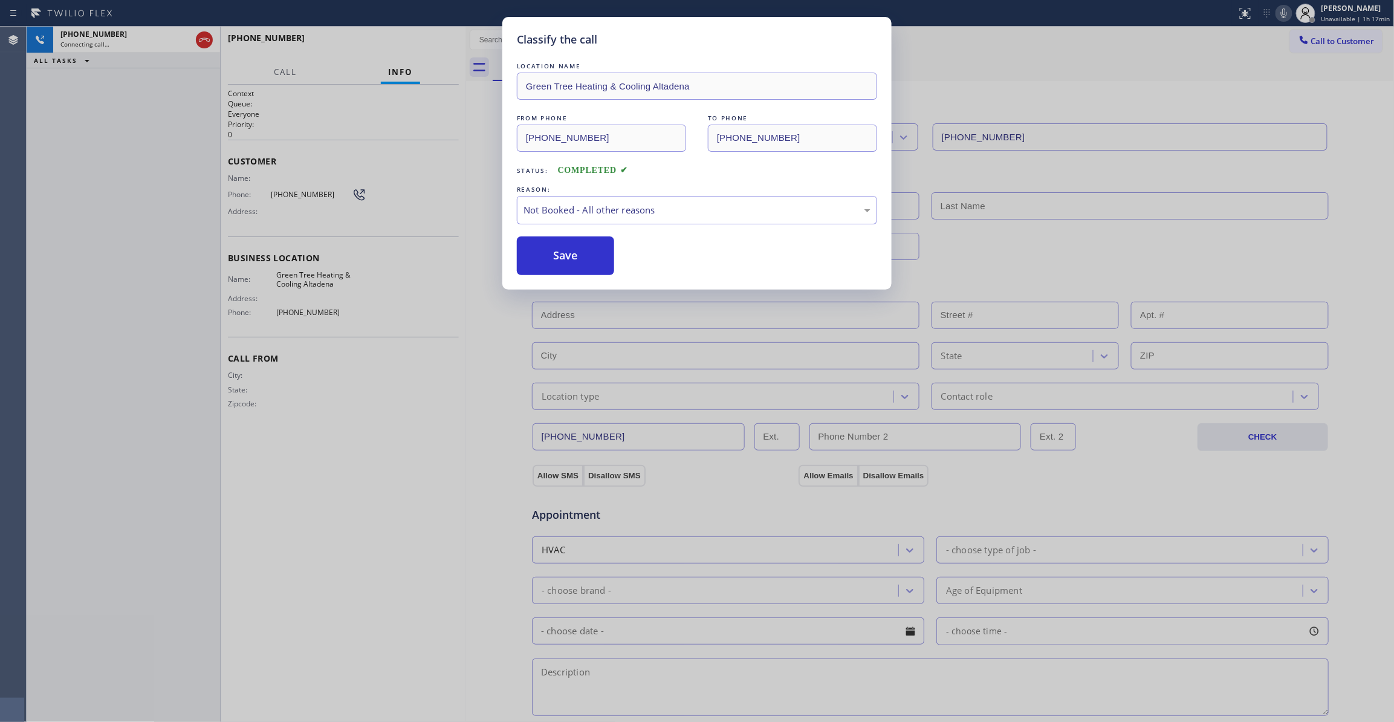
click at [570, 259] on button "Save" at bounding box center [565, 255] width 97 height 39
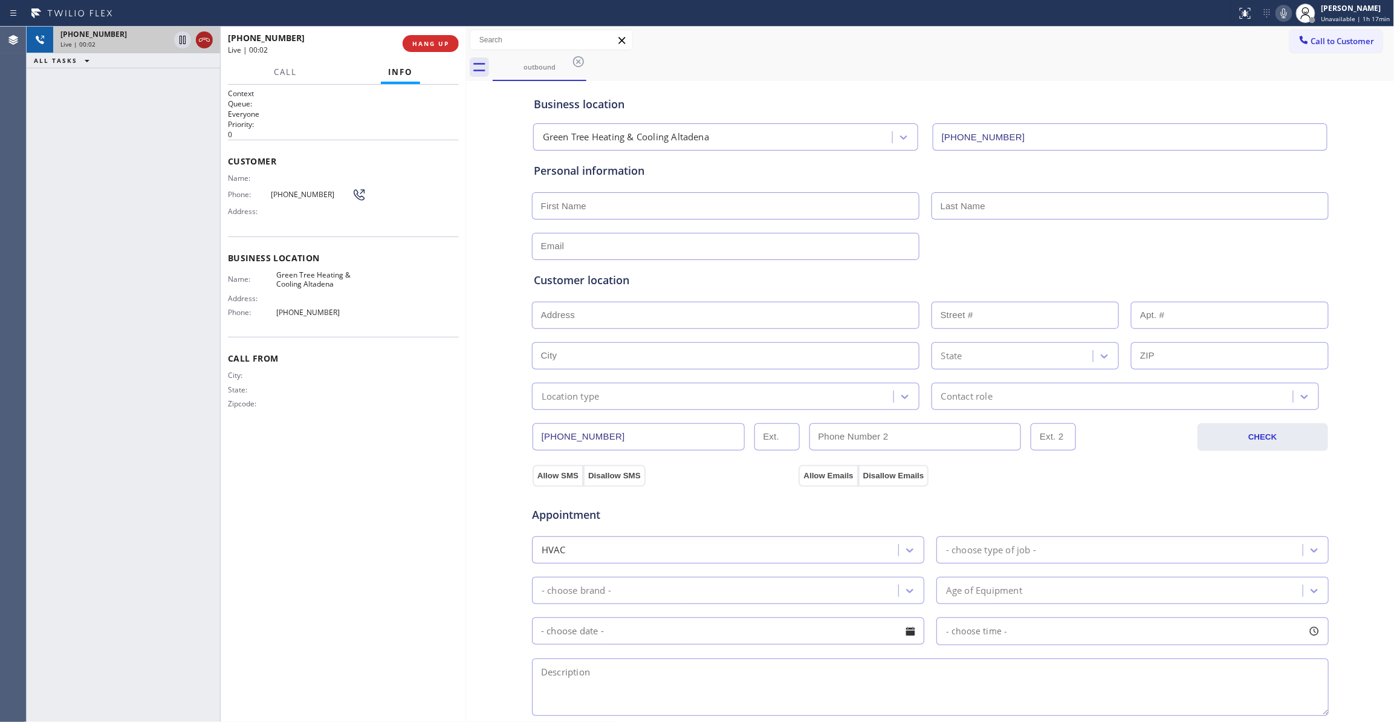
click at [203, 37] on icon at bounding box center [204, 40] width 15 height 15
click at [448, 42] on span "COMPLETE" at bounding box center [429, 43] width 42 height 8
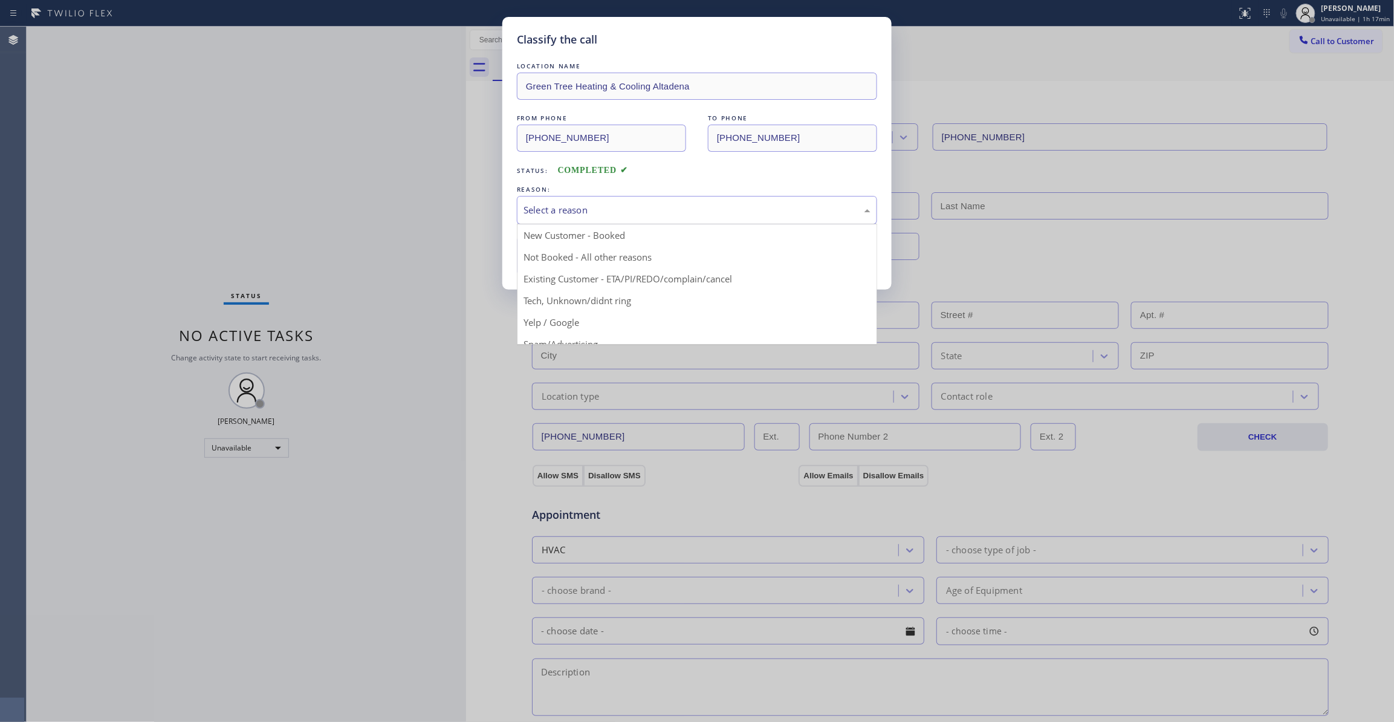
click at [538, 204] on div "Select a reason" at bounding box center [697, 210] width 347 height 14
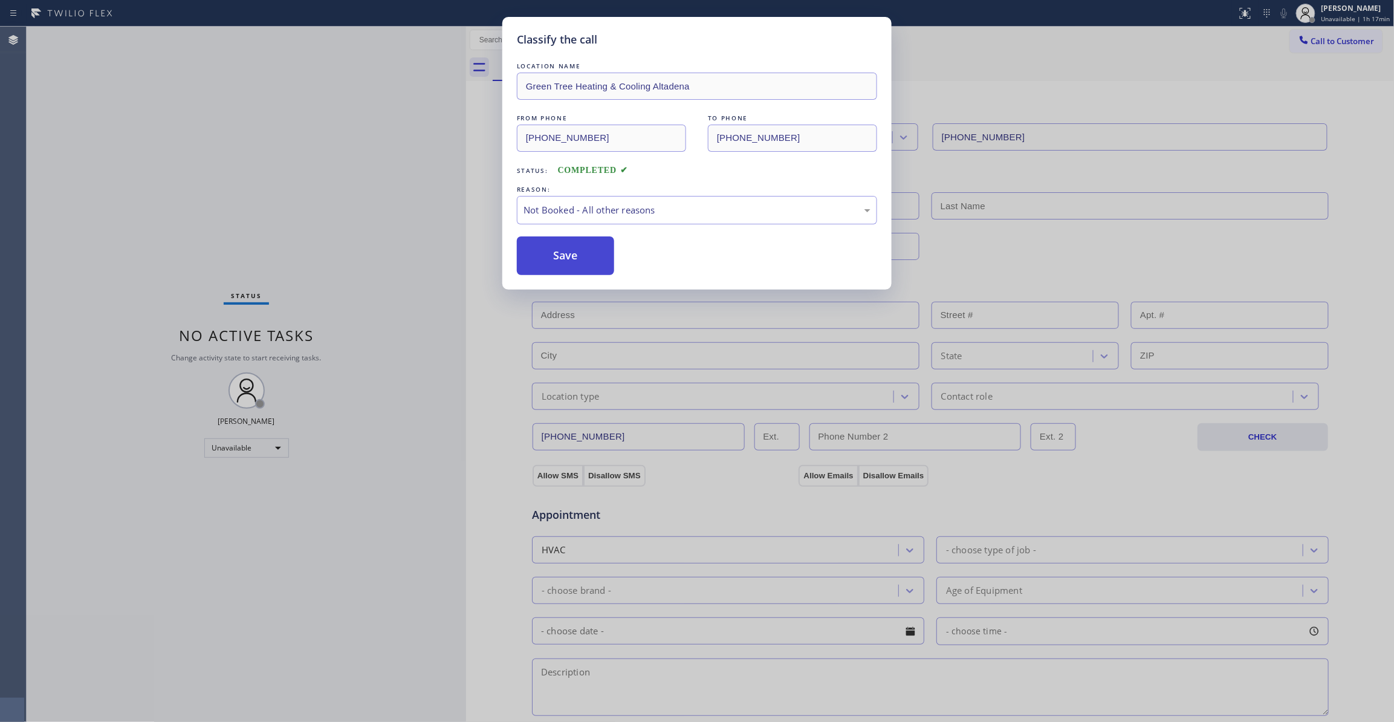
click at [547, 259] on button "Save" at bounding box center [565, 255] width 97 height 39
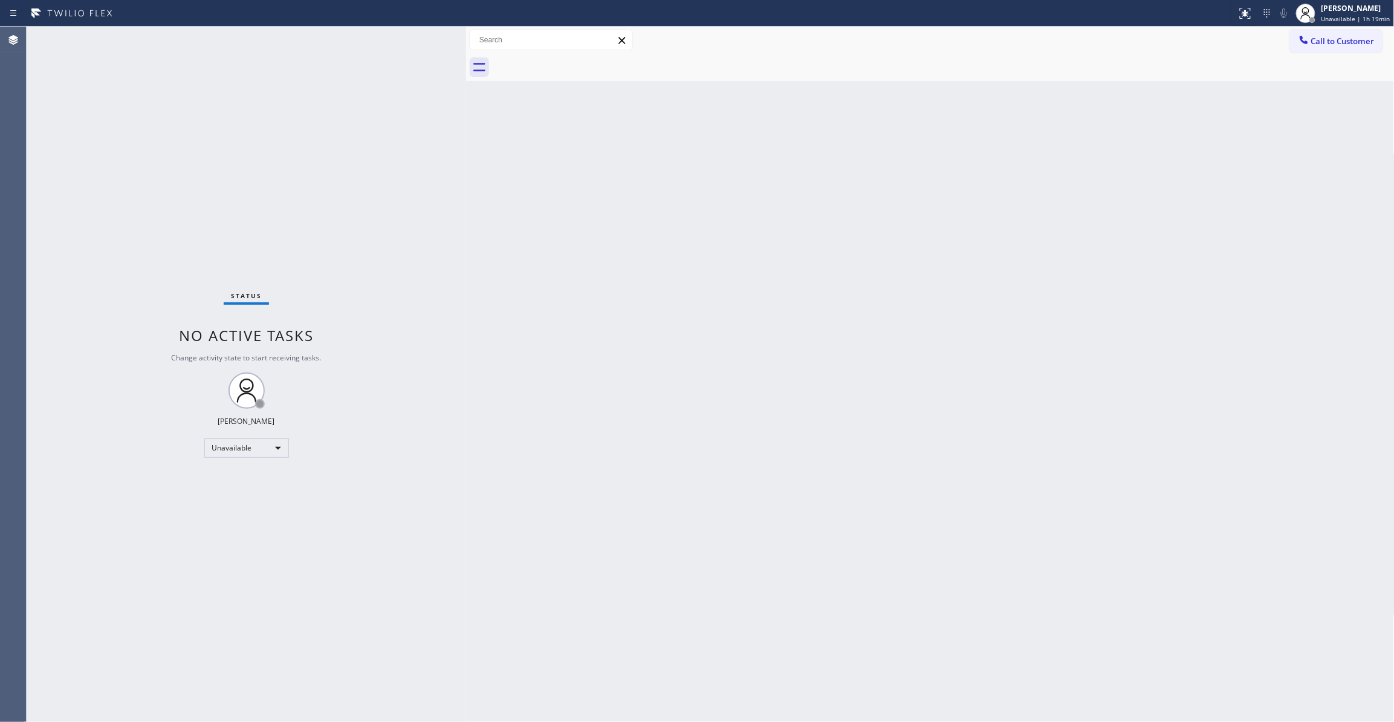
click at [74, 466] on div "Status No active tasks Change activity state to start receiving tasks. [PERSON_…" at bounding box center [247, 374] width 440 height 695
click at [172, 191] on div "Status No active tasks Change activity state to start receiving tasks. [PERSON_…" at bounding box center [247, 374] width 440 height 695
click at [123, 200] on div "Status No active tasks Change activity state to start receiving tasks. [PERSON_…" at bounding box center [247, 374] width 440 height 695
click at [174, 197] on div "Status No active tasks Change activity state to start receiving tasks. [PERSON_…" at bounding box center [247, 374] width 440 height 695
click at [129, 247] on div "Status No active tasks Change activity state to start receiving tasks. [PERSON_…" at bounding box center [247, 374] width 440 height 695
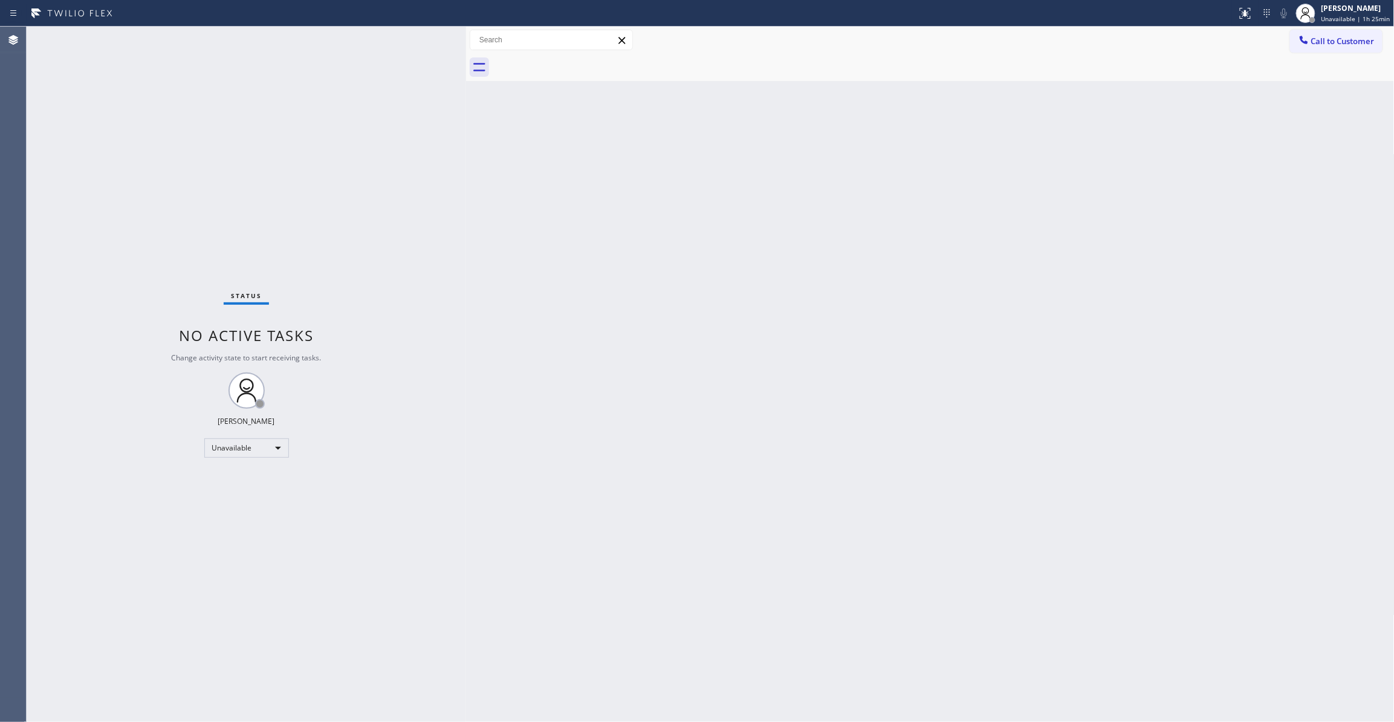
drag, startPoint x: 140, startPoint y: 148, endPoint x: 175, endPoint y: 129, distance: 39.8
click at [155, 139] on div "Status No active tasks Change activity state to start receiving tasks. [PERSON_…" at bounding box center [247, 374] width 440 height 695
click at [1329, 48] on button "Call to Customer" at bounding box center [1336, 41] width 93 height 23
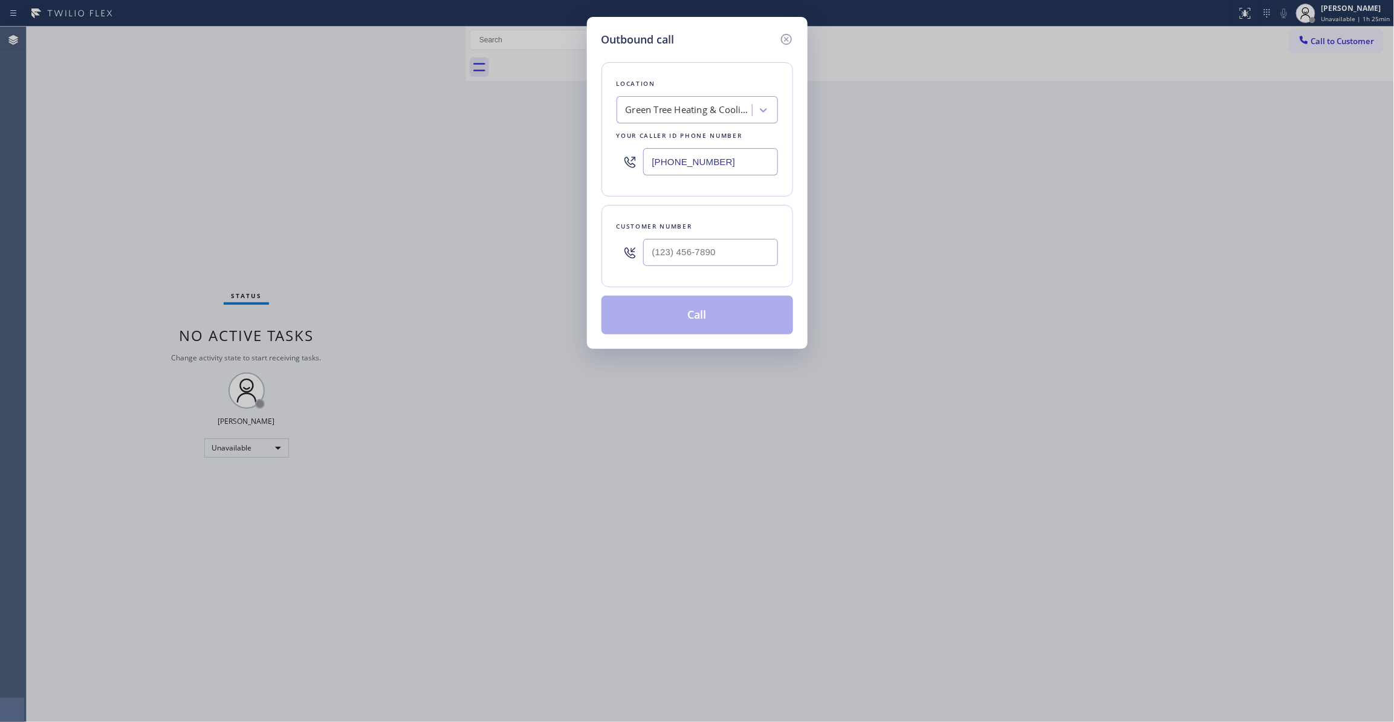
drag, startPoint x: 745, startPoint y: 158, endPoint x: 226, endPoint y: 158, distance: 519.4
click at [226, 158] on div "Outbound call Location Green Tree Heating & Cooling Altadena Your caller id pho…" at bounding box center [697, 361] width 1394 height 722
paste input "470) 782-9857"
type input "[PHONE_NUMBER]"
click at [726, 250] on input "(___) ___-____" at bounding box center [710, 252] width 135 height 27
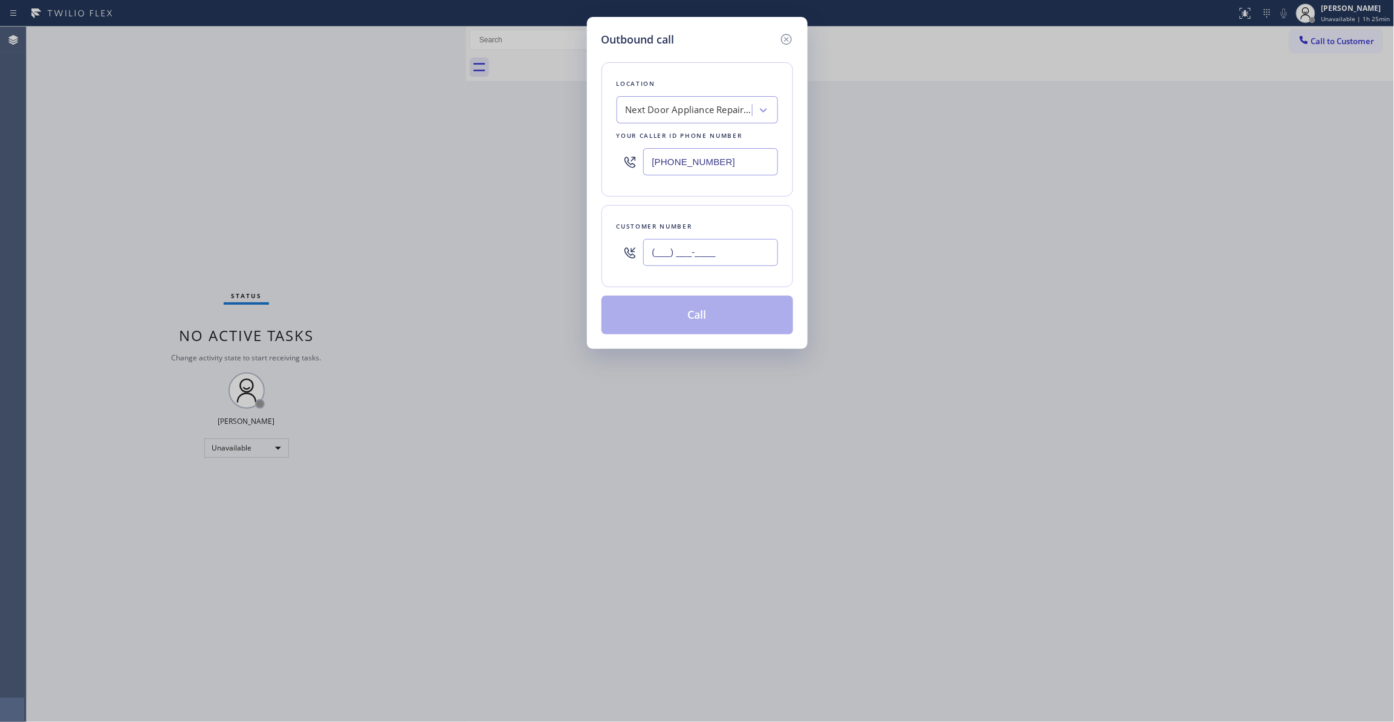
click at [726, 250] on input "(___) ___-____" at bounding box center [710, 252] width 135 height 27
click at [760, 247] on input "(___) ___-____" at bounding box center [710, 252] width 135 height 27
drag, startPoint x: 753, startPoint y: 248, endPoint x: 457, endPoint y: 238, distance: 296.5
click at [457, 238] on div "Outbound call Location Next Door Appliance Repair [PERSON_NAME][GEOGRAPHIC_DATA…" at bounding box center [697, 361] width 1394 height 722
paste input "986) 286-1401"
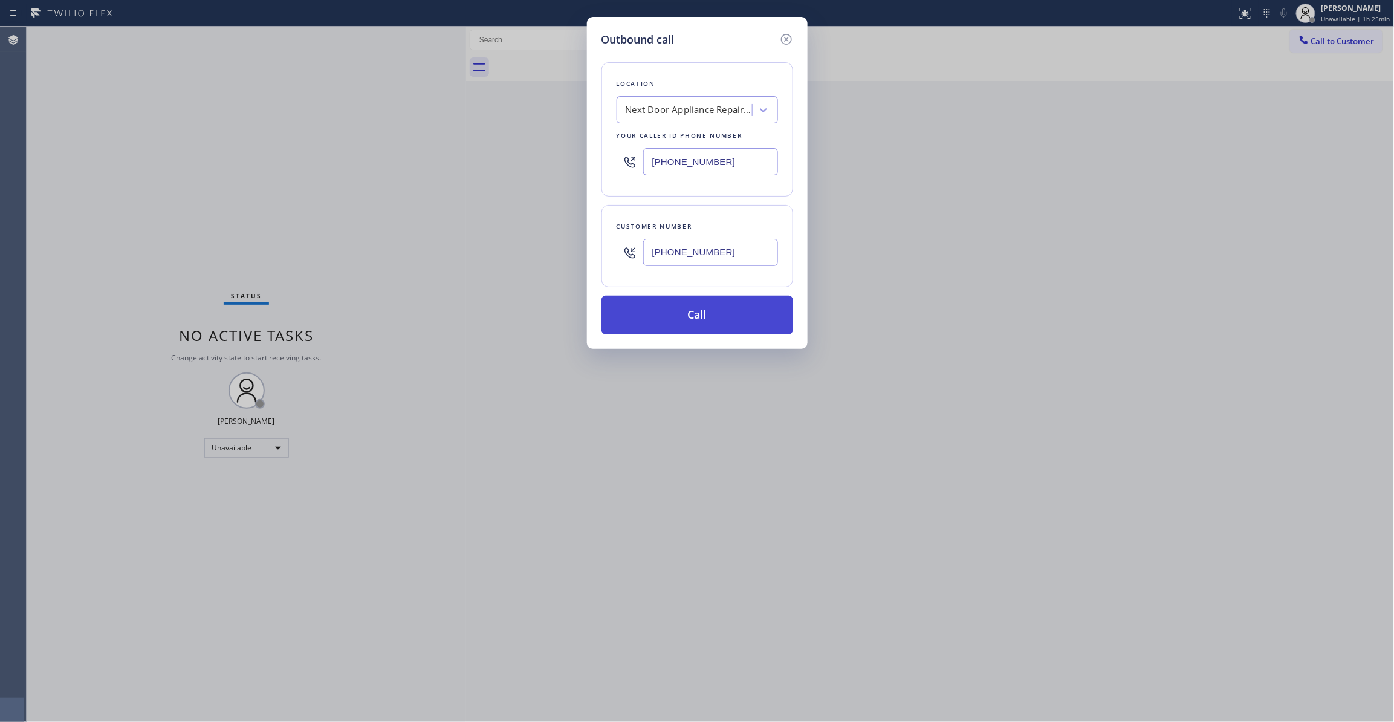
type input "[PHONE_NUMBER]"
click at [706, 317] on button "Call" at bounding box center [698, 315] width 192 height 39
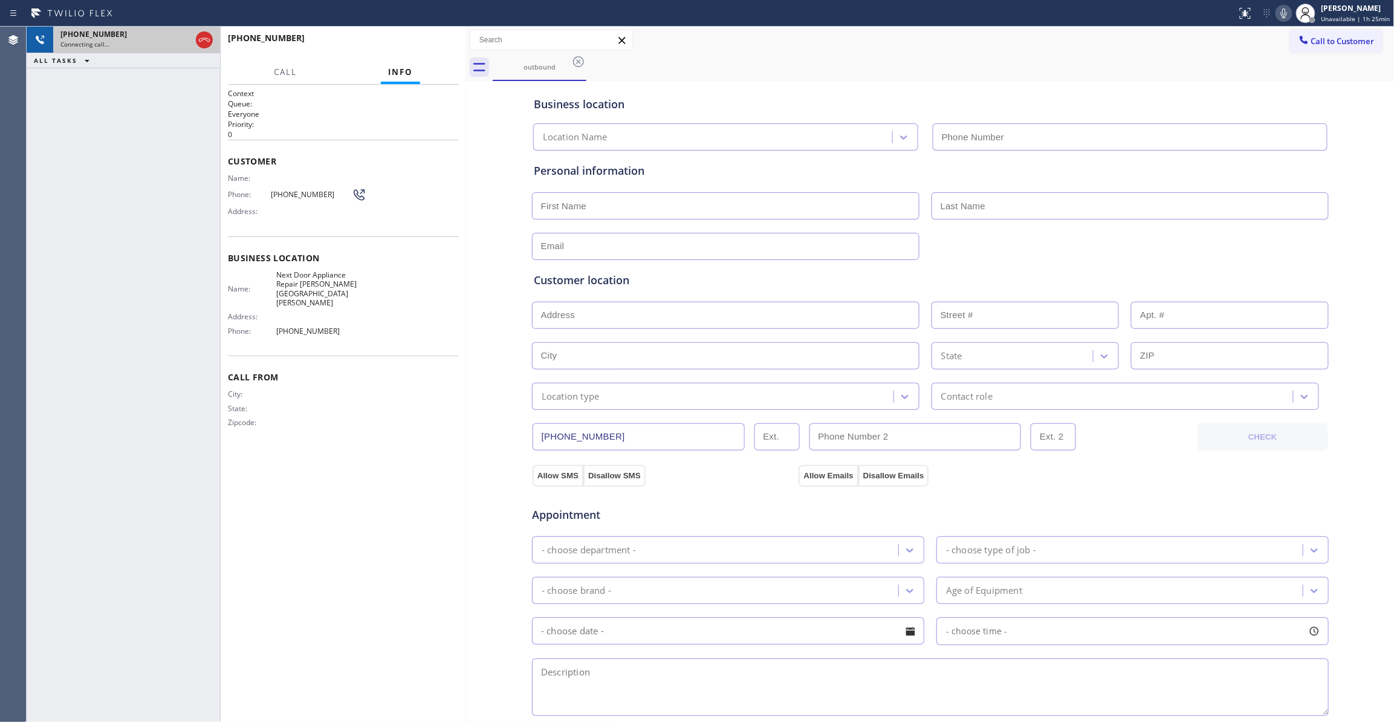
type input "[PHONE_NUMBER]"
click at [209, 37] on icon at bounding box center [204, 40] width 15 height 15
click at [433, 46] on span "HANG UP" at bounding box center [430, 43] width 37 height 8
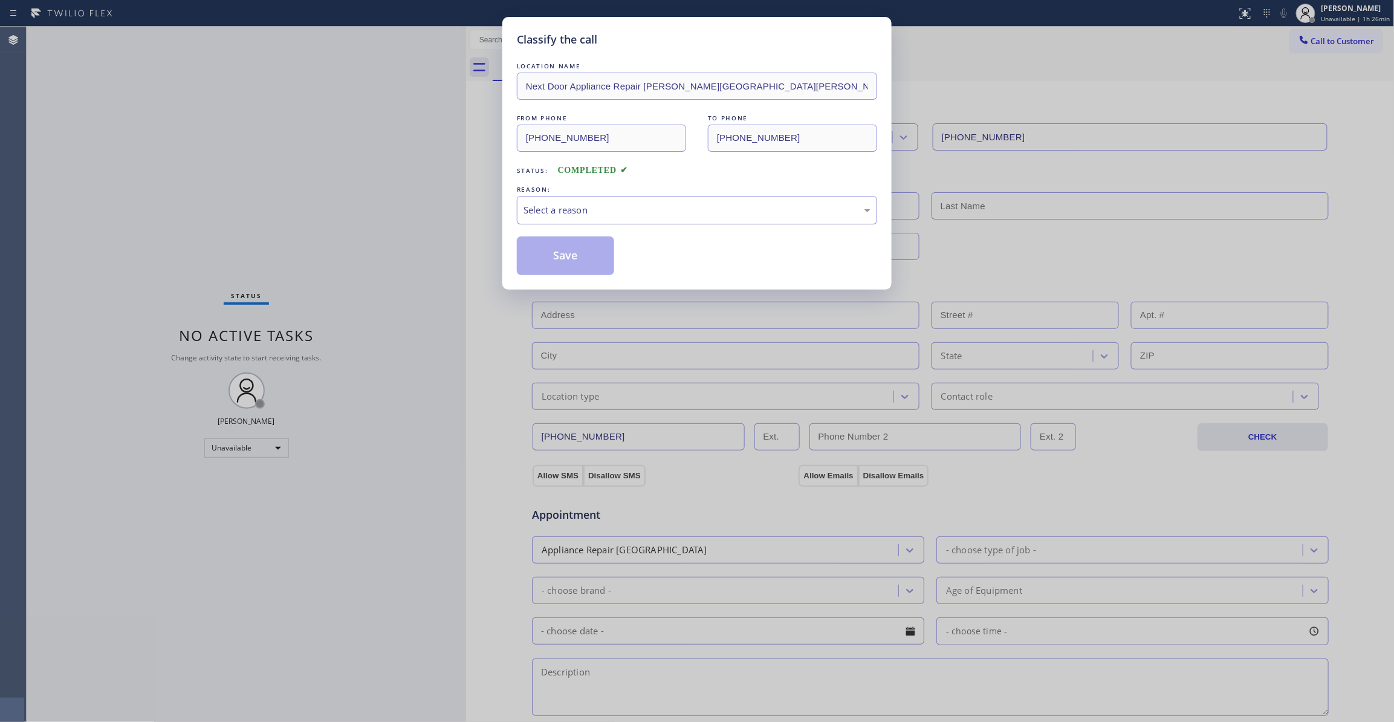
click at [600, 213] on div "Select a reason" at bounding box center [697, 210] width 347 height 14
click at [577, 259] on button "Save" at bounding box center [565, 255] width 97 height 39
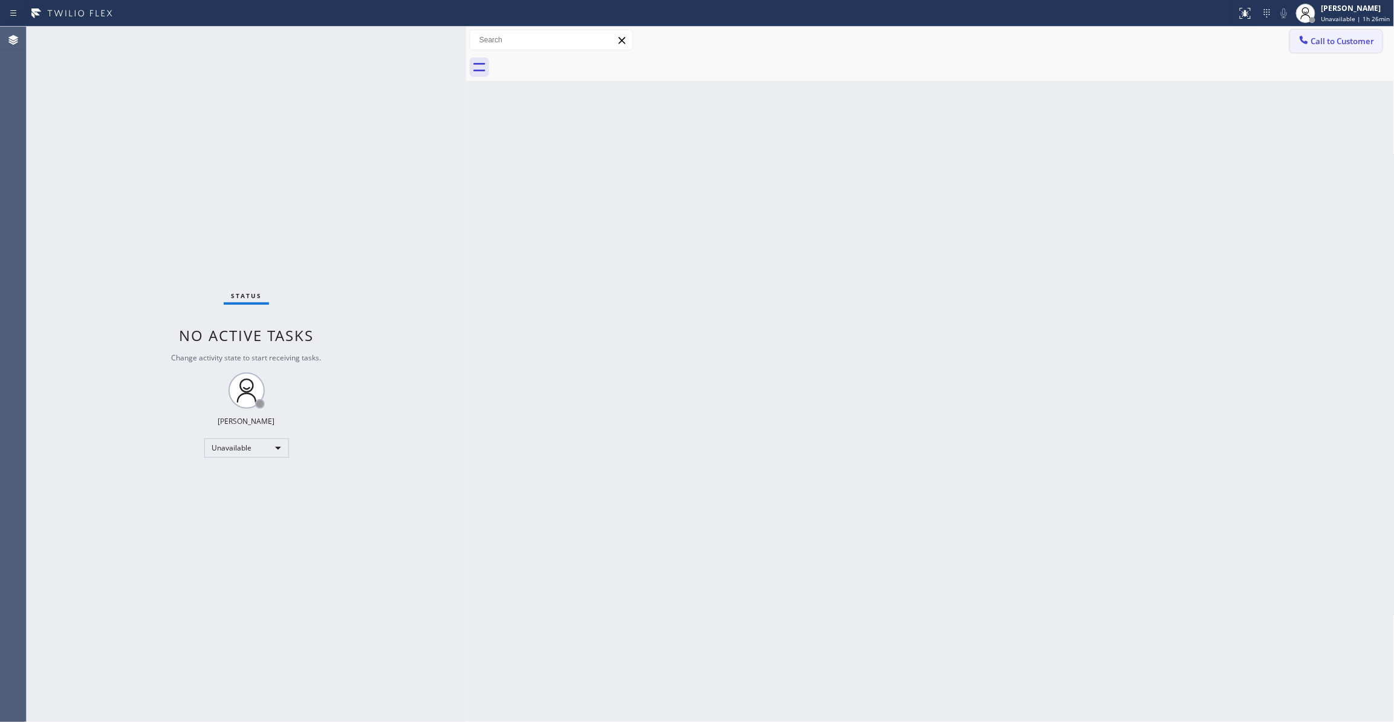
drag, startPoint x: 1345, startPoint y: 44, endPoint x: 926, endPoint y: 109, distance: 424.1
click at [1345, 44] on span "Call to Customer" at bounding box center [1343, 41] width 63 height 11
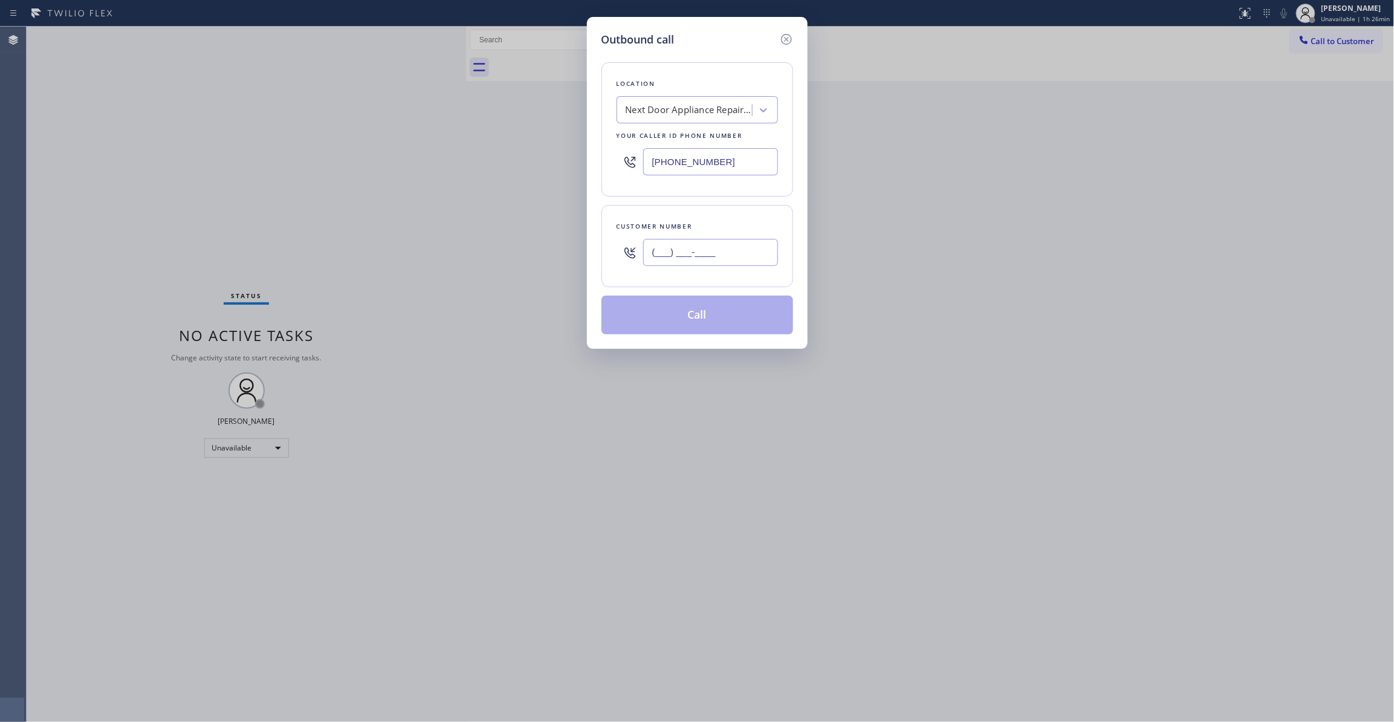
click at [718, 257] on input "(___) ___-____" at bounding box center [710, 252] width 135 height 27
paste input "986) 286-1401"
type input "[PHONE_NUMBER]"
click at [688, 322] on button "Call" at bounding box center [698, 315] width 192 height 39
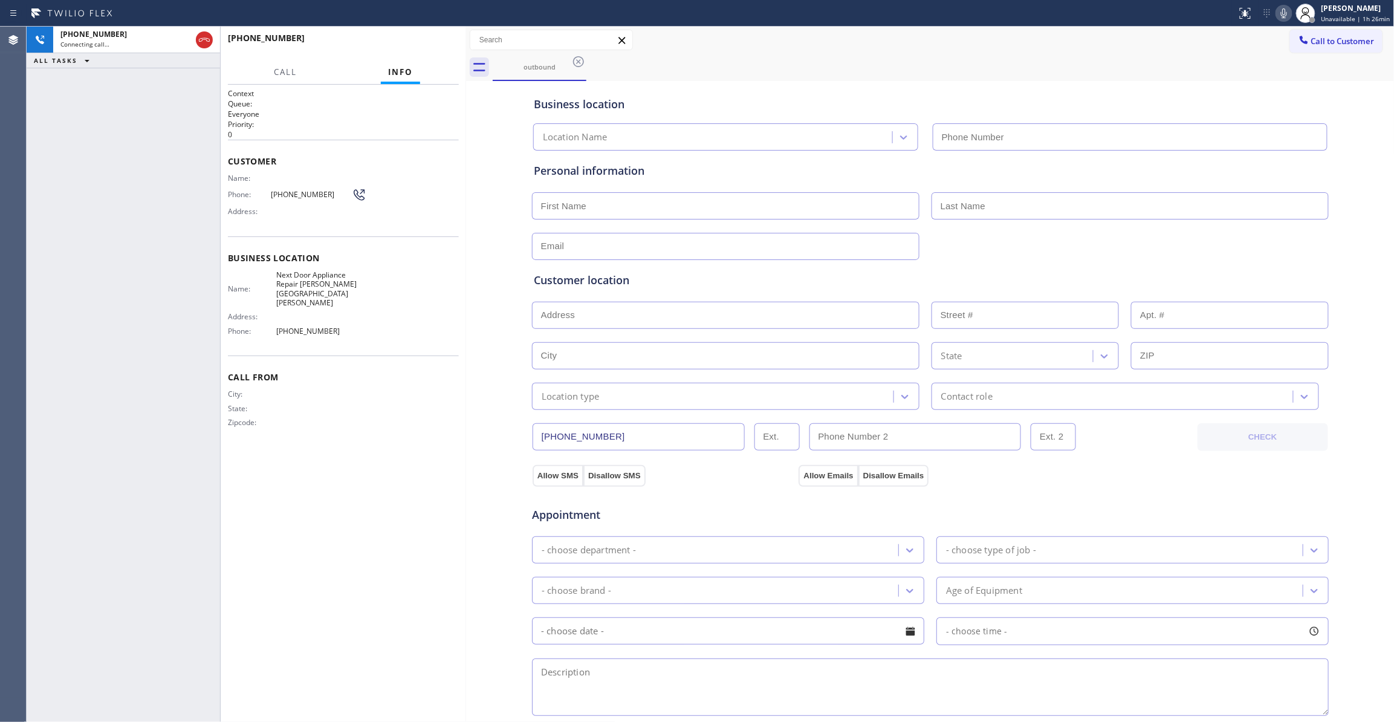
type input "[PHONE_NUMBER]"
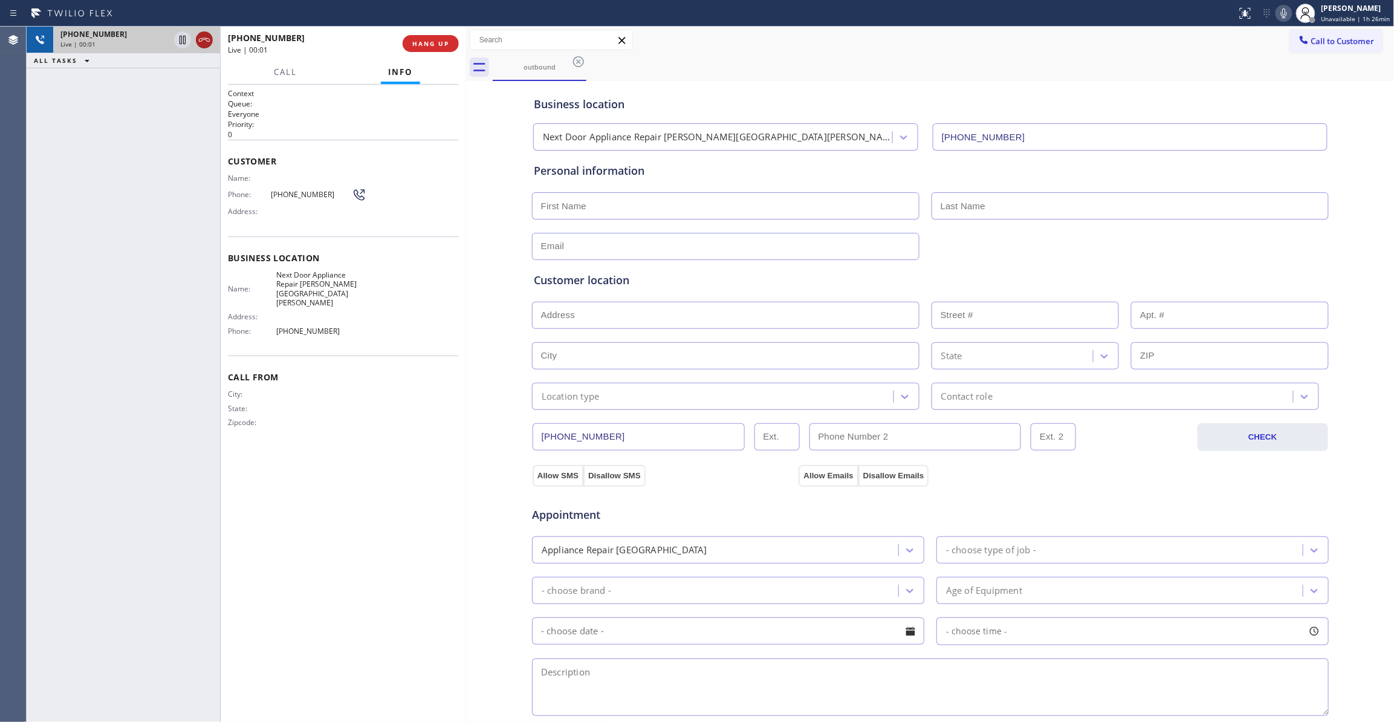
click at [208, 37] on icon at bounding box center [204, 40] width 15 height 15
click at [440, 36] on button "COMPLETE" at bounding box center [428, 43] width 61 height 17
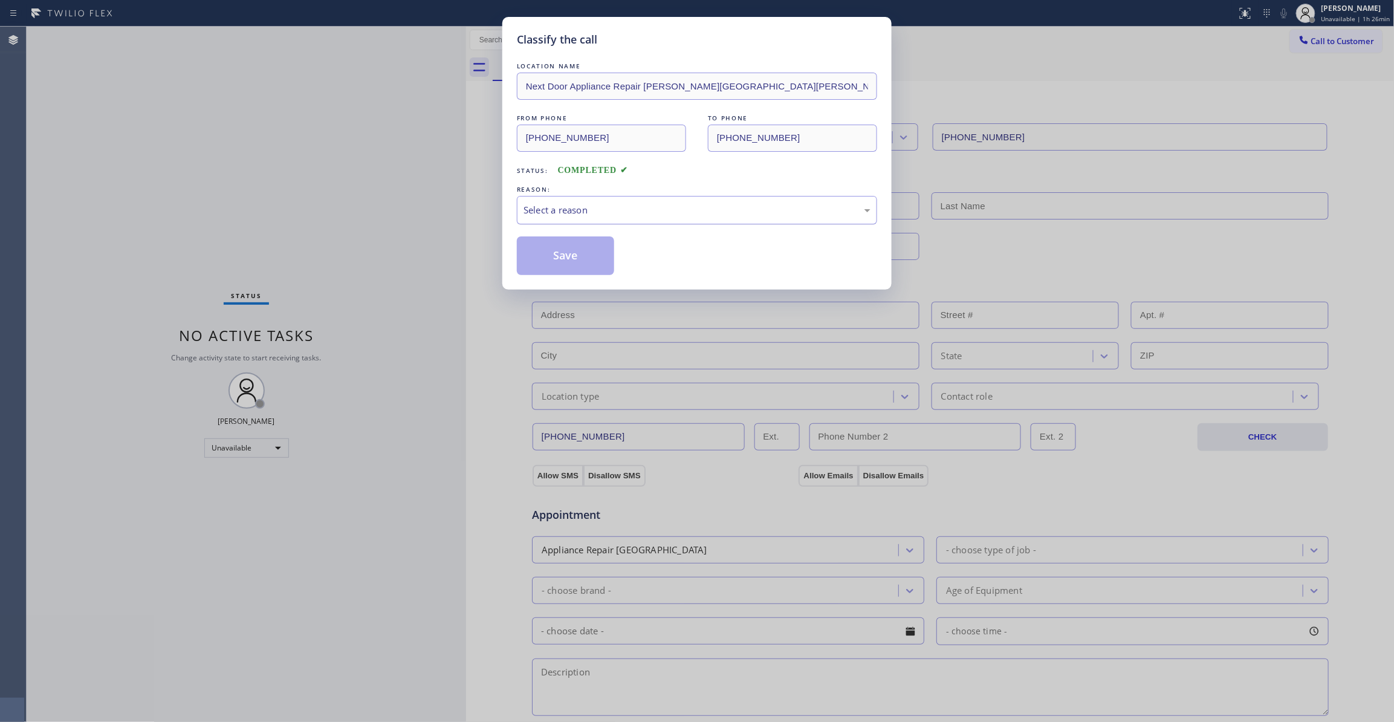
click at [617, 207] on div "Select a reason" at bounding box center [697, 210] width 347 height 14
click at [566, 258] on button "Save" at bounding box center [565, 255] width 97 height 39
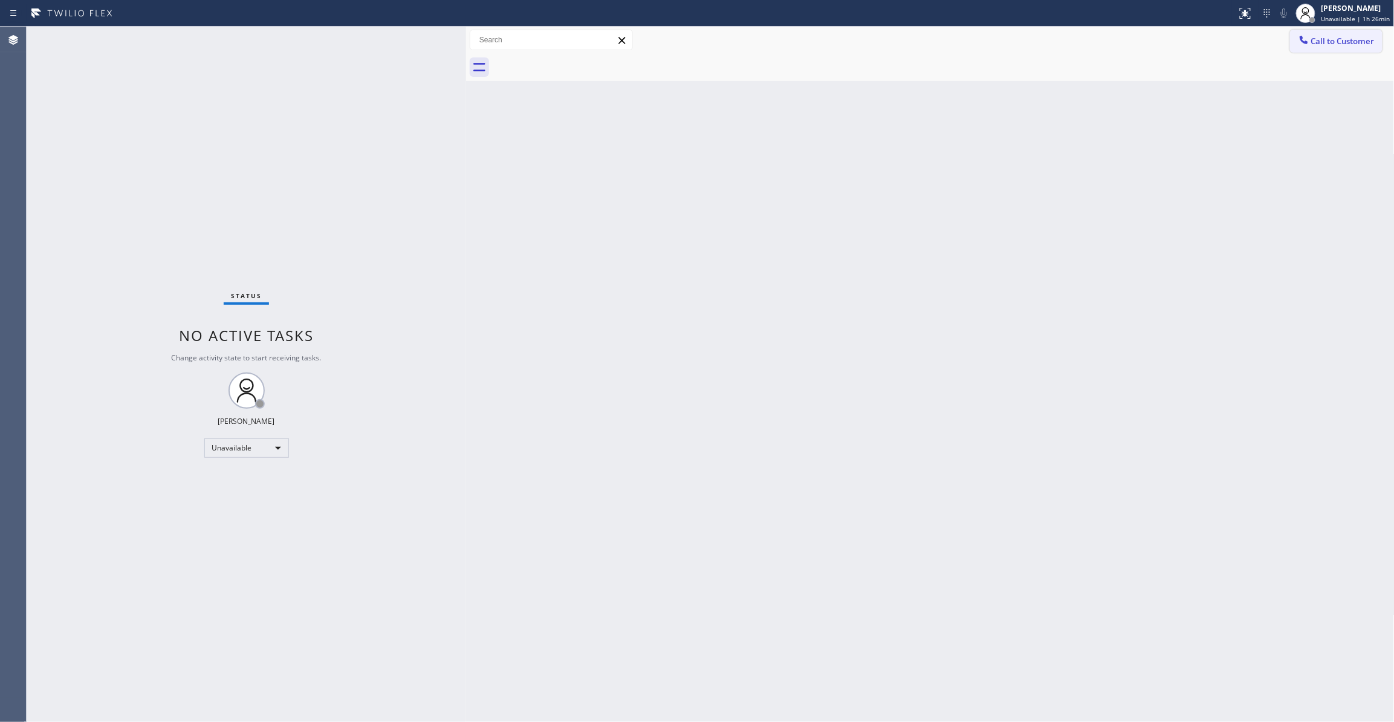
click at [1338, 44] on span "Call to Customer" at bounding box center [1343, 41] width 63 height 11
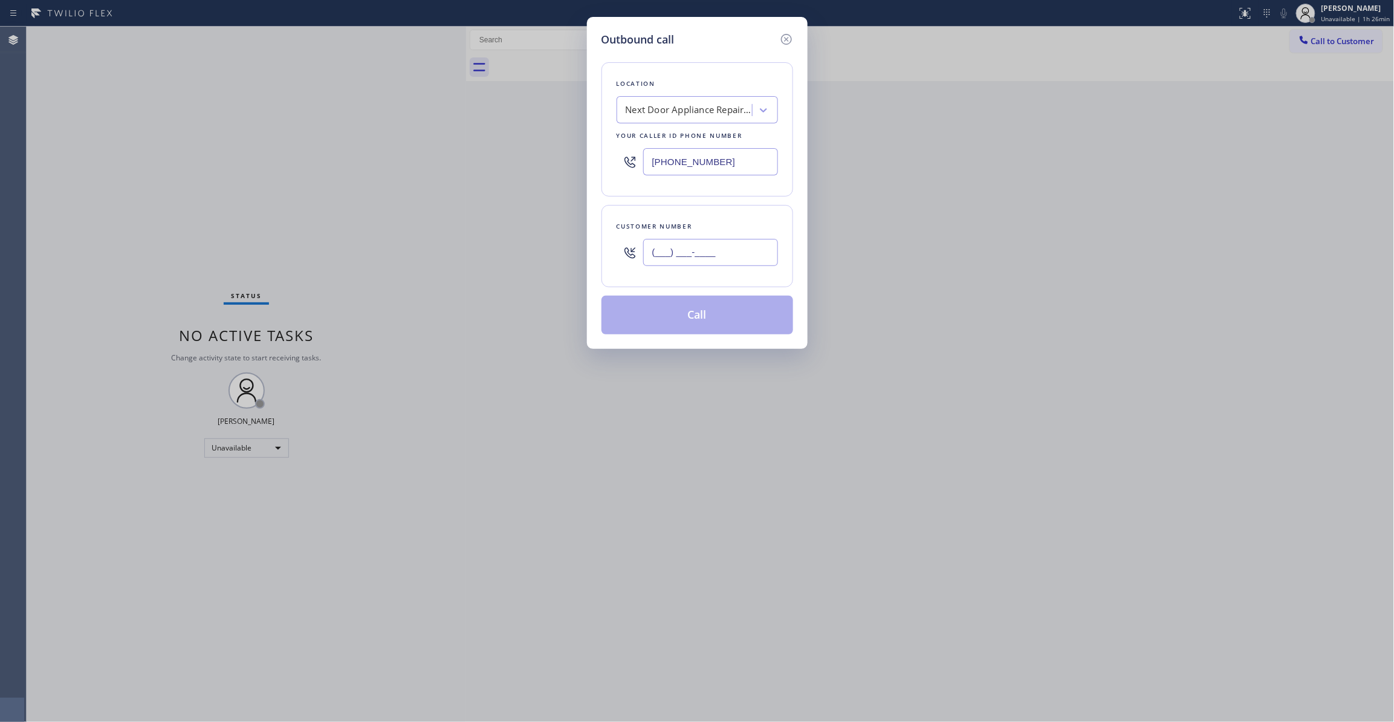
click at [710, 257] on input "(___) ___-____" at bounding box center [710, 252] width 135 height 27
paste input "986) 286-1401"
type input "[PHONE_NUMBER]"
click at [703, 314] on button "Call" at bounding box center [698, 315] width 192 height 39
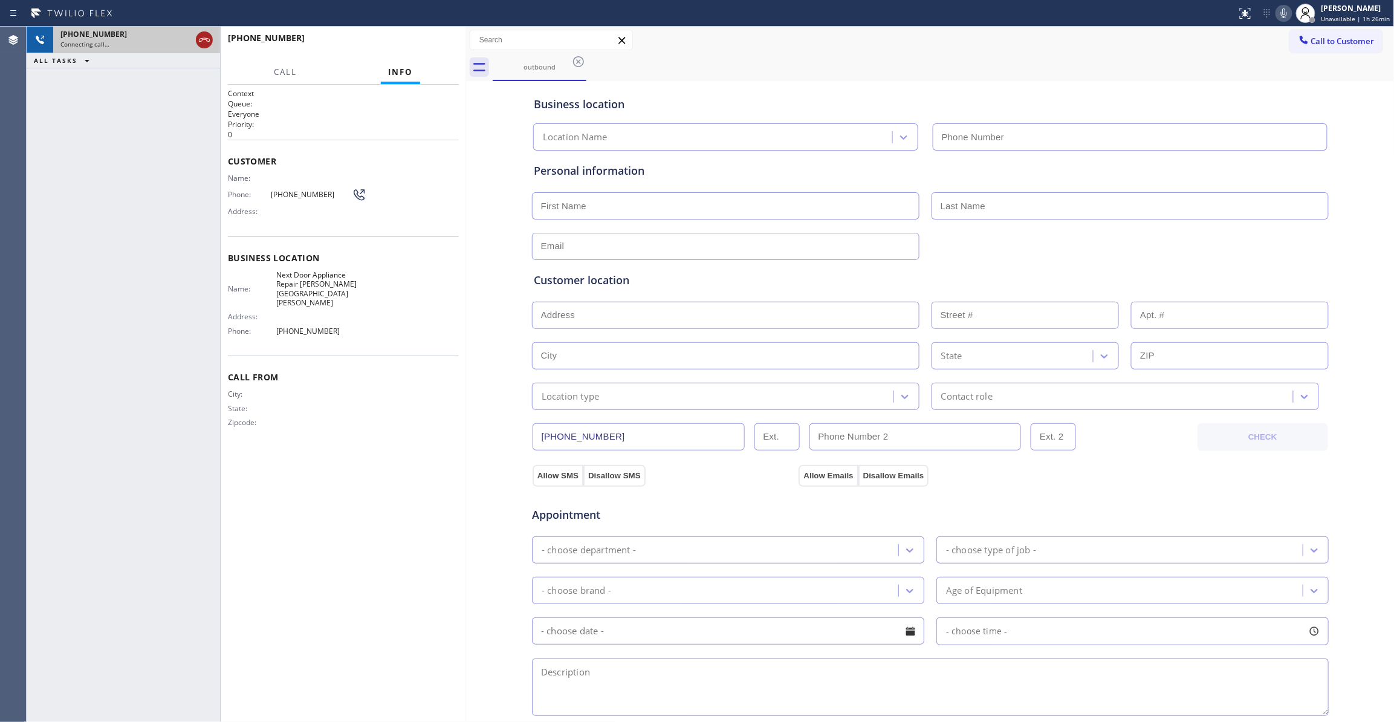
type input "[PHONE_NUMBER]"
click at [201, 41] on icon at bounding box center [204, 40] width 11 height 4
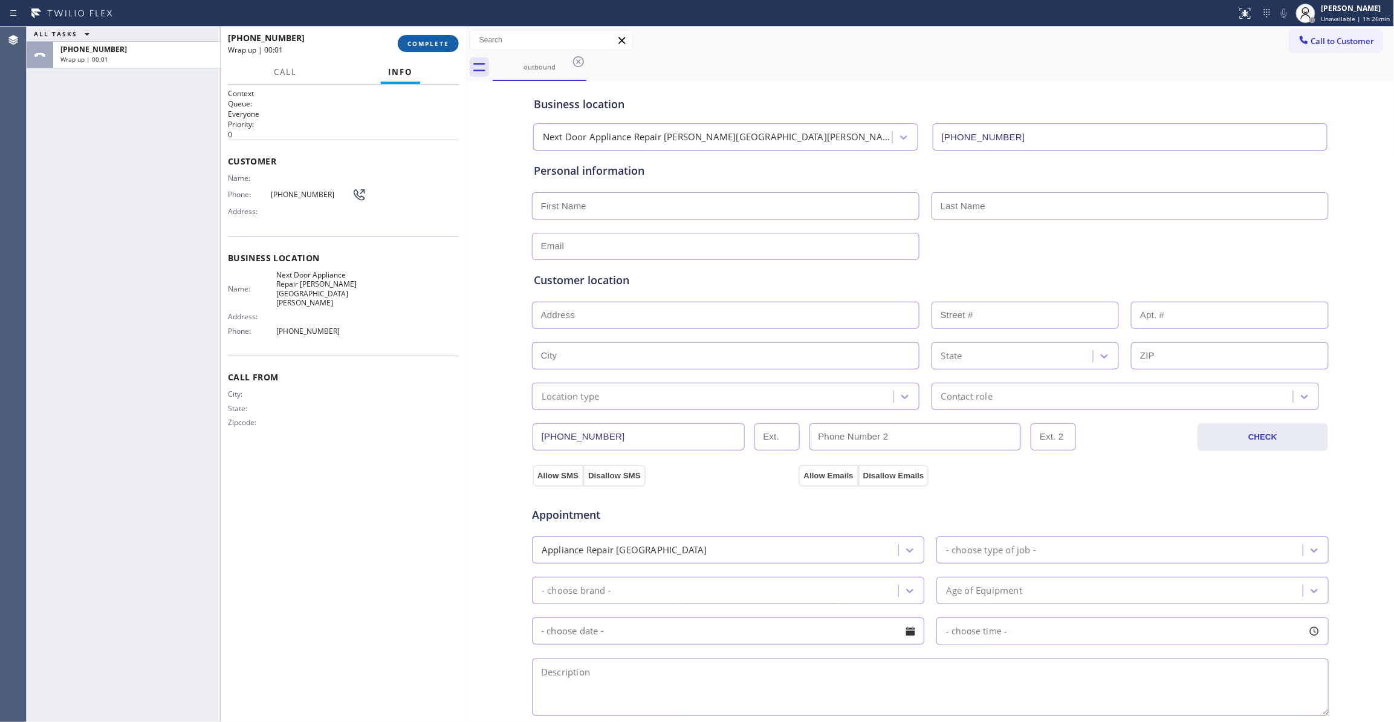
click at [426, 40] on span "COMPLETE" at bounding box center [429, 43] width 42 height 8
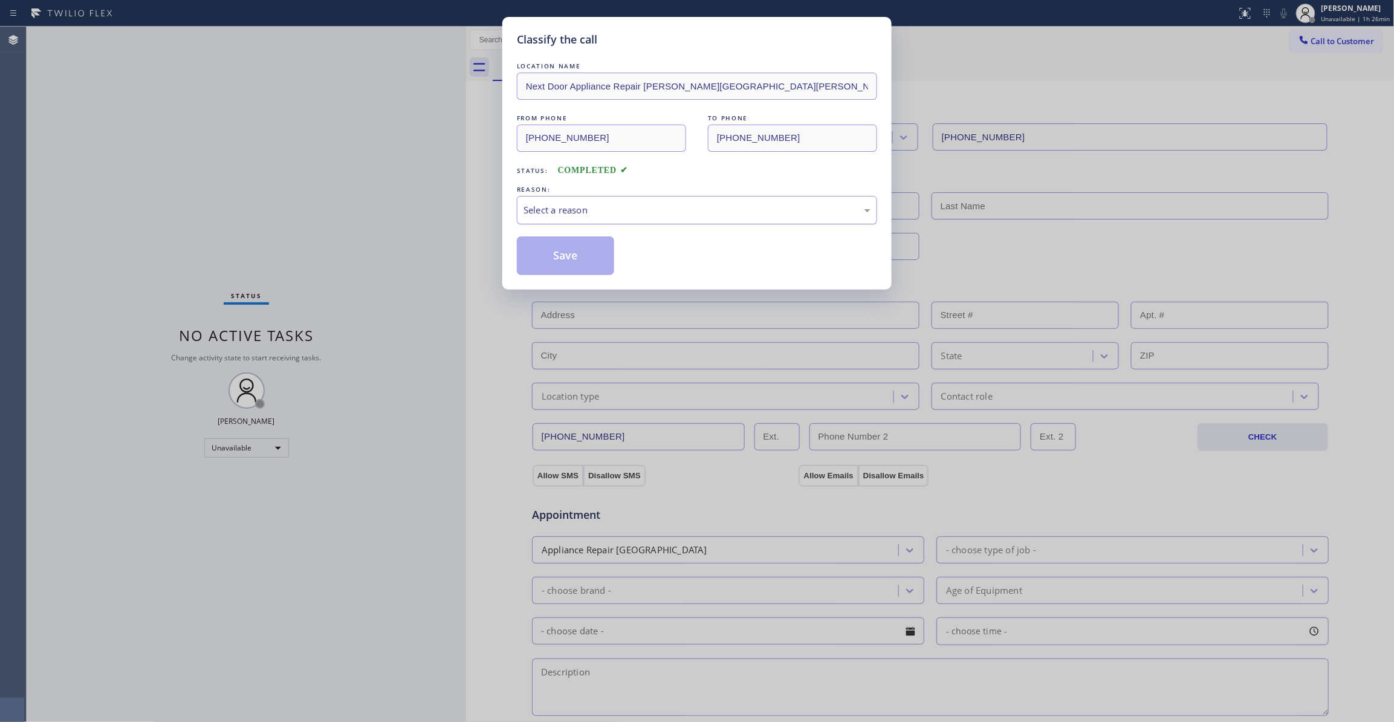
click at [557, 210] on div "Select a reason" at bounding box center [697, 210] width 347 height 14
click at [545, 261] on button "Save" at bounding box center [565, 255] width 97 height 39
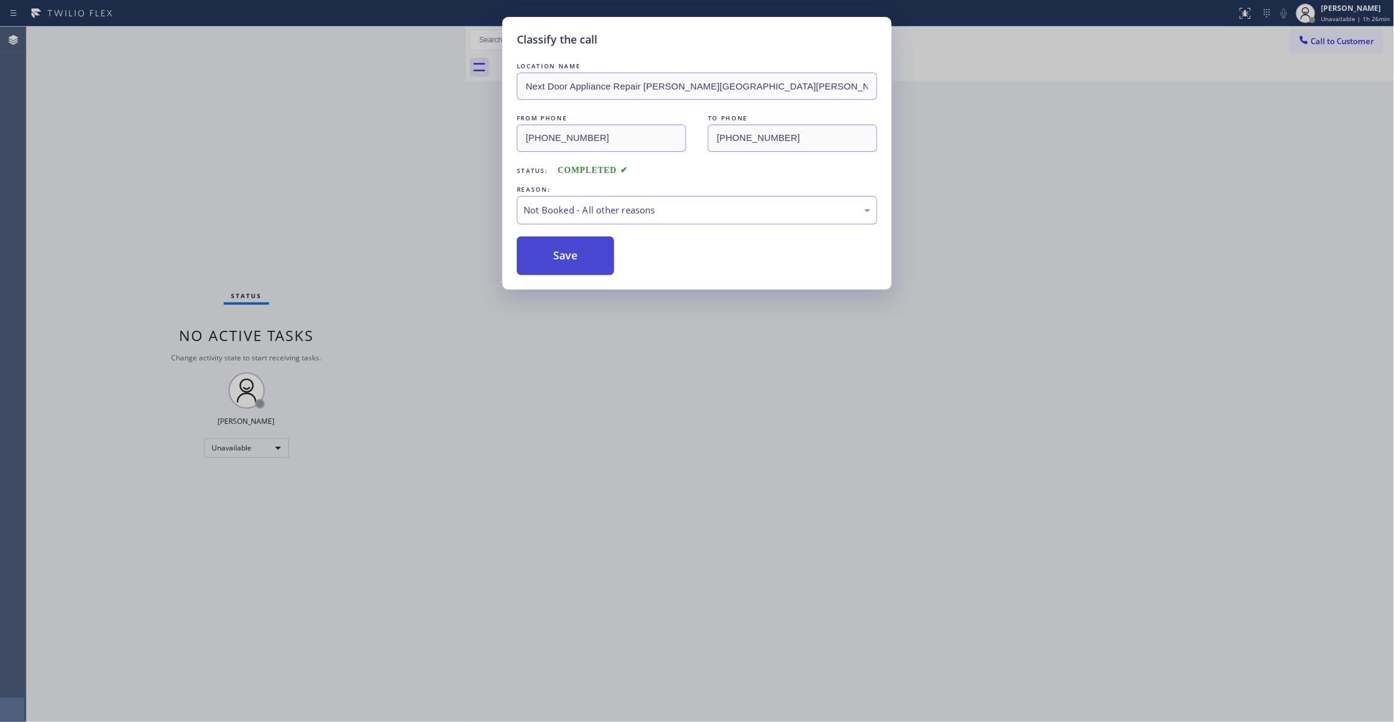
click at [545, 261] on button "Save" at bounding box center [565, 255] width 97 height 39
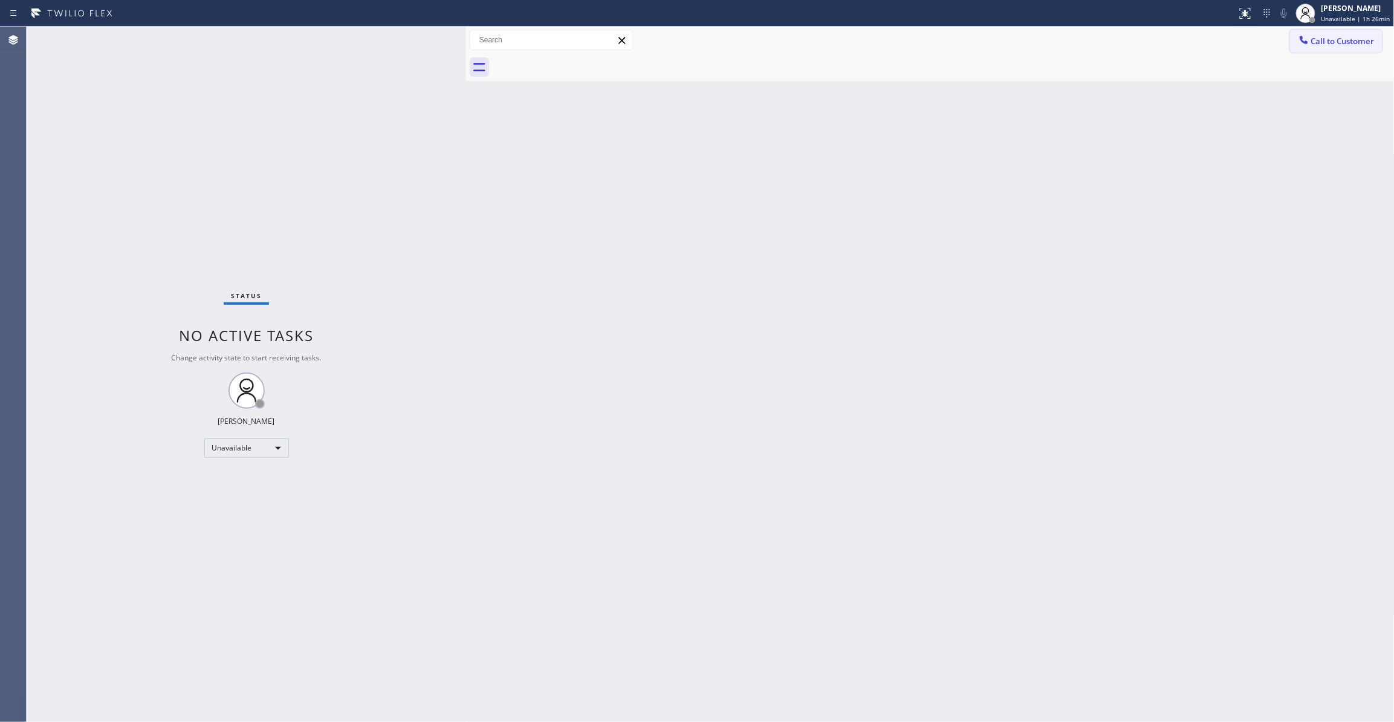
click at [1333, 42] on span "Call to Customer" at bounding box center [1343, 41] width 63 height 11
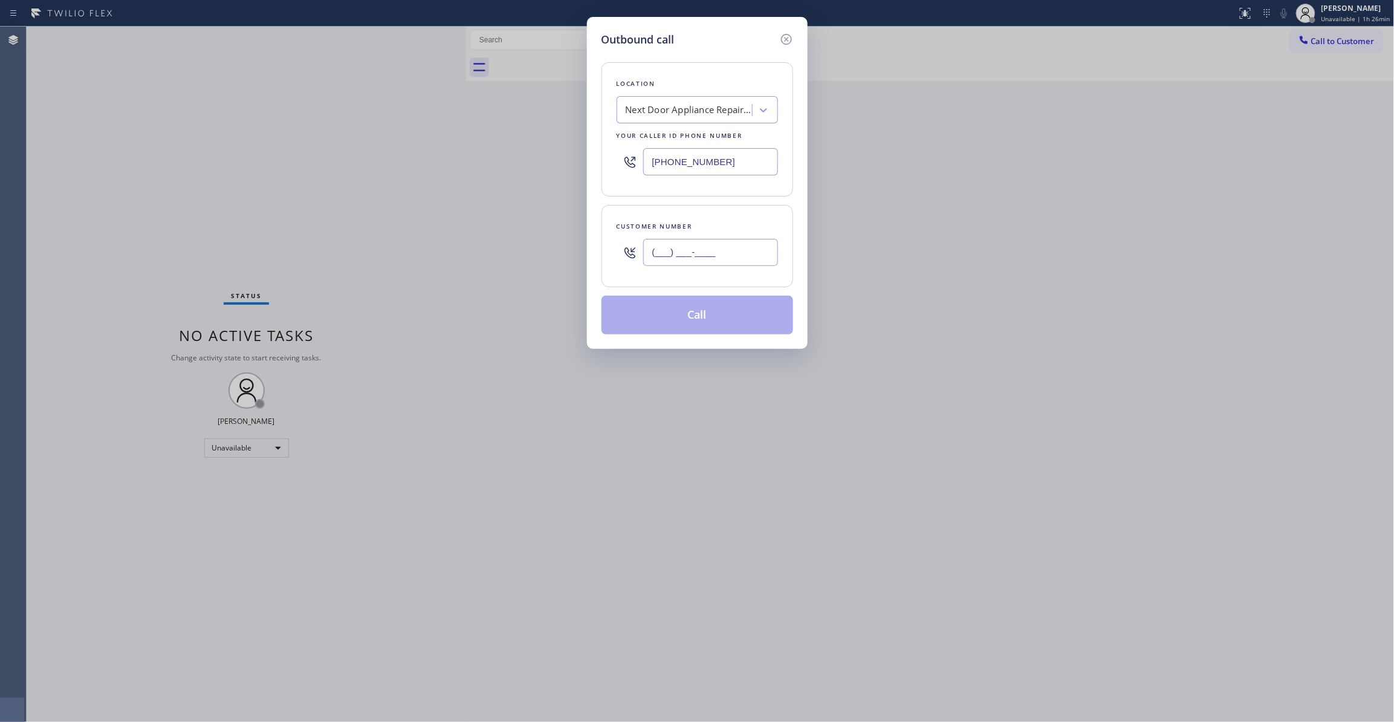
click at [706, 258] on input "(___) ___-____" at bounding box center [710, 252] width 135 height 27
paste input "986) 286-1401"
type input "[PHONE_NUMBER]"
click at [733, 318] on button "Call" at bounding box center [698, 315] width 192 height 39
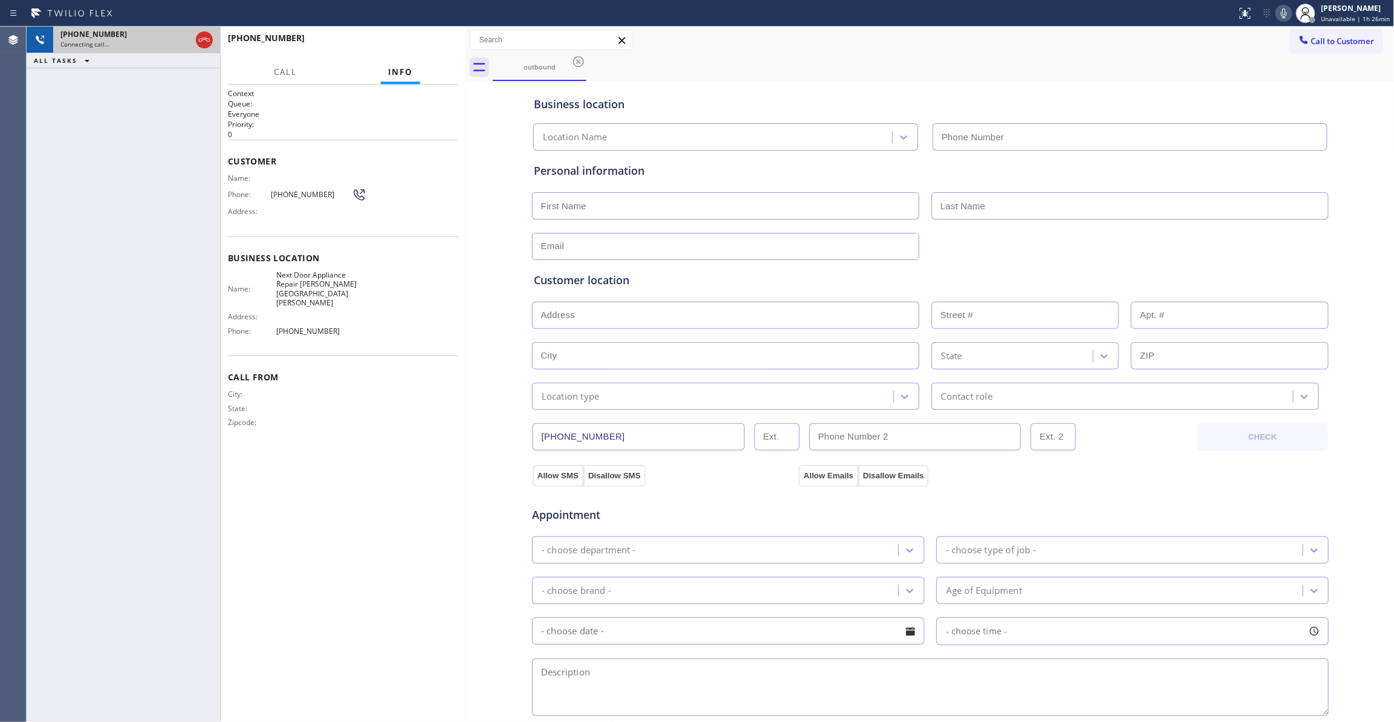
type input "[PHONE_NUMBER]"
click at [203, 41] on icon at bounding box center [204, 40] width 15 height 15
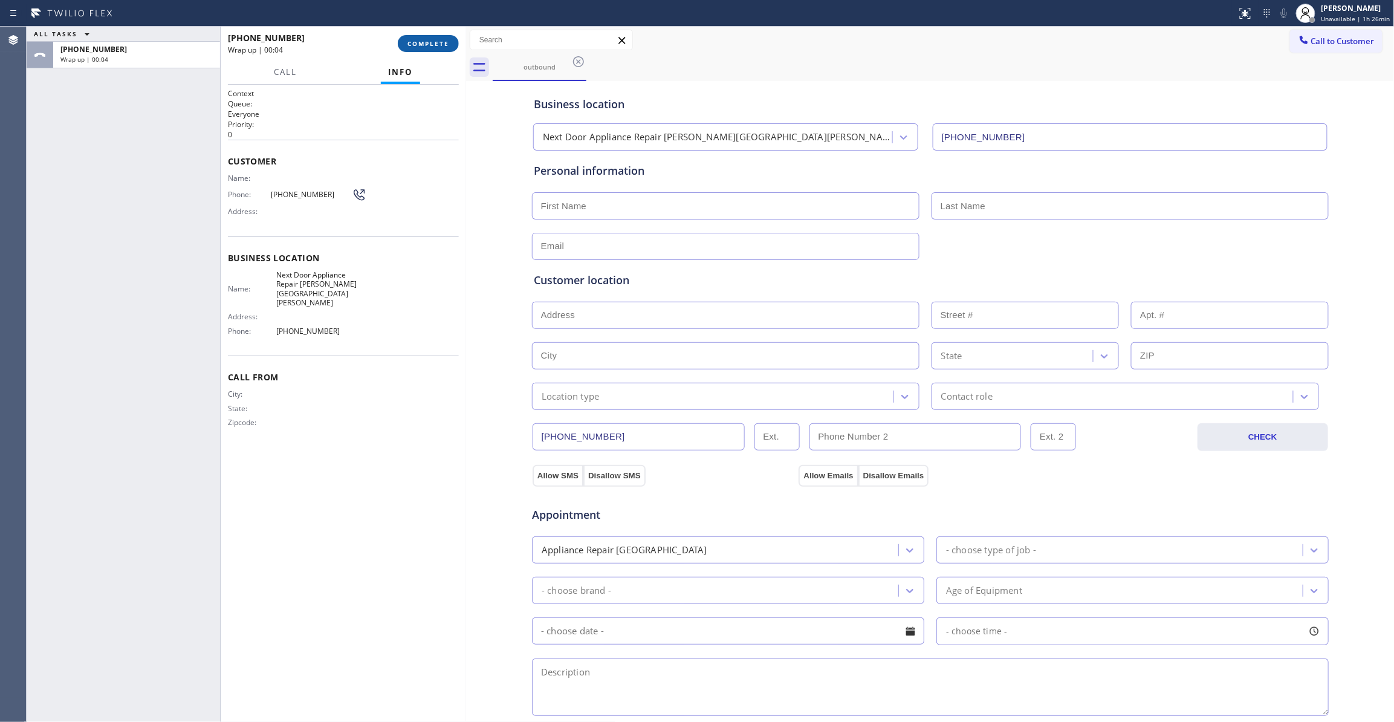
click at [431, 36] on button "COMPLETE" at bounding box center [428, 43] width 61 height 17
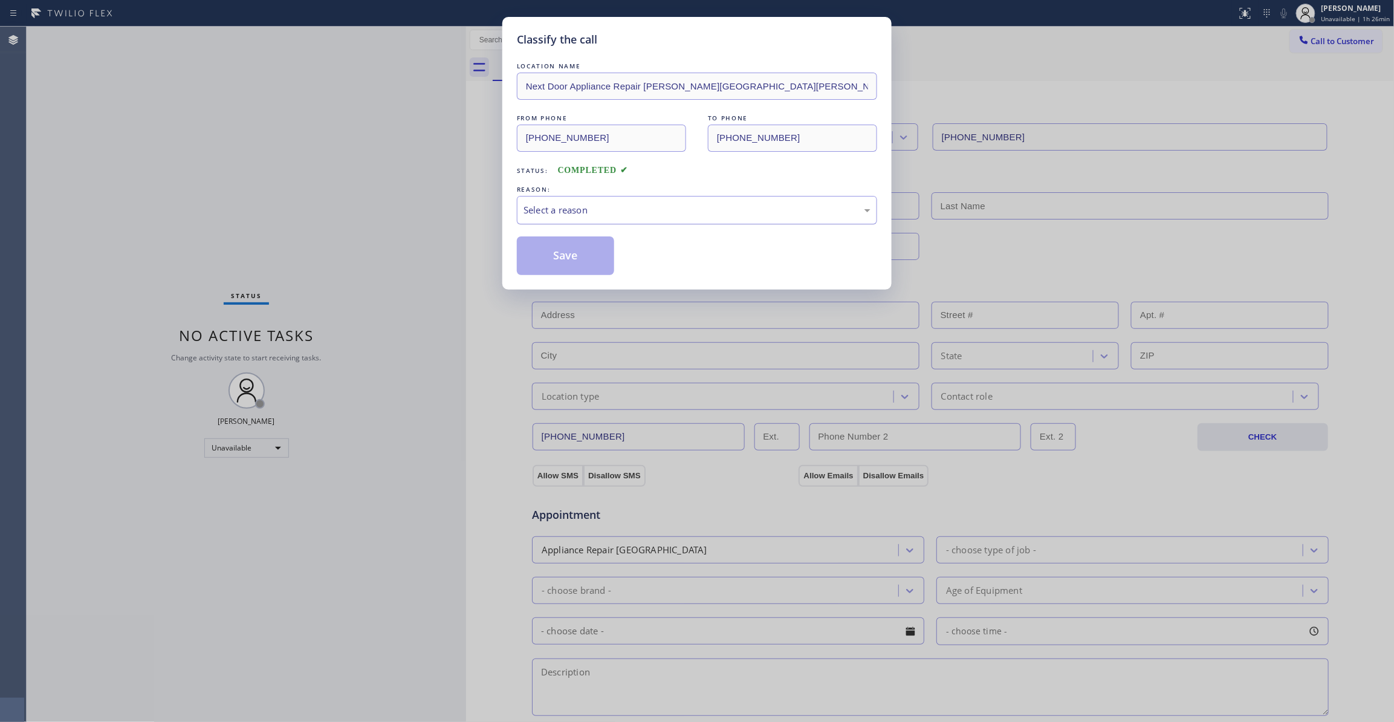
click at [557, 203] on div "Select a reason" at bounding box center [697, 210] width 347 height 14
click at [562, 261] on button "Save" at bounding box center [565, 255] width 97 height 39
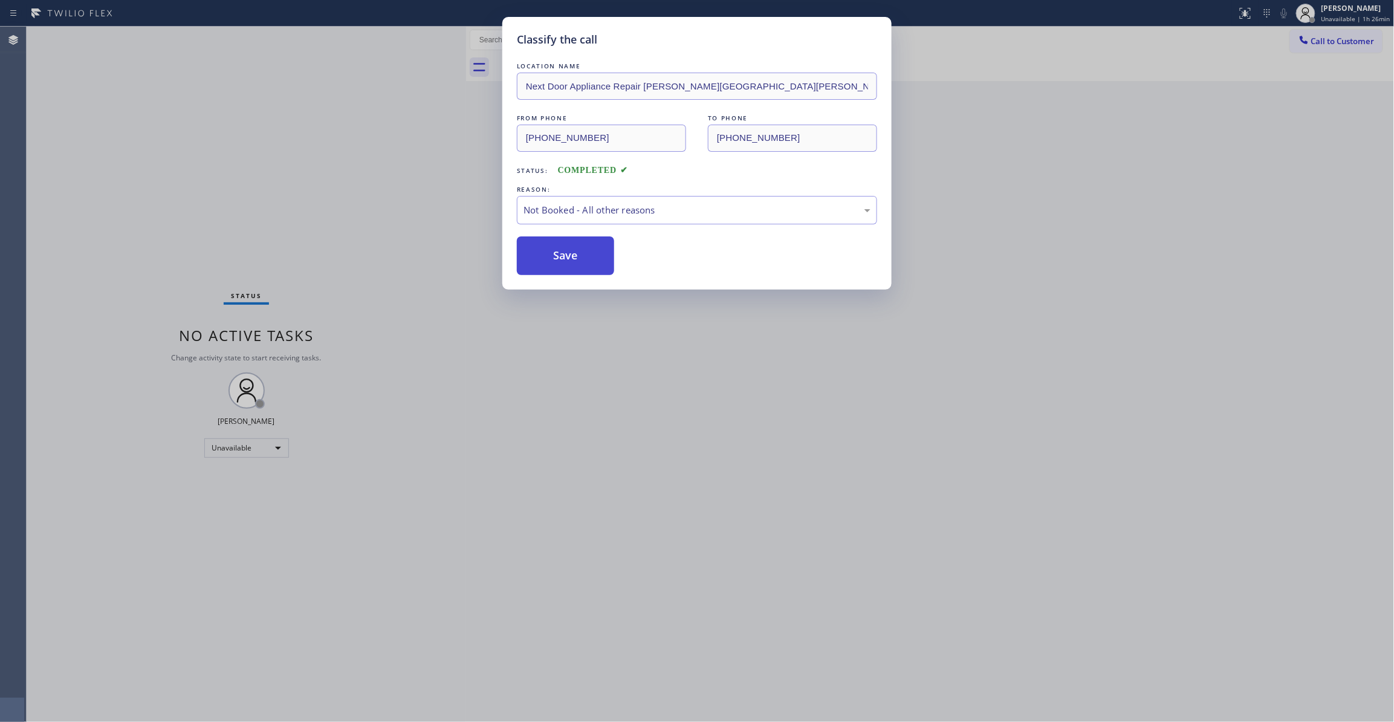
drag, startPoint x: 562, startPoint y: 261, endPoint x: 573, endPoint y: 261, distance: 10.9
click at [567, 260] on button "Save" at bounding box center [565, 255] width 97 height 39
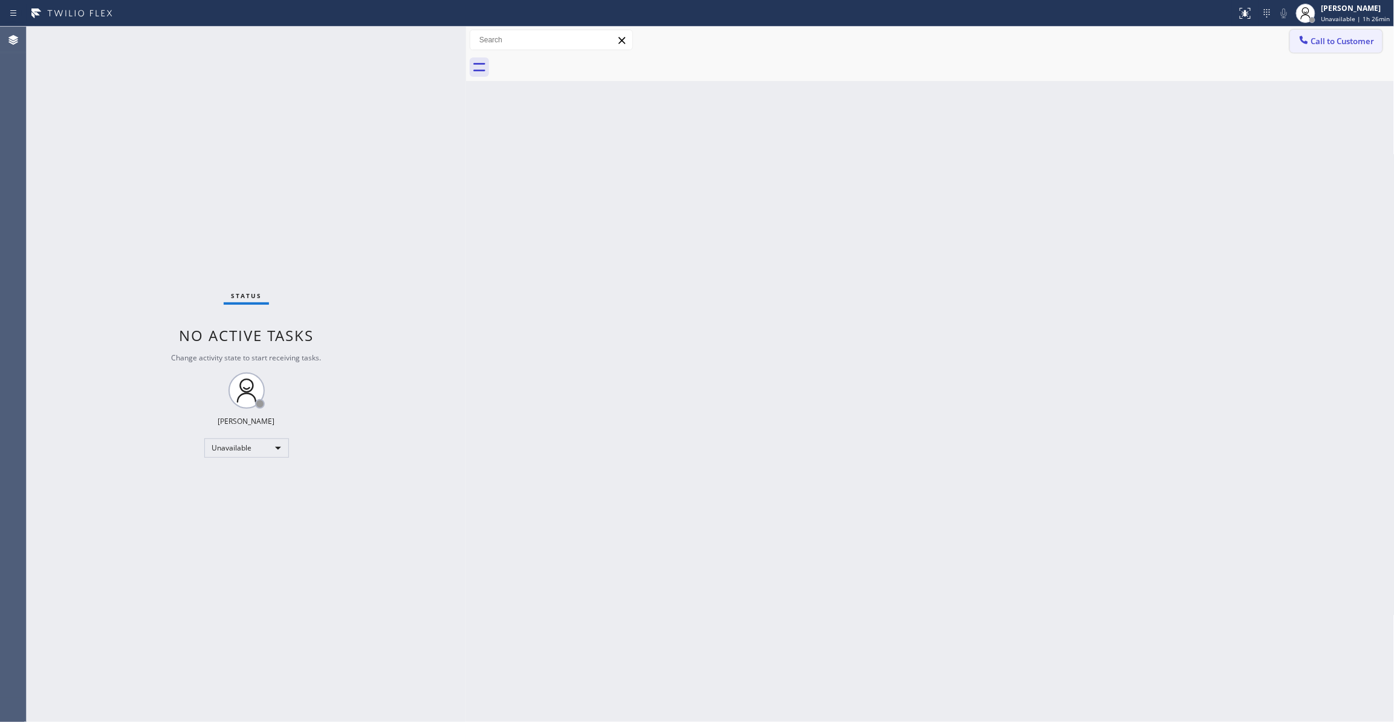
click at [1348, 42] on span "Call to Customer" at bounding box center [1343, 41] width 63 height 11
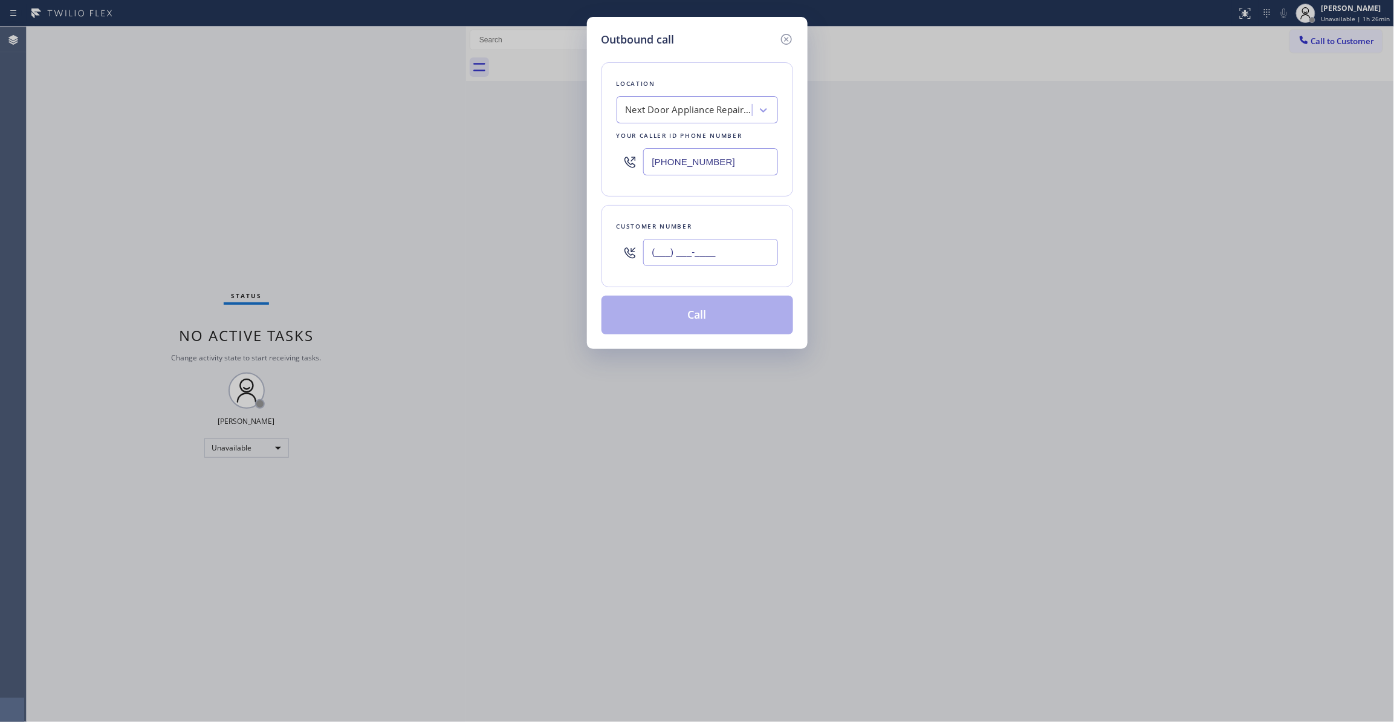
click at [738, 249] on input "(___) ___-____" at bounding box center [710, 252] width 135 height 27
paste input "986) 286-1401"
type input "[PHONE_NUMBER]"
click at [689, 318] on button "Call" at bounding box center [698, 315] width 192 height 39
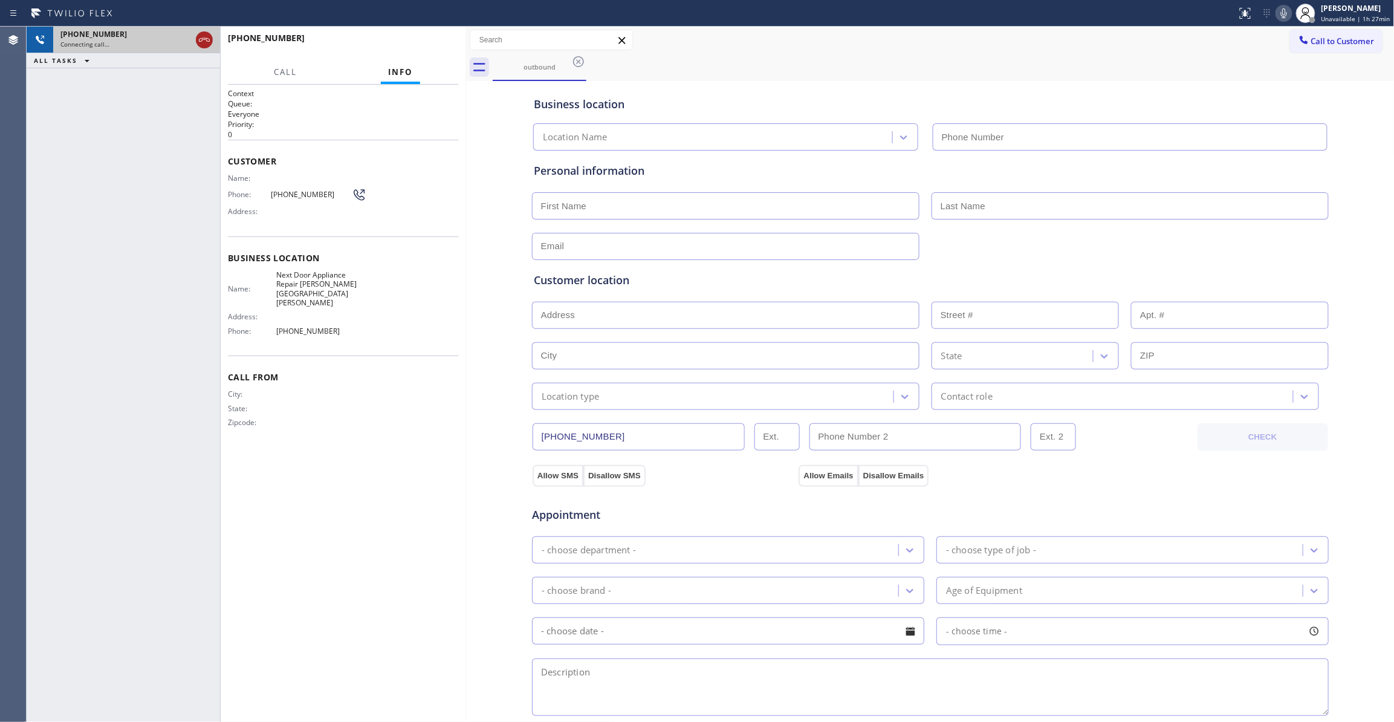
type input "[PHONE_NUMBER]"
click at [204, 39] on icon at bounding box center [204, 40] width 11 height 4
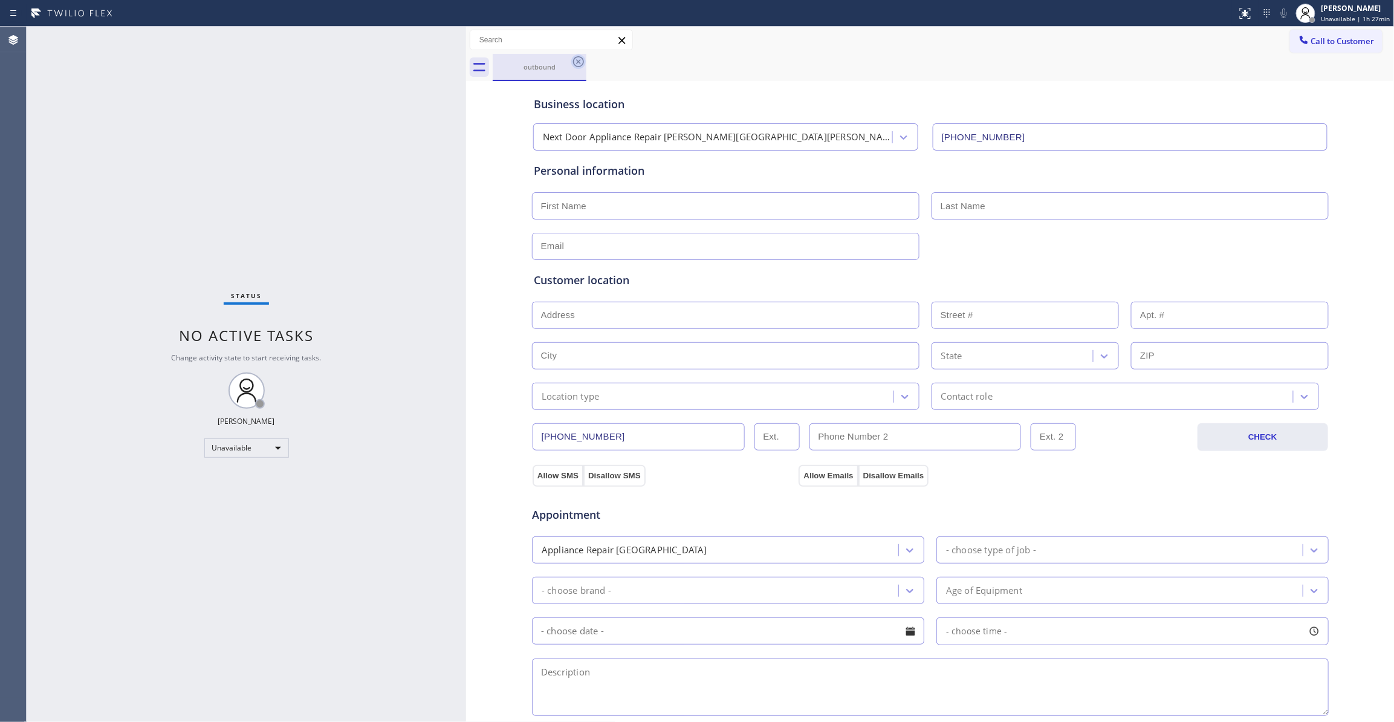
click at [576, 59] on icon at bounding box center [578, 61] width 15 height 15
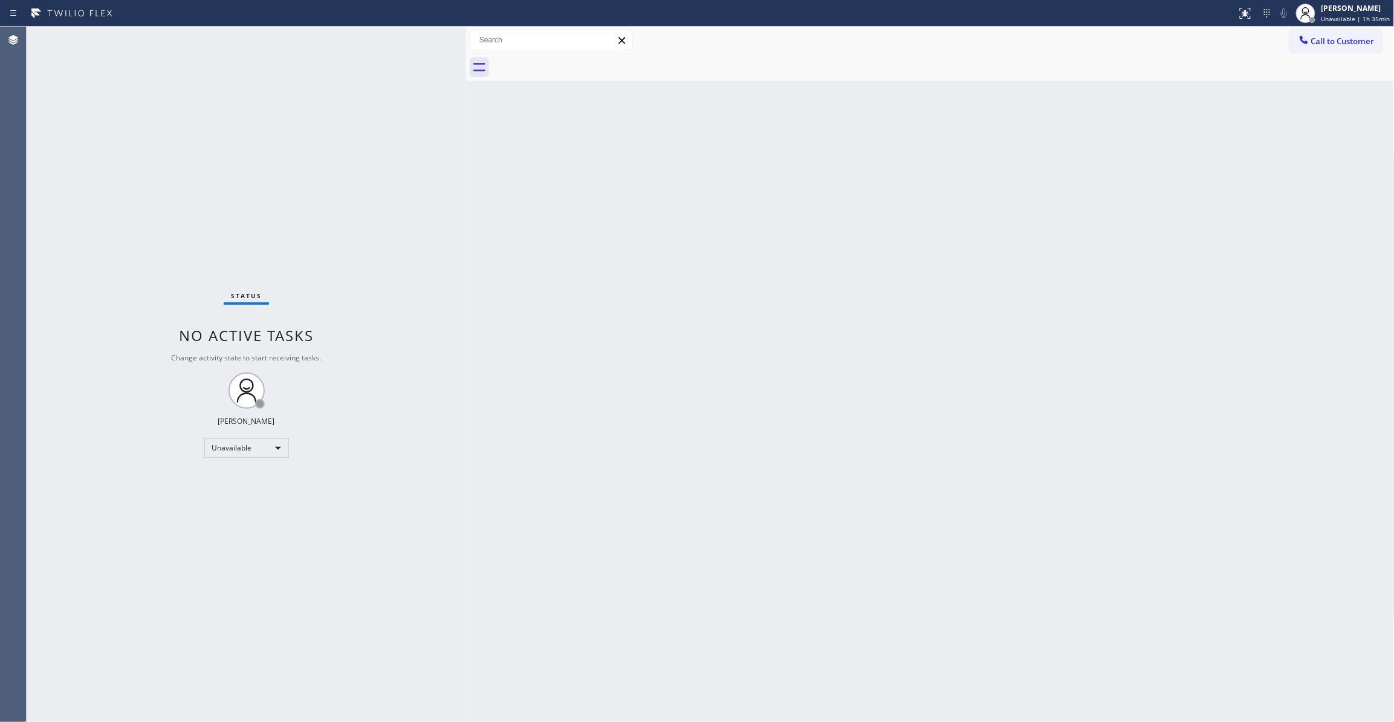
click at [156, 705] on div "Status No active tasks Change activity state to start receiving tasks. [PERSON_…" at bounding box center [247, 374] width 440 height 695
click at [1342, 46] on span "Call to Customer" at bounding box center [1343, 41] width 63 height 11
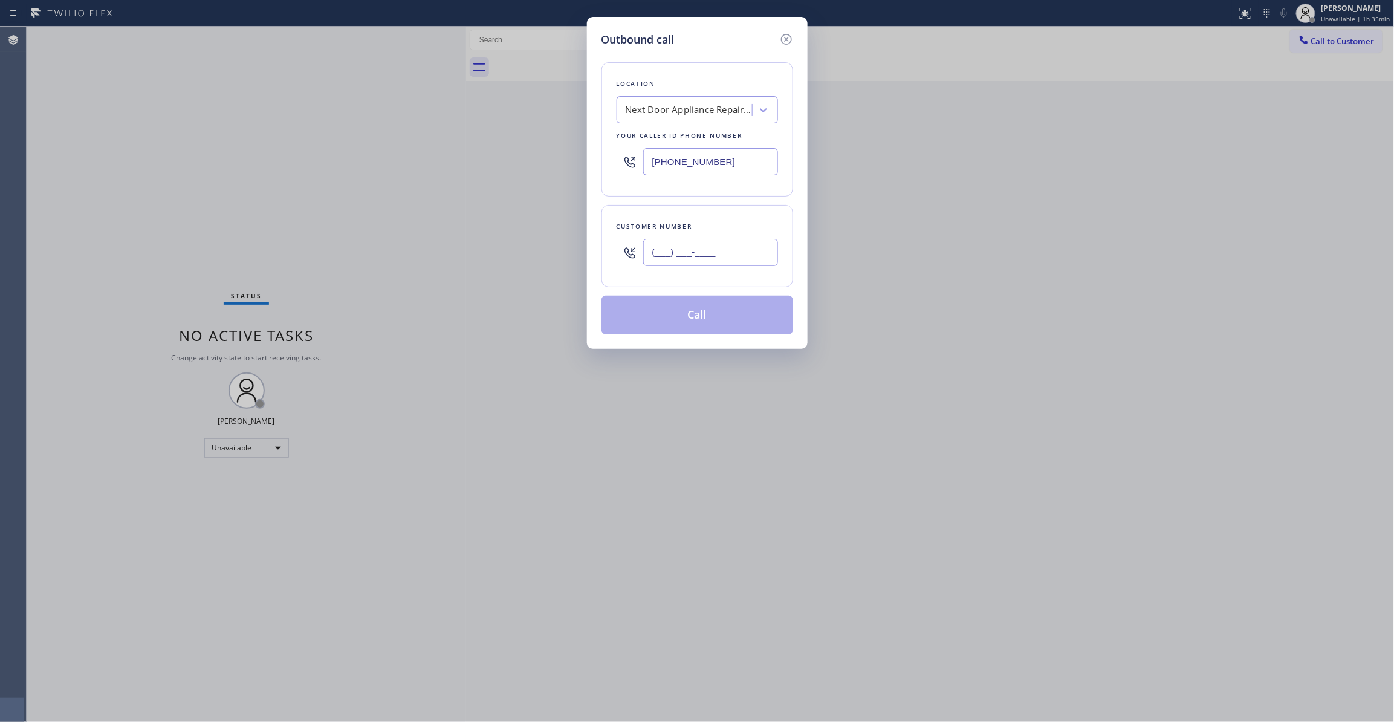
click at [645, 256] on input "(___) ___-____" at bounding box center [710, 252] width 135 height 27
paste input "559) 362-8511"
type input "[PHONE_NUMBER]"
drag, startPoint x: 752, startPoint y: 166, endPoint x: 272, endPoint y: 146, distance: 481.1
click at [273, 146] on div "Outbound call Location Next Door Appliance Repair [PERSON_NAME][GEOGRAPHIC_DATA…" at bounding box center [697, 361] width 1394 height 722
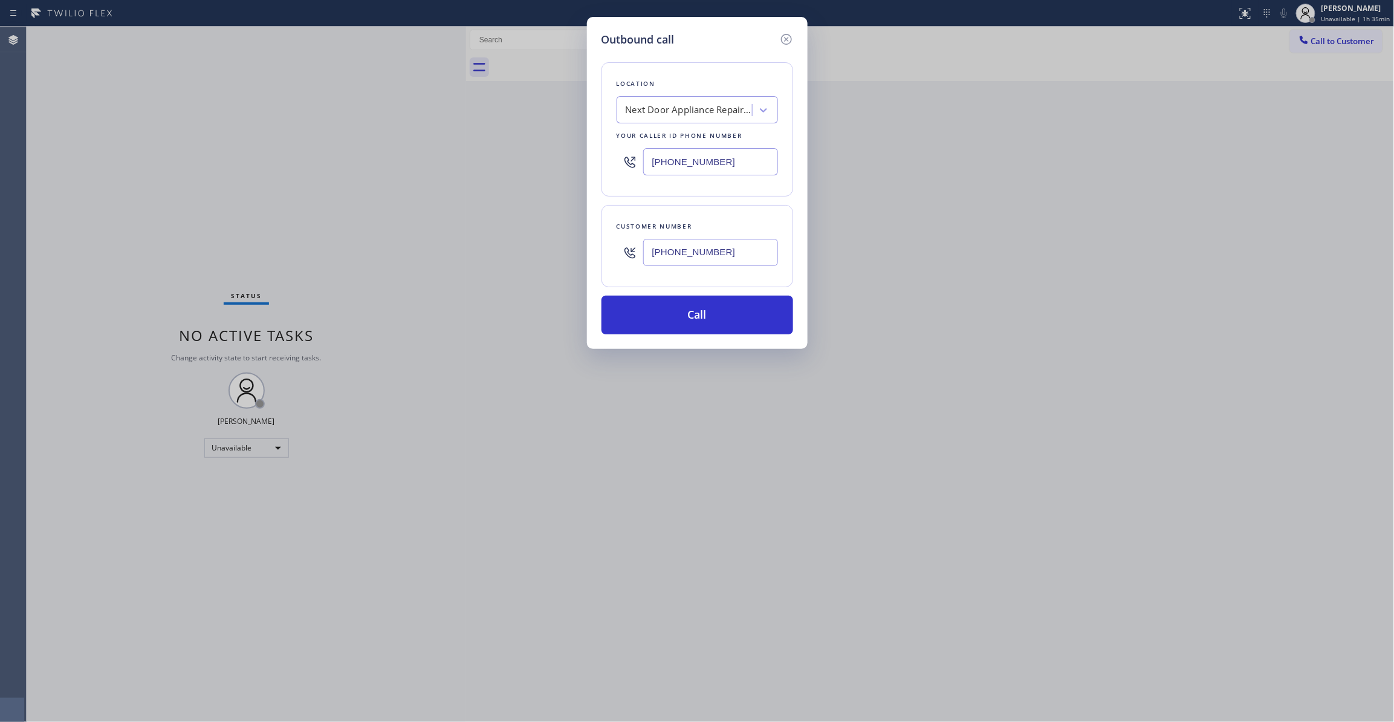
paste input "310) 905-8345"
type input "[PHONE_NUMBER]"
drag, startPoint x: 753, startPoint y: 255, endPoint x: 483, endPoint y: 248, distance: 270.4
click at [483, 248] on div "Outbound call Location Star Home Masters [GEOGRAPHIC_DATA][PERSON_NAME] Your ca…" at bounding box center [697, 361] width 1394 height 722
drag, startPoint x: 733, startPoint y: 258, endPoint x: 693, endPoint y: 318, distance: 72.5
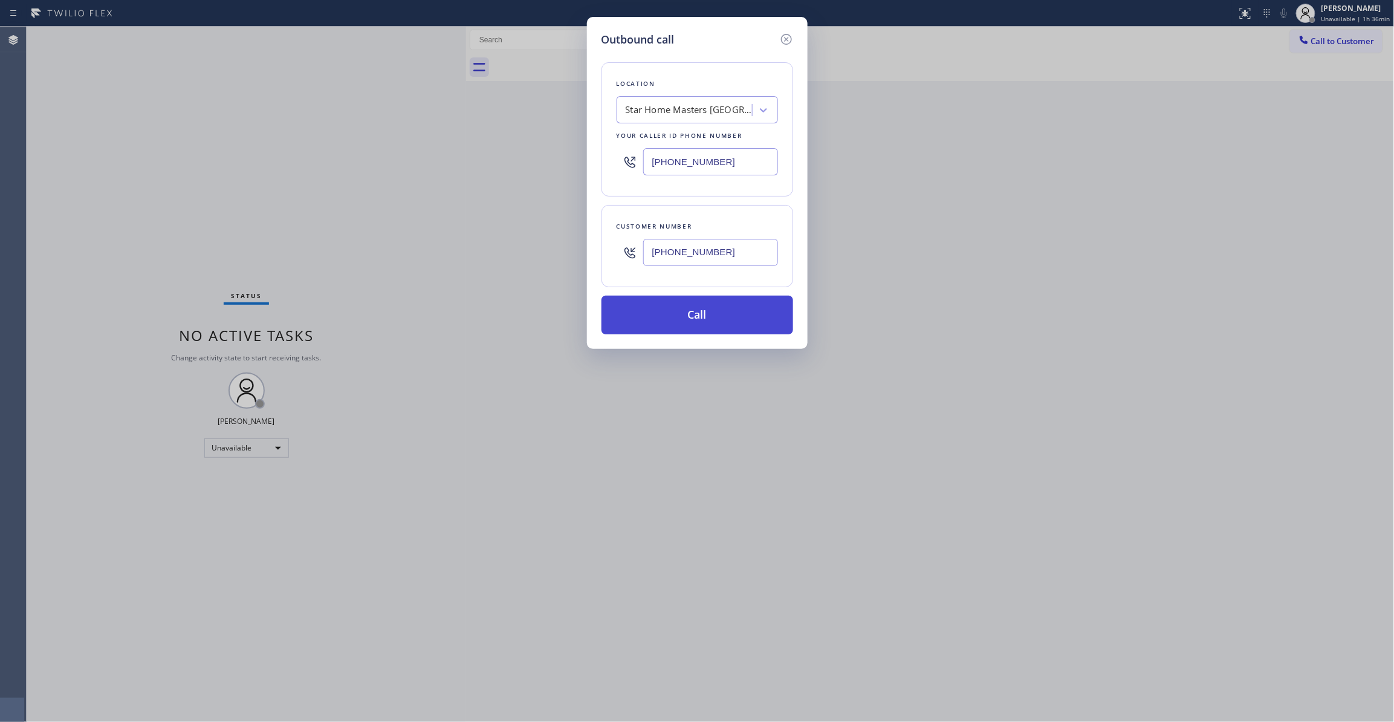
click at [504, 259] on div "Outbound call Location Star Home Masters [GEOGRAPHIC_DATA][PERSON_NAME] Your ca…" at bounding box center [697, 361] width 1394 height 722
click at [692, 318] on button "Call" at bounding box center [698, 315] width 192 height 39
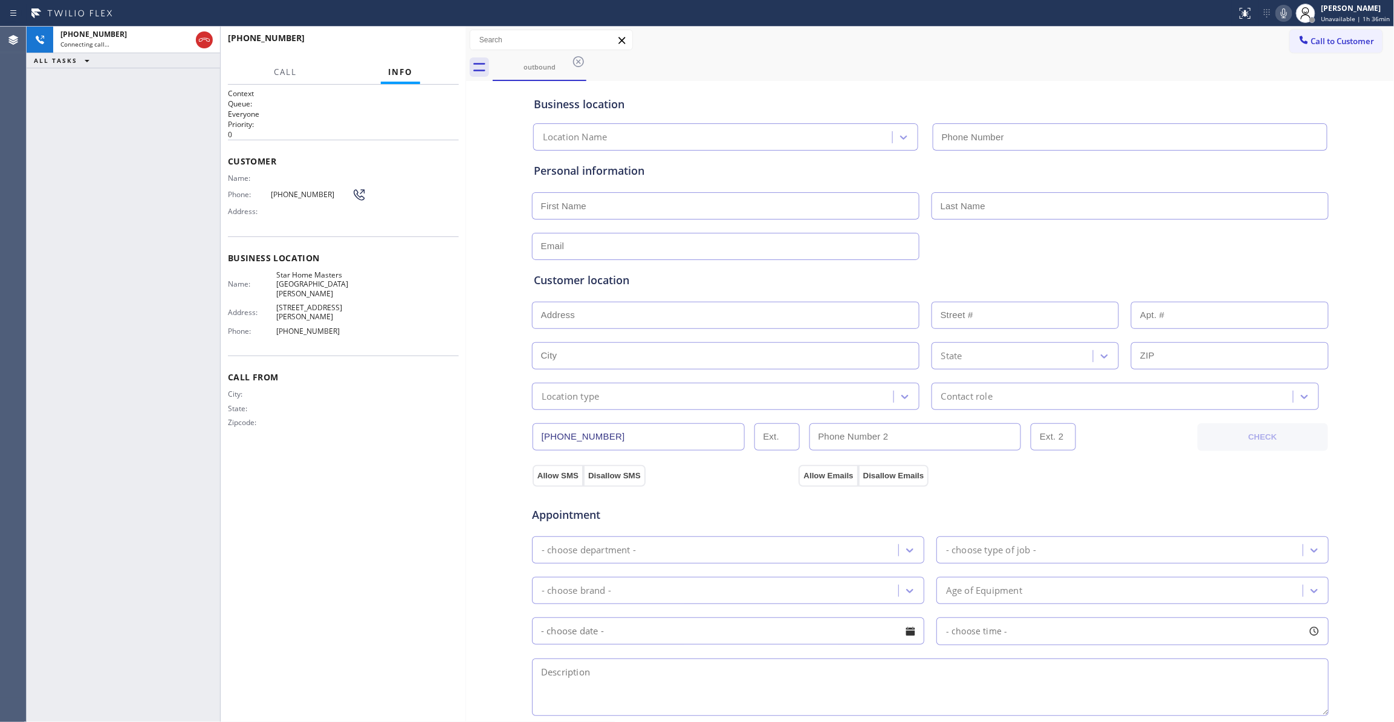
type input "[PHONE_NUMBER]"
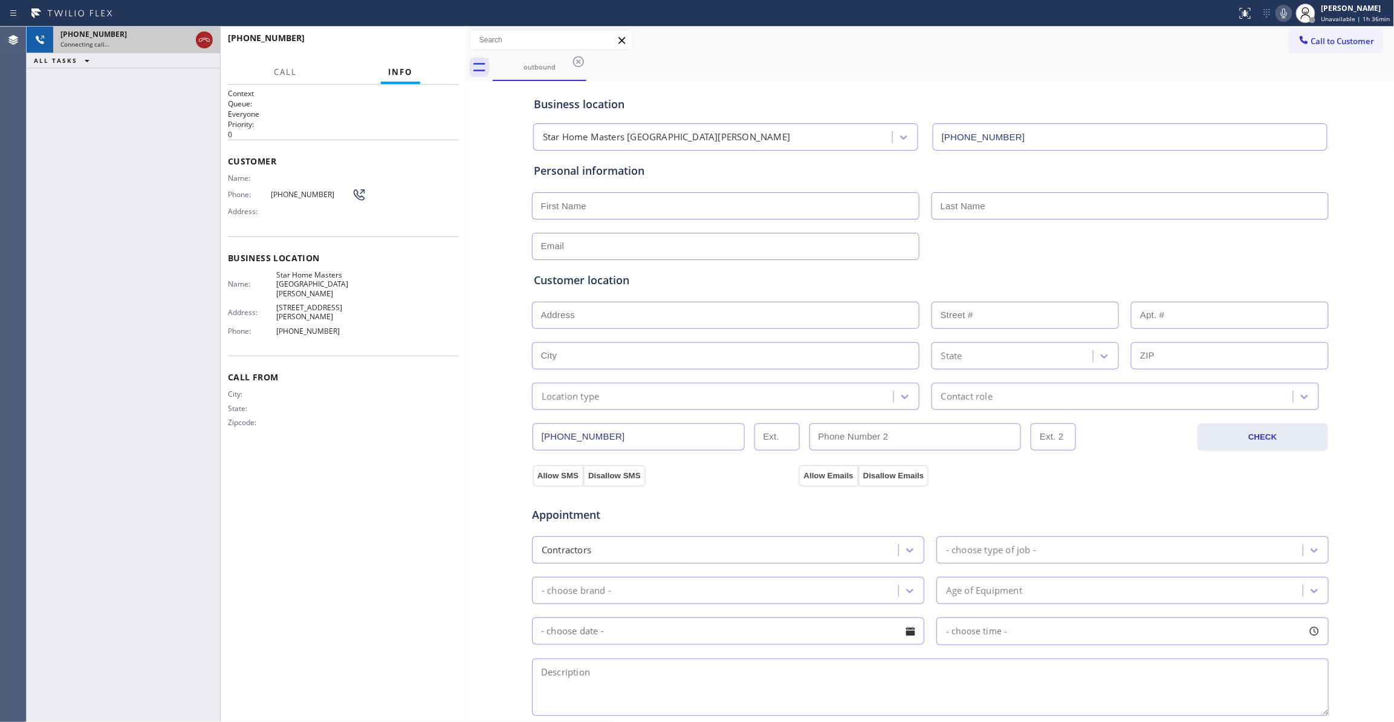
click at [209, 41] on icon at bounding box center [204, 40] width 15 height 15
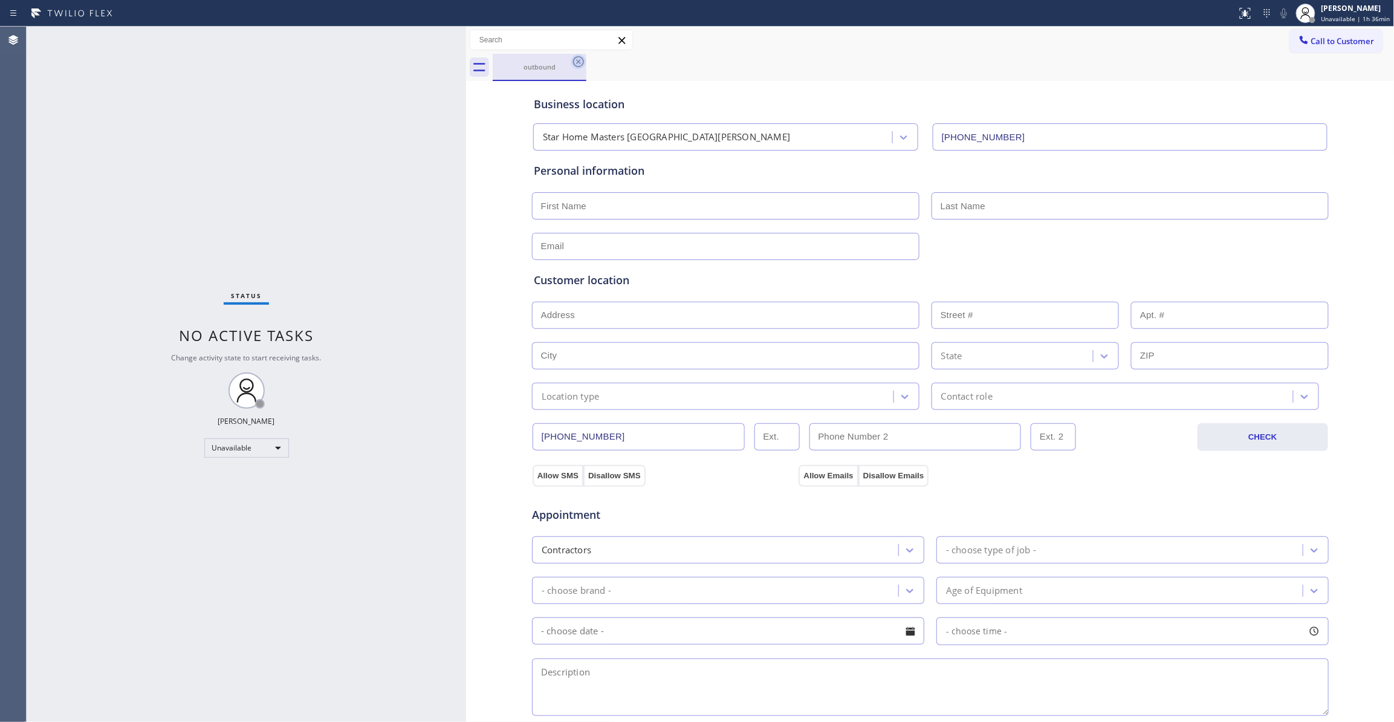
click at [579, 60] on icon at bounding box center [578, 61] width 15 height 15
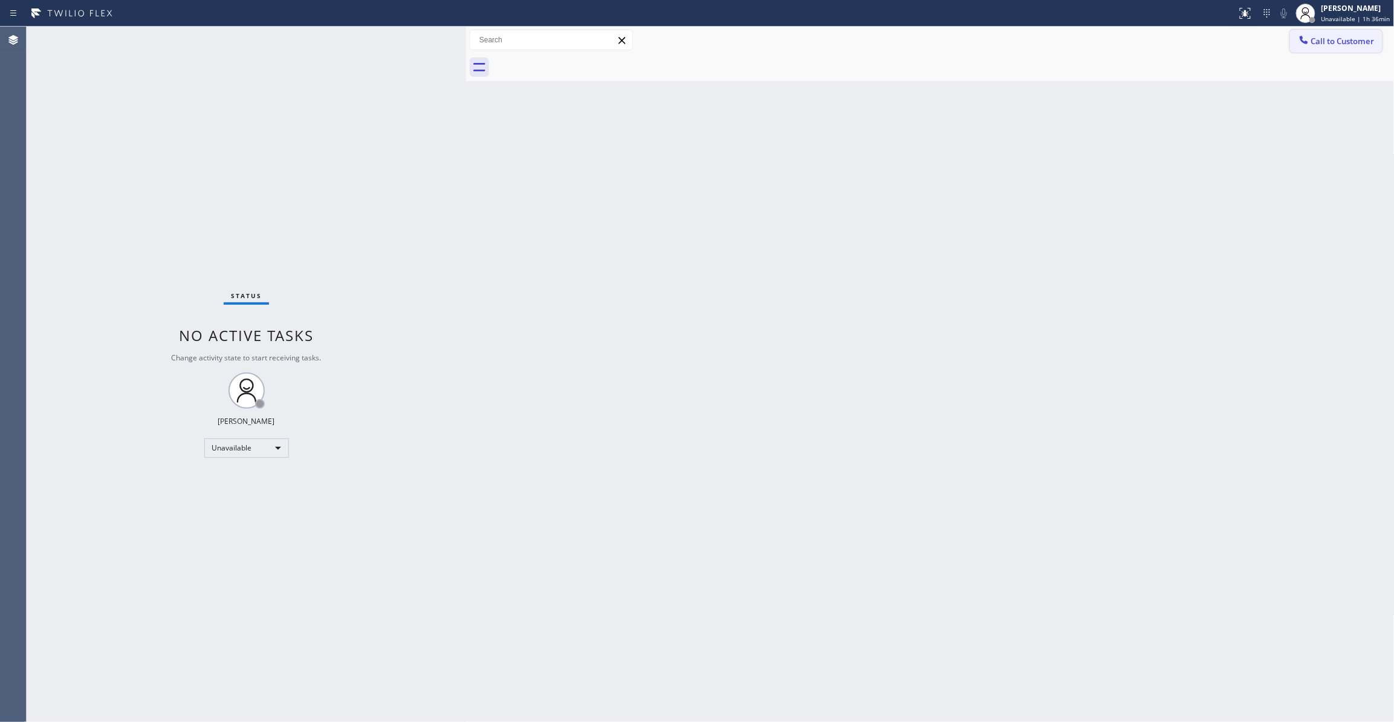
click at [1336, 44] on span "Call to Customer" at bounding box center [1343, 41] width 63 height 11
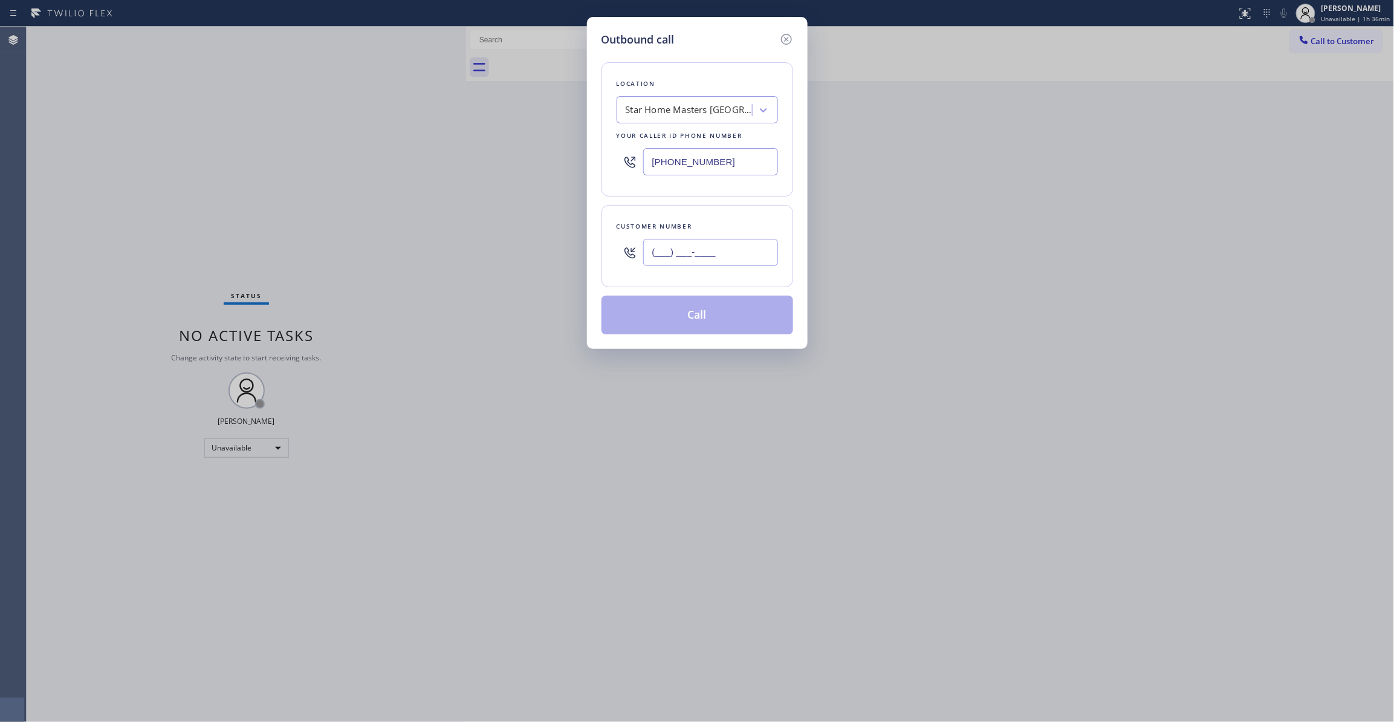
click at [712, 259] on input "(___) ___-____" at bounding box center [710, 252] width 135 height 27
paste input "559) 362-8511"
type input "[PHONE_NUMBER]"
click at [676, 317] on button "Call" at bounding box center [698, 315] width 192 height 39
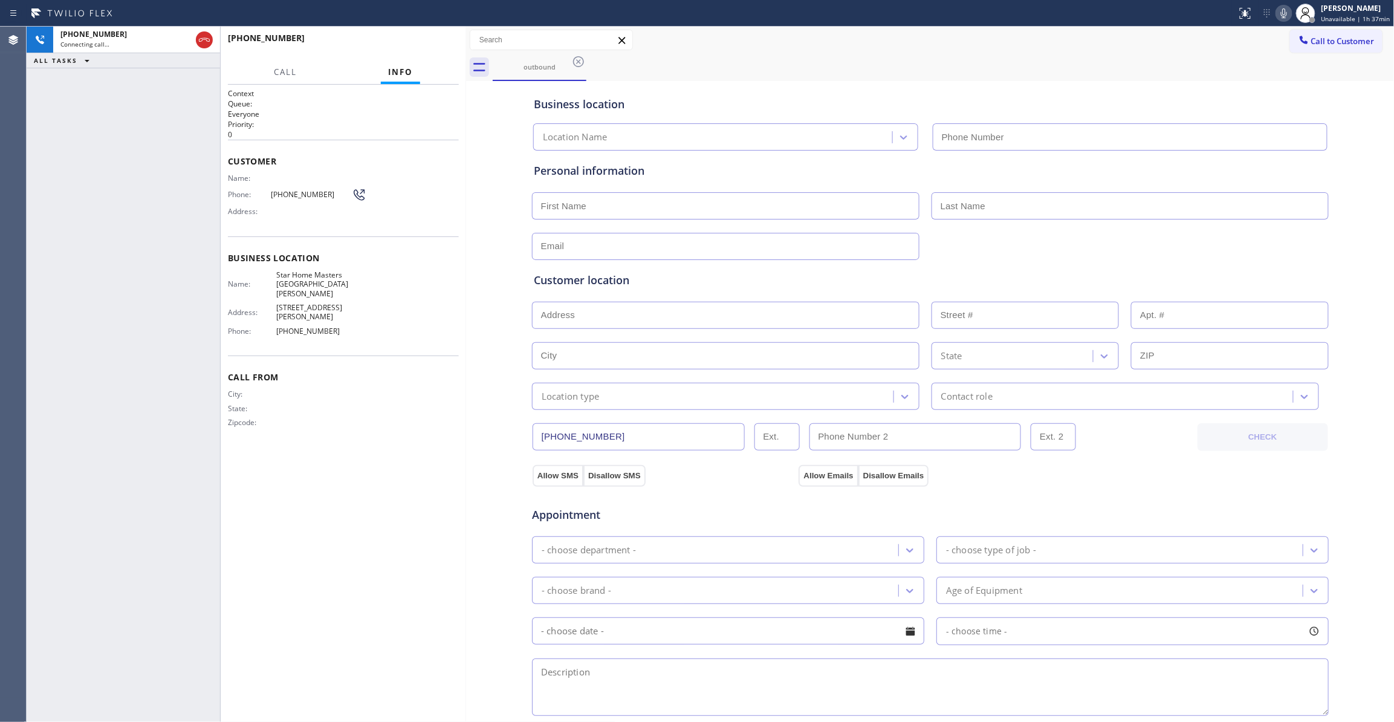
click at [370, 530] on div "Context Queue: Everyone Priority: 0 Customer Name: Phone: [PHONE_NUMBER] Addres…" at bounding box center [343, 403] width 231 height 630
click at [204, 33] on icon at bounding box center [204, 40] width 15 height 15
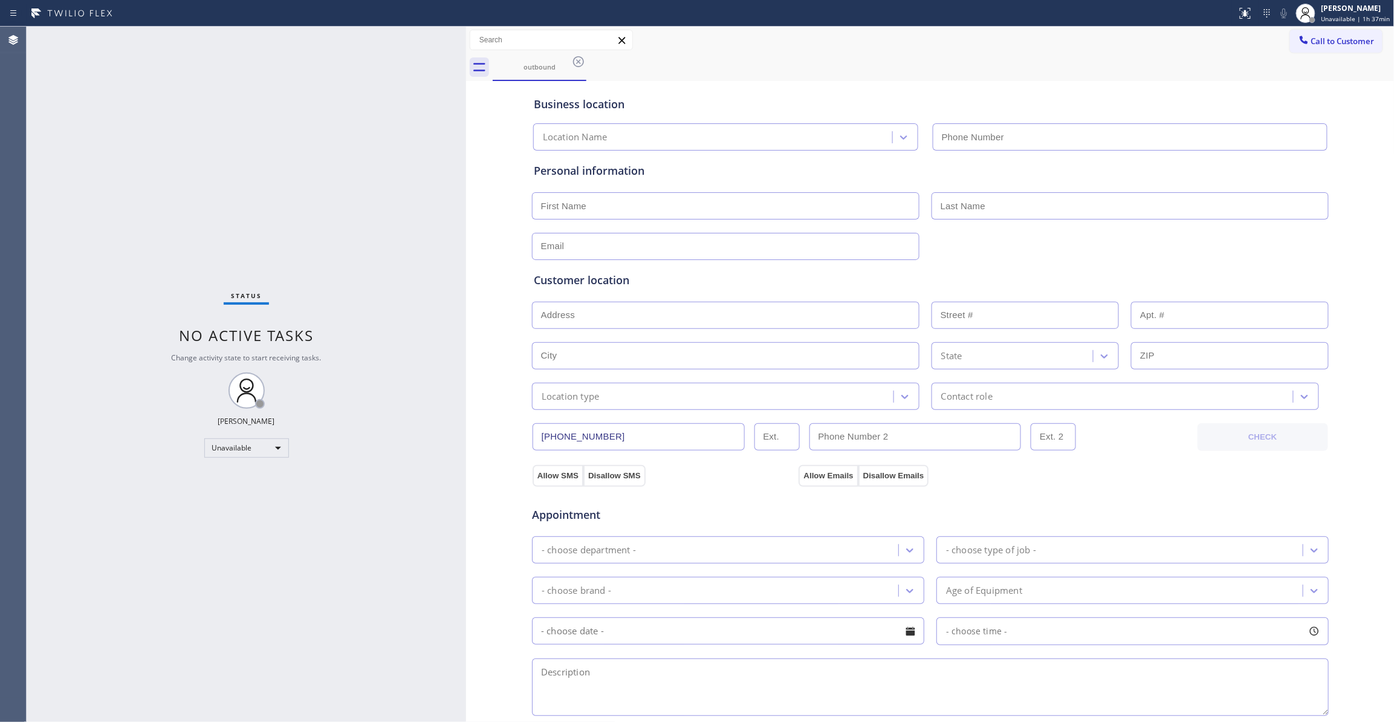
click at [409, 496] on div "Status No active tasks Change activity state to start receiving tasks. [PERSON_…" at bounding box center [247, 374] width 440 height 695
type input "[PHONE_NUMBER]"
click at [68, 317] on div "Status No active tasks Change activity state to start receiving tasks. [PERSON_…" at bounding box center [247, 374] width 440 height 695
click at [579, 68] on icon at bounding box center [578, 61] width 15 height 15
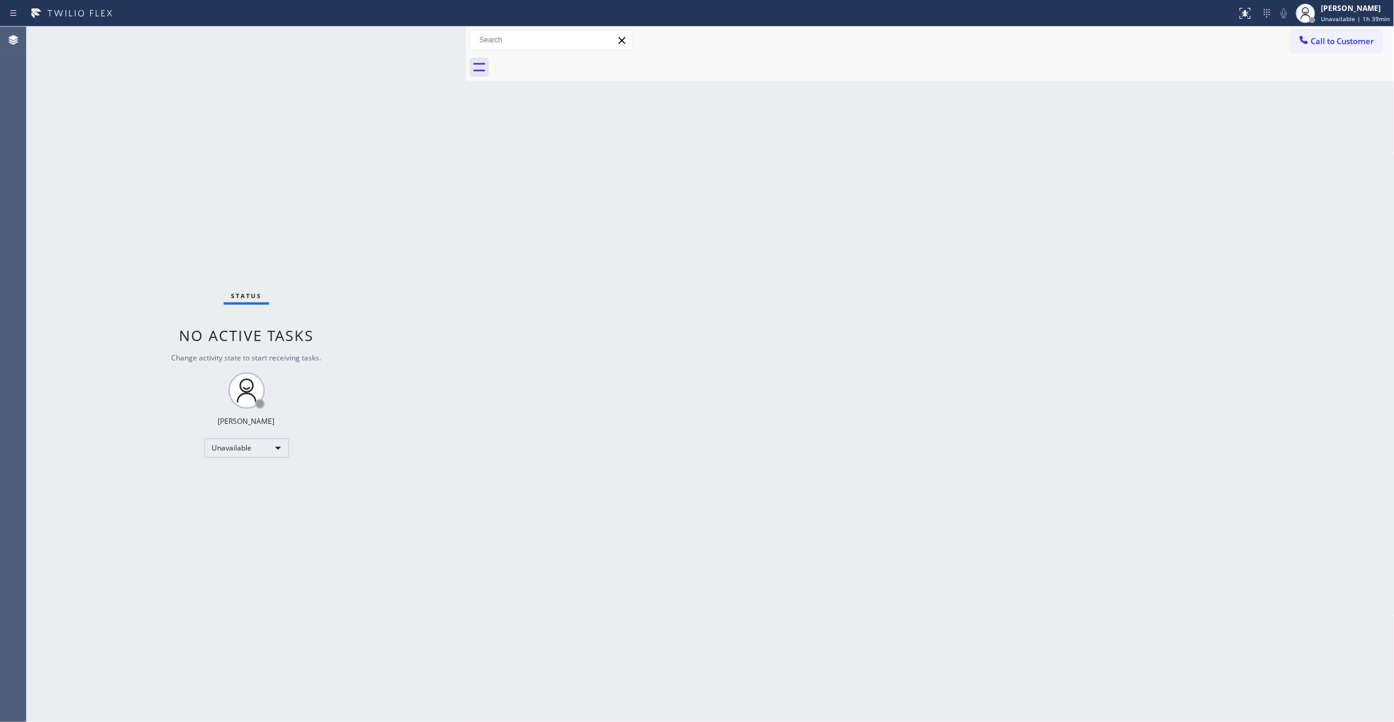
drag, startPoint x: 173, startPoint y: 163, endPoint x: 202, endPoint y: 11, distance: 155.1
click at [175, 161] on div "Status No active tasks Change activity state to start receiving tasks. [PERSON_…" at bounding box center [247, 374] width 440 height 695
click at [140, 177] on div "Status No active tasks Change activity state to start receiving tasks. [PERSON_…" at bounding box center [247, 374] width 440 height 695
click at [59, 392] on div "Status No active tasks Change activity state to start receiving tasks. [PERSON_…" at bounding box center [247, 374] width 440 height 695
click at [146, 169] on div "Status No active tasks Change activity state to start receiving tasks. [PERSON_…" at bounding box center [247, 374] width 440 height 695
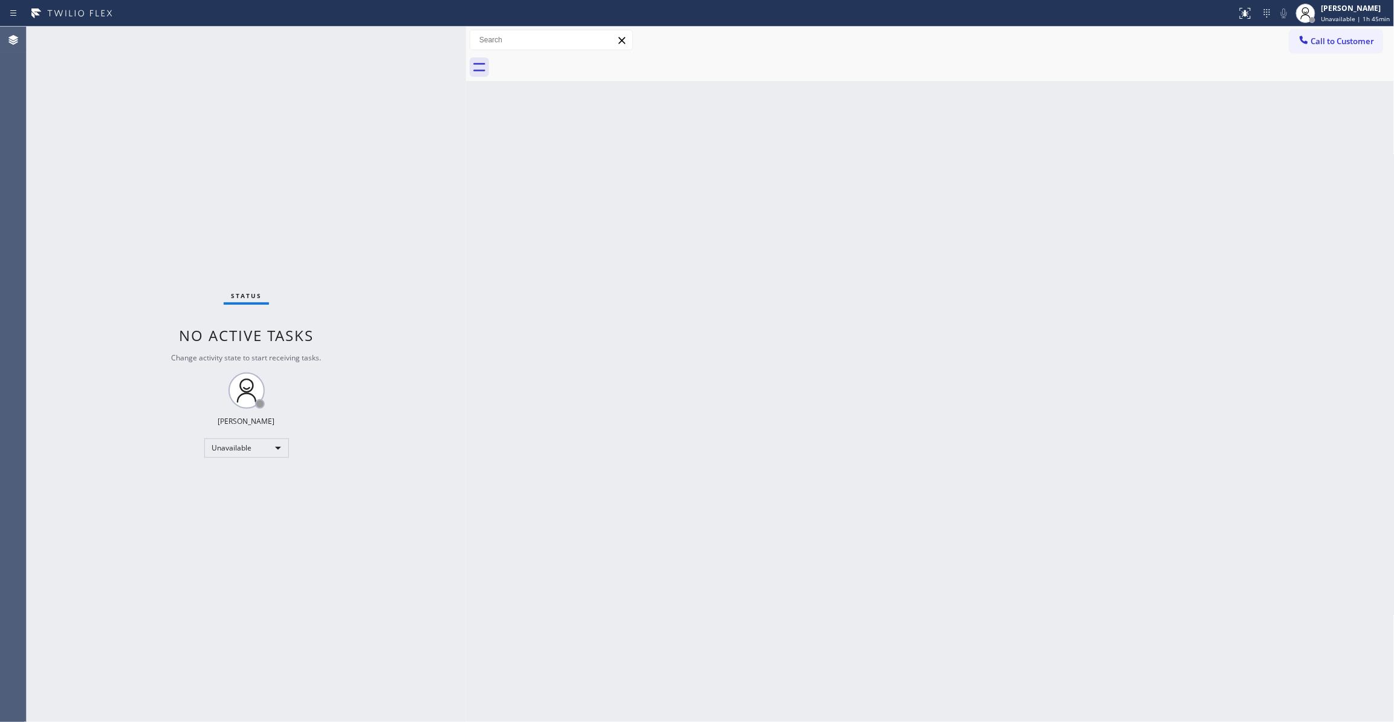
click at [174, 218] on div "Status No active tasks Change activity state to start receiving tasks. [PERSON_…" at bounding box center [247, 374] width 440 height 695
click at [199, 705] on div "Status No active tasks Change activity state to start receiving tasks. [PERSON_…" at bounding box center [247, 374] width 440 height 695
click at [1331, 24] on div "[PERSON_NAME] Unavailable | 1h 48min" at bounding box center [1344, 13] width 102 height 27
click at [1309, 64] on button "Available" at bounding box center [1334, 64] width 121 height 16
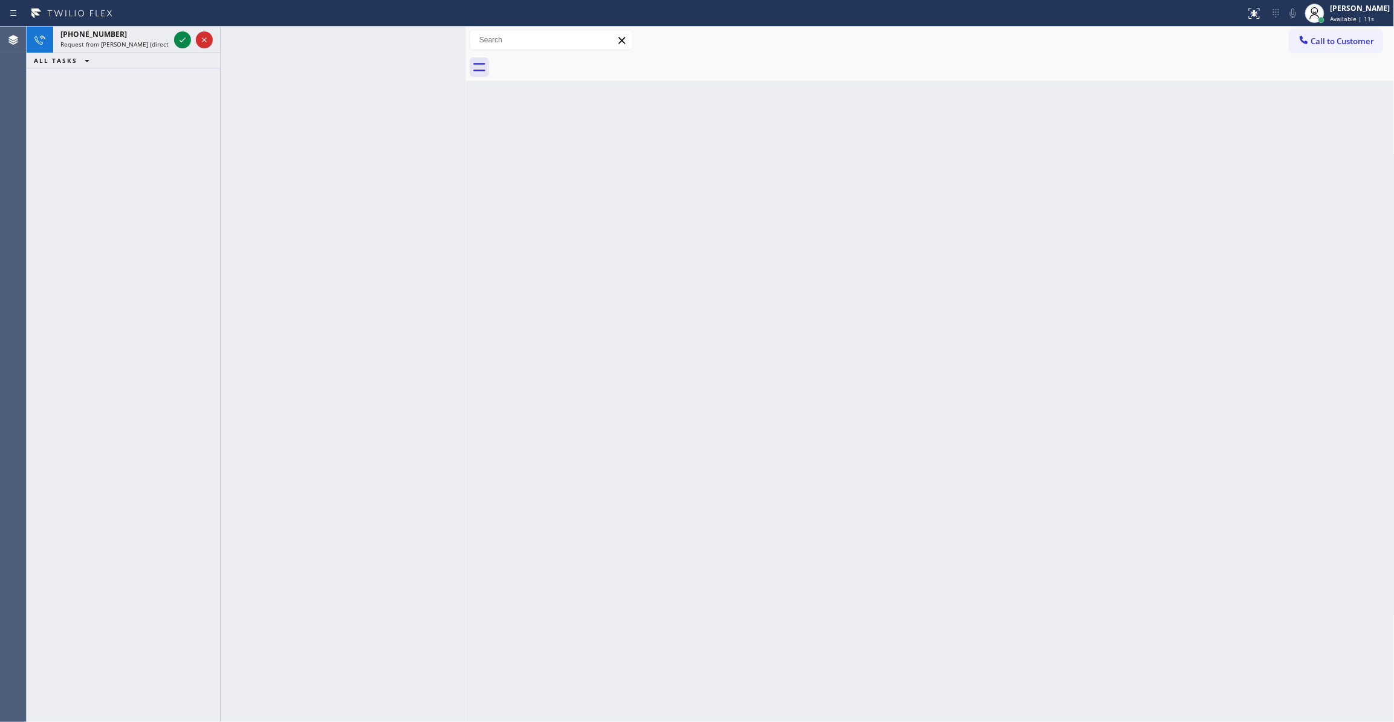
click at [150, 152] on div "[PHONE_NUMBER] Request from [PERSON_NAME] (direct) ALL TASKS ALL TASKS ACTIVE T…" at bounding box center [124, 374] width 194 height 695
click at [182, 37] on icon at bounding box center [182, 40] width 15 height 15
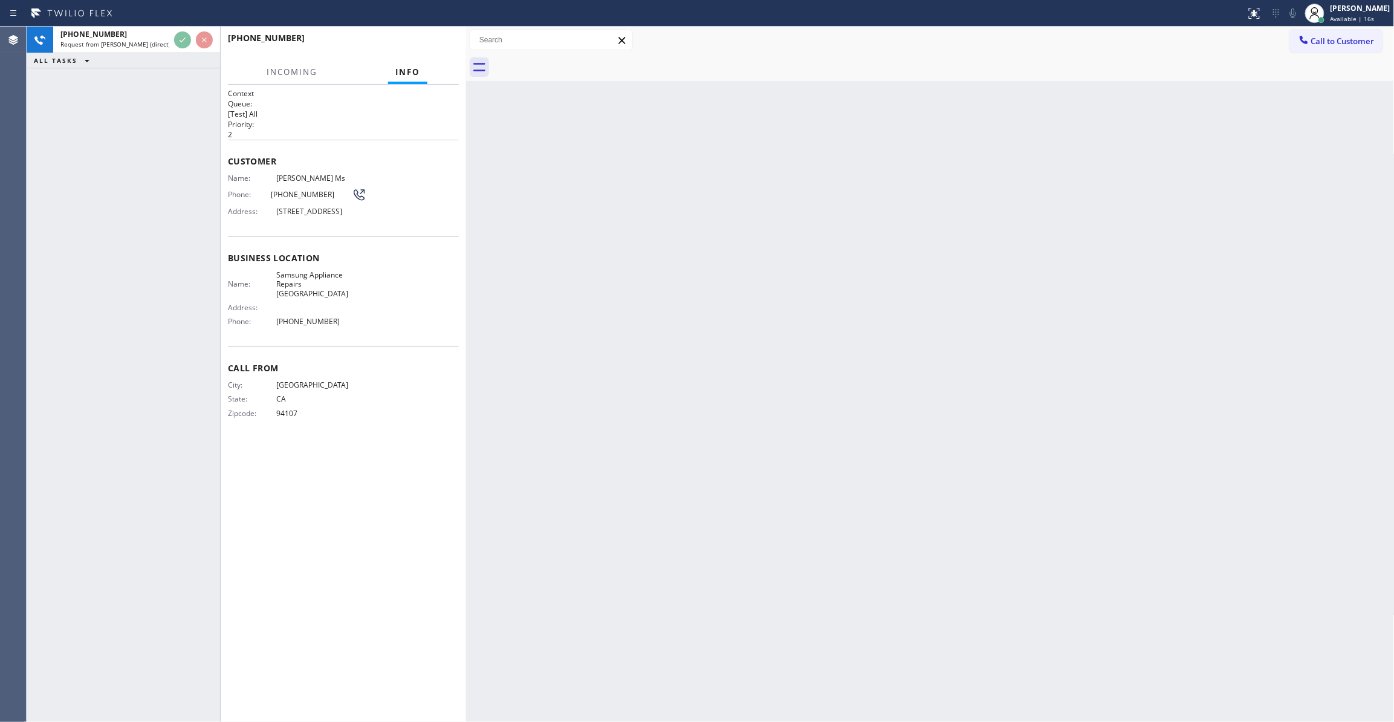
click at [630, 254] on div "Back to Dashboard Change Sender ID Customers Technicians Select a contact Outbo…" at bounding box center [930, 374] width 929 height 695
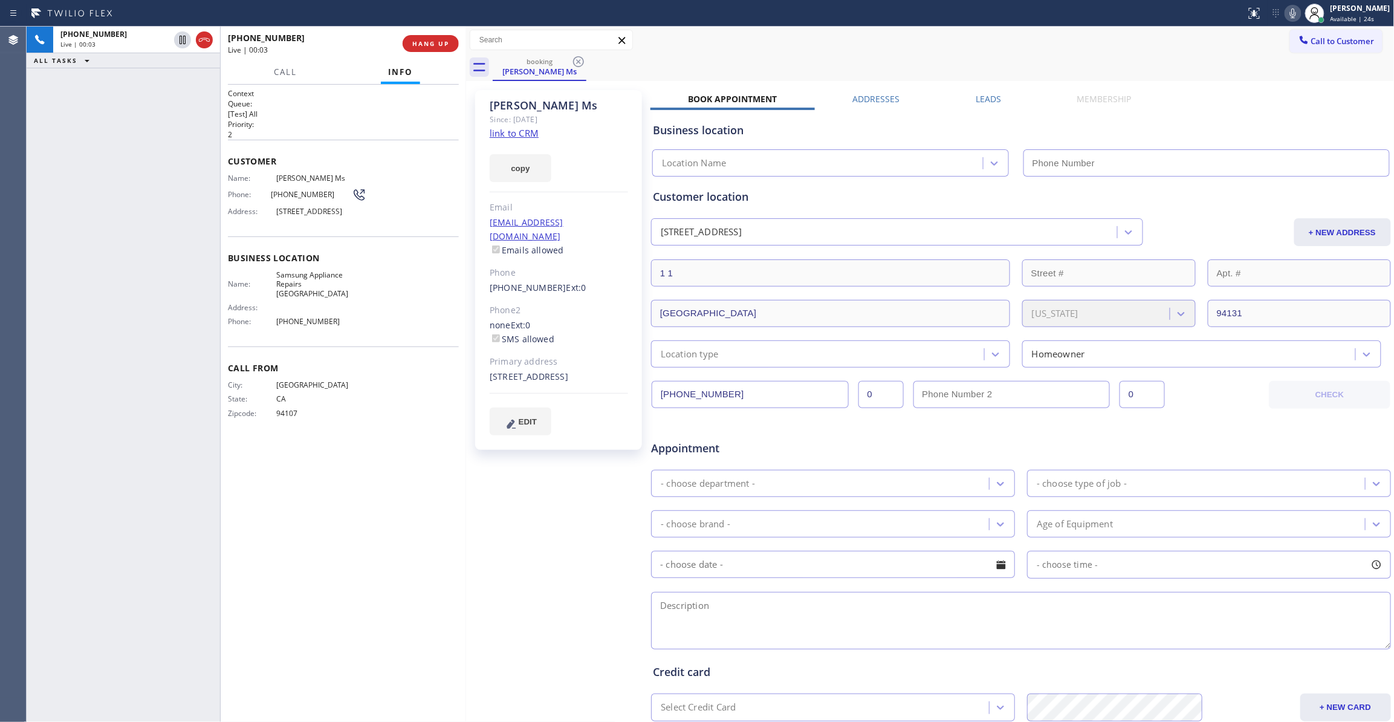
type input "[PHONE_NUMBER]"
click at [530, 489] on div "[PERSON_NAME] Ms Since: [DATE] link to CRM copy Email [EMAIL_ADDRESS][DOMAIN_NA…" at bounding box center [559, 476] width 181 height 784
click at [522, 132] on link "link to CRM" at bounding box center [514, 133] width 49 height 12
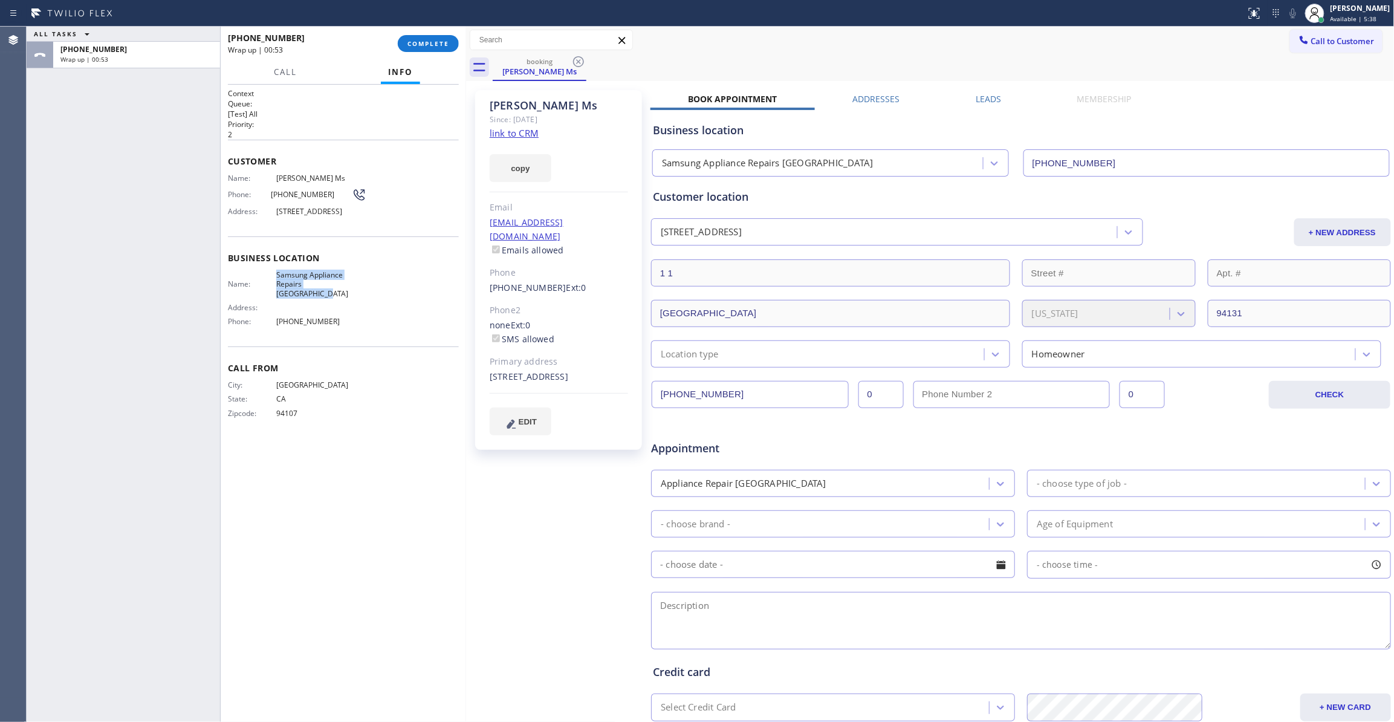
drag, startPoint x: 362, startPoint y: 296, endPoint x: 271, endPoint y: 282, distance: 91.9
click at [271, 282] on div "Name: Samsung Appliance Repairs [GEOGRAPHIC_DATA]" at bounding box center [297, 284] width 138 height 28
copy div "Samsung Appliance Repairs [GEOGRAPHIC_DATA]"
click at [447, 39] on button "COMPLETE" at bounding box center [428, 43] width 61 height 17
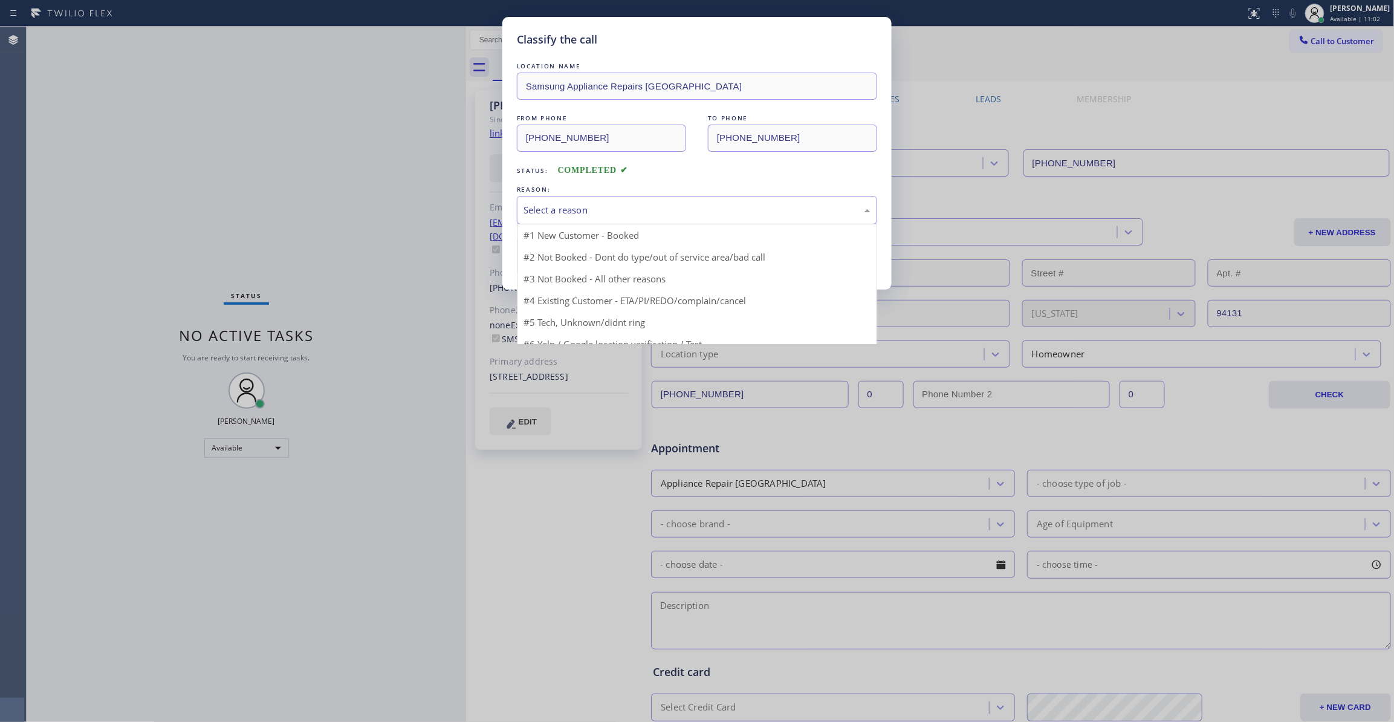
click at [579, 201] on div "Select a reason" at bounding box center [697, 210] width 360 height 28
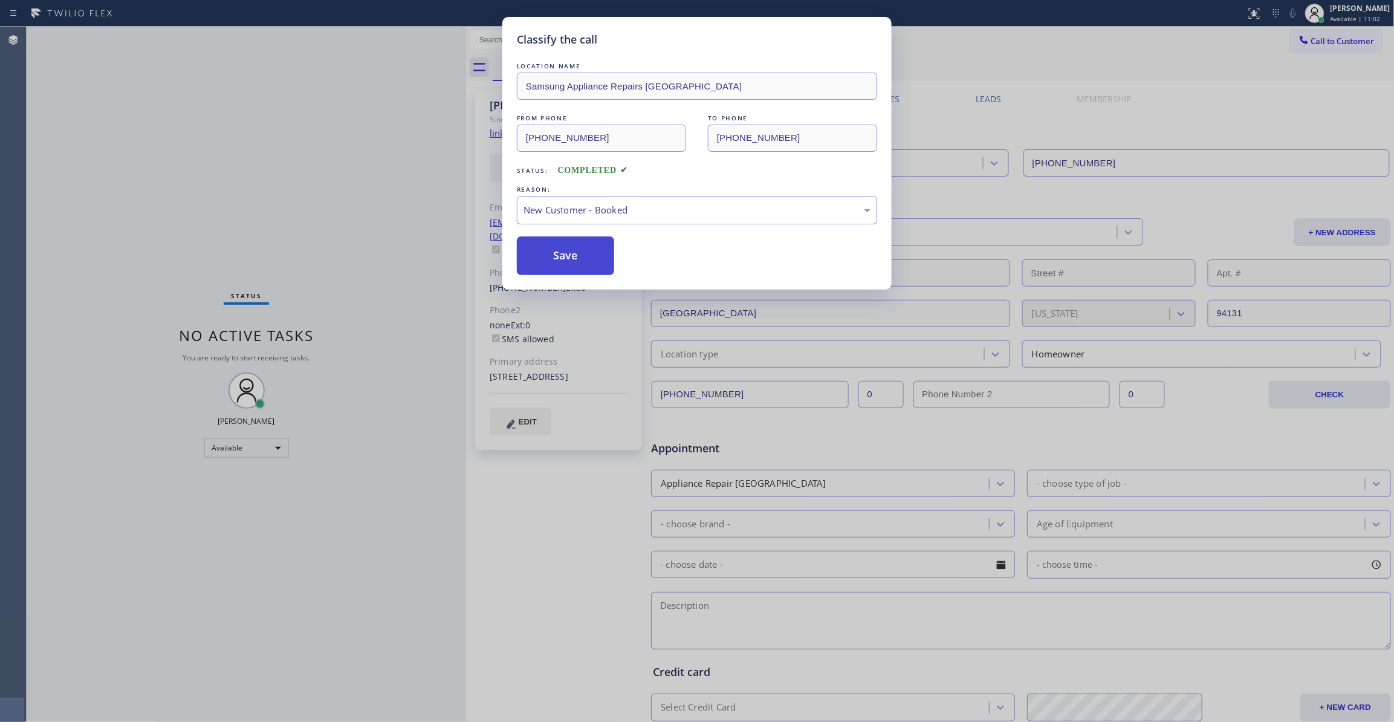
click at [570, 255] on button "Save" at bounding box center [565, 255] width 97 height 39
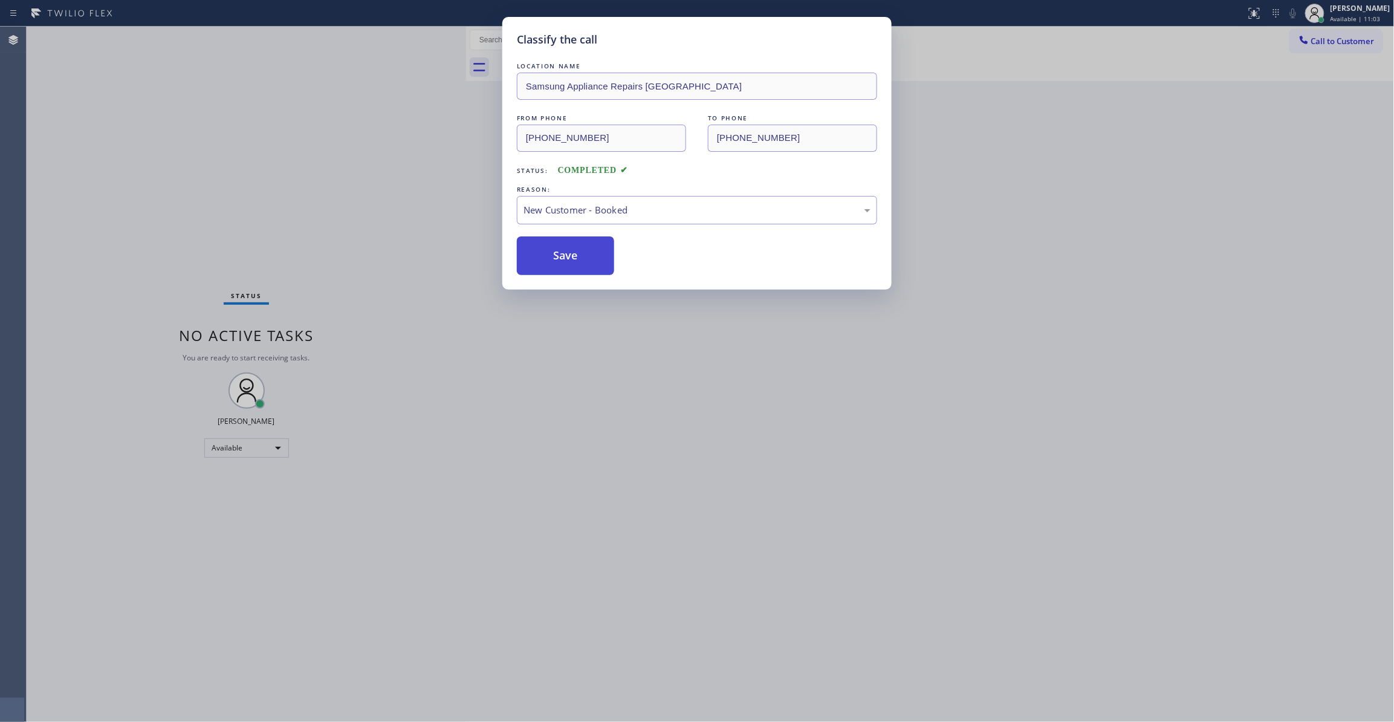
click at [571, 255] on button "Save" at bounding box center [565, 255] width 97 height 39
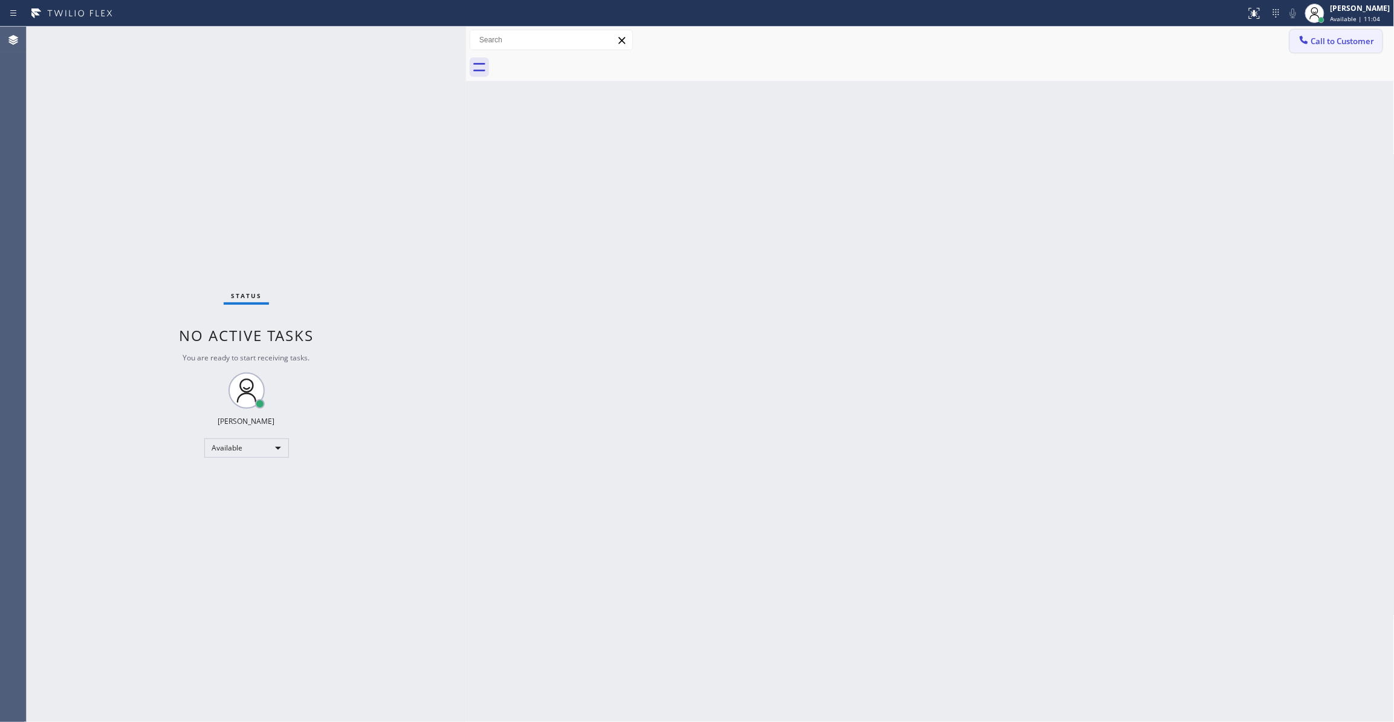
click at [1341, 42] on span "Call to Customer" at bounding box center [1343, 41] width 63 height 11
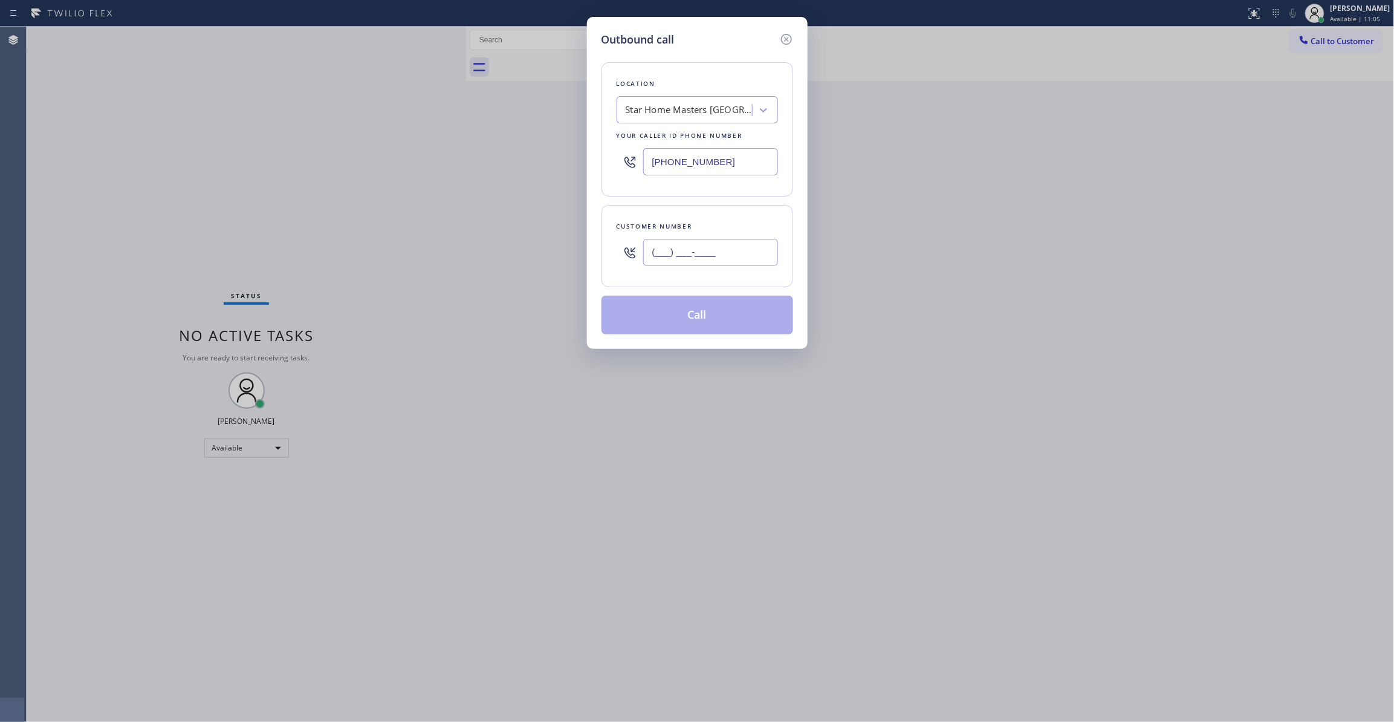
click at [692, 259] on input "(___) ___-____" at bounding box center [710, 252] width 135 height 27
paste input "470) 782-9857"
type input "[PHONE_NUMBER]"
drag, startPoint x: 724, startPoint y: 160, endPoint x: 351, endPoint y: 168, distance: 373.2
click at [354, 160] on div "Outbound call Location Star Home Masters [GEOGRAPHIC_DATA][PERSON_NAME] Your ca…" at bounding box center [697, 361] width 1394 height 722
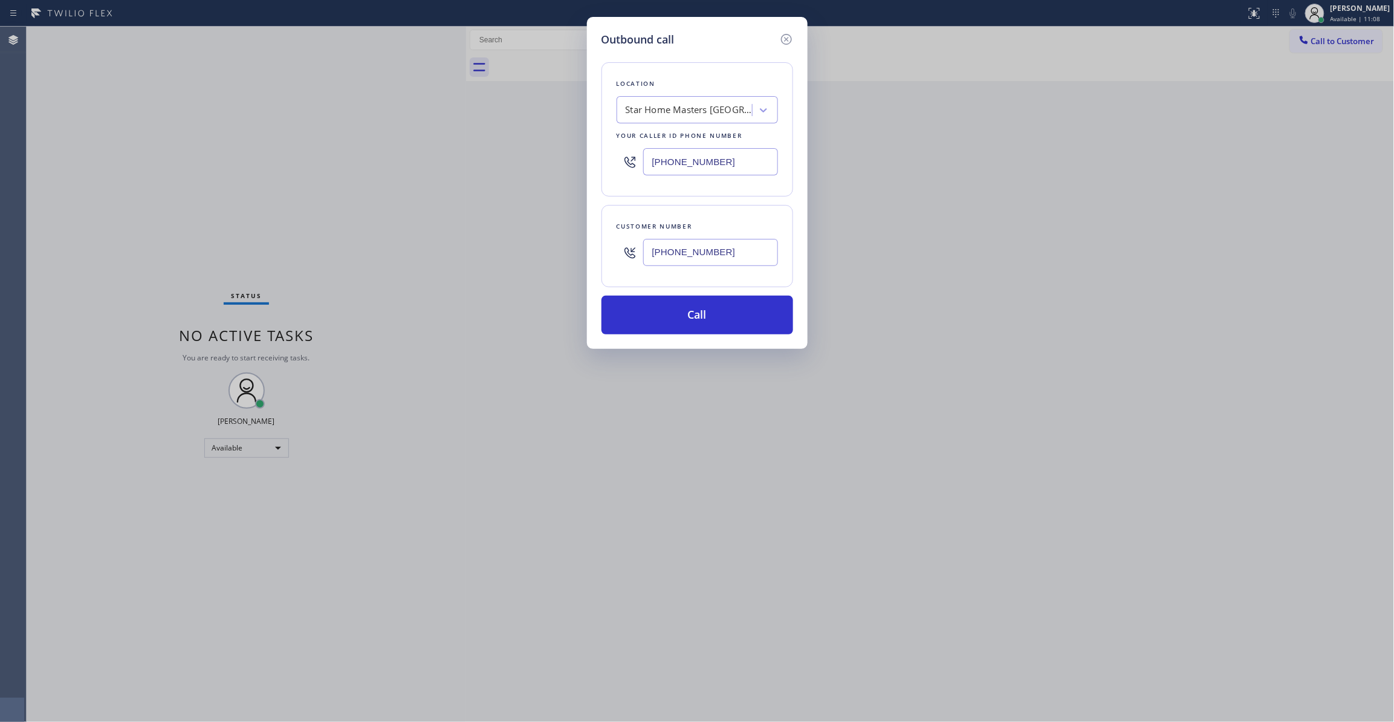
paste input "470) 782-9857"
type input "[PHONE_NUMBER]"
click at [730, 252] on input "[PHONE_NUMBER]" at bounding box center [710, 252] width 135 height 27
drag, startPoint x: 716, startPoint y: 253, endPoint x: 516, endPoint y: 244, distance: 200.3
click at [516, 244] on div "Outbound call Location Next Door Appliance Repair [PERSON_NAME][GEOGRAPHIC_DATA…" at bounding box center [697, 361] width 1394 height 722
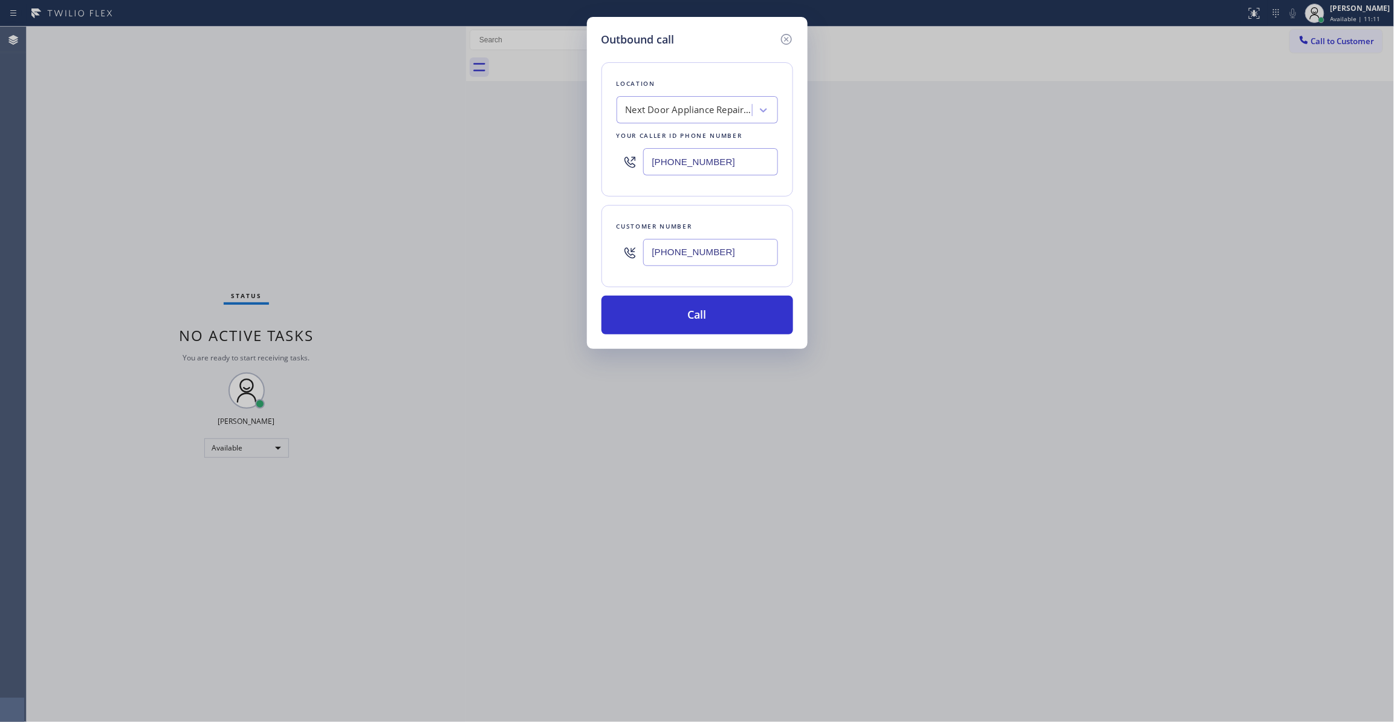
paste input "986) 286-1401"
type input "[PHONE_NUMBER]"
click at [721, 305] on button "Call" at bounding box center [698, 315] width 192 height 39
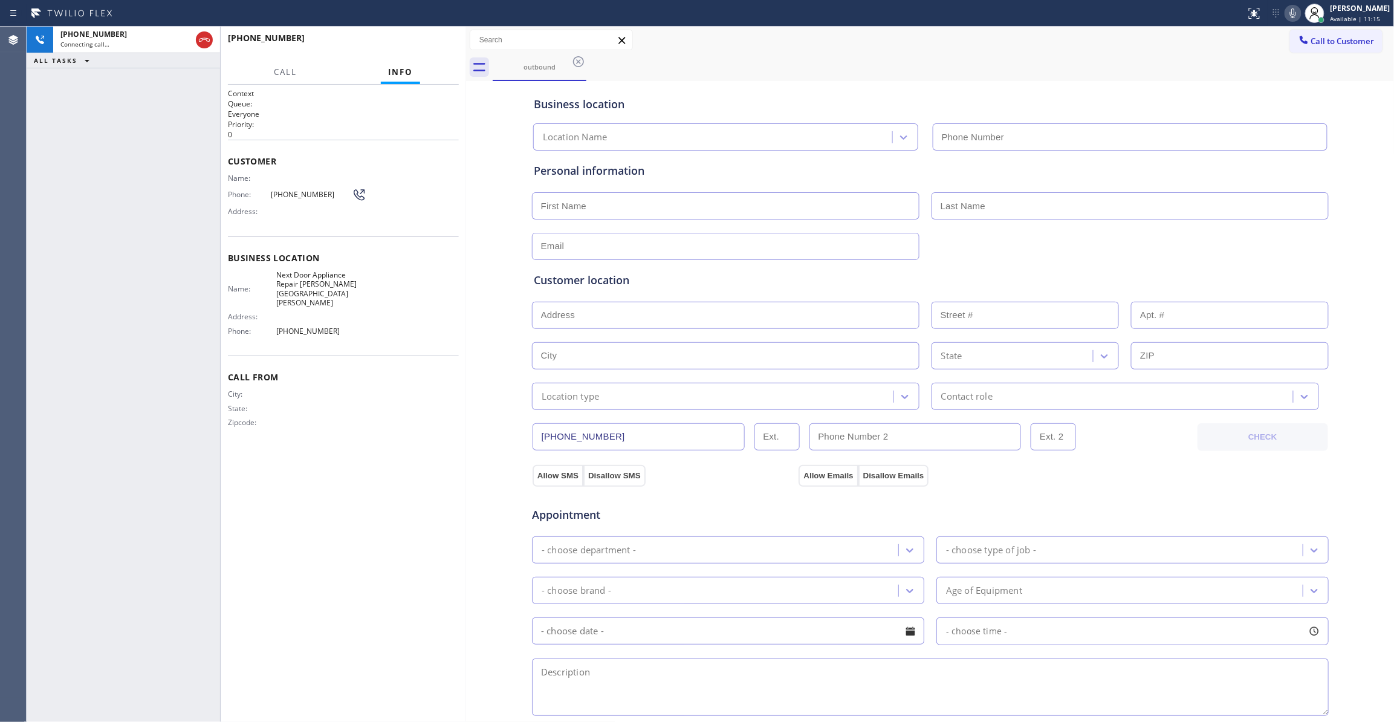
type input "[PHONE_NUMBER]"
click at [431, 51] on button "HANG UP" at bounding box center [431, 43] width 56 height 17
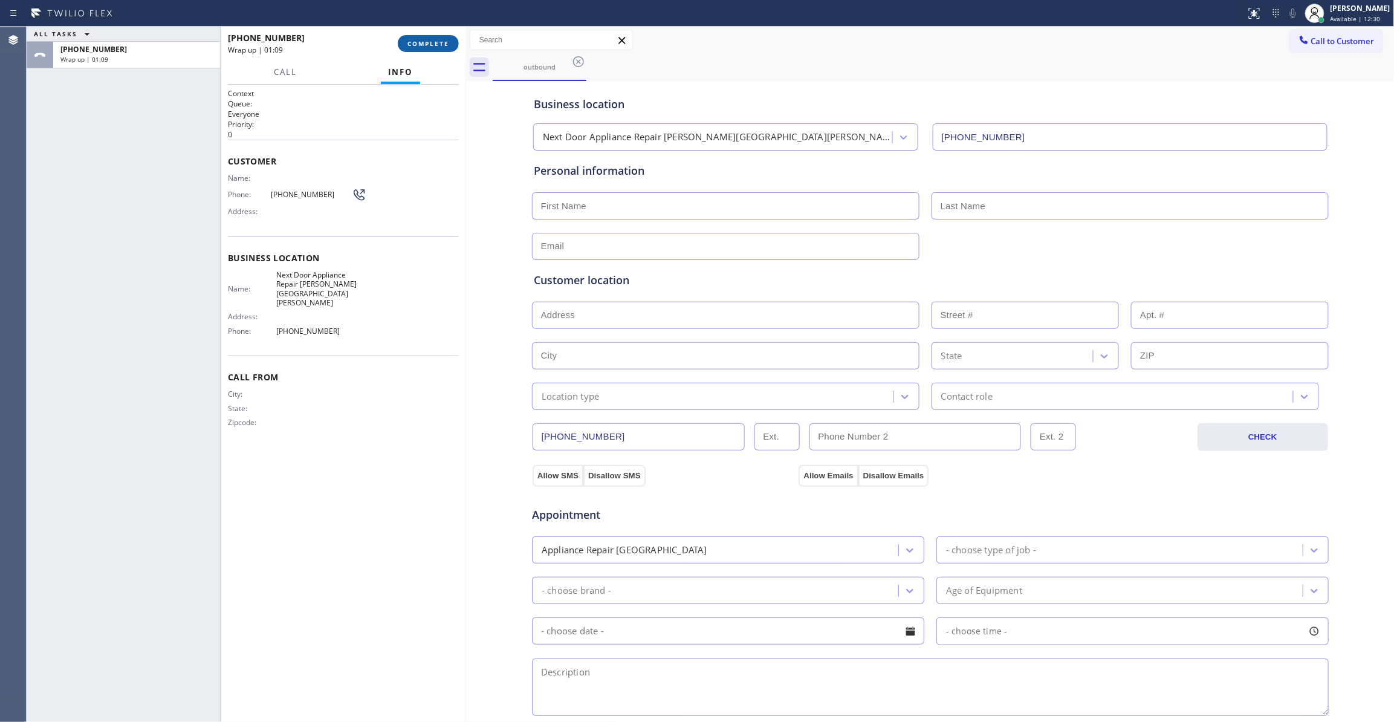
click at [422, 48] on button "COMPLETE" at bounding box center [428, 43] width 61 height 17
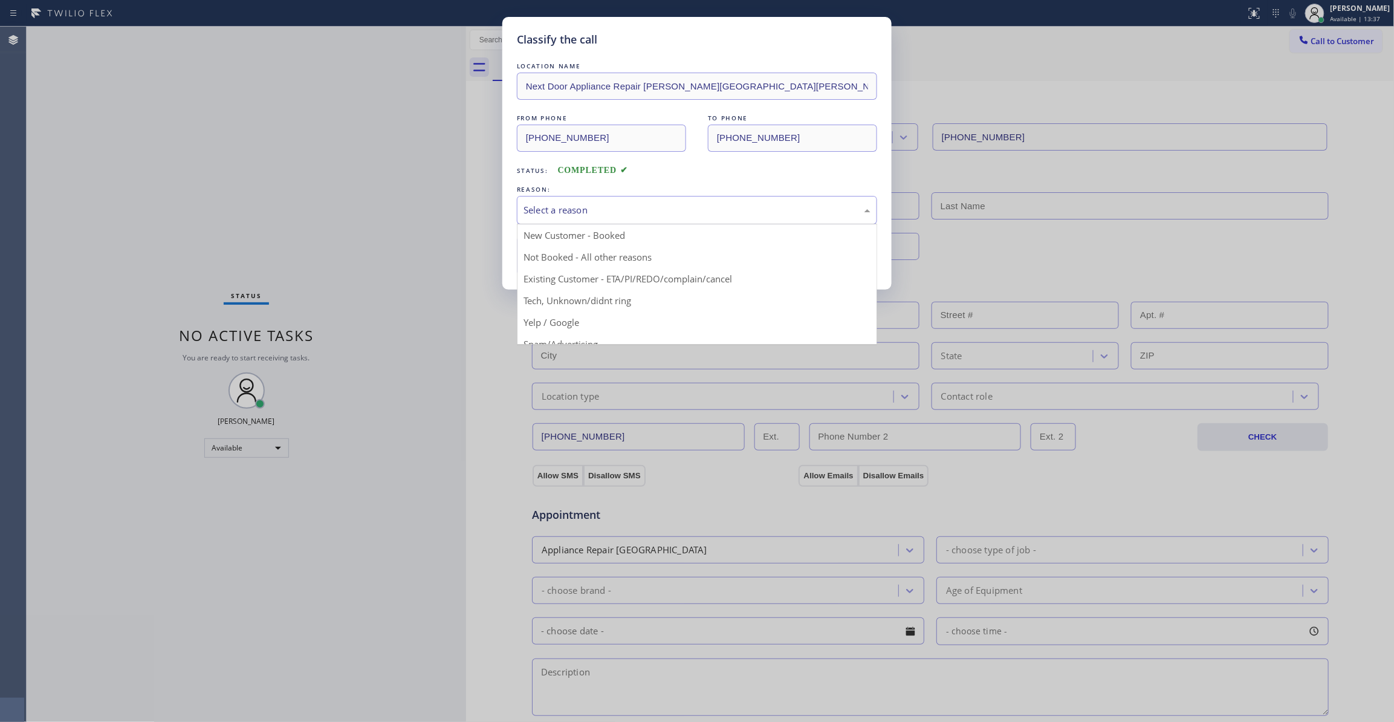
drag, startPoint x: 558, startPoint y: 206, endPoint x: 555, endPoint y: 260, distance: 53.9
click at [557, 209] on div "Select a reason" at bounding box center [697, 210] width 347 height 14
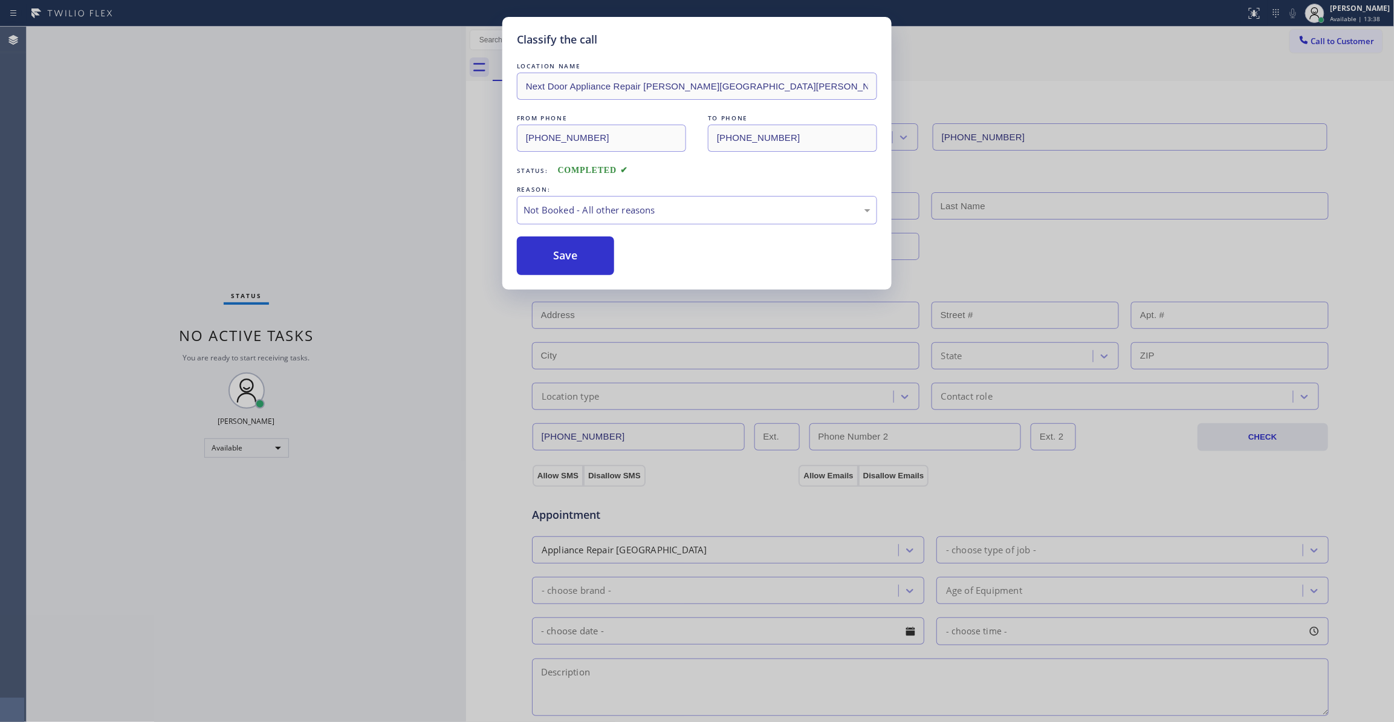
click at [555, 260] on button "Save" at bounding box center [565, 255] width 97 height 39
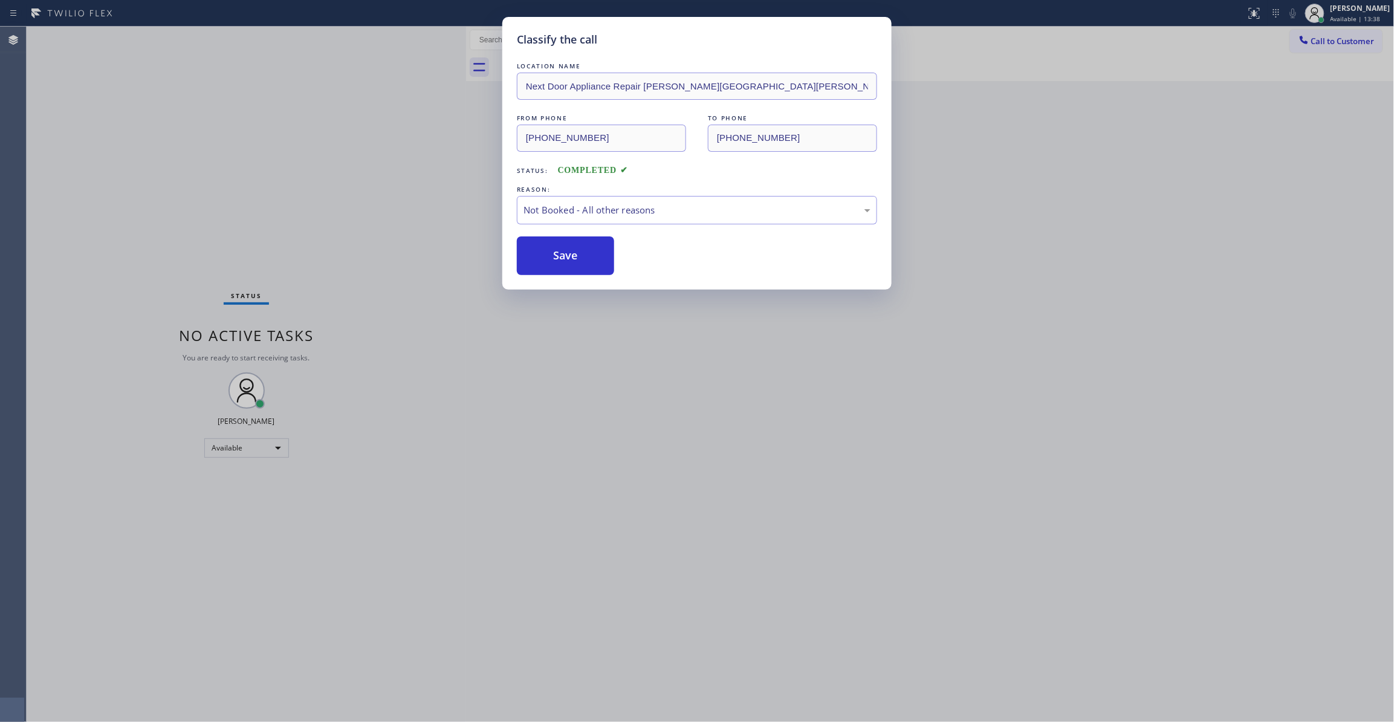
click at [555, 260] on button "Save" at bounding box center [565, 255] width 97 height 39
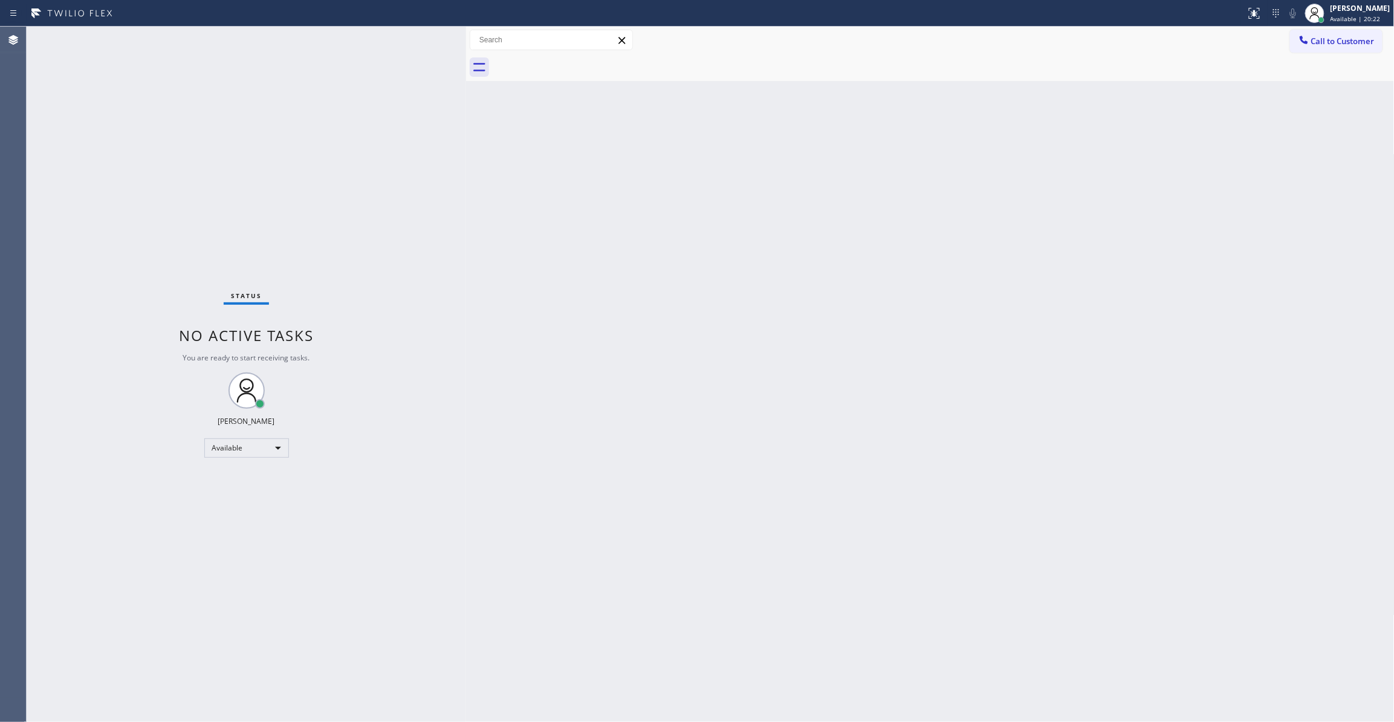
click at [122, 151] on div "Status No active tasks You are ready to start receiving tasks. [PERSON_NAME] Av…" at bounding box center [247, 374] width 440 height 695
click at [230, 446] on div "Available" at bounding box center [246, 447] width 85 height 19
click at [226, 492] on li "Unavailable" at bounding box center [246, 495] width 82 height 15
drag, startPoint x: 1358, startPoint y: 47, endPoint x: 1004, endPoint y: 148, distance: 367.3
click at [1355, 45] on button "Call to Customer" at bounding box center [1336, 41] width 93 height 23
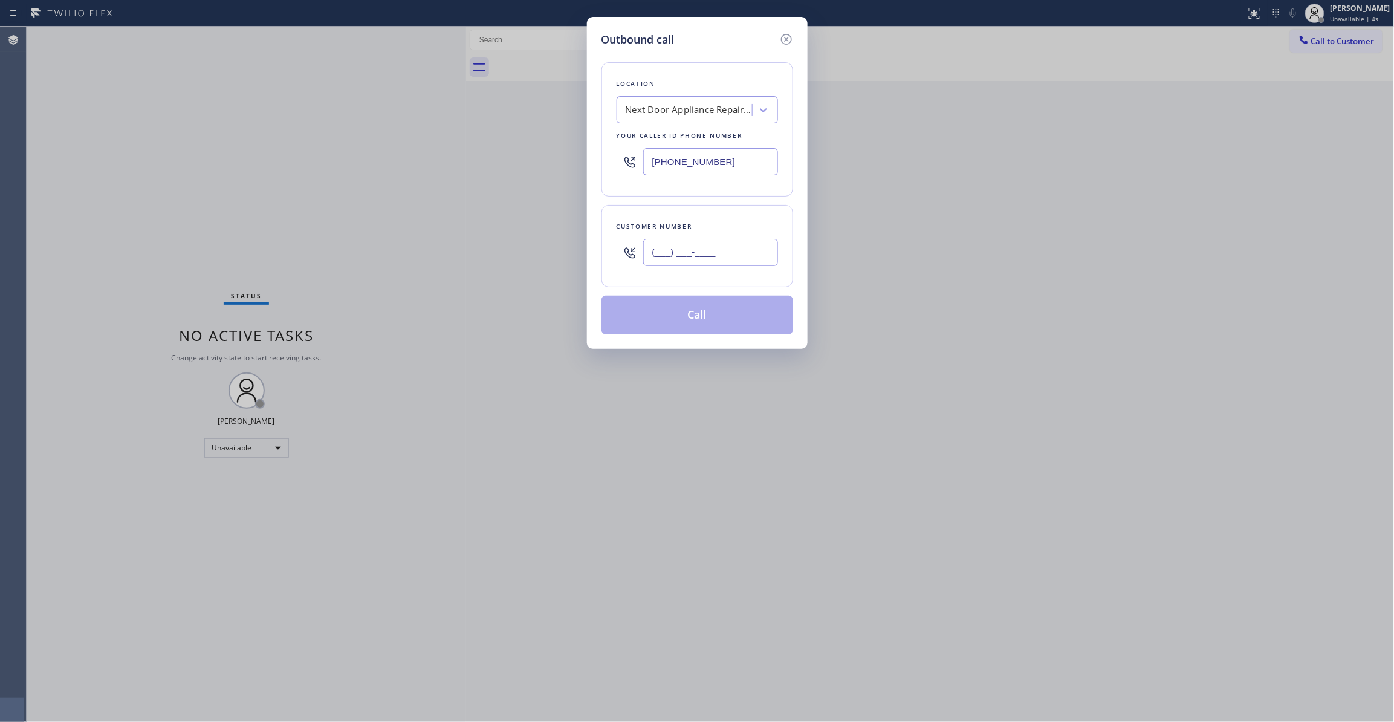
click at [692, 264] on input "(___) ___-____" at bounding box center [710, 252] width 135 height 27
paste input "986) 286-1401"
type input "[PHONE_NUMBER]"
click at [704, 325] on button "Call" at bounding box center [698, 315] width 192 height 39
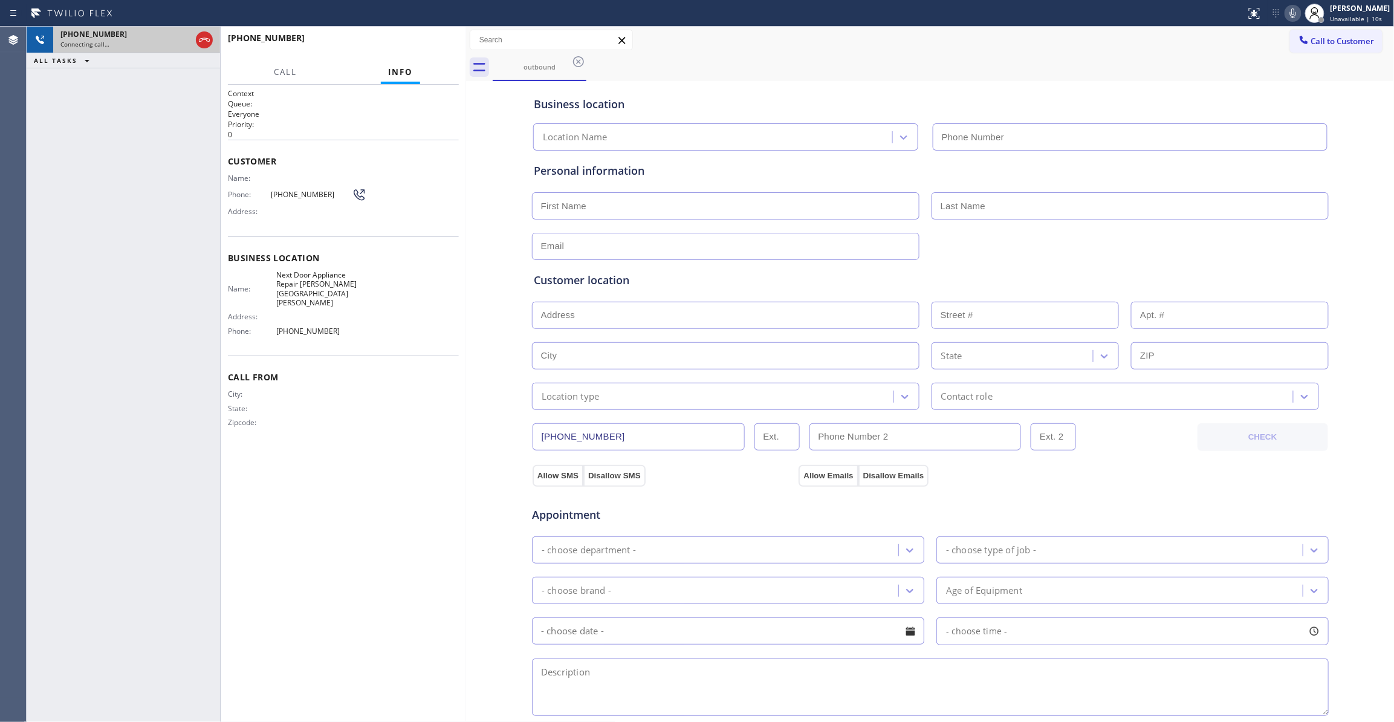
type input "[PHONE_NUMBER]"
click at [163, 37] on div "[PHONE_NUMBER]" at bounding box center [125, 34] width 131 height 10
click at [202, 41] on icon at bounding box center [204, 40] width 15 height 15
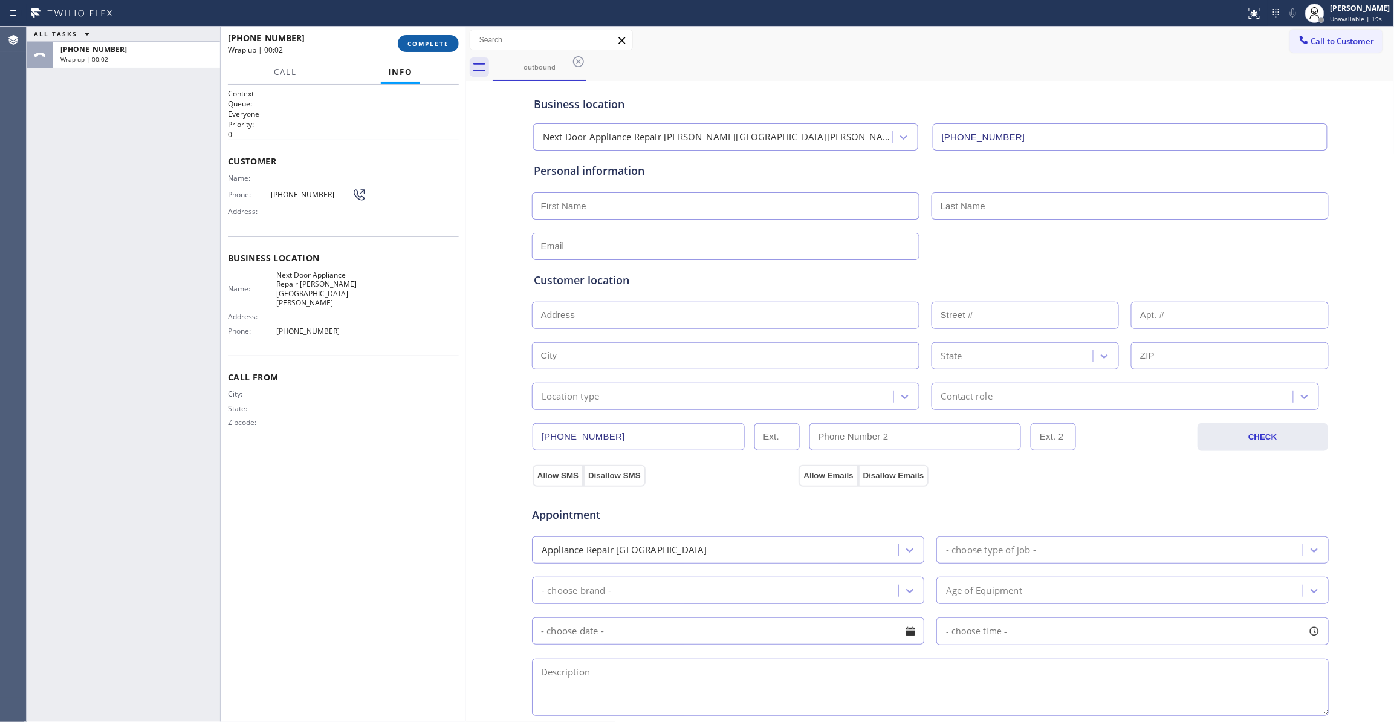
click at [422, 44] on span "COMPLETE" at bounding box center [429, 43] width 42 height 8
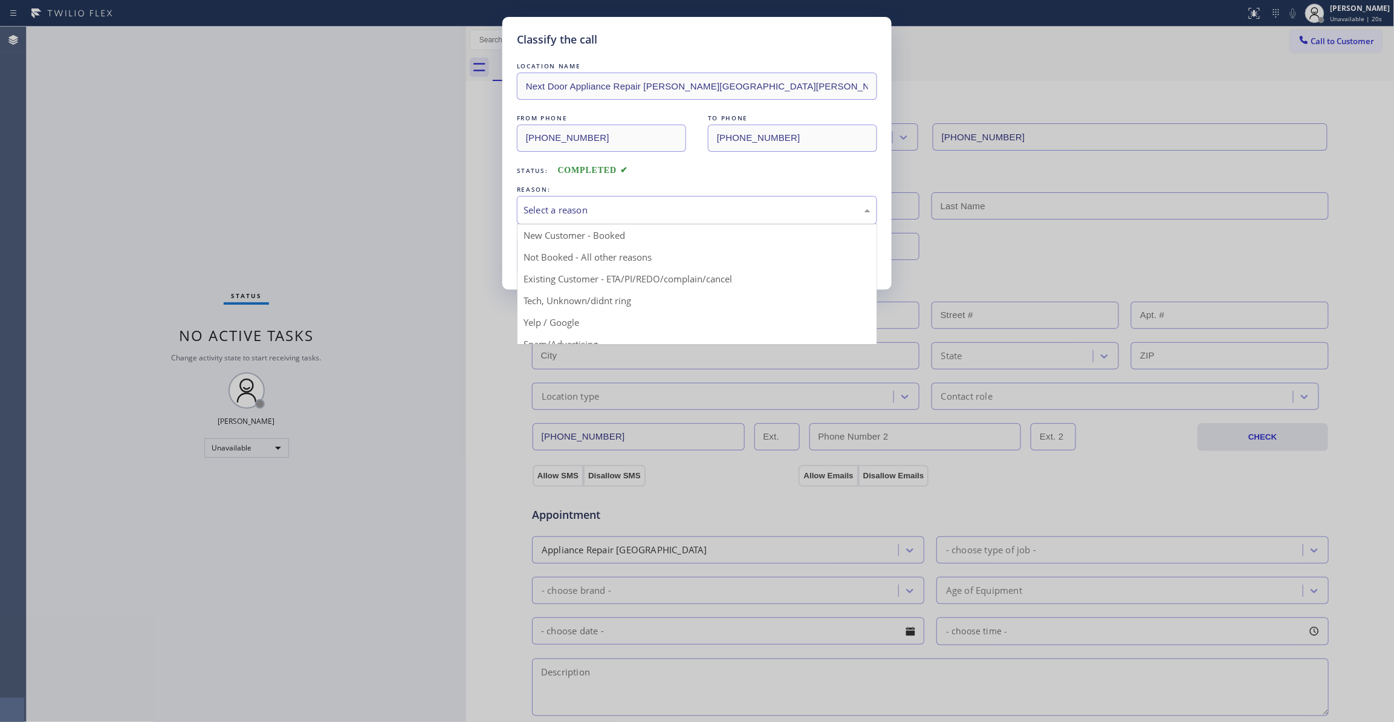
click at [571, 211] on div "Select a reason" at bounding box center [697, 210] width 347 height 14
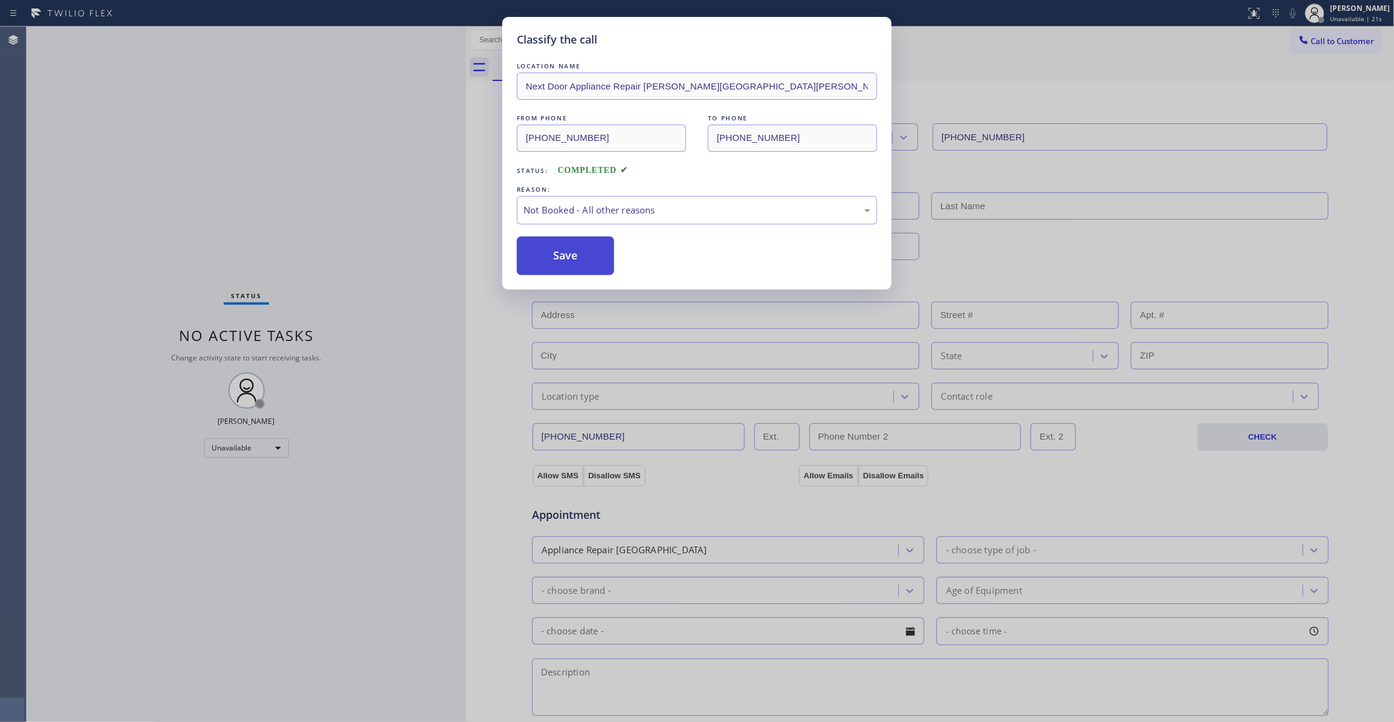
click at [559, 264] on button "Save" at bounding box center [565, 255] width 97 height 39
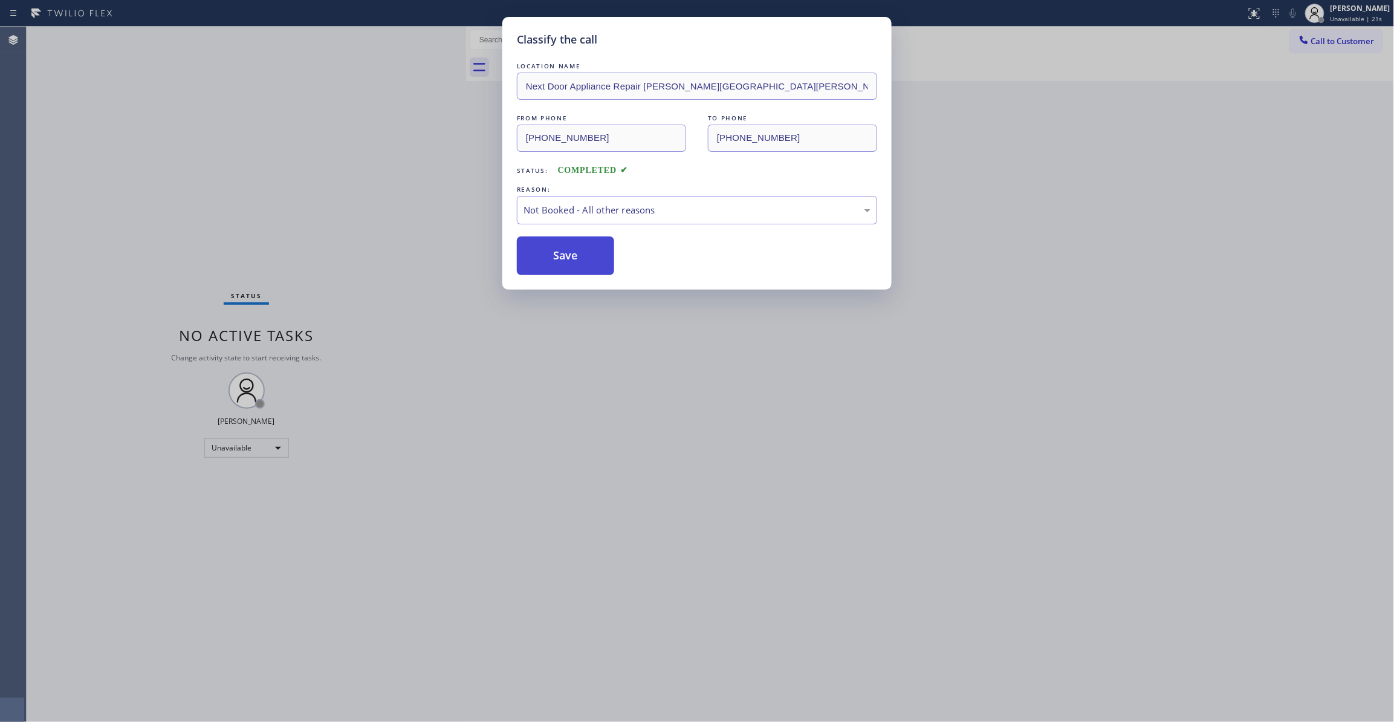
click at [559, 264] on button "Save" at bounding box center [565, 255] width 97 height 39
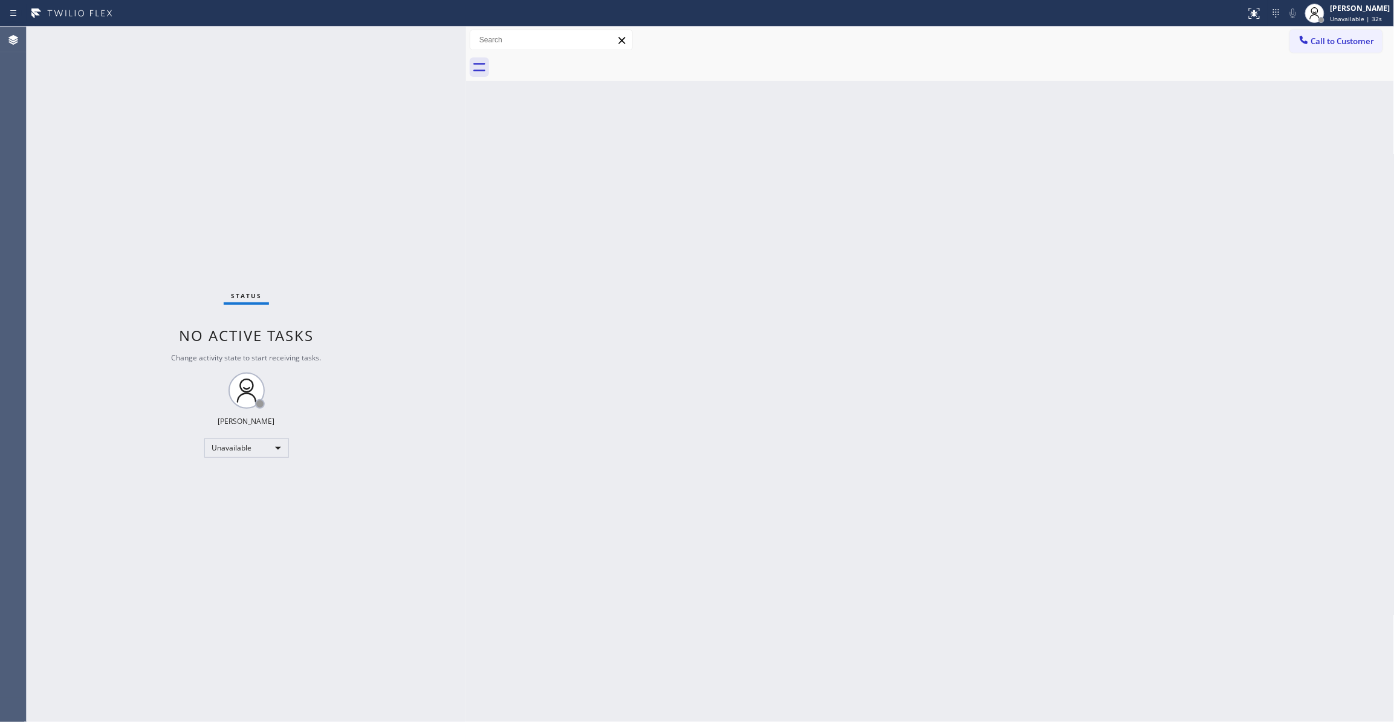
drag, startPoint x: 496, startPoint y: 440, endPoint x: 496, endPoint y: 449, distance: 8.5
click at [496, 440] on div "Back to Dashboard Change Sender ID Customers Technicians Select a contact Outbo…" at bounding box center [930, 374] width 929 height 695
drag, startPoint x: 203, startPoint y: 153, endPoint x: 1215, endPoint y: 88, distance: 1014.4
click at [204, 152] on div "Status No active tasks Change activity state to start receiving tasks. [PERSON_…" at bounding box center [247, 374] width 440 height 695
click at [1351, 42] on span "Call to Customer" at bounding box center [1343, 41] width 63 height 11
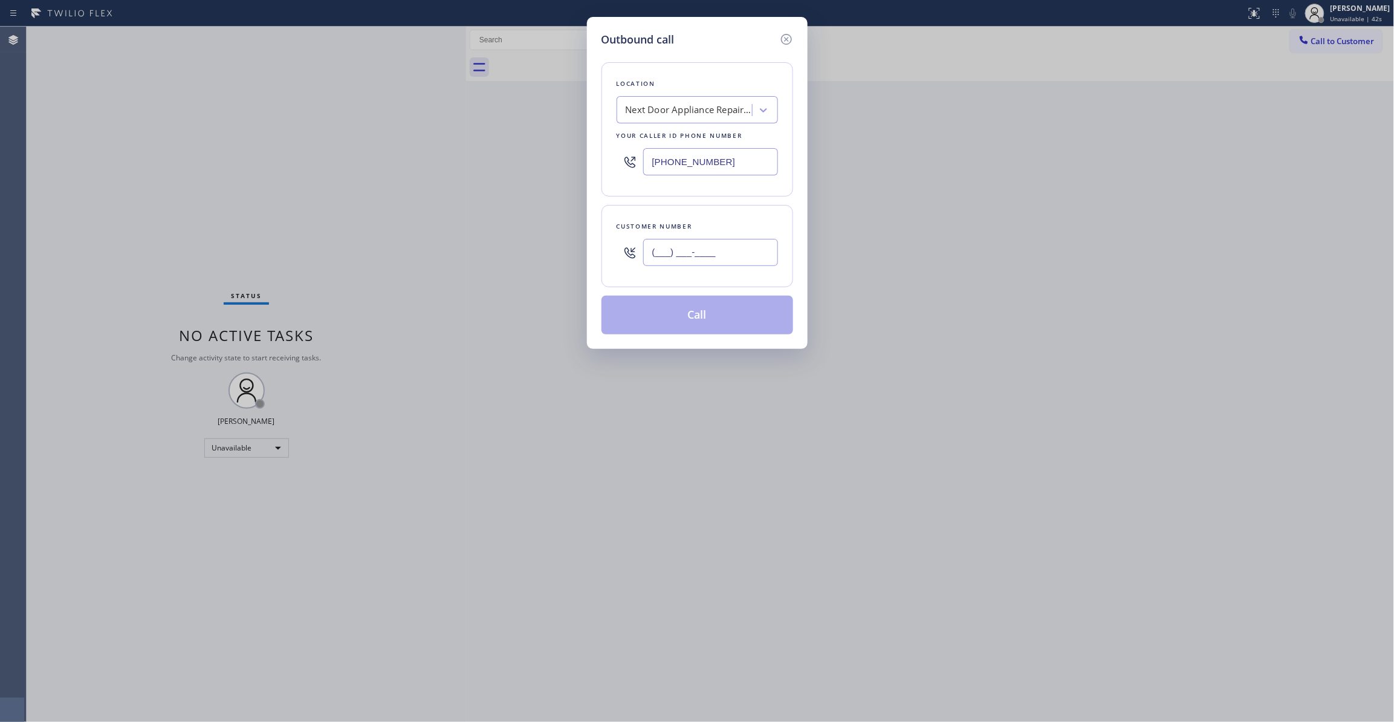
click at [690, 257] on input "(___) ___-____" at bounding box center [710, 252] width 135 height 27
paste input "986) 286-1401"
type input "[PHONE_NUMBER]"
click at [660, 327] on button "Call" at bounding box center [698, 315] width 192 height 39
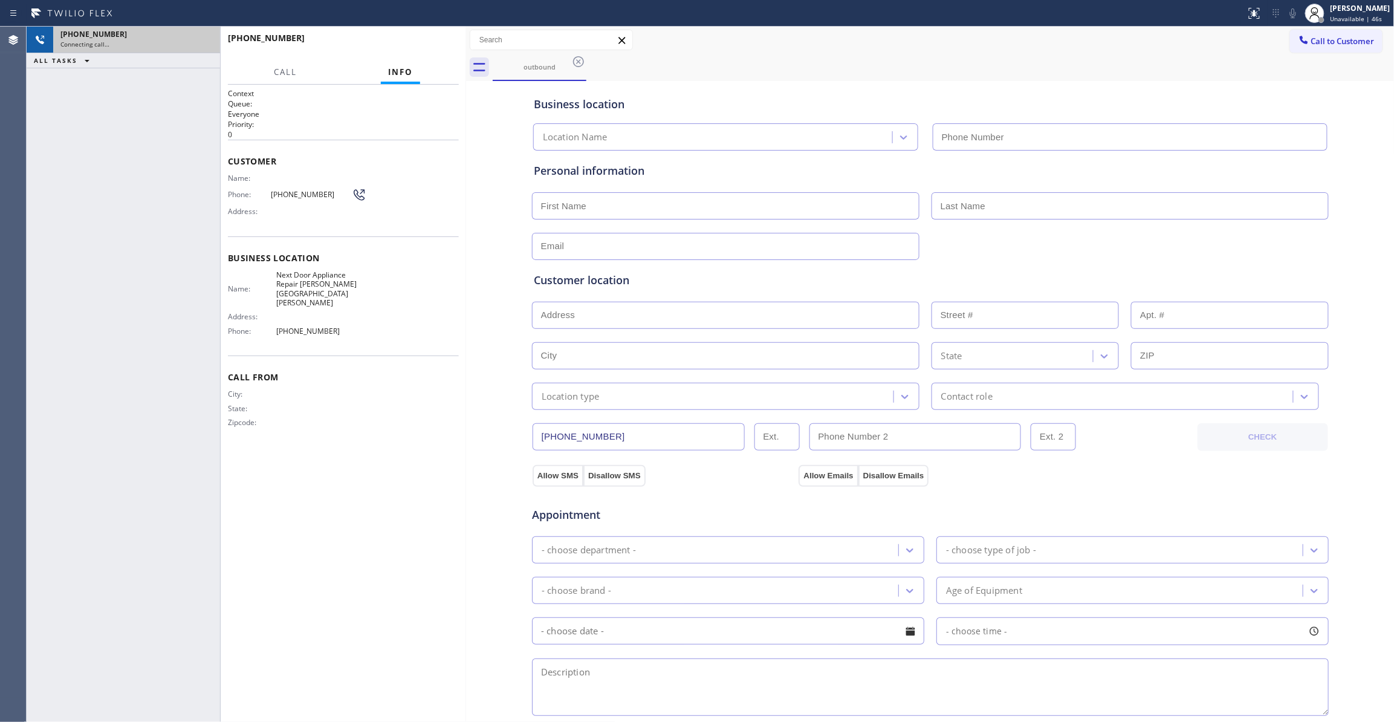
type input "[PHONE_NUMBER]"
click at [172, 37] on div "[PHONE_NUMBER]" at bounding box center [136, 34] width 152 height 10
click at [206, 39] on icon at bounding box center [204, 40] width 11 height 4
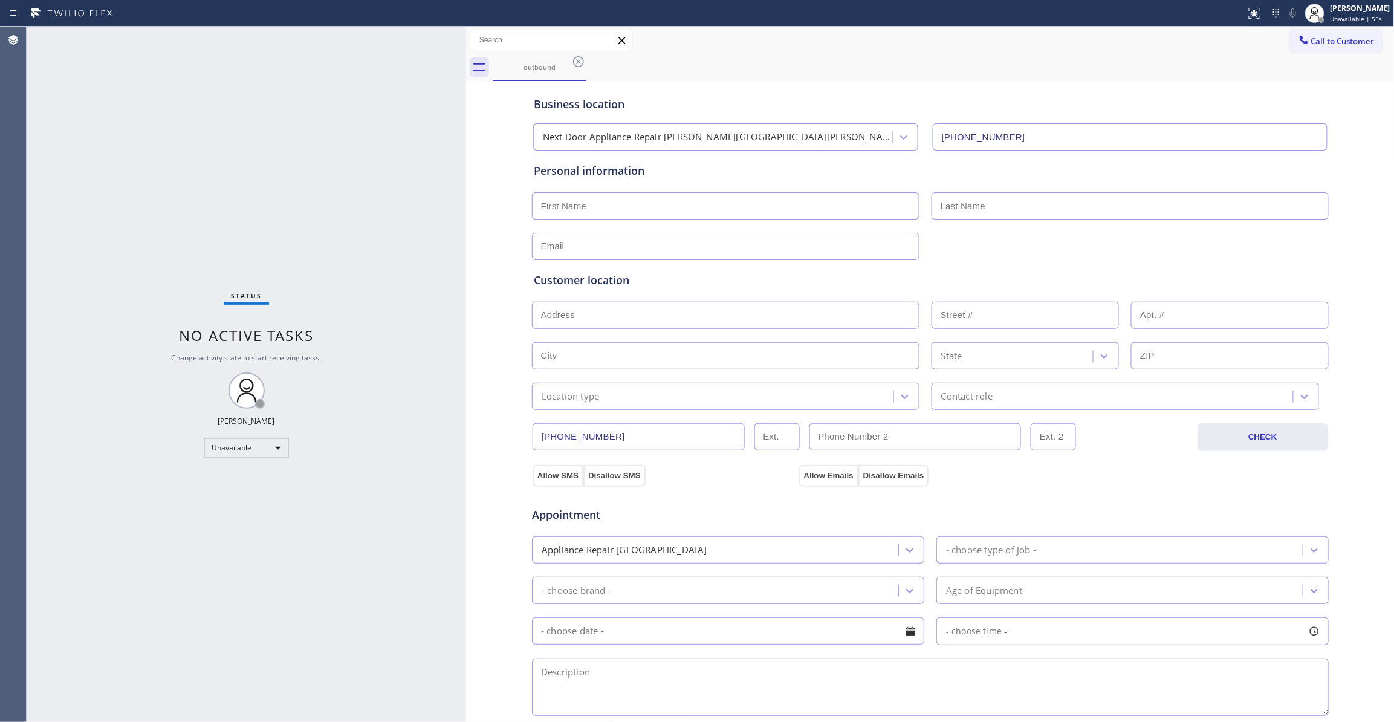
drag, startPoint x: 576, startPoint y: 62, endPoint x: 769, endPoint y: 79, distance: 193.6
click at [574, 62] on icon at bounding box center [578, 61] width 15 height 15
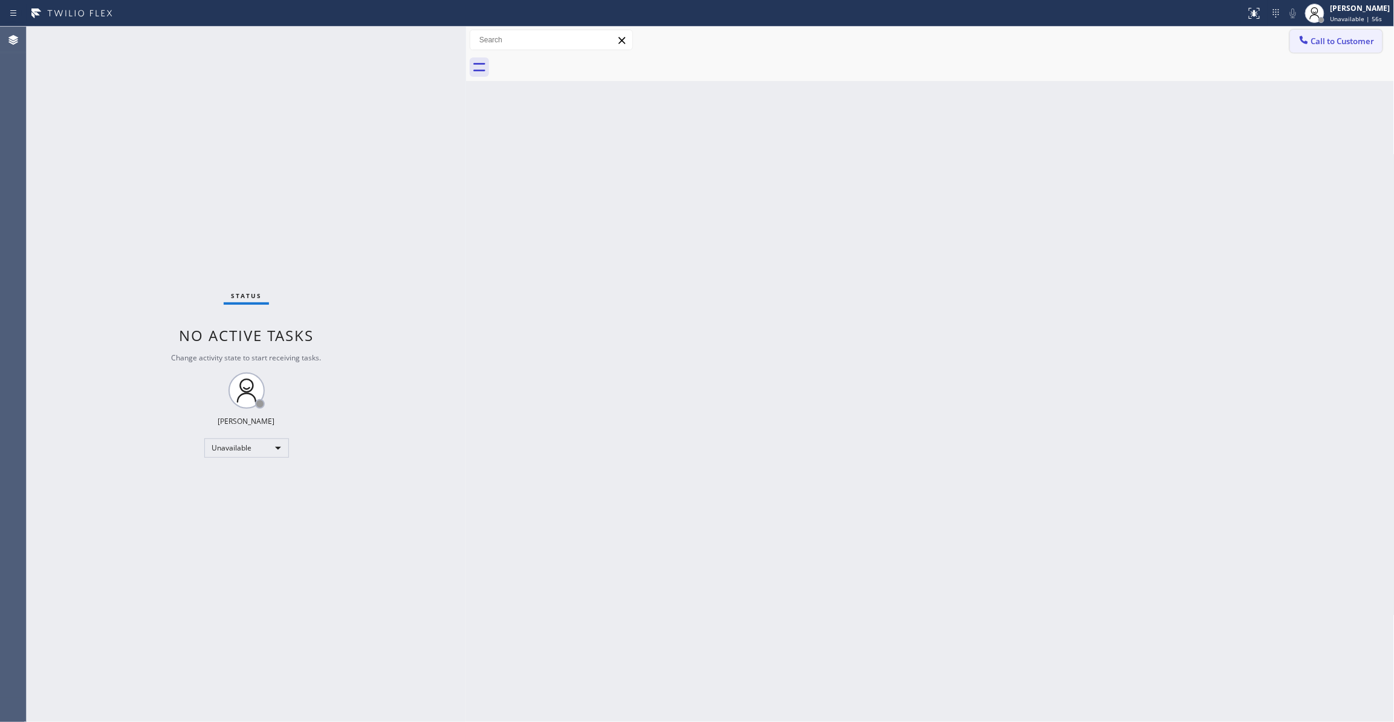
click at [1368, 47] on button "Call to Customer" at bounding box center [1336, 41] width 93 height 23
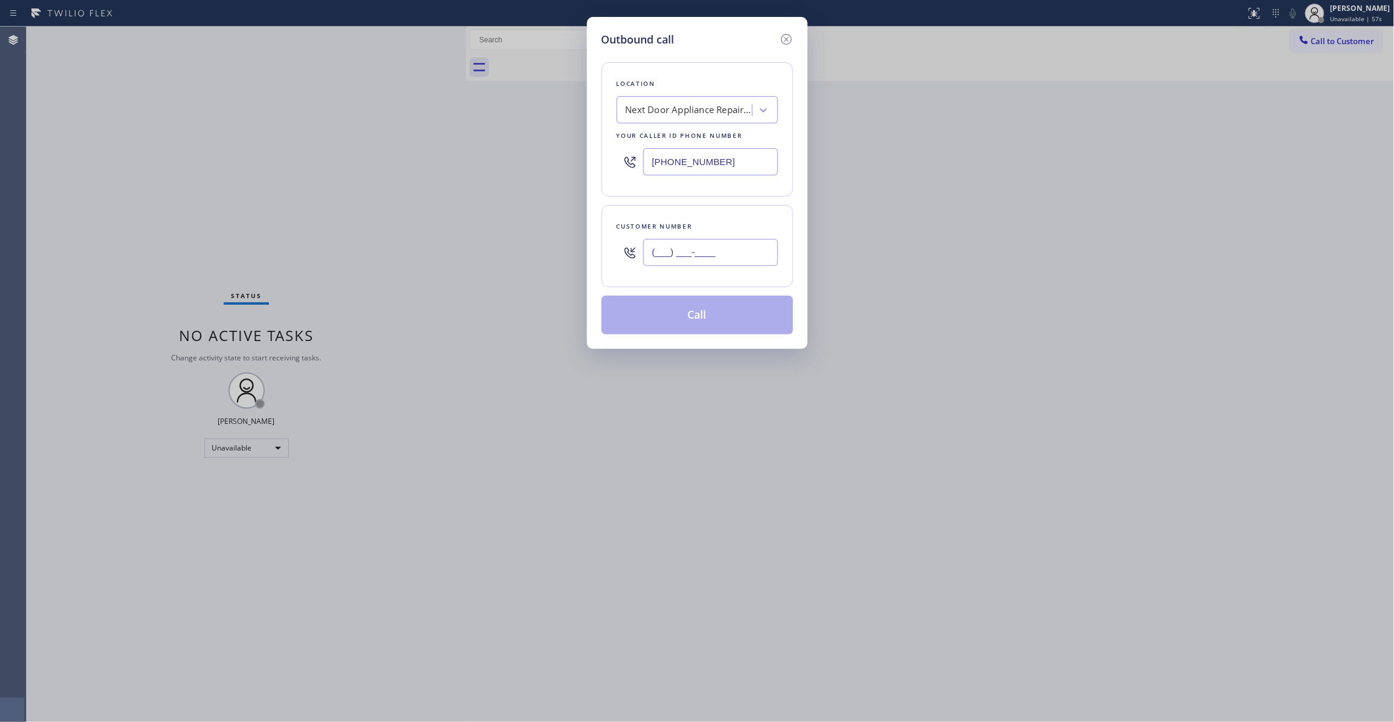
click at [697, 264] on input "(___) ___-____" at bounding box center [710, 252] width 135 height 27
paste input "986) 286-1401"
type input "[PHONE_NUMBER]"
click at [688, 319] on button "Call" at bounding box center [698, 315] width 192 height 39
drag, startPoint x: 739, startPoint y: 255, endPoint x: 687, endPoint y: 328, distance: 89.3
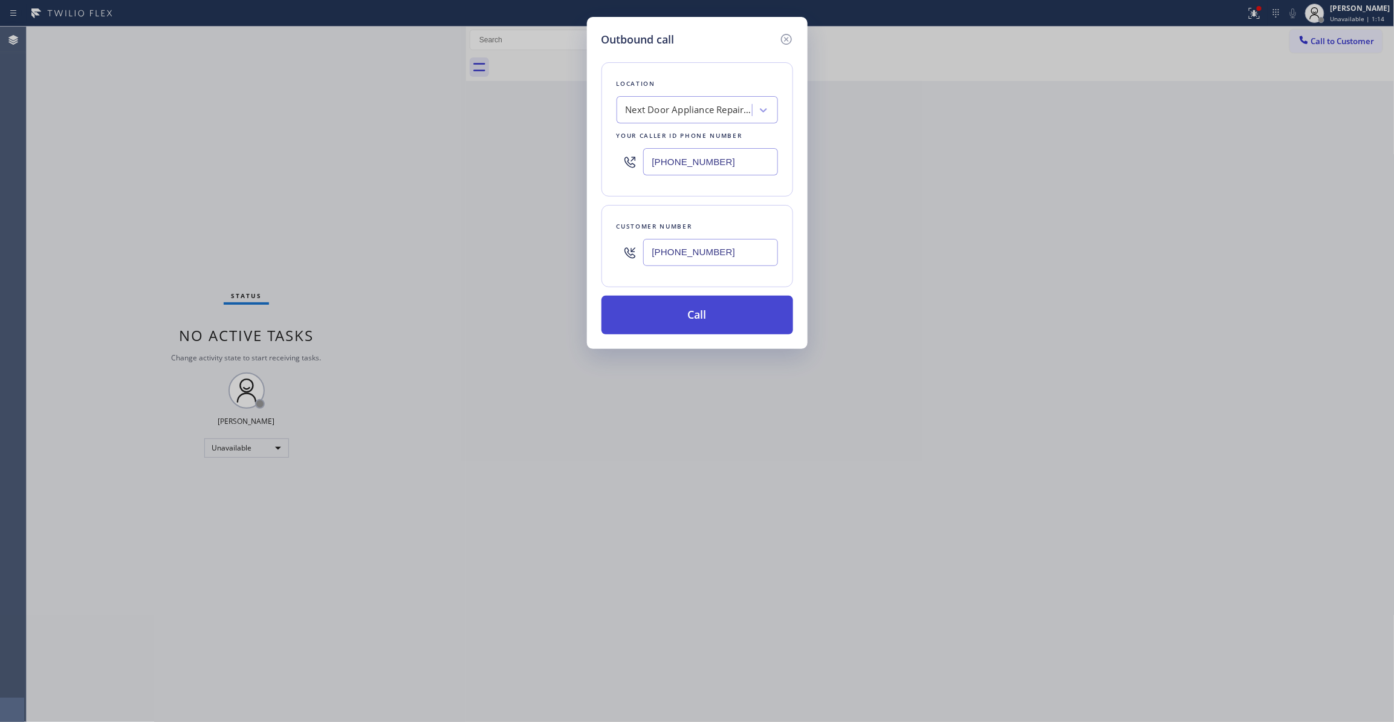
click at [585, 245] on div "Outbound call Location Next Door Appliance Repair [PERSON_NAME][GEOGRAPHIC_DATA…" at bounding box center [697, 361] width 1394 height 722
click at [718, 320] on button "Call" at bounding box center [698, 315] width 192 height 39
click at [786, 42] on icon at bounding box center [786, 39] width 15 height 15
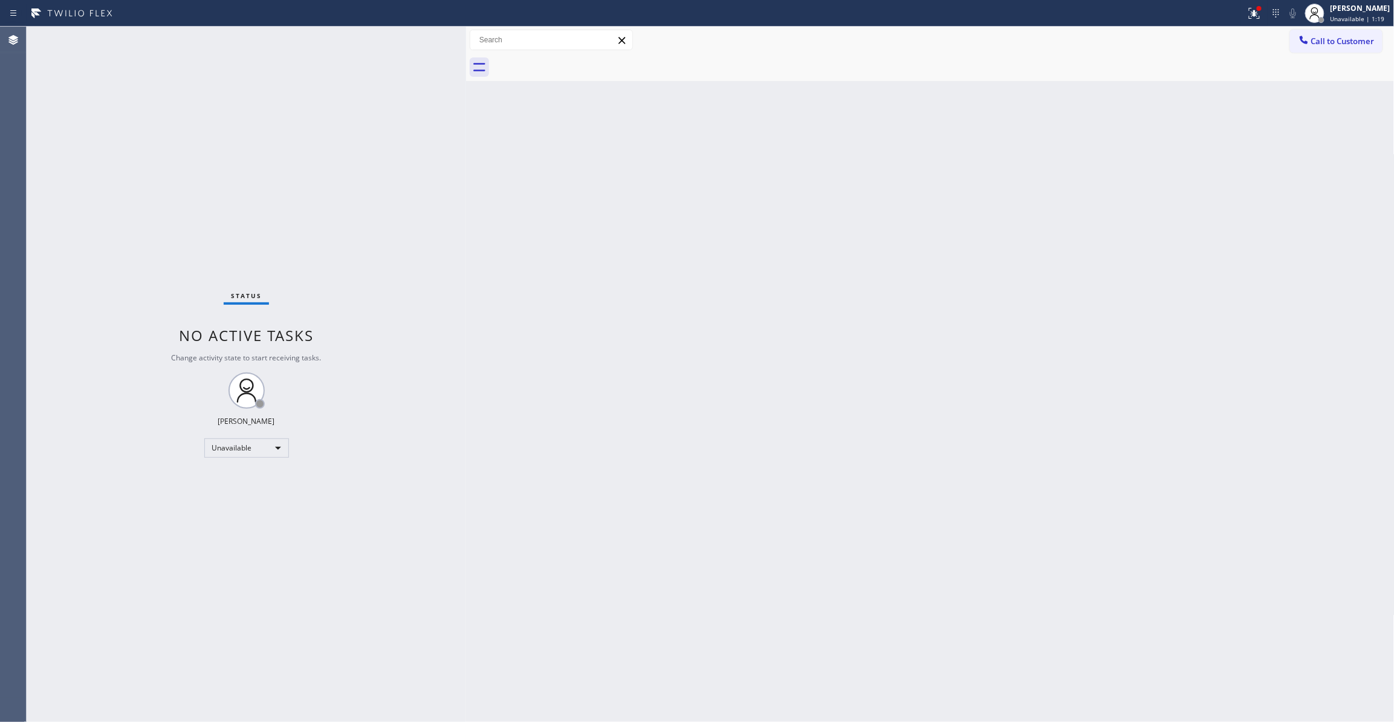
click at [0, 0] on div "Outbound call Location Search location Your caller id phone number Customer num…" at bounding box center [0, 0] width 0 height 0
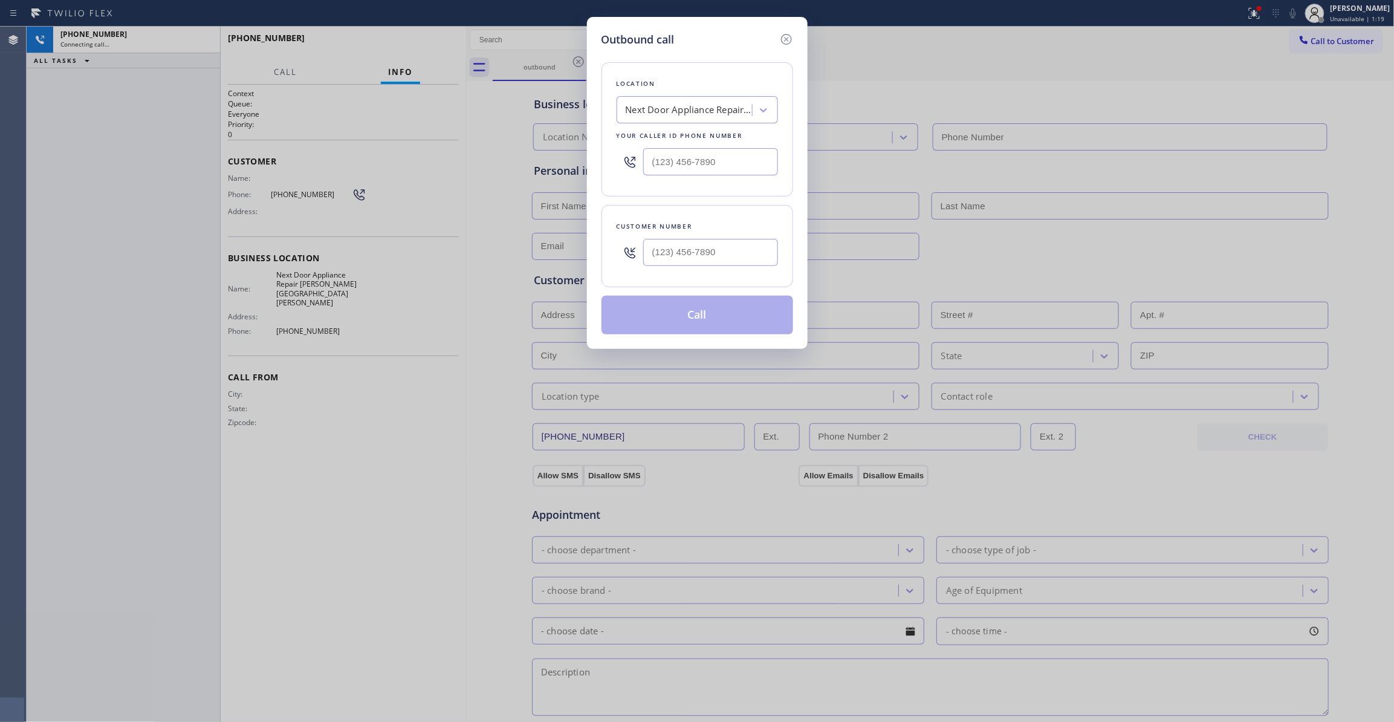
type input "[PHONE_NUMBER]"
type input "(___) ___-____"
click at [698, 257] on input "(___) ___-____" at bounding box center [710, 252] width 135 height 27
type input "[PHONE_NUMBER]"
click at [784, 34] on icon at bounding box center [786, 39] width 11 height 11
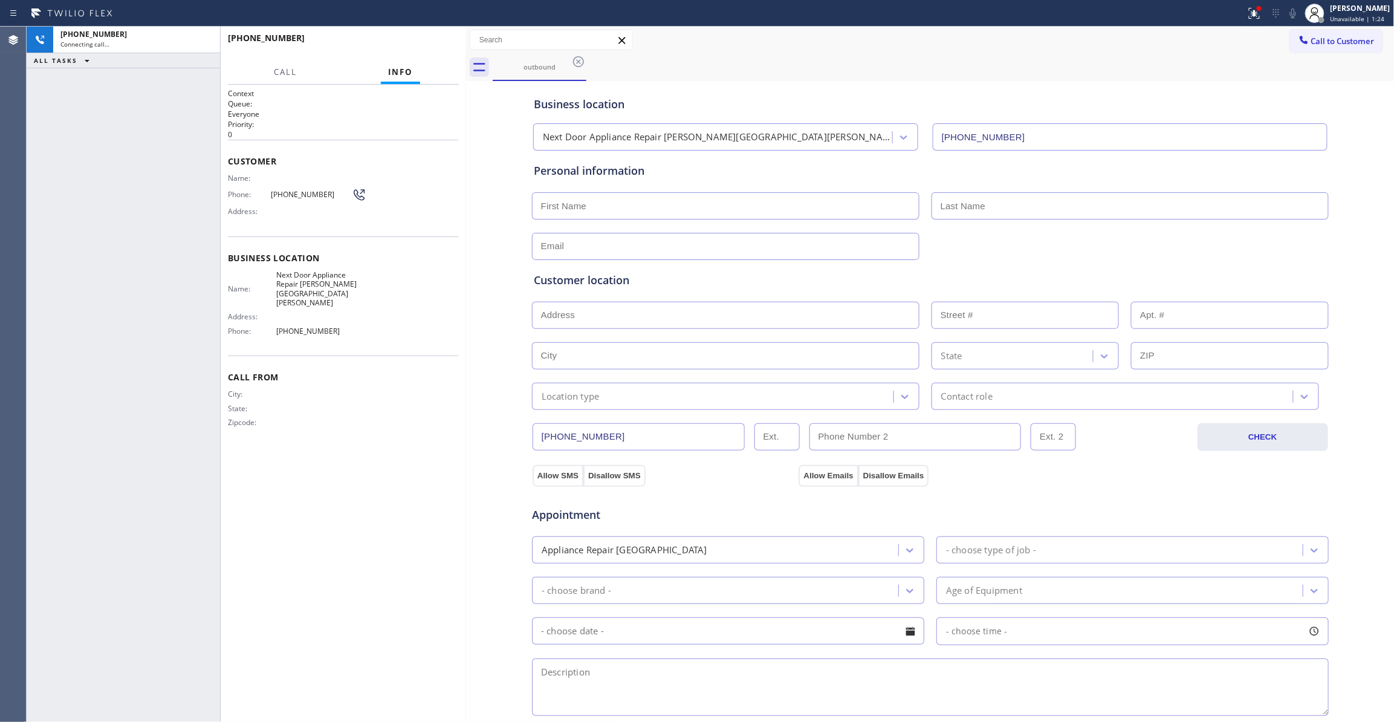
click at [301, 196] on span "[PHONE_NUMBER]" at bounding box center [311, 194] width 81 height 9
click at [163, 40] on div "Connecting call…" at bounding box center [136, 44] width 152 height 8
click at [452, 40] on button "HANG UP" at bounding box center [431, 43] width 56 height 17
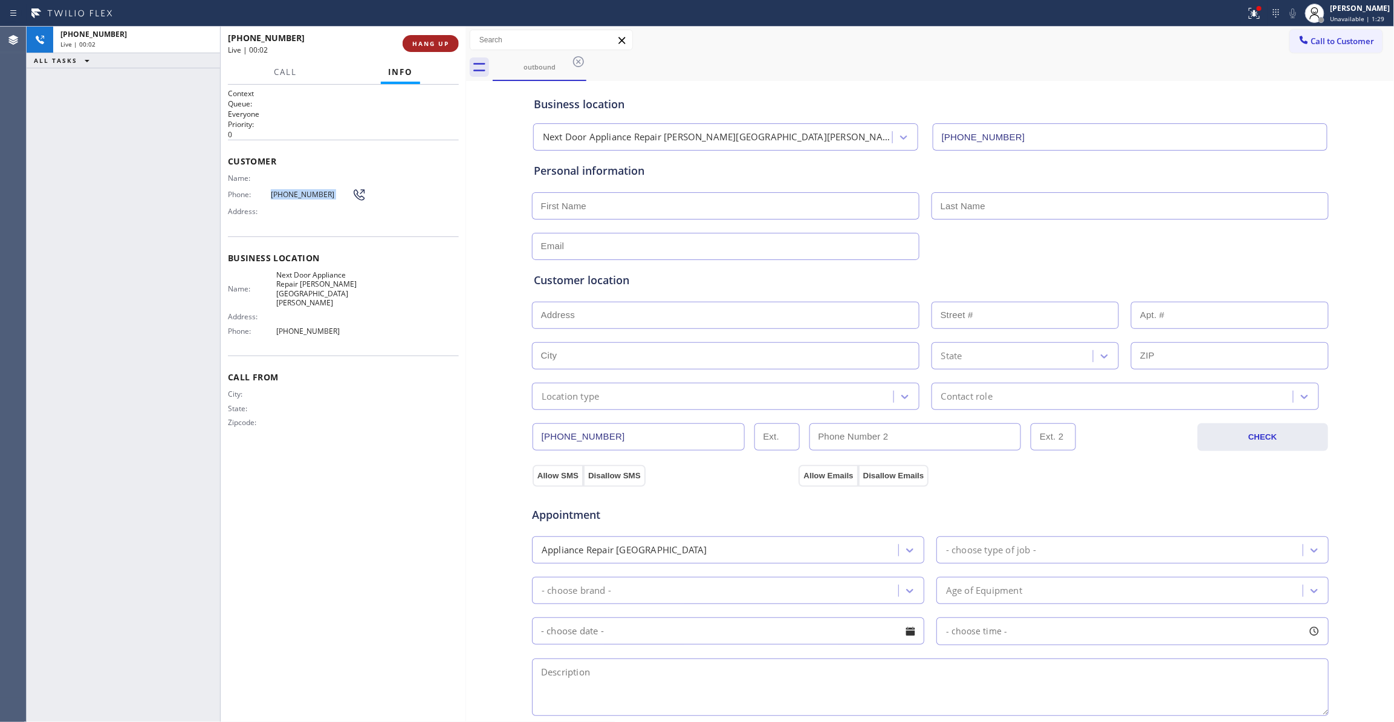
click at [448, 40] on span "HANG UP" at bounding box center [430, 43] width 37 height 8
click at [443, 47] on span "COMPLETE" at bounding box center [429, 43] width 42 height 8
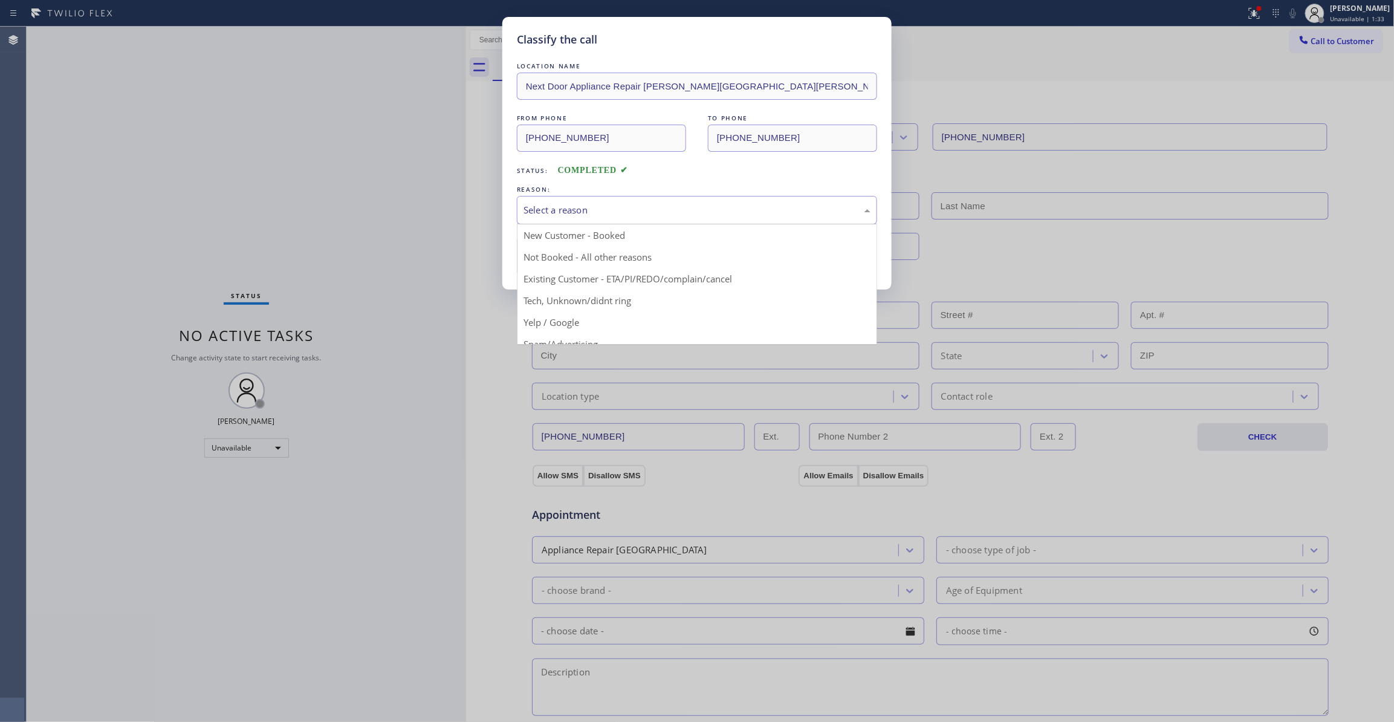
click at [553, 219] on div "Select a reason" at bounding box center [697, 210] width 360 height 28
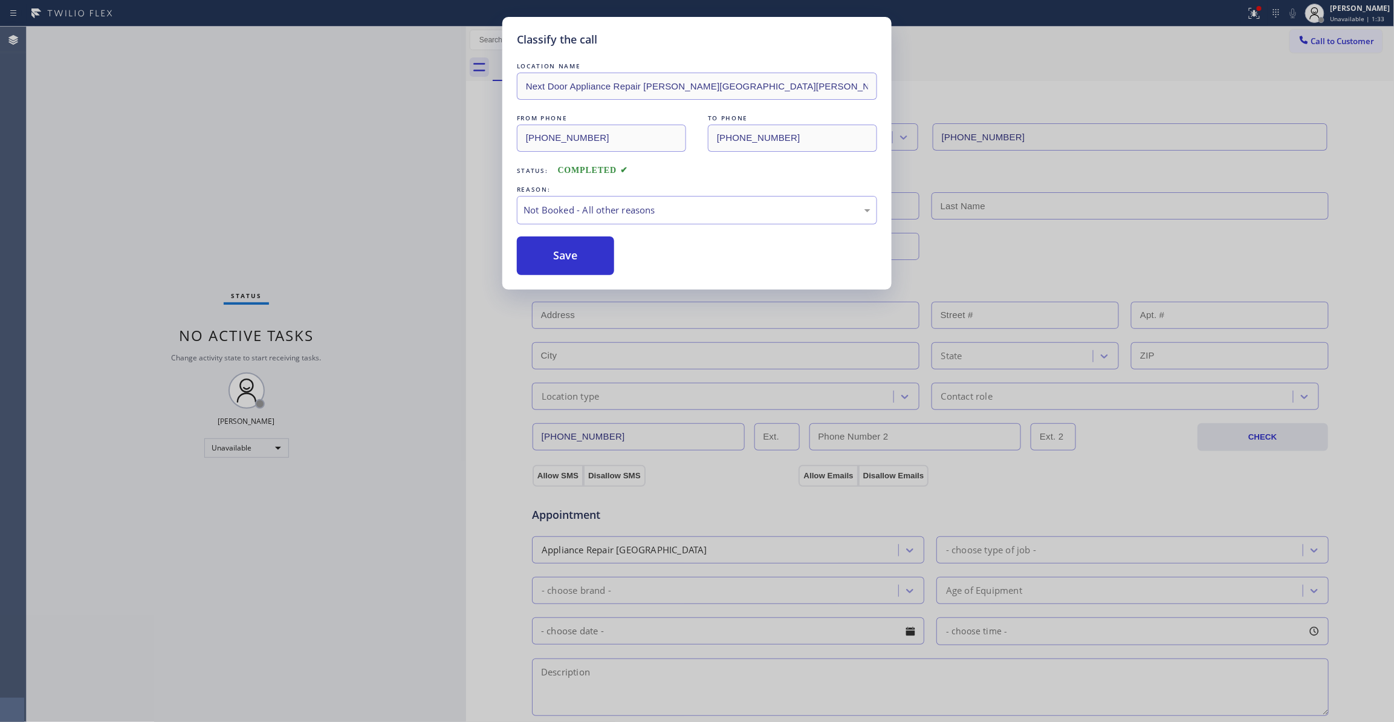
click at [553, 260] on button "Save" at bounding box center [565, 255] width 97 height 39
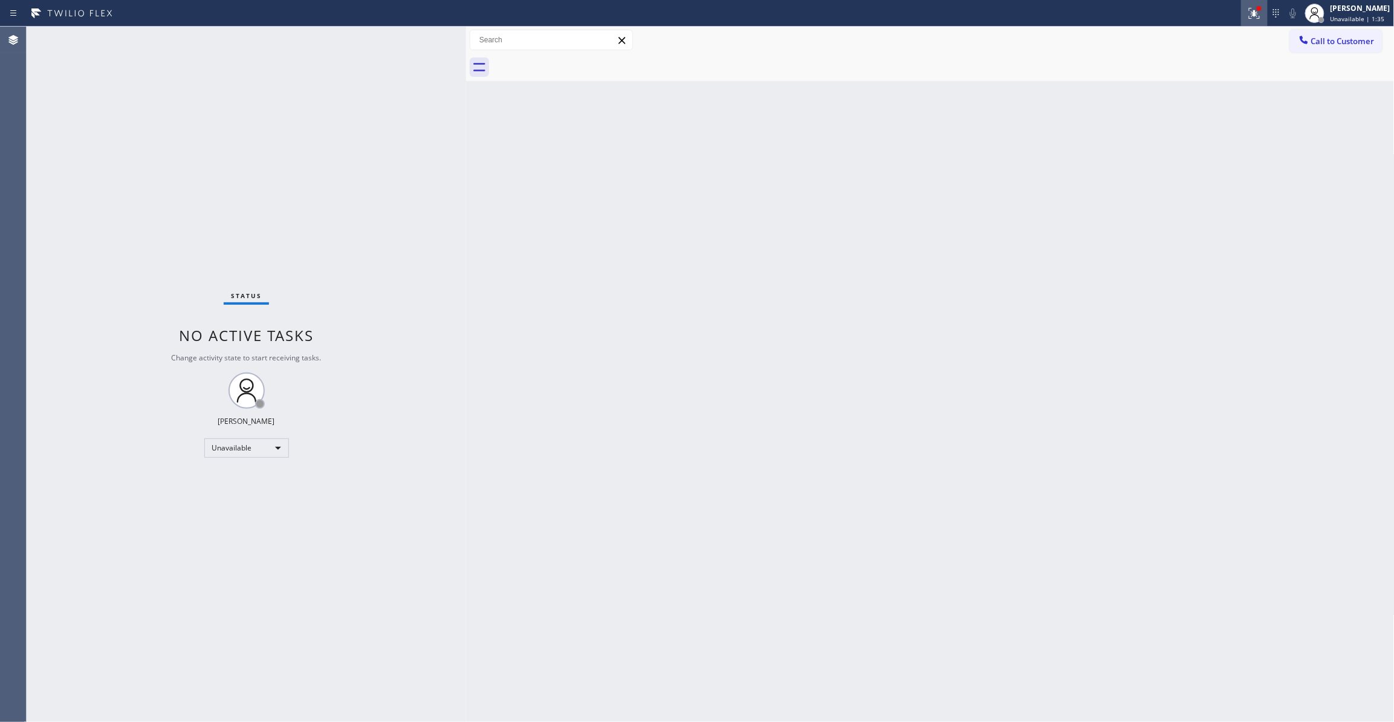
click at [1247, 16] on icon at bounding box center [1254, 13] width 15 height 15
click at [1174, 162] on span "Clear issues" at bounding box center [1175, 158] width 57 height 8
click at [54, 53] on div "Status No active tasks Change activity state to start receiving tasks. [PERSON_…" at bounding box center [247, 374] width 440 height 695
click at [961, 139] on div "Back to Dashboard Change Sender ID Customers Technicians Select a contact Outbo…" at bounding box center [930, 374] width 929 height 695
click at [1369, 32] on button "Call to Customer" at bounding box center [1336, 41] width 93 height 23
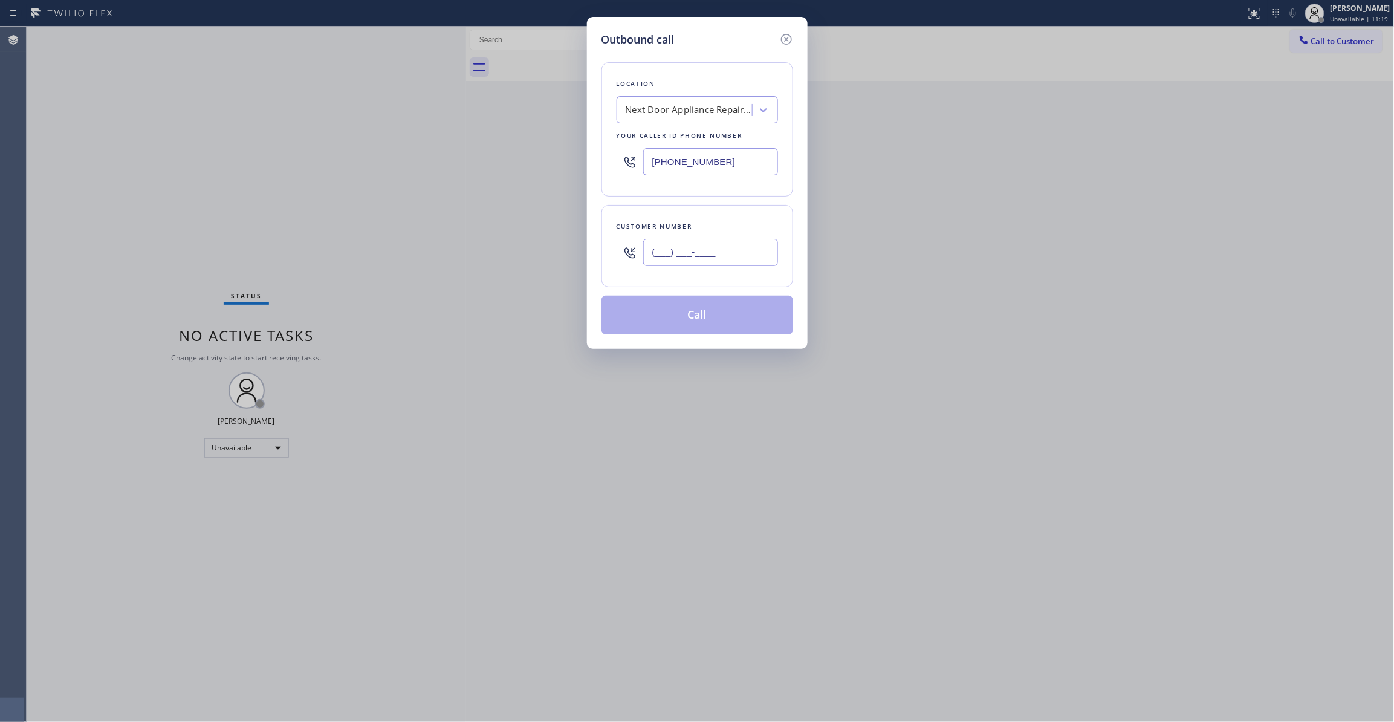
drag, startPoint x: 732, startPoint y: 262, endPoint x: 723, endPoint y: 250, distance: 14.8
click at [730, 260] on input "(___) ___-____" at bounding box center [710, 252] width 135 height 27
paste input "310) 963-8007"
type input "[PHONE_NUMBER]"
paste input "855) 731-4952"
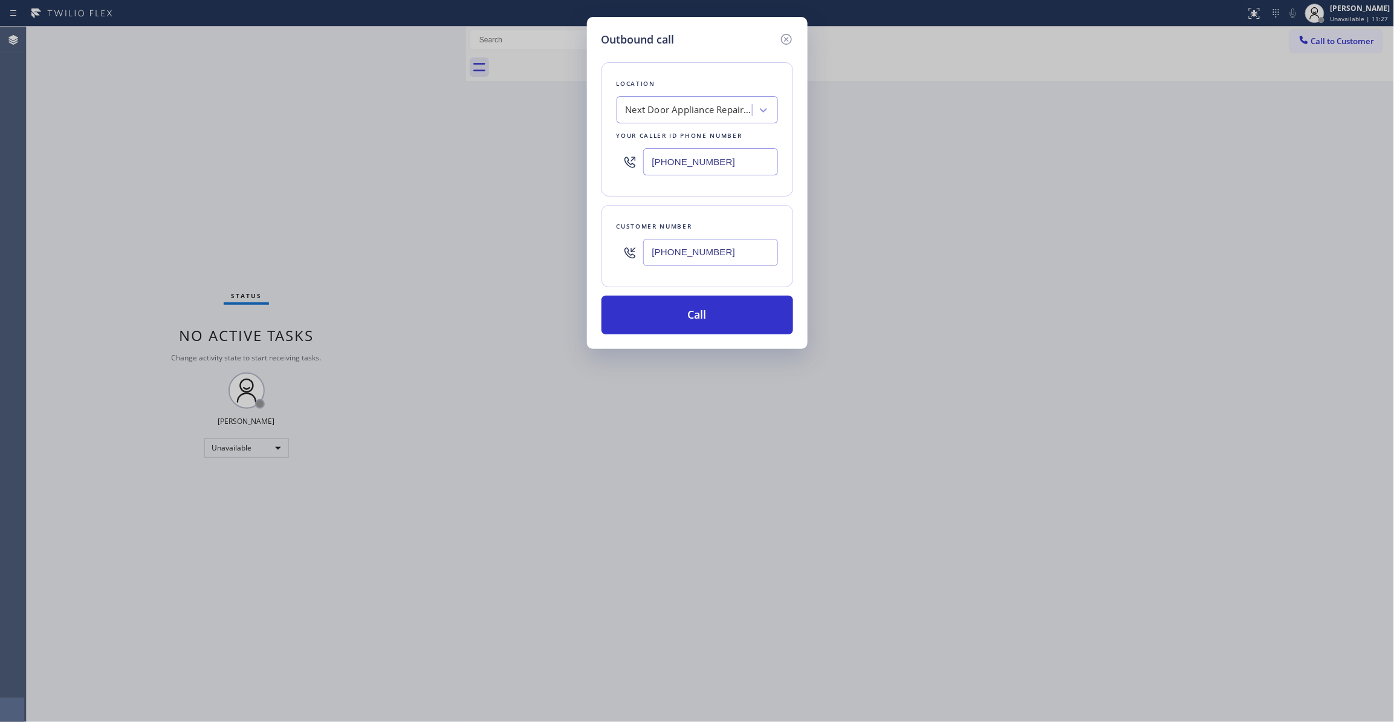
drag, startPoint x: 750, startPoint y: 162, endPoint x: 545, endPoint y: 180, distance: 206.3
click at [497, 139] on div "Outbound call Location Next Door Appliance Repair [PERSON_NAME][GEOGRAPHIC_DATA…" at bounding box center [697, 361] width 1394 height 722
type input "[PHONE_NUMBER]"
drag, startPoint x: 749, startPoint y: 254, endPoint x: 453, endPoint y: 242, distance: 295.9
click at [453, 242] on div "Outbound call Location 5 Star Appliance Repair Your caller id phone number [PHO…" at bounding box center [697, 361] width 1394 height 722
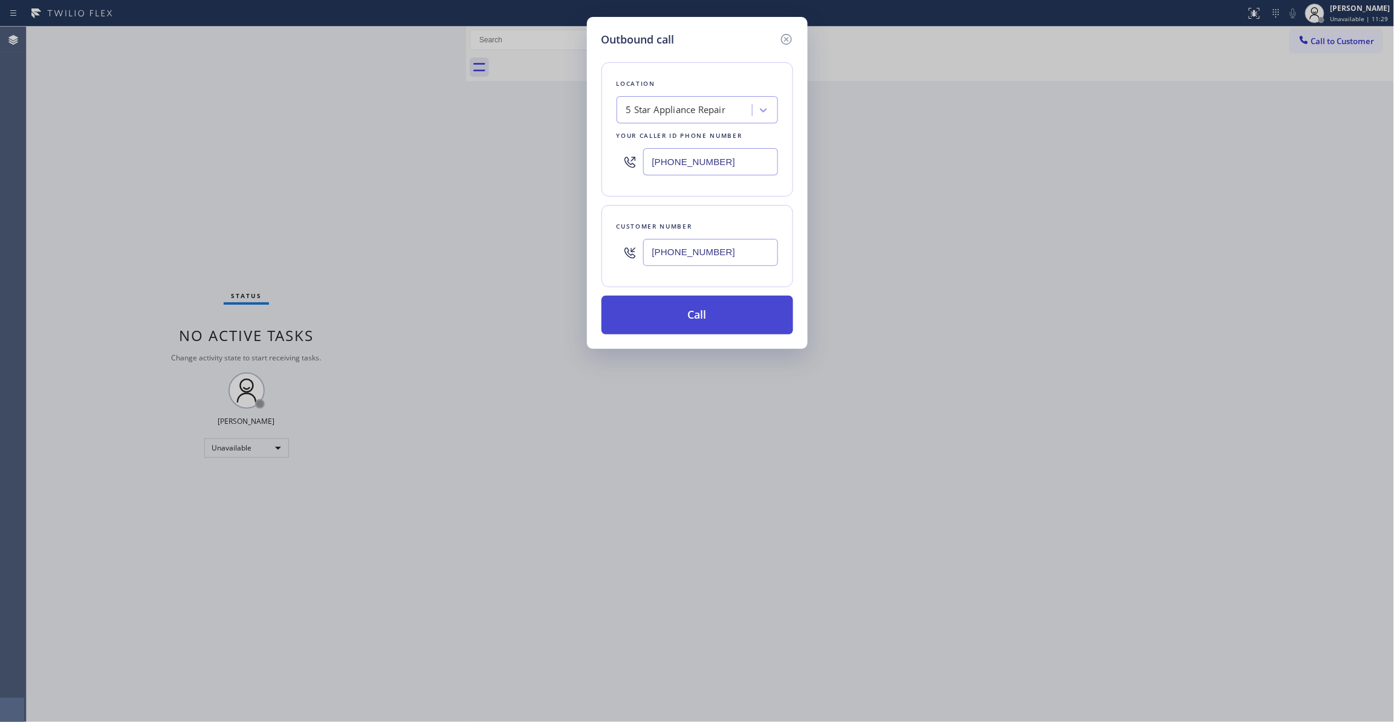
click at [639, 327] on button "Call" at bounding box center [698, 315] width 192 height 39
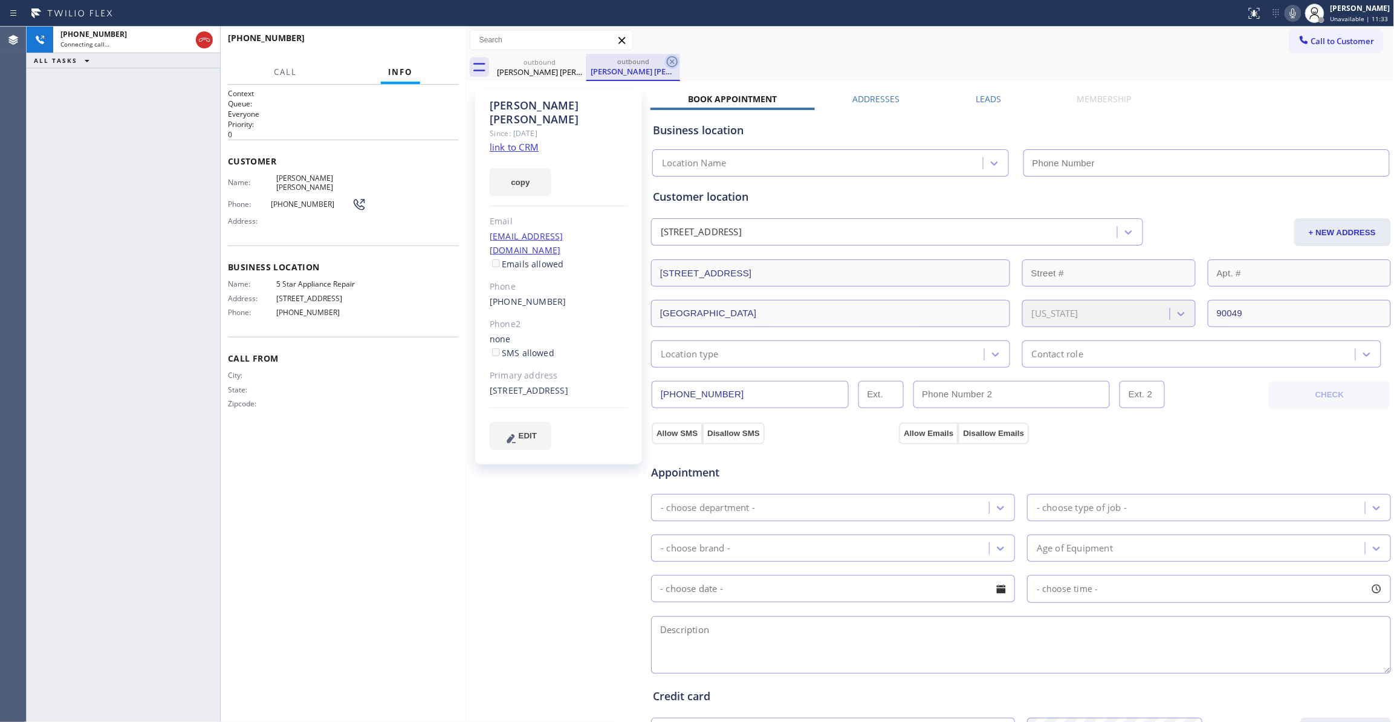
click at [671, 59] on icon at bounding box center [672, 61] width 11 height 11
type input "[PHONE_NUMBER]"
click at [503, 141] on link "link to CRM" at bounding box center [514, 147] width 49 height 12
drag, startPoint x: 446, startPoint y: 42, endPoint x: 436, endPoint y: 52, distance: 13.7
click at [445, 42] on span "HANG UP" at bounding box center [430, 43] width 37 height 8
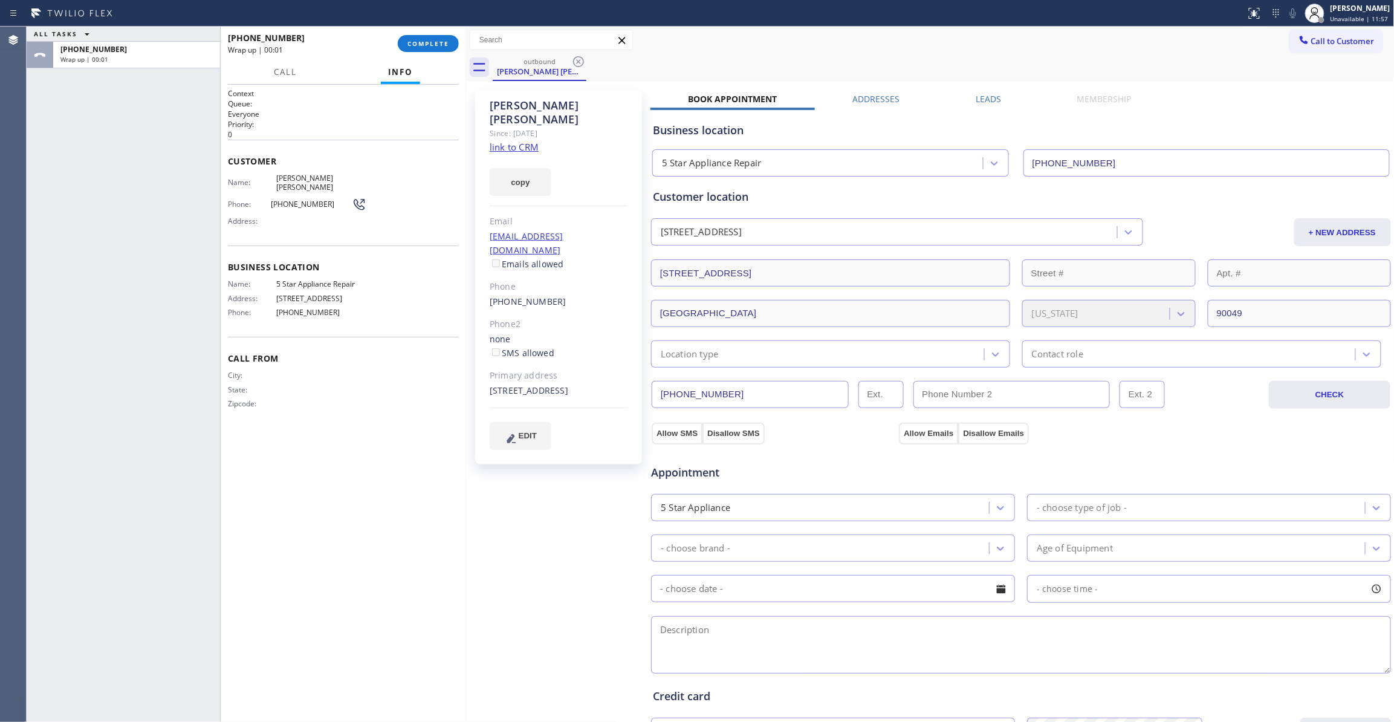
click at [281, 200] on span "[PHONE_NUMBER]" at bounding box center [311, 204] width 81 height 9
click at [445, 39] on button "COMPLETE" at bounding box center [428, 43] width 61 height 17
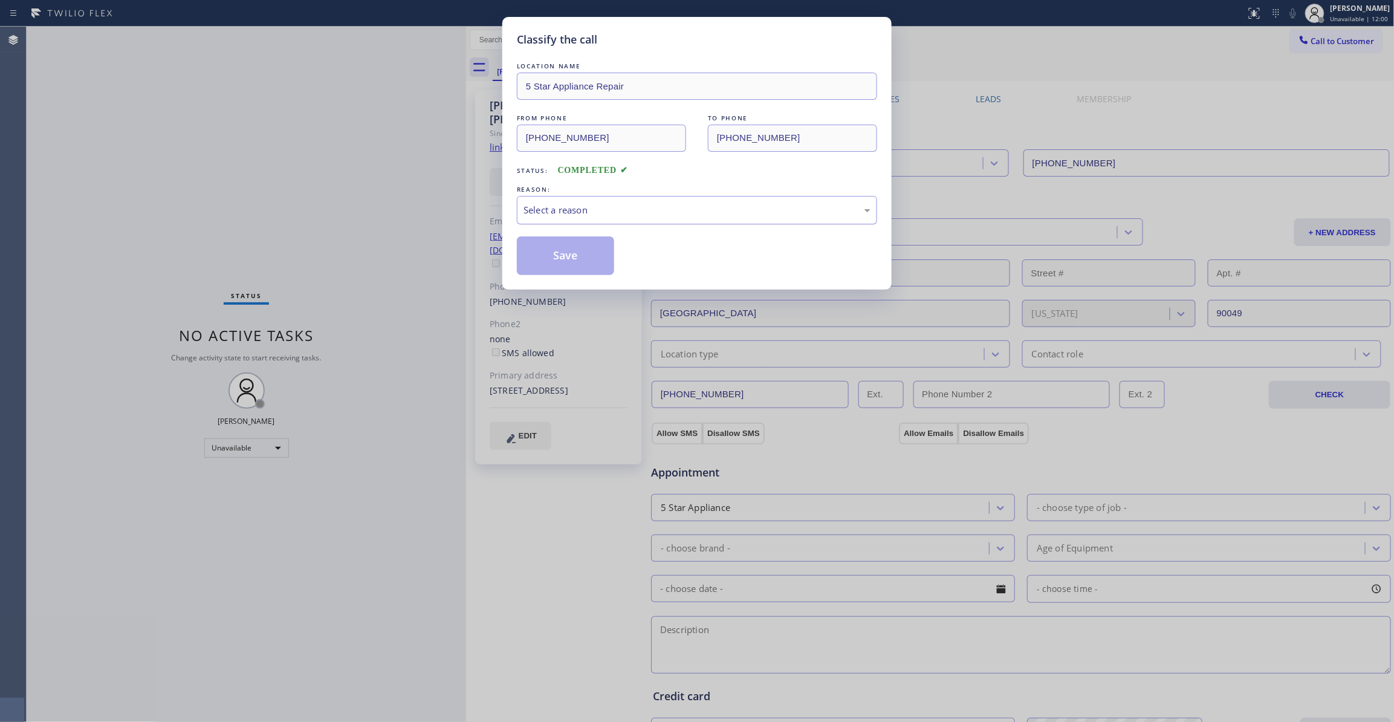
click at [591, 201] on div "Select a reason" at bounding box center [697, 210] width 360 height 28
click at [579, 262] on button "Save" at bounding box center [565, 255] width 97 height 39
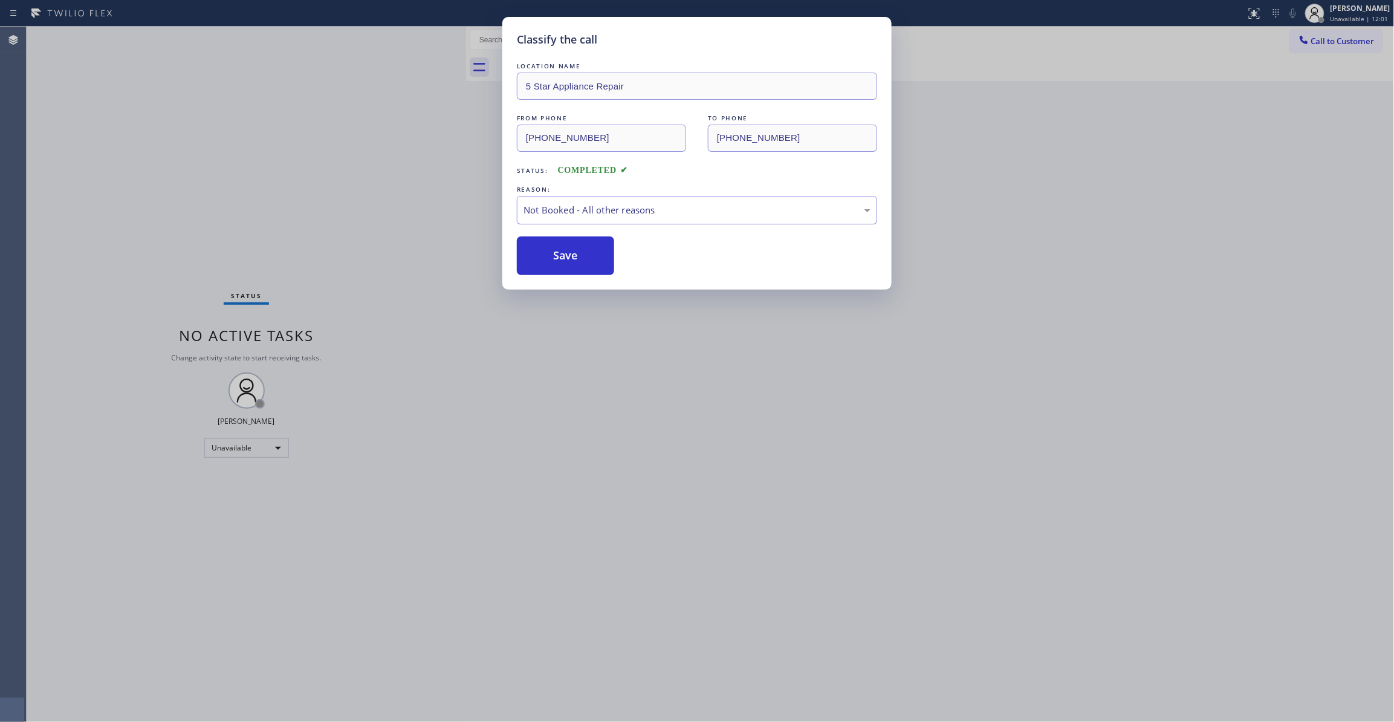
drag, startPoint x: 577, startPoint y: 262, endPoint x: 663, endPoint y: 203, distance: 104.5
click at [576, 260] on button "Save" at bounding box center [565, 255] width 97 height 39
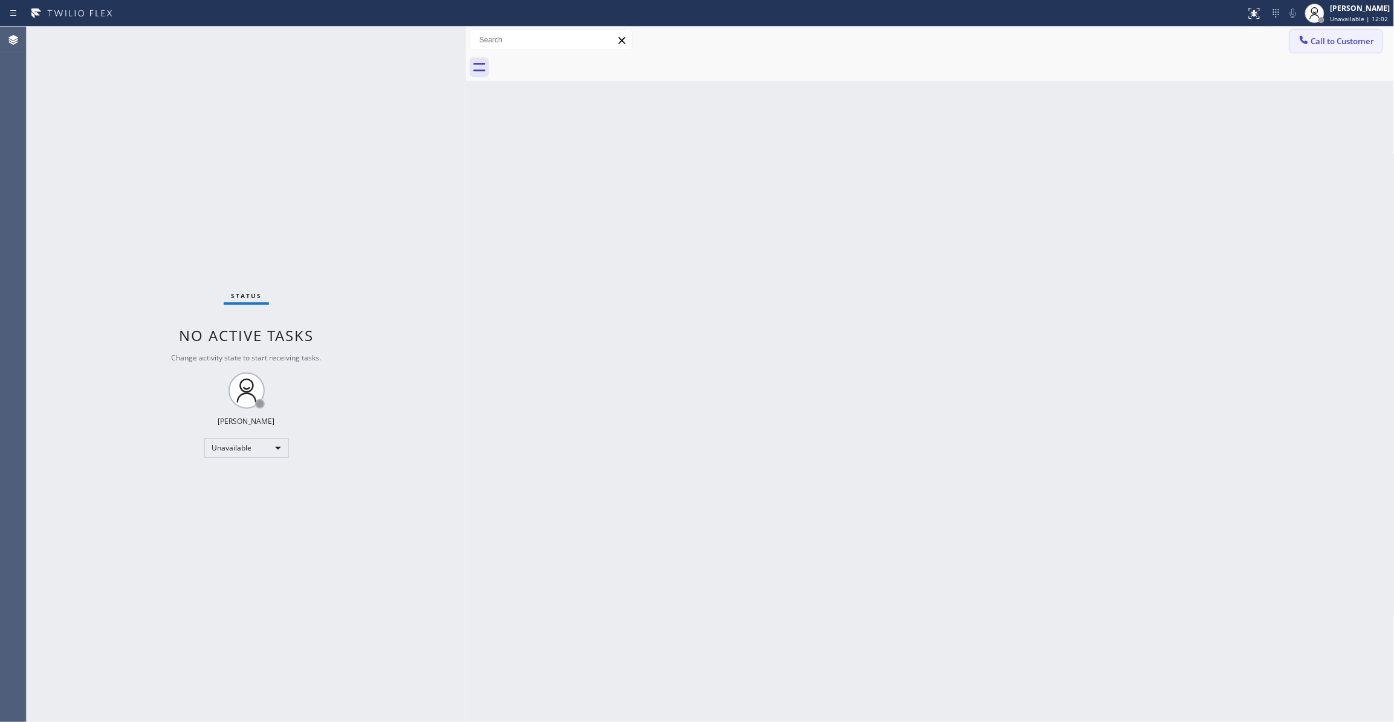
click at [1338, 40] on span "Call to Customer" at bounding box center [1343, 41] width 63 height 11
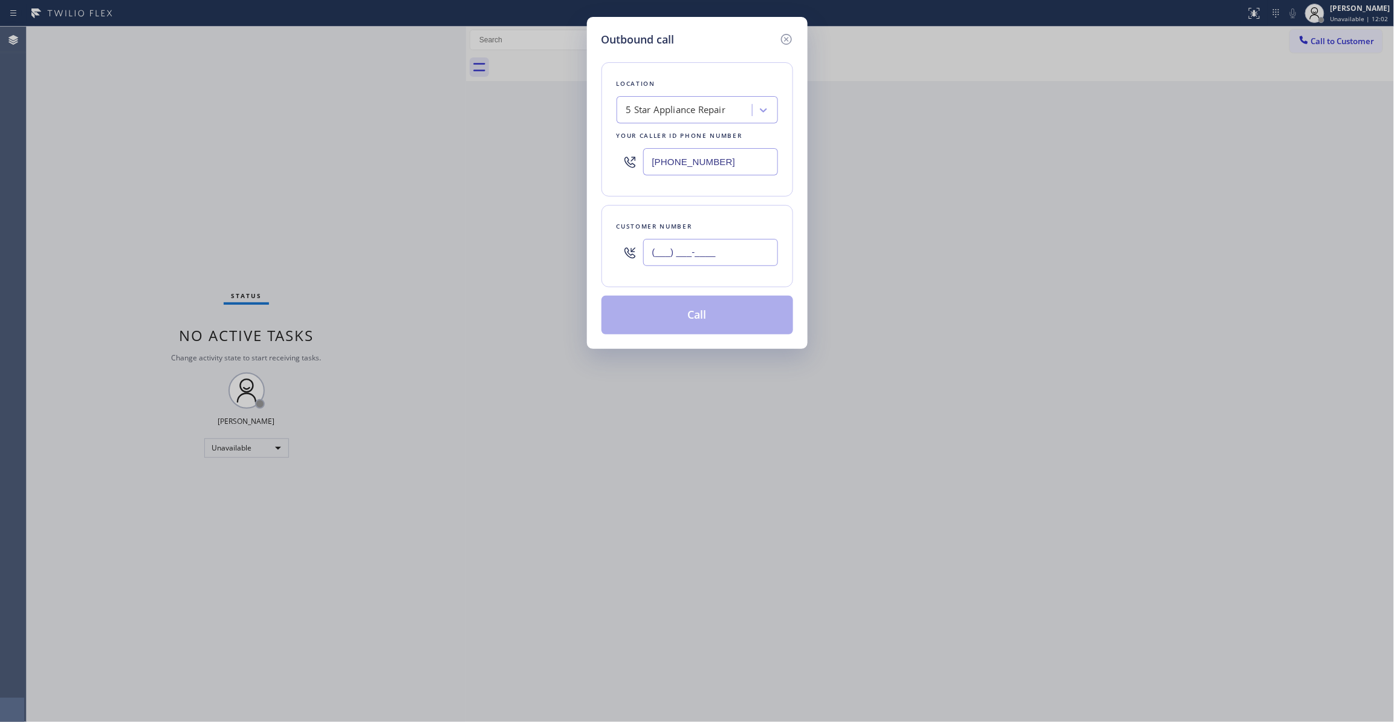
click at [726, 264] on input "(___) ___-____" at bounding box center [710, 252] width 135 height 27
paste input "310) 963-8007"
type input "[PHONE_NUMBER]"
click at [678, 322] on button "Call" at bounding box center [698, 315] width 192 height 39
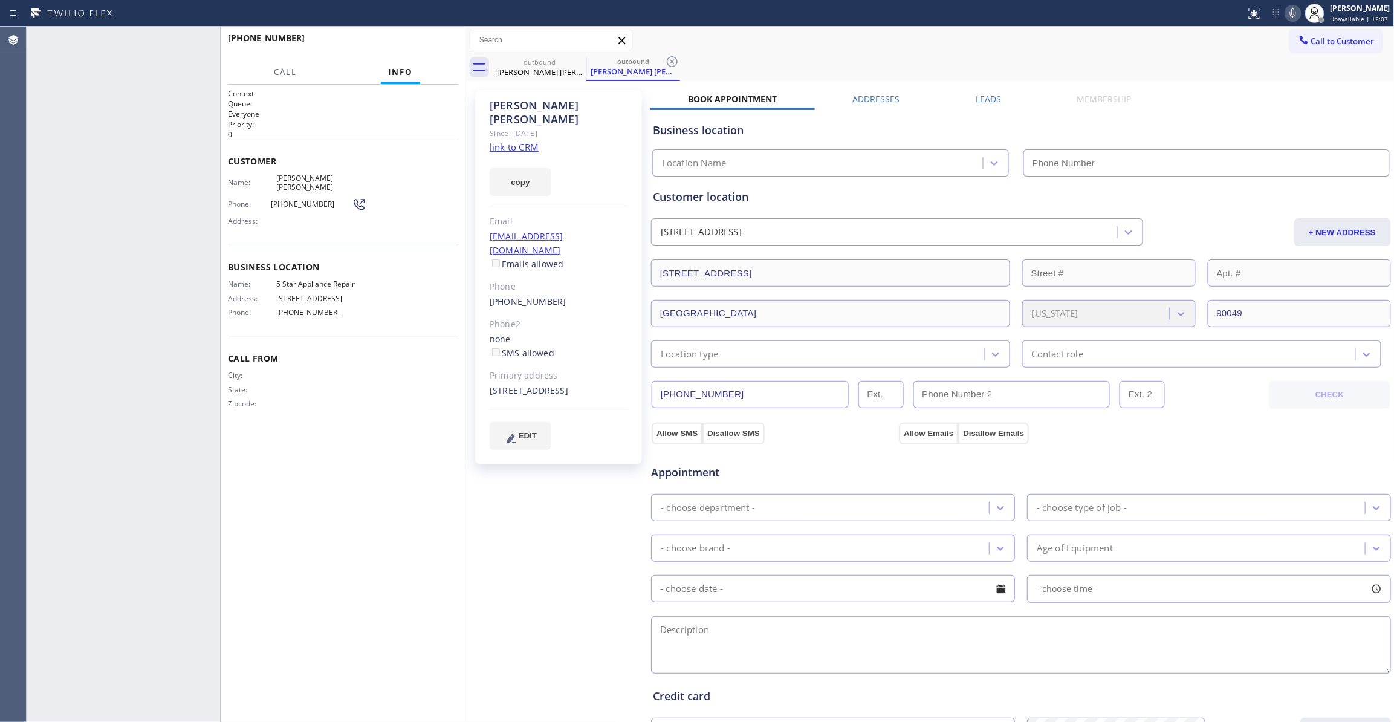
type input "[PHONE_NUMBER]"
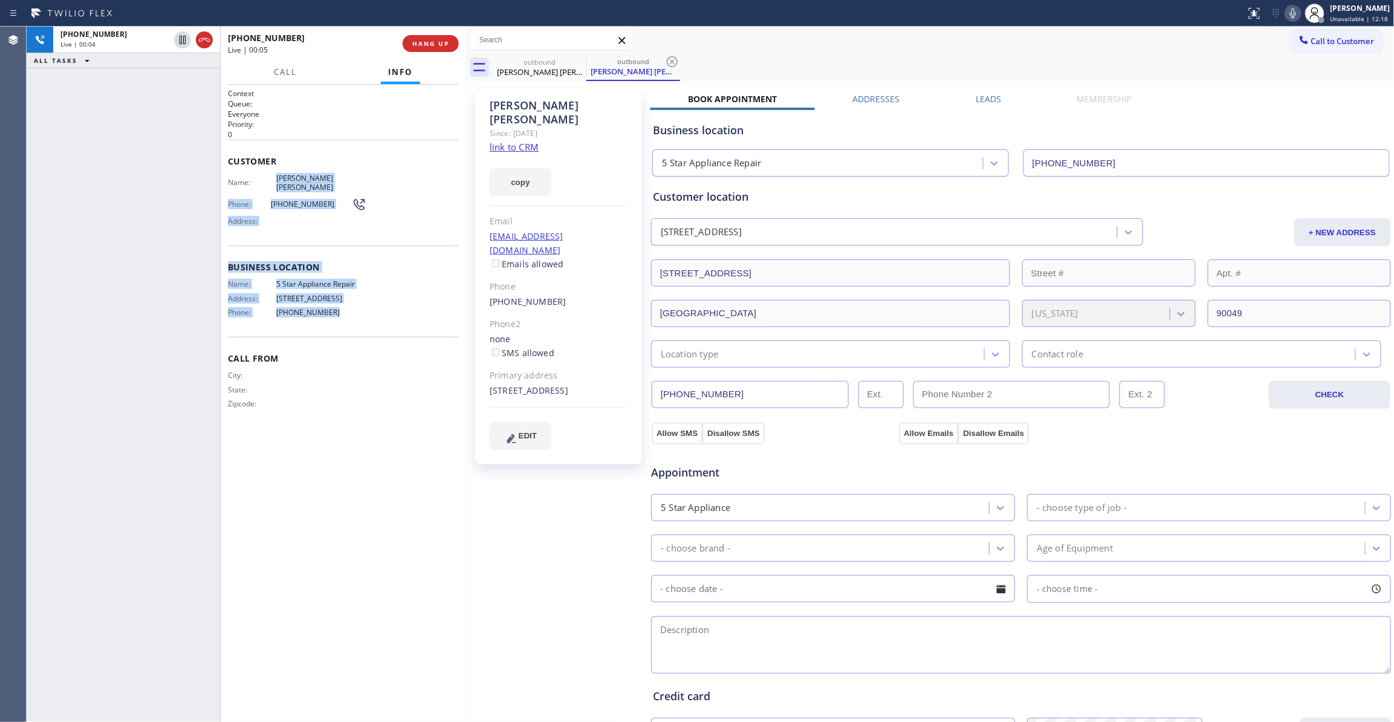
drag, startPoint x: 344, startPoint y: 298, endPoint x: 273, endPoint y: 177, distance: 140.1
click at [273, 177] on div "Context Queue: Everyone Priority: 0 Customer Name: [PERSON_NAME] [PERSON_NAME] …" at bounding box center [343, 258] width 231 height 340
click at [436, 45] on span "HANG UP" at bounding box center [430, 43] width 37 height 8
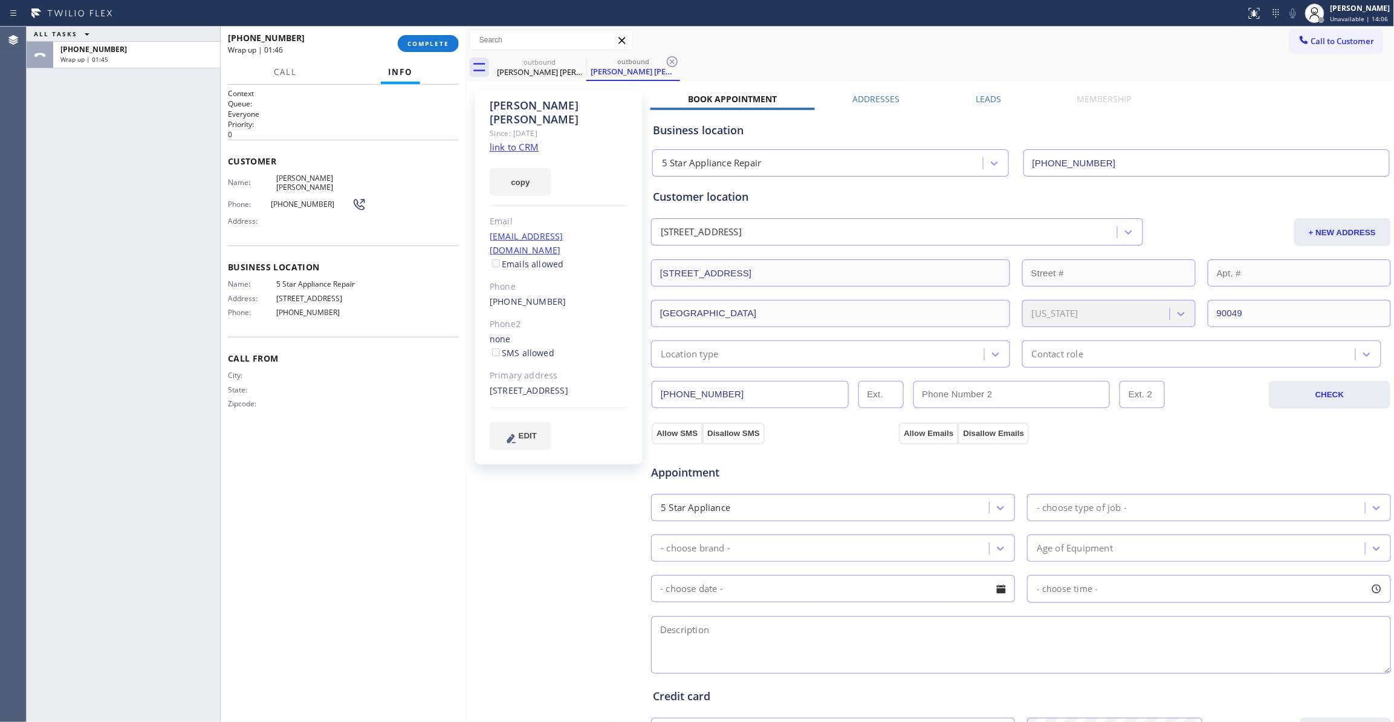
drag, startPoint x: 678, startPoint y: 61, endPoint x: 671, endPoint y: 61, distance: 6.7
click at [677, 61] on icon at bounding box center [672, 61] width 15 height 15
click at [417, 48] on button "COMPLETE" at bounding box center [428, 43] width 61 height 17
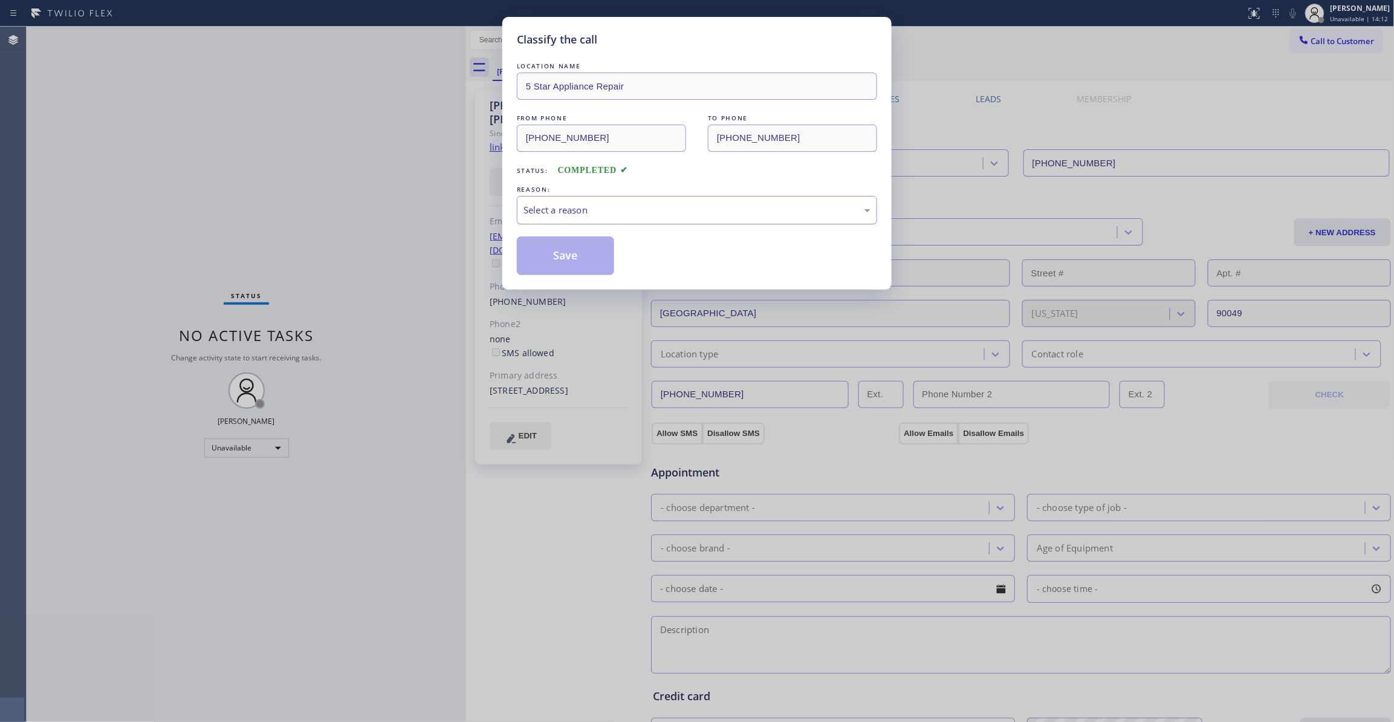
click at [540, 213] on div "Select a reason" at bounding box center [697, 210] width 347 height 14
click at [550, 255] on button "Save" at bounding box center [565, 255] width 97 height 39
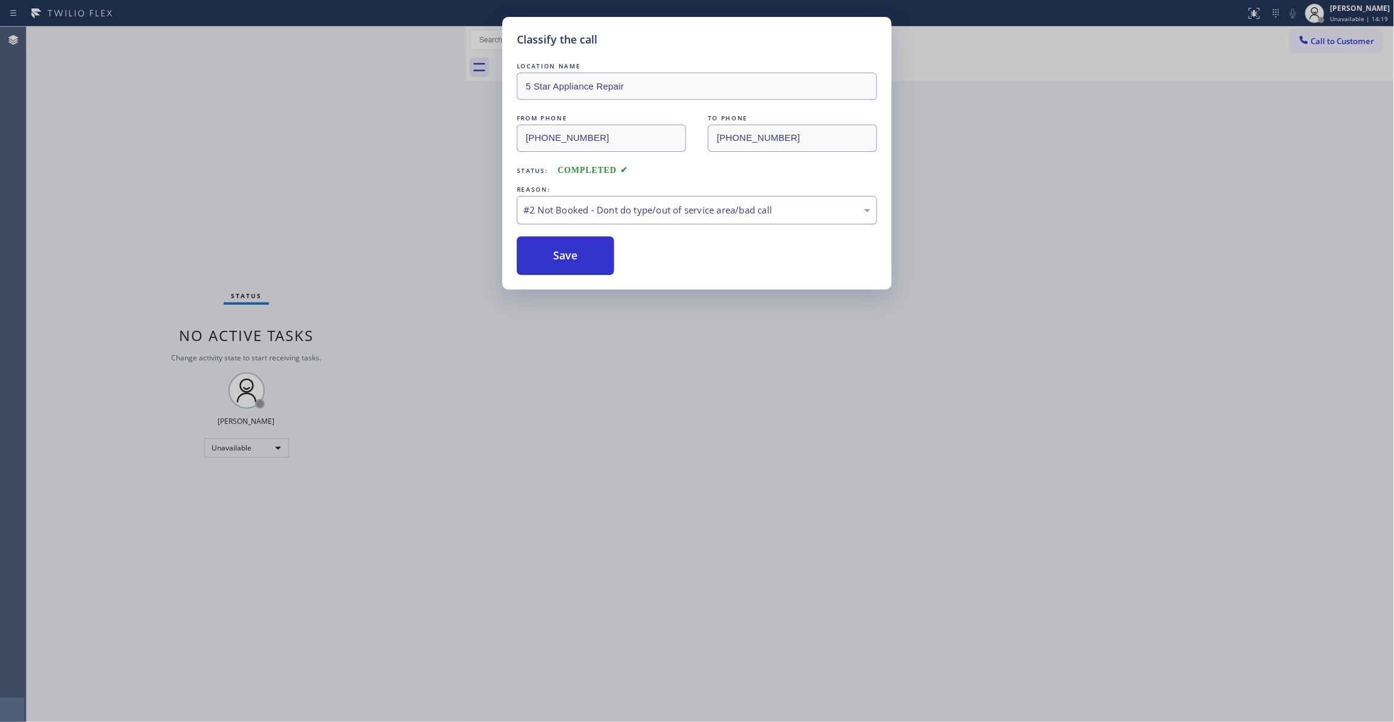
click at [584, 211] on div "#2 Not Booked - Dont do type/out of service area/bad call" at bounding box center [697, 210] width 347 height 14
click at [574, 262] on button "Save" at bounding box center [565, 255] width 97 height 39
click at [574, 264] on button "Save" at bounding box center [565, 255] width 97 height 39
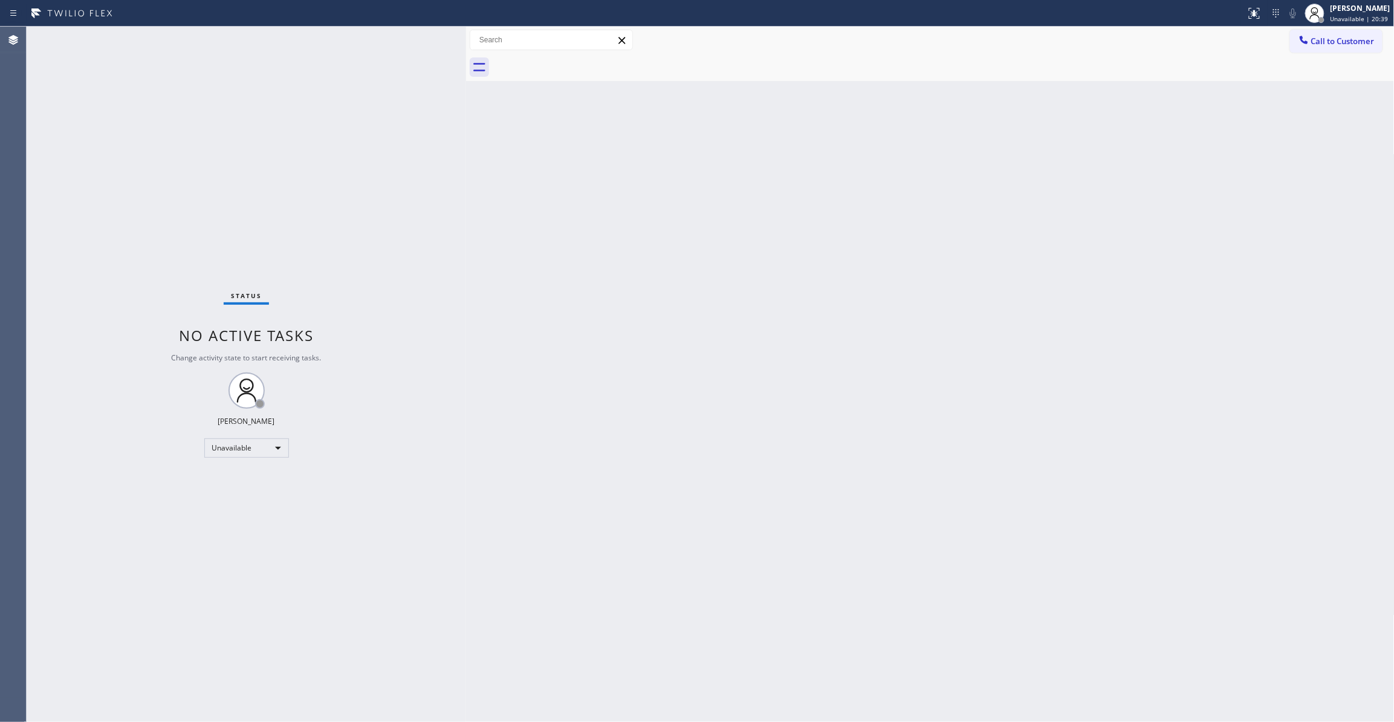
click at [171, 212] on div "Status No active tasks Change activity state to start receiving tasks. [PERSON_…" at bounding box center [247, 374] width 440 height 695
click at [174, 191] on div "Status No active tasks Change activity state to start receiving tasks. [PERSON_…" at bounding box center [247, 374] width 440 height 695
click at [196, 158] on div "Status No active tasks Change activity state to start receiving tasks. [PERSON_…" at bounding box center [247, 374] width 440 height 695
click at [71, 226] on div "Status No active tasks Change activity state to start receiving tasks. [PERSON_…" at bounding box center [247, 374] width 440 height 695
click at [121, 180] on div "Status No active tasks Change activity state to start receiving tasks. [PERSON_…" at bounding box center [247, 374] width 440 height 695
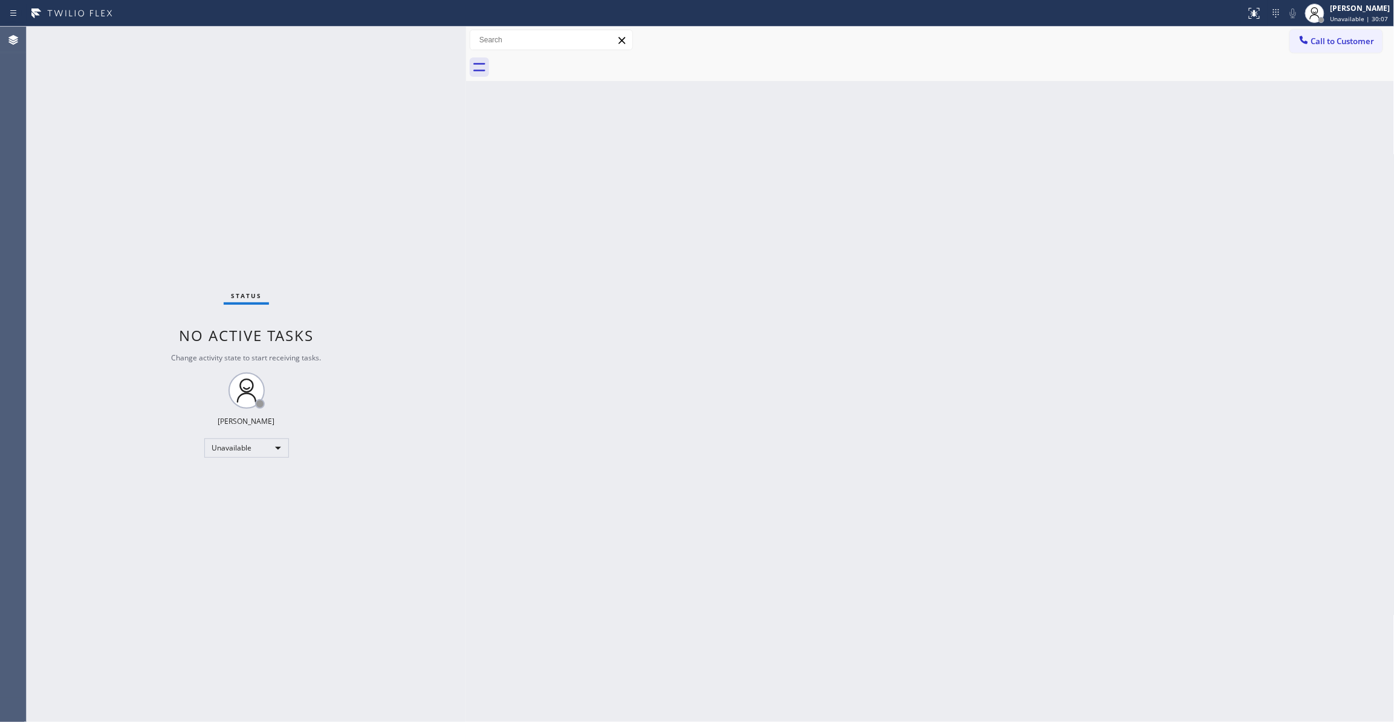
click at [209, 245] on div "Status No active tasks Change activity state to start receiving tasks. [PERSON_…" at bounding box center [247, 374] width 440 height 695
click at [753, 262] on div "Back to Dashboard Change Sender ID Customers Technicians Select a contact Outbo…" at bounding box center [930, 374] width 929 height 695
click at [850, 175] on div "Back to Dashboard Change Sender ID Customers Technicians Select a contact Outbo…" at bounding box center [930, 374] width 929 height 695
drag, startPoint x: 1344, startPoint y: 44, endPoint x: 937, endPoint y: 200, distance: 435.3
click at [1341, 44] on span "Call to Customer" at bounding box center [1343, 41] width 63 height 11
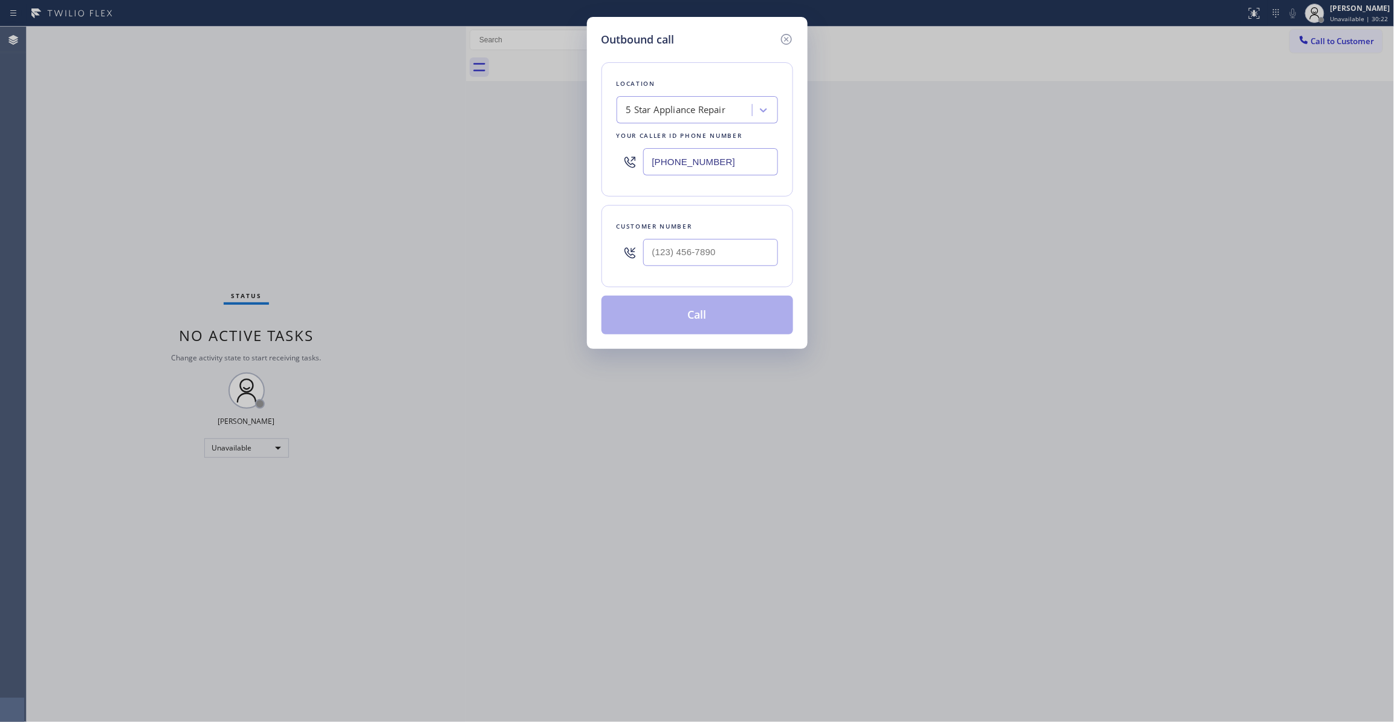
drag, startPoint x: 724, startPoint y: 168, endPoint x: 162, endPoint y: 221, distance: 564.9
click at [110, 163] on div "Outbound call Location 5 Star Appliance Repair Your caller id phone number [PHO…" at bounding box center [697, 361] width 1394 height 722
paste input "760) 388-9800"
type input "[PHONE_NUMBER]"
click at [727, 250] on input "(___) ___-____" at bounding box center [710, 252] width 135 height 27
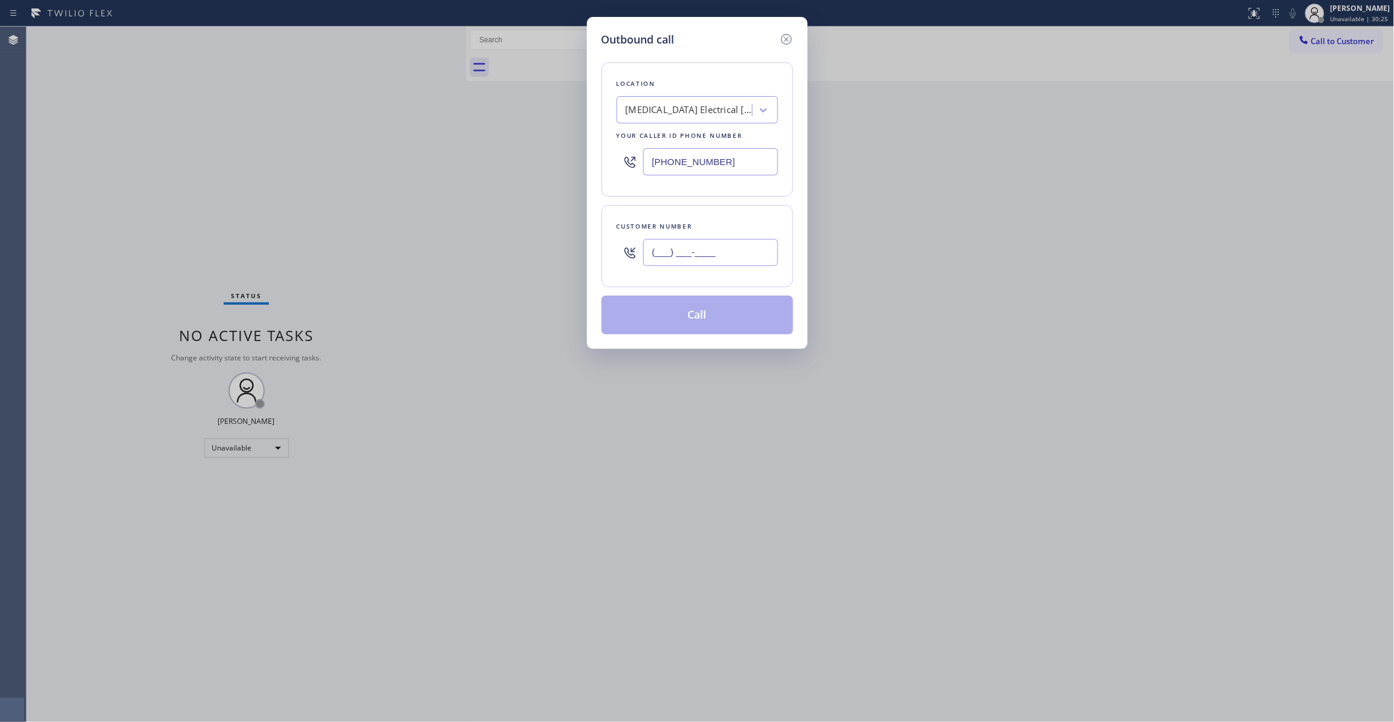
paste input "442) 241-9300"
type input "[PHONE_NUMBER]"
click at [726, 300] on button "Call" at bounding box center [698, 315] width 192 height 39
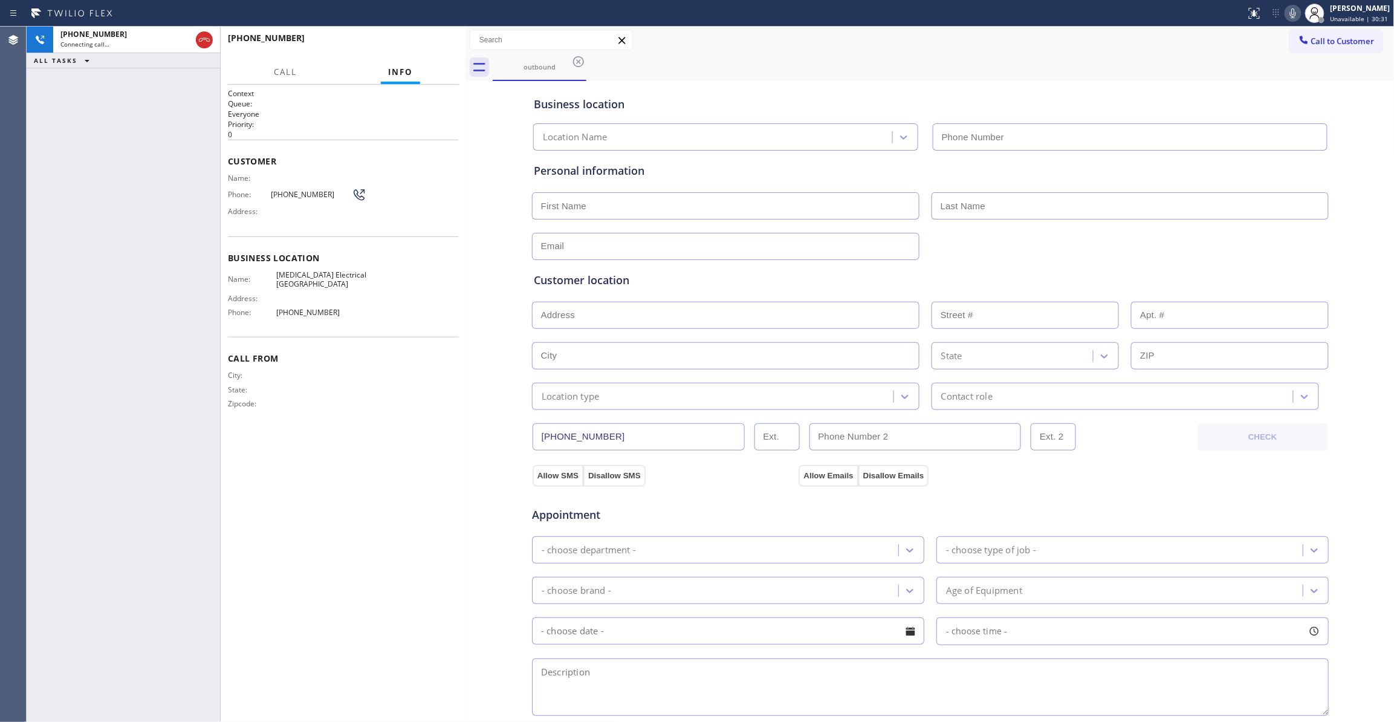
type input "[PHONE_NUMBER]"
click at [417, 521] on div "Context Queue: Everyone Priority: 0 Customer Name: Phone: [PHONE_NUMBER] Addres…" at bounding box center [343, 403] width 231 height 630
click at [429, 37] on button "HANG UP" at bounding box center [431, 43] width 56 height 17
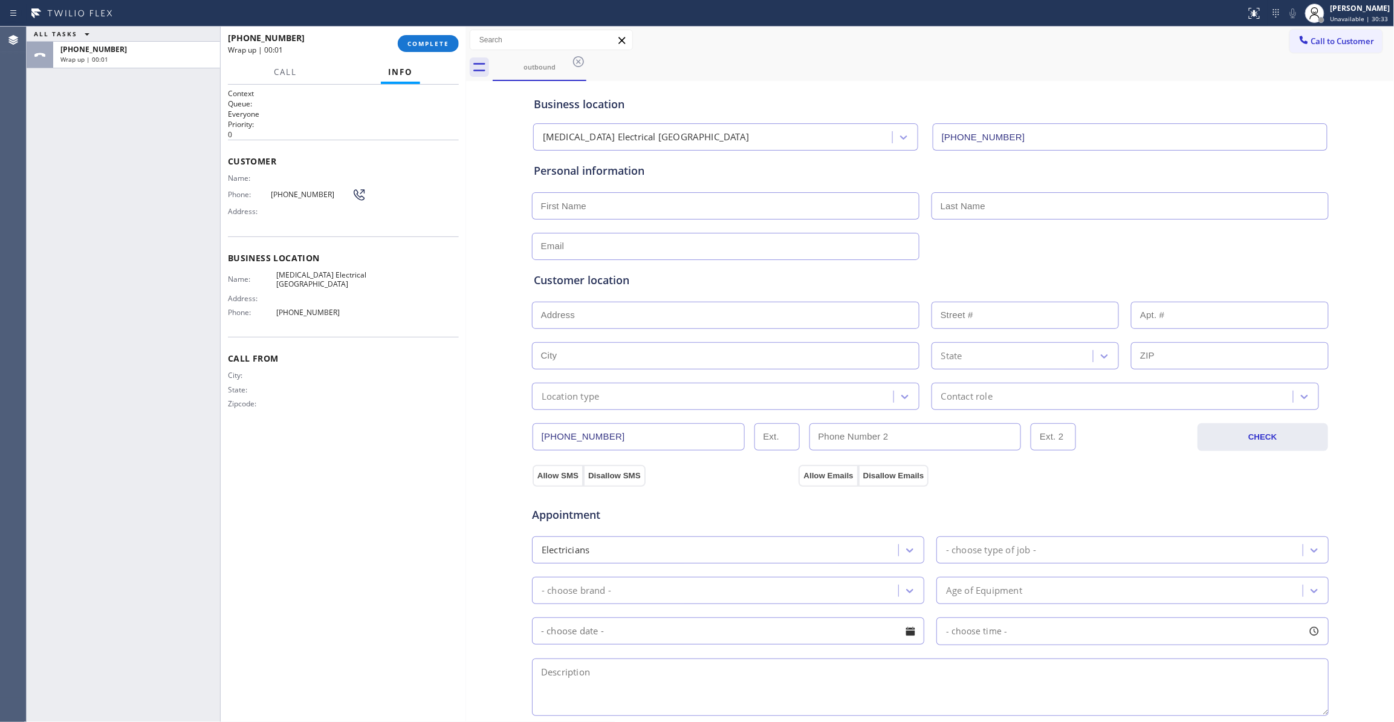
click at [279, 197] on span "[PHONE_NUMBER]" at bounding box center [311, 194] width 81 height 9
click at [279, 196] on span "[PHONE_NUMBER]" at bounding box center [311, 194] width 81 height 9
drag, startPoint x: 427, startPoint y: 56, endPoint x: 419, endPoint y: 47, distance: 11.6
click at [426, 54] on div "[PHONE_NUMBER] Wrap up | 00:02 COMPLETE" at bounding box center [343, 43] width 231 height 31
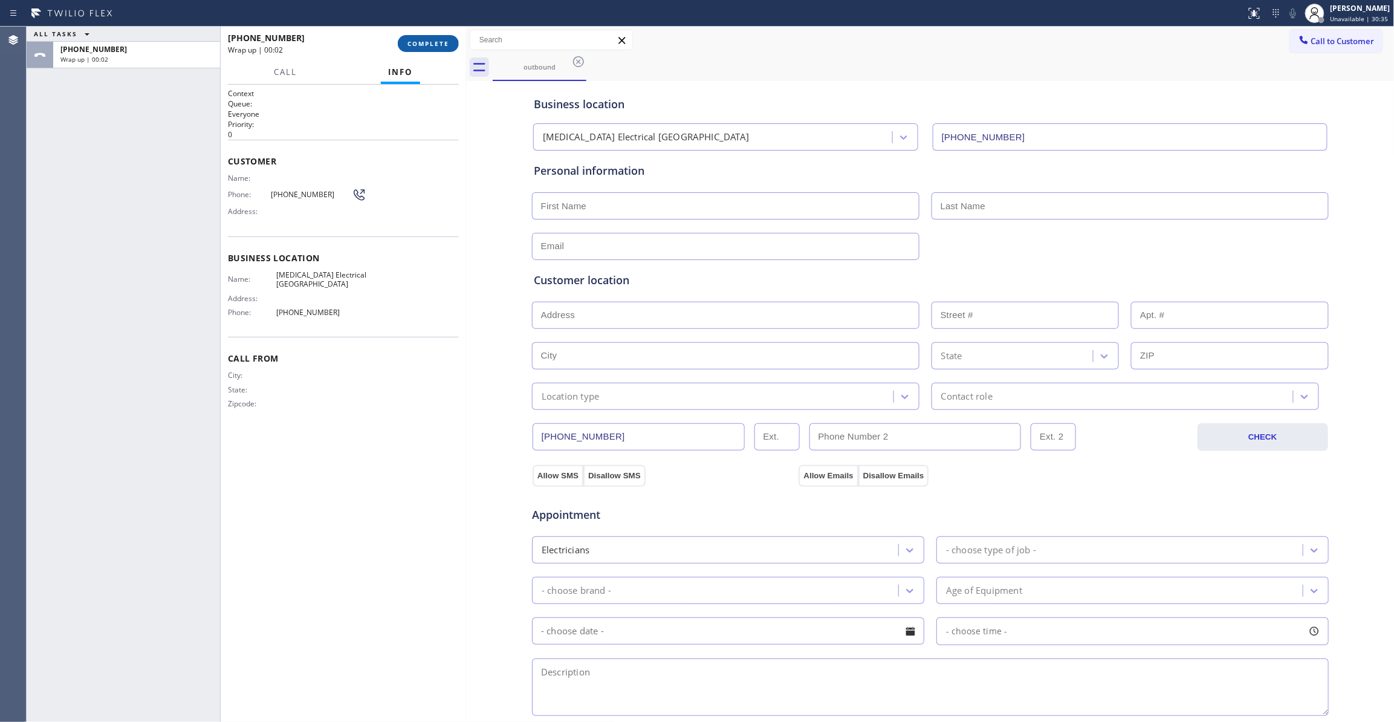
click at [422, 42] on span "COMPLETE" at bounding box center [429, 43] width 42 height 8
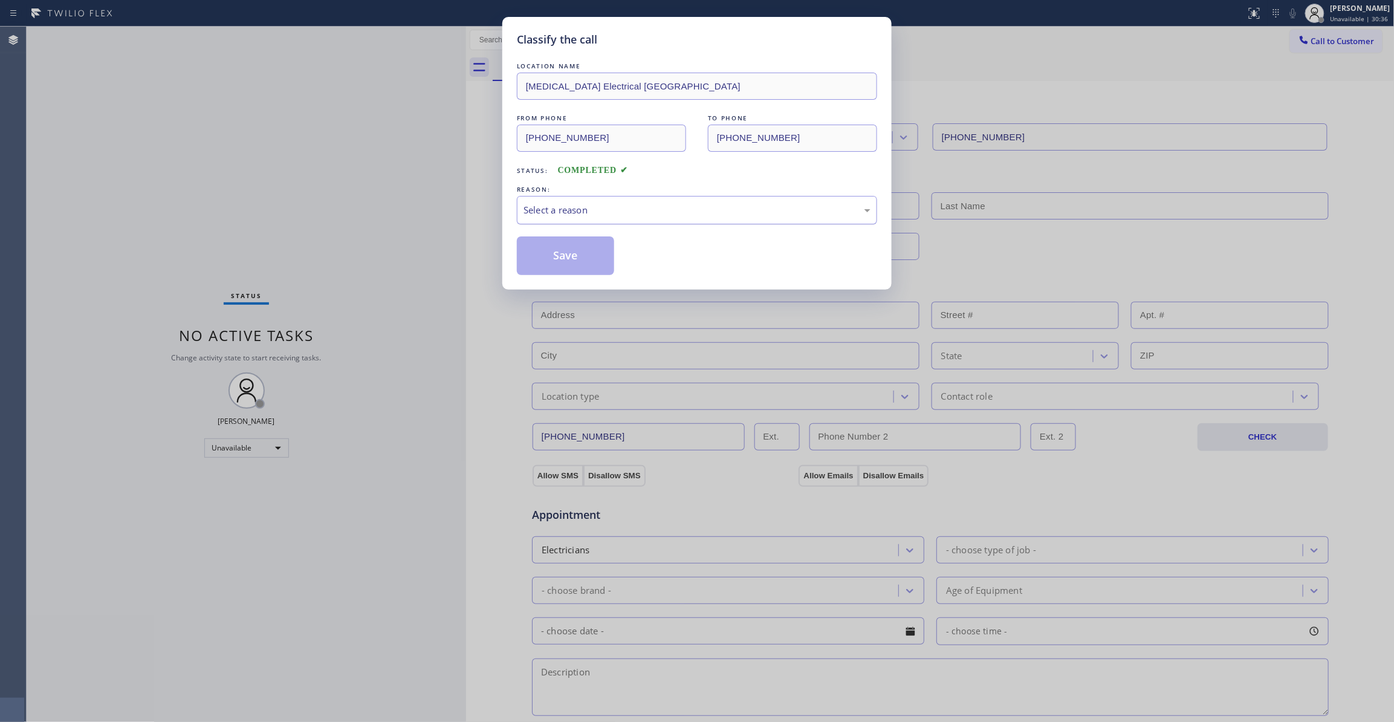
click at [577, 211] on div "Select a reason" at bounding box center [697, 210] width 347 height 14
click at [533, 260] on button "Save" at bounding box center [565, 255] width 97 height 39
click at [533, 259] on button "Save" at bounding box center [565, 255] width 97 height 39
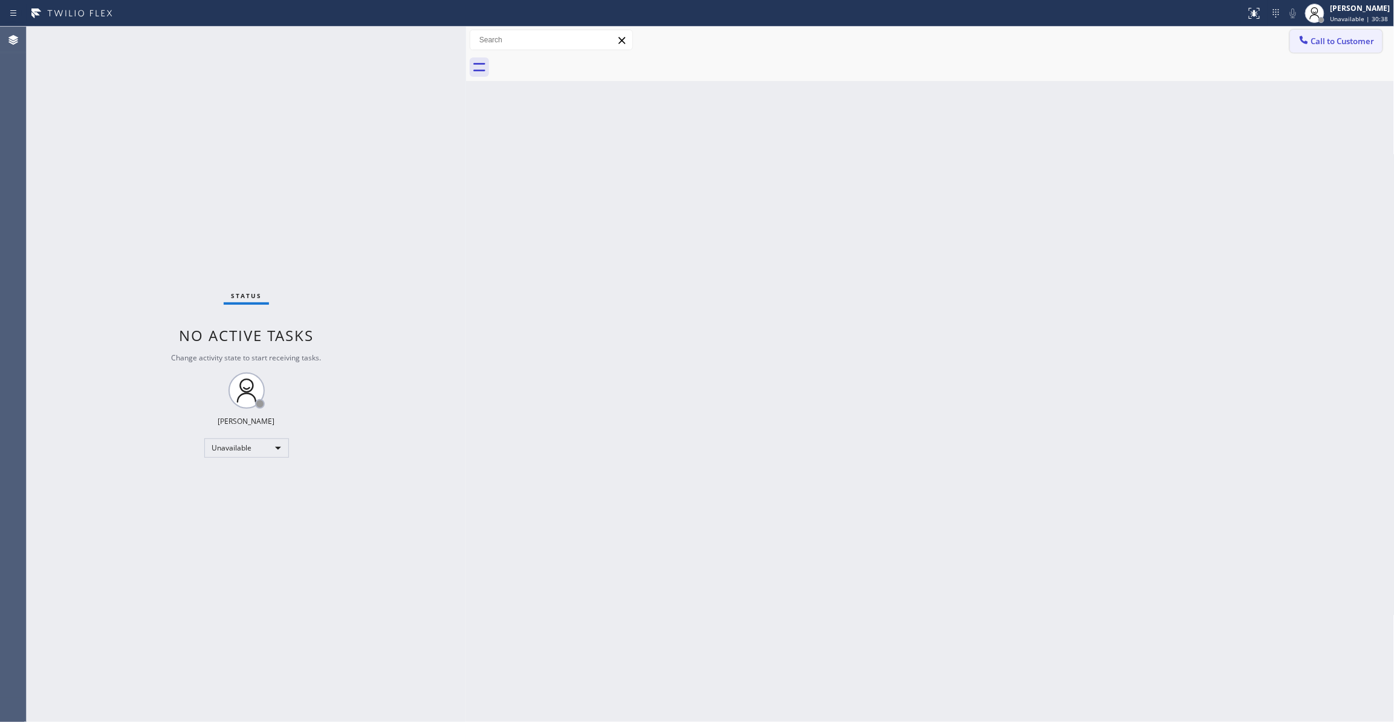
click at [1347, 41] on span "Call to Customer" at bounding box center [1343, 41] width 63 height 11
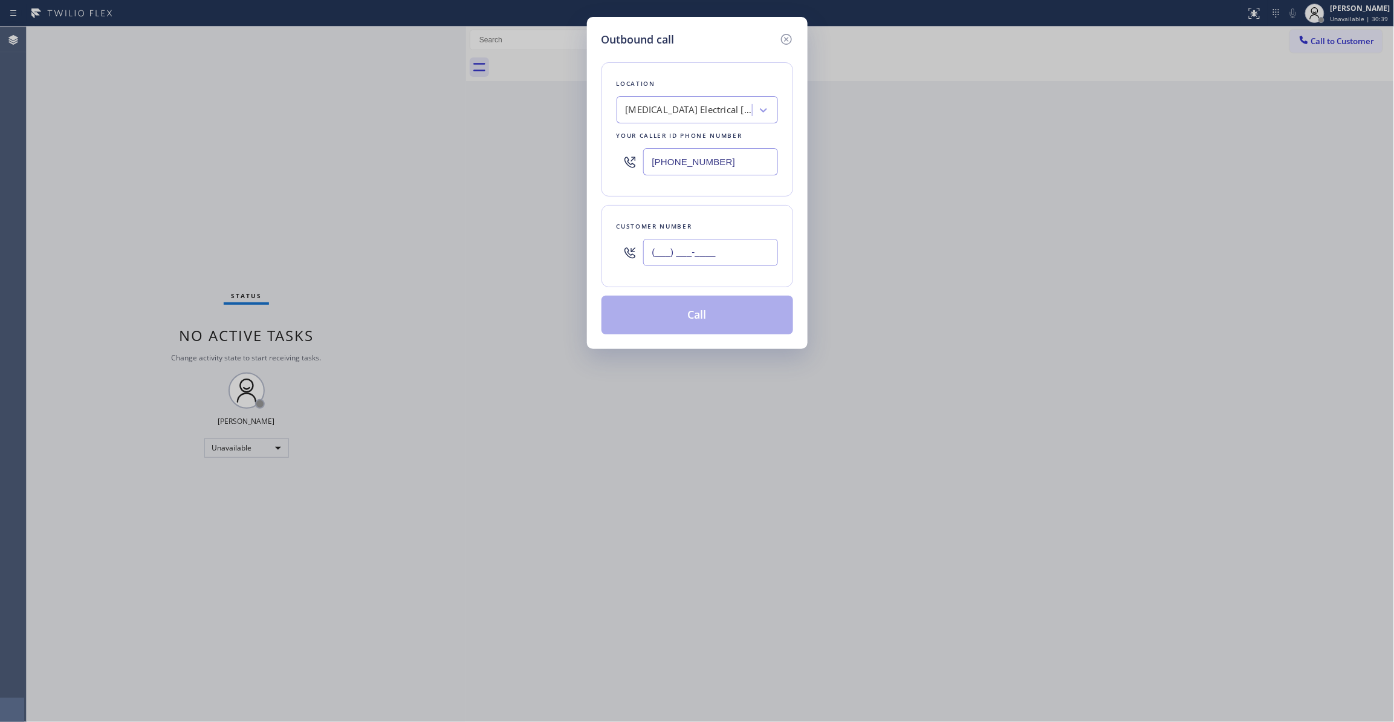
click at [727, 249] on input "(___) ___-____" at bounding box center [710, 252] width 135 height 27
paste input "442) 241-9300"
type input "[PHONE_NUMBER]"
click at [694, 310] on button "Call" at bounding box center [698, 315] width 192 height 39
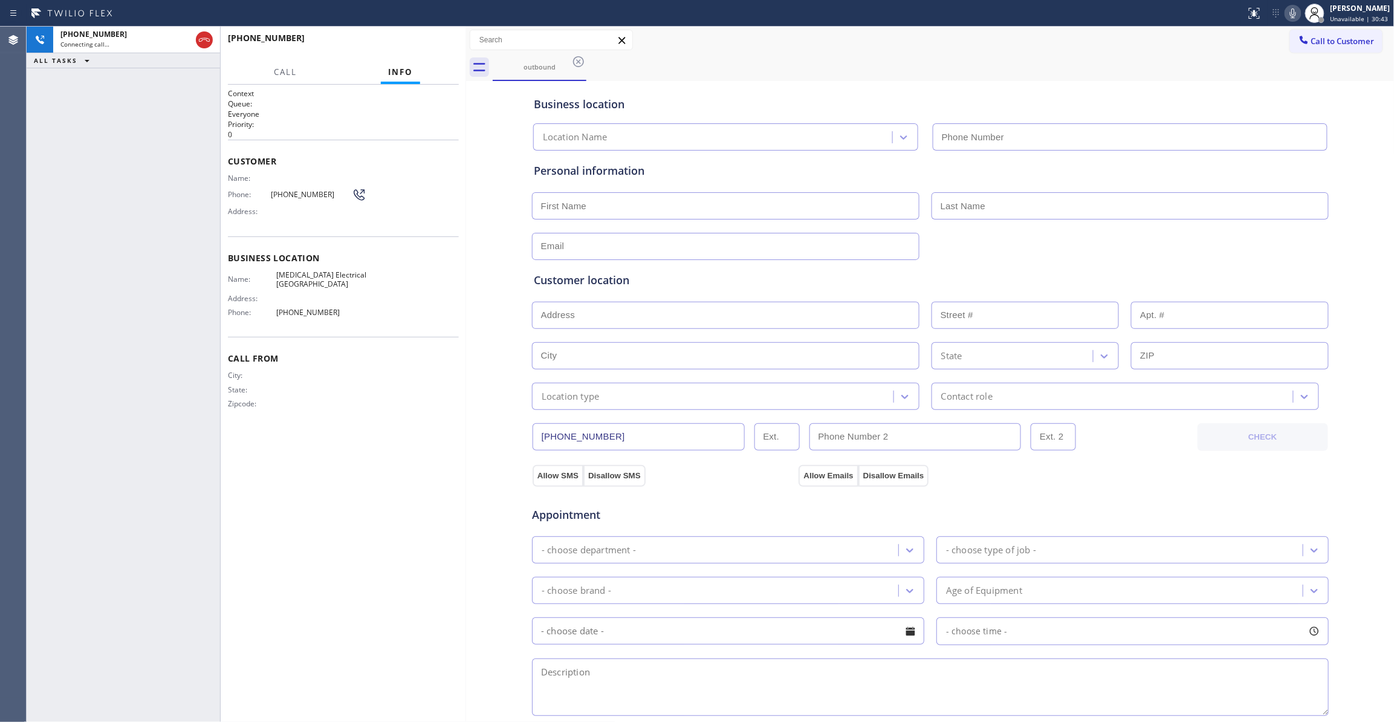
click at [458, 445] on div "Context Queue: Everyone Priority: 0 Customer Name: Phone: [PHONE_NUMBER] Addres…" at bounding box center [343, 403] width 231 height 630
type input "[PHONE_NUMBER]"
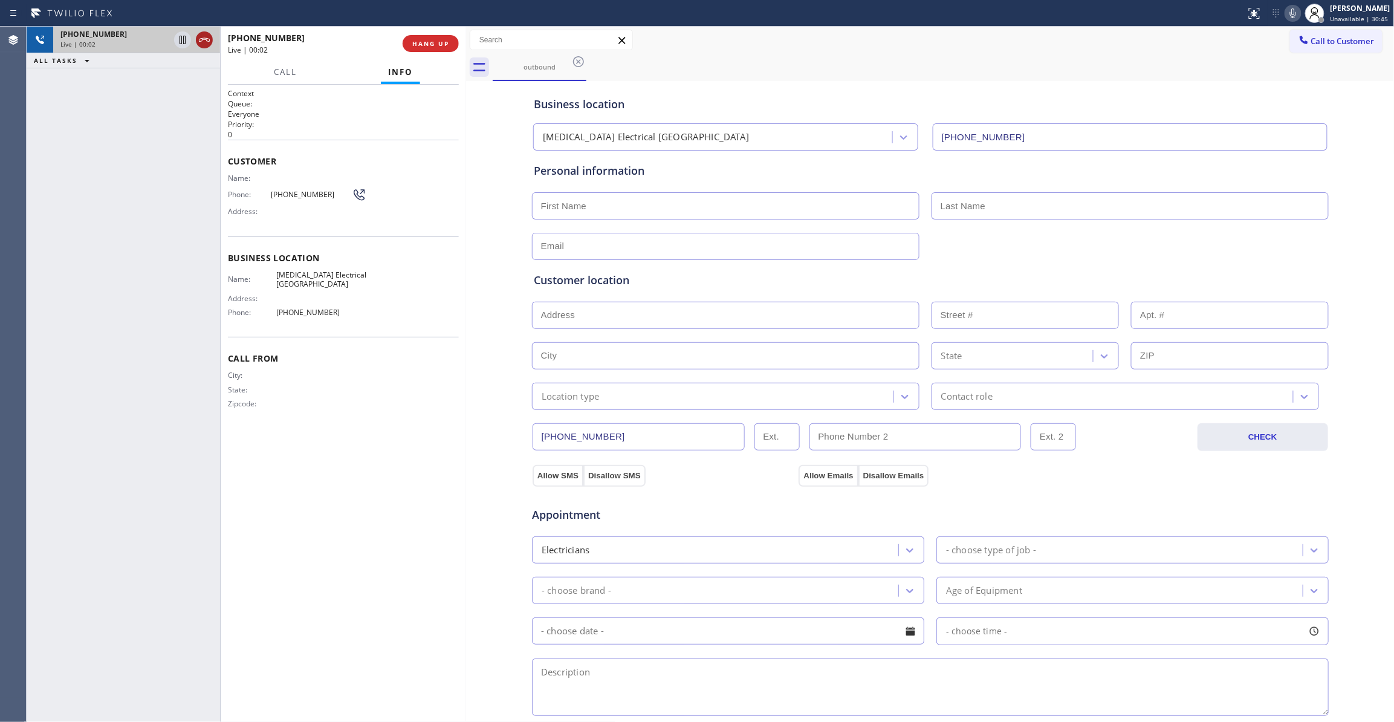
click at [206, 37] on icon at bounding box center [204, 40] width 15 height 15
click at [436, 37] on button "COMPLETE" at bounding box center [428, 43] width 61 height 17
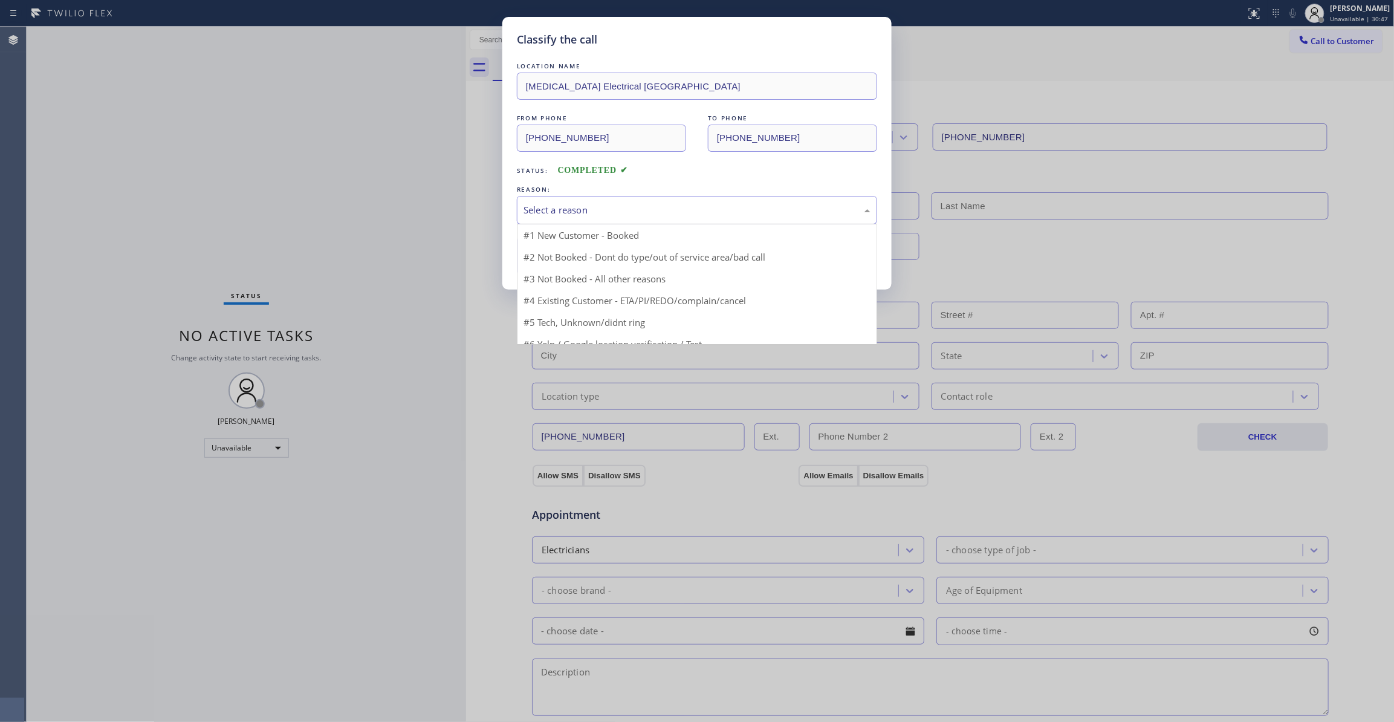
click at [573, 211] on div "Select a reason" at bounding box center [697, 210] width 347 height 14
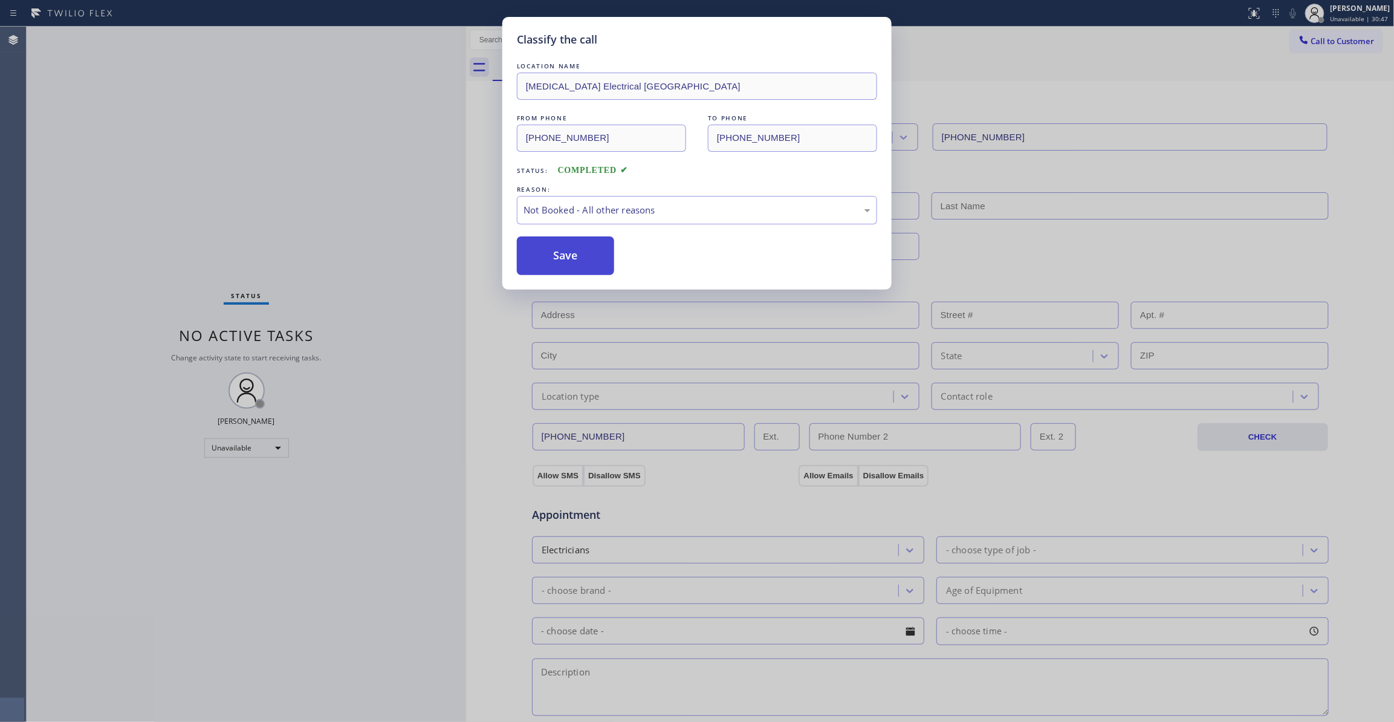
click at [548, 264] on button "Save" at bounding box center [565, 255] width 97 height 39
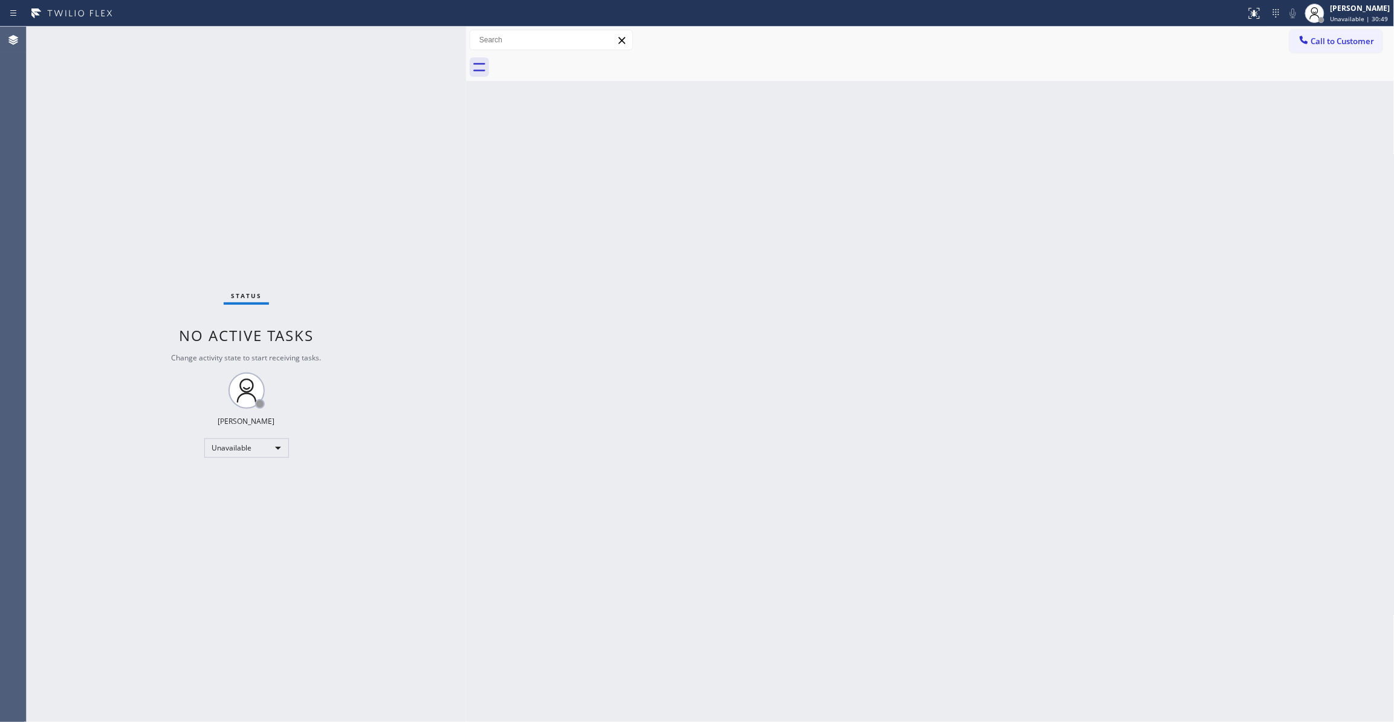
drag, startPoint x: 1343, startPoint y: 42, endPoint x: 938, endPoint y: 121, distance: 412.2
click at [1342, 42] on span "Call to Customer" at bounding box center [1343, 41] width 63 height 11
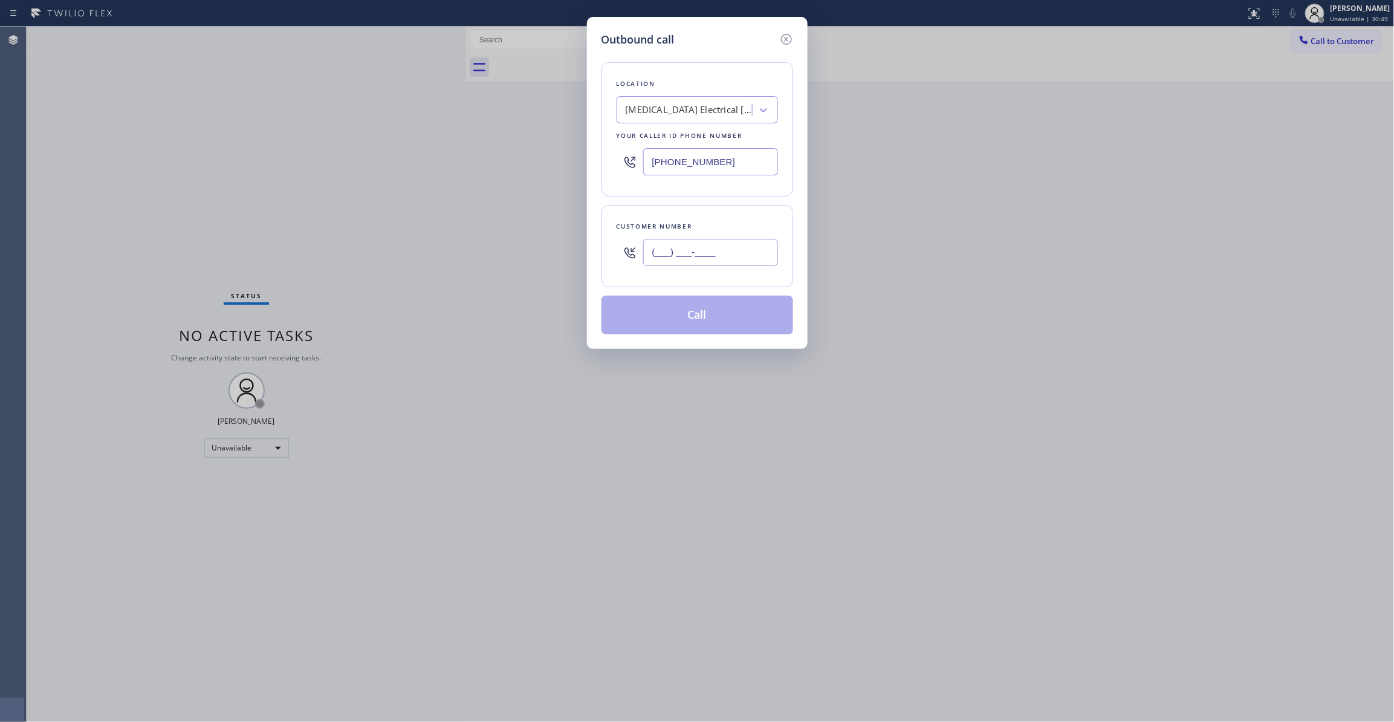
click at [738, 252] on input "(___) ___-____" at bounding box center [710, 252] width 135 height 27
paste input "442) 241-9300"
type input "[PHONE_NUMBER]"
click at [704, 322] on button "Call" at bounding box center [698, 315] width 192 height 39
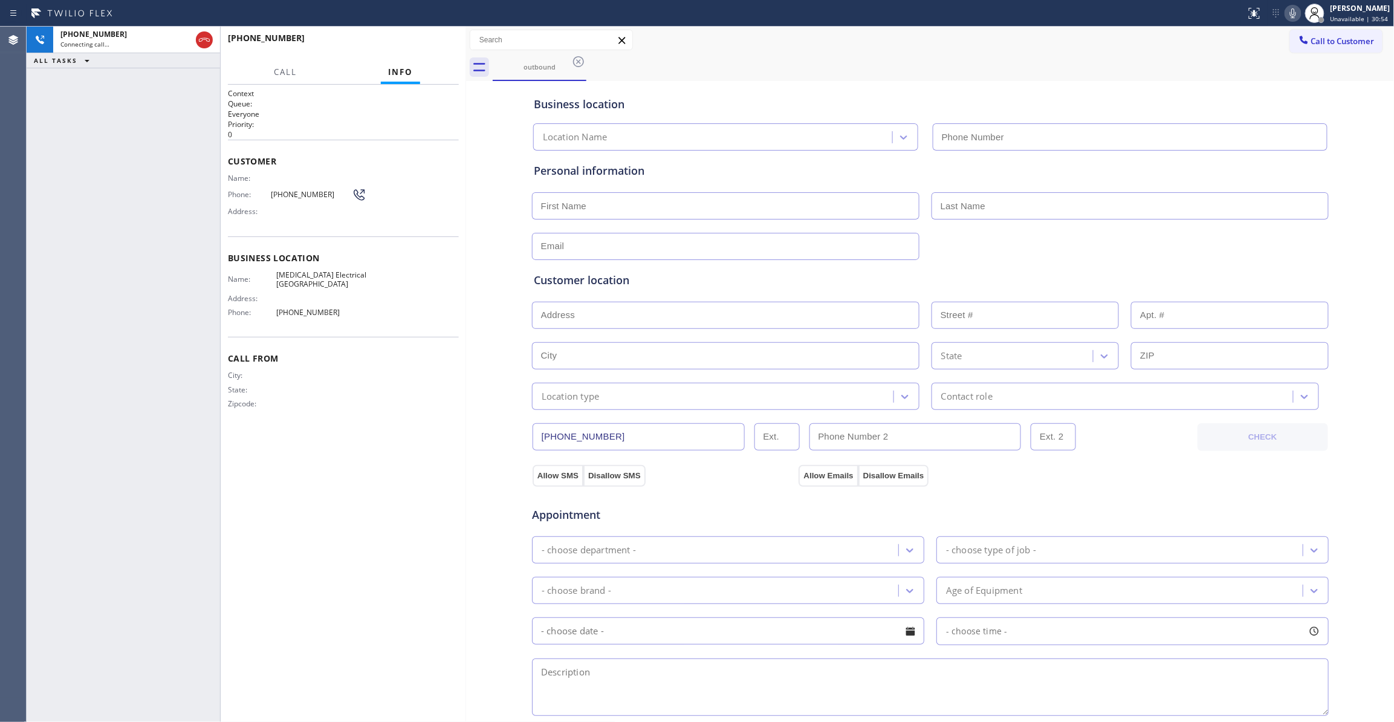
type input "[PHONE_NUMBER]"
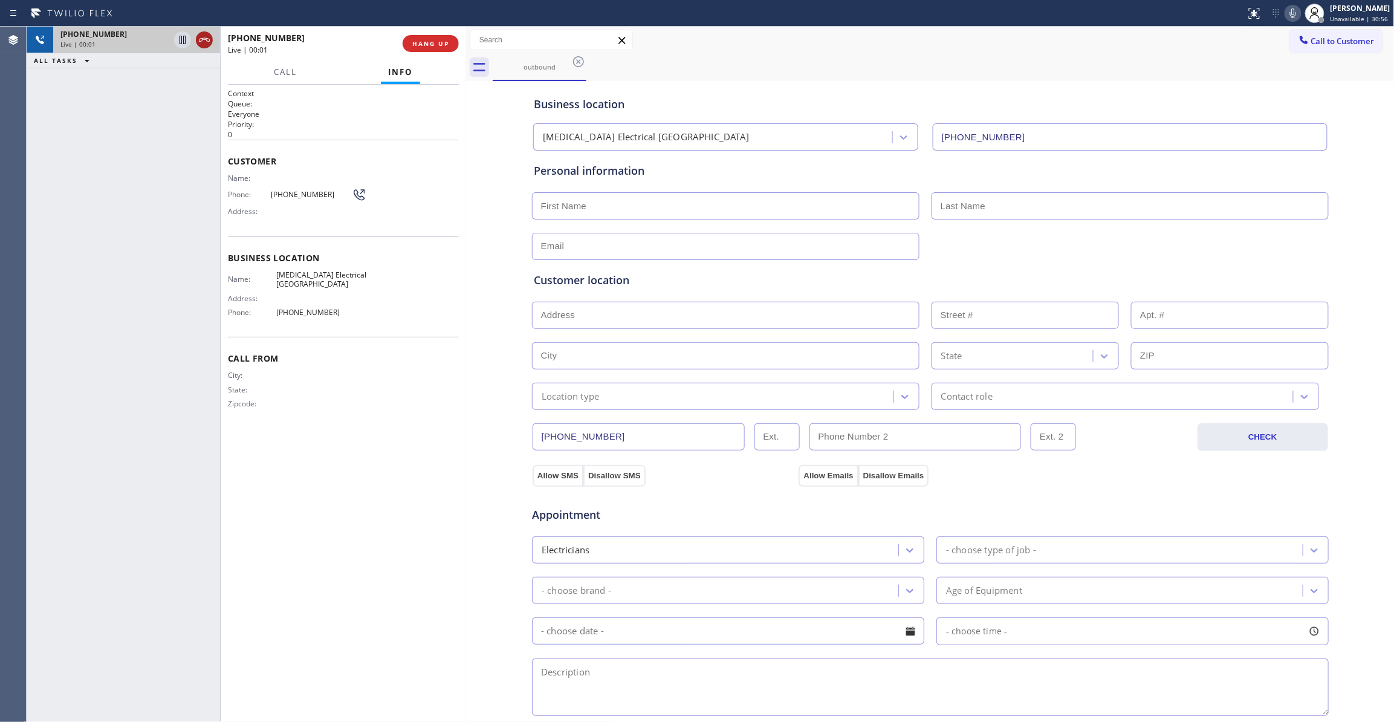
click at [207, 39] on icon at bounding box center [204, 40] width 15 height 15
click at [433, 54] on div "[PHONE_NUMBER] Live | 00:01 HANG UP" at bounding box center [343, 43] width 231 height 31
drag, startPoint x: 431, startPoint y: 49, endPoint x: 452, endPoint y: 93, distance: 49.0
click at [431, 49] on button "COMPLETE" at bounding box center [428, 43] width 61 height 17
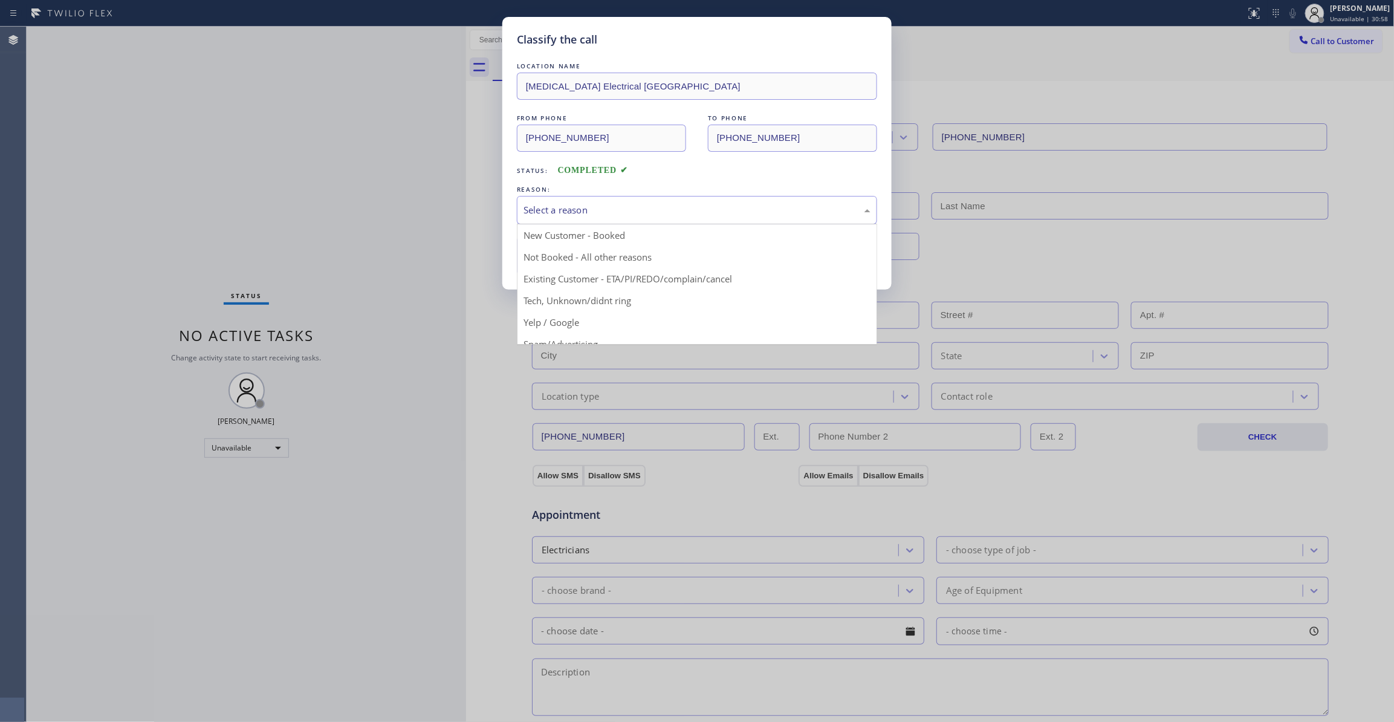
click at [617, 221] on div "Select a reason" at bounding box center [697, 210] width 360 height 28
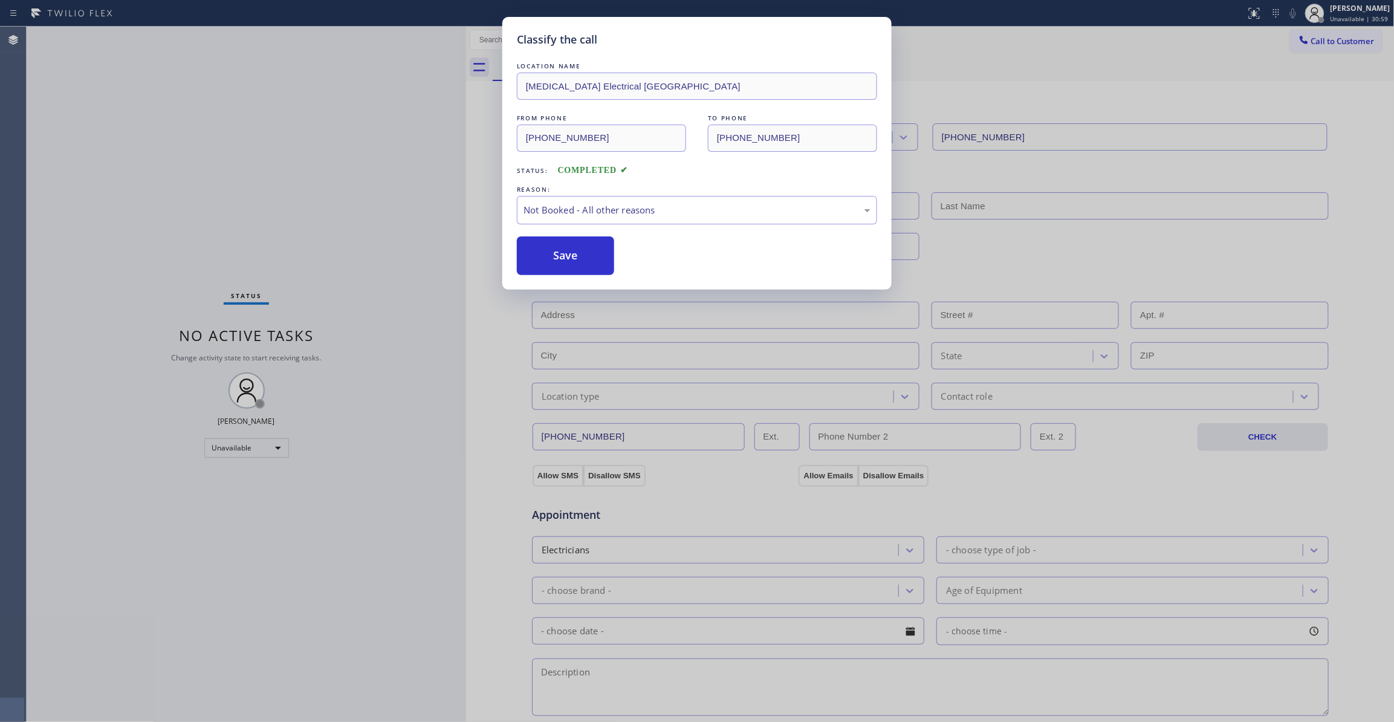
click at [594, 254] on button "Save" at bounding box center [565, 255] width 97 height 39
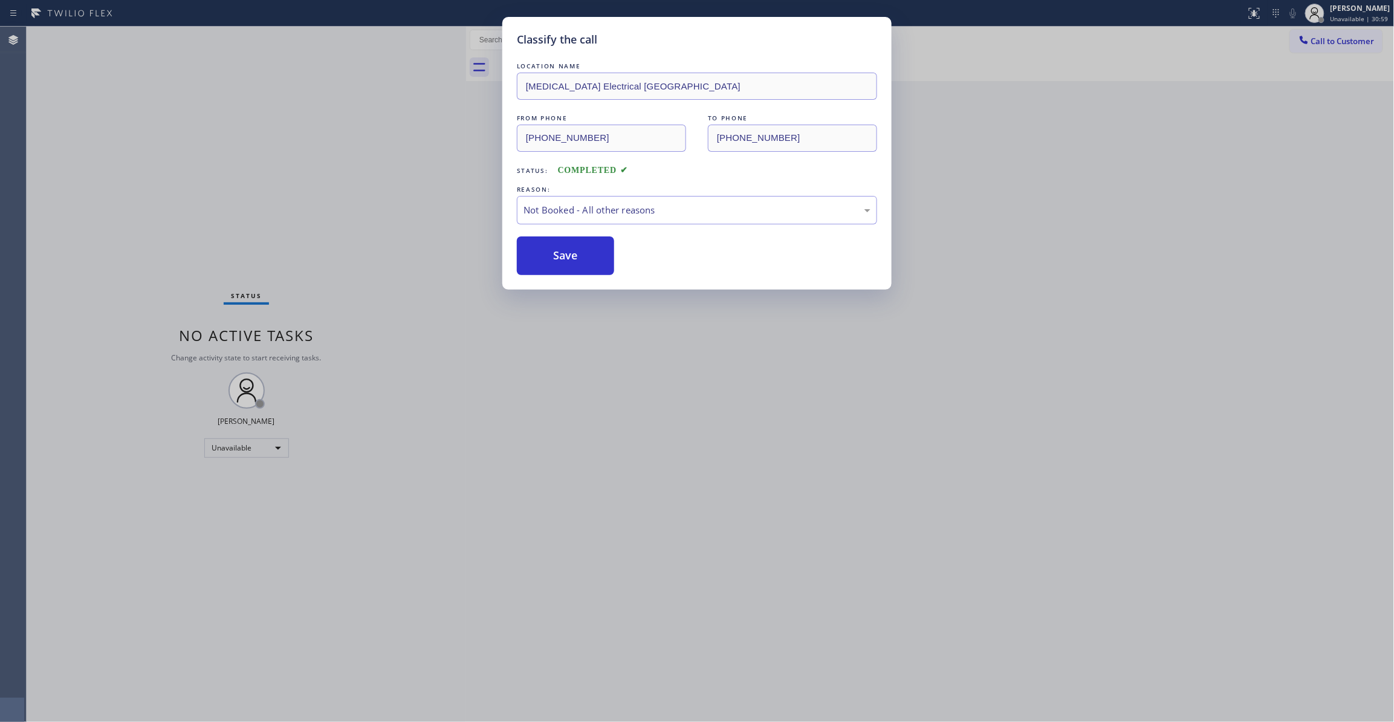
click at [594, 254] on button "Save" at bounding box center [565, 255] width 97 height 39
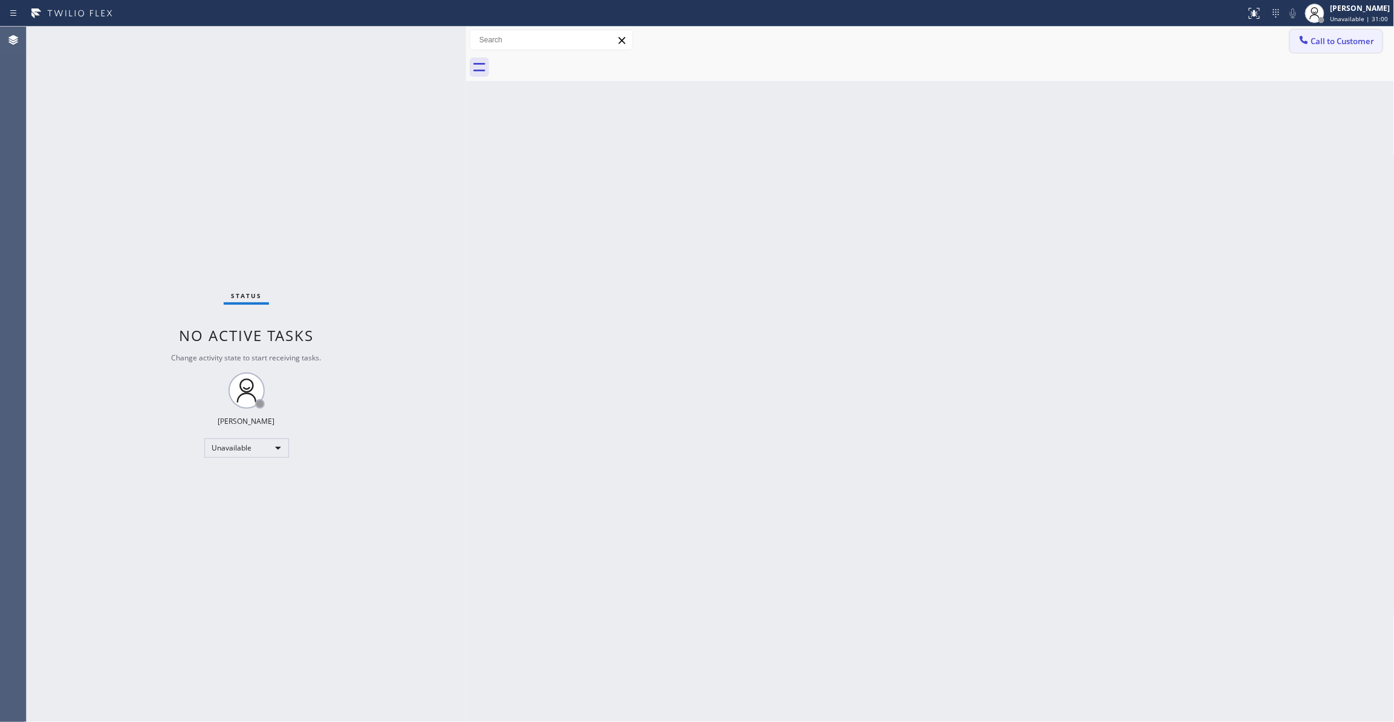
click at [1339, 40] on span "Call to Customer" at bounding box center [1343, 41] width 63 height 11
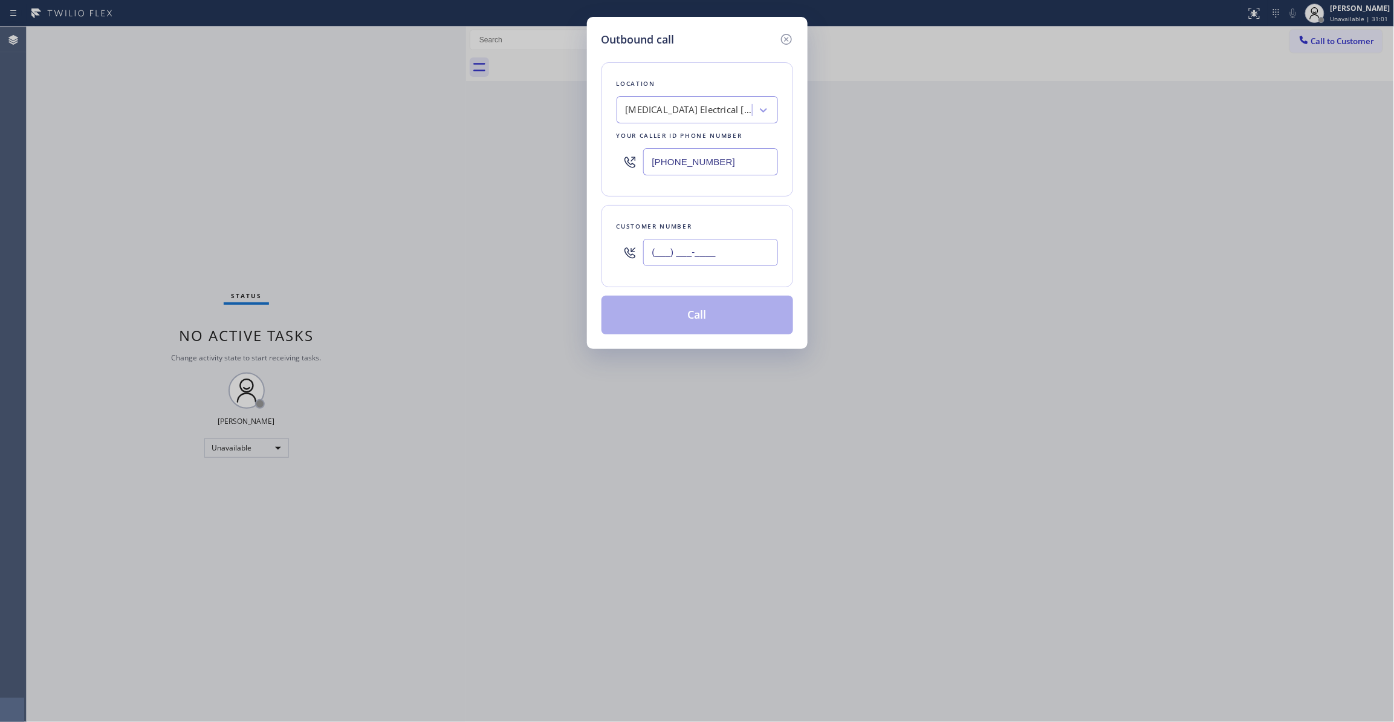
click at [726, 250] on input "(___) ___-____" at bounding box center [710, 252] width 135 height 27
paste input "442) 241-9300"
type input "[PHONE_NUMBER]"
click at [671, 320] on button "Call" at bounding box center [698, 315] width 192 height 39
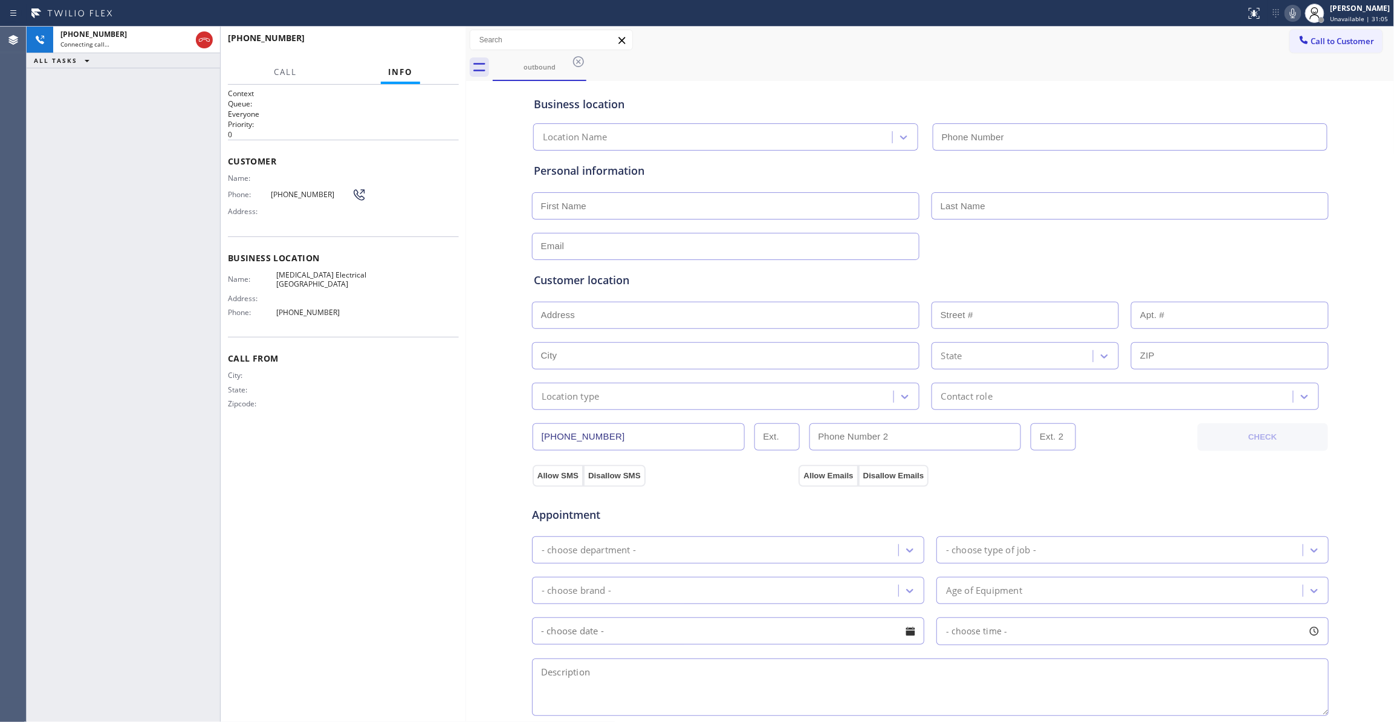
type input "[PHONE_NUMBER]"
click at [163, 246] on div "[PHONE_NUMBER] Live | 00:03 ALL TASKS ALL TASKS ACTIVE TASKS TASKS IN WRAP UP" at bounding box center [124, 374] width 194 height 695
click at [432, 54] on div "[PHONE_NUMBER] Live | 00:04 HANG UP" at bounding box center [343, 43] width 231 height 31
click at [429, 42] on span "HANG UP" at bounding box center [430, 43] width 37 height 8
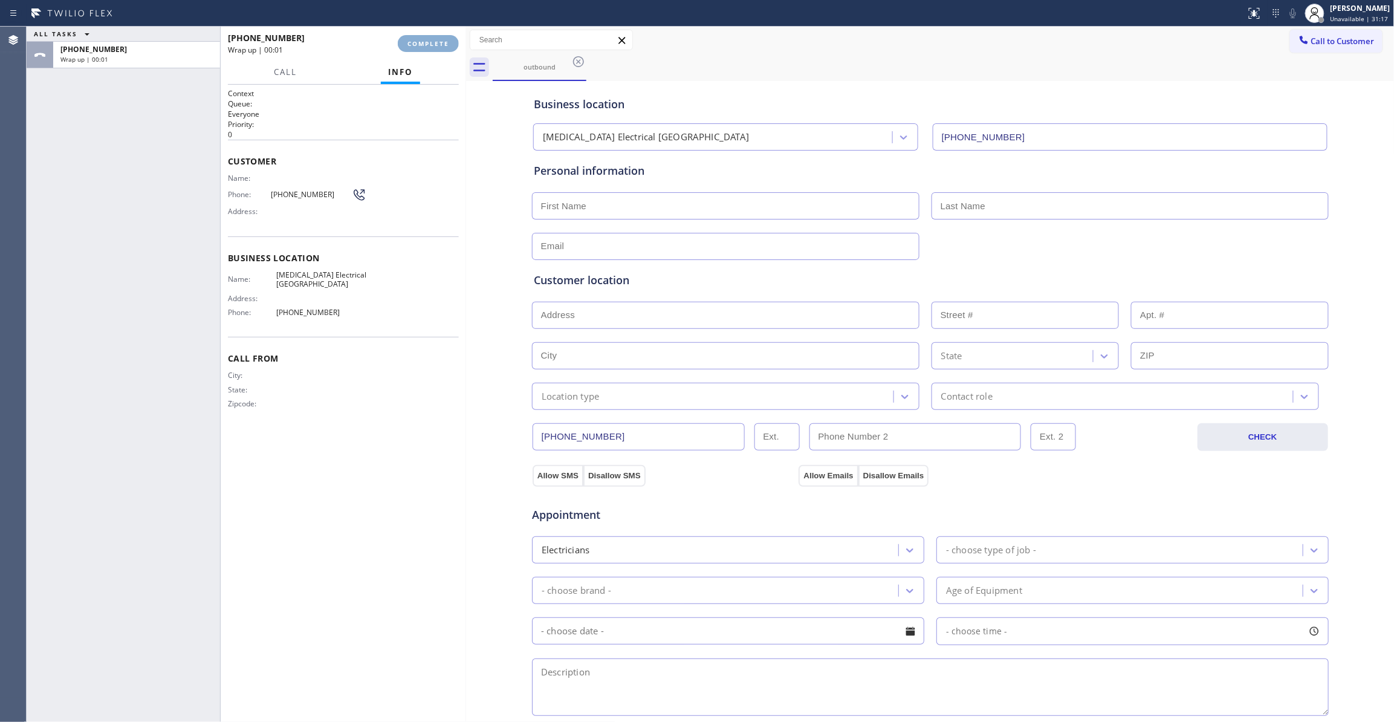
click at [429, 42] on span "COMPLETE" at bounding box center [429, 43] width 42 height 8
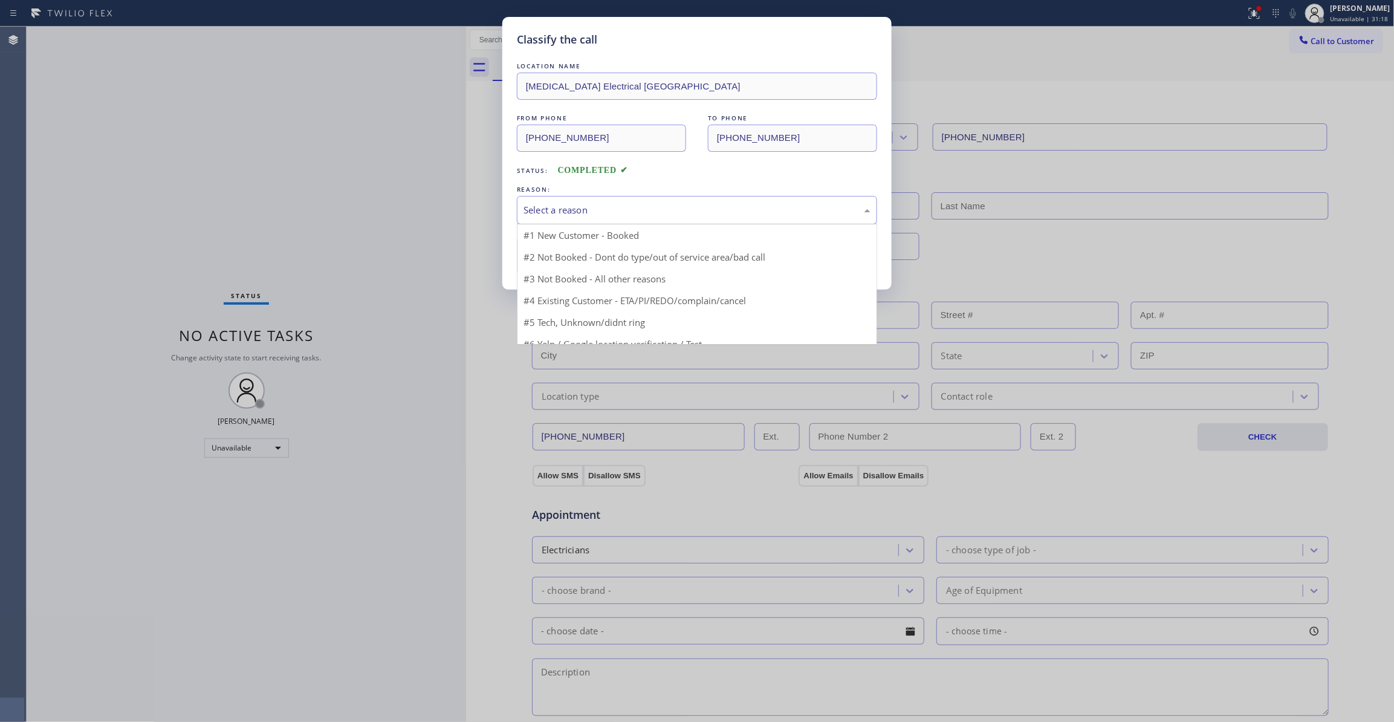
click at [533, 206] on div "Select a reason" at bounding box center [697, 210] width 347 height 14
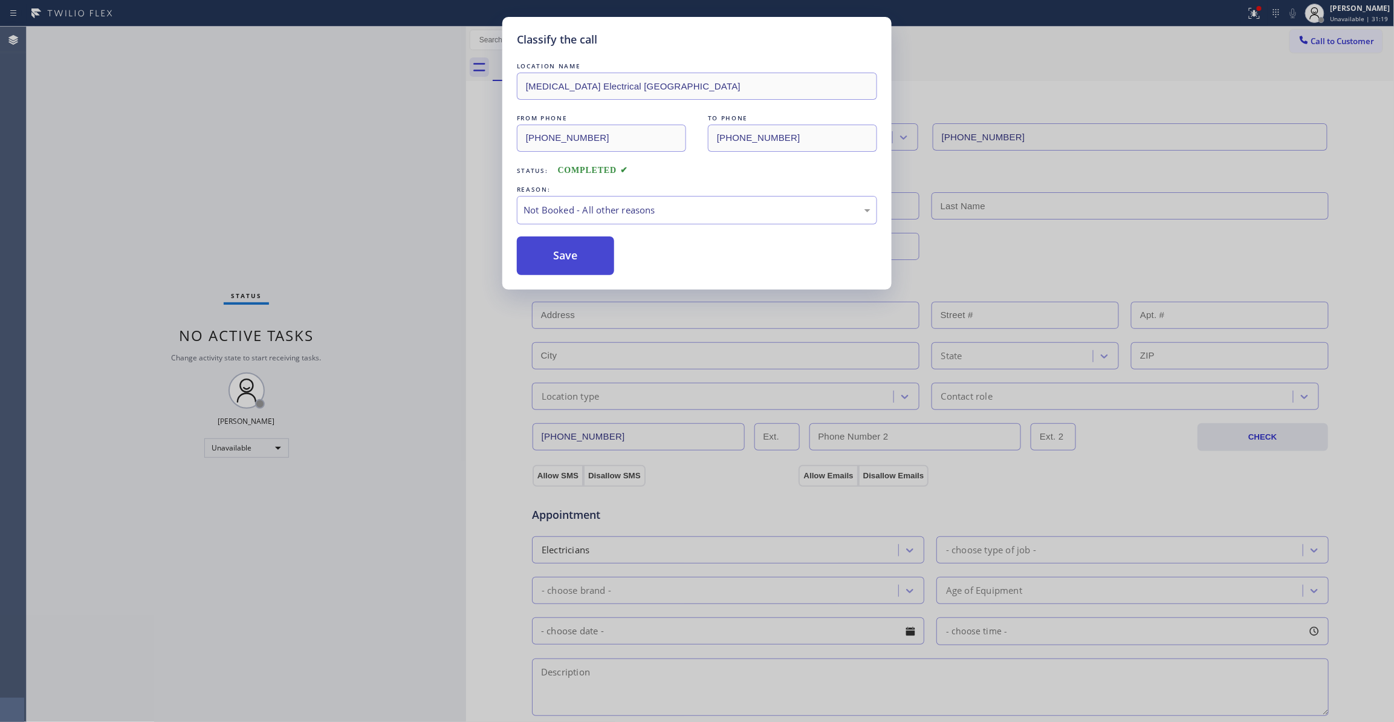
click at [552, 258] on button "Save" at bounding box center [565, 255] width 97 height 39
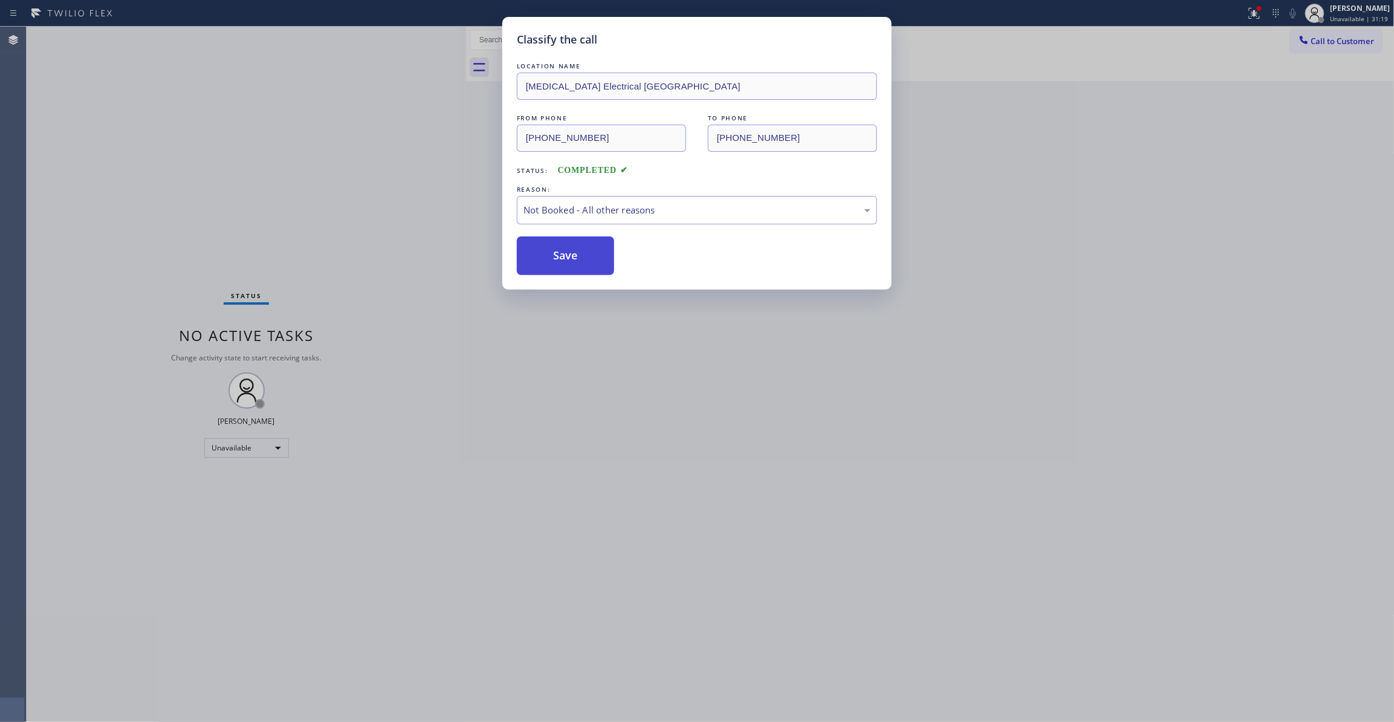
click at [552, 258] on button "Save" at bounding box center [565, 255] width 97 height 39
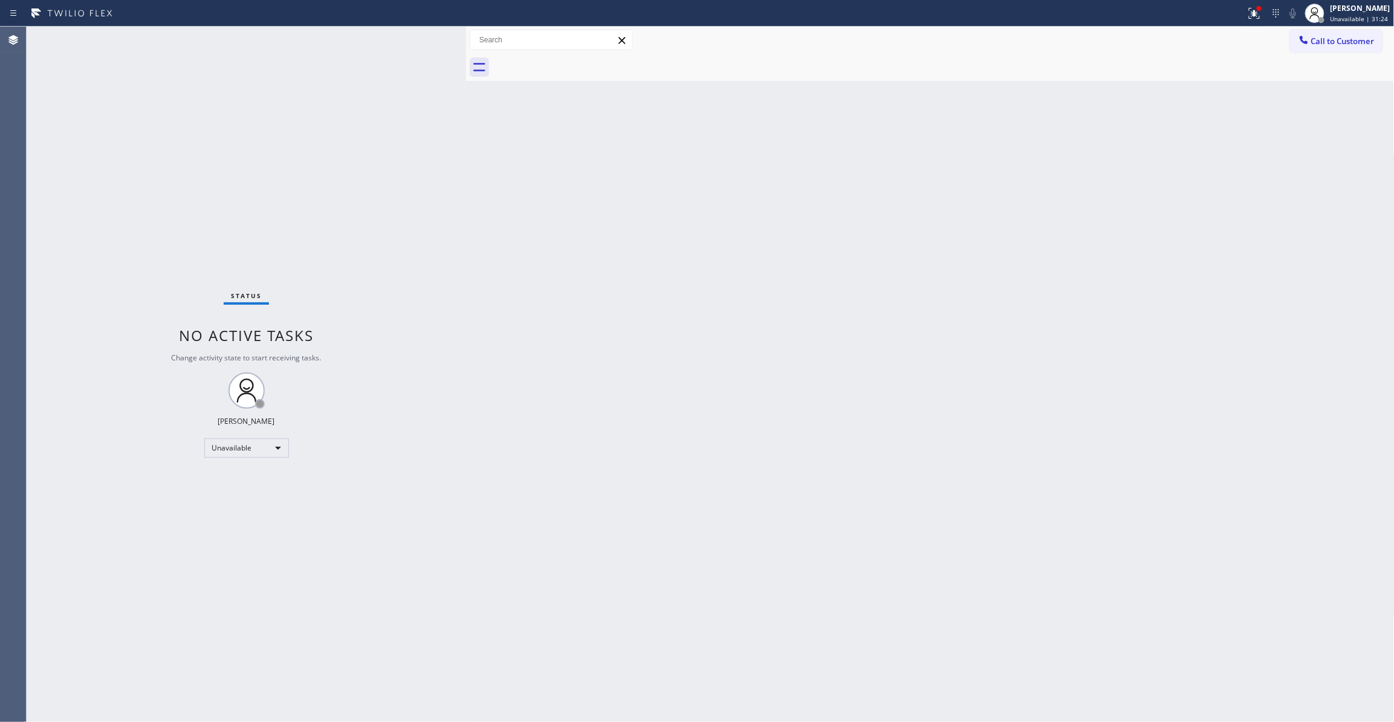
click at [129, 180] on div "Status No active tasks Change activity state to start receiving tasks. [PERSON_…" at bounding box center [247, 374] width 440 height 695
click at [495, 351] on div "Back to Dashboard Change Sender ID Customers Technicians Select a contact Outbo…" at bounding box center [930, 374] width 929 height 695
click at [746, 399] on div "Back to Dashboard Change Sender ID Customers Technicians Select a contact Outbo…" at bounding box center [930, 374] width 929 height 695
click at [136, 547] on div "Status No active tasks Change activity state to start receiving tasks. [PERSON_…" at bounding box center [247, 374] width 440 height 695
click at [138, 150] on div "Status No active tasks Change activity state to start receiving tasks. [PERSON_…" at bounding box center [247, 374] width 440 height 695
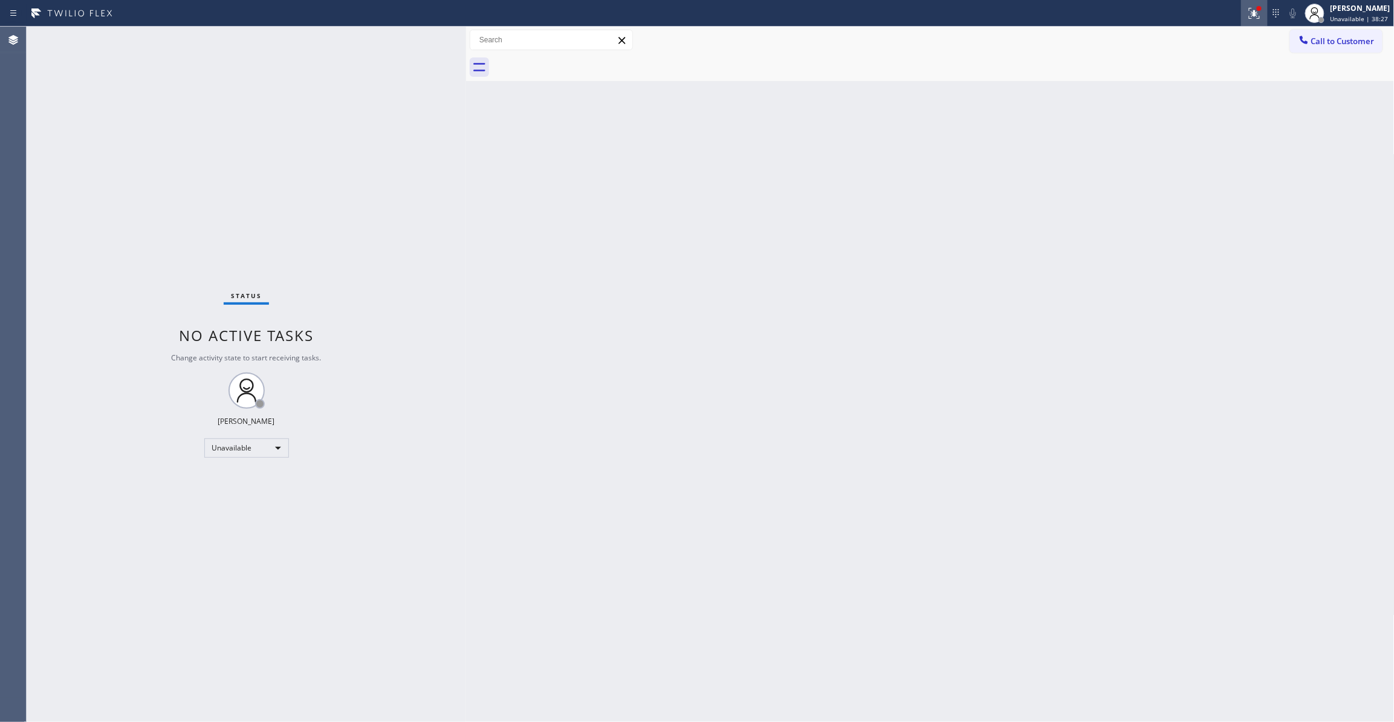
click at [1247, 8] on icon at bounding box center [1254, 13] width 15 height 15
click at [1191, 161] on span "Clear issues" at bounding box center [1175, 158] width 57 height 8
drag, startPoint x: 152, startPoint y: 203, endPoint x: 260, endPoint y: 24, distance: 208.9
click at [152, 202] on div "Status No active tasks Change activity state to start receiving tasks. [PERSON_…" at bounding box center [247, 374] width 440 height 695
click at [632, 330] on div "Back to Dashboard Change Sender ID Customers Technicians Select a contact Outbo…" at bounding box center [930, 374] width 929 height 695
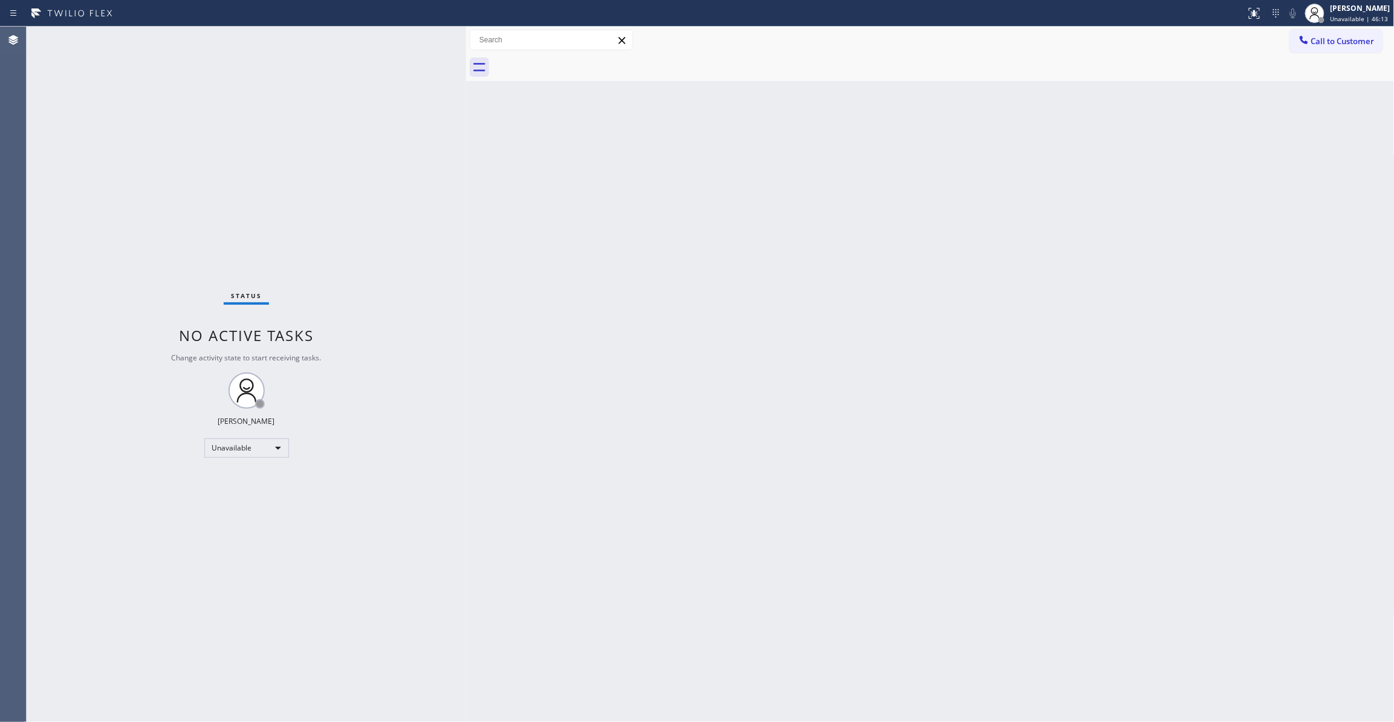
click at [192, 213] on div "Status No active tasks Change activity state to start receiving tasks. [PERSON_…" at bounding box center [247, 374] width 440 height 695
drag, startPoint x: 714, startPoint y: 513, endPoint x: 663, endPoint y: 510, distance: 50.9
click at [709, 513] on div "Back to Dashboard Change Sender ID Customers Technicians Select a contact Outbo…" at bounding box center [930, 374] width 929 height 695
drag, startPoint x: 666, startPoint y: 460, endPoint x: 645, endPoint y: 455, distance: 21.7
click at [666, 458] on div "Back to Dashboard Change Sender ID Customers Technicians Select a contact Outbo…" at bounding box center [930, 374] width 929 height 695
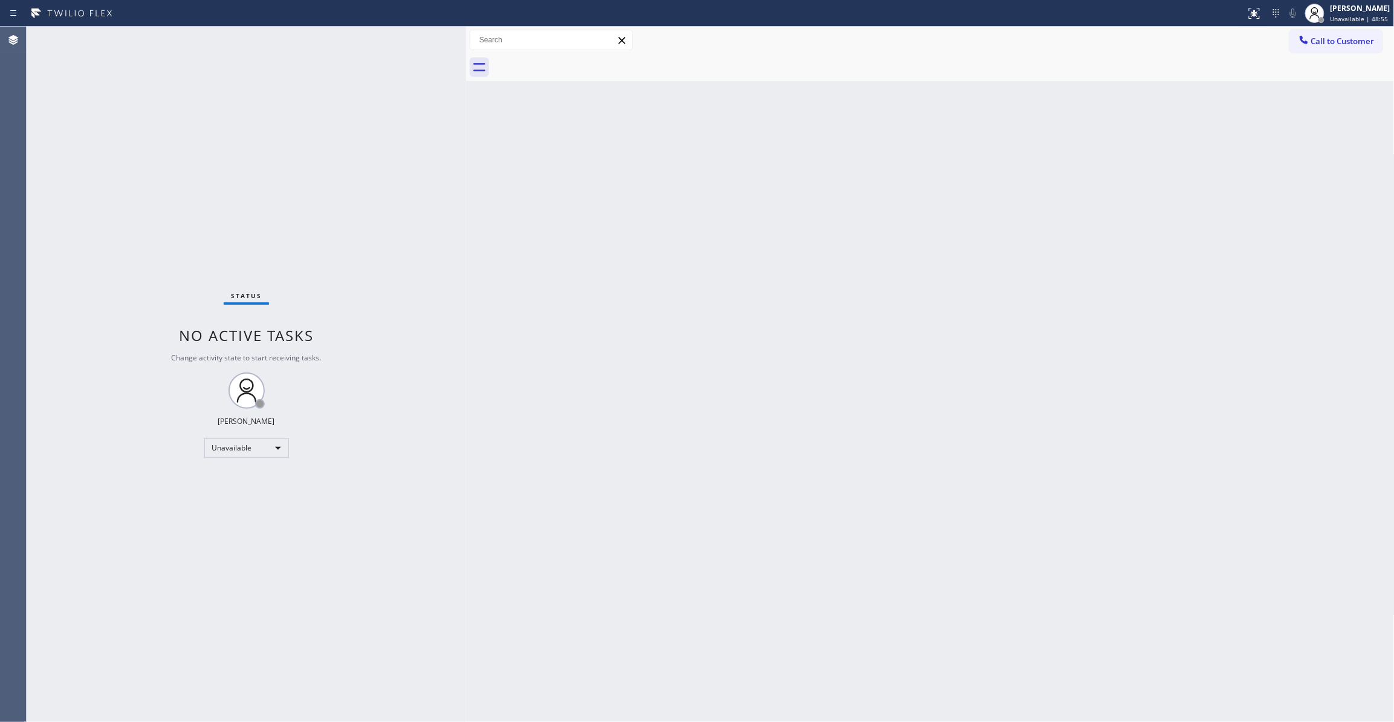
drag, startPoint x: 154, startPoint y: 168, endPoint x: 184, endPoint y: 158, distance: 32.3
click at [150, 168] on div "Status No active tasks Change activity state to start receiving tasks. [PERSON_…" at bounding box center [247, 374] width 440 height 695
click at [1329, 23] on div "[PERSON_NAME] Unavailable | 48:56" at bounding box center [1348, 13] width 93 height 27
click at [1309, 121] on button "Log out" at bounding box center [1334, 117] width 121 height 27
